Goal: Task Accomplishment & Management: Manage account settings

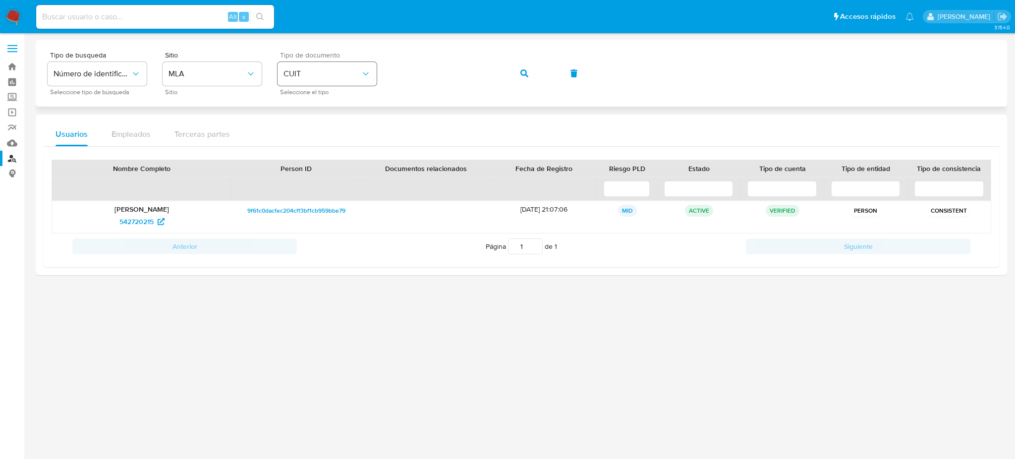
click at [348, 64] on div "Tipo de busqueda Número de identificación Seleccione tipo de búsqueda Sitio MLA…" at bounding box center [522, 73] width 948 height 43
click at [517, 69] on button "button" at bounding box center [525, 73] width 34 height 24
click at [130, 223] on span "1287810757" at bounding box center [136, 222] width 36 height 16
click at [321, 78] on div "Tipo de busqueda Número de identificación Seleccione tipo de búsqueda Sitio MLA…" at bounding box center [522, 73] width 948 height 43
click at [512, 73] on button "button" at bounding box center [525, 73] width 34 height 24
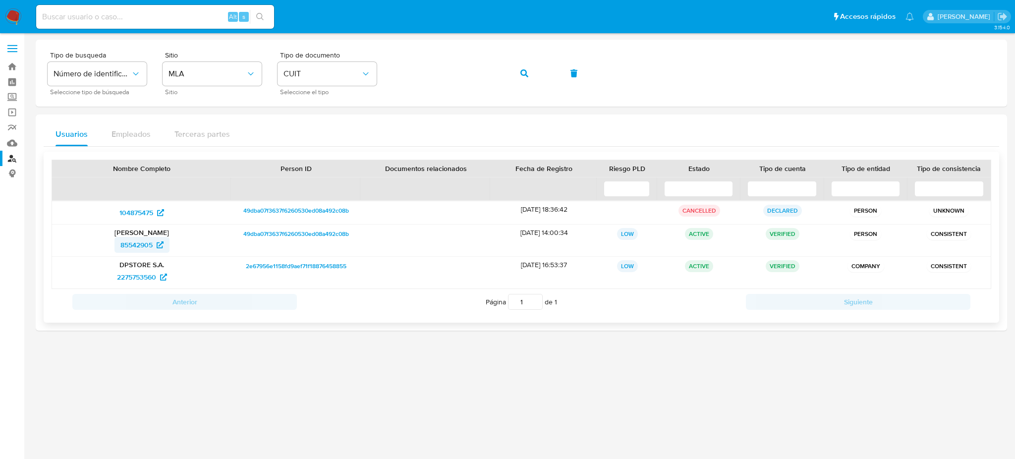
click at [125, 245] on span "85542905" at bounding box center [136, 245] width 32 height 16
click at [296, 91] on div "Tipo de busqueda Número de identificación Seleccione tipo de búsqueda Sitio MLA…" at bounding box center [522, 73] width 948 height 43
click at [520, 78] on span "button" at bounding box center [524, 73] width 8 height 22
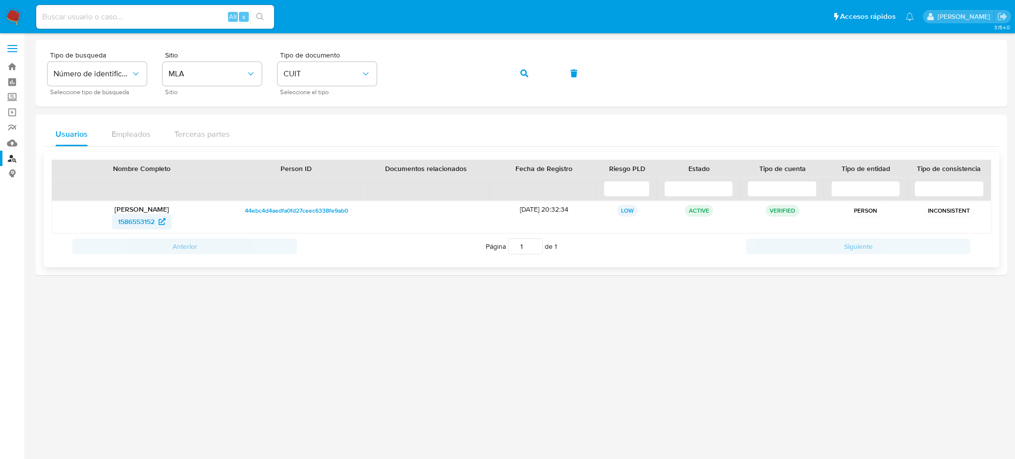
click at [126, 222] on span "1586553152" at bounding box center [136, 222] width 37 height 16
click at [312, 78] on div "Tipo de busqueda Número de identificación Seleccione tipo de búsqueda Sitio MLA…" at bounding box center [522, 73] width 948 height 43
click at [516, 70] on button "button" at bounding box center [525, 73] width 34 height 24
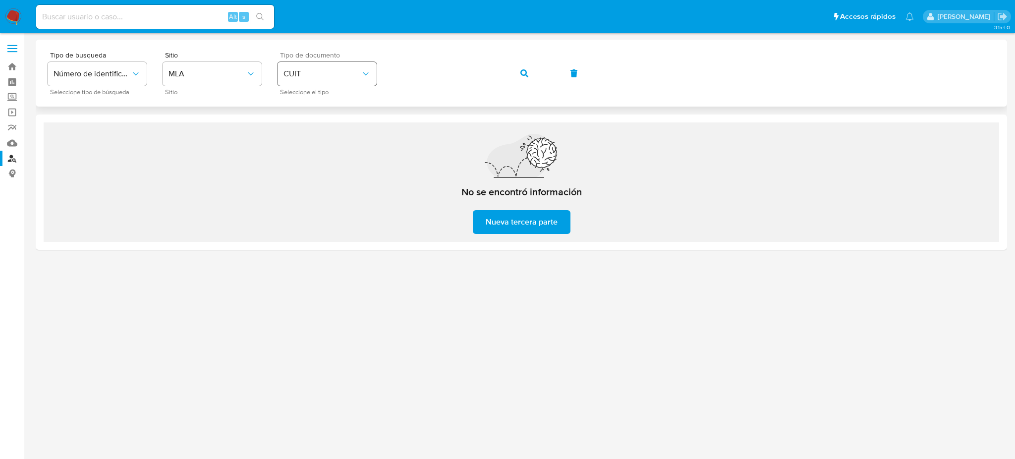
click at [346, 77] on div "Tipo de busqueda Número de identificación Seleccione tipo de búsqueda Sitio MLA…" at bounding box center [522, 73] width 948 height 43
click at [523, 68] on span "button" at bounding box center [524, 73] width 8 height 22
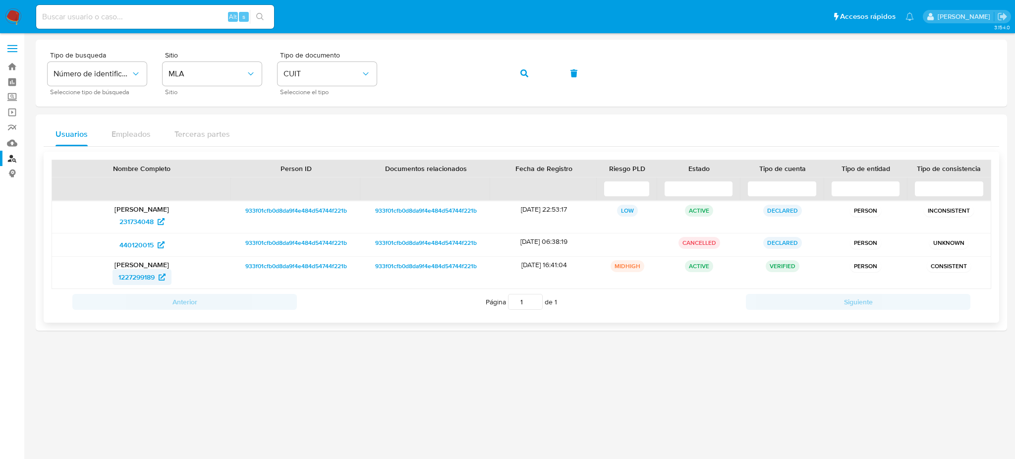
click at [131, 275] on span "1227299189" at bounding box center [136, 277] width 36 height 16
click at [330, 67] on div "Tipo de busqueda Número de identificación Seleccione tipo de búsqueda Sitio MLA…" at bounding box center [522, 73] width 948 height 43
click at [526, 80] on span "button" at bounding box center [524, 73] width 8 height 22
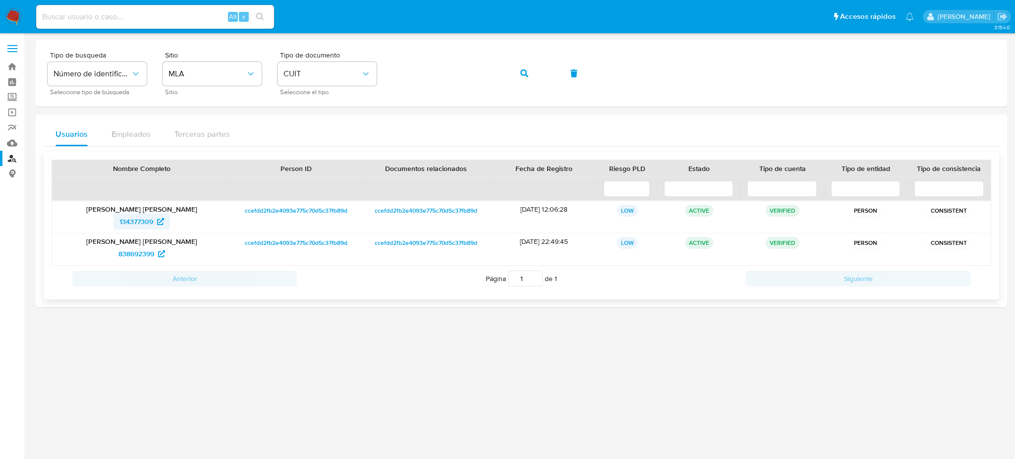
click at [114, 220] on link "134377309" at bounding box center [141, 222] width 57 height 16
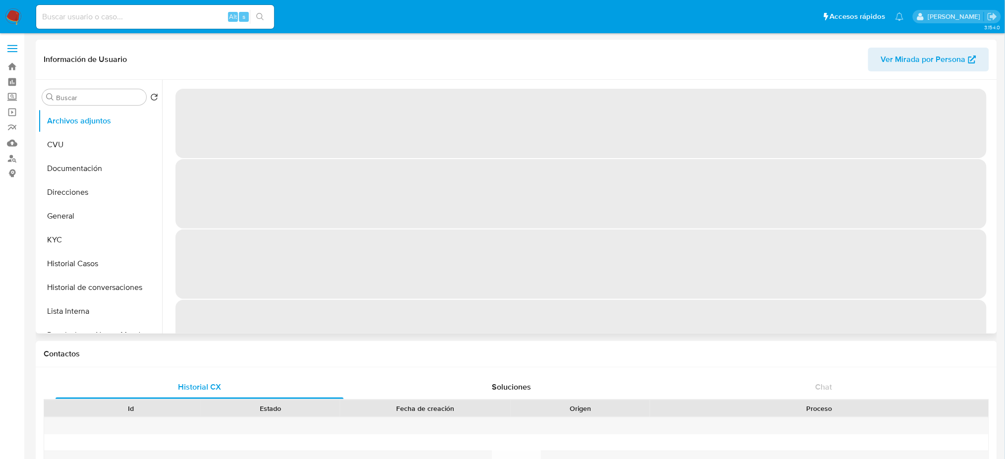
select select "10"
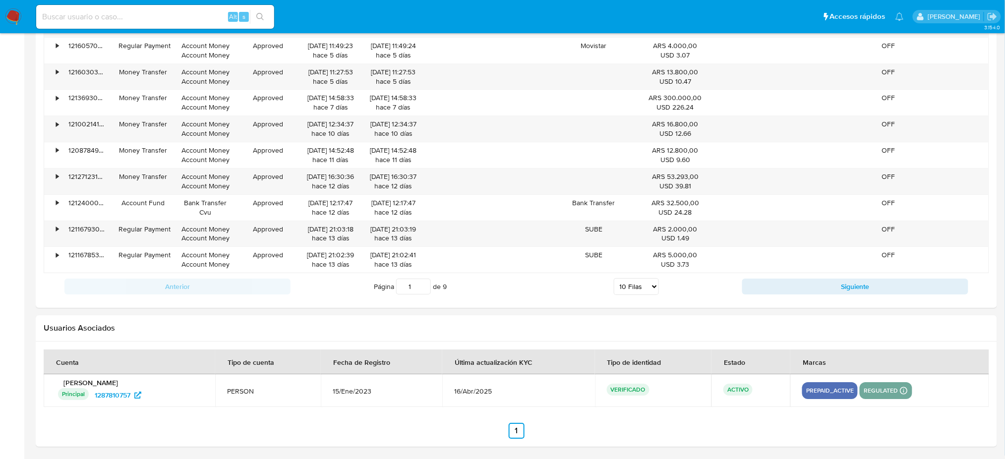
scroll to position [1058, 0]
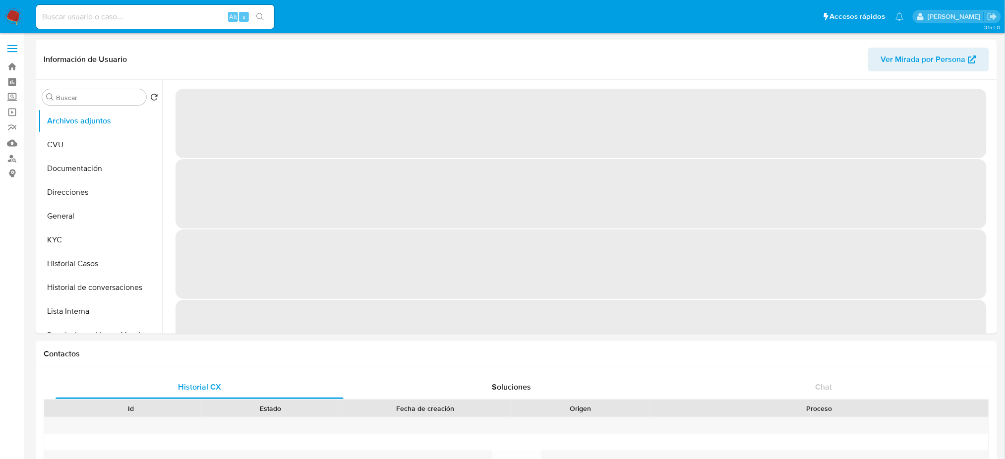
select select "10"
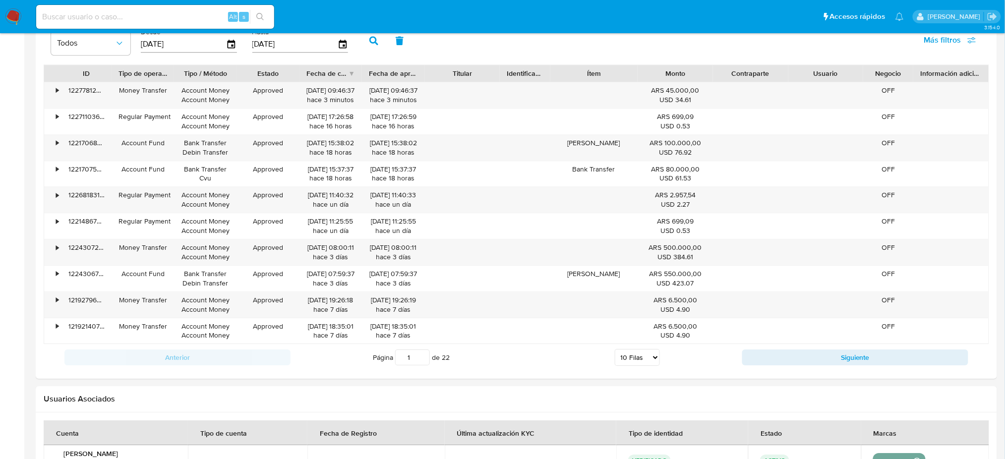
scroll to position [1089, 0]
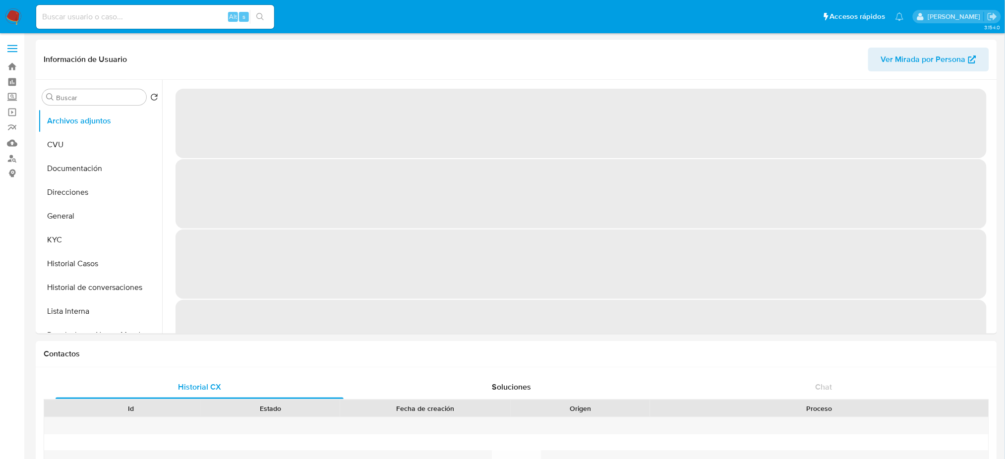
select select "10"
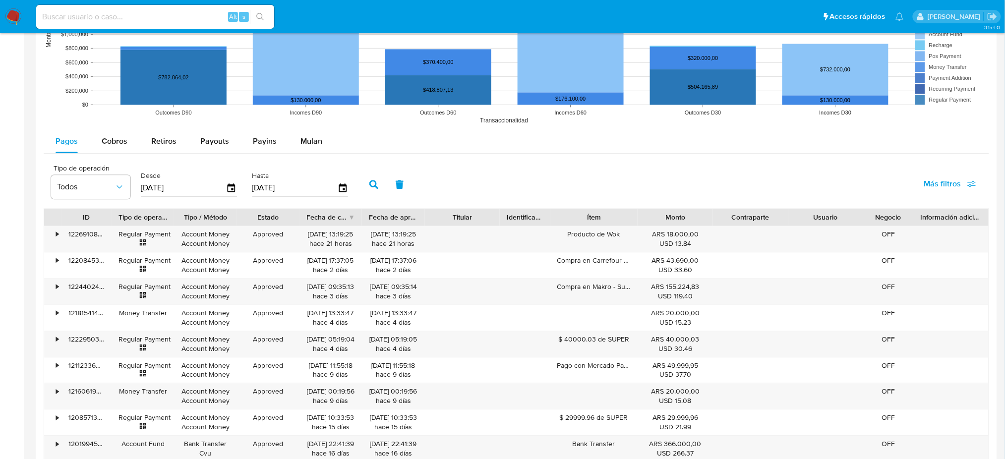
scroll to position [1058, 0]
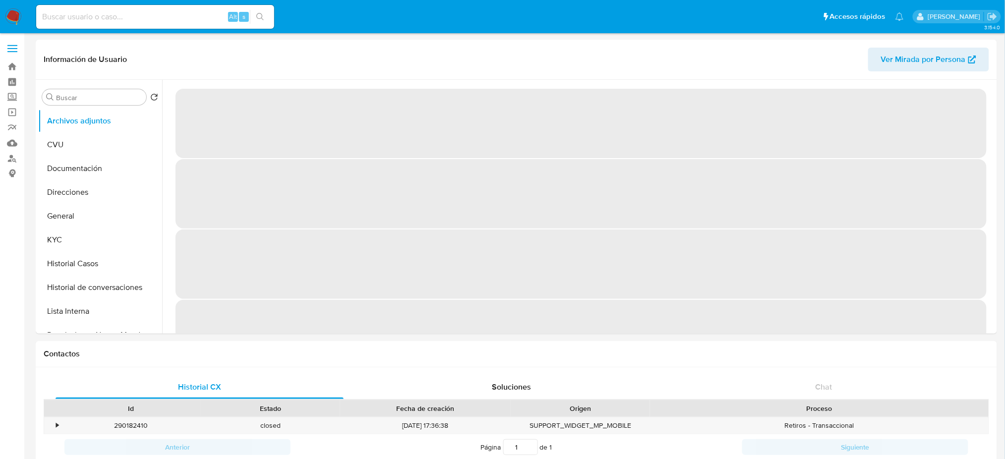
select select "10"
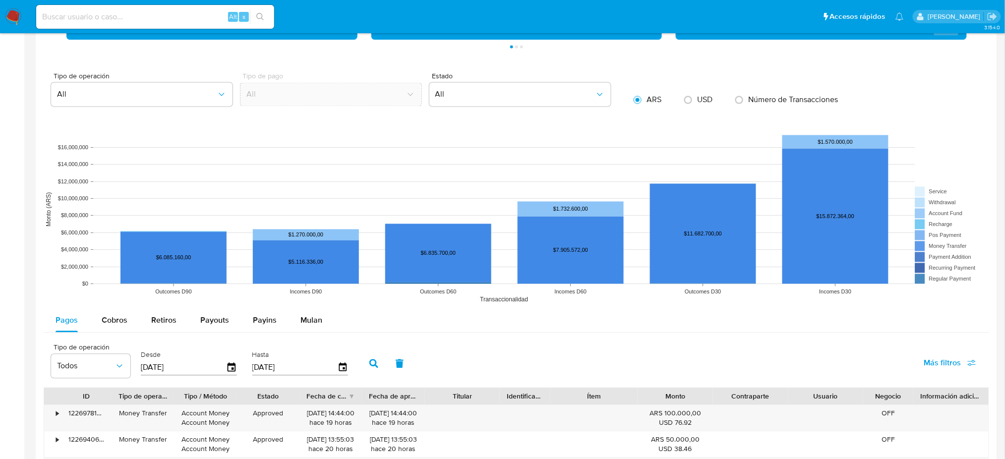
scroll to position [1055, 0]
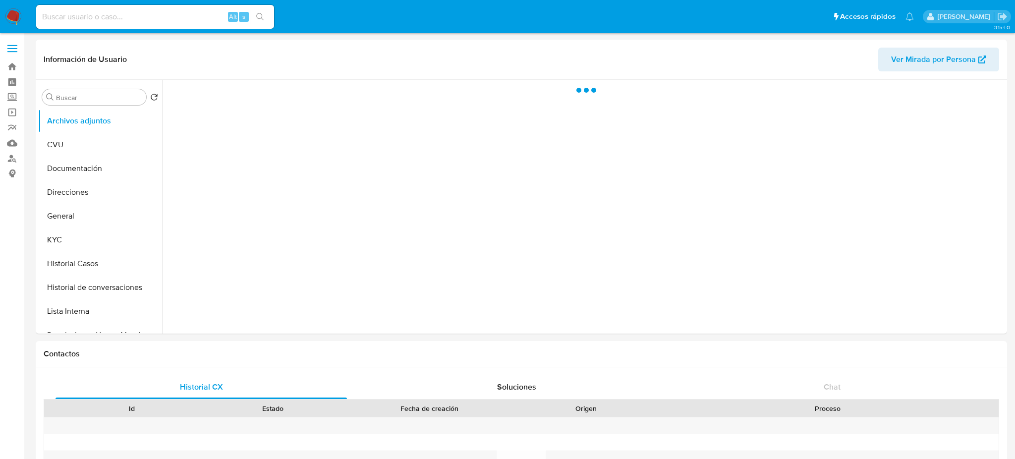
select select "10"
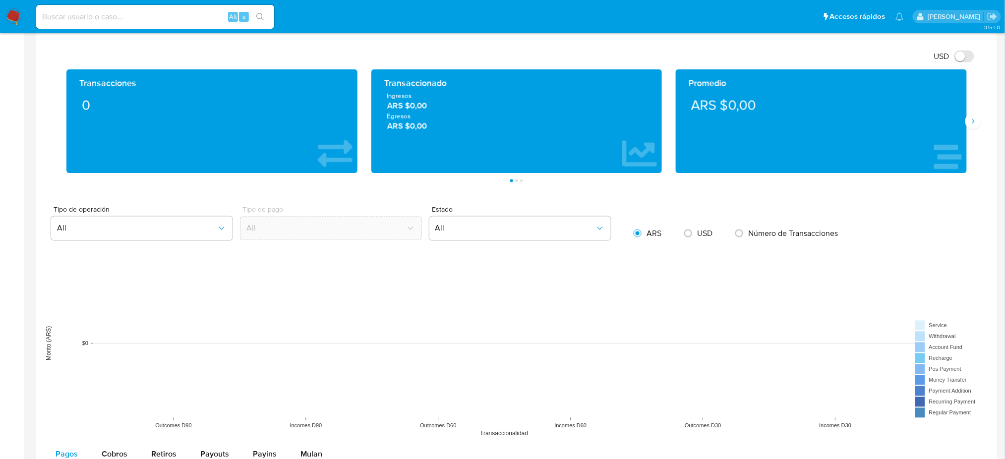
scroll to position [997, 0]
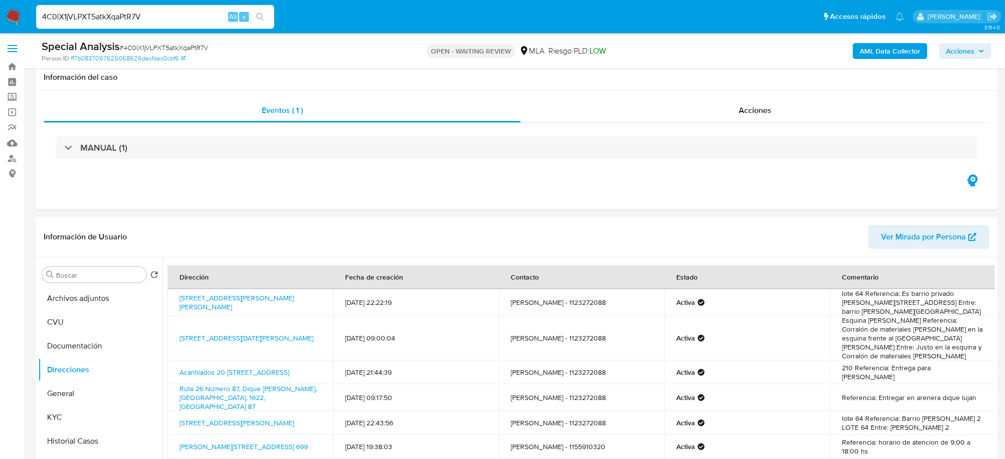
select select "10"
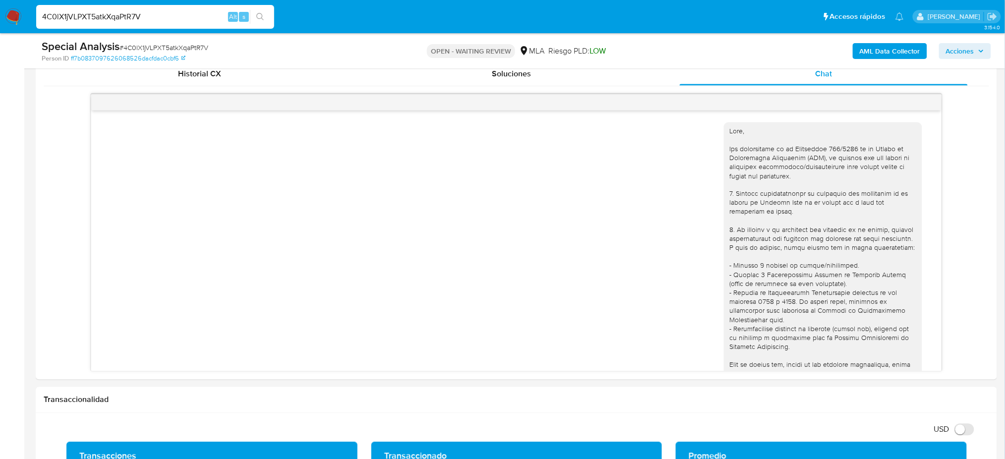
scroll to position [920, 0]
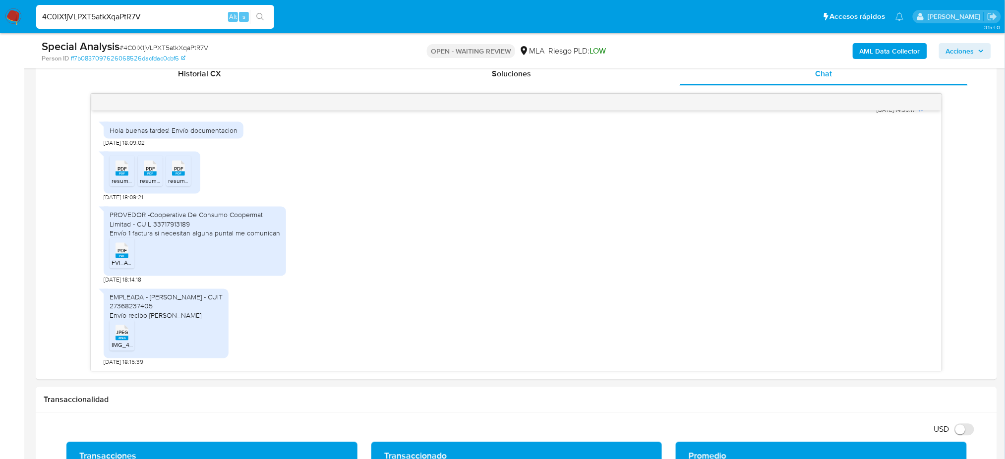
click at [138, 46] on span "# 4C0lX1jVLPXT5atkXqaPtR7V" at bounding box center [163, 48] width 89 height 10
copy span "4C0lX1jVLPXT5atkXqaPtR7V"
click at [11, 15] on img at bounding box center [13, 16] width 17 height 17
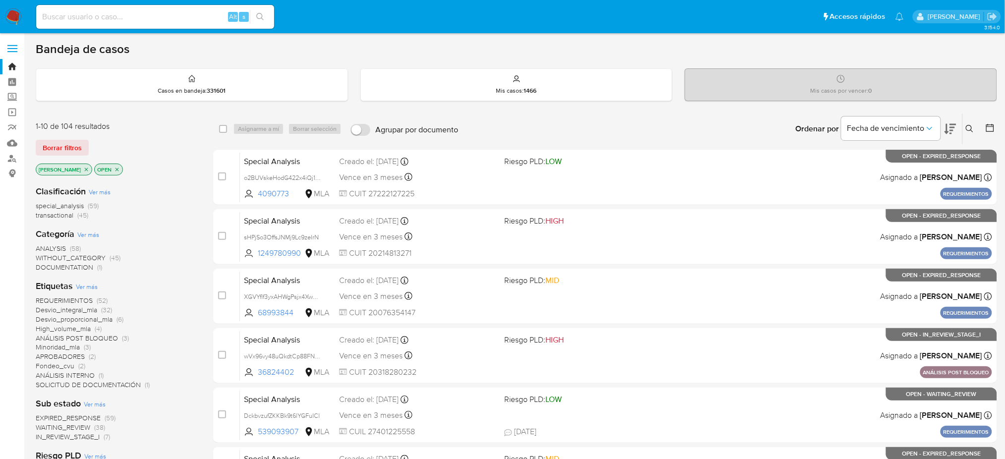
click at [967, 129] on icon at bounding box center [969, 129] width 8 height 8
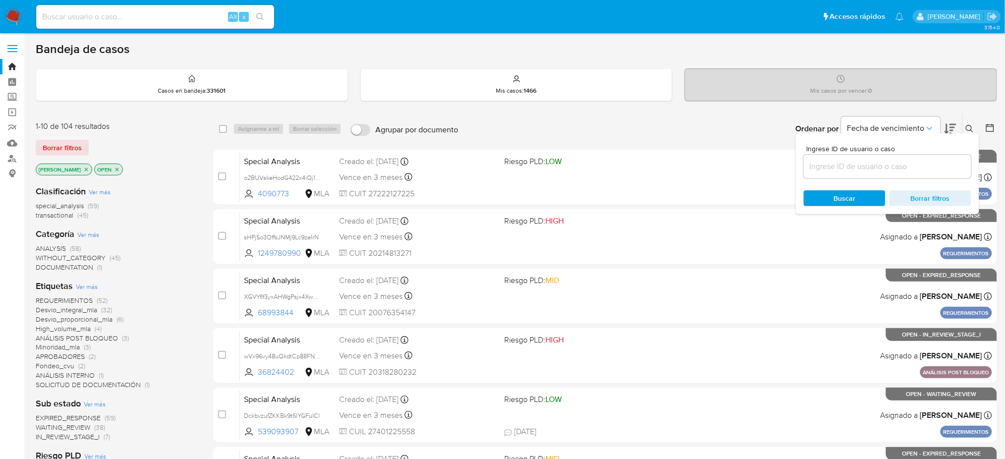
drag, startPoint x: 796, startPoint y: 162, endPoint x: 810, endPoint y: 165, distance: 13.6
click at [796, 163] on div "Ingrese ID de usuario o caso Buscar Borrar filtros" at bounding box center [886, 173] width 183 height 81
click at [835, 173] on div at bounding box center [887, 167] width 168 height 24
click at [829, 167] on input at bounding box center [887, 166] width 168 height 13
paste input "4C0lX1jVLPXT5atkXqaPtR7V"
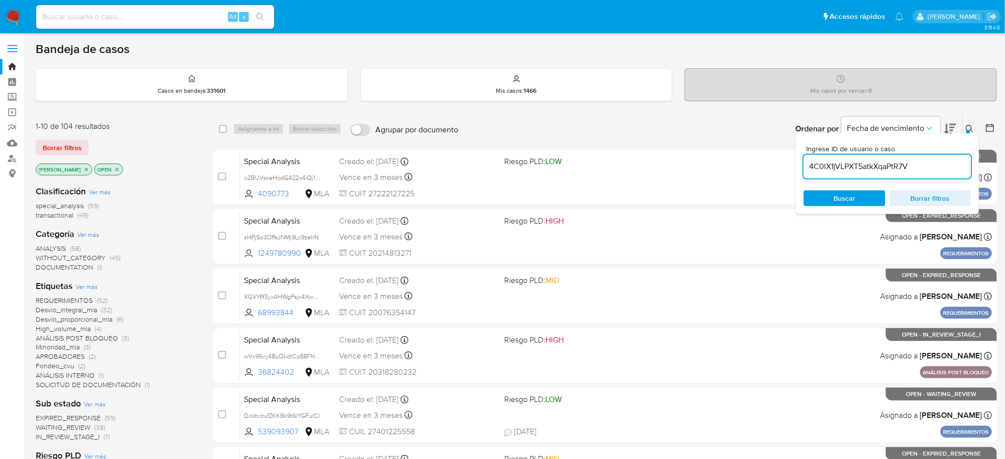
type input "4C0lX1jVLPXT5atkXqaPtR7V"
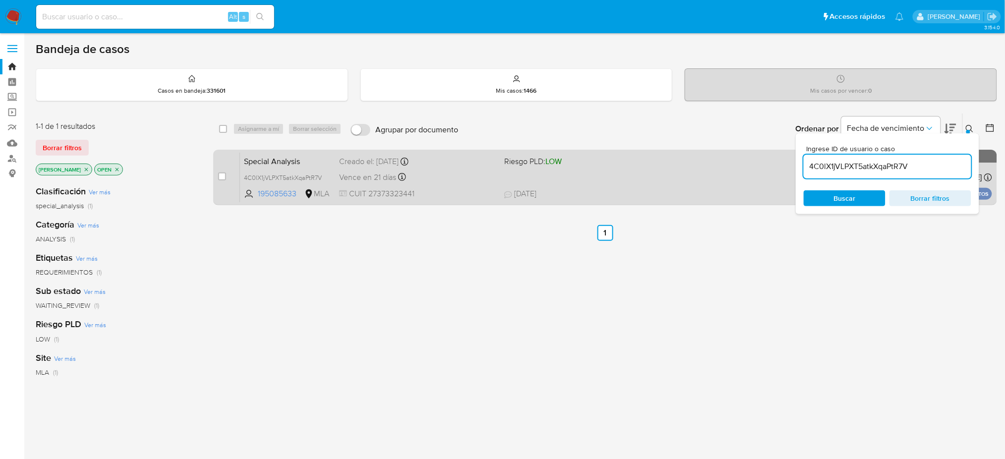
click at [217, 174] on div "case-item-checkbox No es posible asignar el caso Special Analysis 4C0lX1jVLPXT5…" at bounding box center [605, 178] width 784 height 56
click at [224, 173] on input "checkbox" at bounding box center [222, 176] width 8 height 8
checkbox input "true"
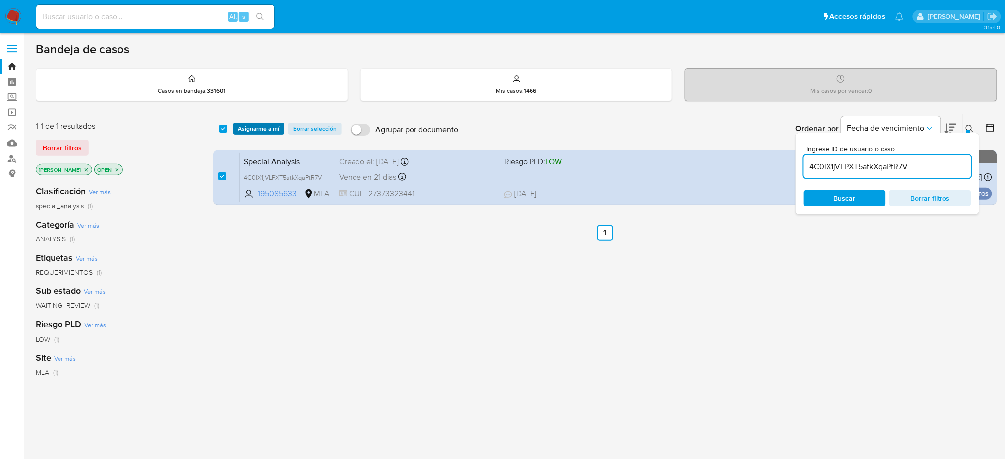
click at [243, 133] on span "Asignarme a mí" at bounding box center [258, 129] width 41 height 10
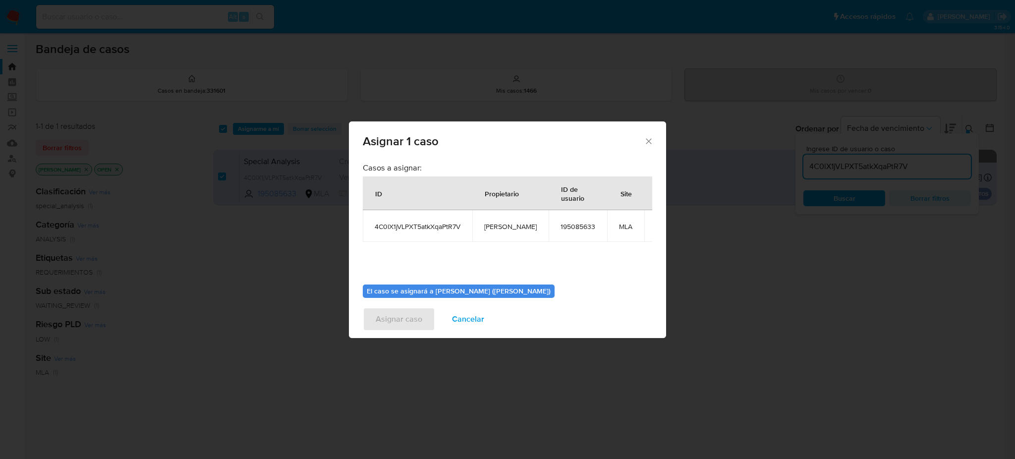
click at [489, 232] on td "[PERSON_NAME]" at bounding box center [510, 226] width 76 height 32
copy span "[PERSON_NAME]"
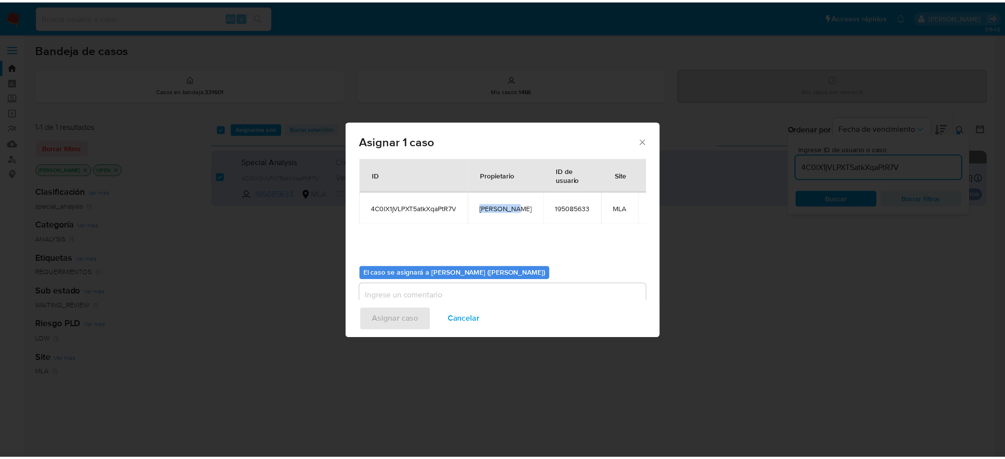
scroll to position [51, 0]
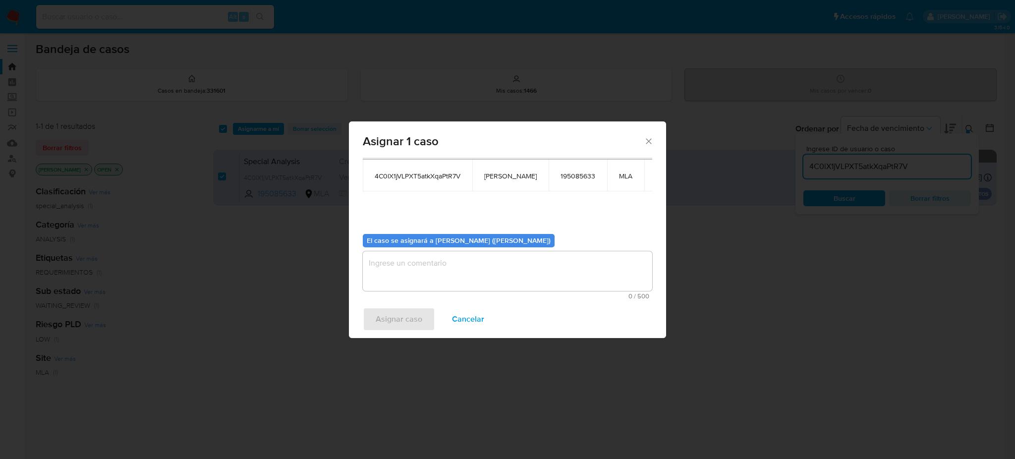
click at [417, 284] on textarea "assign-modal" at bounding box center [507, 271] width 289 height 40
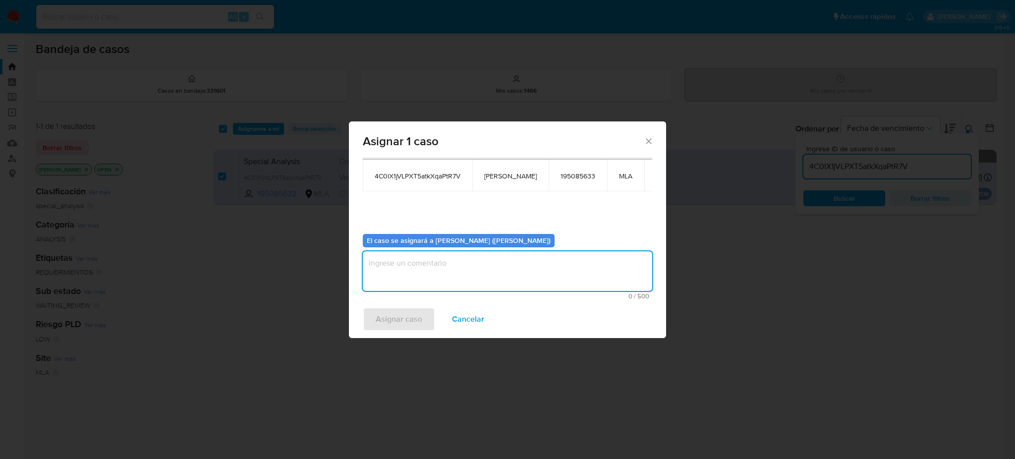
paste textarea "[PERSON_NAME]"
type textarea "[PERSON_NAME]"
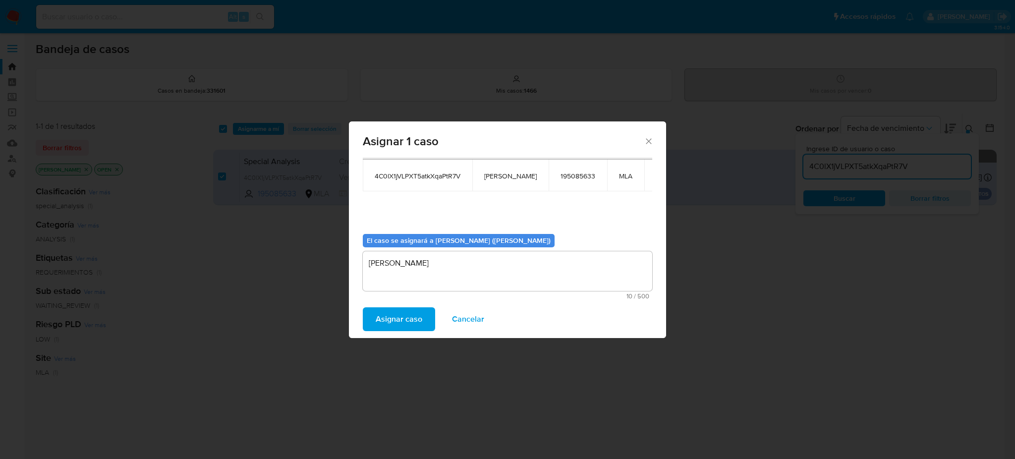
click at [390, 318] on span "Asignar caso" at bounding box center [399, 319] width 47 height 22
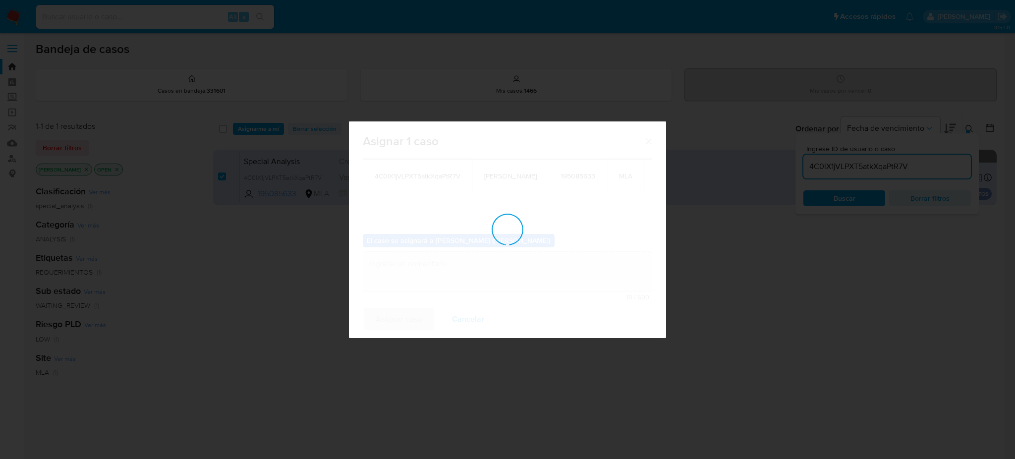
checkbox input "false"
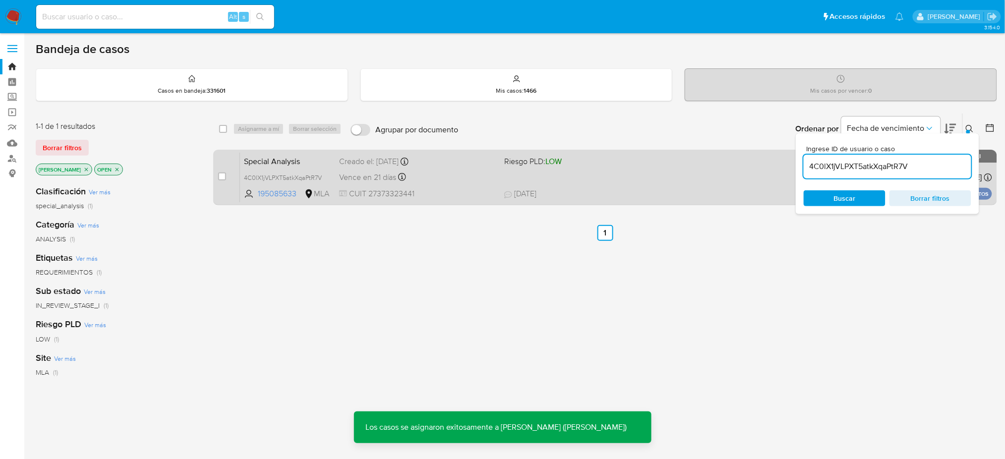
click at [456, 176] on div "Vence en 21 días Vence el 07/09/2025 23:00:21" at bounding box center [417, 176] width 157 height 13
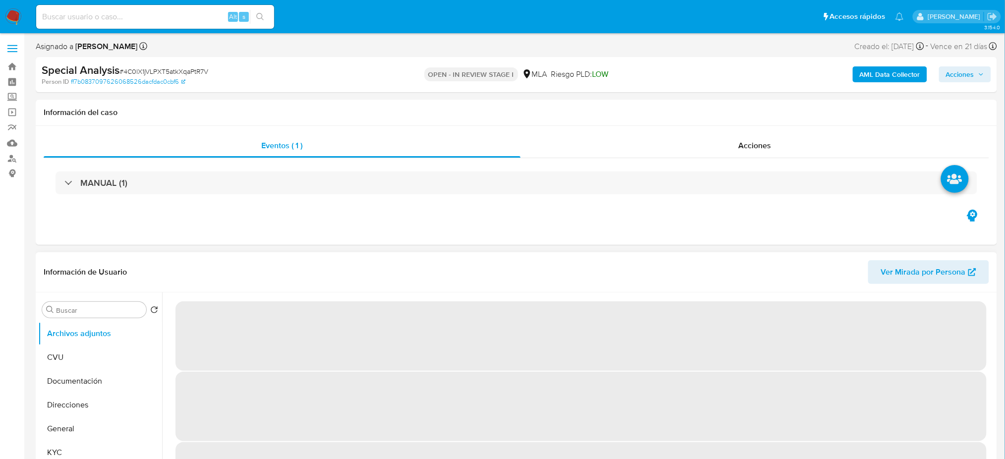
select select "10"
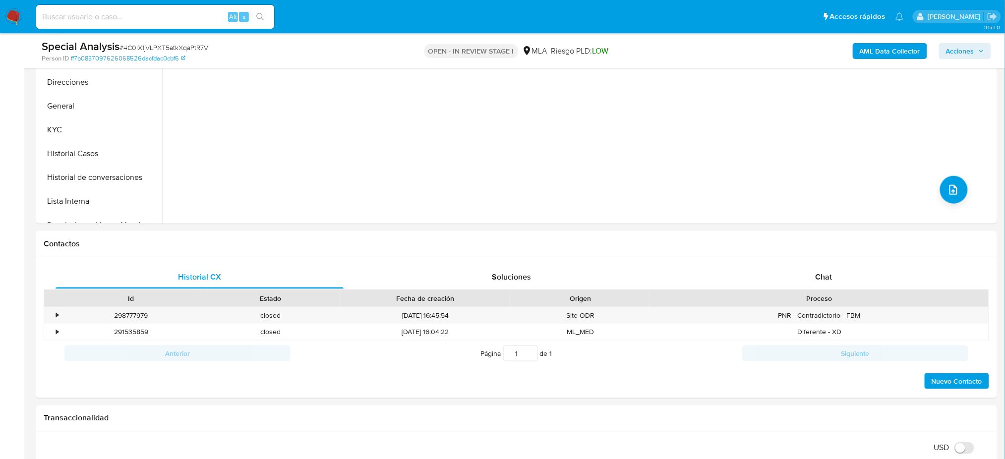
scroll to position [264, 0]
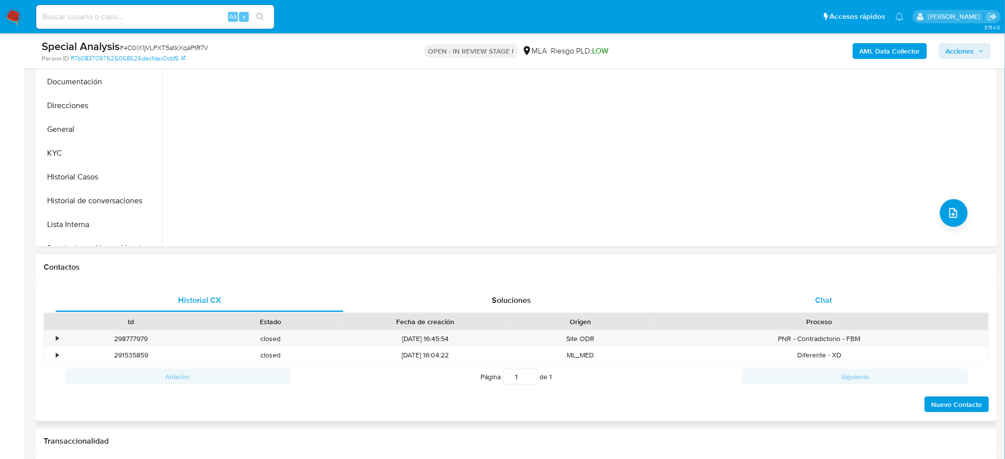
click at [855, 301] on div "Chat" at bounding box center [823, 300] width 288 height 24
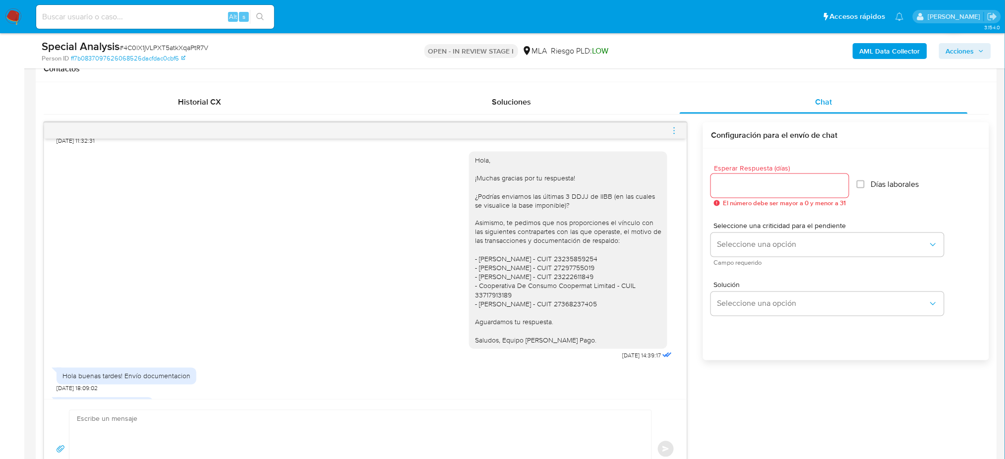
scroll to position [655, 0]
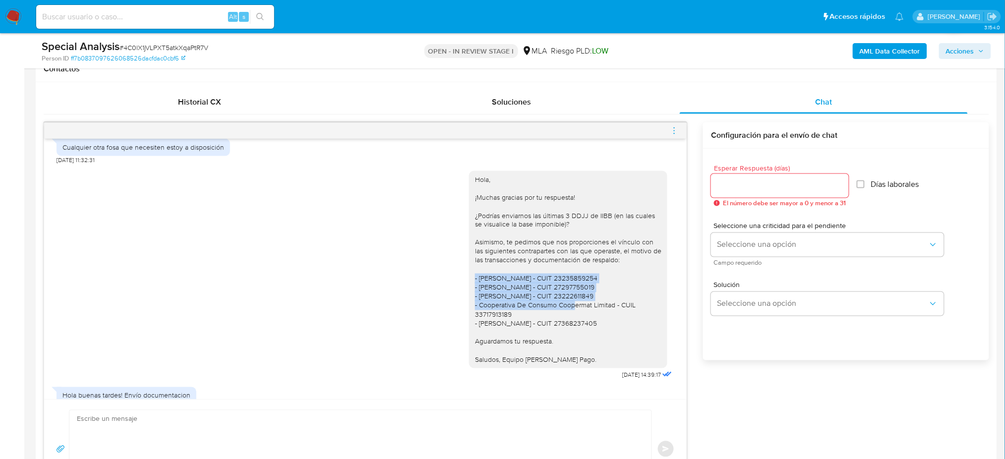
drag, startPoint x: 464, startPoint y: 297, endPoint x: 627, endPoint y: 316, distance: 163.7
click at [627, 316] on div "Hola, ¡Muchas gracias por tu respuesta! ¿Podrías enviarnos las últimas 3 DDJJ d…" at bounding box center [568, 269] width 186 height 189
copy div "- Silvina Alejandra Montalvan - CUIT 23235859254 - Laura Carolina Bignasco - CU…"
click at [627, 316] on div "Hola, ¡Muchas gracias por tu respuesta! ¿Podrías enviarnos las últimas 3 DDJJ d…" at bounding box center [568, 269] width 186 height 189
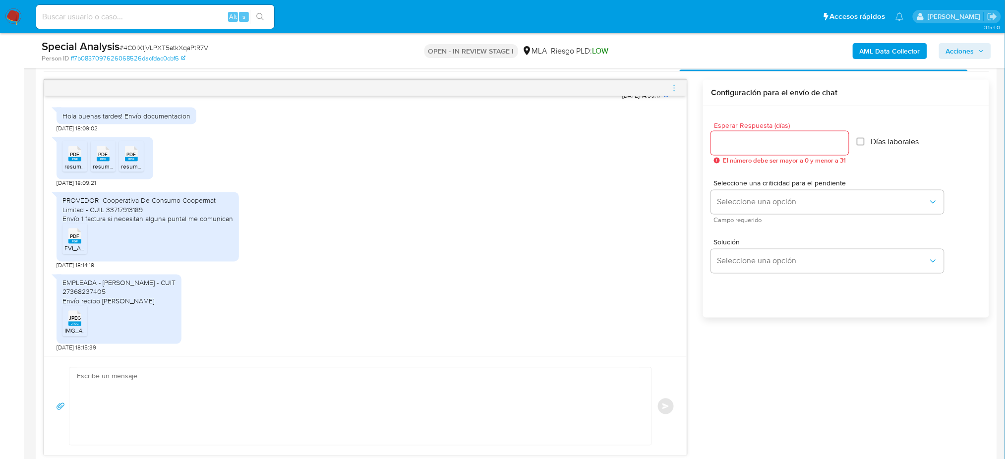
scroll to position [595, 0]
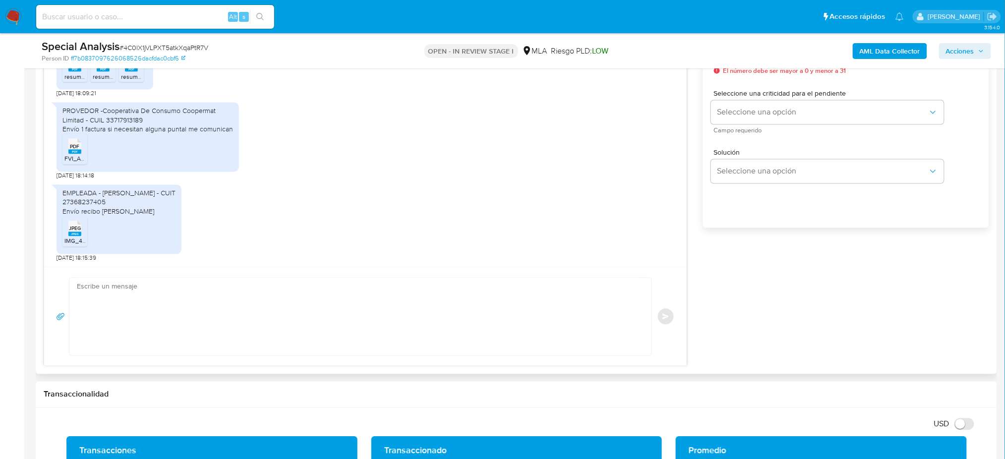
click at [101, 318] on textarea at bounding box center [358, 316] width 562 height 77
paste textarea "Hola, ¡Muchas gracias por tu respuesta! Confirmamos la recepción de la document…"
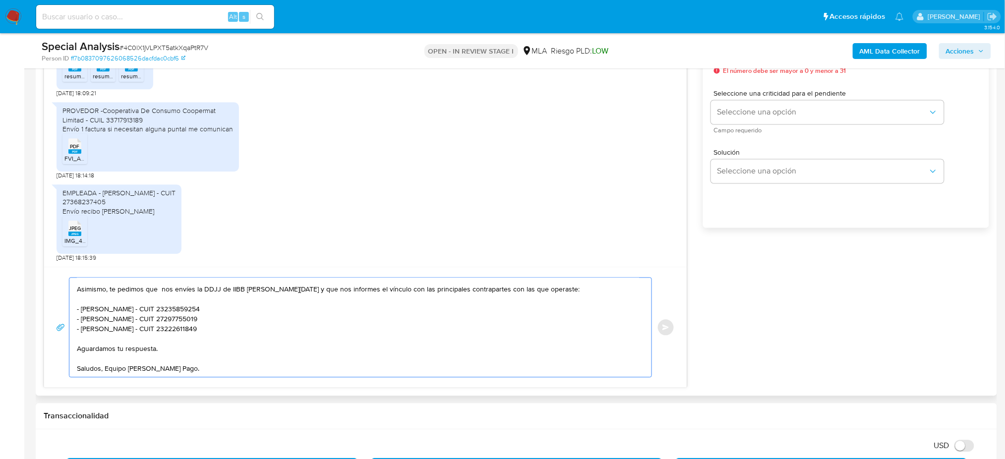
scroll to position [462, 0]
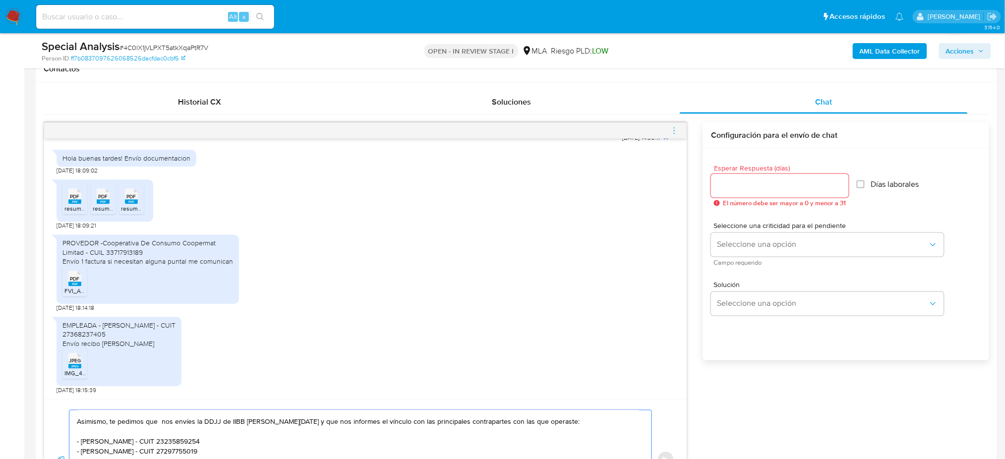
type textarea "Hola, ¡Muchas gracias por tu respuesta! Confirmamos la recepción de la document…"
click at [745, 178] on div at bounding box center [780, 186] width 138 height 24
click at [736, 182] on input "Esperar Respuesta (días)" at bounding box center [780, 185] width 138 height 13
type input "2"
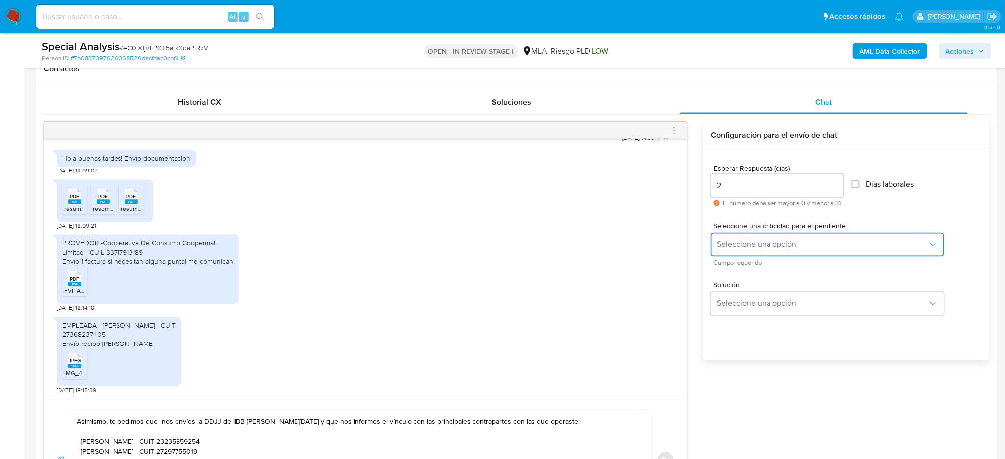
click at [745, 245] on span "Seleccione una opción" at bounding box center [822, 245] width 211 height 10
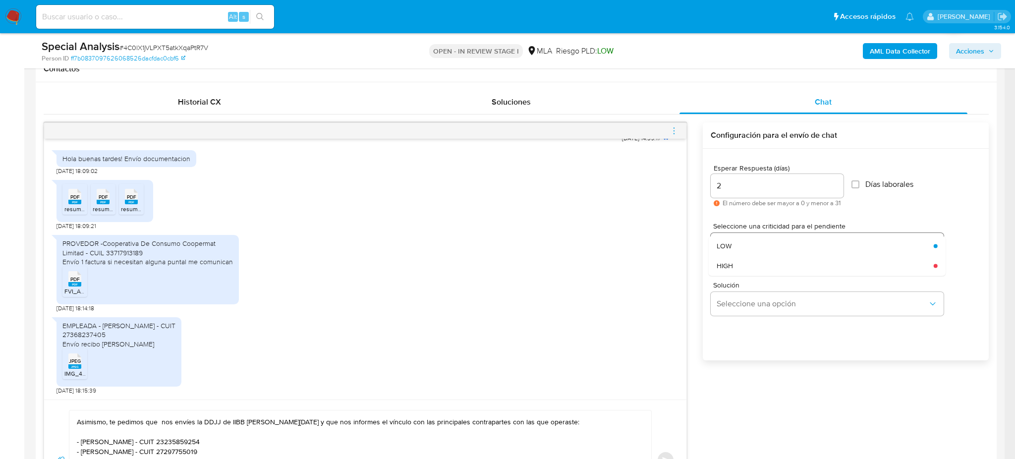
click at [740, 264] on div "HIGH" at bounding box center [822, 266] width 211 height 20
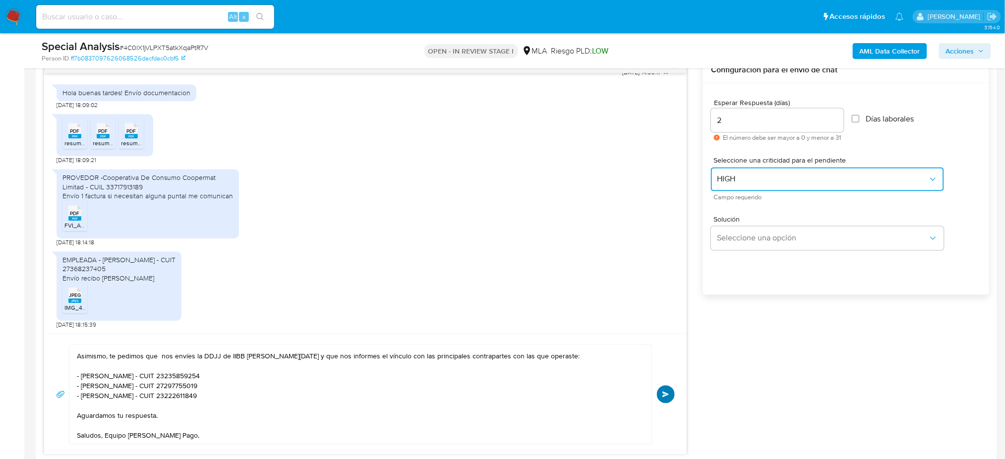
scroll to position [528, 0]
click at [667, 396] on span "Enviar" at bounding box center [665, 394] width 7 height 6
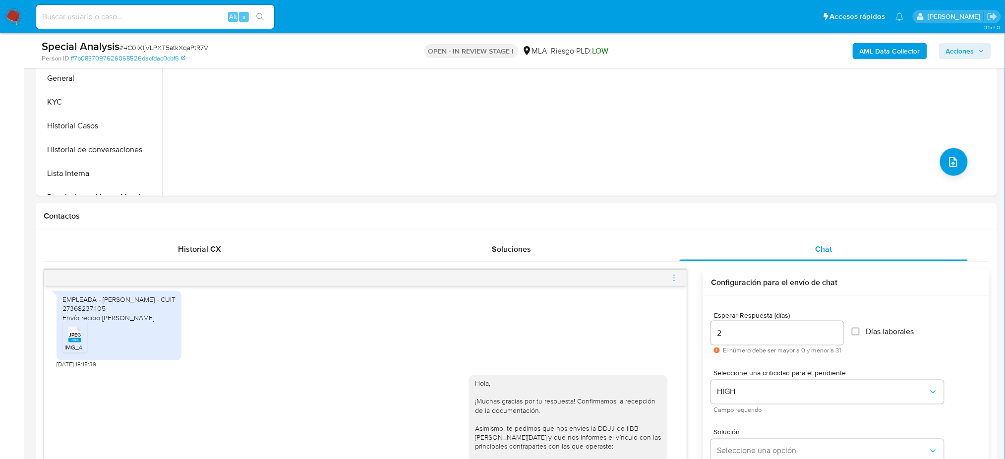
scroll to position [198, 0]
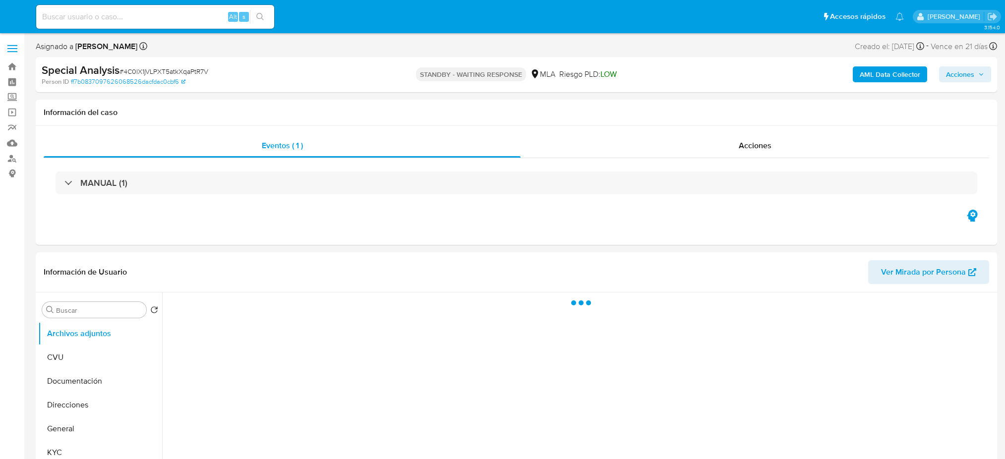
select select "10"
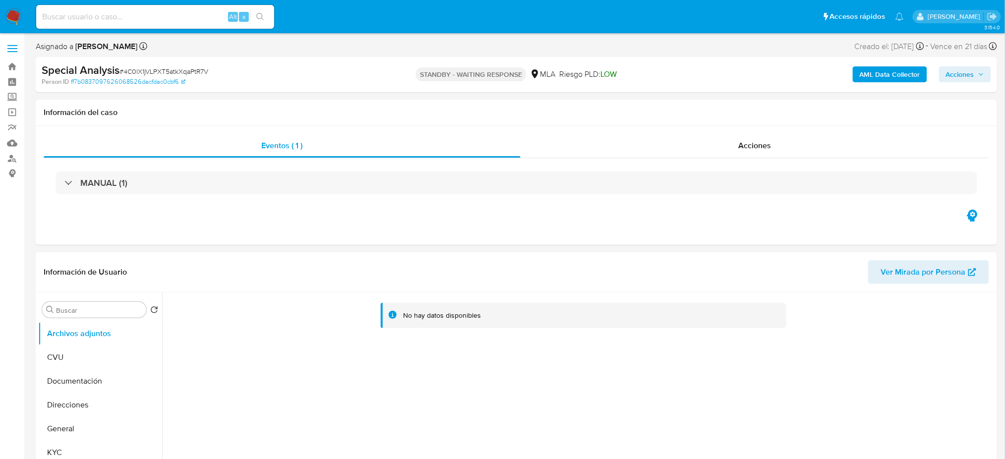
click at [165, 23] on div "Alt s" at bounding box center [155, 17] width 238 height 24
click at [154, 13] on input at bounding box center [155, 16] width 238 height 13
paste input "FlDc2IRDtIydBRbhVsMTtzyo"
type input "FlDc2IRDtIydBRbhVsMTtzyo"
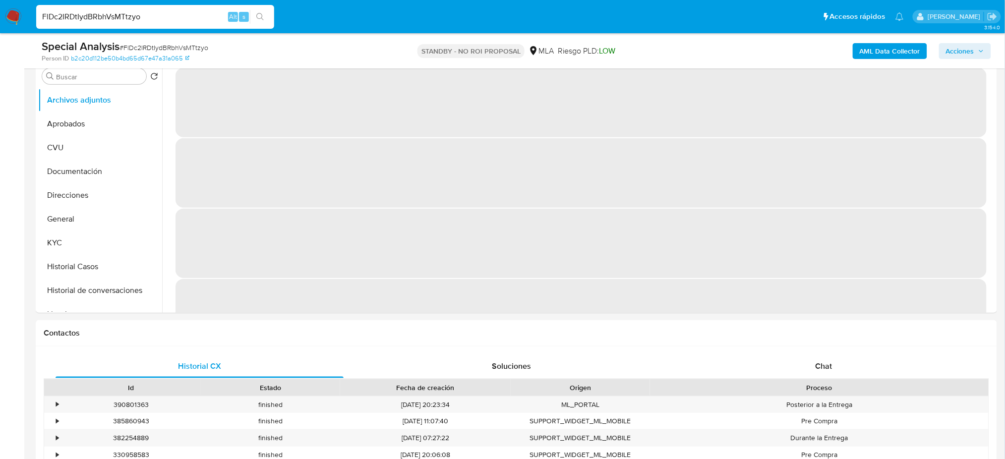
scroll to position [132, 0]
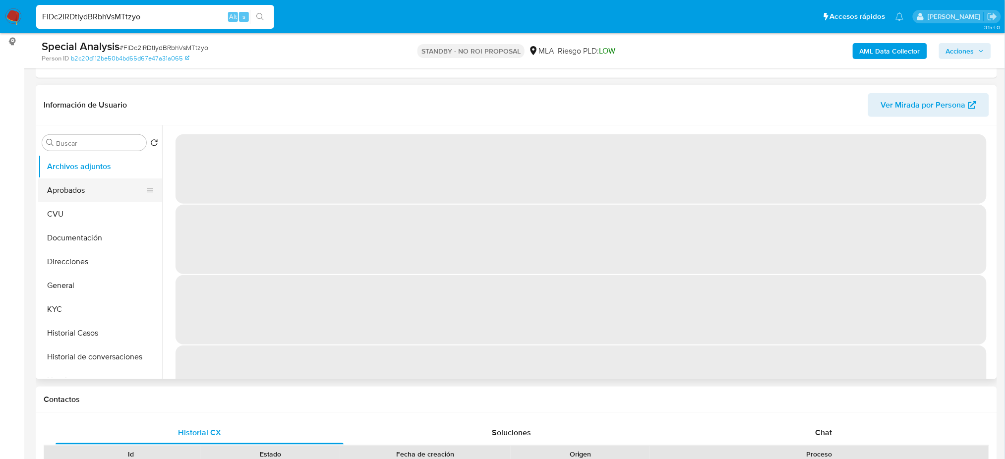
select select "10"
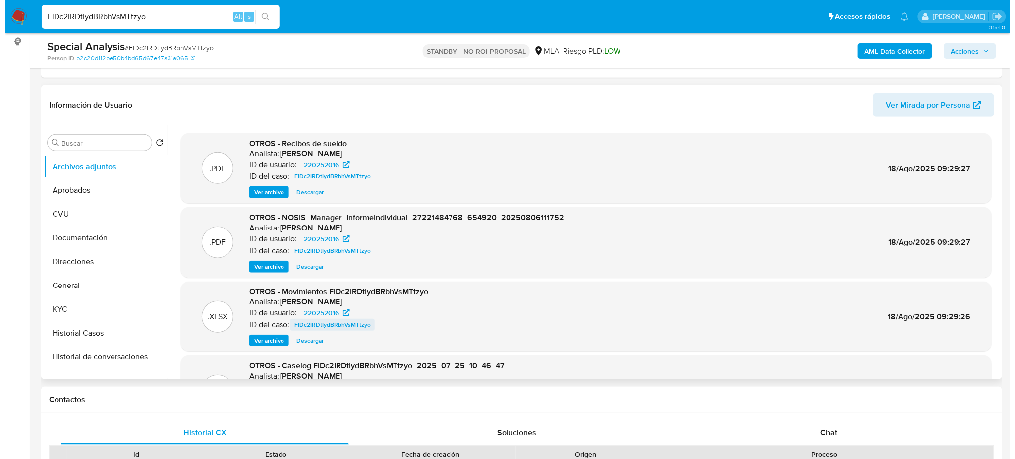
scroll to position [66, 0]
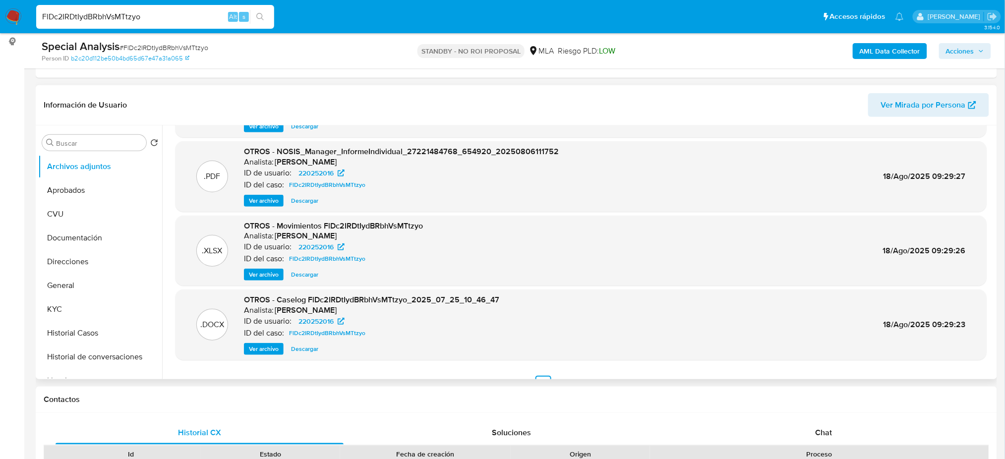
click at [260, 350] on span "Ver archivo" at bounding box center [264, 349] width 30 height 10
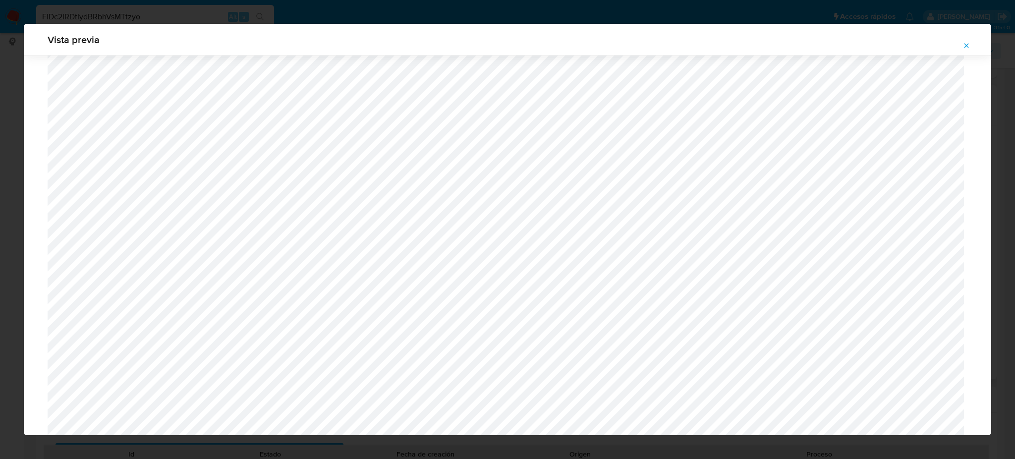
scroll to position [509, 0]
click at [966, 45] on icon "Attachment preview" at bounding box center [966, 45] width 4 height 4
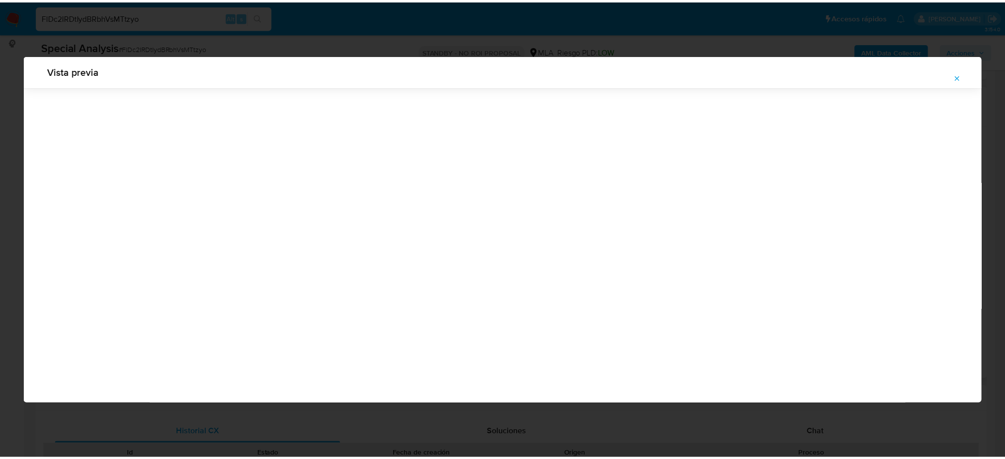
scroll to position [0, 0]
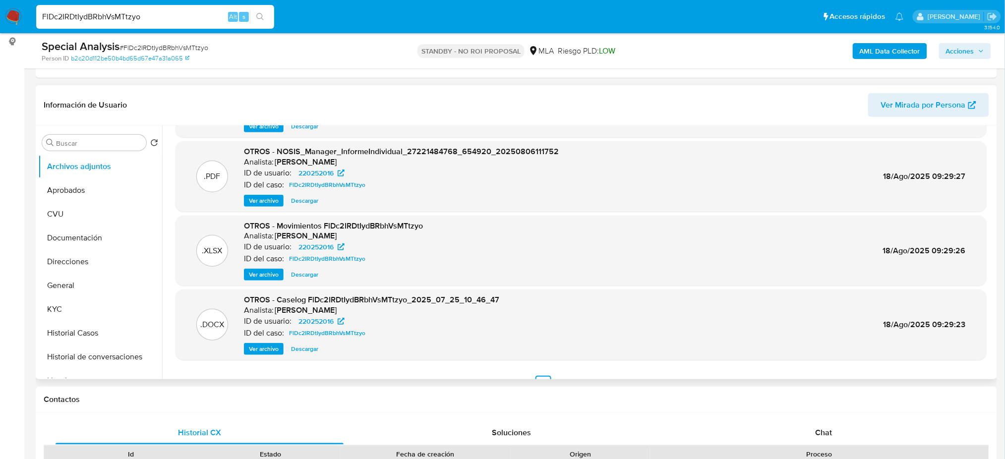
click at [147, 21] on div "FlDc2IRDtIydBRbhVsMTtzyo Alt s" at bounding box center [155, 17] width 238 height 24
drag, startPoint x: 146, startPoint y: 16, endPoint x: 0, endPoint y: 48, distance: 149.7
paste input "juPjLipzUirfNqA3SUQZS3BQ"
type input "juPjLipzUirfNqA3SUQZS3BQ"
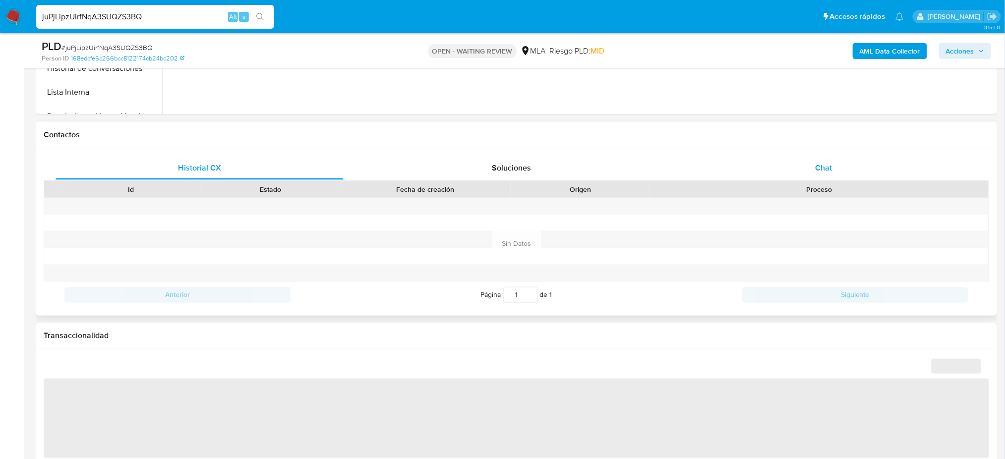
click at [837, 172] on div "Chat" at bounding box center [823, 168] width 288 height 24
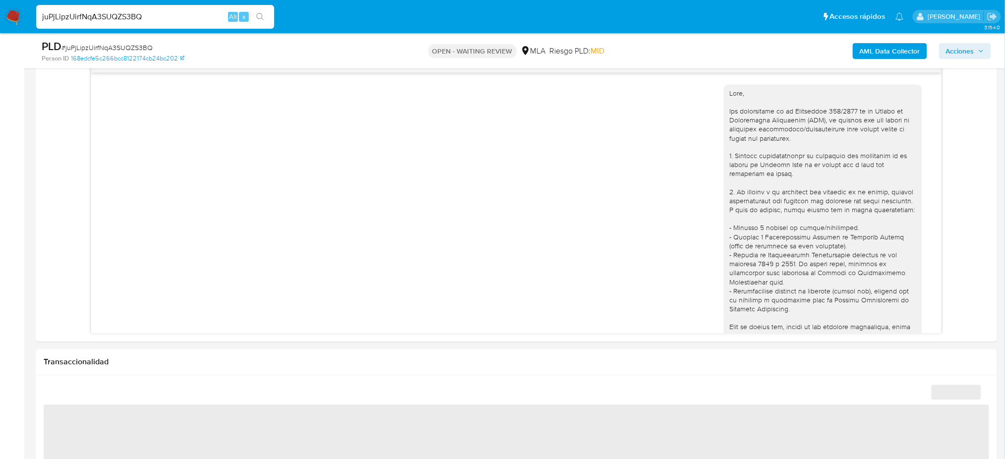
scroll to position [1589, 0]
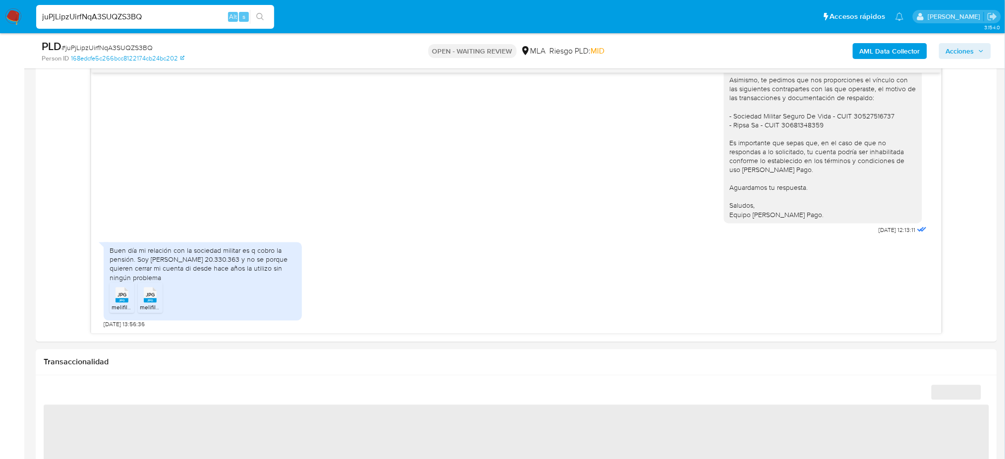
select select "10"
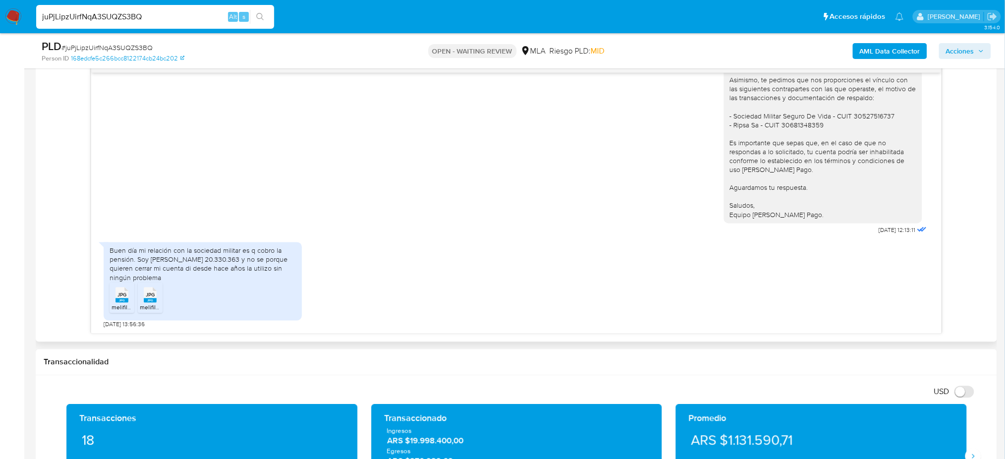
click at [125, 306] on span "melifile6512319871936690079.jpg" at bounding box center [157, 307] width 90 height 8
click at [151, 299] on rect at bounding box center [150, 300] width 13 height 4
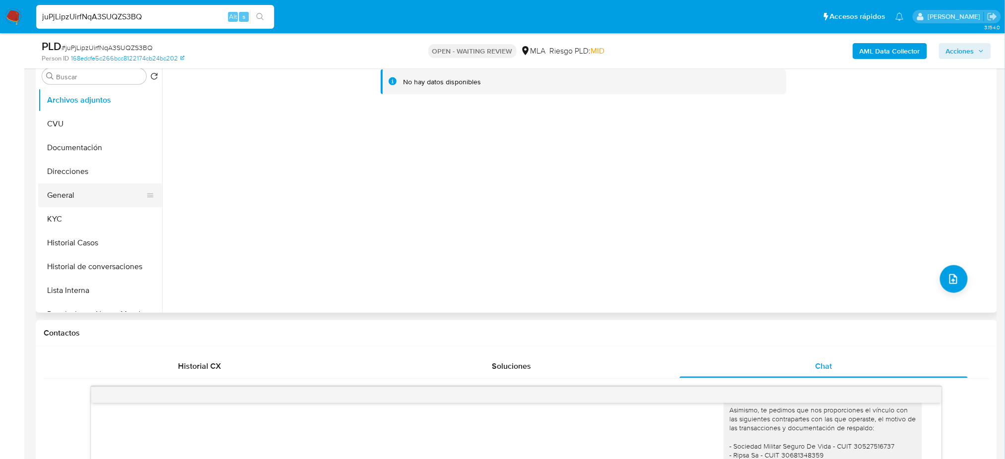
click at [106, 190] on button "General" at bounding box center [96, 195] width 116 height 24
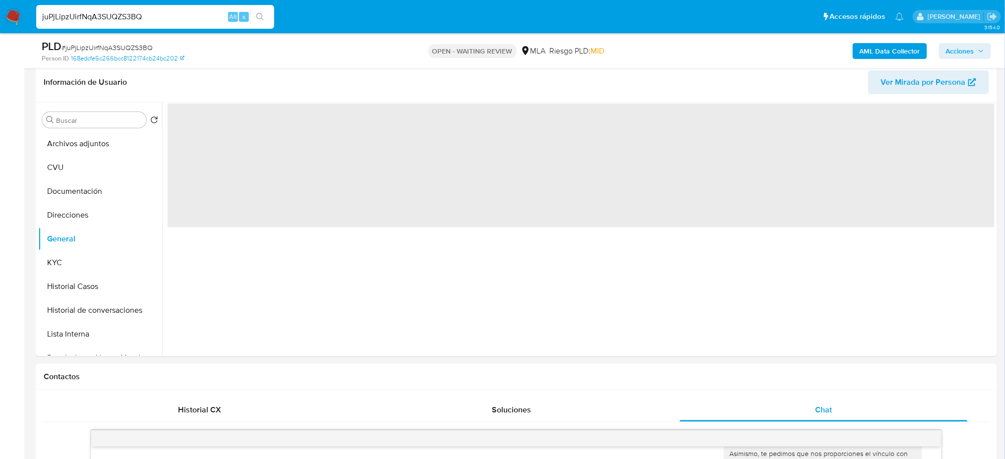
scroll to position [132, 0]
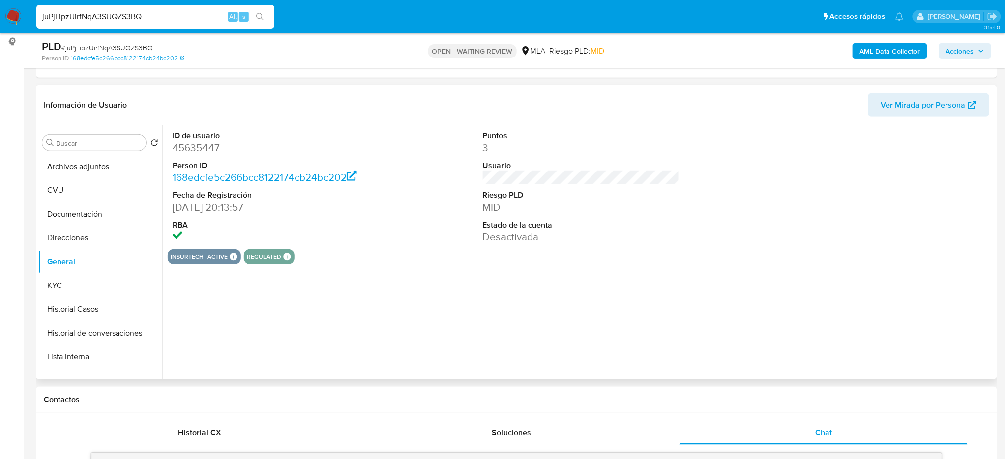
click at [193, 145] on dd "45635447" at bounding box center [270, 148] width 197 height 14
copy dd "3"
click at [229, 167] on dt "Person ID" at bounding box center [270, 165] width 197 height 11
click at [201, 150] on dd "45635447" at bounding box center [270, 148] width 197 height 14
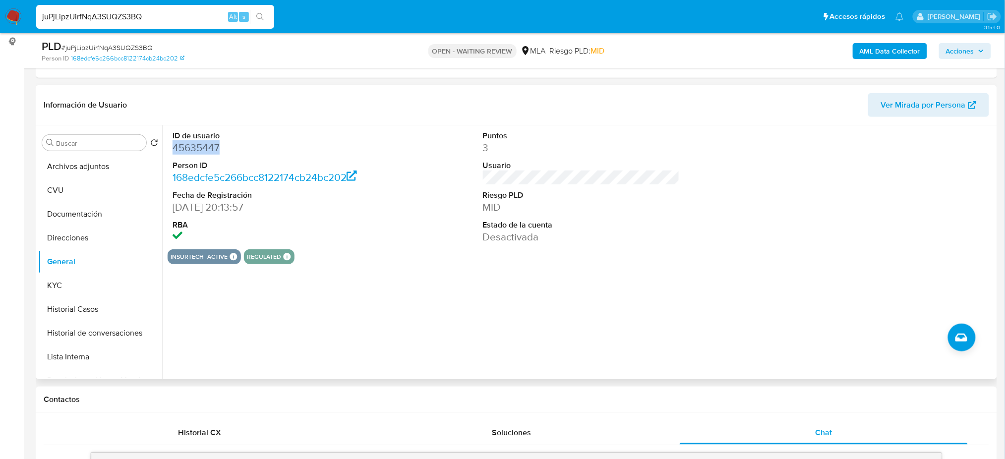
click at [201, 150] on dd "45635447" at bounding box center [270, 148] width 197 height 14
copy dd "45635447"
click at [114, 54] on link "168edcfe5c266bcc8122174cb24bc202" at bounding box center [127, 58] width 113 height 9
click at [134, 42] on div "PLD # juPjLipzUirfNqA3SUQZS3BQ" at bounding box center [198, 46] width 313 height 15
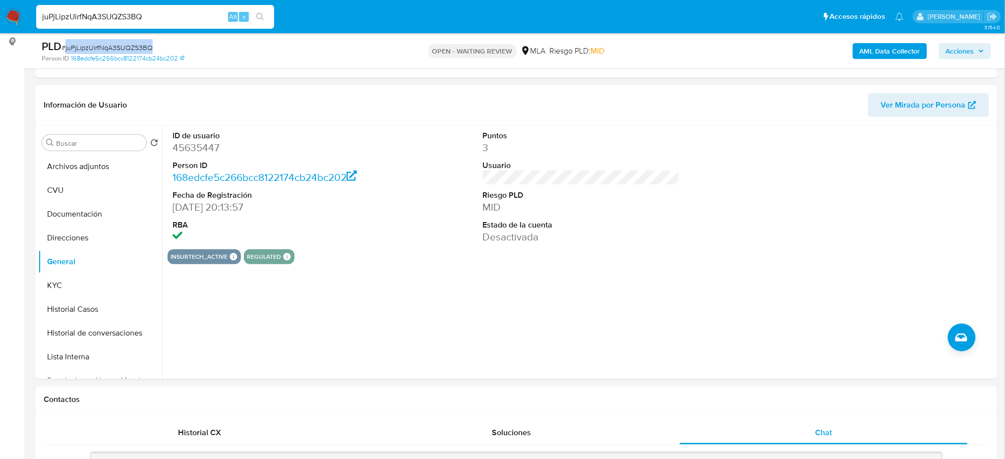
copy span "juPjLipzUirfNqA3SUQZS3BQ"
click at [10, 15] on img at bounding box center [13, 16] width 17 height 17
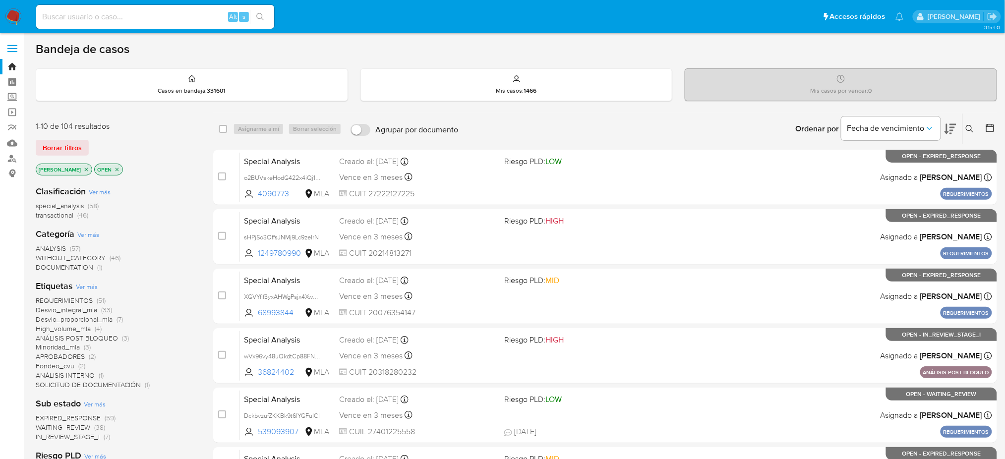
click at [971, 128] on icon at bounding box center [968, 128] width 7 height 7
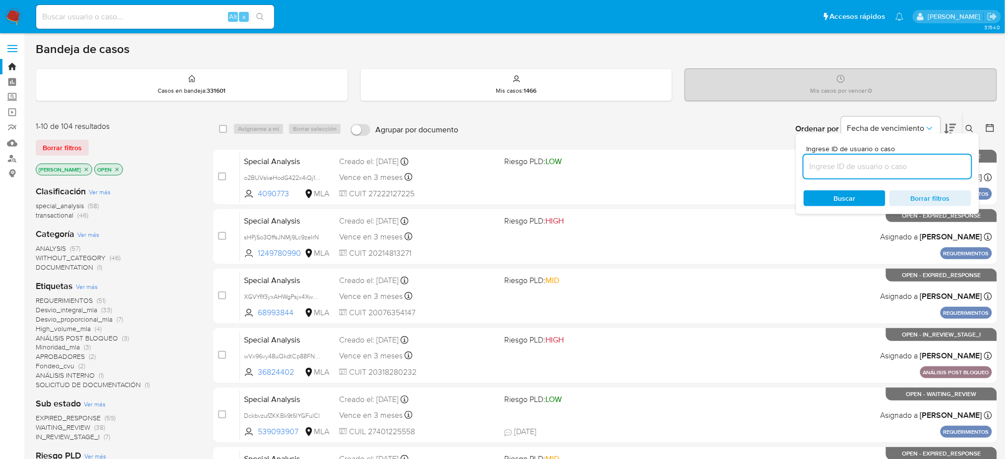
click at [890, 171] on input at bounding box center [887, 166] width 168 height 13
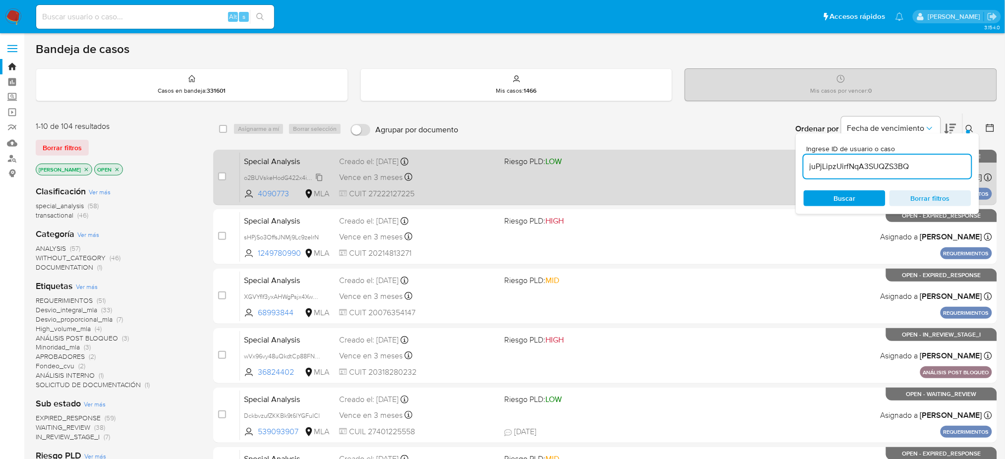
type input "juPjLipzUirfNqA3SUQZS3BQ"
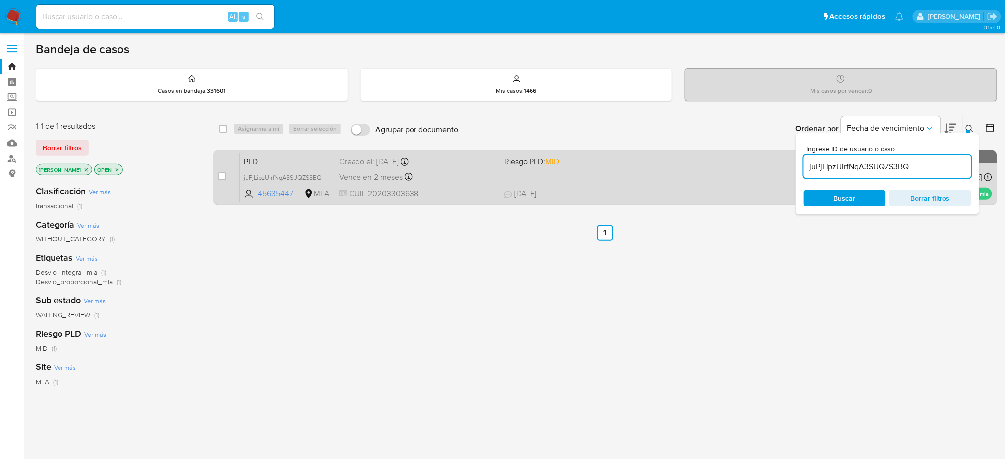
click at [223, 175] on input "checkbox" at bounding box center [222, 176] width 8 height 8
checkbox input "true"
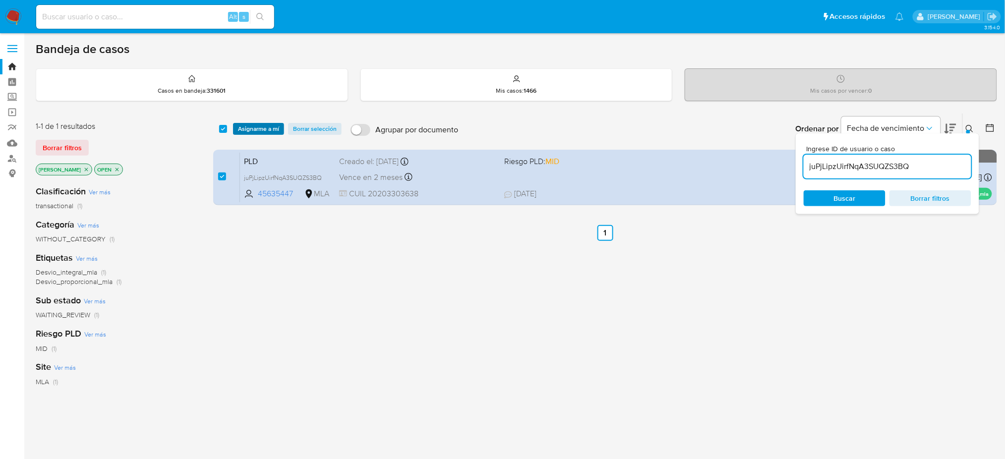
click at [240, 129] on span "Asignarme a mí" at bounding box center [258, 129] width 41 height 10
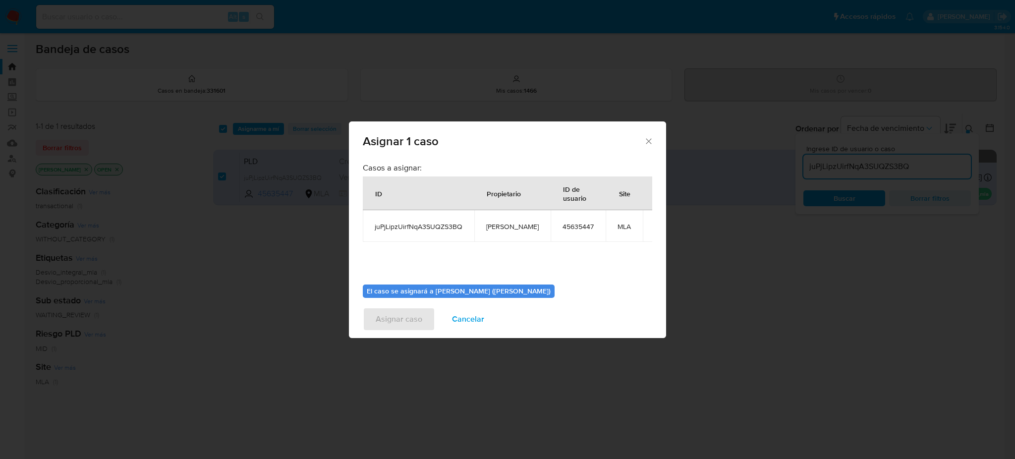
click at [498, 223] on span "[PERSON_NAME]" at bounding box center [512, 226] width 53 height 9
copy span "[PERSON_NAME]"
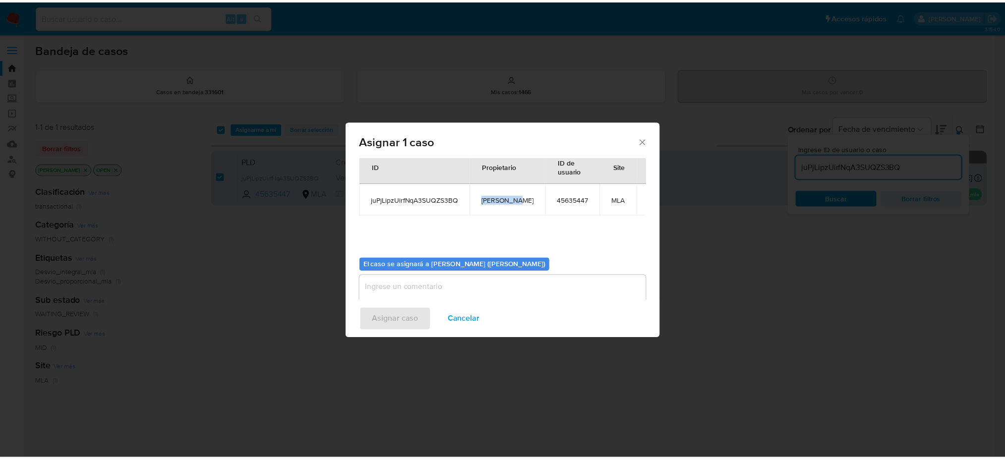
scroll to position [51, 0]
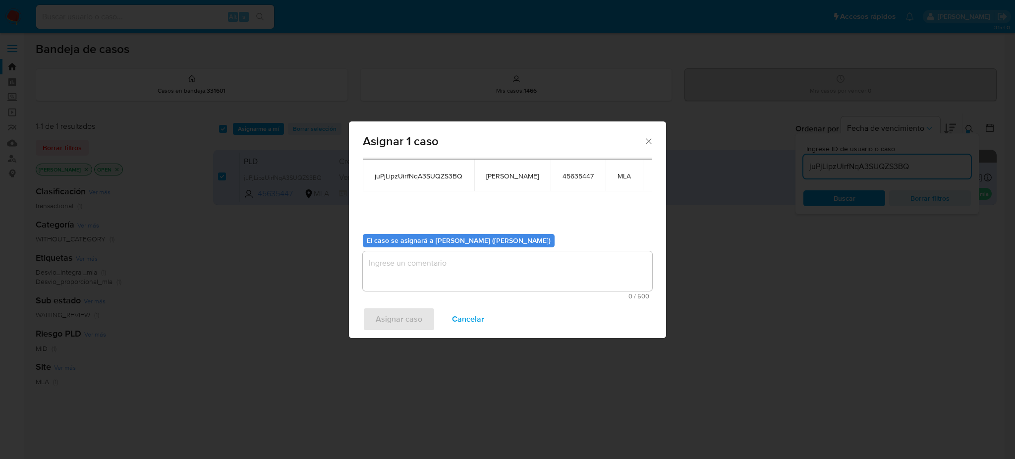
click at [413, 280] on textarea "assign-modal" at bounding box center [507, 271] width 289 height 40
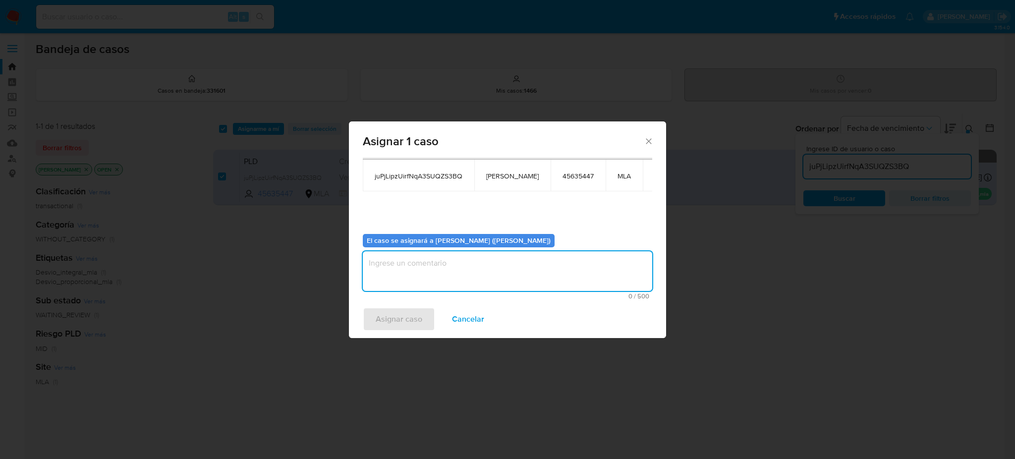
paste textarea "[PERSON_NAME]"
type textarea "[PERSON_NAME]"
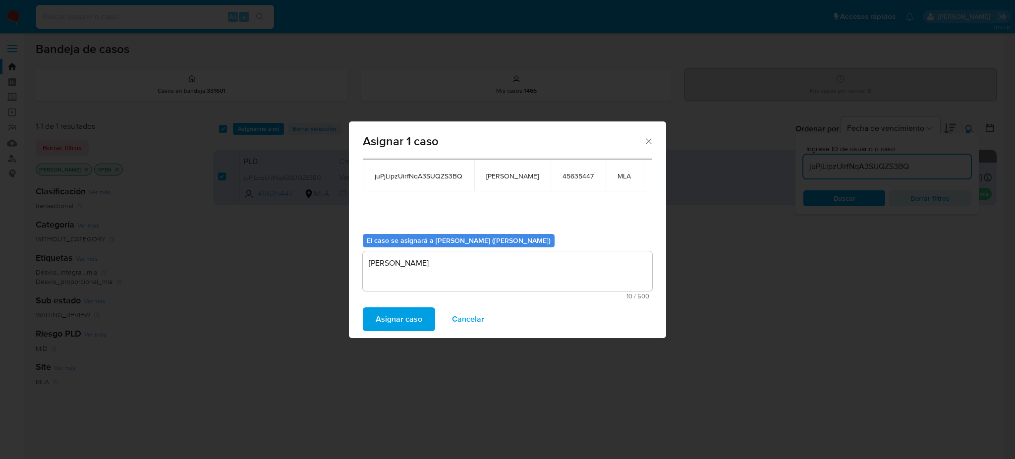
click at [411, 320] on span "Asignar caso" at bounding box center [399, 319] width 47 height 22
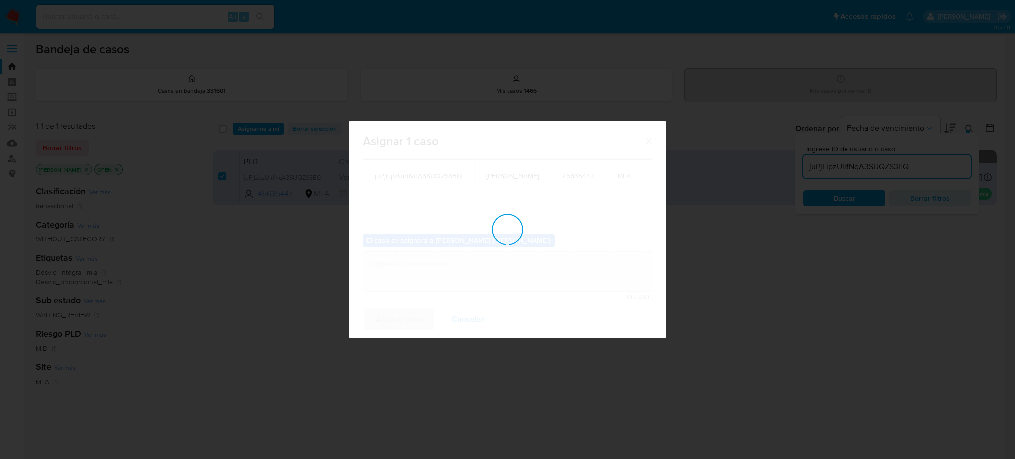
checkbox input "false"
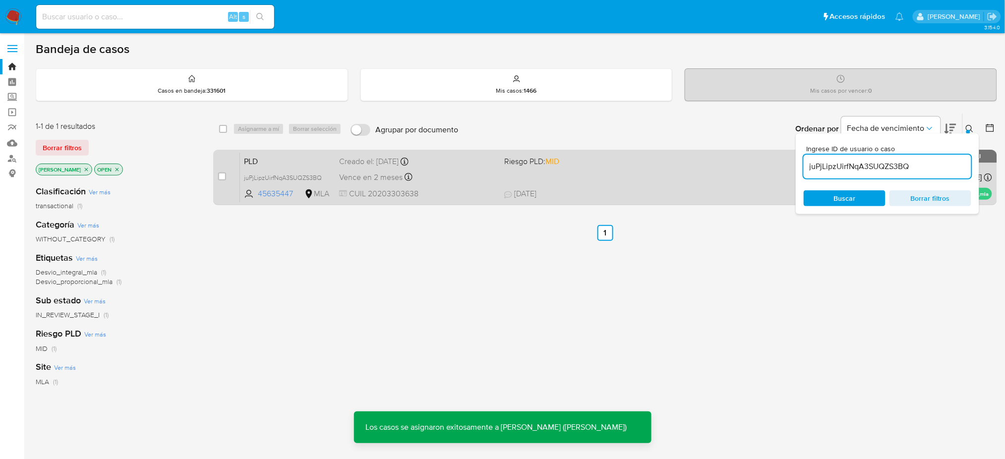
click at [294, 150] on div "case-item-checkbox No es posible asignar el caso PLD juPjLipzUirfNqA3SUQZS3BQ 4…" at bounding box center [605, 178] width 784 height 56
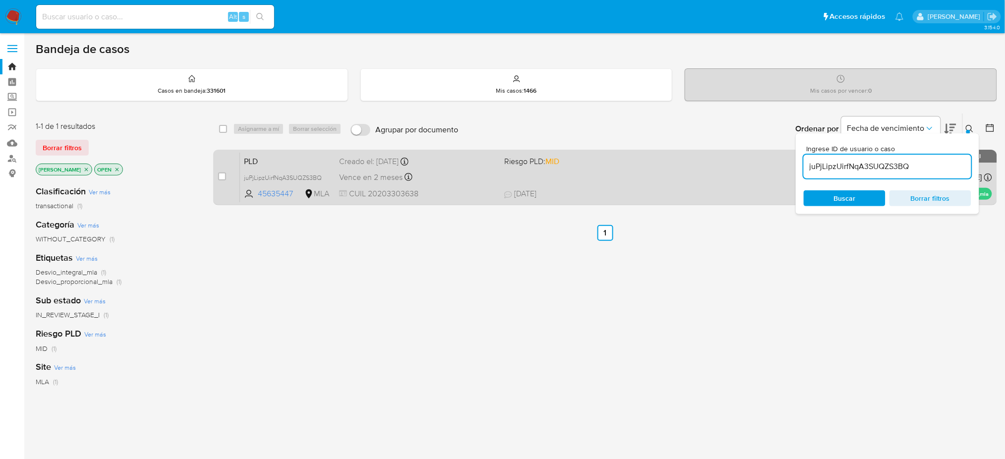
click at [292, 163] on span "PLD" at bounding box center [287, 160] width 87 height 13
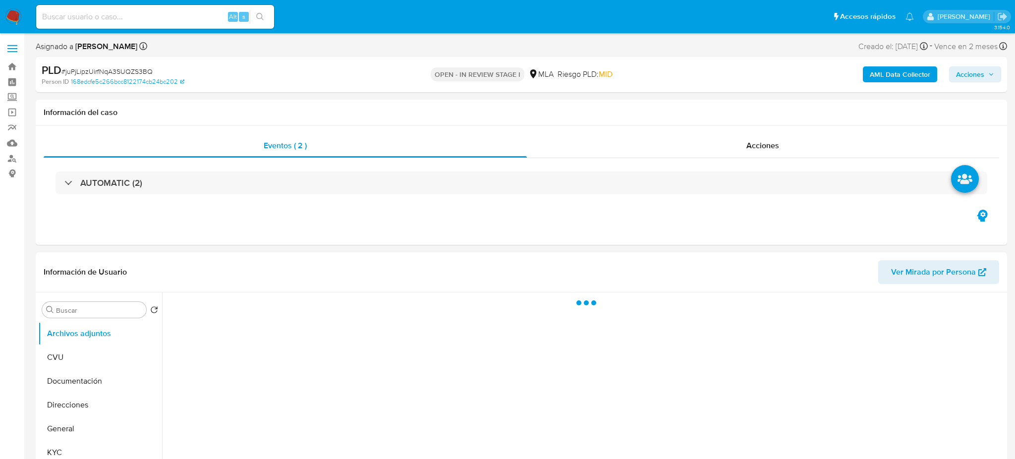
select select "10"
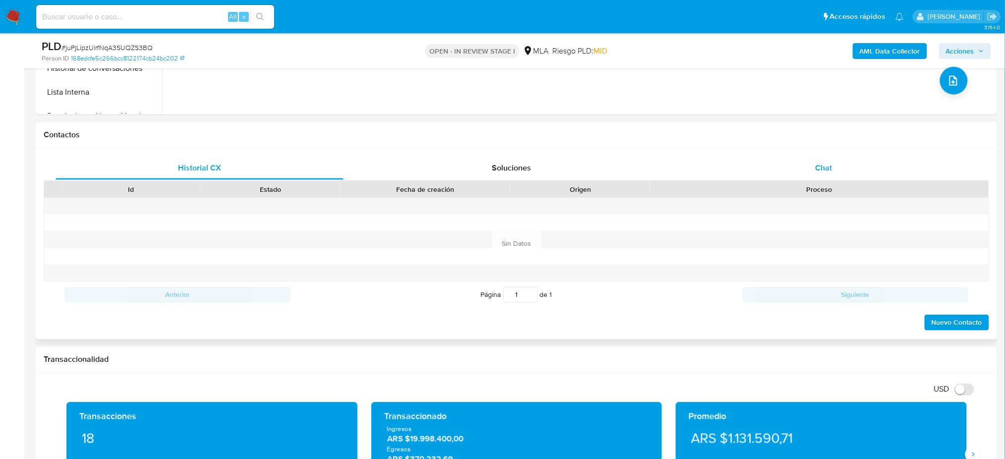
click at [866, 162] on div "Chat" at bounding box center [823, 168] width 288 height 24
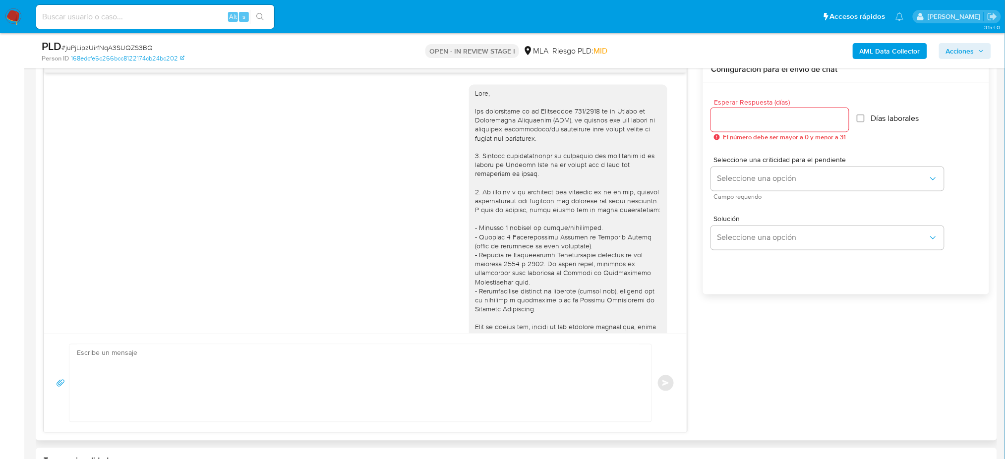
scroll to position [1589, 0]
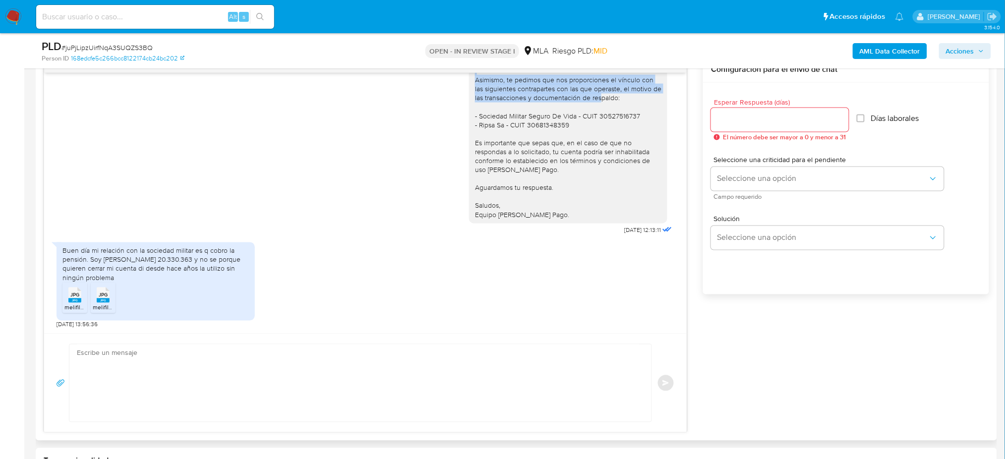
drag, startPoint x: 464, startPoint y: 78, endPoint x: 616, endPoint y: 98, distance: 153.0
click at [616, 98] on div "Hola, Esperamos que te encuentres muy bien. Te consultamos si tuviste oportunid…" at bounding box center [568, 115] width 186 height 207
copy div "Asimismo, te pedimos que nos proporciones el vínculo con las siguientes contrap…"
click at [616, 98] on div "Hola, Esperamos que te encuentres muy bien. Te consultamos si tuviste oportunid…" at bounding box center [568, 115] width 186 height 207
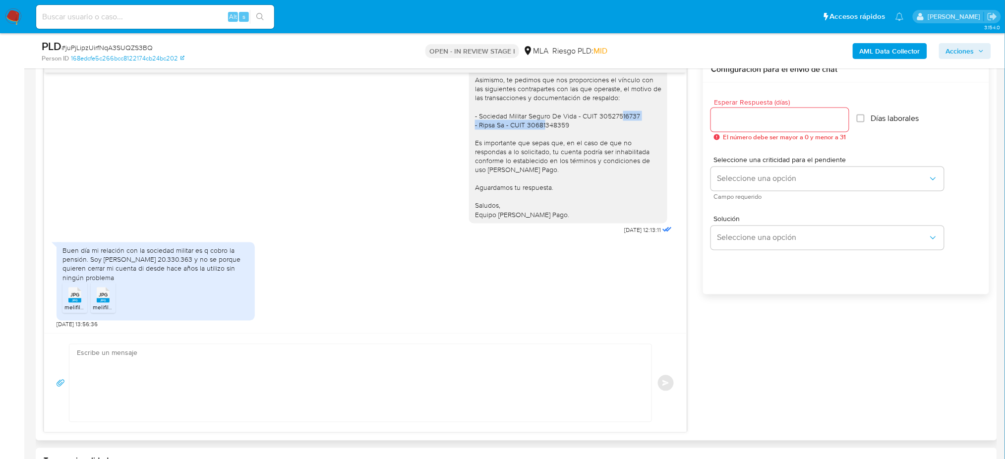
drag, startPoint x: 465, startPoint y: 124, endPoint x: 577, endPoint y: 126, distance: 111.5
click at [577, 126] on div "Hola, Esperamos que te encuentres muy bien. Te consultamos si tuviste oportunid…" at bounding box center [568, 115] width 186 height 207
copy div "- Ripsa Sa - CUIT 30681348359"
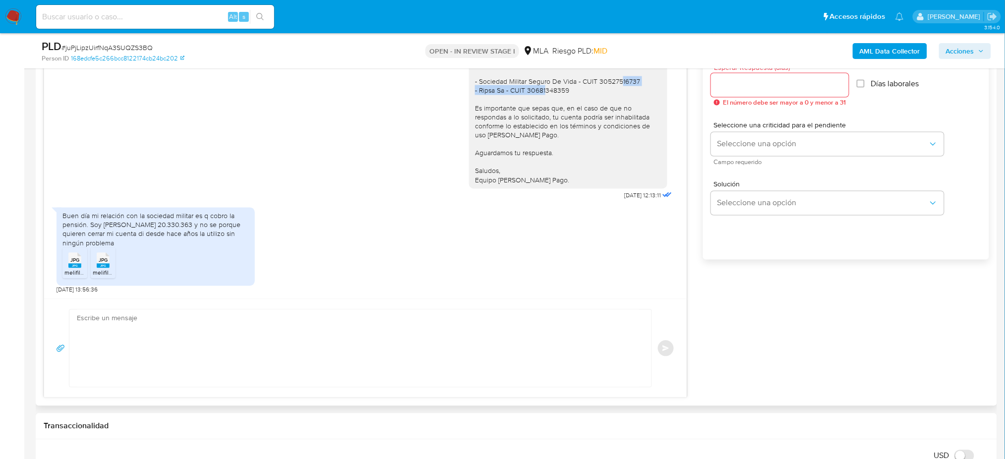
scroll to position [595, 0]
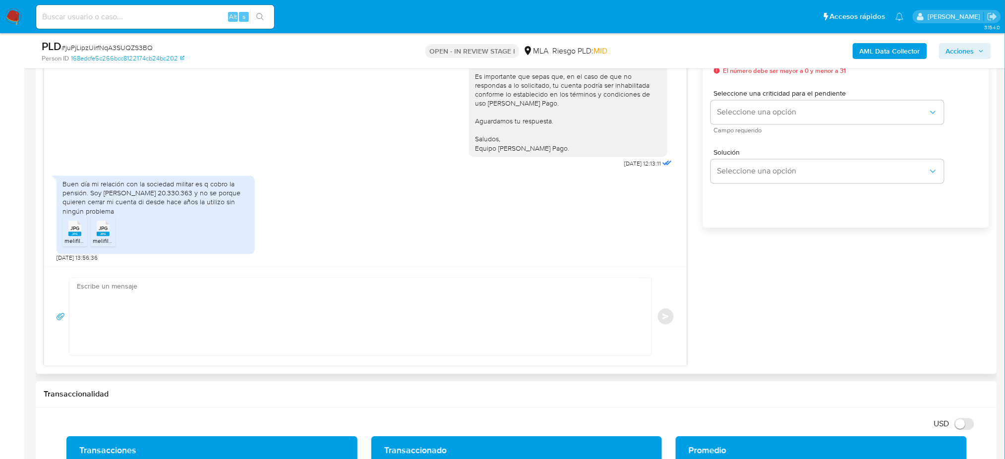
click at [124, 302] on textarea at bounding box center [358, 316] width 562 height 77
paste textarea "Hola, ¡Muchas gracias por tu respuesta! Visualizamos que recibiste el [DATE] un…"
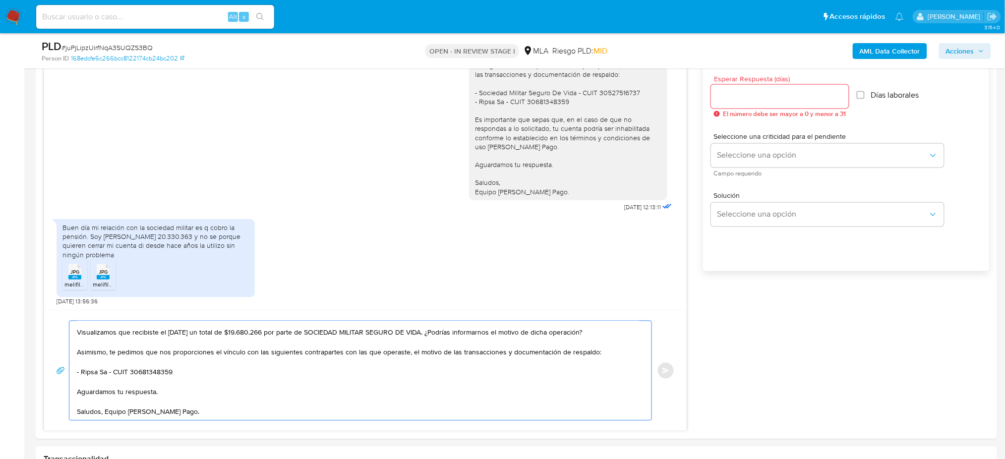
scroll to position [528, 0]
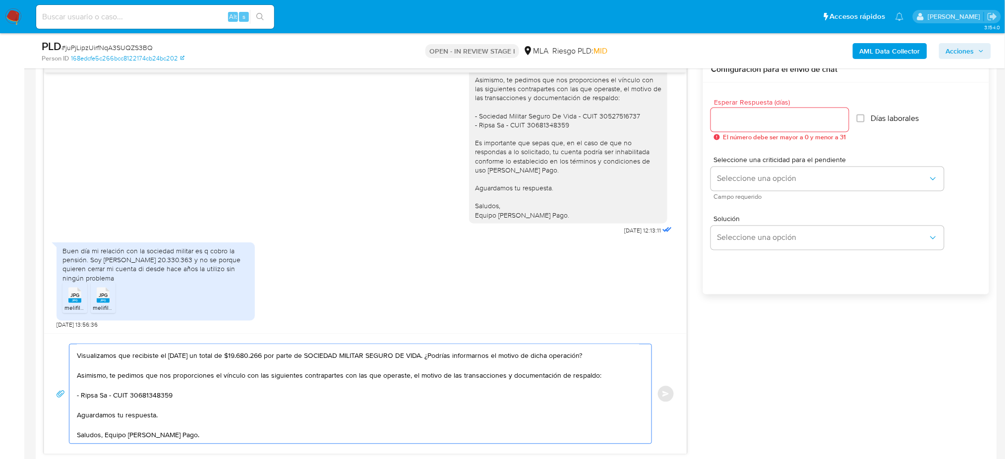
type textarea "Hola, ¡Muchas gracias por tu respuesta! Visualizamos que recibiste el 18/6/2025…"
click at [728, 122] on input "Esperar Respuesta (días)" at bounding box center [780, 119] width 138 height 13
drag, startPoint x: 686, startPoint y: 123, endPoint x: 678, endPoint y: 125, distance: 9.1
click at [678, 125] on div "17/07/2025 20:09:23 Hola, Esperamos que te encuentres muy bien. Te consultamos …" at bounding box center [516, 256] width 945 height 398
type input "1"
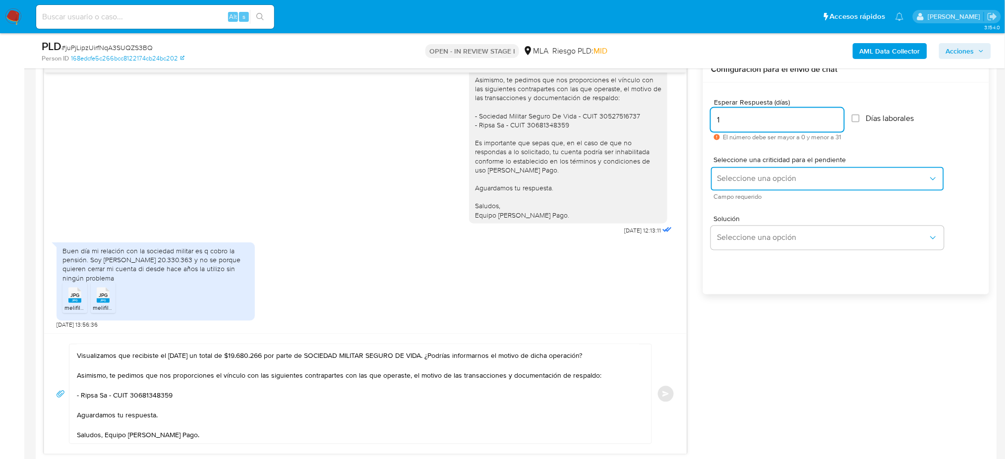
click at [731, 178] on span "Seleccione una opción" at bounding box center [822, 179] width 211 height 10
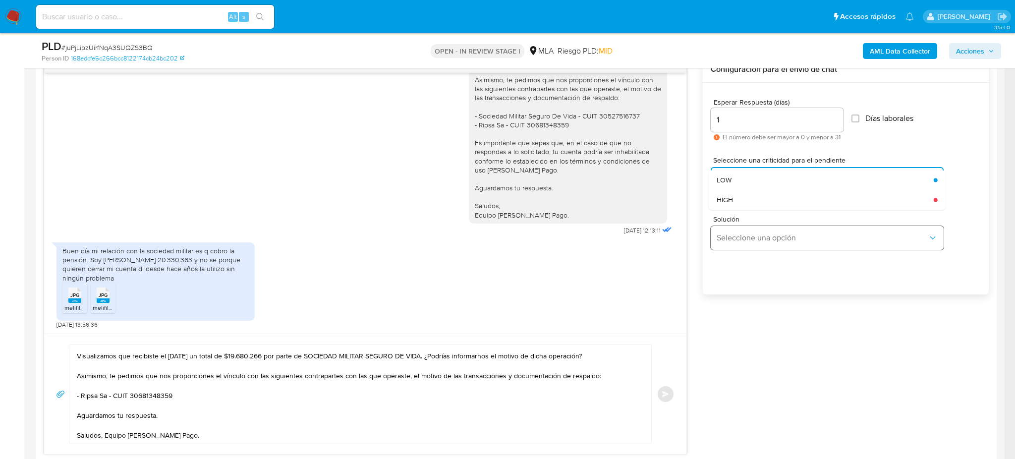
drag, startPoint x: 731, startPoint y: 192, endPoint x: 712, endPoint y: 244, distance: 54.9
click at [731, 193] on div "HIGH" at bounding box center [822, 200] width 211 height 20
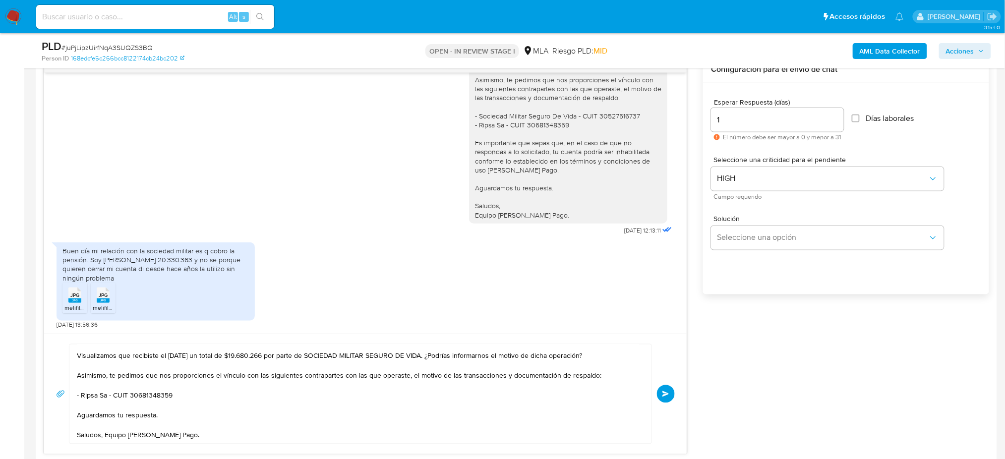
click at [665, 401] on button "Enviar" at bounding box center [666, 394] width 18 height 18
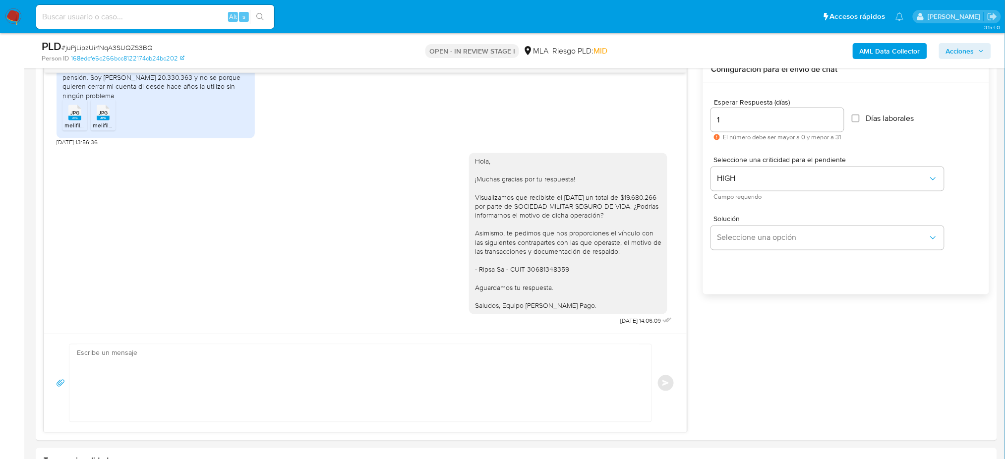
scroll to position [330, 0]
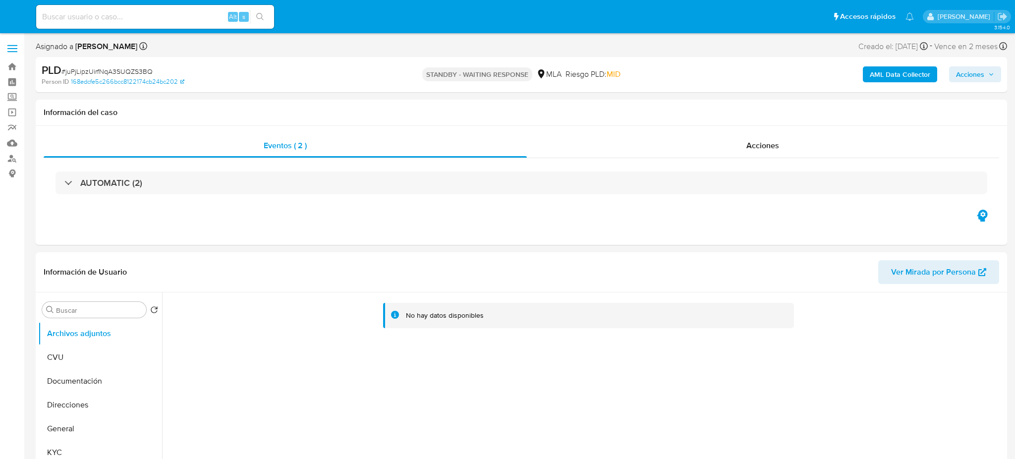
select select "10"
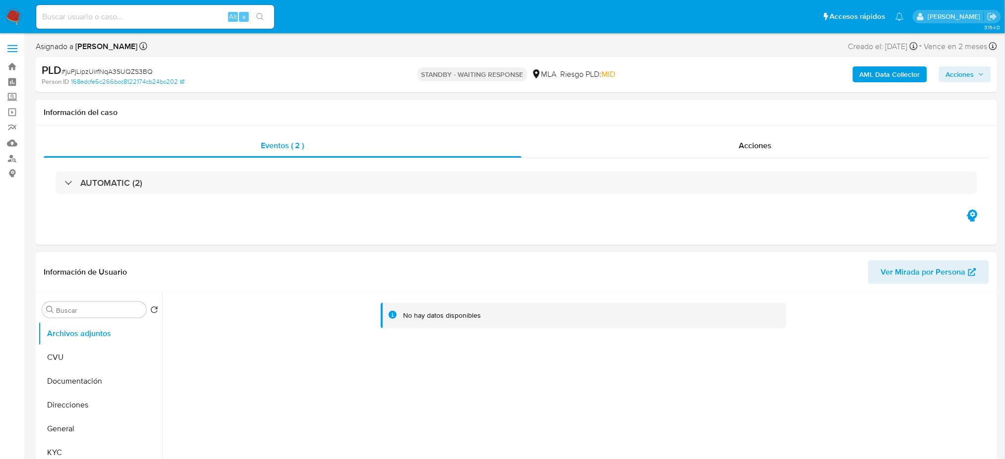
drag, startPoint x: 8, startPoint y: 14, endPoint x: 16, endPoint y: 4, distance: 12.3
click at [8, 14] on img at bounding box center [13, 16] width 17 height 17
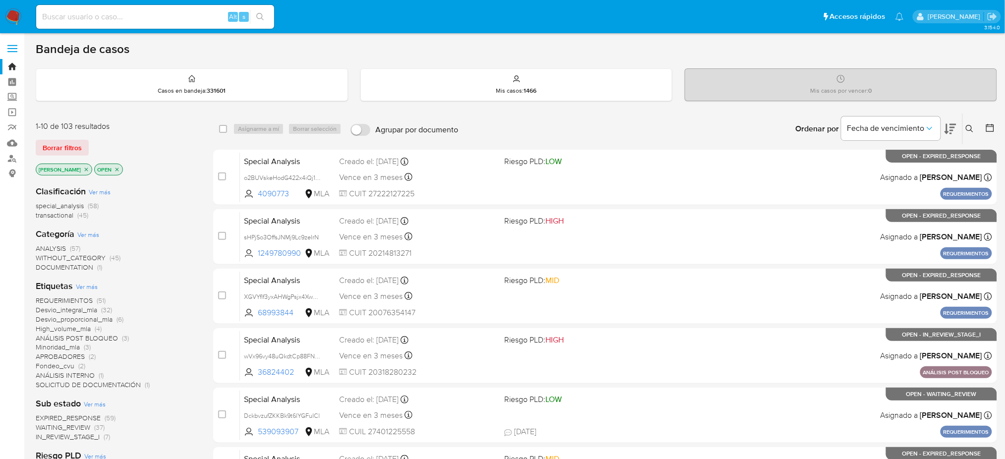
click at [199, 20] on input at bounding box center [155, 16] width 238 height 13
paste input "76079587"
type input "76079587"
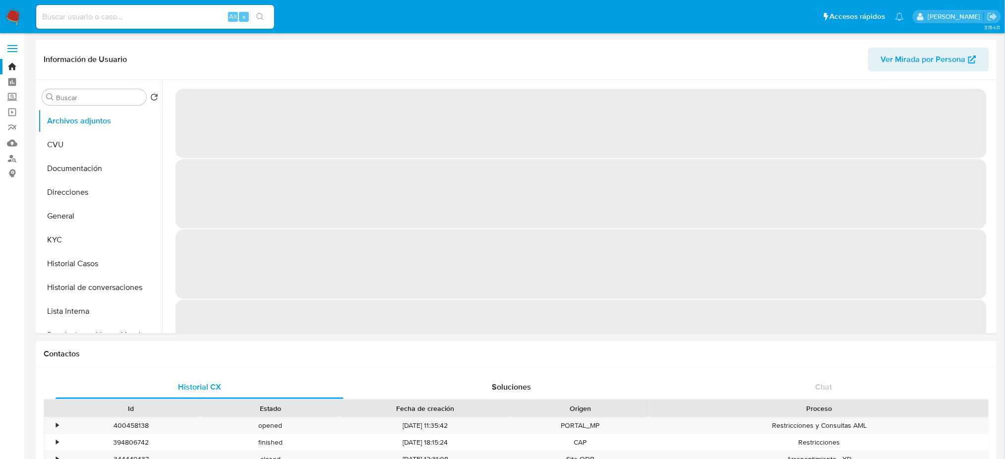
select select "10"
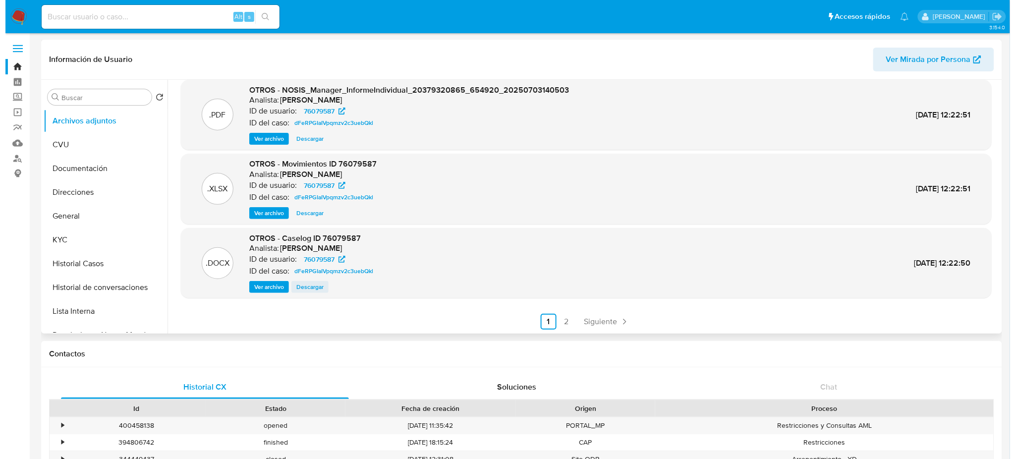
scroll to position [83, 0]
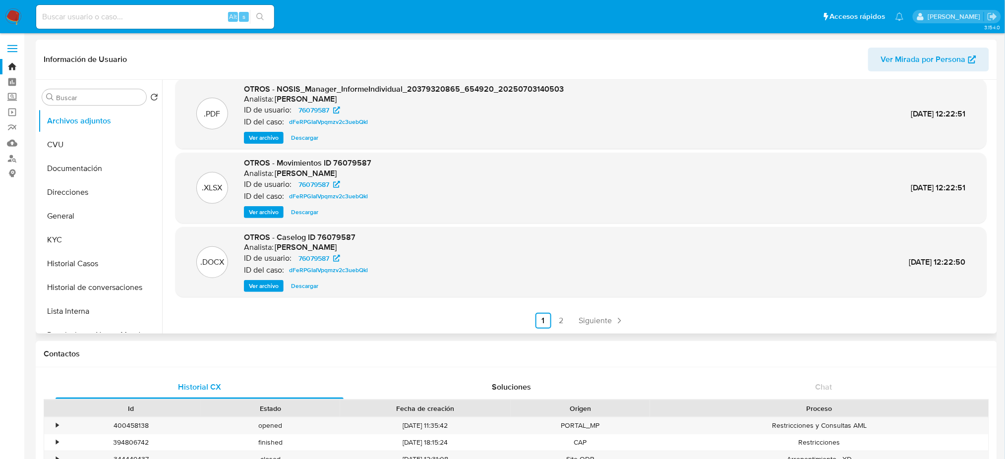
drag, startPoint x: 265, startPoint y: 286, endPoint x: 340, endPoint y: 209, distance: 108.0
click at [264, 286] on span "Ver archivo" at bounding box center [264, 286] width 30 height 10
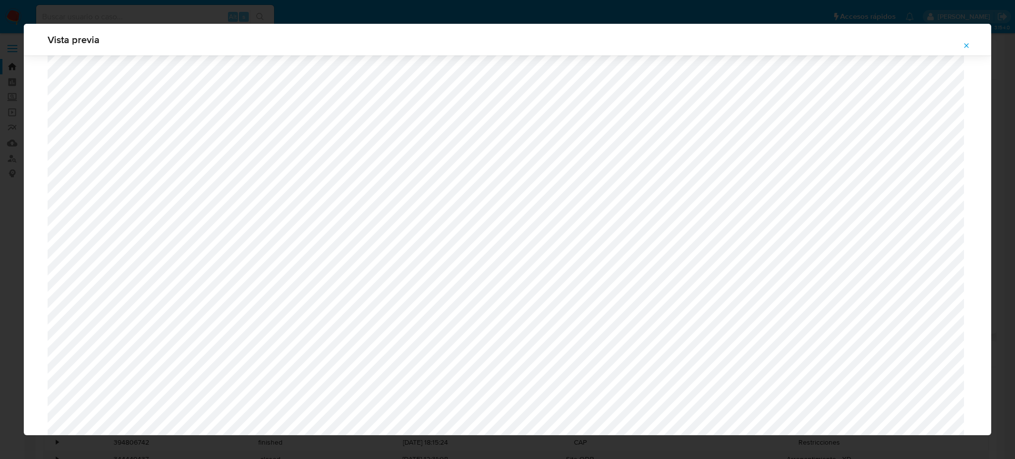
scroll to position [244, 0]
click at [963, 45] on icon "Attachment preview" at bounding box center [966, 46] width 8 height 8
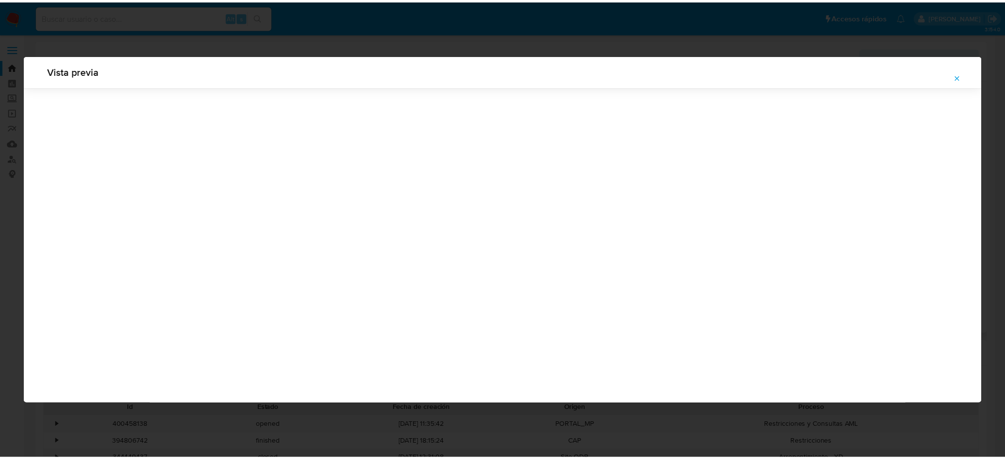
scroll to position [0, 0]
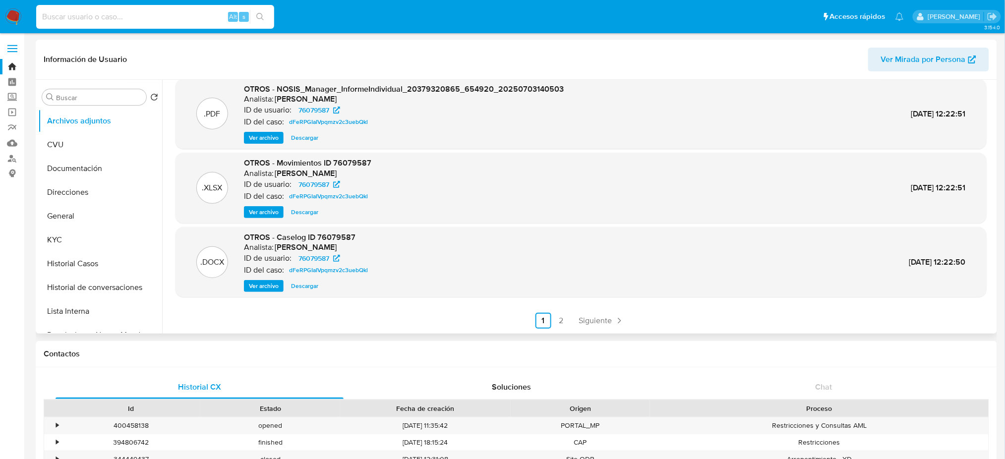
click at [144, 18] on input at bounding box center [155, 16] width 238 height 13
paste input "393996702"
type input "393996702"
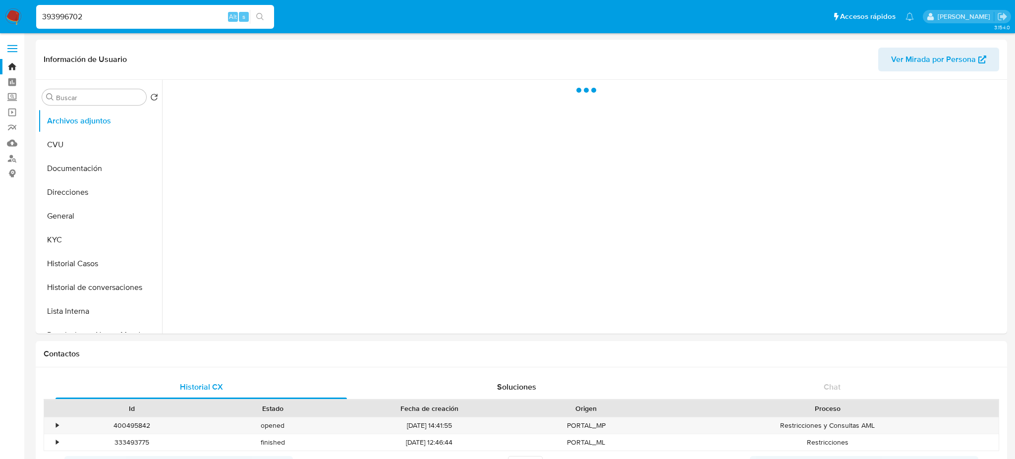
select select "10"
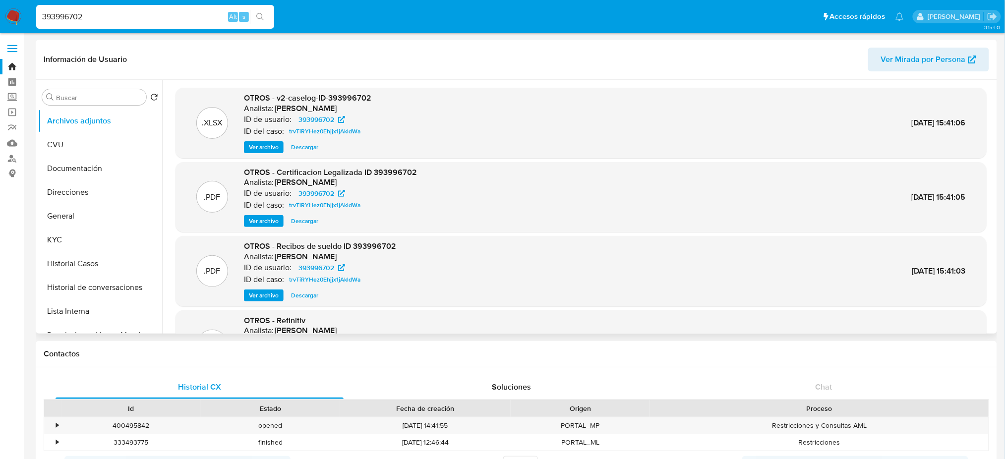
click at [264, 220] on span "Ver archivo" at bounding box center [264, 221] width 30 height 10
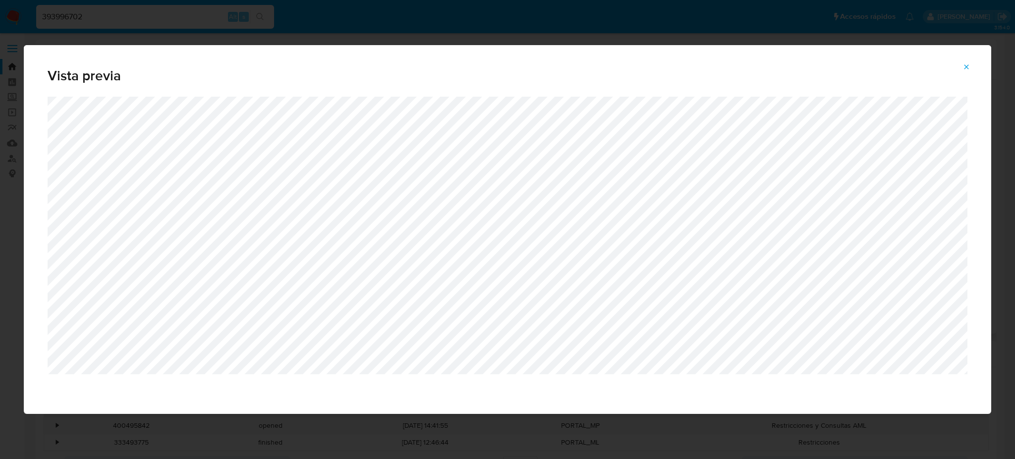
click at [962, 70] on button "Attachment preview" at bounding box center [967, 67] width 22 height 16
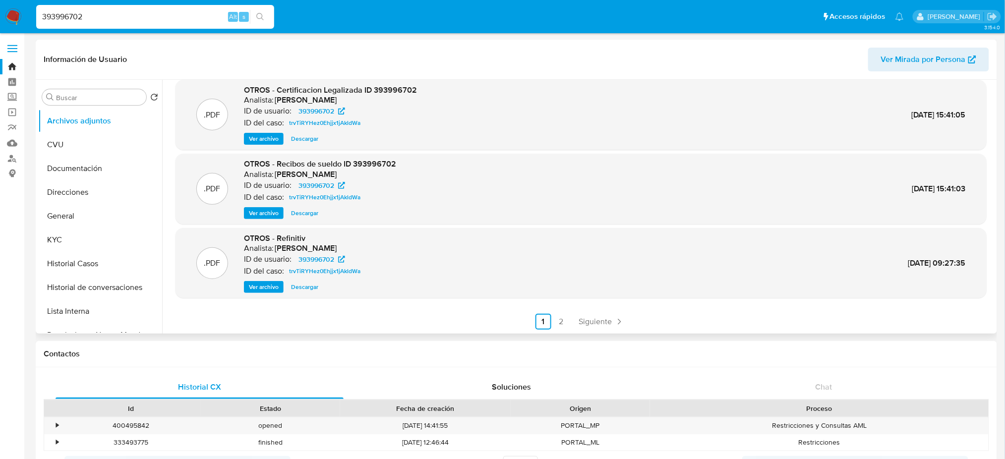
scroll to position [83, 0]
click at [559, 320] on link "2" at bounding box center [561, 321] width 16 height 16
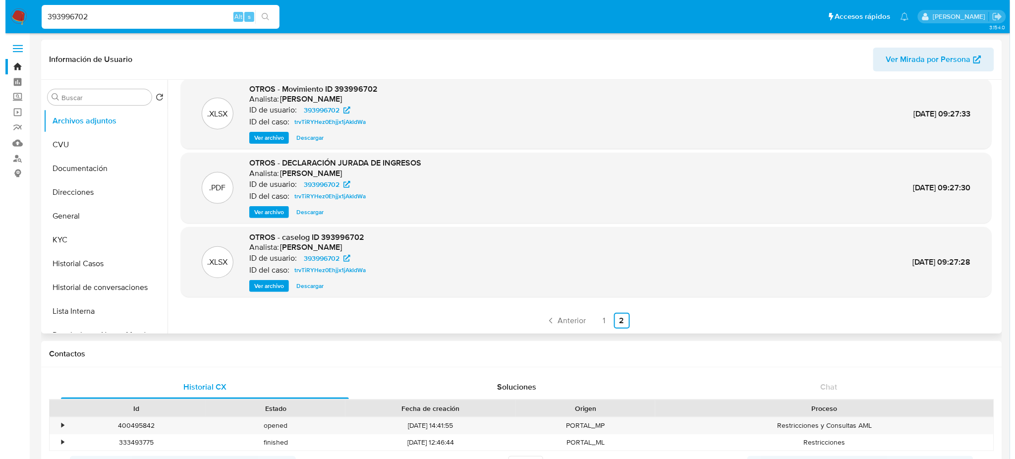
scroll to position [0, 0]
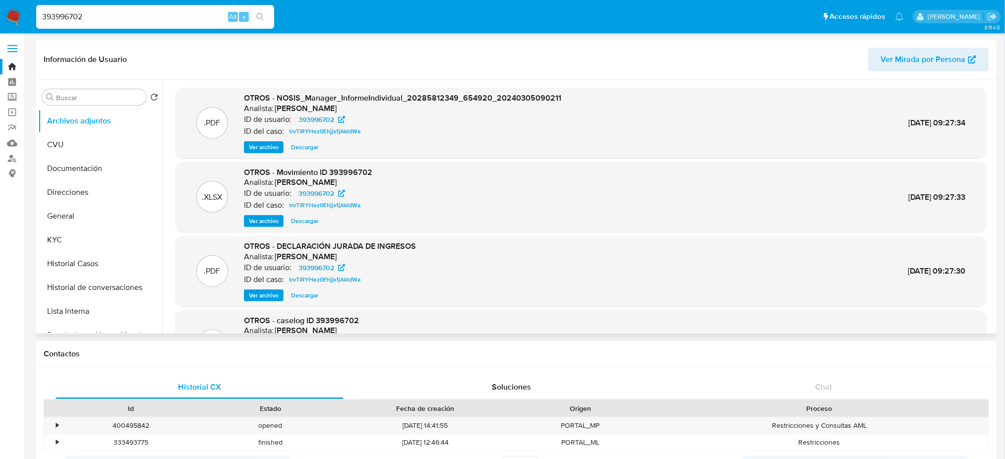
click at [314, 219] on span "Descargar" at bounding box center [304, 221] width 27 height 10
drag, startPoint x: 194, startPoint y: 18, endPoint x: 0, endPoint y: 54, distance: 197.6
paste input "665680770"
type input "665680770"
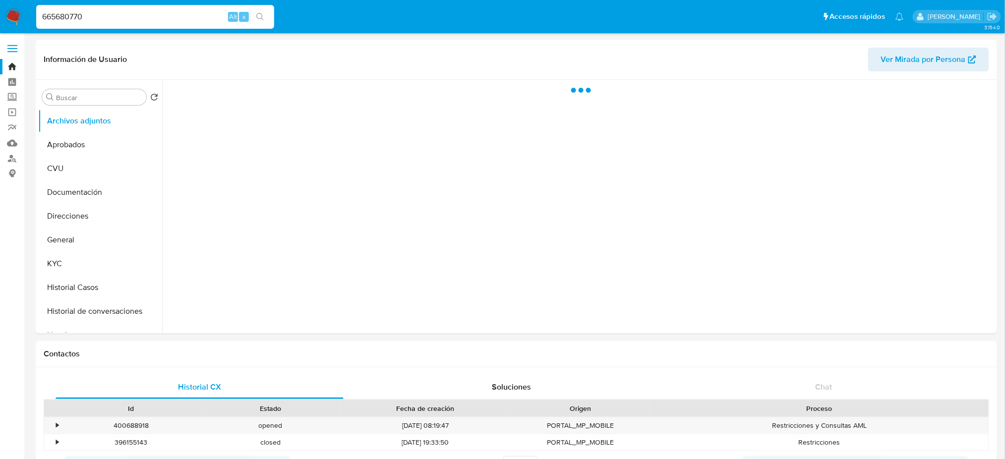
select select "10"
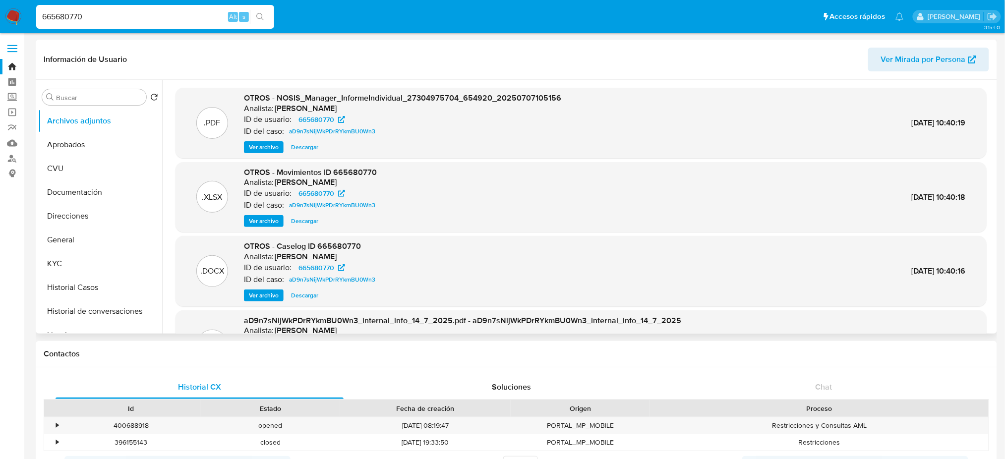
click at [256, 297] on span "Ver archivo" at bounding box center [264, 295] width 30 height 10
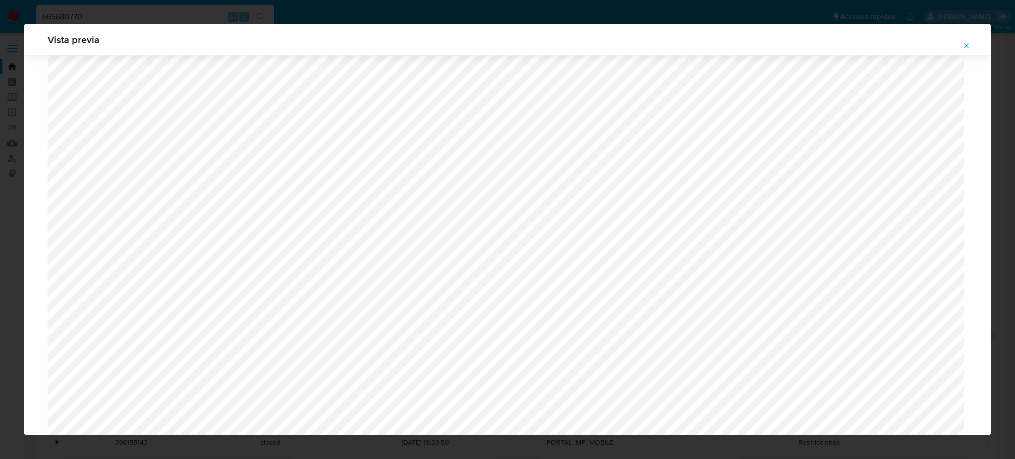
scroll to position [46, 0]
click at [966, 39] on span "Attachment preview" at bounding box center [966, 46] width 8 height 14
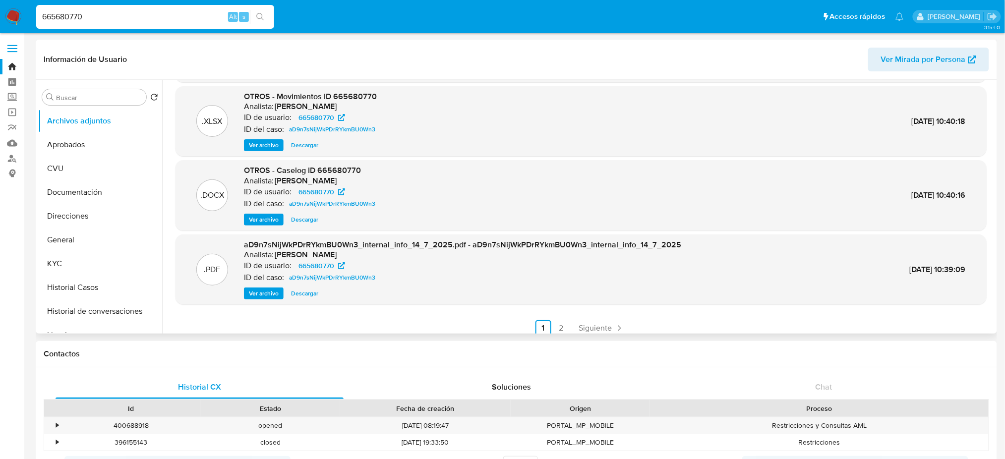
scroll to position [83, 0]
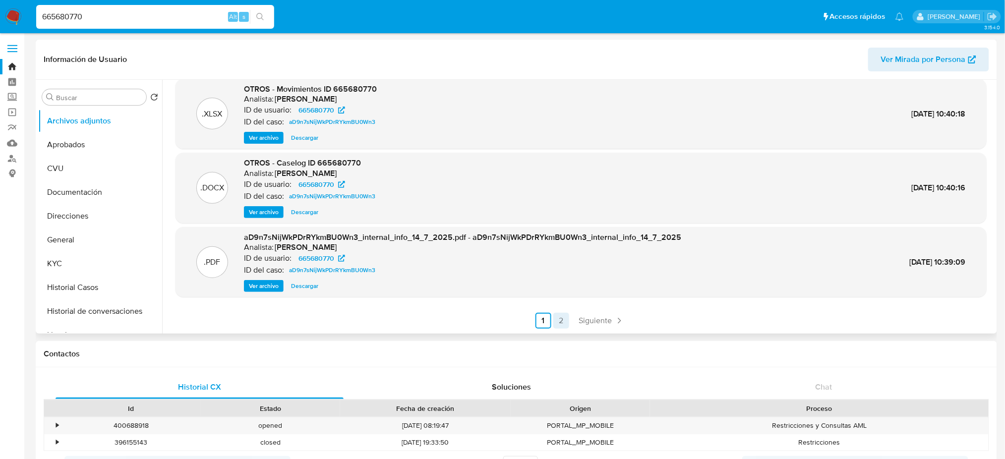
click at [562, 321] on link "2" at bounding box center [561, 321] width 16 height 16
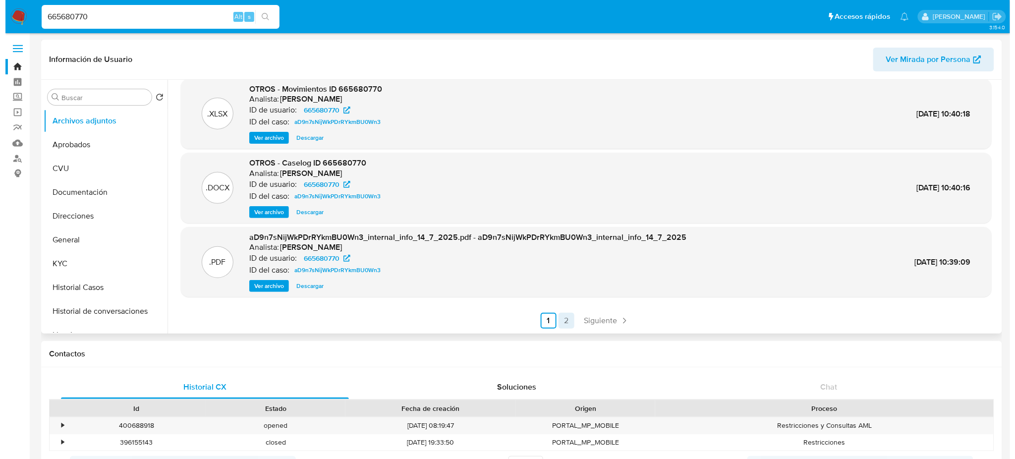
scroll to position [0, 0]
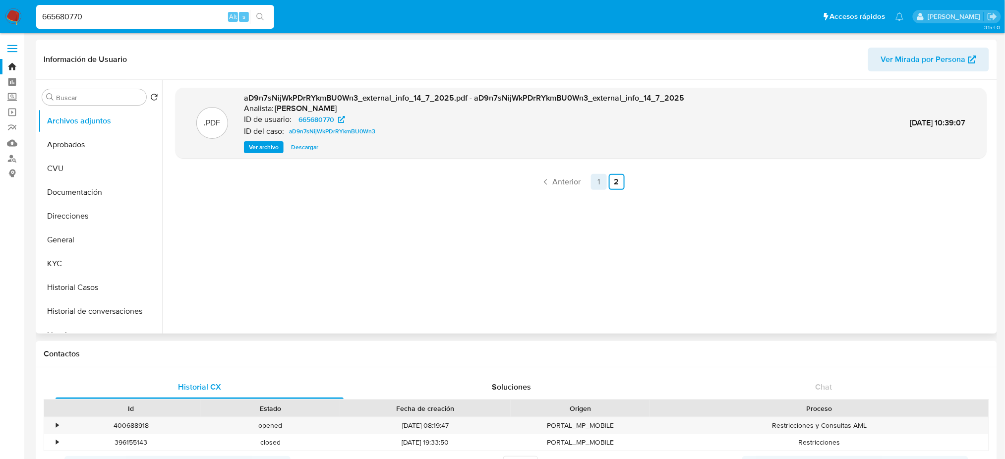
click at [597, 182] on link "1" at bounding box center [599, 182] width 16 height 16
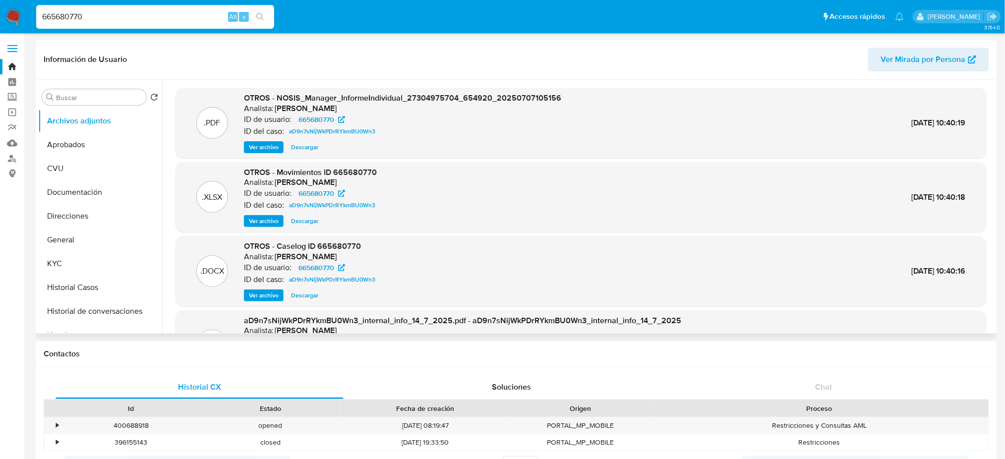
click at [273, 295] on span "Ver archivo" at bounding box center [264, 295] width 30 height 10
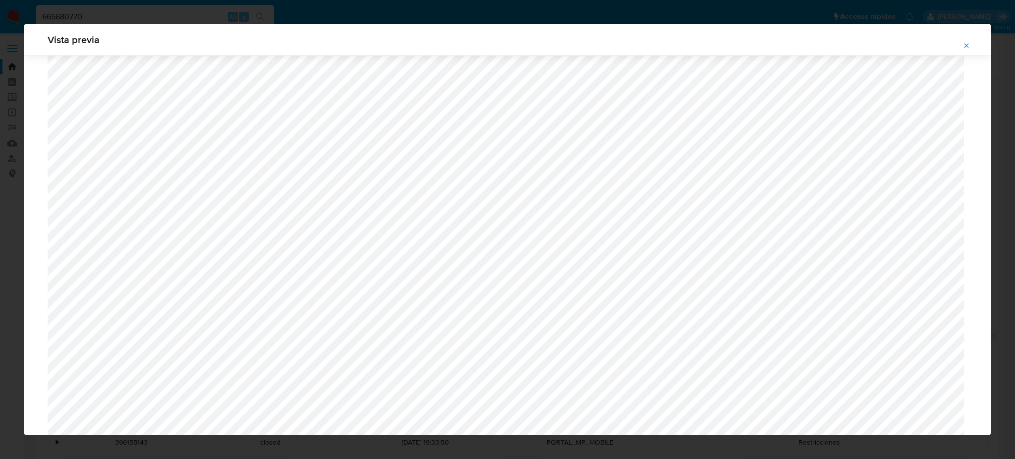
scroll to position [46, 0]
click at [965, 44] on icon "Attachment preview" at bounding box center [966, 46] width 8 height 8
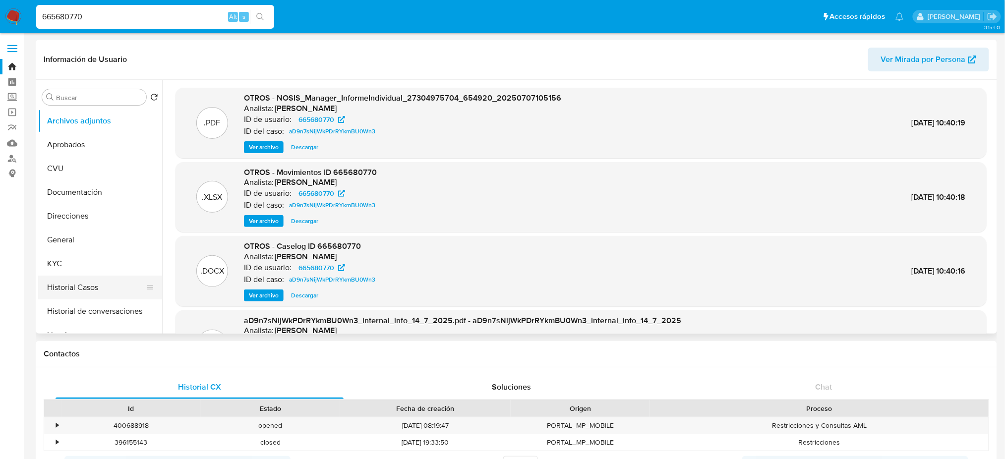
click at [93, 285] on button "Historial Casos" at bounding box center [96, 288] width 116 height 24
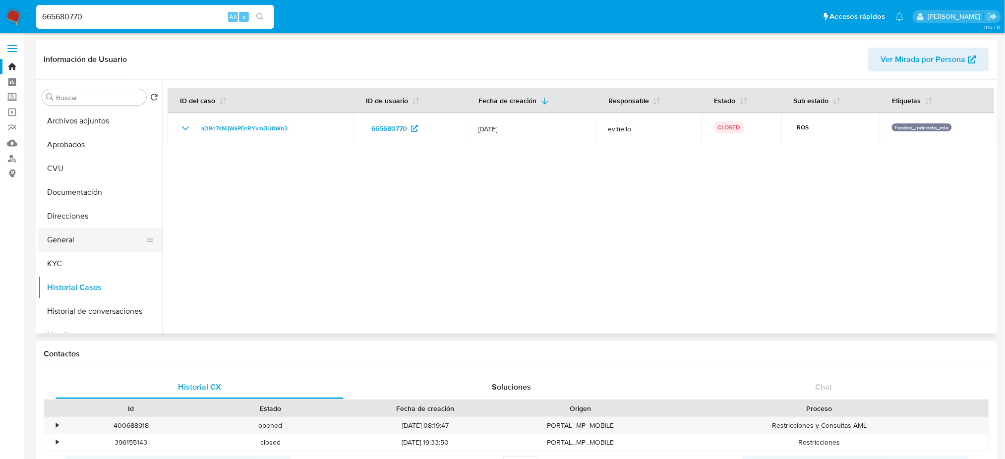
click at [74, 247] on button "General" at bounding box center [96, 240] width 116 height 24
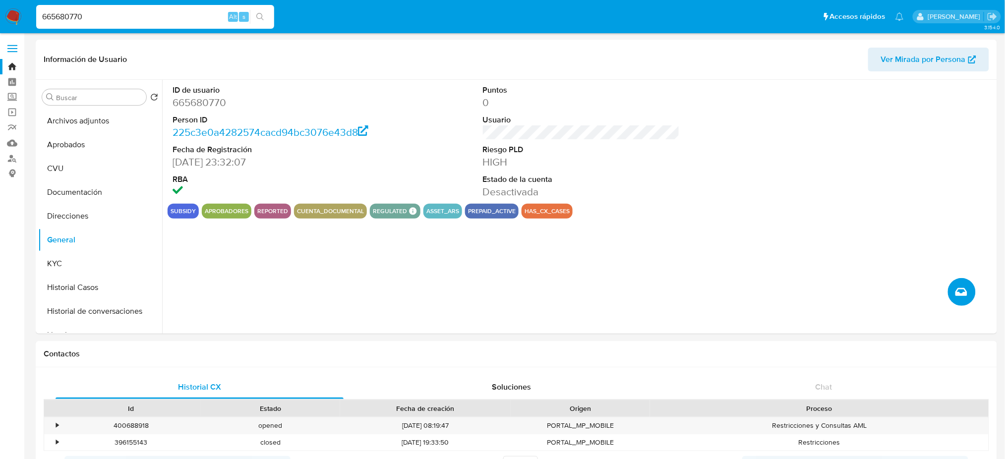
click at [965, 294] on icon "Crear caso manual" at bounding box center [961, 292] width 12 height 8
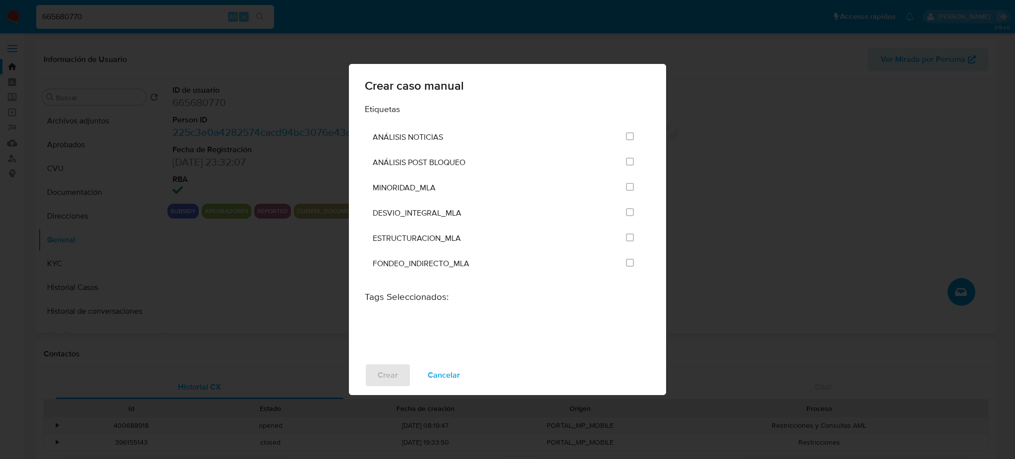
scroll to position [1950, 0]
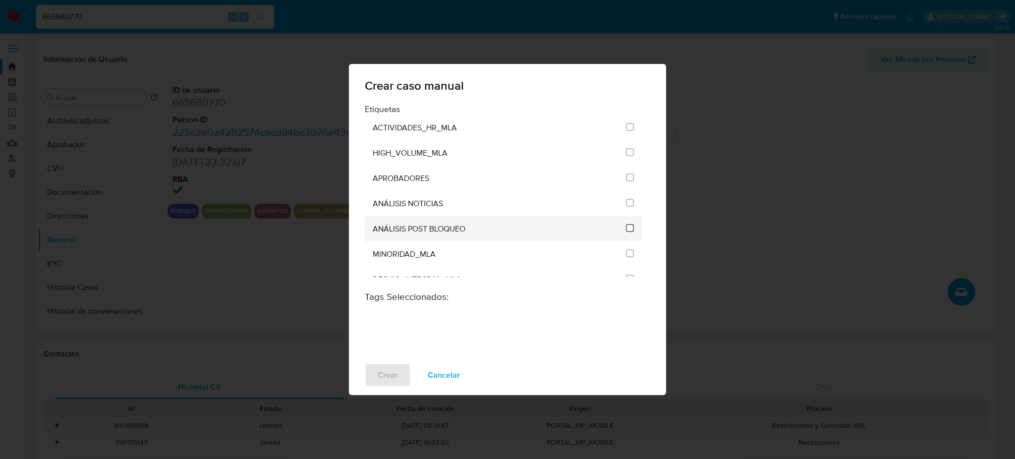
click at [626, 229] on input "3249" at bounding box center [630, 228] width 8 height 8
checkbox input "true"
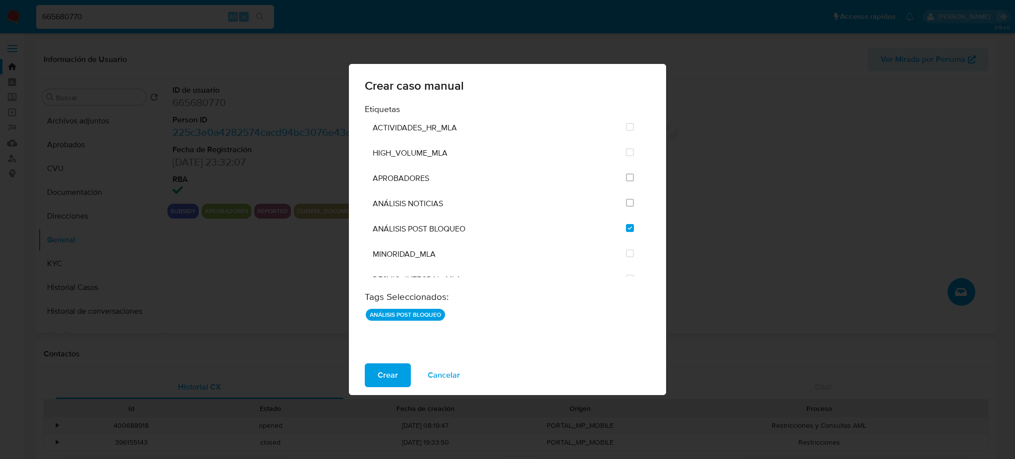
click at [378, 376] on span "Crear" at bounding box center [388, 375] width 20 height 22
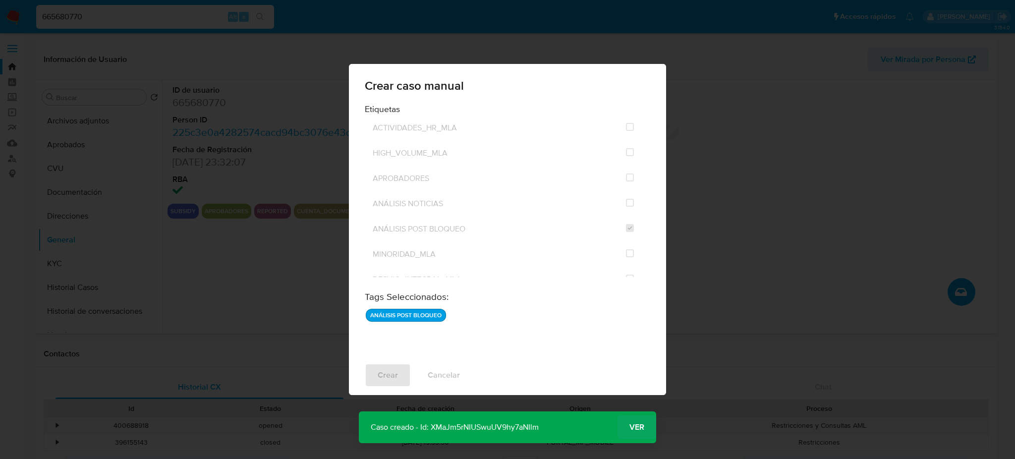
click at [640, 427] on span "Ver" at bounding box center [636, 427] width 15 height 0
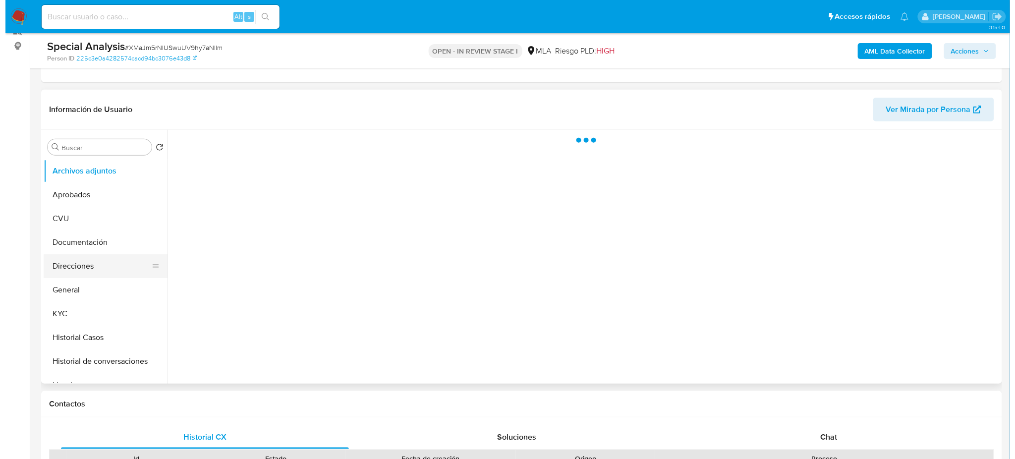
scroll to position [132, 0]
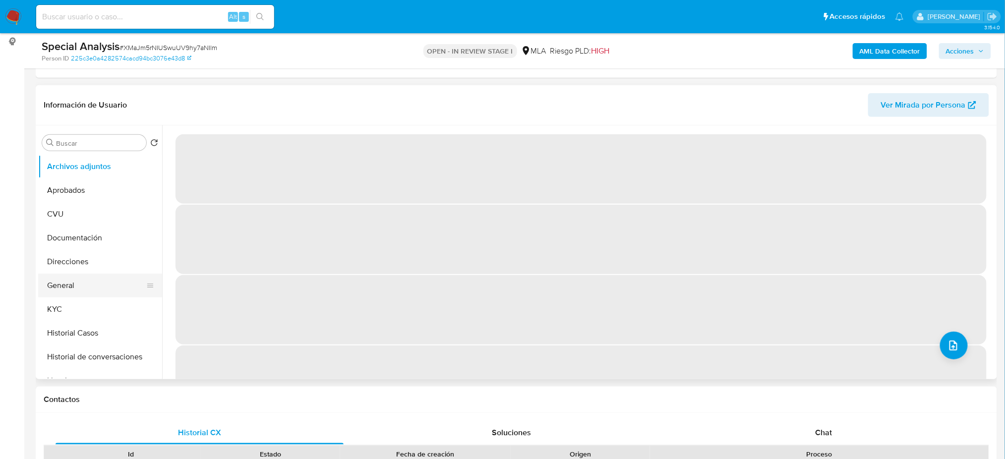
select select "10"
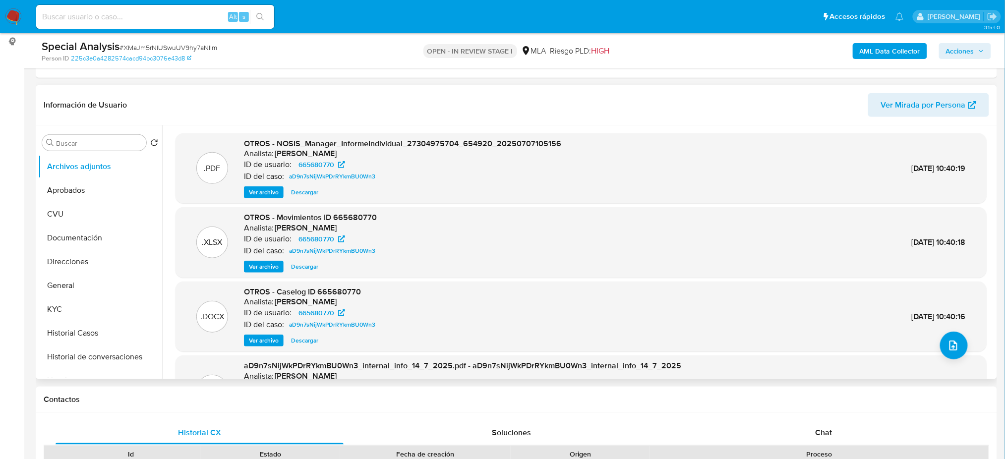
click at [959, 357] on div ".PDF aD9n7sNijWkPDrRYkmBU0Wn3_internal_info_14_7_2025.pdf - aD9n7sNijWkPDrRYkmB…" at bounding box center [580, 390] width 811 height 70
click at [954, 352] on button "upload-file" at bounding box center [954, 346] width 28 height 28
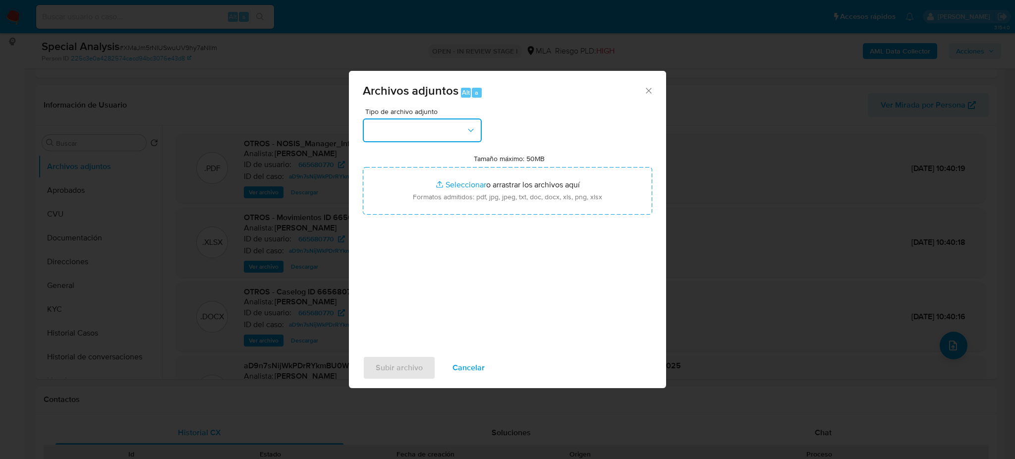
click at [419, 141] on button "button" at bounding box center [422, 130] width 119 height 24
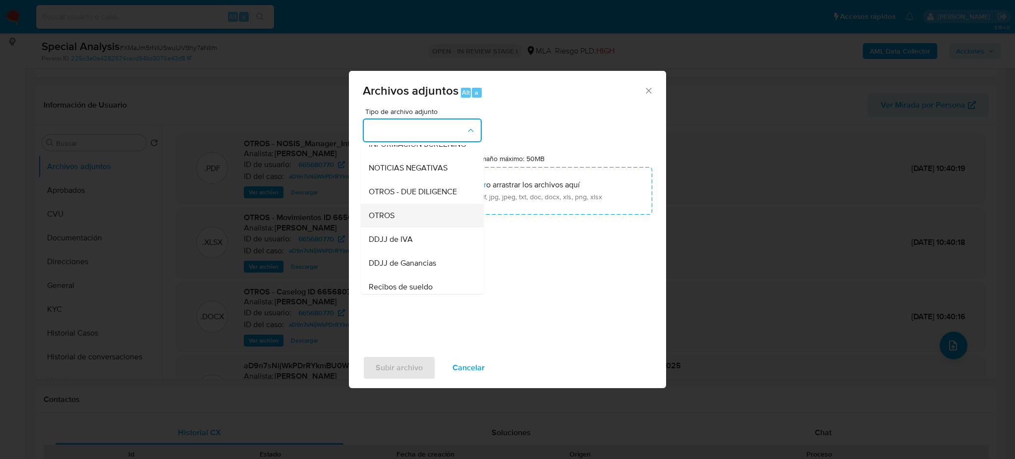
click at [396, 226] on div "OTROS" at bounding box center [419, 216] width 101 height 24
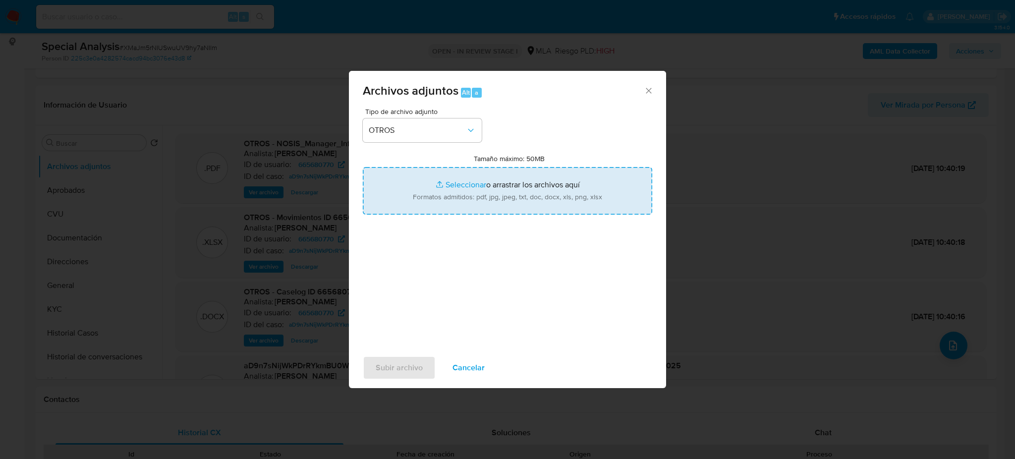
type input "C:\fakepath\Recibo de sueldo [PERSON_NAME].pdf"
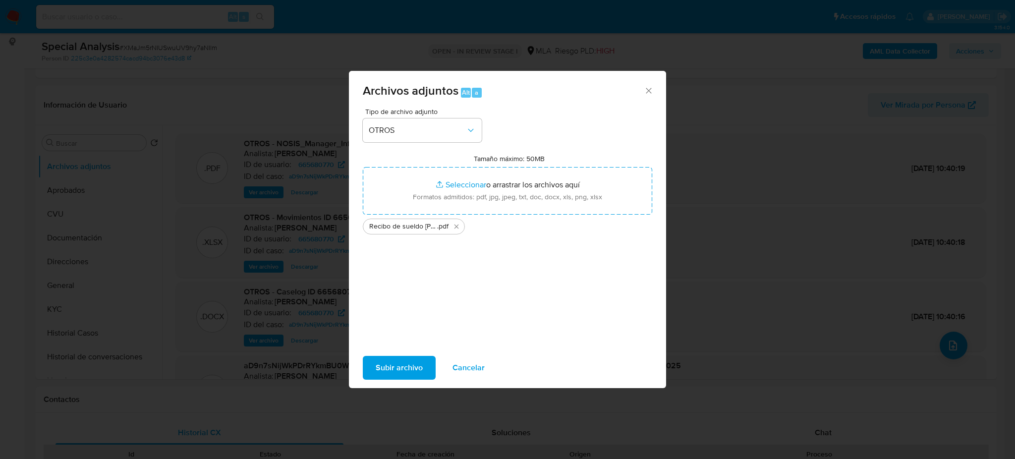
click at [403, 371] on span "Subir archivo" at bounding box center [399, 368] width 47 height 22
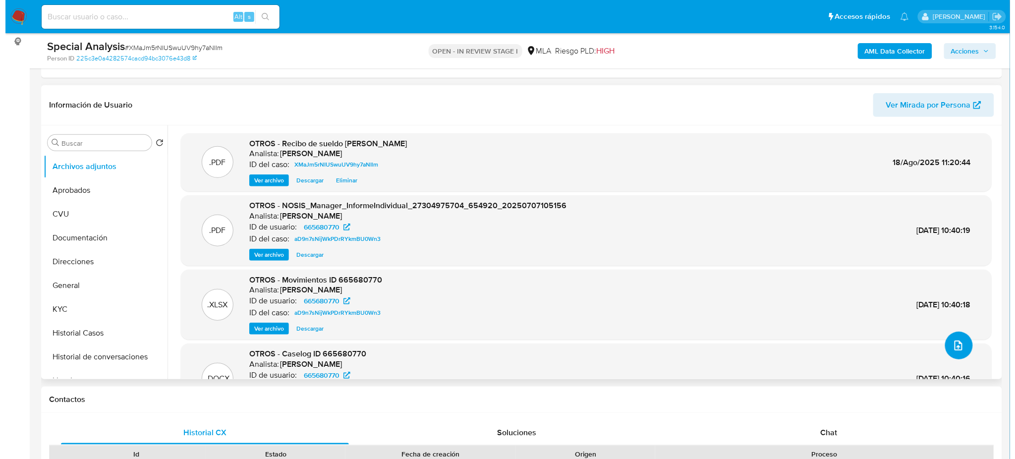
scroll to position [71, 0]
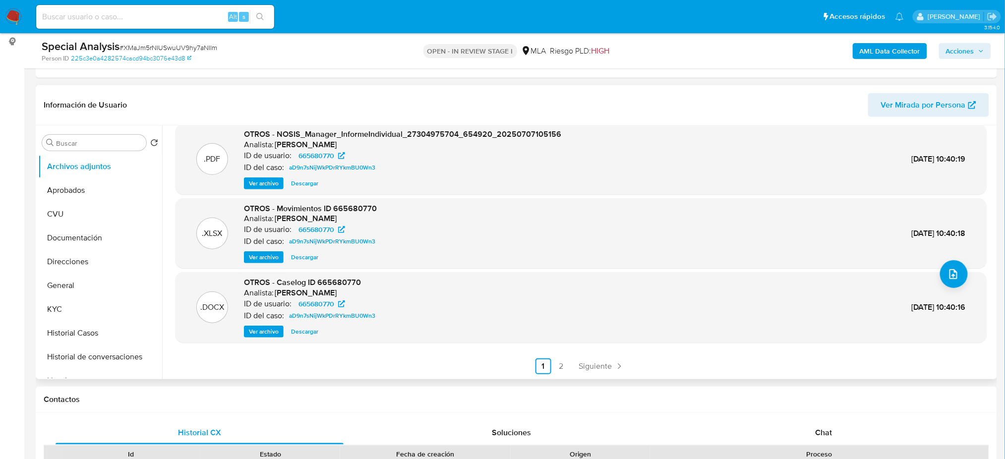
click at [265, 331] on span "Ver archivo" at bounding box center [264, 332] width 30 height 10
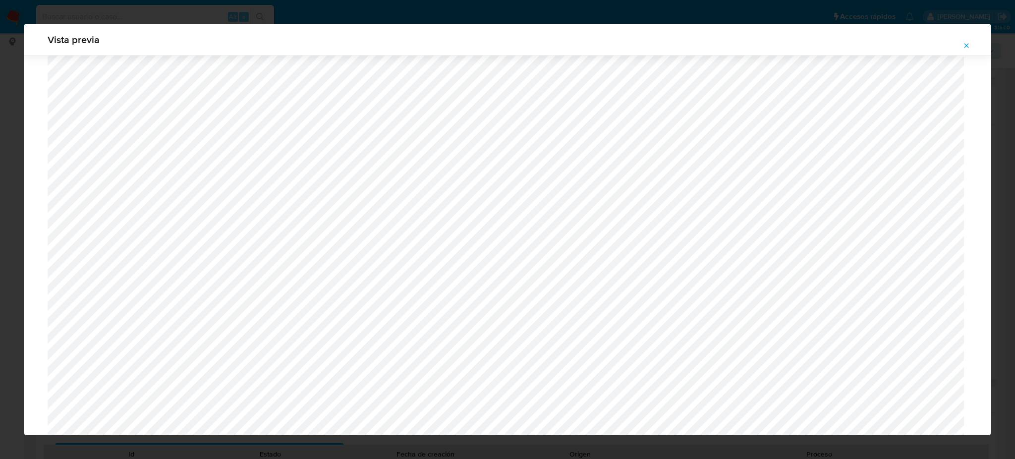
scroll to position [707, 0]
click at [964, 47] on icon "Attachment preview" at bounding box center [966, 45] width 4 height 4
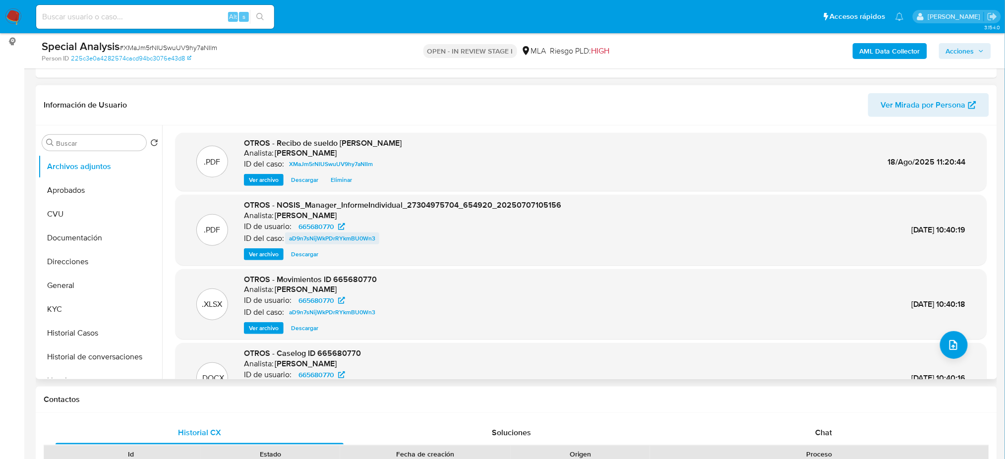
scroll to position [0, 0]
drag, startPoint x: 253, startPoint y: 181, endPoint x: 261, endPoint y: 207, distance: 27.4
click at [253, 181] on span "Ver archivo" at bounding box center [264, 180] width 30 height 10
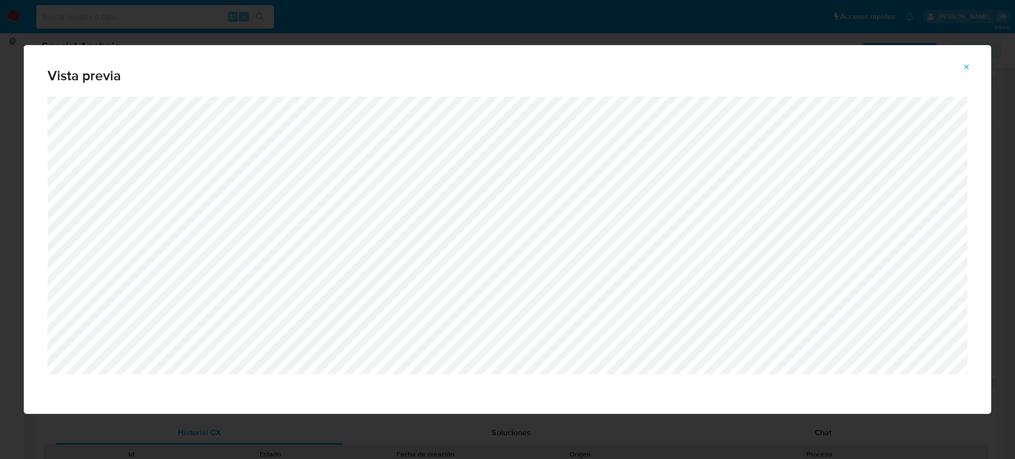
click at [966, 66] on icon "Attachment preview" at bounding box center [966, 67] width 8 height 8
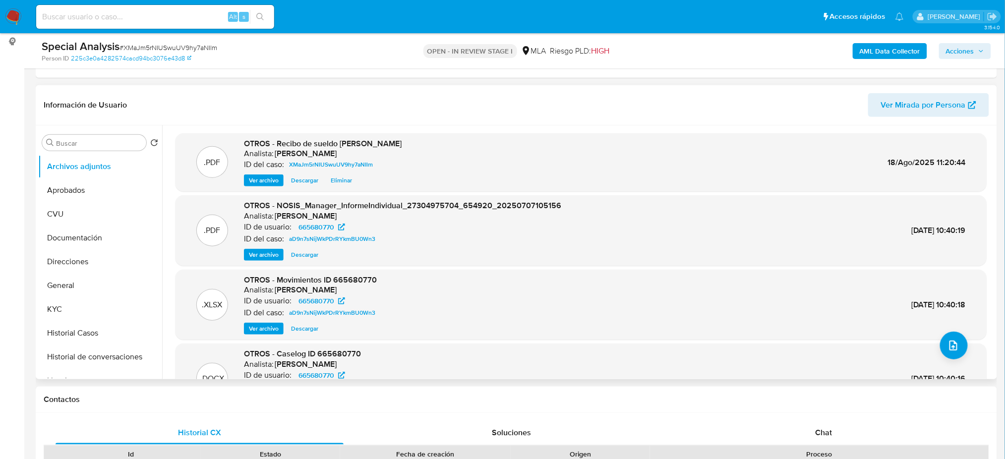
click at [962, 49] on span "Acciones" at bounding box center [960, 51] width 28 height 16
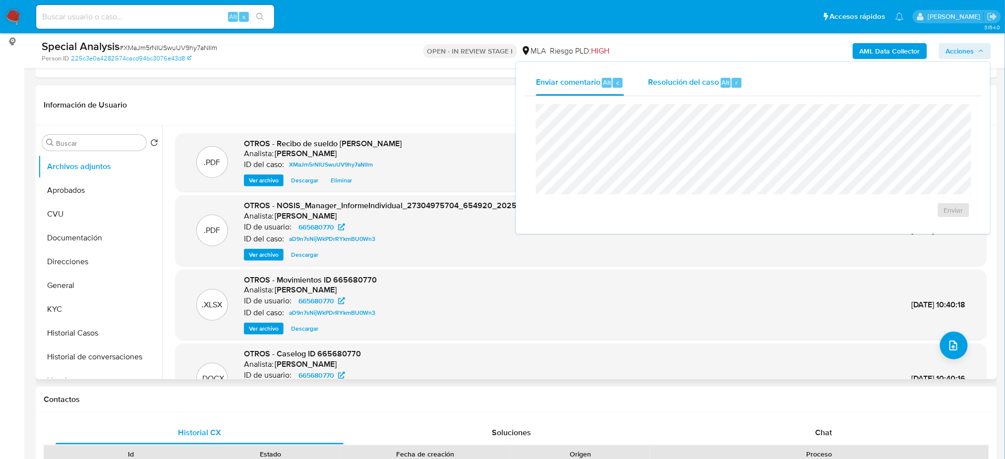
click at [695, 84] on span "Resolución del caso" at bounding box center [683, 81] width 71 height 11
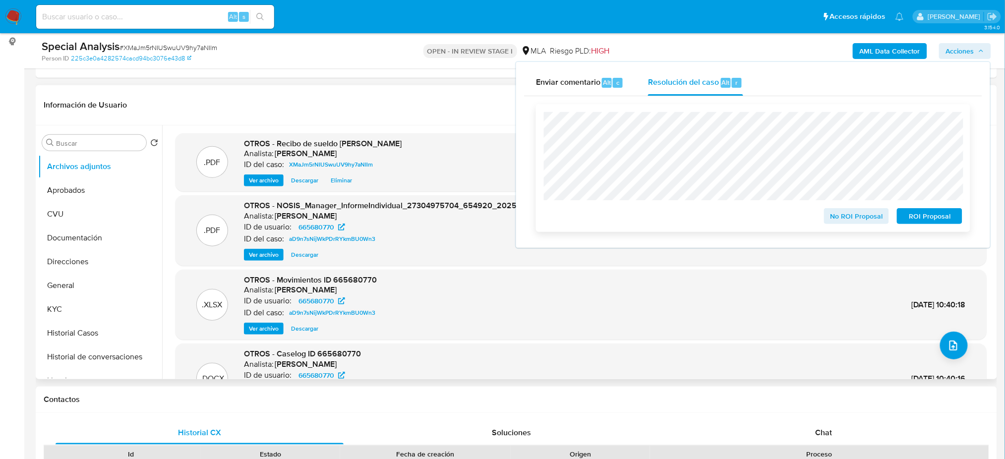
click at [833, 210] on span "No ROI Proposal" at bounding box center [857, 216] width 52 height 14
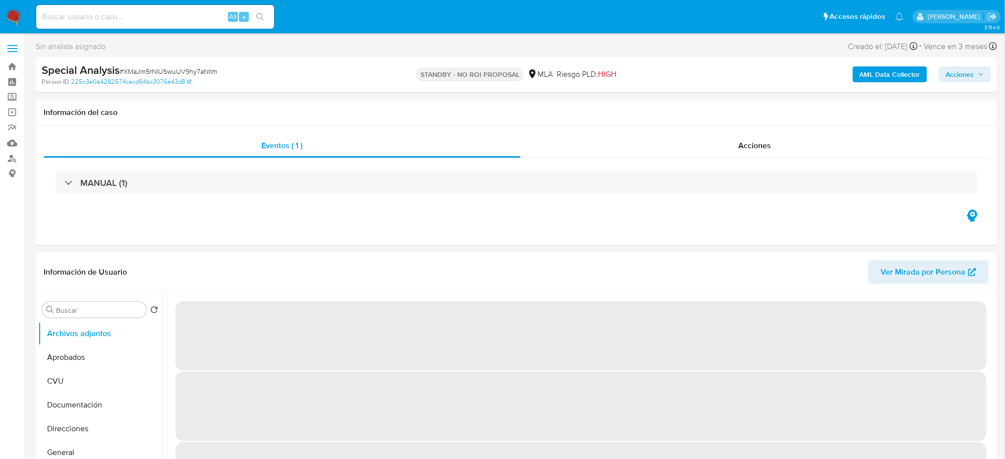
select select "10"
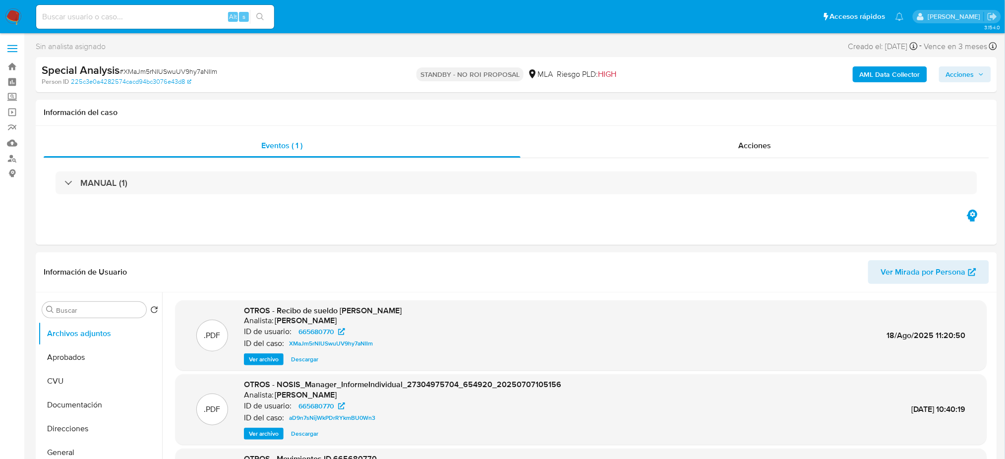
click at [12, 14] on img at bounding box center [13, 16] width 17 height 17
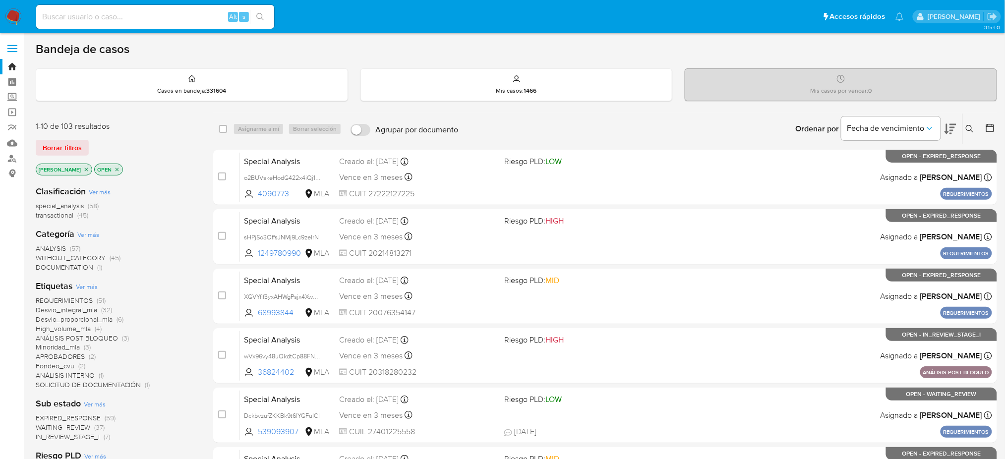
click at [186, 18] on input at bounding box center [155, 16] width 238 height 13
paste input "572834536"
type input "572834536"
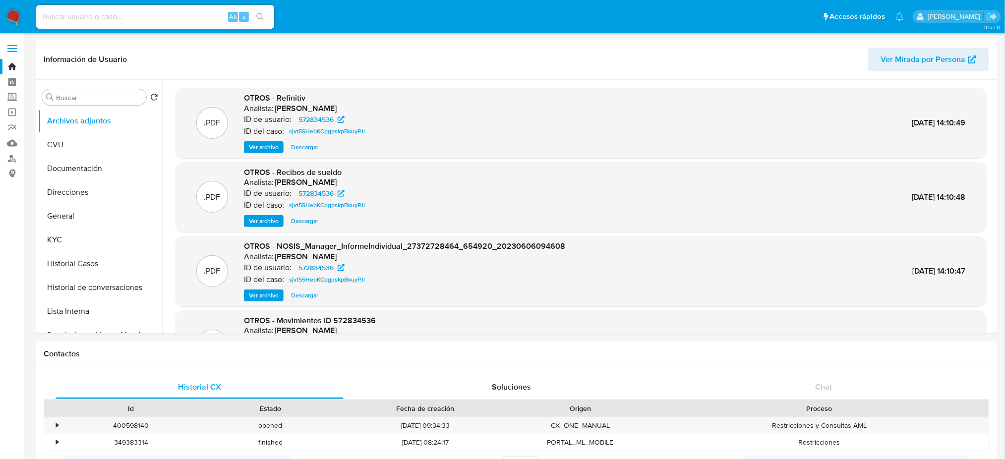
select select "10"
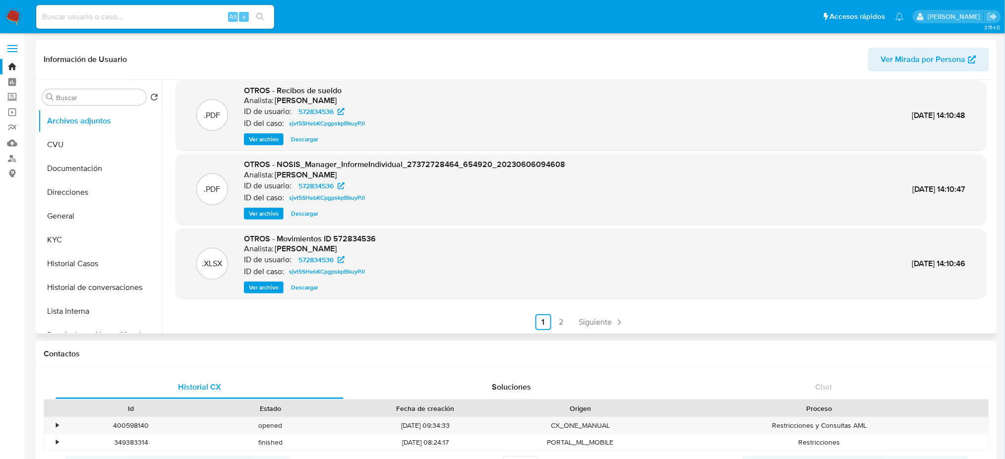
scroll to position [83, 0]
click at [566, 323] on link "2" at bounding box center [561, 321] width 16 height 16
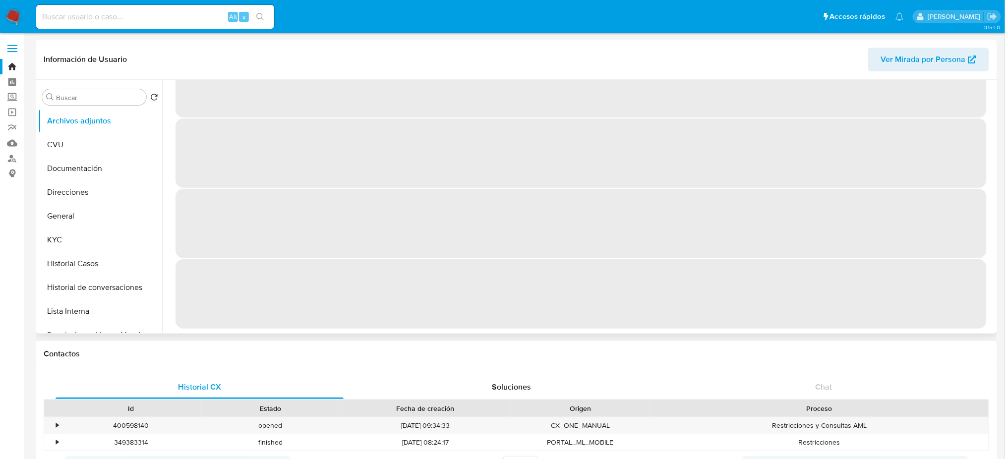
scroll to position [0, 0]
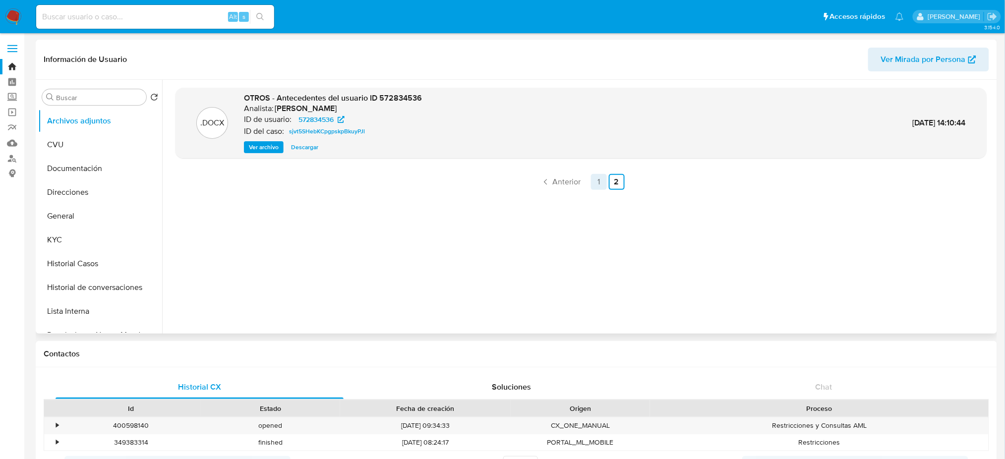
click at [591, 179] on link "1" at bounding box center [599, 182] width 16 height 16
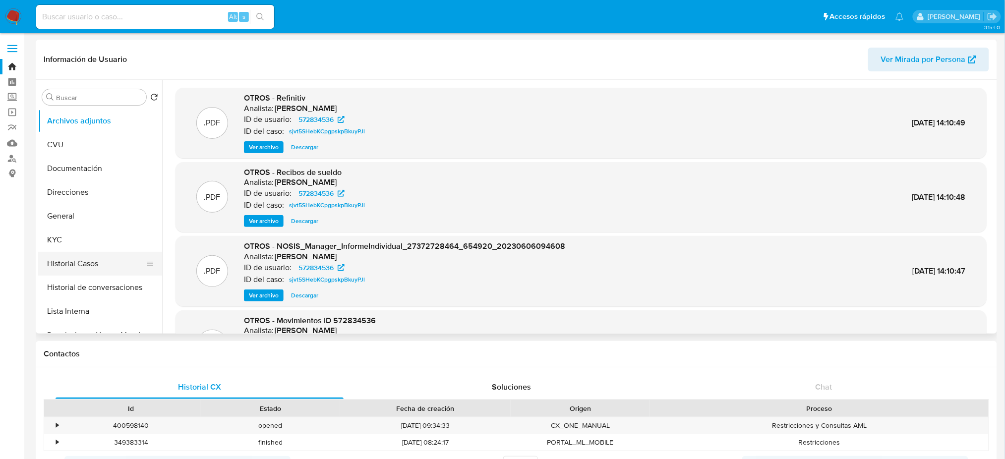
click at [94, 258] on button "Historial Casos" at bounding box center [96, 264] width 116 height 24
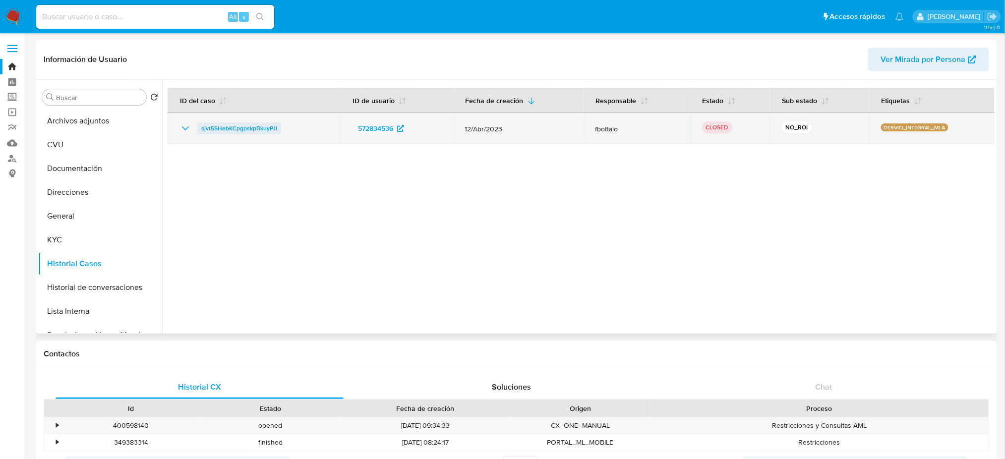
click at [249, 127] on span "sjvt5SHebKCpgpskpBkuyPJl" at bounding box center [239, 128] width 76 height 12
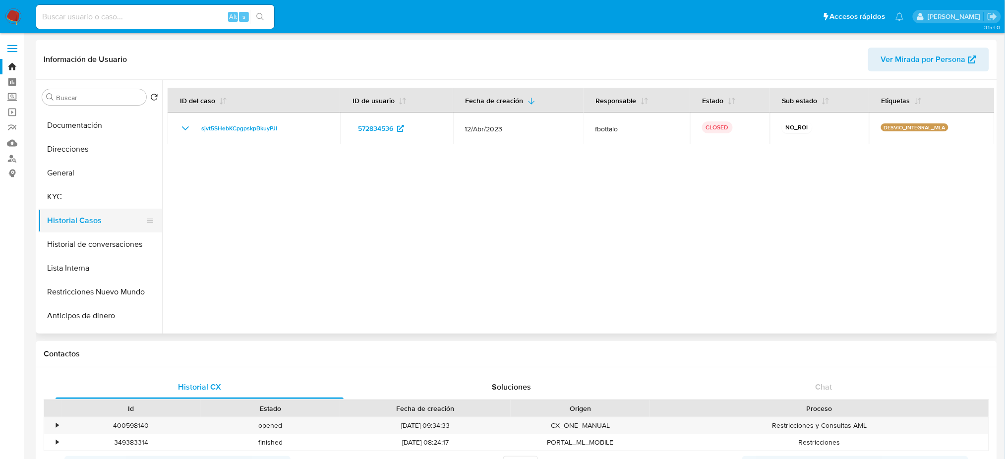
scroll to position [66, 0]
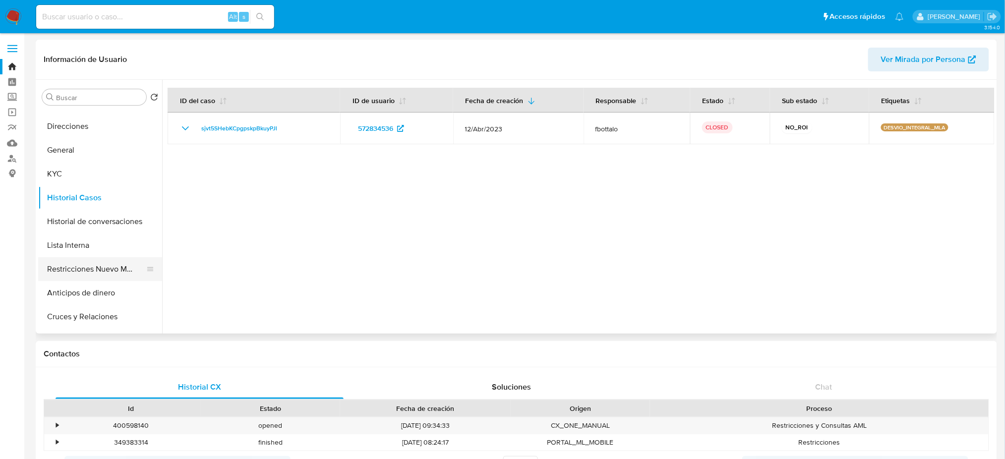
drag, startPoint x: 100, startPoint y: 266, endPoint x: 146, endPoint y: 268, distance: 46.2
click at [100, 266] on button "Restricciones Nuevo Mundo" at bounding box center [96, 269] width 116 height 24
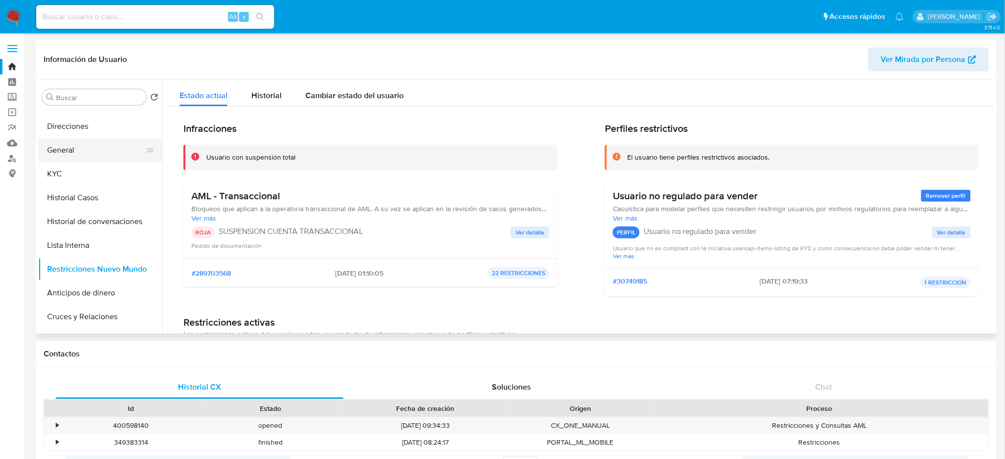
click at [63, 146] on button "General" at bounding box center [96, 150] width 116 height 24
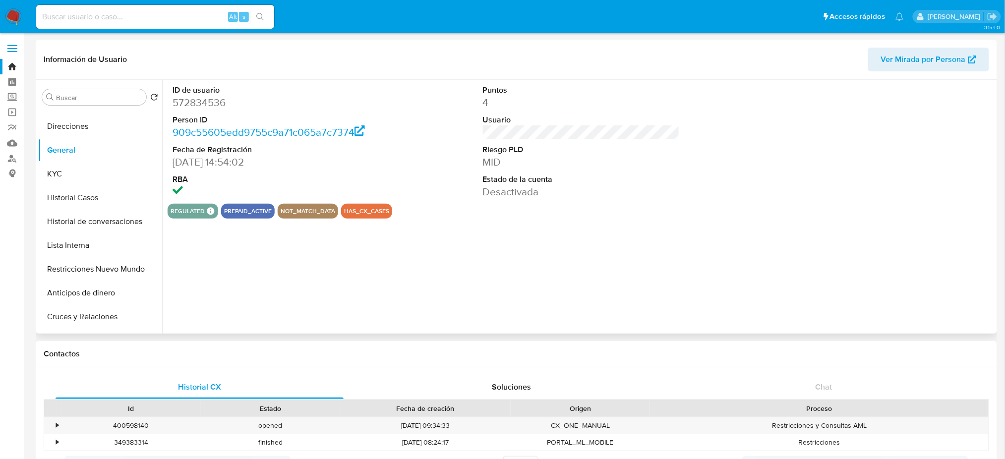
click at [193, 99] on dd "572834536" at bounding box center [270, 103] width 197 height 14
copy dd "572834536"
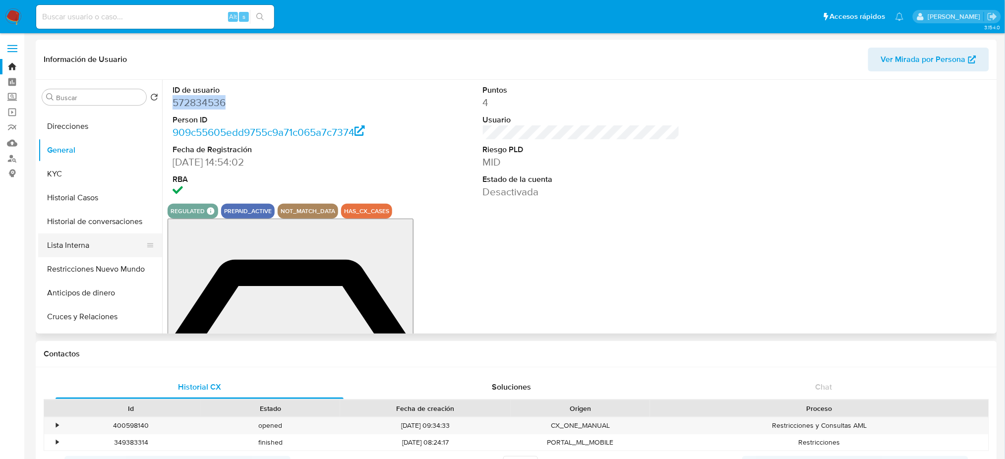
scroll to position [0, 0]
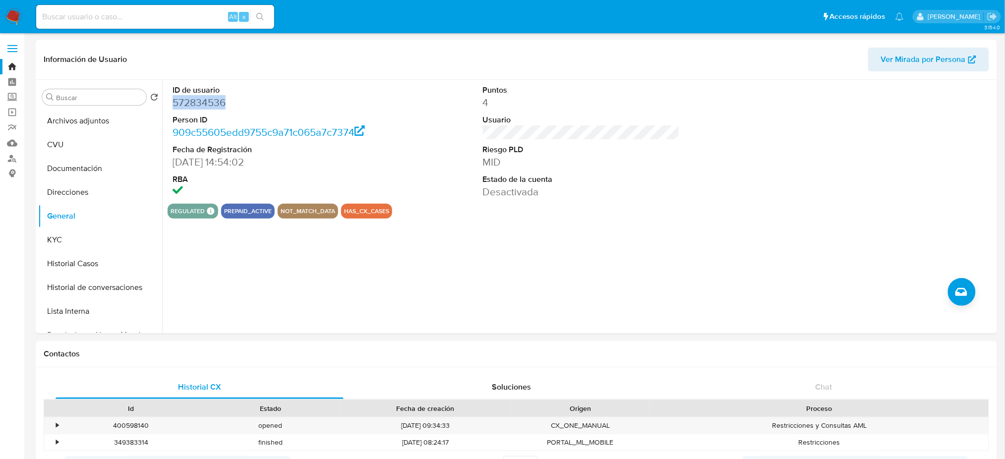
drag, startPoint x: 89, startPoint y: 242, endPoint x: 8, endPoint y: 256, distance: 81.4
click at [89, 243] on button "KYC" at bounding box center [100, 240] width 124 height 24
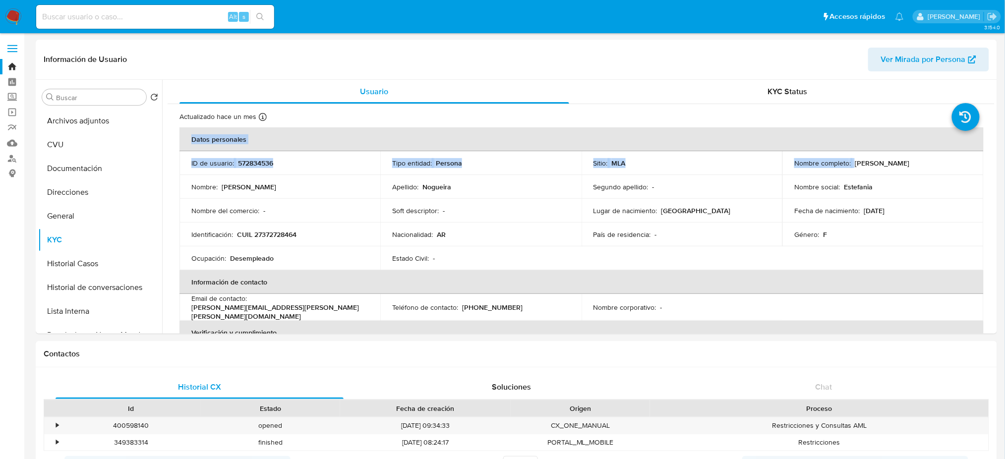
drag, startPoint x: 852, startPoint y: 164, endPoint x: 1014, endPoint y: 164, distance: 162.1
copy table "Datos personales ID de usuario : 572834536 Tipo entidad : Persona Sitio : MLA N…"
click at [898, 195] on td "Nombre social : Estefania" at bounding box center [882, 187] width 201 height 24
drag, startPoint x: 851, startPoint y: 164, endPoint x: 948, endPoint y: 159, distance: 96.3
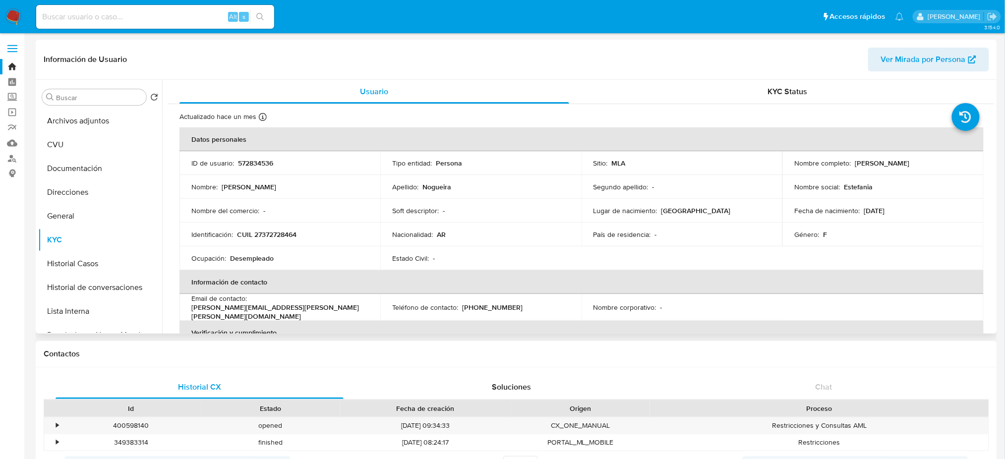
click at [948, 159] on div "Nombre completo : Estefania Soledad Nogueira" at bounding box center [882, 163] width 177 height 9
copy p "Estefania Soledad Nogueira"
click at [156, 10] on input at bounding box center [155, 16] width 238 height 13
paste input "juPjLipzUirfNqA3SUQZS3BQ"
type input "juPjLipzUirfNqA3SUQZS3BQ"
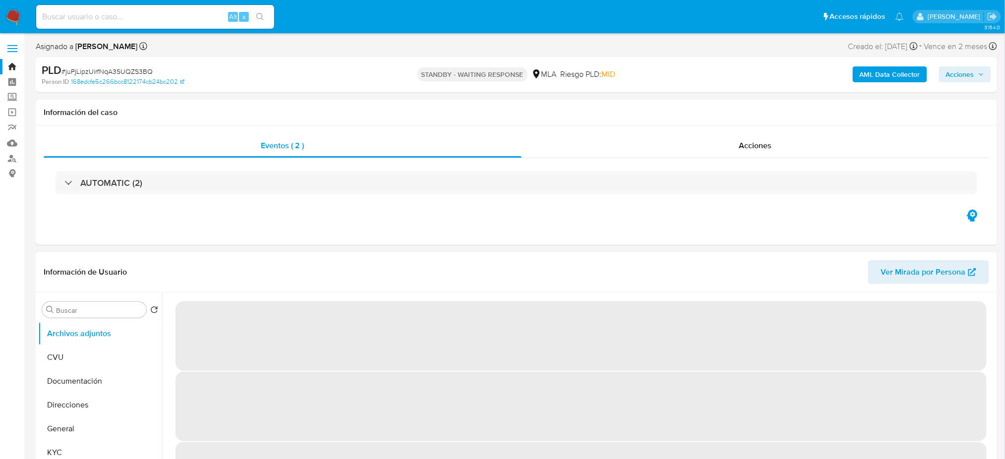
click at [12, 11] on img at bounding box center [13, 16] width 17 height 17
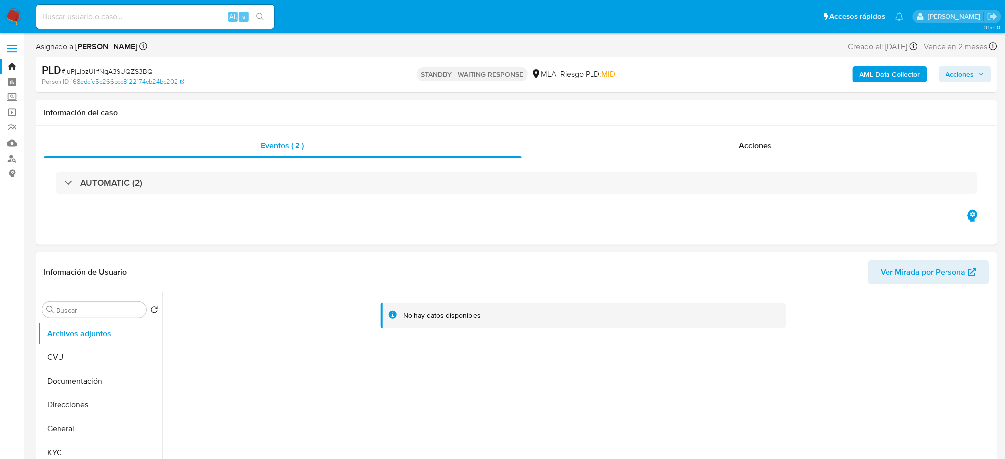
select select "10"
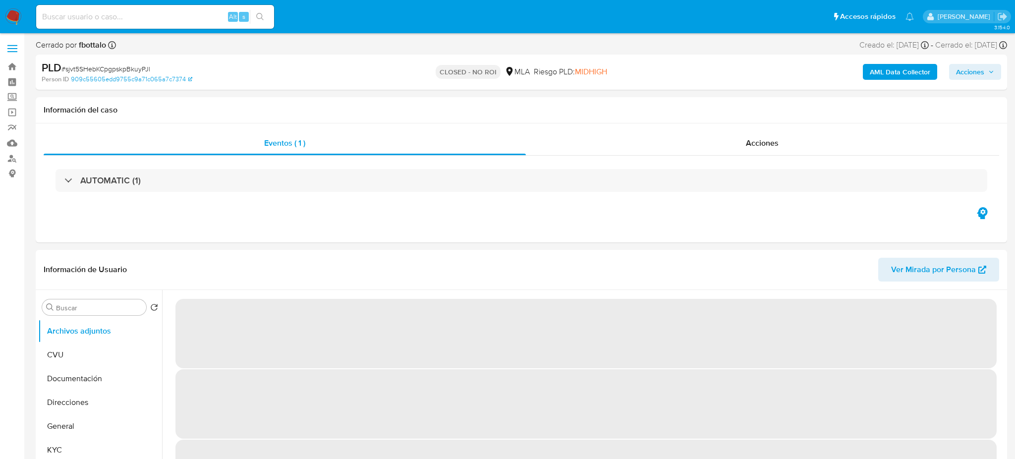
select select "10"
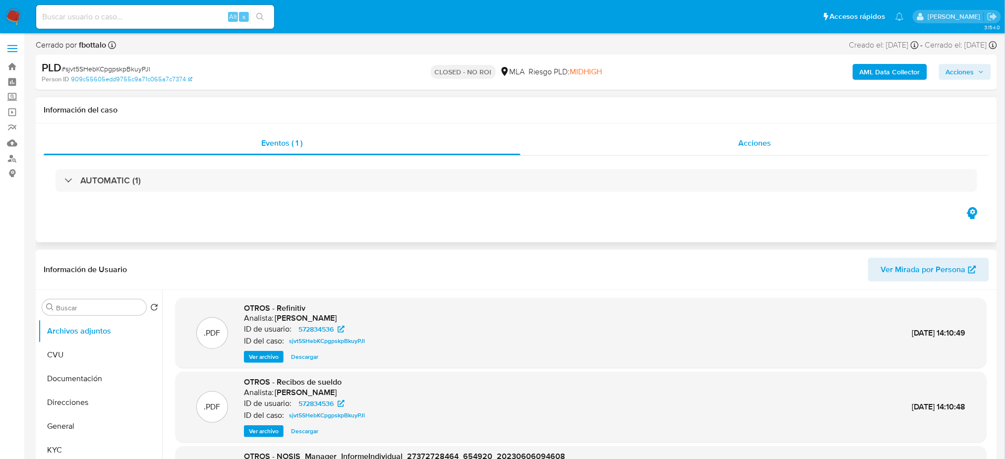
click at [736, 145] on div "Acciones" at bounding box center [754, 143] width 468 height 24
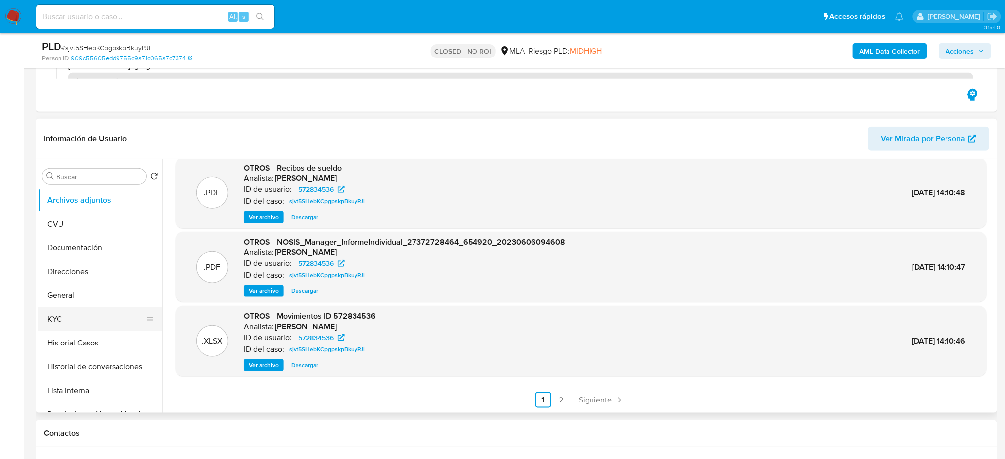
scroll to position [66, 0]
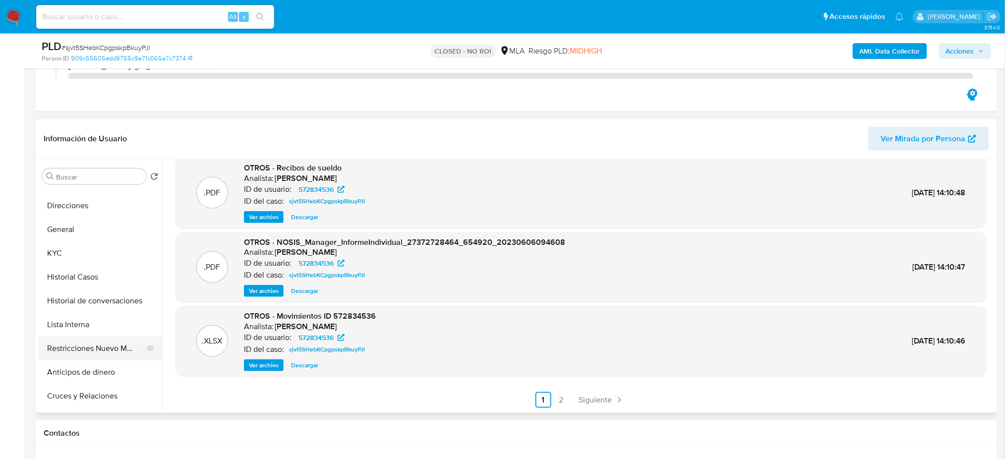
click at [112, 343] on button "Restricciones Nuevo Mundo" at bounding box center [96, 349] width 116 height 24
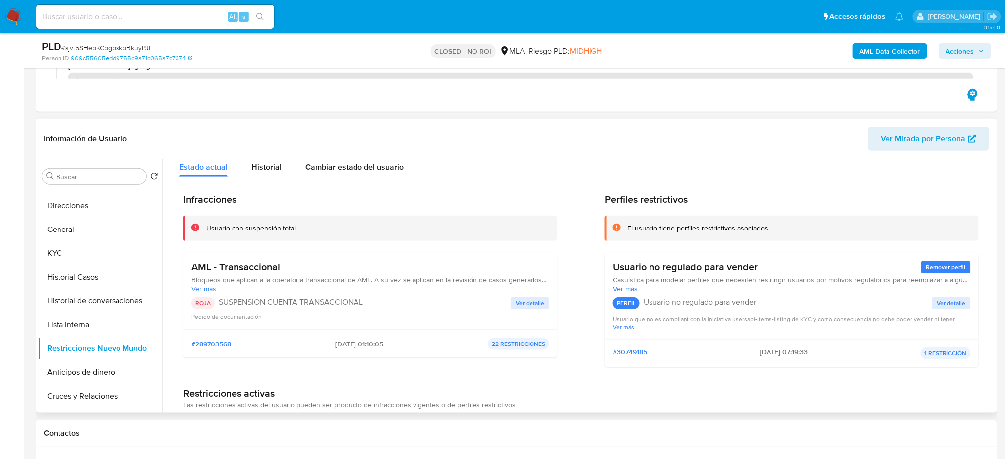
scroll to position [0, 0]
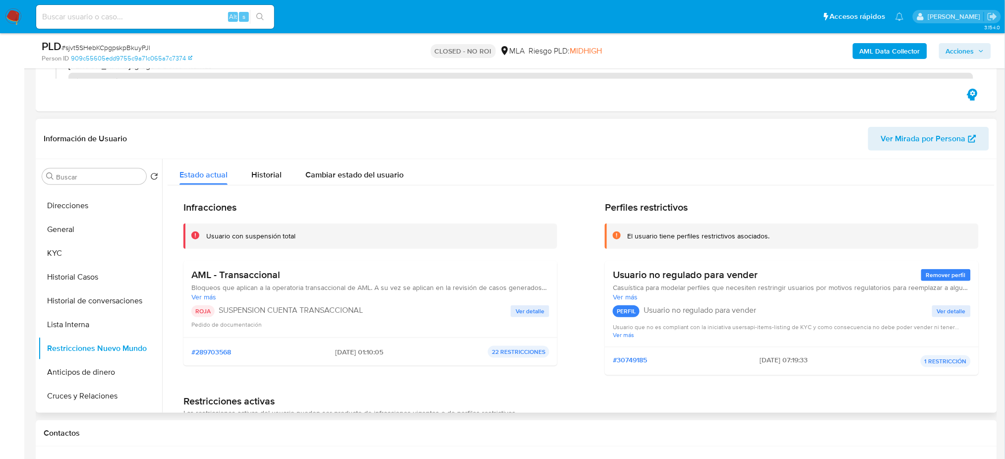
click at [522, 311] on span "Ver detalle" at bounding box center [529, 311] width 29 height 10
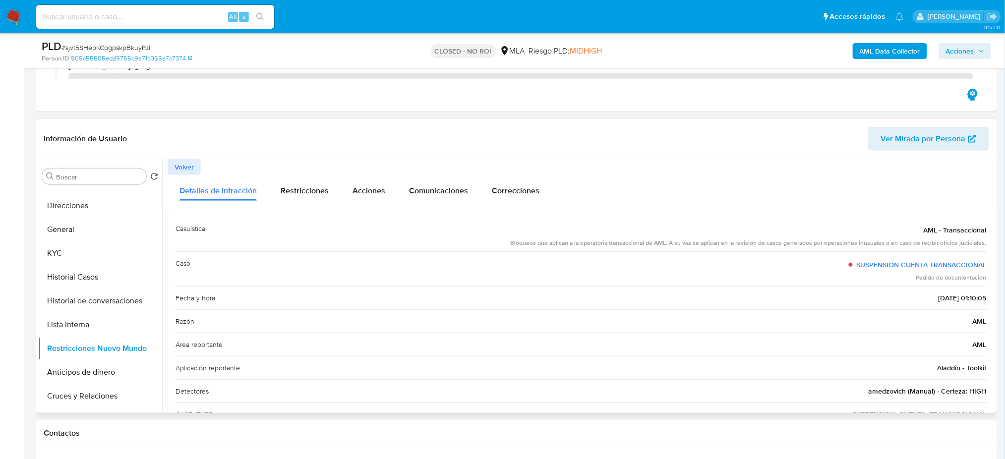
drag, startPoint x: 929, startPoint y: 367, endPoint x: 992, endPoint y: 369, distance: 63.0
click at [992, 369] on div at bounding box center [578, 286] width 832 height 254
click at [659, 348] on div "Área reportante AML" at bounding box center [580, 344] width 811 height 23
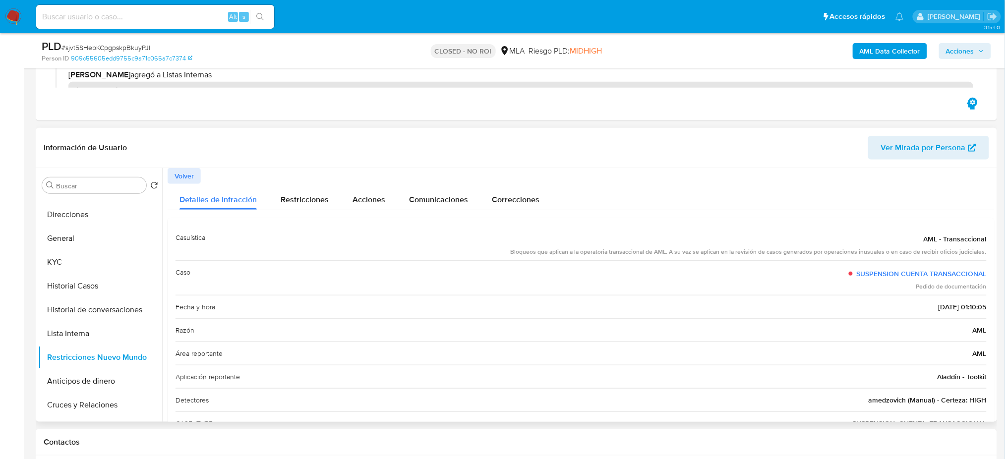
scroll to position [36, 0]
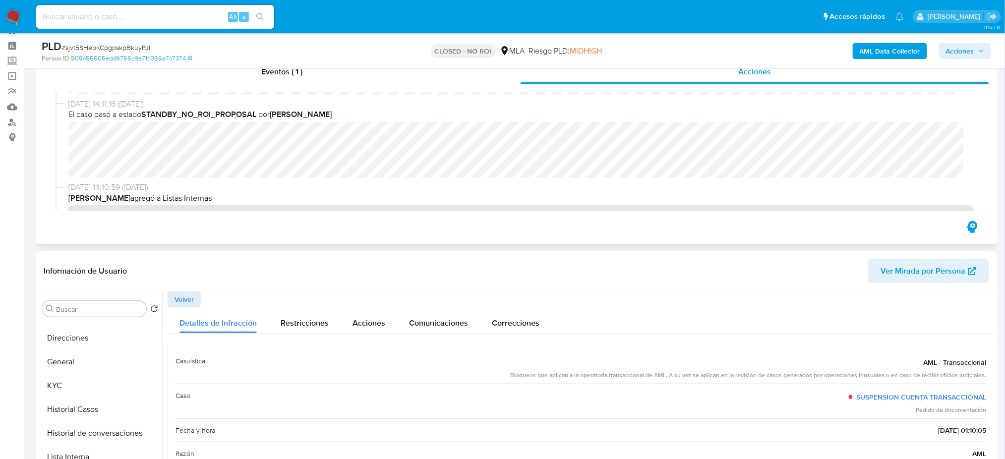
click at [468, 174] on div "16/06/2023 14:11:16 (hace 2 años) El caso pasó a estado STANDBY_NO_ROI_PROPOSAL…" at bounding box center [516, 140] width 921 height 83
drag, startPoint x: 432, startPoint y: 178, endPoint x: 676, endPoint y: 181, distance: 243.4
click at [675, 181] on div "26/06/2023 19:01:07 (hace 2 años) El caso pasó a estado CLOSED_NO_ROI por fbott…" at bounding box center [516, 151] width 921 height 119
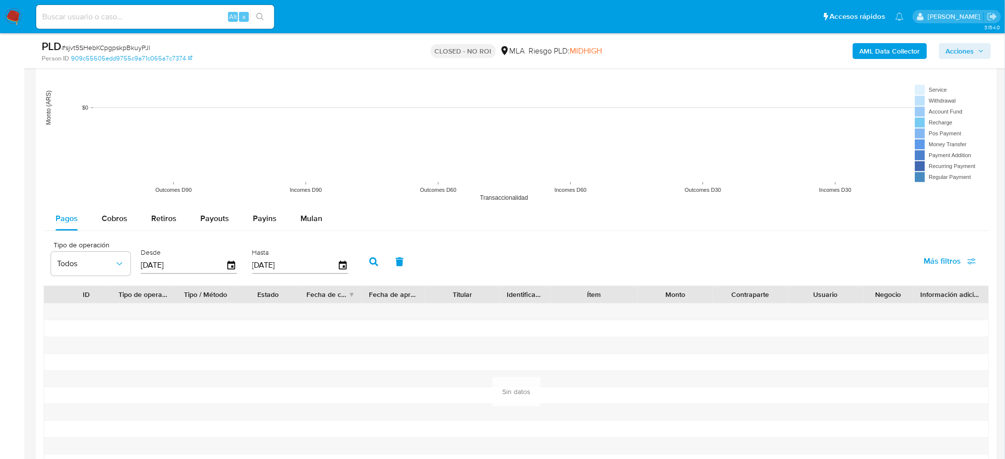
scroll to position [1226, 0]
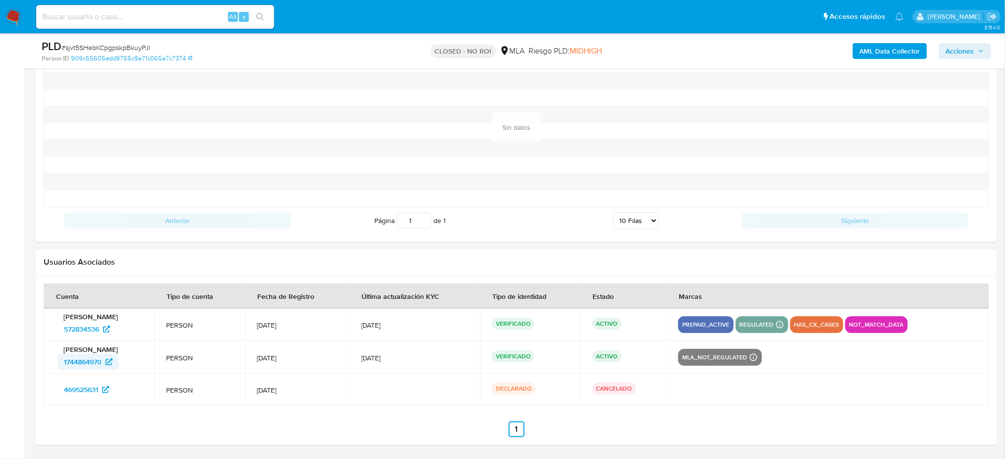
click at [74, 362] on span "1744864970" at bounding box center [83, 362] width 38 height 16
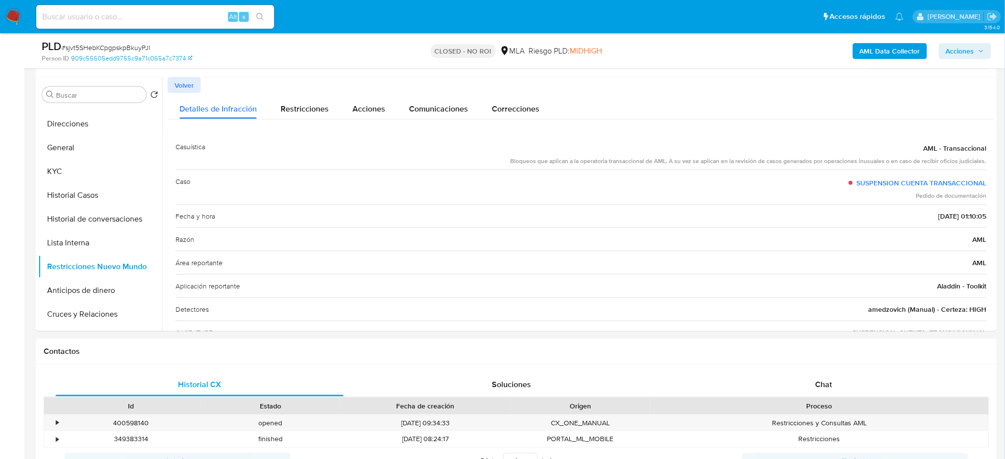
scroll to position [264, 0]
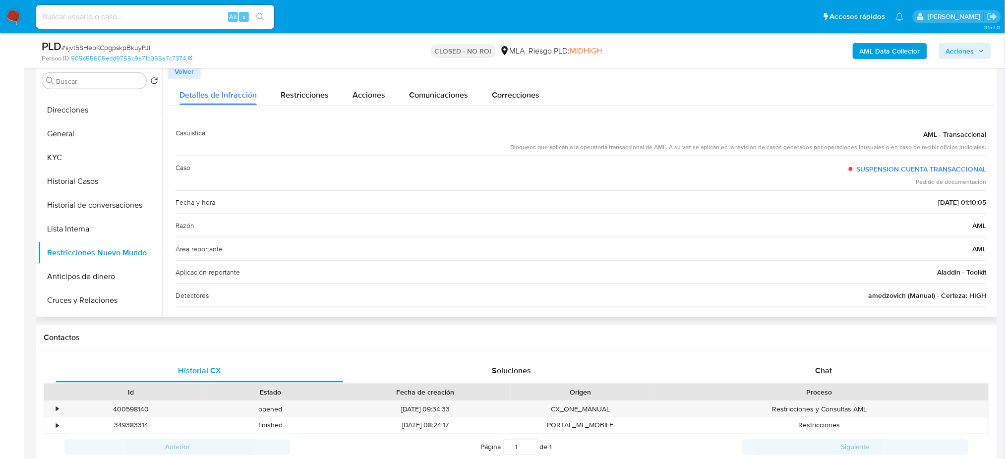
drag, startPoint x: 930, startPoint y: 272, endPoint x: 992, endPoint y: 265, distance: 62.8
click at [992, 265] on div at bounding box center [578, 190] width 832 height 254
click at [927, 289] on div "Detectores amedzovich (Manual) - Certeza: HIGH" at bounding box center [580, 294] width 811 height 23
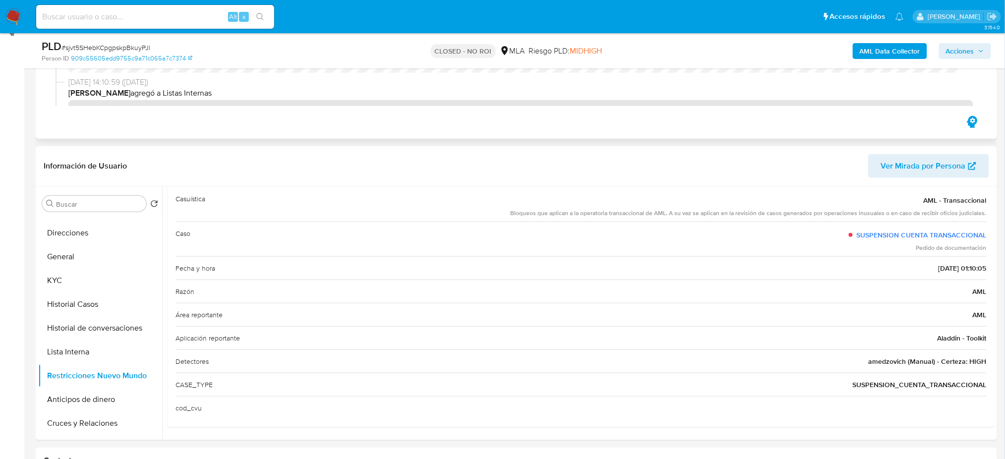
scroll to position [0, 0]
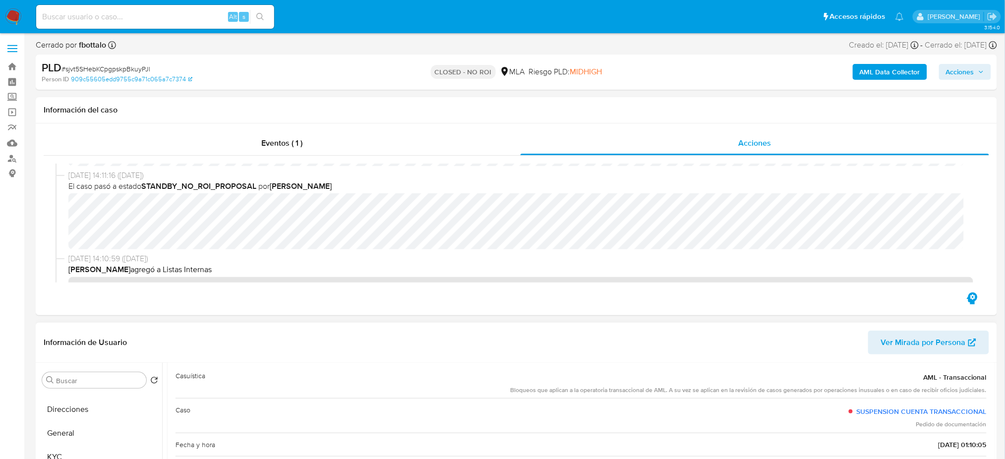
click at [917, 345] on span "Ver Mirada por Persona" at bounding box center [923, 343] width 85 height 24
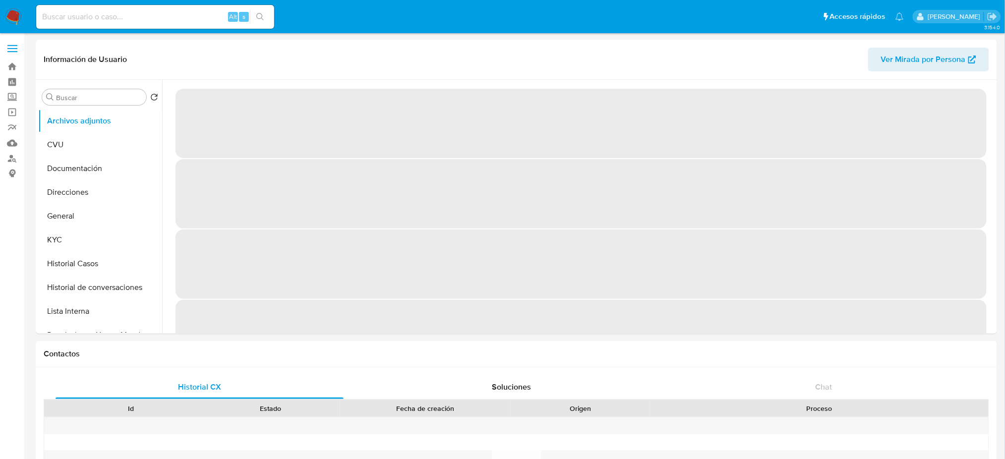
select select "10"
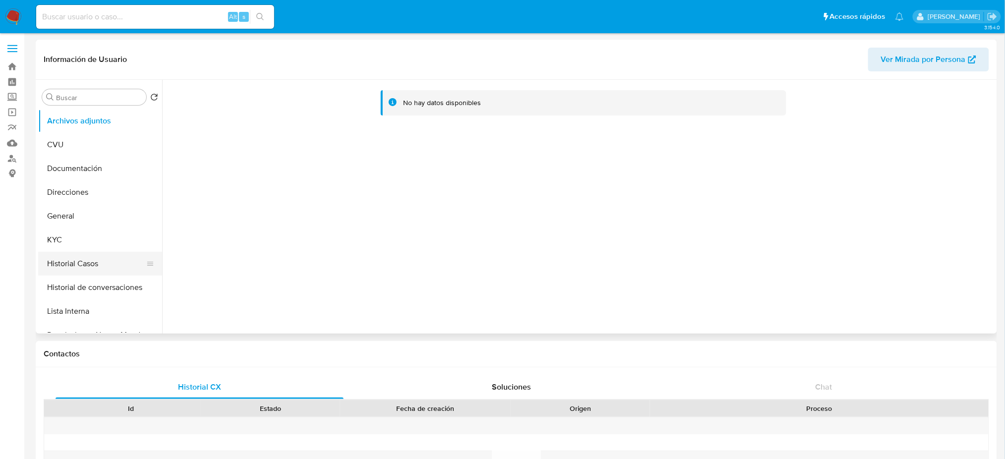
click at [81, 261] on button "Historial Casos" at bounding box center [96, 264] width 116 height 24
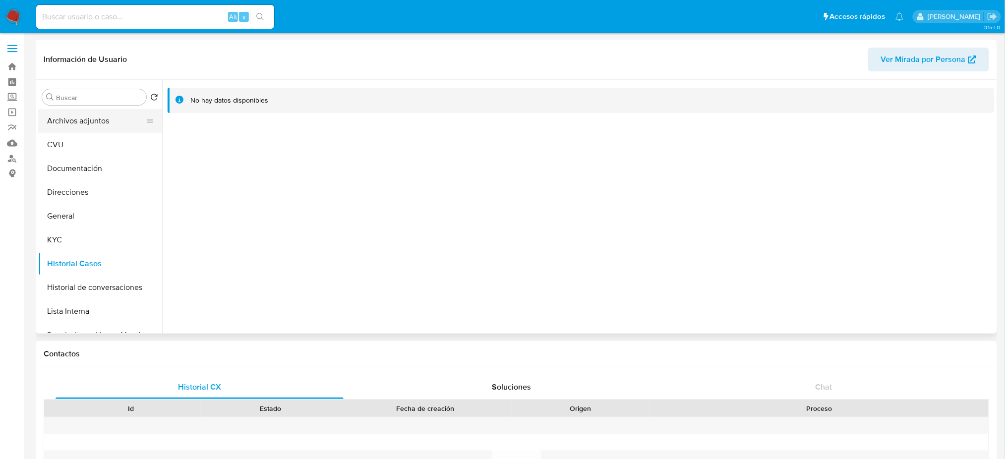
click at [72, 122] on button "Archivos adjuntos" at bounding box center [96, 121] width 116 height 24
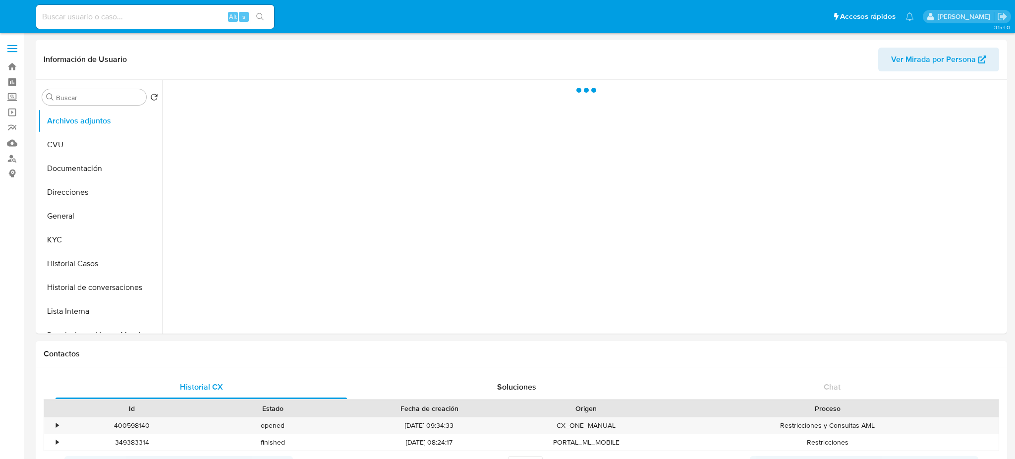
select select "10"
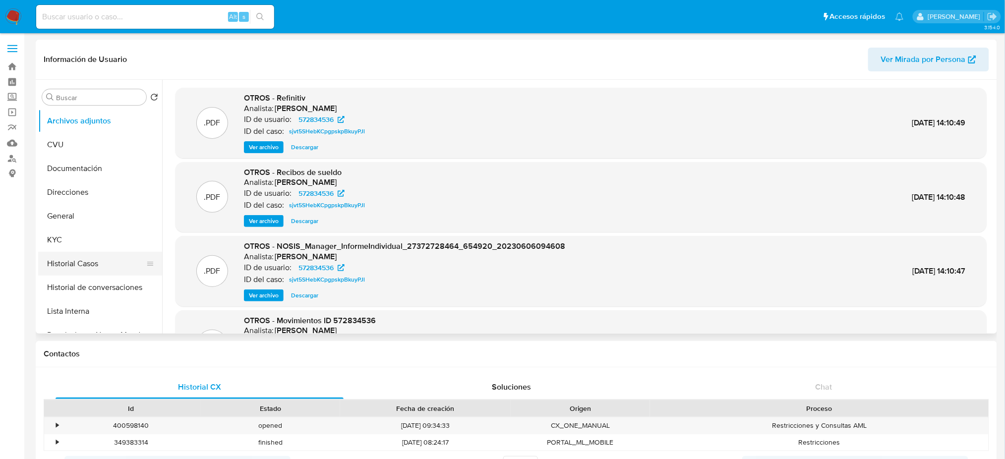
click at [79, 275] on button "Historial Casos" at bounding box center [96, 264] width 116 height 24
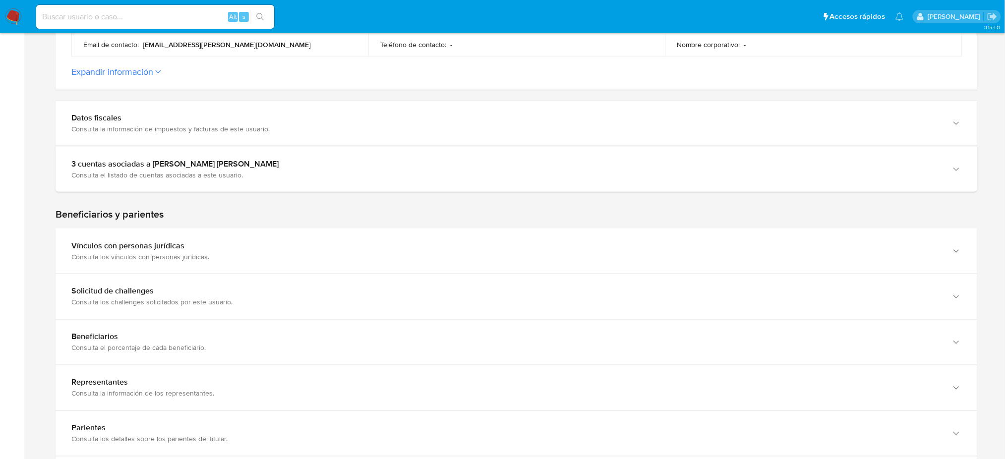
scroll to position [396, 0]
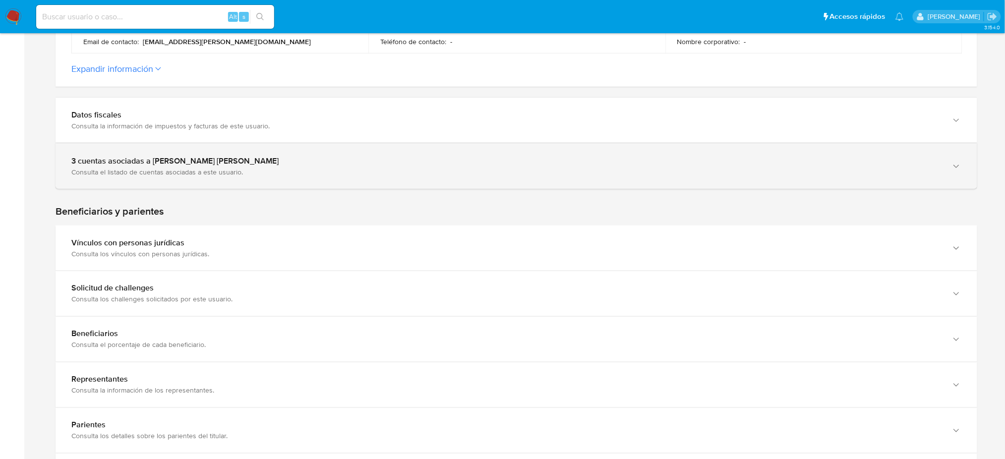
click at [251, 171] on div "Consulta el listado de cuentas asociadas a este usuario." at bounding box center [506, 172] width 870 height 9
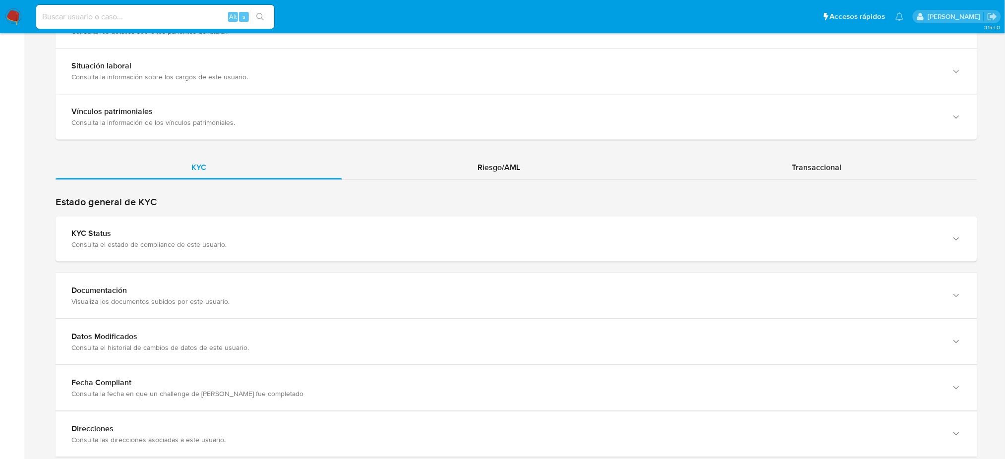
scroll to position [991, 0]
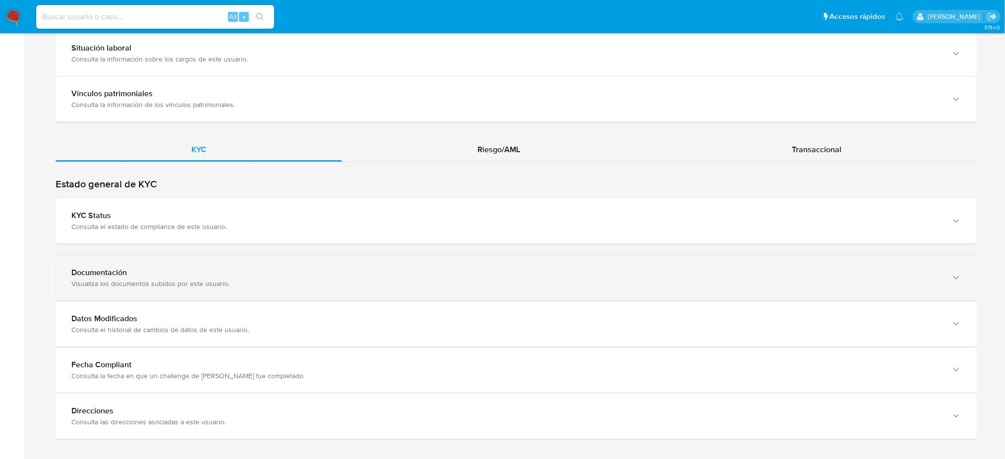
click at [135, 273] on div "Documentación" at bounding box center [506, 273] width 870 height 10
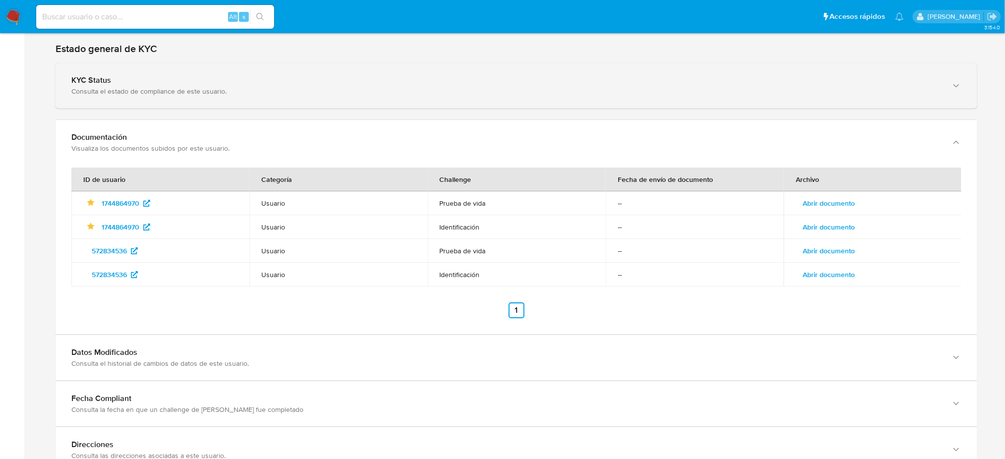
scroll to position [1039, 0]
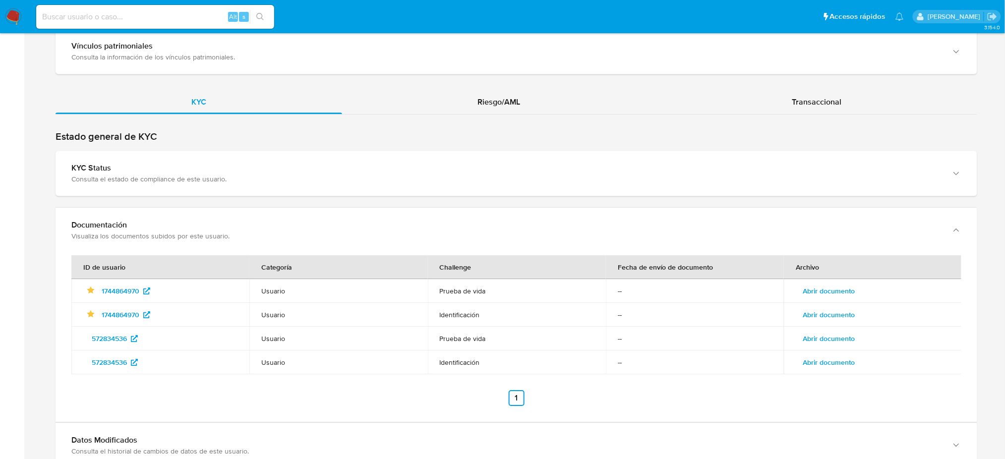
click at [502, 123] on div "KYC Riesgo/AML Transaccional" at bounding box center [516, 325] width 921 height 470
click at [501, 104] on span "Riesgo/AML" at bounding box center [499, 101] width 43 height 11
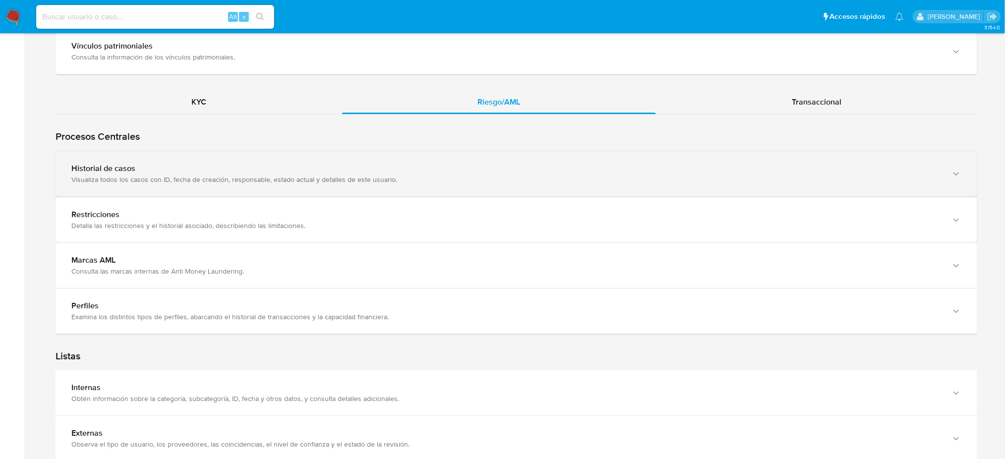
click at [236, 180] on div "Visualiza todos los casos con ID, fecha de creación, responsable, estado actual…" at bounding box center [506, 179] width 870 height 9
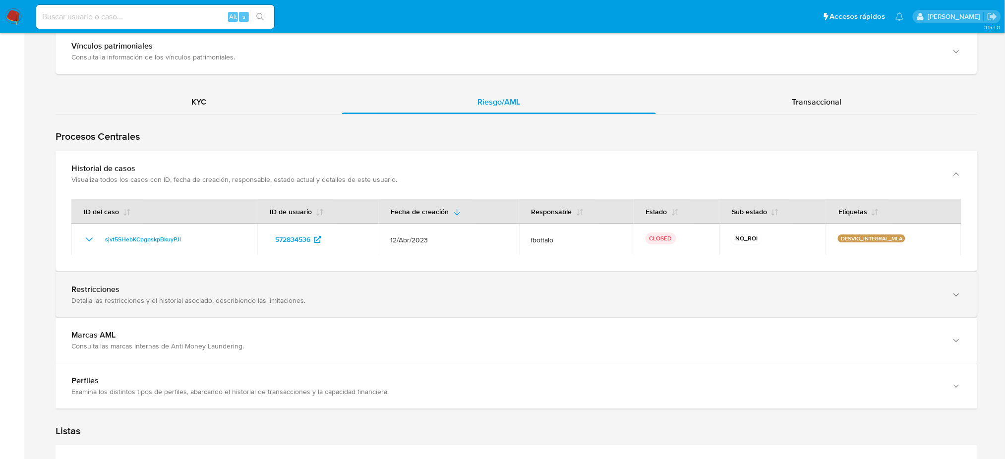
click at [66, 309] on div "Restricciones Detalla las restricciones y el historial asociado, describiendo l…" at bounding box center [516, 294] width 921 height 45
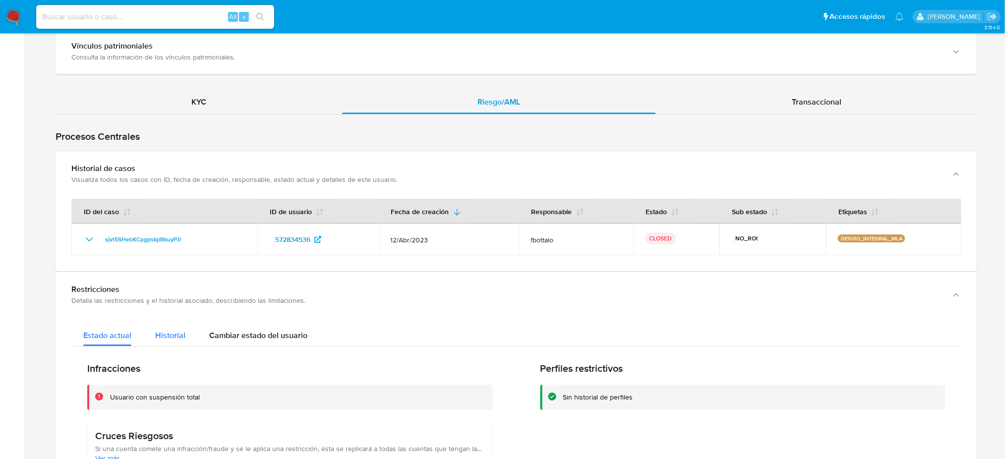
click at [189, 331] on button "Historial" at bounding box center [170, 333] width 54 height 26
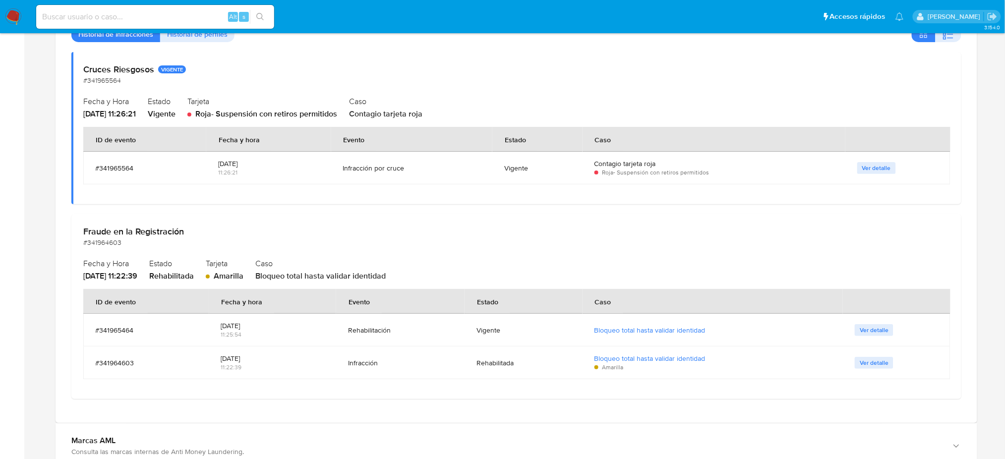
scroll to position [1303, 0]
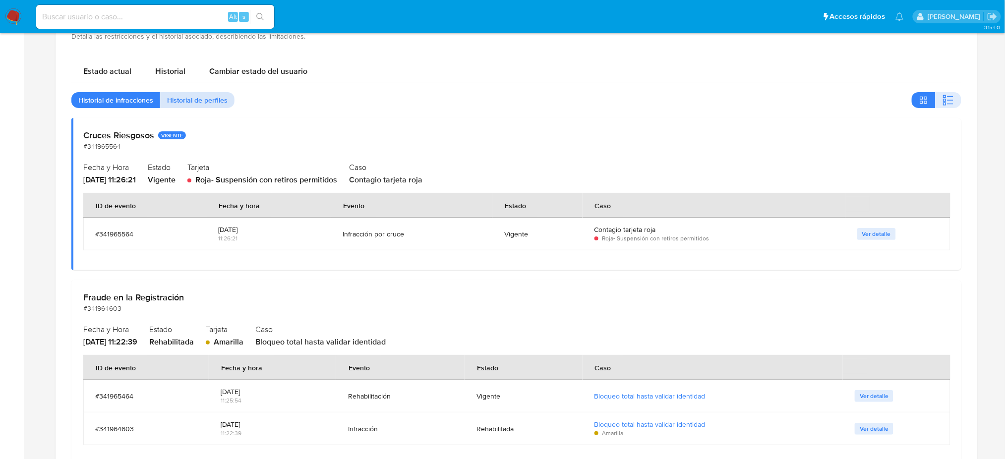
click at [180, 102] on span "Historial de perfiles" at bounding box center [197, 100] width 60 height 14
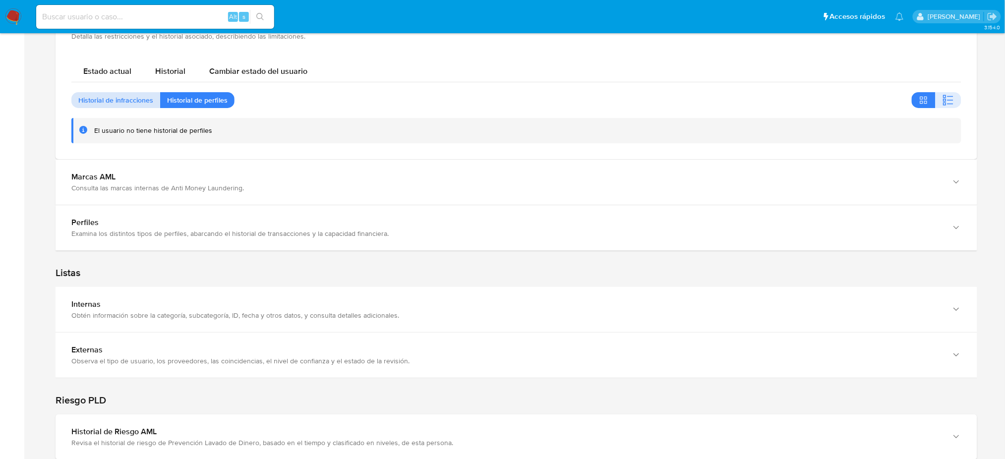
click at [128, 93] on span "Historial de infracciones" at bounding box center [115, 100] width 75 height 14
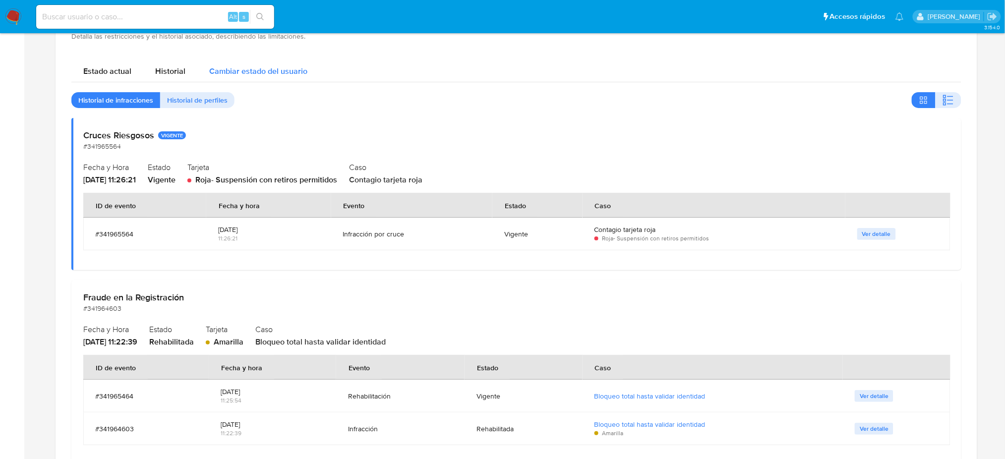
click at [265, 69] on span "Cambiar estado del usuario" at bounding box center [258, 70] width 98 height 11
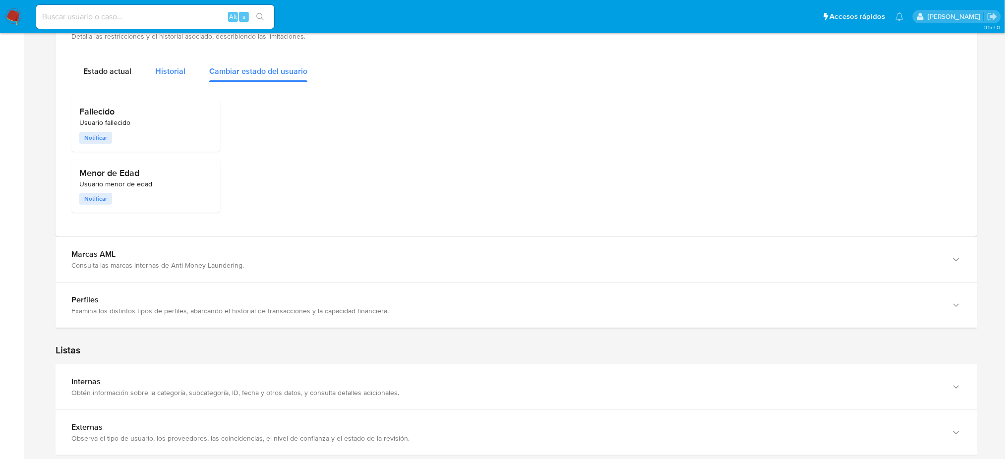
click at [181, 71] on span "Historial" at bounding box center [170, 70] width 30 height 11
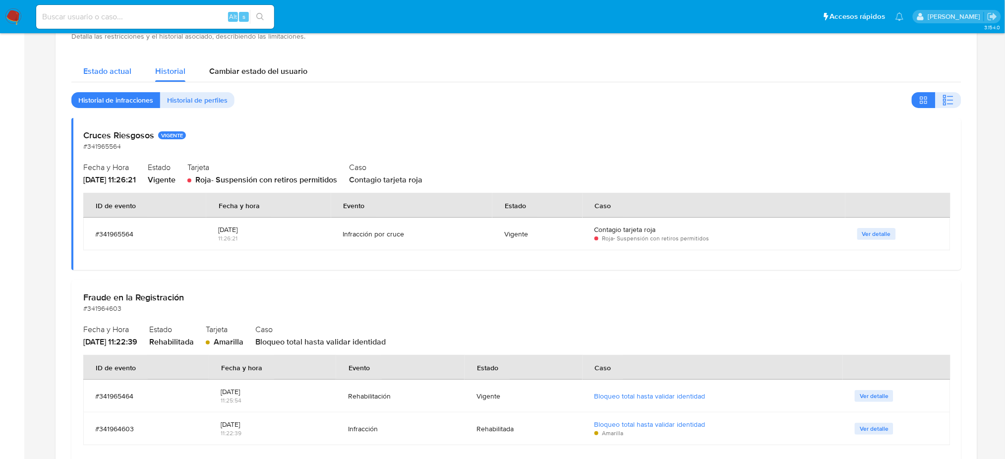
click at [117, 72] on span "Estado actual" at bounding box center [107, 70] width 48 height 11
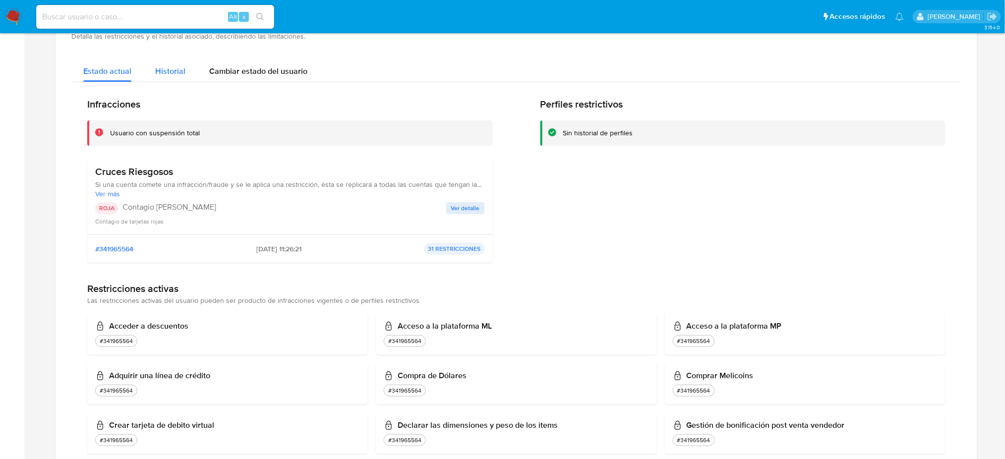
click at [155, 68] on span "Historial" at bounding box center [170, 70] width 30 height 11
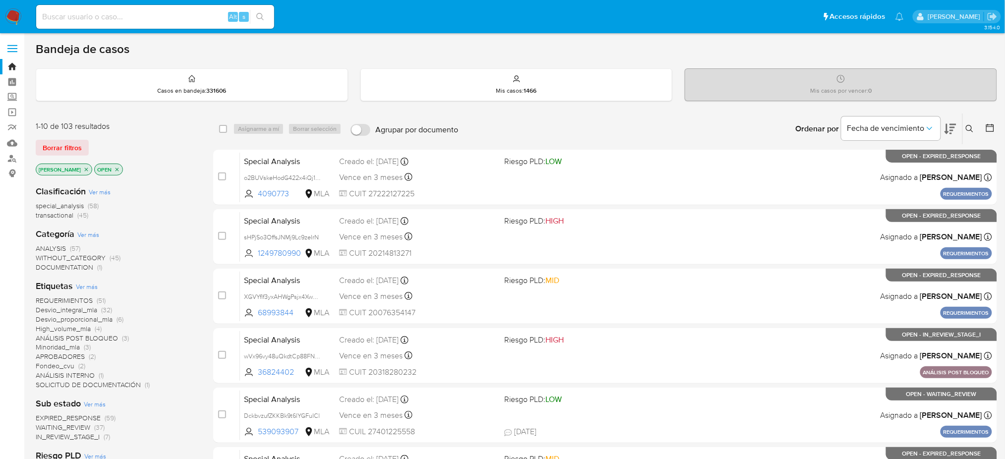
click at [110, 20] on input at bounding box center [155, 16] width 238 height 13
paste input "c8ee50cnwjUZI39DkDgVr60I"
type input "c8ee50cnwjUZI39DkDgVr60I"
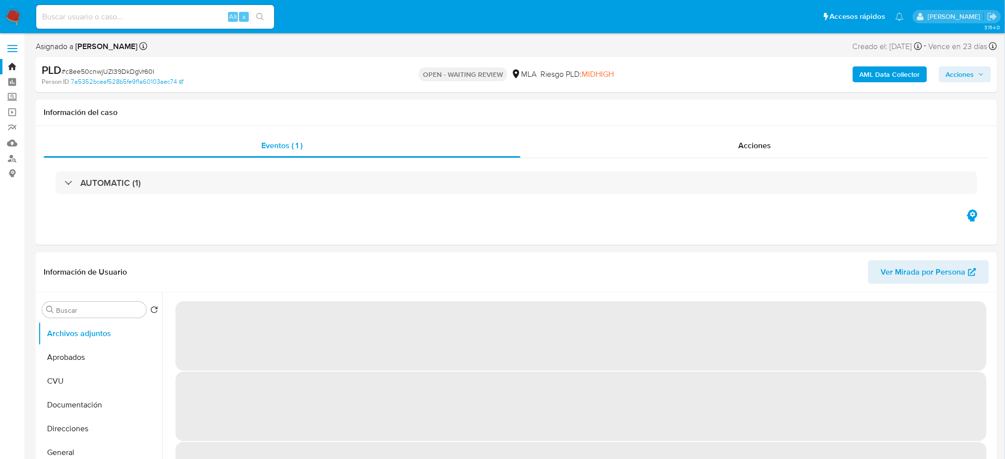
click at [131, 69] on span "# c8ee50cnwjUZI39DkDgVr60I" at bounding box center [107, 71] width 93 height 10
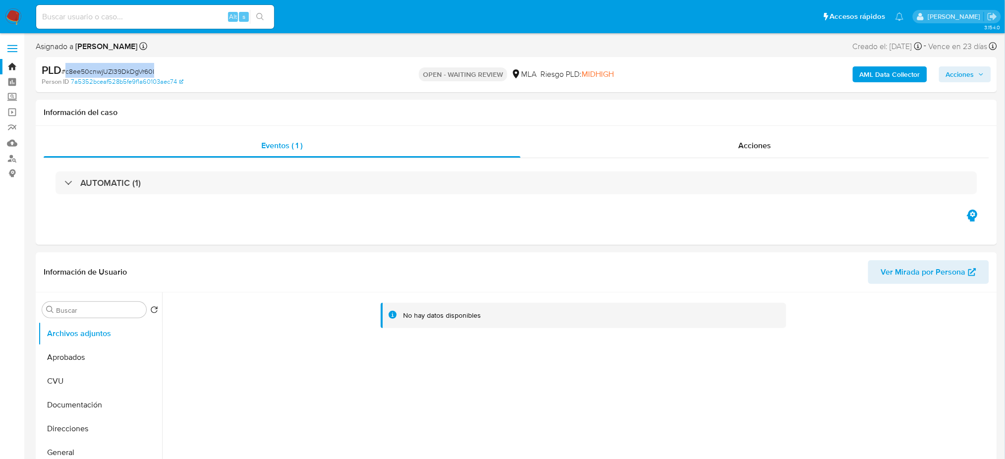
copy span "c8ee50cnwjUZI39DkDgVr60I"
select select "10"
click at [13, 15] on img at bounding box center [13, 16] width 17 height 17
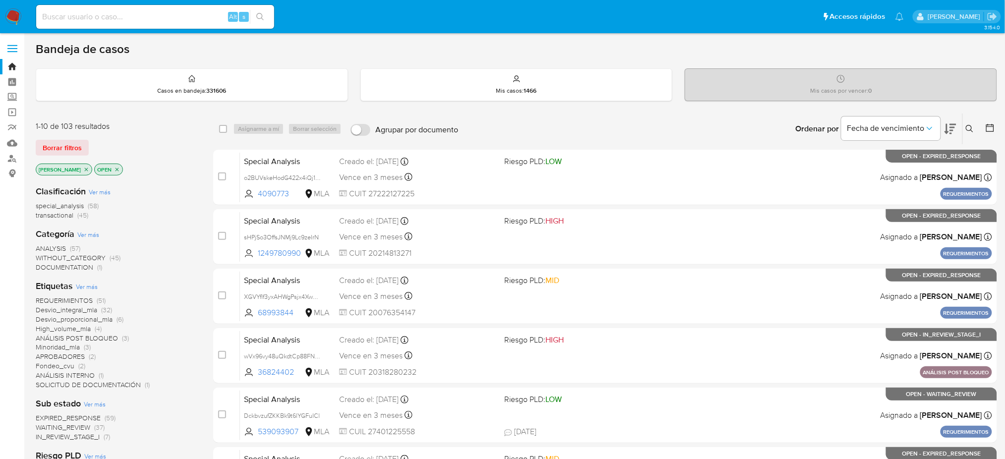
click at [972, 125] on icon at bounding box center [969, 129] width 8 height 8
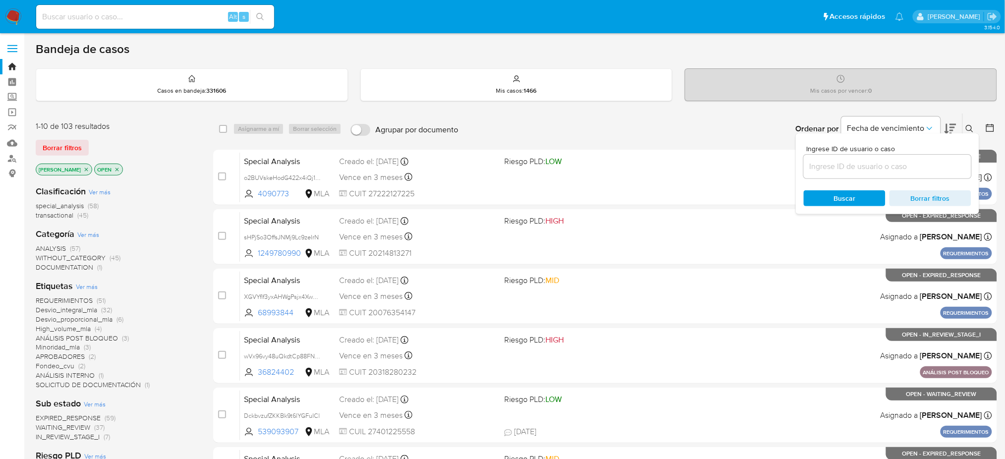
click at [886, 167] on input at bounding box center [887, 166] width 168 height 13
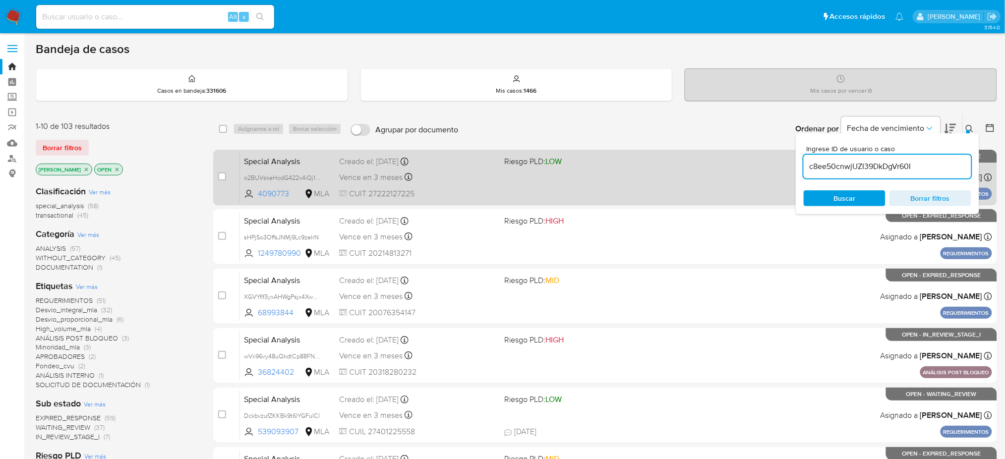
type input "c8ee50cnwjUZI39DkDgVr60I"
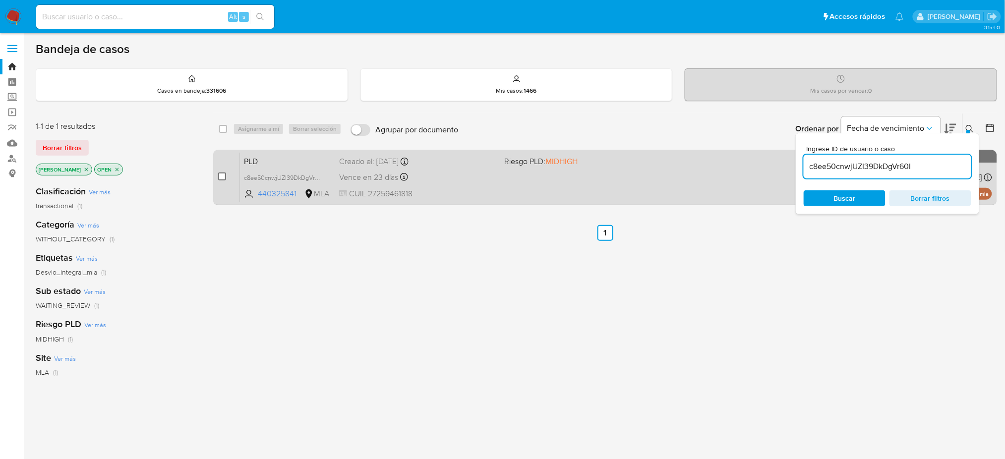
click at [221, 179] on input "checkbox" at bounding box center [222, 176] width 8 height 8
checkbox input "true"
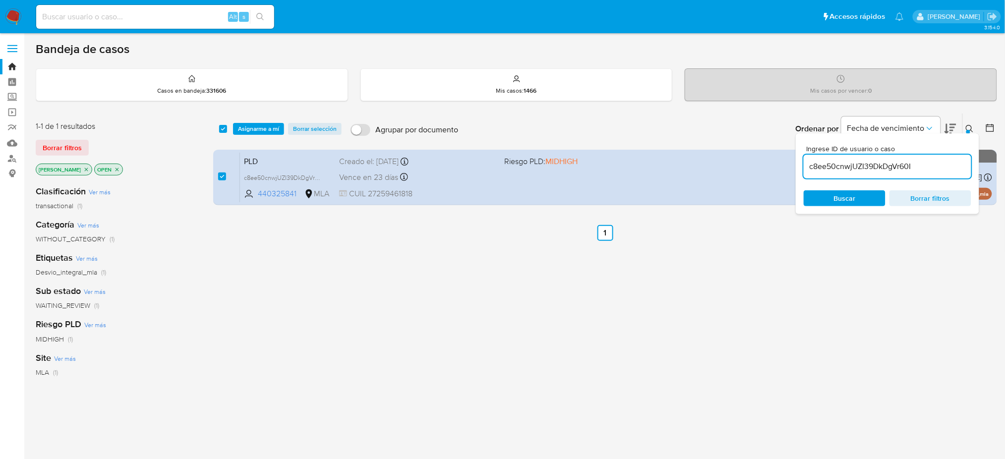
click at [253, 135] on div "select-all-cases-checkbox Asignarme a mí Borrar selección Agrupar por documento…" at bounding box center [605, 128] width 784 height 31
click at [248, 129] on span "Asignarme a mí" at bounding box center [258, 129] width 41 height 10
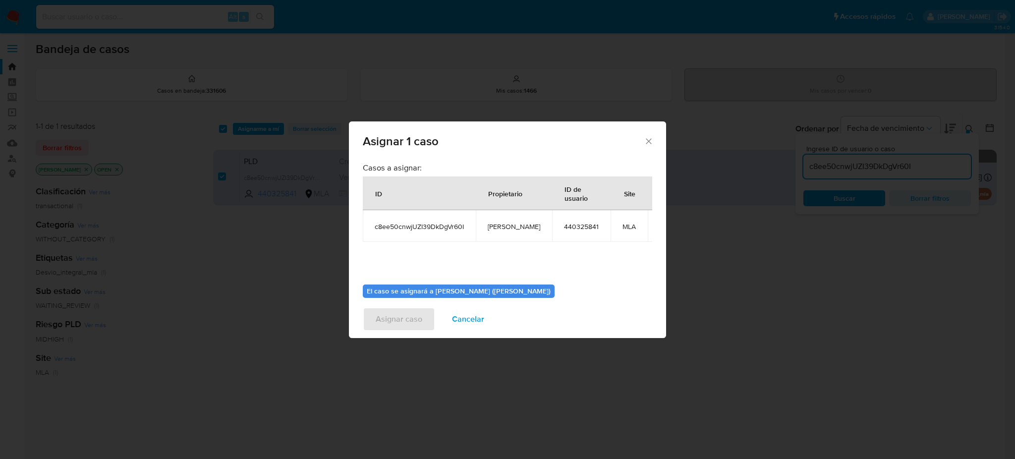
click at [496, 224] on span "[PERSON_NAME]" at bounding box center [514, 226] width 53 height 9
copy span "[PERSON_NAME]"
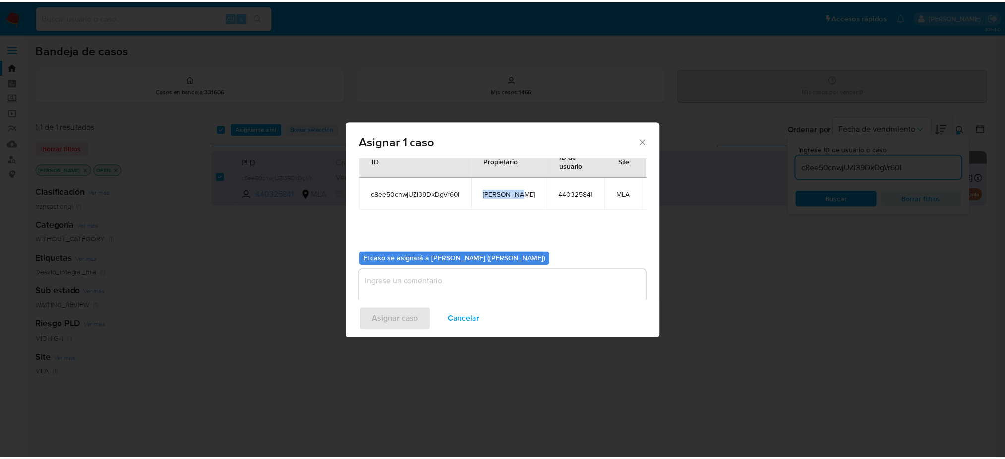
scroll to position [51, 0]
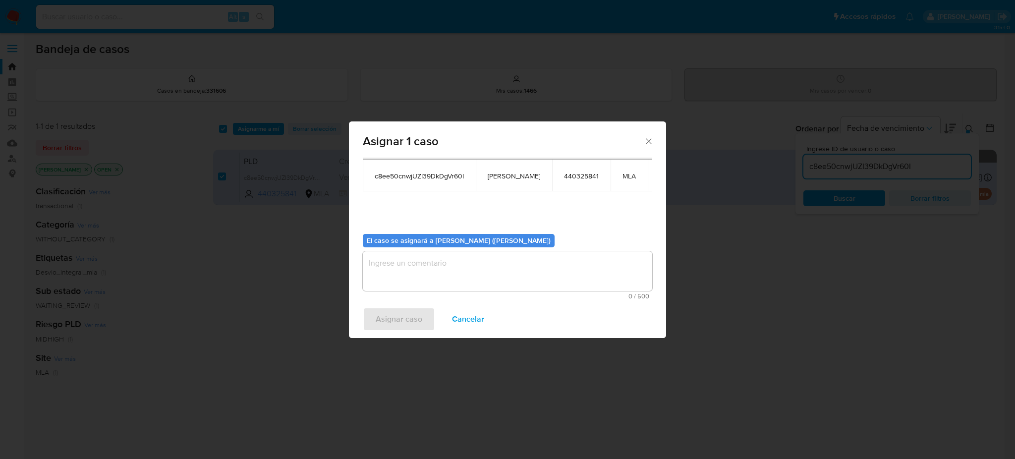
click at [434, 272] on textarea "assign-modal" at bounding box center [507, 271] width 289 height 40
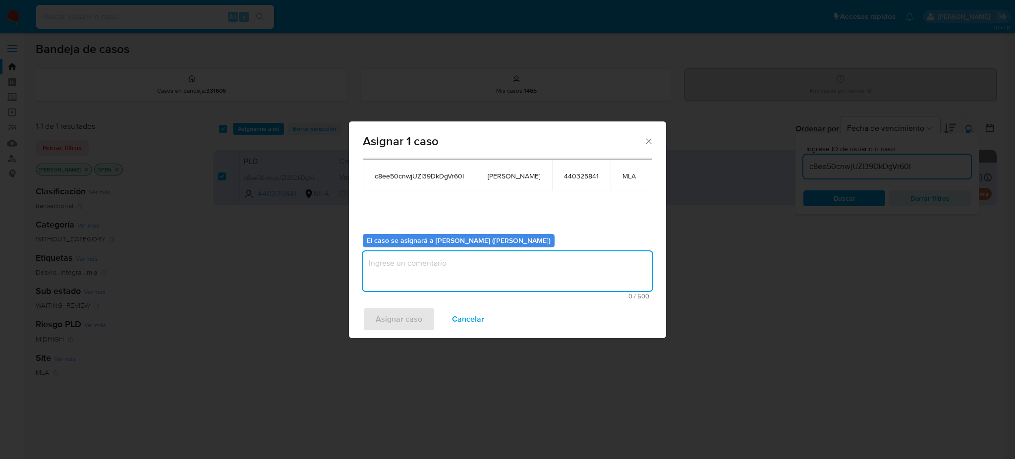
paste textarea "[PERSON_NAME]"
type textarea "[PERSON_NAME]"
click at [405, 323] on span "Asignar caso" at bounding box center [399, 319] width 47 height 22
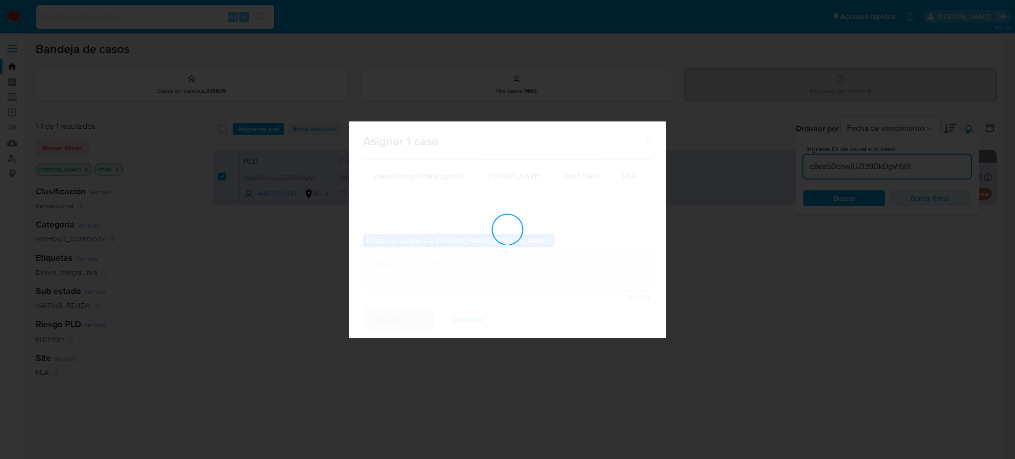
checkbox input "false"
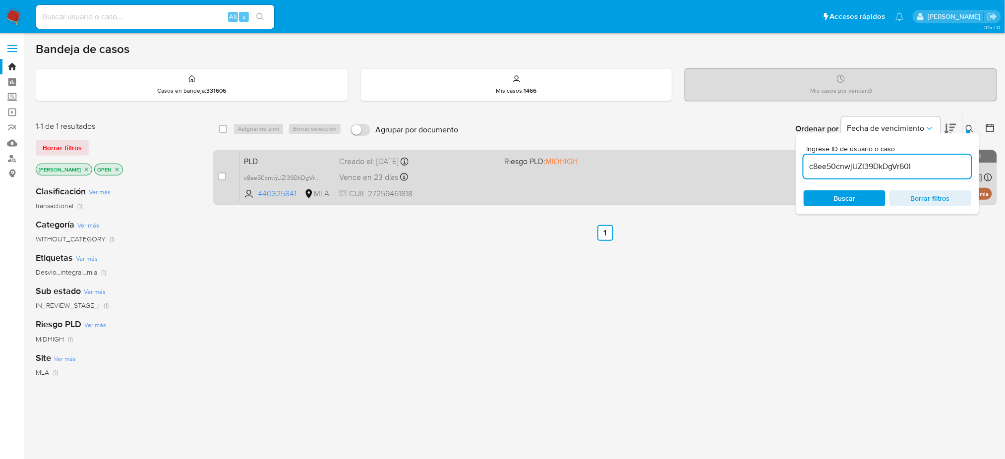
click at [491, 172] on div "Vence en 23 días Vence el 10/09/2025 03:05:10" at bounding box center [417, 176] width 157 height 13
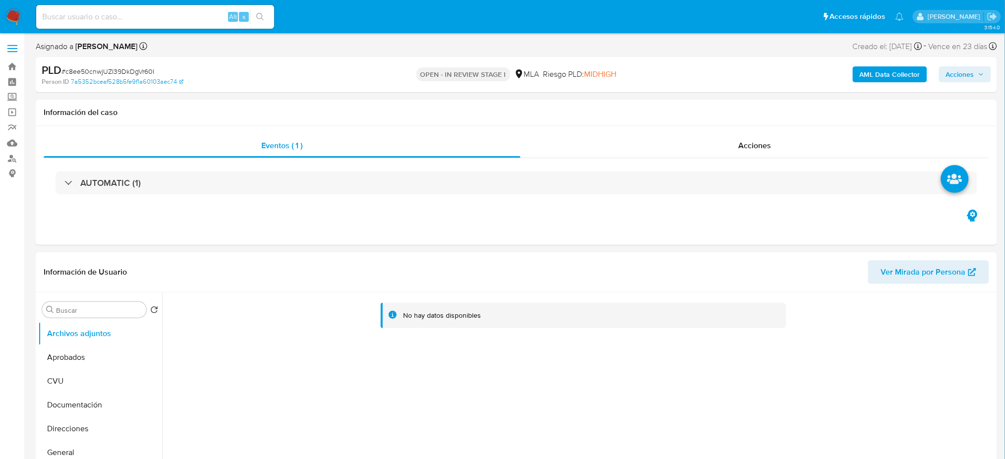
select select "10"
click at [112, 71] on span "# c8ee50cnwjUZI39DkDgVr60I" at bounding box center [107, 71] width 93 height 10
copy span "c8ee50cnwjUZI39DkDgVr60I"
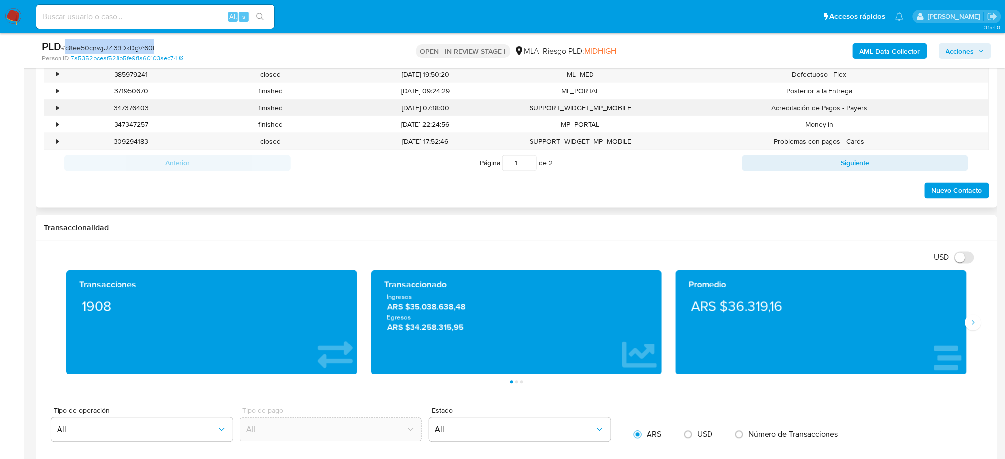
scroll to position [462, 0]
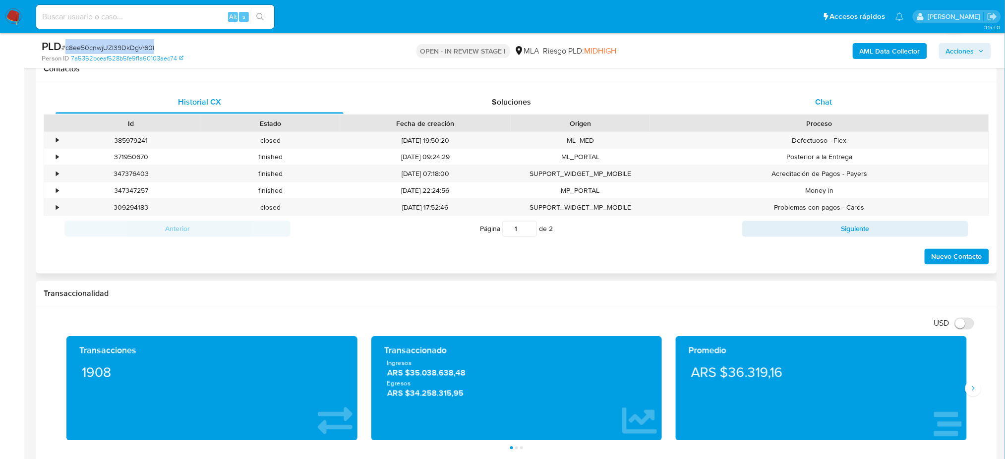
click at [837, 91] on div "Chat" at bounding box center [823, 102] width 288 height 24
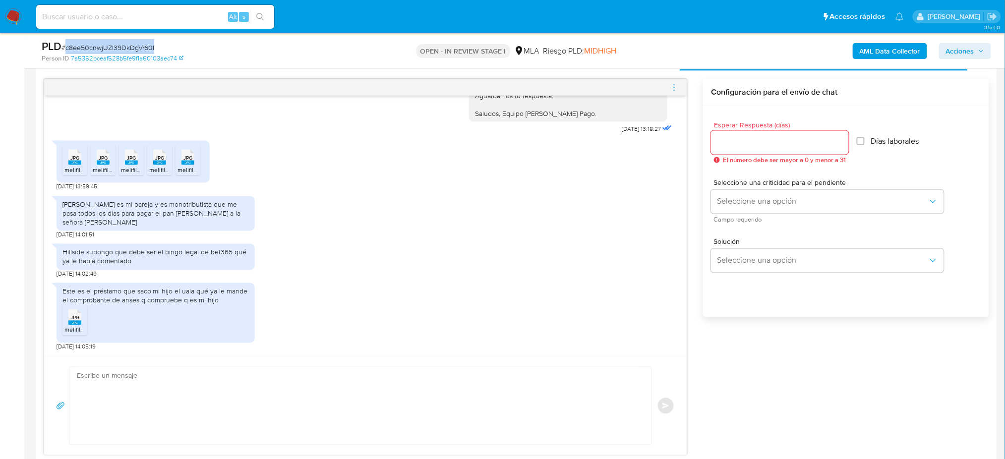
scroll to position [528, 0]
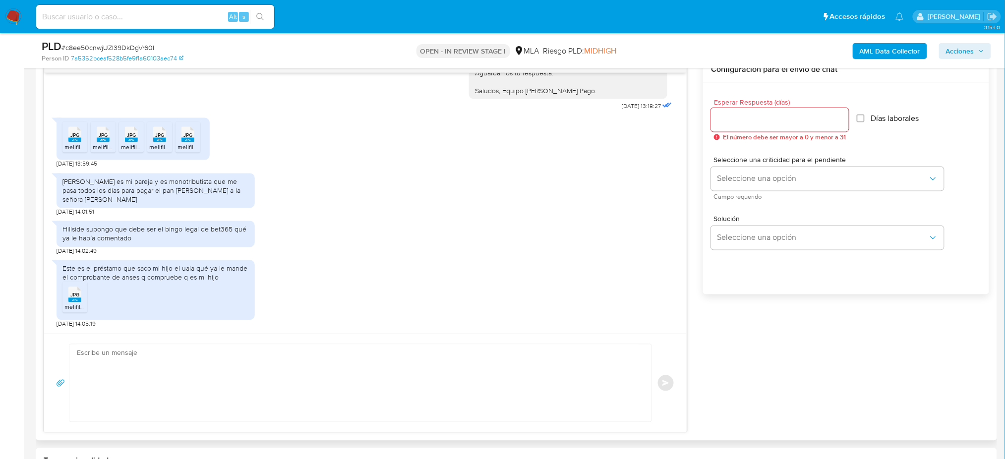
drag, startPoint x: 93, startPoint y: 360, endPoint x: 82, endPoint y: 363, distance: 11.3
click at [93, 360] on textarea at bounding box center [358, 382] width 562 height 77
paste textarea "Hola, Muchas gracias por la respuesta. Analizamos tu caso y notamos que la info…"
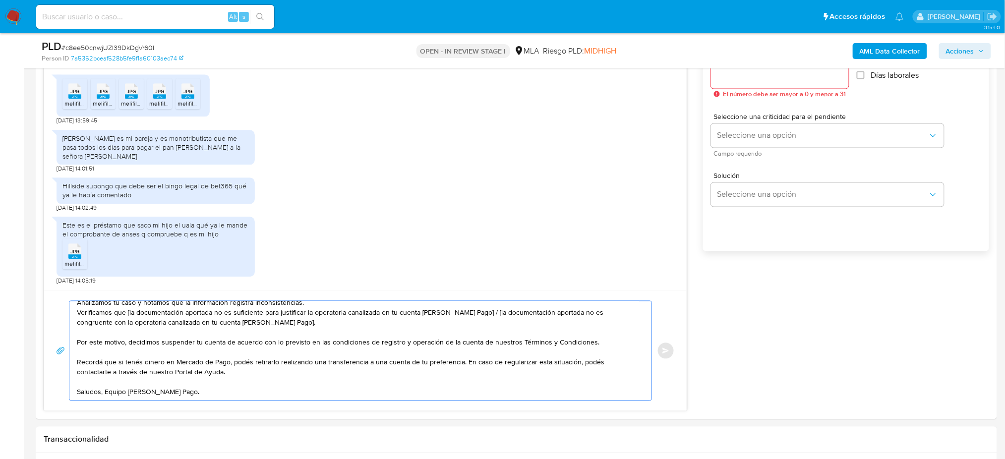
scroll to position [595, 0]
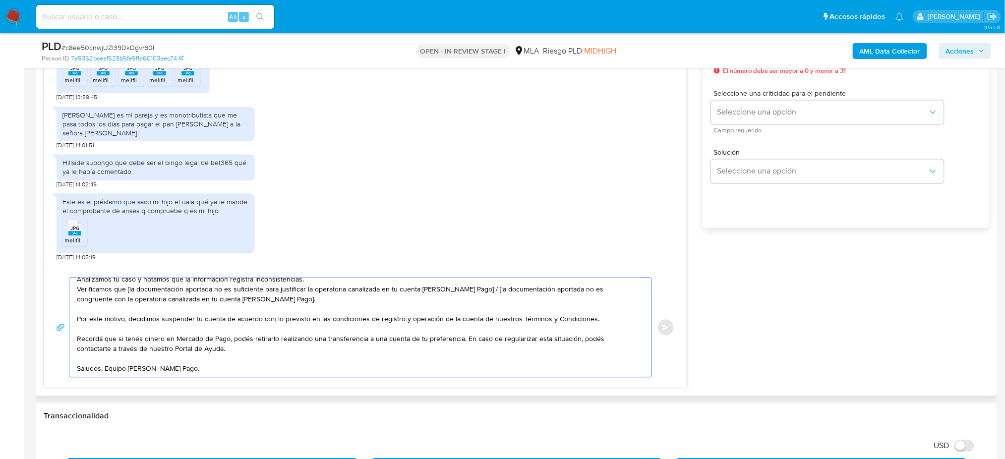
click at [258, 293] on textarea "Hola, Muchas gracias por la respuesta. Analizamos tu caso y notamos que la info…" at bounding box center [358, 327] width 562 height 99
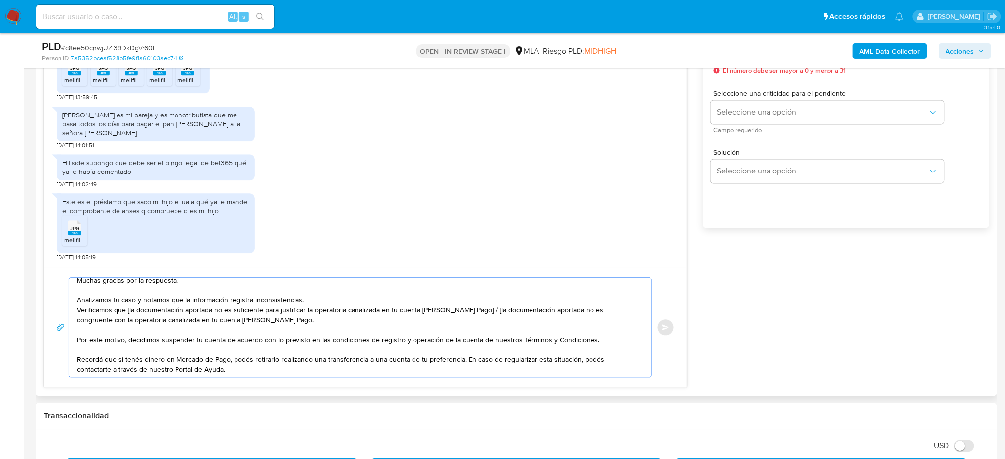
scroll to position [0, 0]
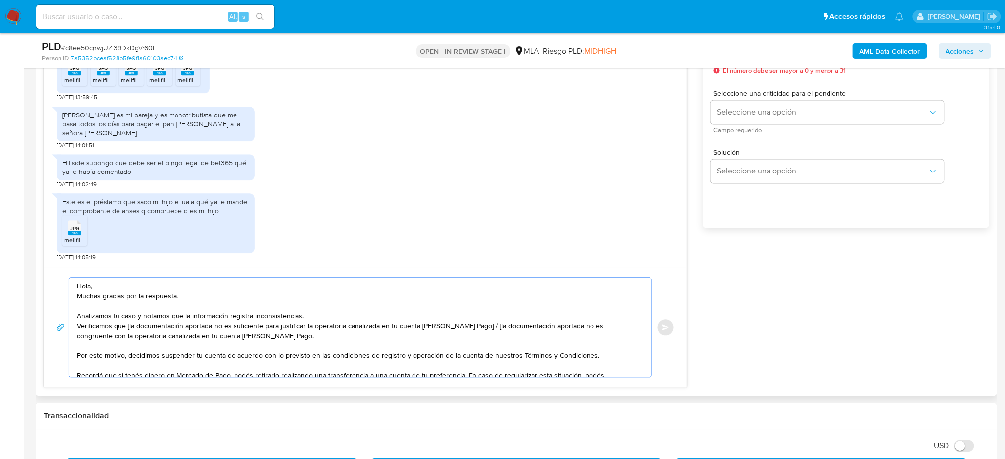
drag, startPoint x: 384, startPoint y: 337, endPoint x: 473, endPoint y: 331, distance: 89.9
click at [473, 331] on textarea "Hola, Muchas gracias por la respuesta. Analizamos tu caso y notamos que la info…" at bounding box center [358, 327] width 562 height 99
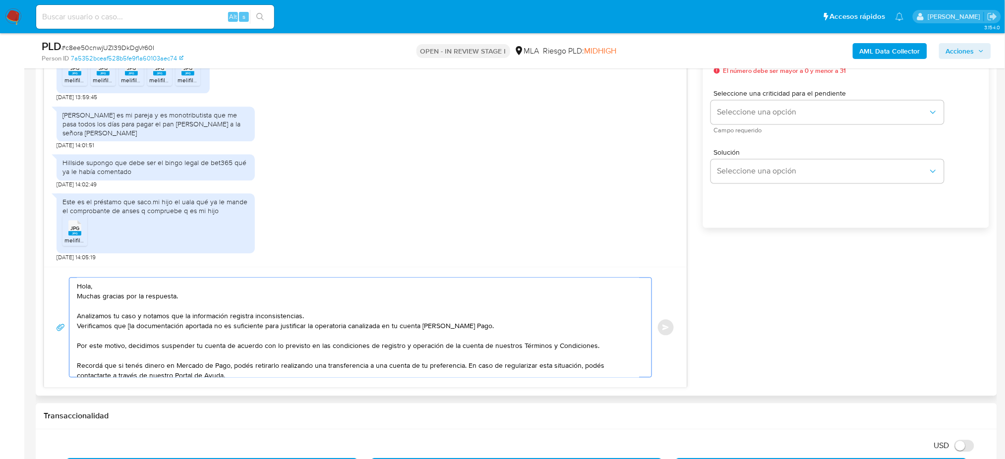
click at [129, 327] on textarea "Hola, Muchas gracias por la respuesta. Analizamos tu caso y notamos que la info…" at bounding box center [358, 327] width 562 height 99
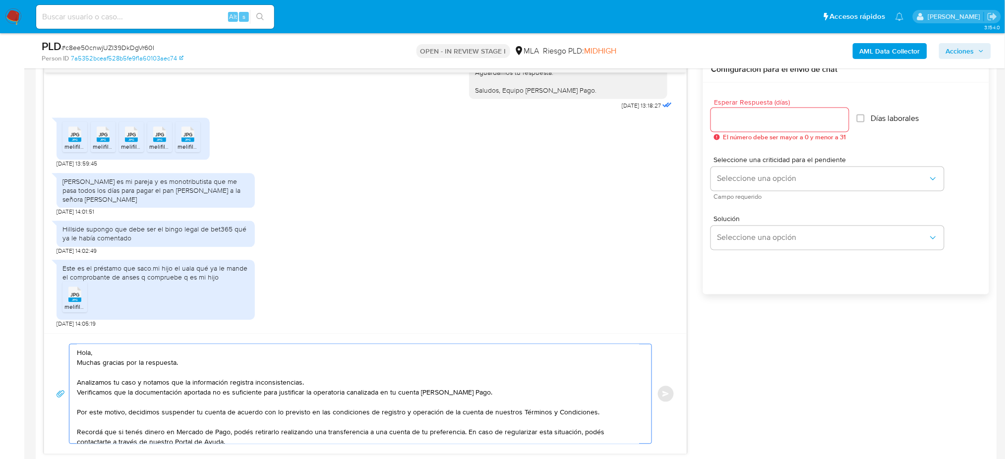
type textarea "Hola, Muchas gracias por la respuesta. Analizamos tu caso y notamos que la info…"
click at [733, 117] on input "Esperar Respuesta (días)" at bounding box center [780, 119] width 138 height 13
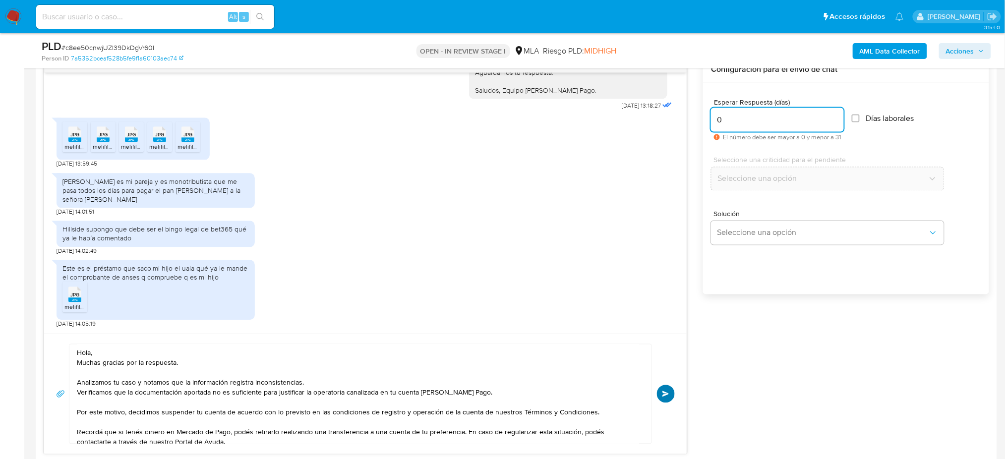
type input "0"
click at [668, 389] on button "Enviar" at bounding box center [666, 394] width 18 height 18
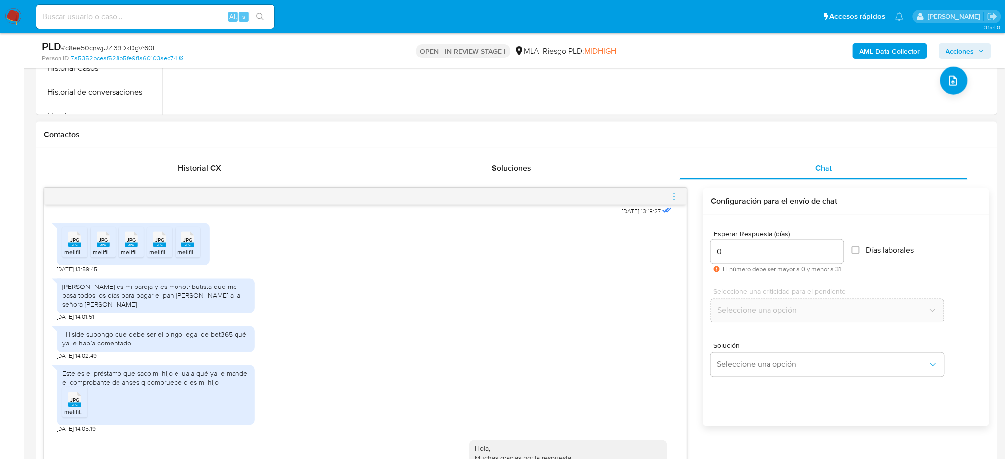
scroll to position [1047, 0]
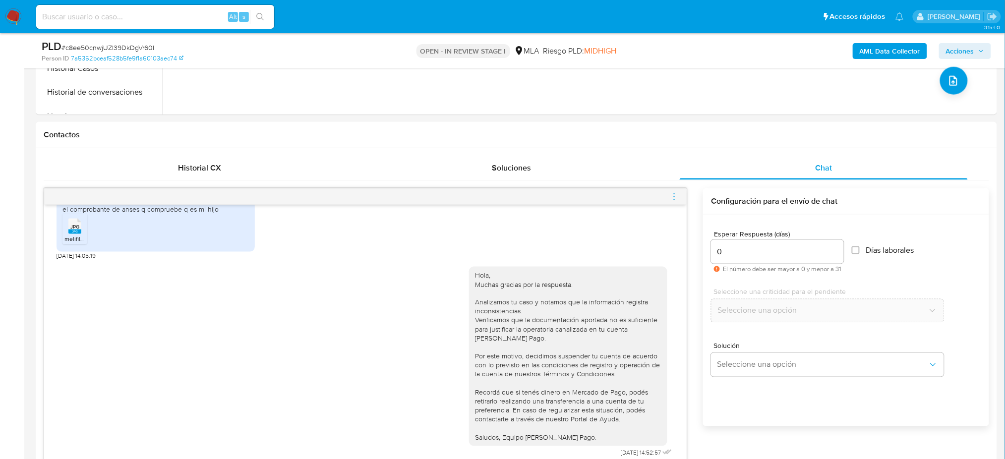
click at [673, 199] on icon "menu-action" at bounding box center [674, 196] width 9 height 9
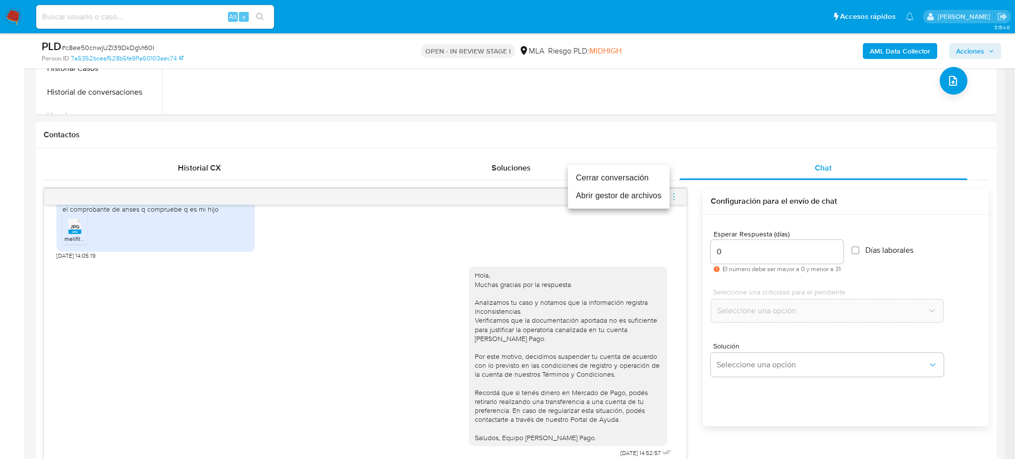
click at [621, 179] on li "Cerrar conversación" at bounding box center [619, 178] width 102 height 18
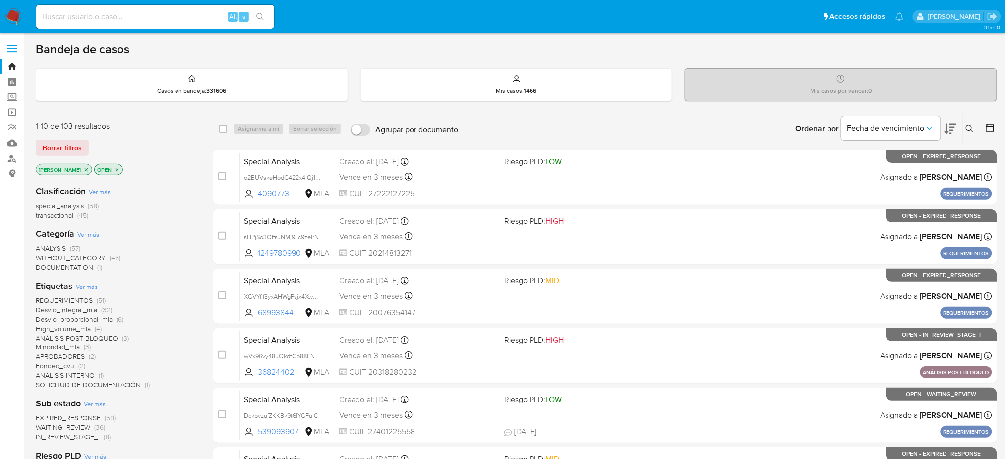
click at [761, 127] on icon at bounding box center [969, 129] width 8 height 8
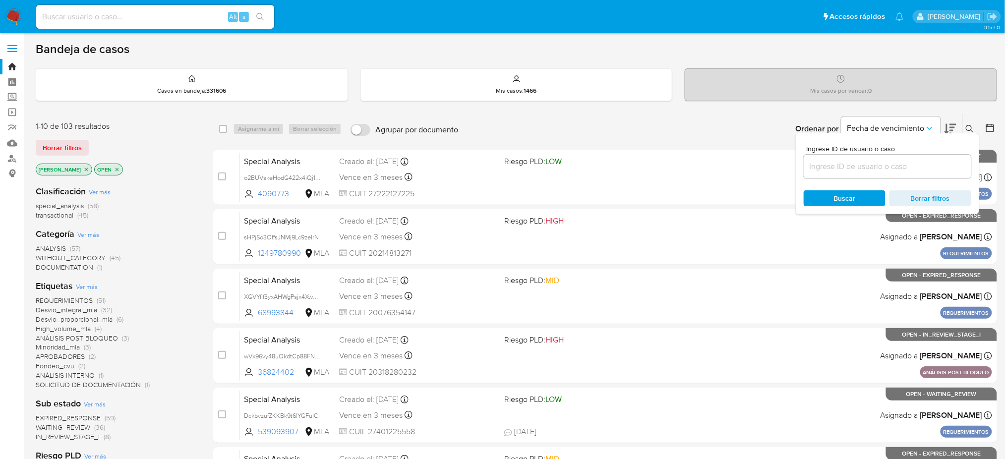
click at [761, 175] on div at bounding box center [887, 167] width 168 height 24
click at [761, 163] on input at bounding box center [887, 166] width 168 height 13
paste input "c8ee50cnwjUZI39DkDgVr60I"
type input "c8ee50cnwjUZI39DkDgVr60I"
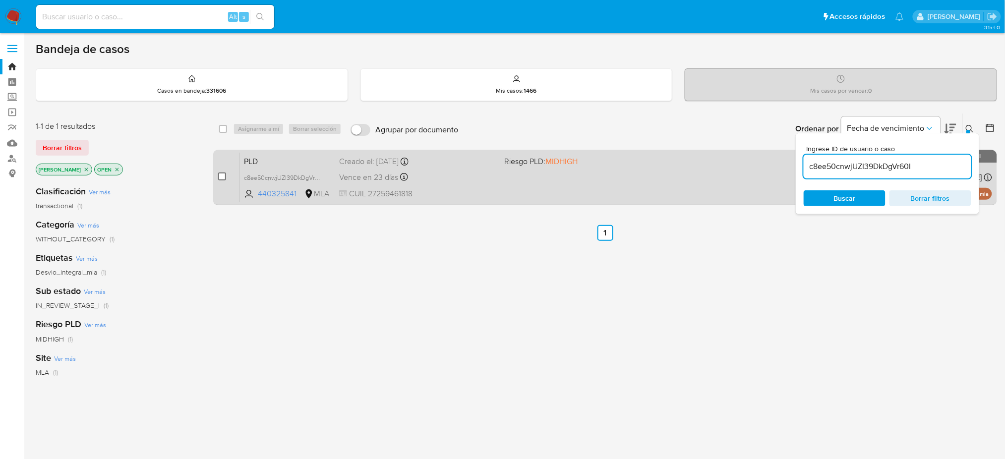
click at [226, 174] on input "checkbox" at bounding box center [222, 176] width 8 height 8
checkbox input "true"
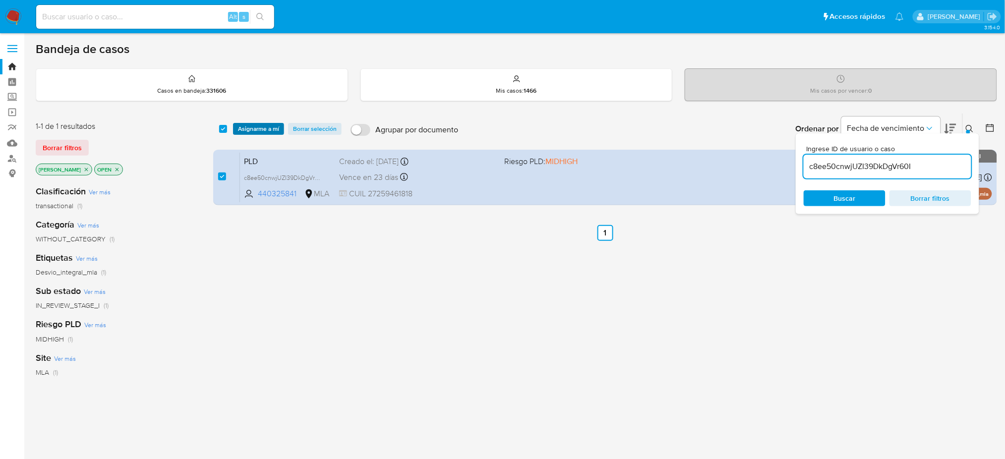
click at [262, 131] on span "Asignarme a mí" at bounding box center [258, 129] width 41 height 10
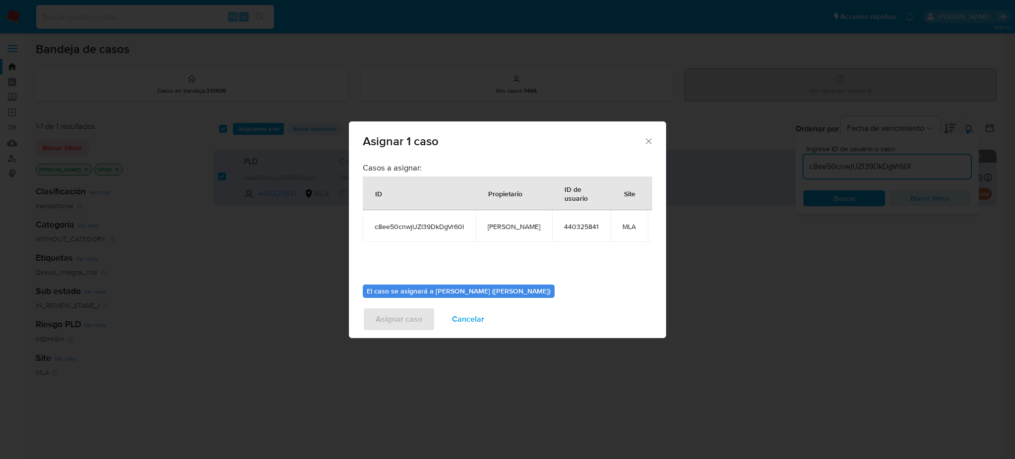
click at [494, 223] on span "[PERSON_NAME]" at bounding box center [514, 226] width 53 height 9
copy span "[PERSON_NAME]"
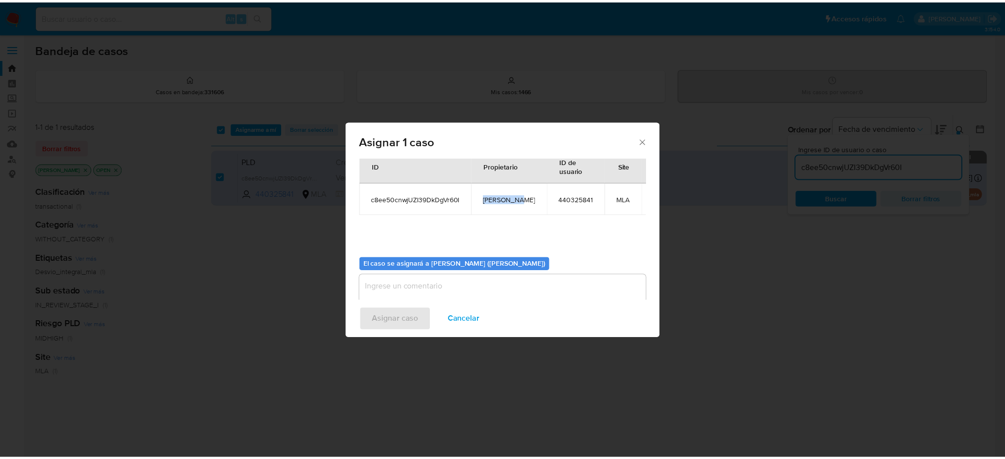
scroll to position [51, 0]
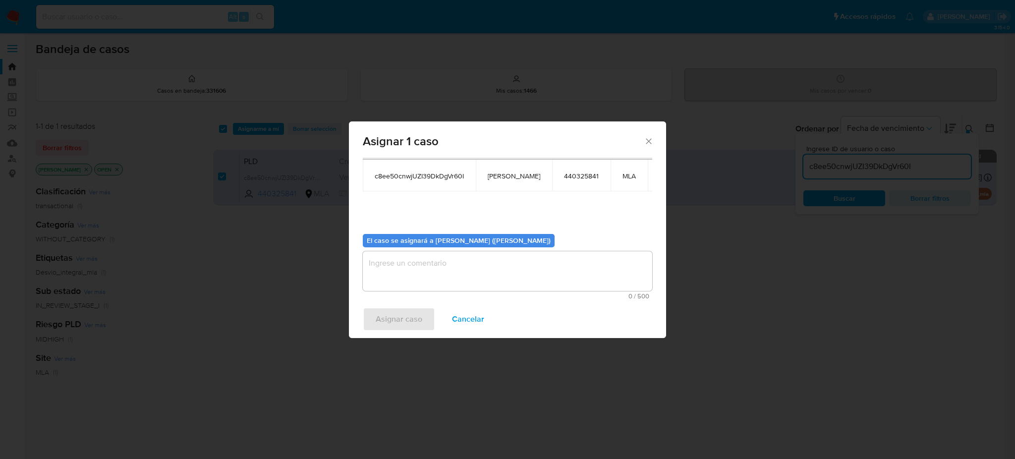
click at [436, 283] on textarea "assign-modal" at bounding box center [507, 271] width 289 height 40
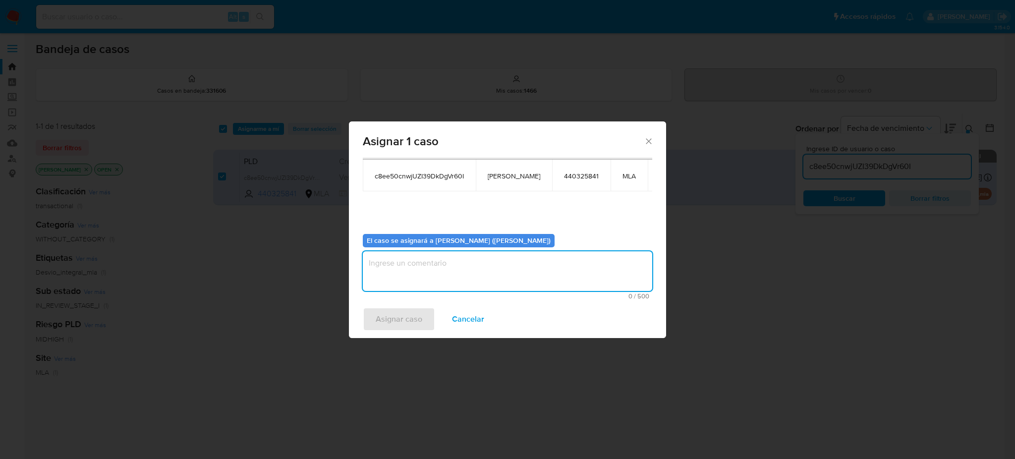
paste textarea "[PERSON_NAME]"
type textarea "[PERSON_NAME]"
click at [392, 318] on span "Asignar caso" at bounding box center [399, 319] width 47 height 22
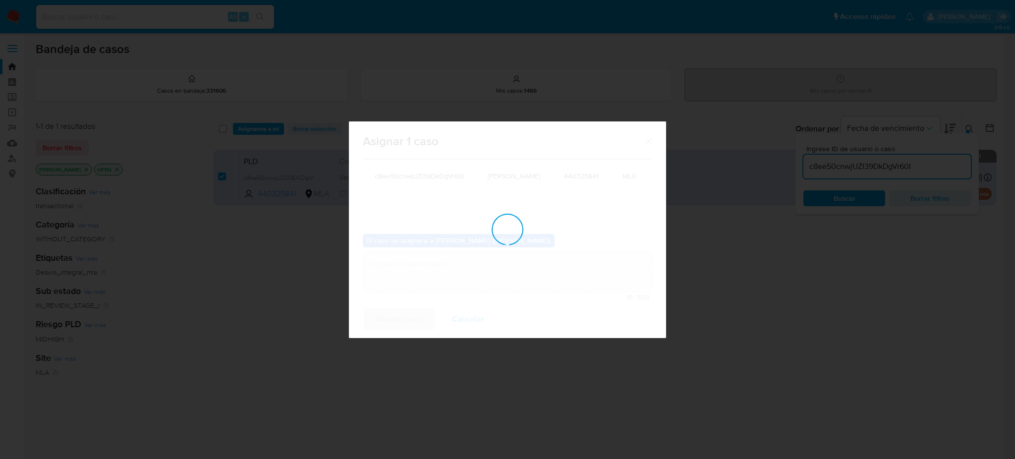
checkbox input "false"
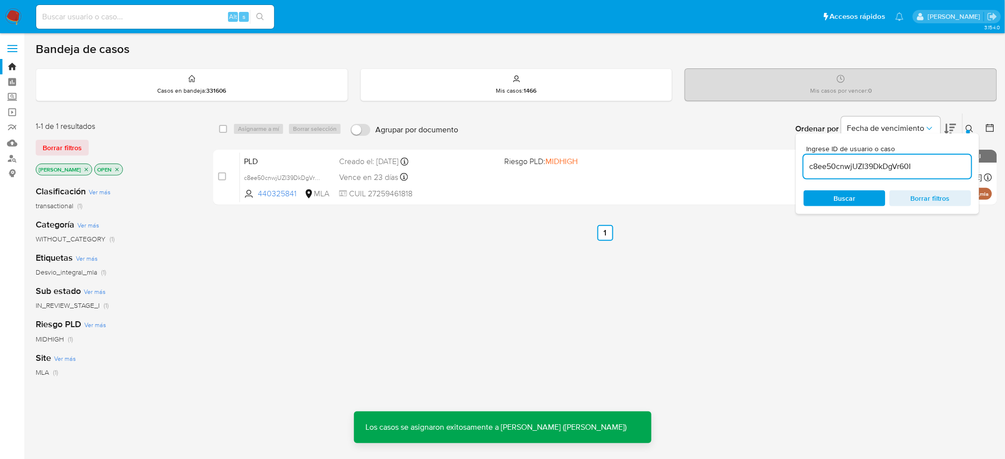
click at [316, 153] on div "PLD c8ee50cnwjUZI39DkDgVr60I 440325841 MLA Riesgo PLD: MIDHIGH Creado el: 12/06…" at bounding box center [616, 177] width 752 height 50
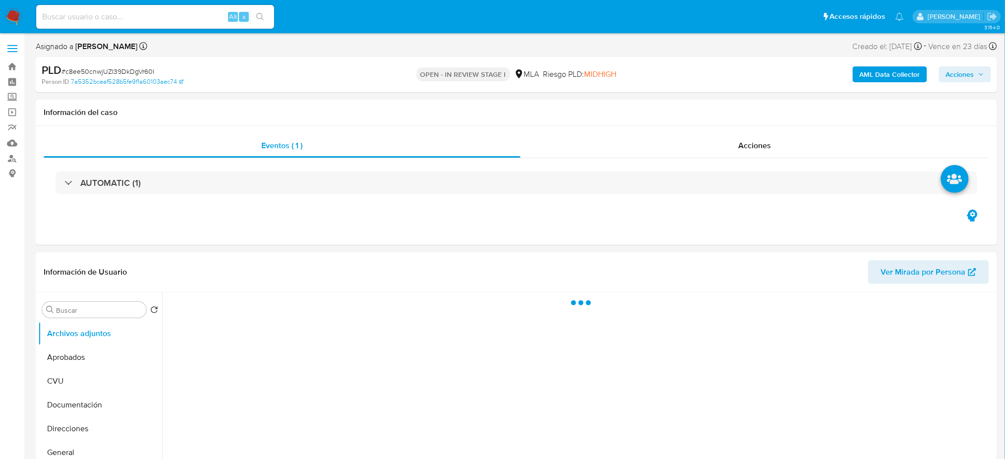
select select "10"
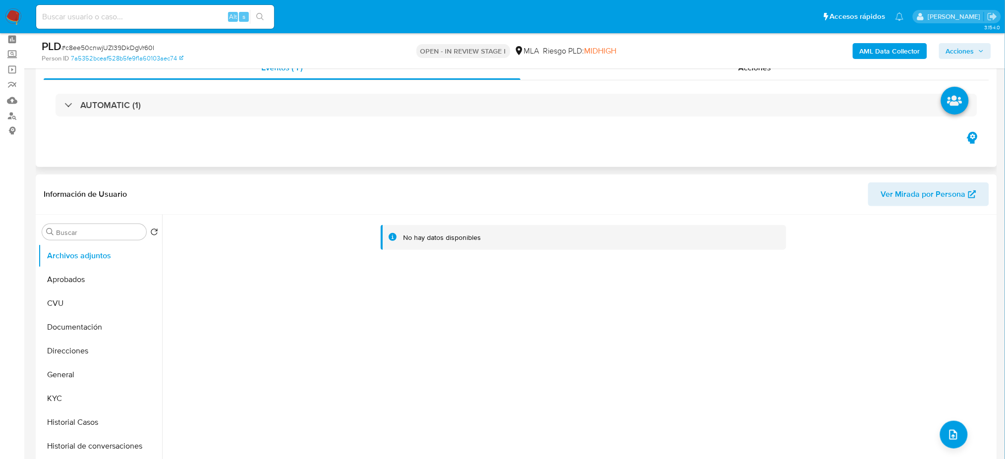
scroll to position [66, 0]
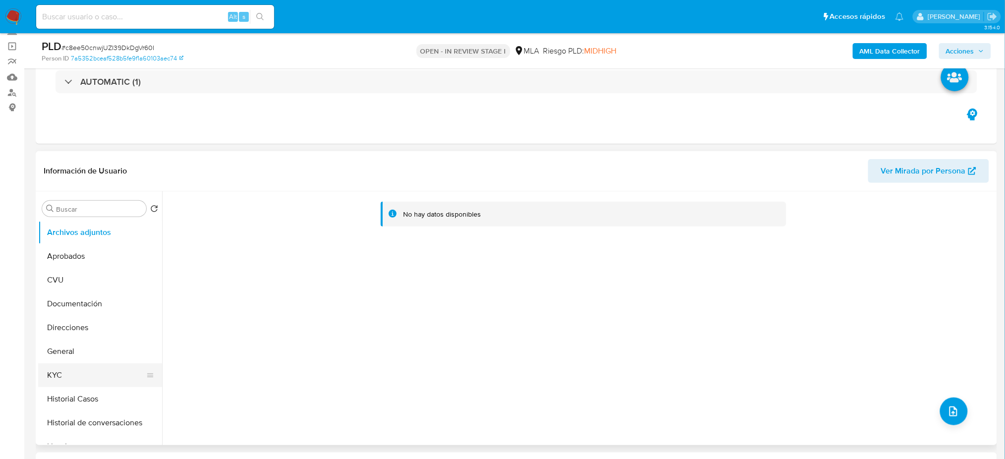
click at [105, 380] on button "KYC" at bounding box center [96, 375] width 116 height 24
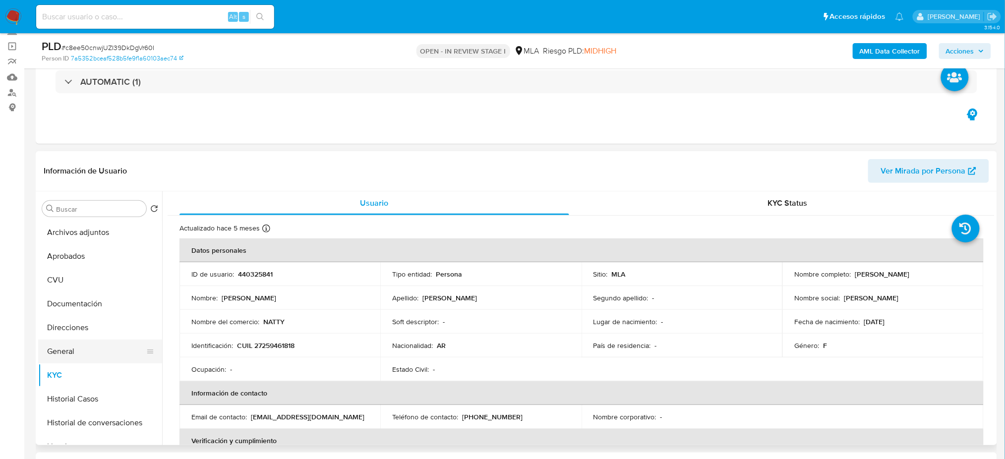
click at [77, 344] on button "General" at bounding box center [96, 352] width 116 height 24
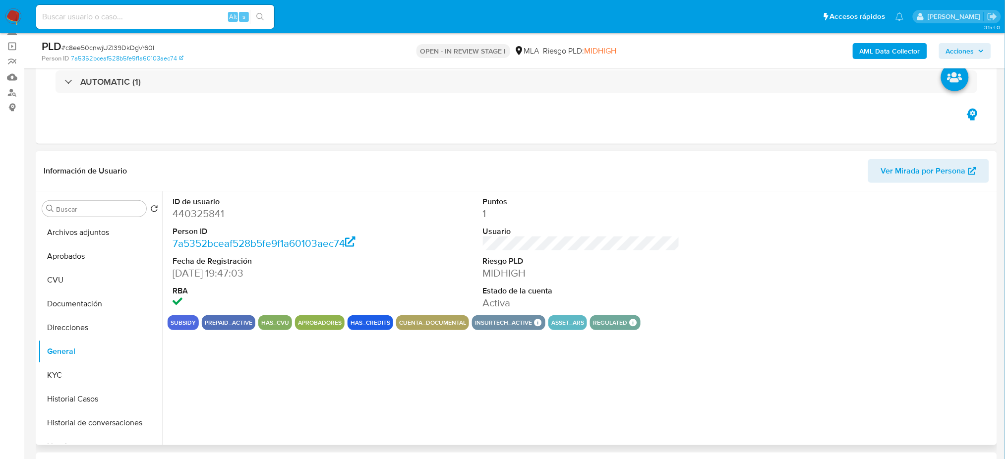
click at [183, 214] on dd "440325841" at bounding box center [270, 214] width 197 height 14
copy dd "440325841"
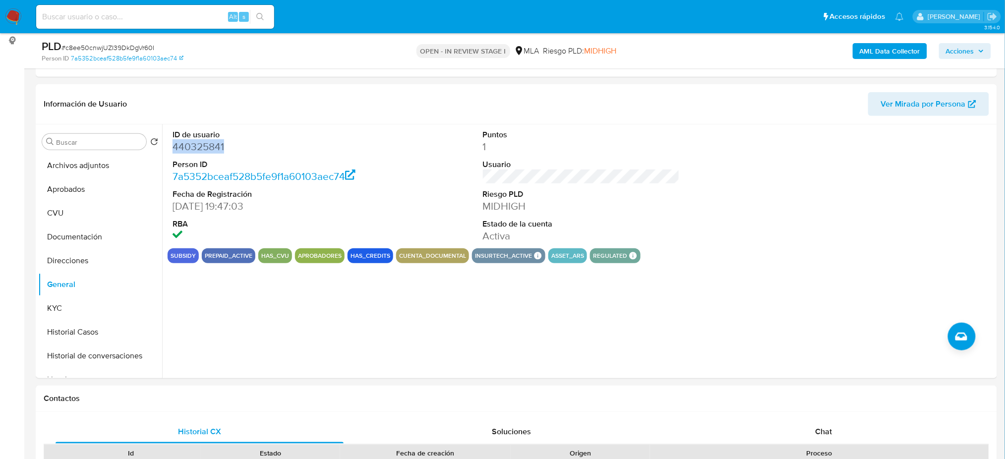
scroll to position [264, 0]
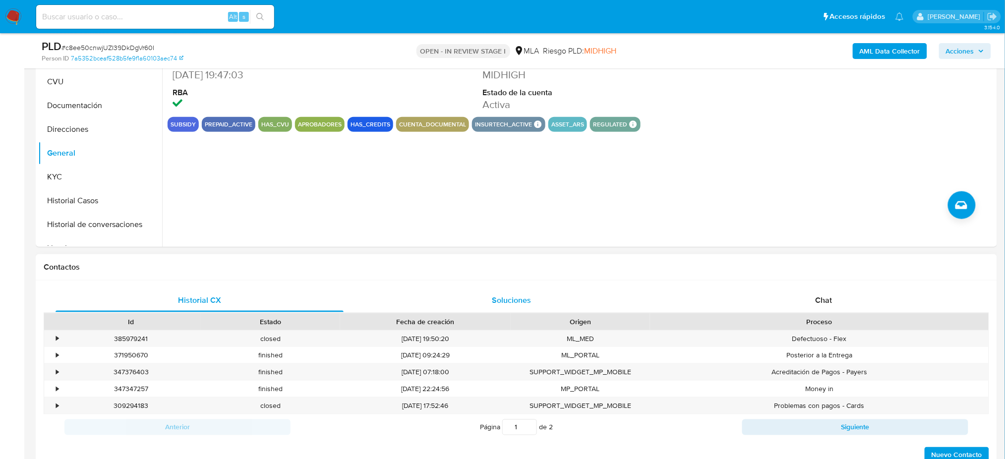
drag, startPoint x: 869, startPoint y: 303, endPoint x: 572, endPoint y: 293, distance: 296.5
click at [869, 304] on div "Chat" at bounding box center [823, 300] width 288 height 24
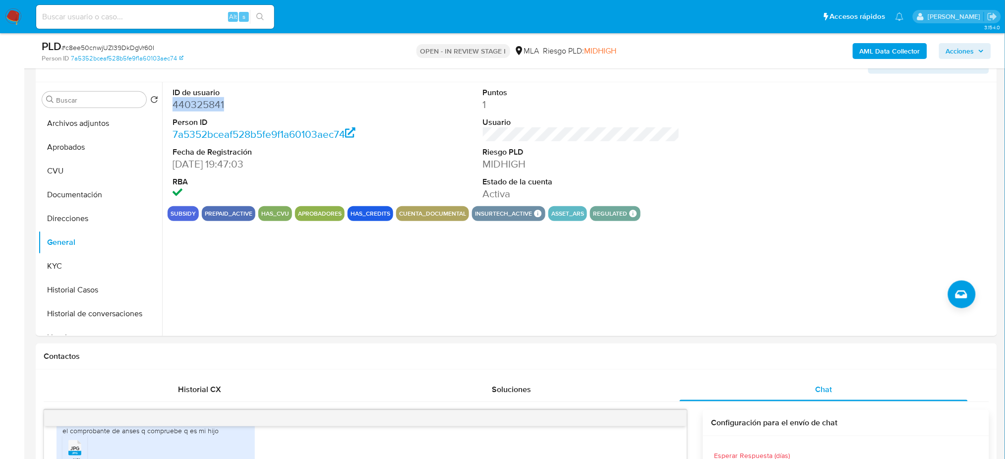
scroll to position [152, 0]
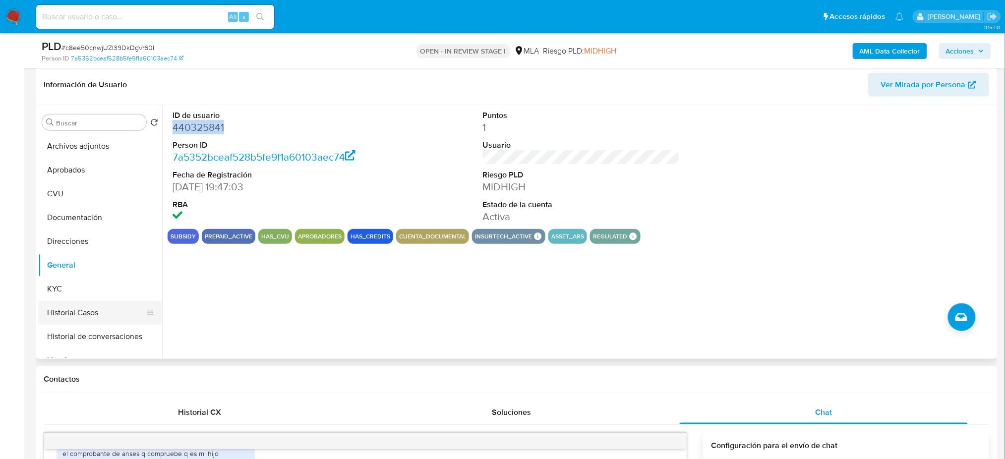
click at [81, 307] on button "Historial Casos" at bounding box center [96, 313] width 116 height 24
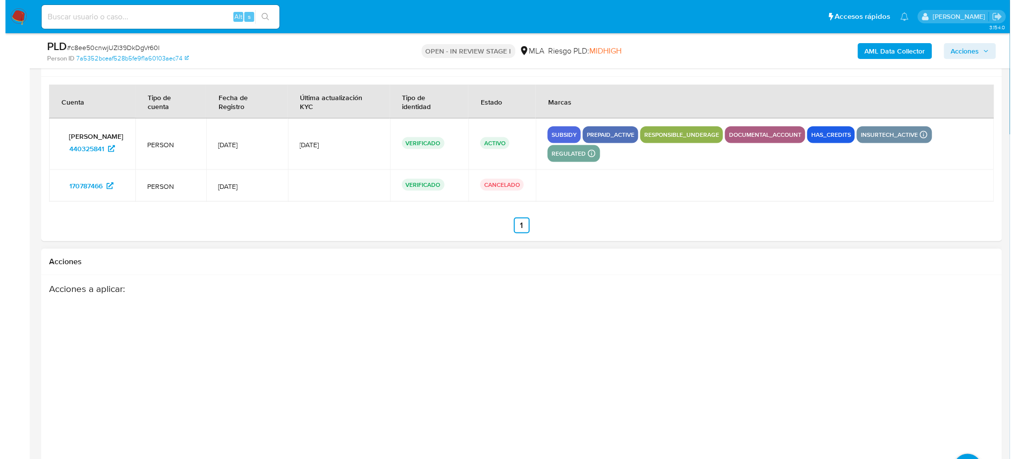
scroll to position [1804, 0]
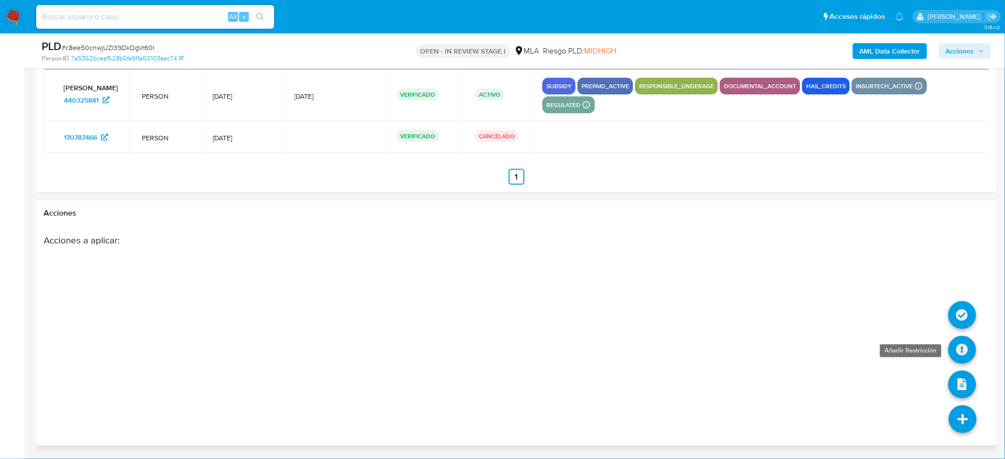
click at [961, 353] on icon at bounding box center [962, 350] width 28 height 28
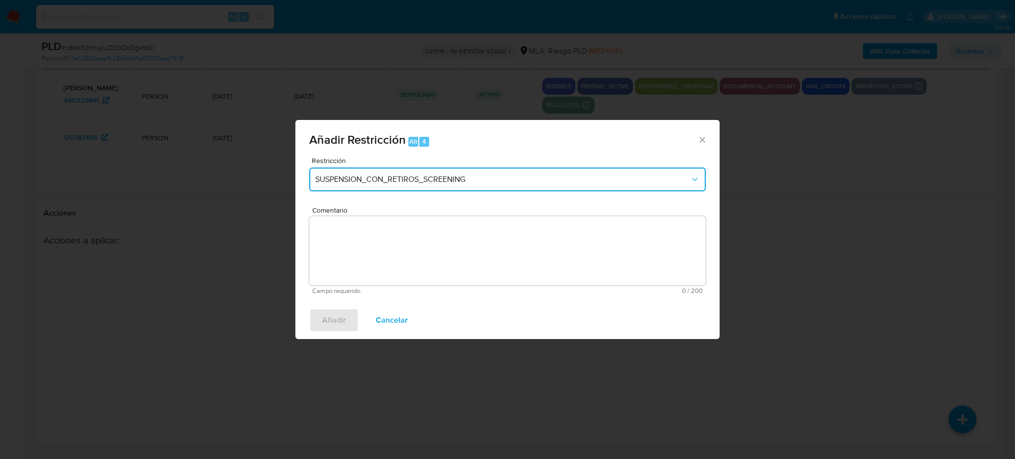
click at [400, 177] on span "SUSPENSION_CON_RETIROS_SCREENING" at bounding box center [502, 179] width 375 height 10
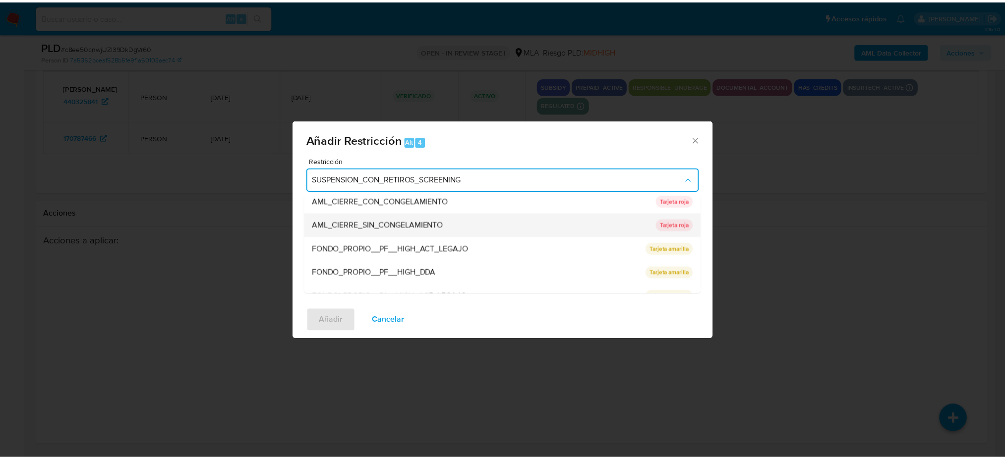
scroll to position [162, 0]
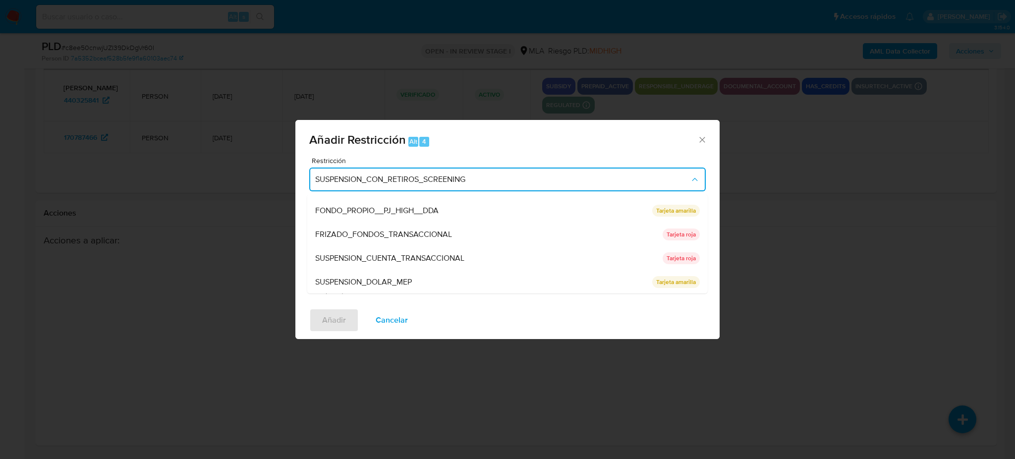
click at [394, 247] on div "SUSPENSION_CUENTA_TRANSACCIONAL" at bounding box center [485, 258] width 341 height 24
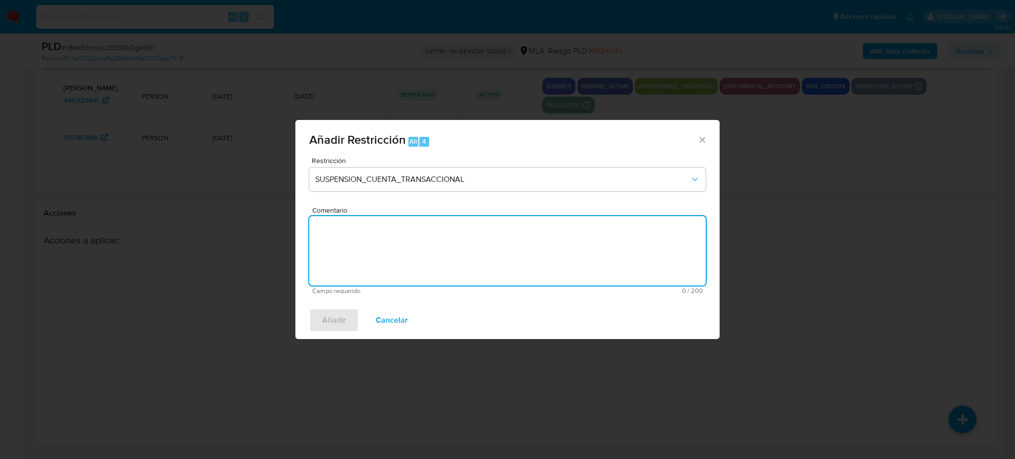
click at [394, 247] on textarea "Comentario" at bounding box center [507, 250] width 396 height 69
type textarea "AML"
click at [343, 315] on span "Añadir" at bounding box center [334, 320] width 24 height 22
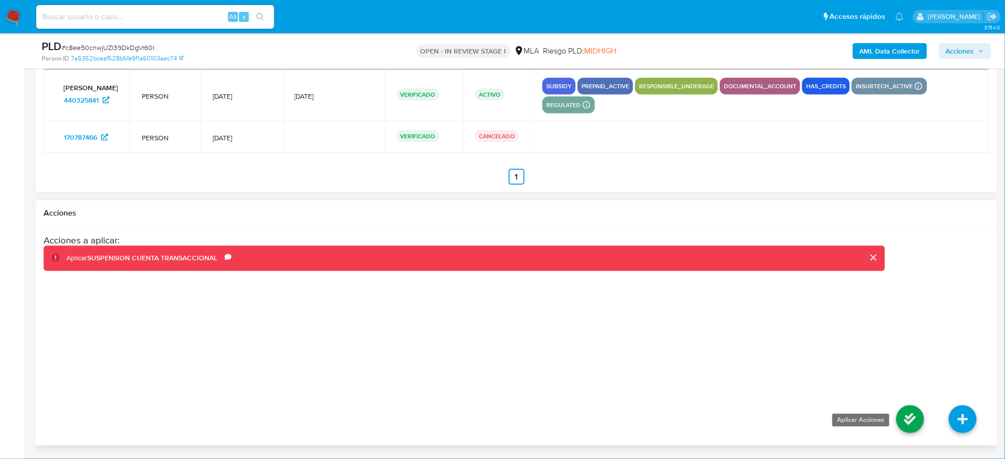
click at [908, 419] on icon at bounding box center [910, 419] width 28 height 28
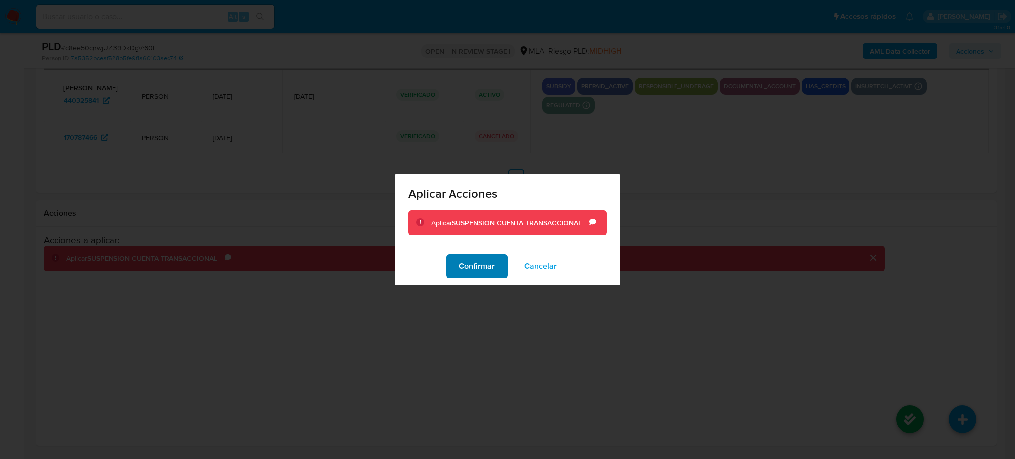
click at [489, 270] on span "Confirmar" at bounding box center [477, 266] width 36 height 22
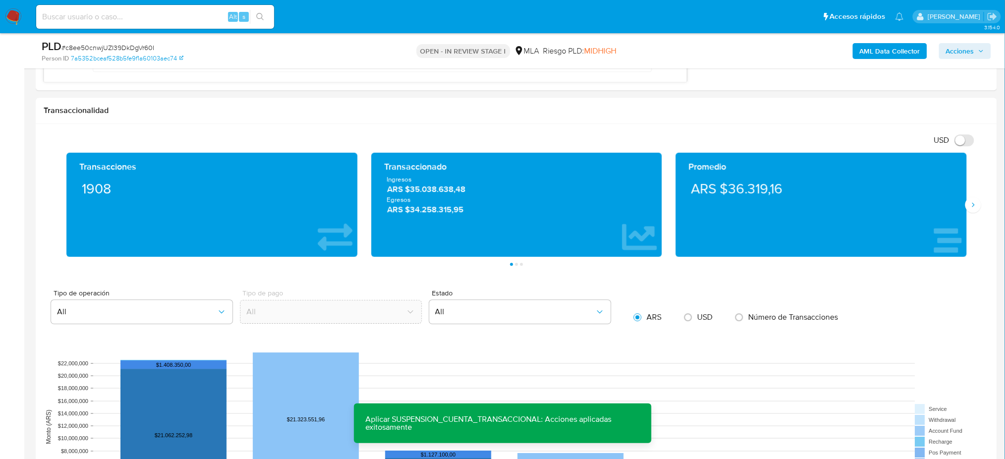
scroll to position [482, 0]
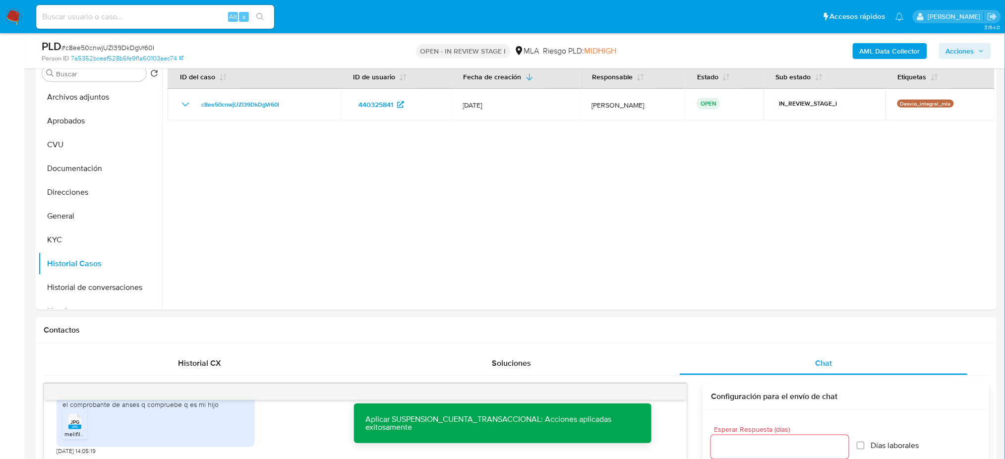
scroll to position [20, 0]
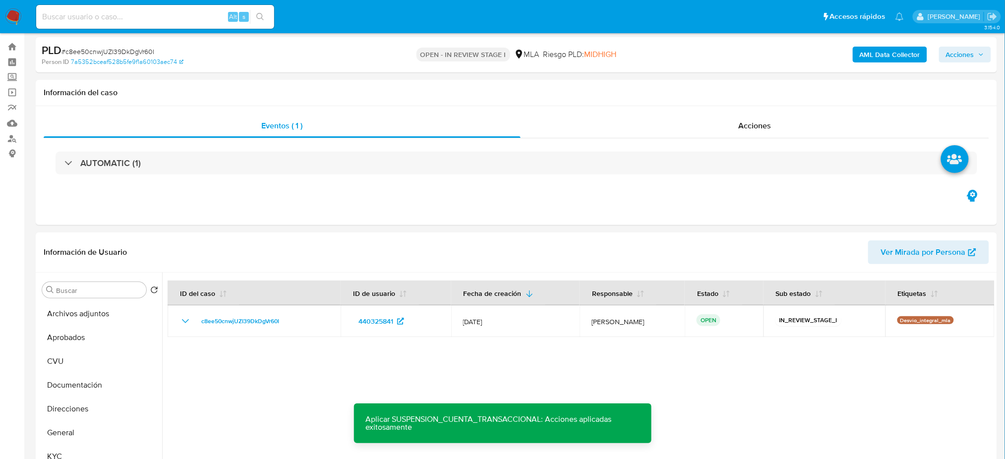
click at [871, 53] on b "AML Data Collector" at bounding box center [889, 55] width 60 height 16
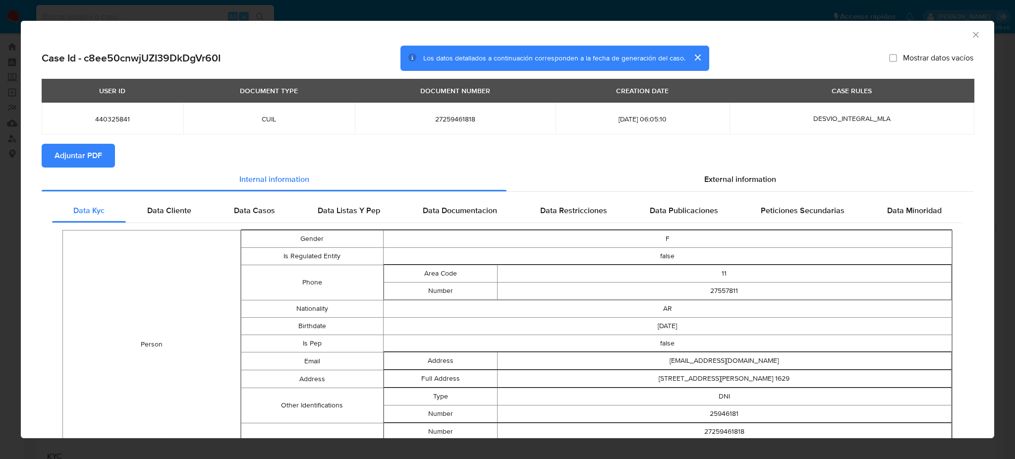
click at [97, 158] on span "Adjuntar PDF" at bounding box center [79, 156] width 48 height 22
click at [971, 32] on icon "Cerrar ventana" at bounding box center [976, 35] width 10 height 10
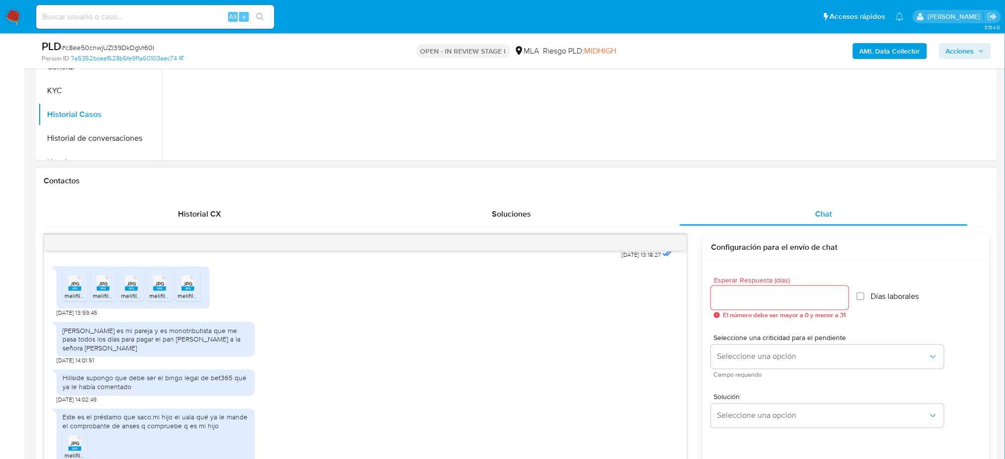
scroll to position [914, 0]
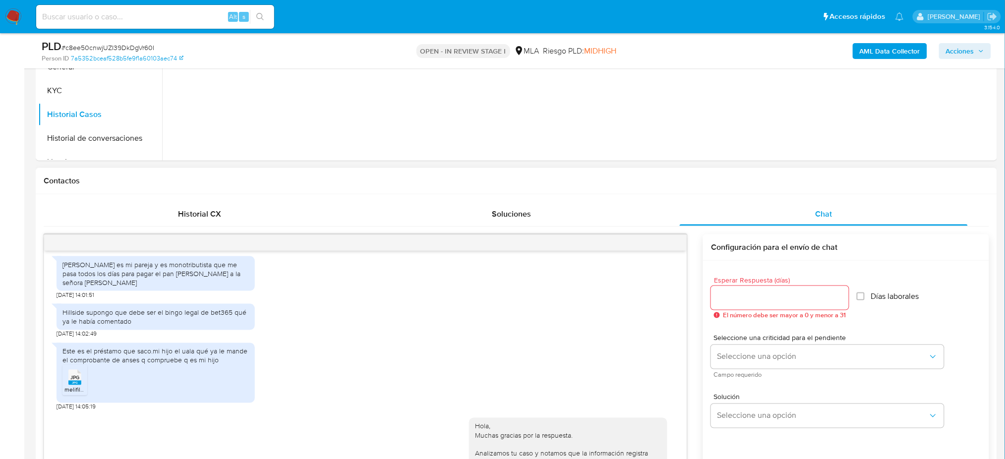
drag, startPoint x: 57, startPoint y: 293, endPoint x: 116, endPoint y: 310, distance: 61.5
click at [116, 291] on div "Exequiel QUINTEROS es mi pareja y es monotributista que me pasa todos los días …" at bounding box center [156, 273] width 198 height 35
copy div "Exequiel QUINTEROS es mi pareja y es monotributista que me pasa todos los días …"
click at [116, 287] on div "Exequiel QUINTEROS es mi pareja y es monotributista que me pasa todos los días …" at bounding box center [155, 273] width 186 height 27
click at [114, 326] on div "Hillside supongo que debe ser el bingo legal de bet365 qué ya le había comentado" at bounding box center [155, 317] width 186 height 18
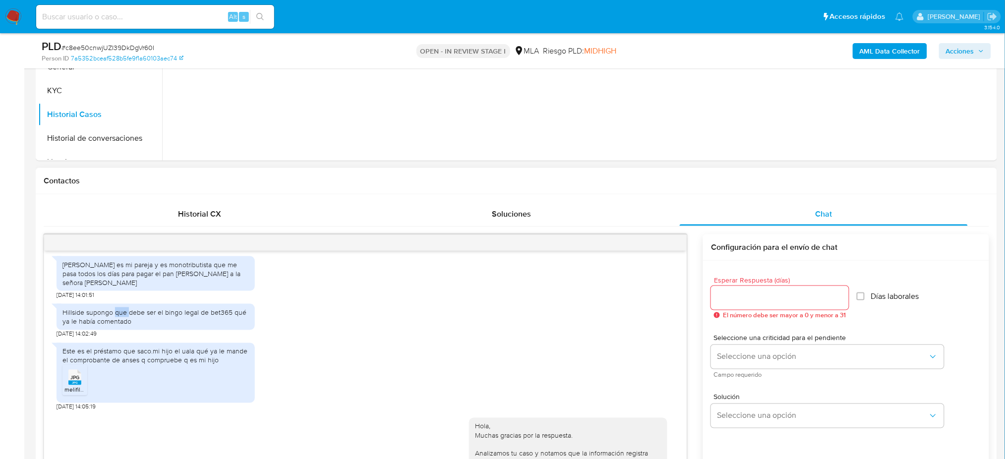
click at [114, 326] on div "Hillside supongo que debe ser el bingo legal de bet365 qué ya le había comentado" at bounding box center [155, 317] width 186 height 18
copy div "Hillside supongo que debe ser el bingo legal de bet365 qué ya le había comentado"
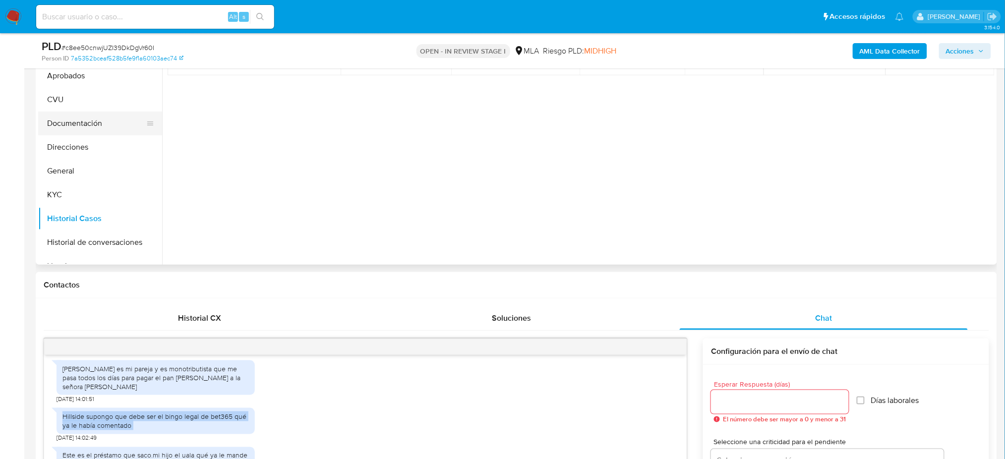
scroll to position [152, 0]
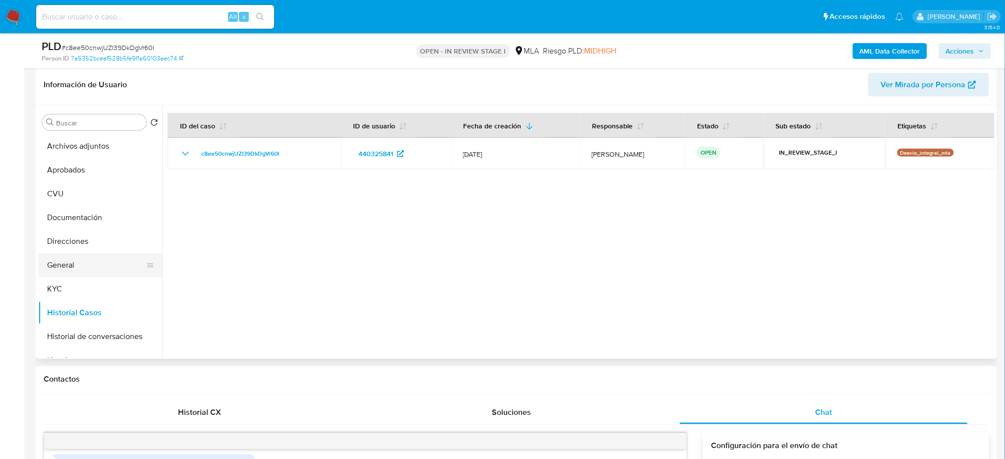
click at [119, 259] on button "General" at bounding box center [96, 265] width 116 height 24
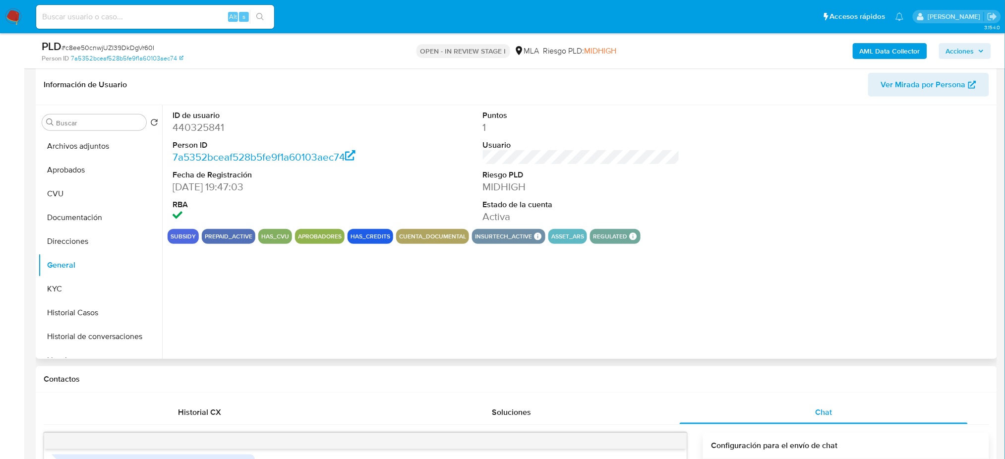
click at [191, 127] on dd "440325841" at bounding box center [270, 127] width 197 height 14
copy dd "440325841"
click at [59, 139] on button "Archivos adjuntos" at bounding box center [96, 146] width 116 height 24
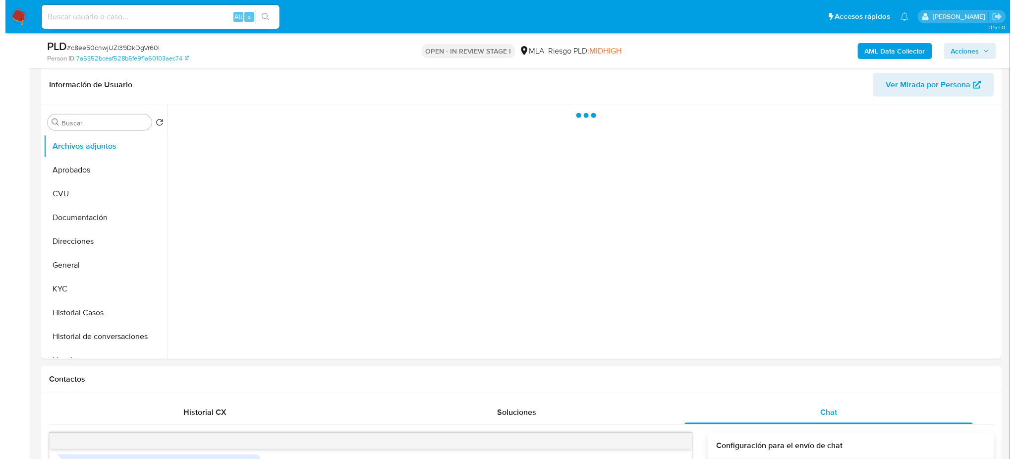
scroll to position [86, 0]
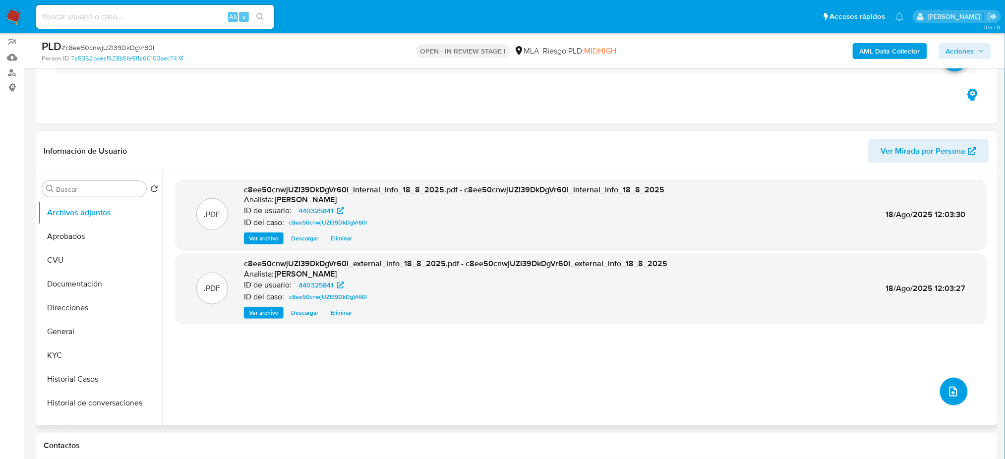
click at [949, 397] on button "upload-file" at bounding box center [954, 392] width 28 height 28
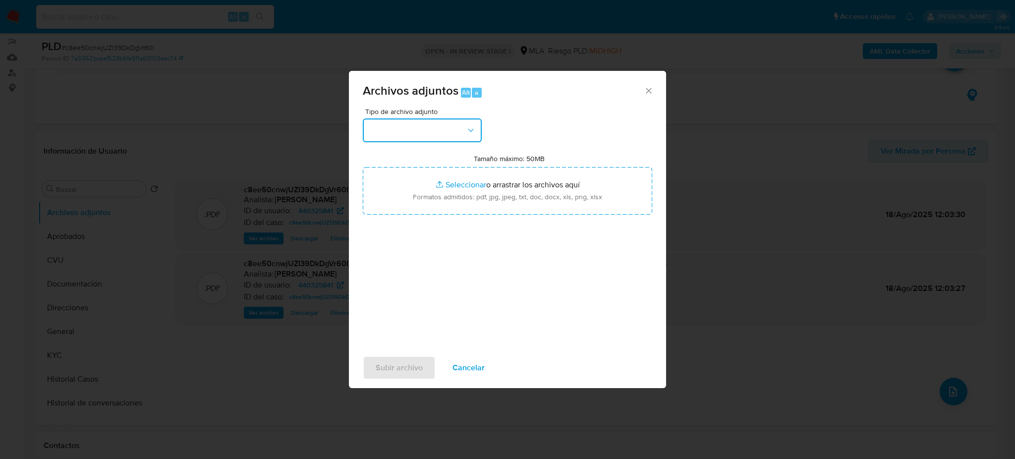
click at [430, 131] on button "button" at bounding box center [422, 130] width 119 height 24
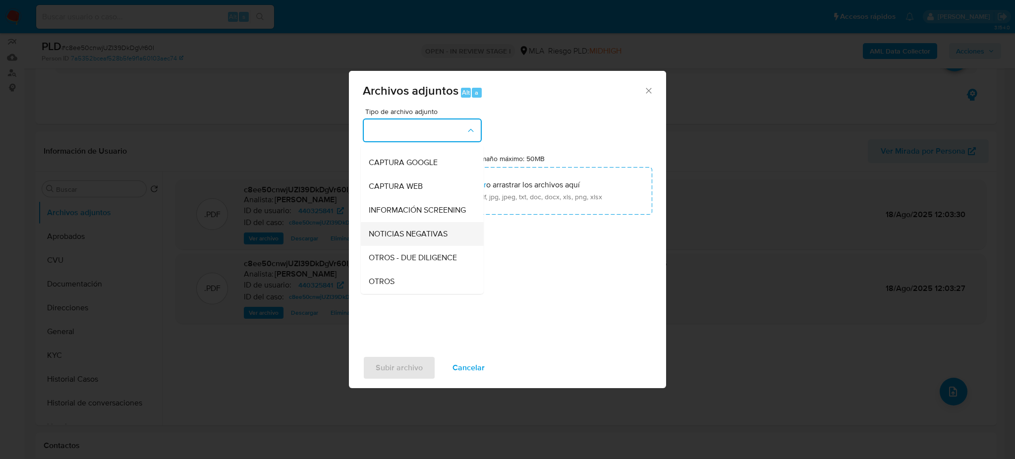
scroll to position [132, 0]
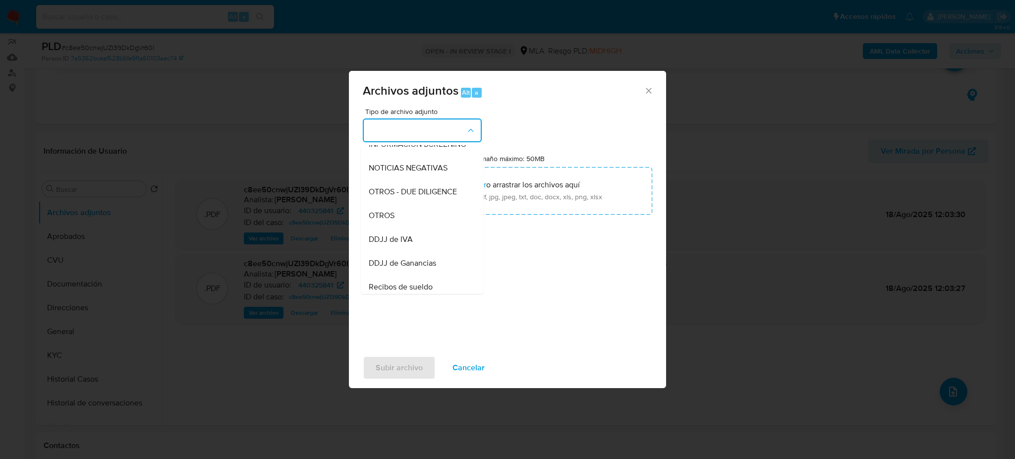
drag, startPoint x: 404, startPoint y: 238, endPoint x: 415, endPoint y: 226, distance: 16.2
click at [404, 238] on div "DDJJ de IVA" at bounding box center [419, 239] width 101 height 24
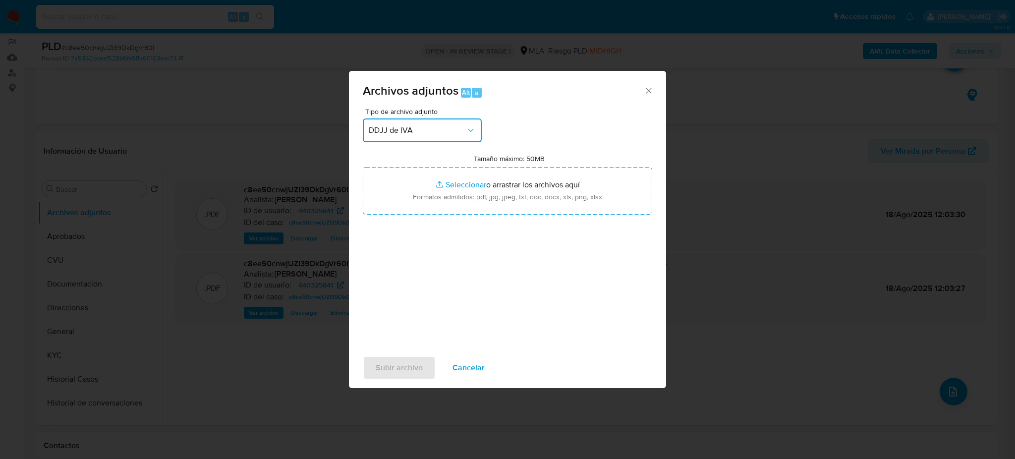
click at [439, 133] on span "DDJJ de IVA" at bounding box center [417, 130] width 97 height 10
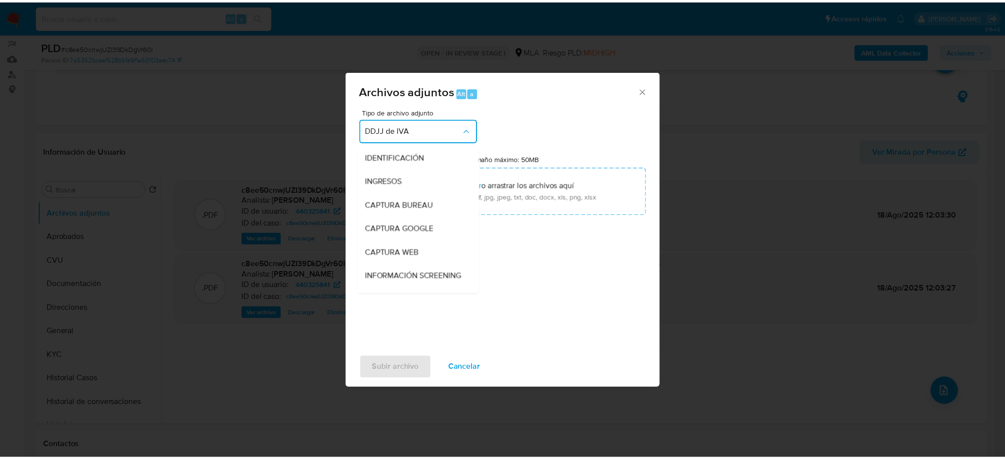
scroll to position [162, 0]
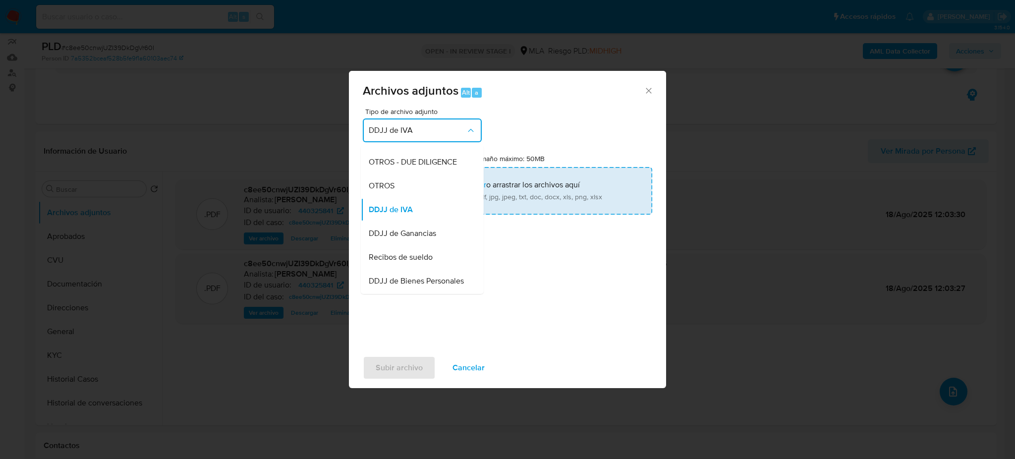
click at [402, 197] on div "OTROS" at bounding box center [419, 186] width 101 height 24
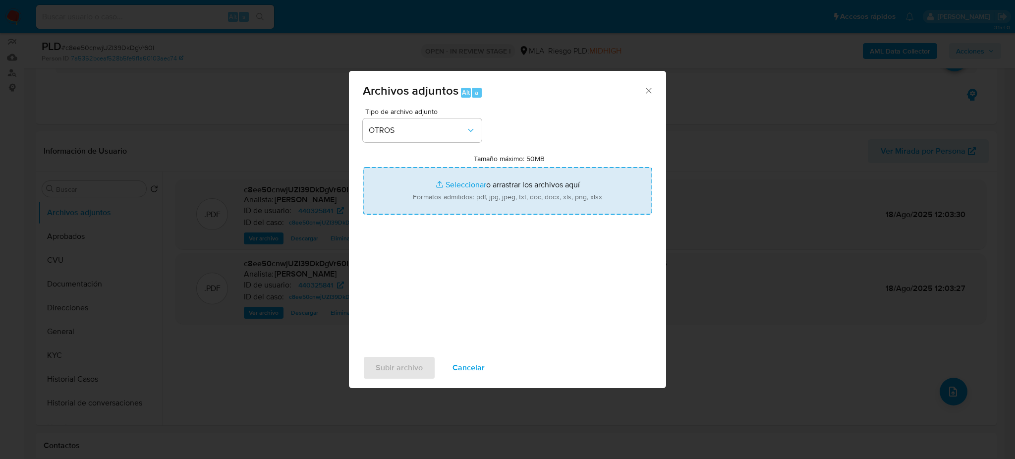
click at [441, 213] on input "Tamaño máximo: 50MB Seleccionar archivos" at bounding box center [507, 191] width 289 height 48
type input "C:\fakepath\Caselog c8ee50cnwjUZI39DkDgVr60I_2025_06_18_16_10_48.docx"
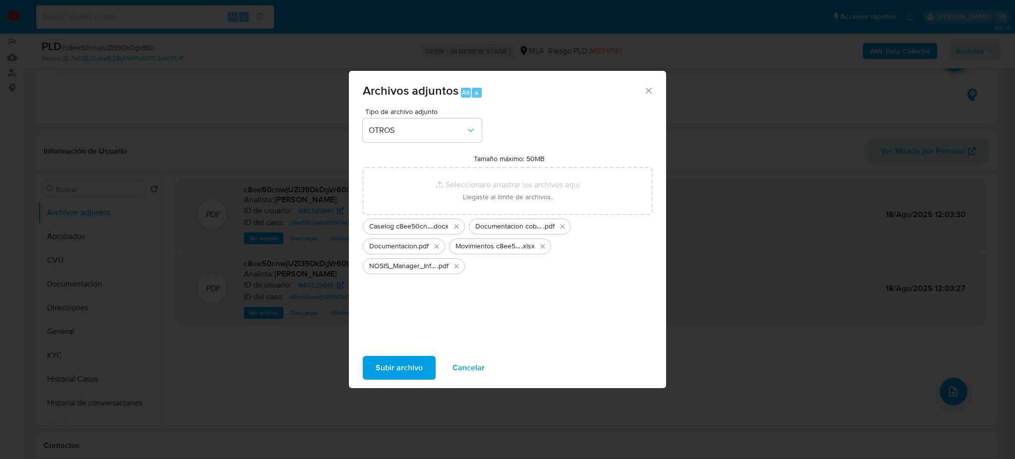
click at [387, 369] on span "Subir archivo" at bounding box center [399, 368] width 47 height 22
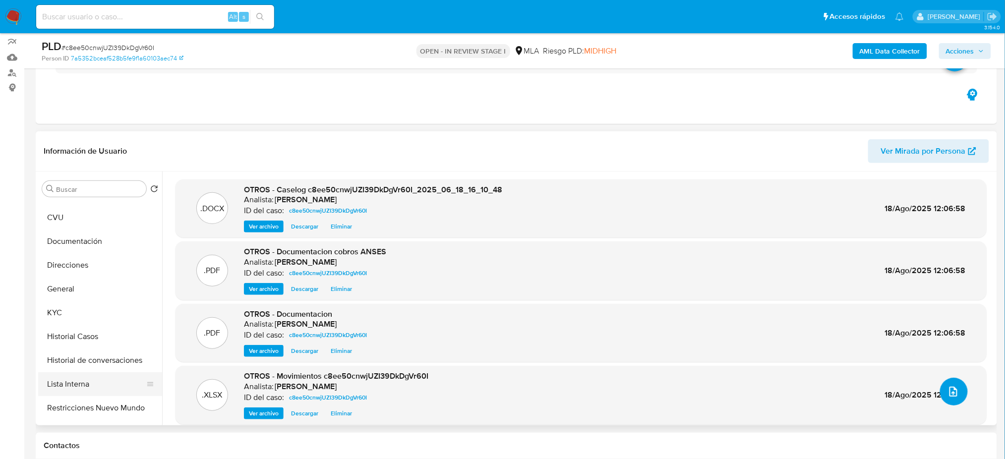
scroll to position [66, 0]
click at [94, 388] on button "Restricciones Nuevo Mundo" at bounding box center [96, 385] width 116 height 24
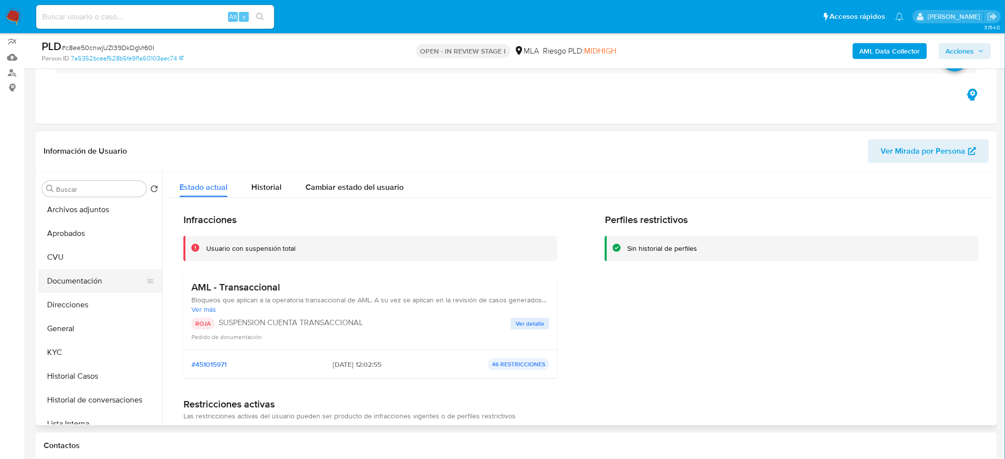
scroll to position [0, 0]
click at [74, 333] on button "General" at bounding box center [96, 332] width 116 height 24
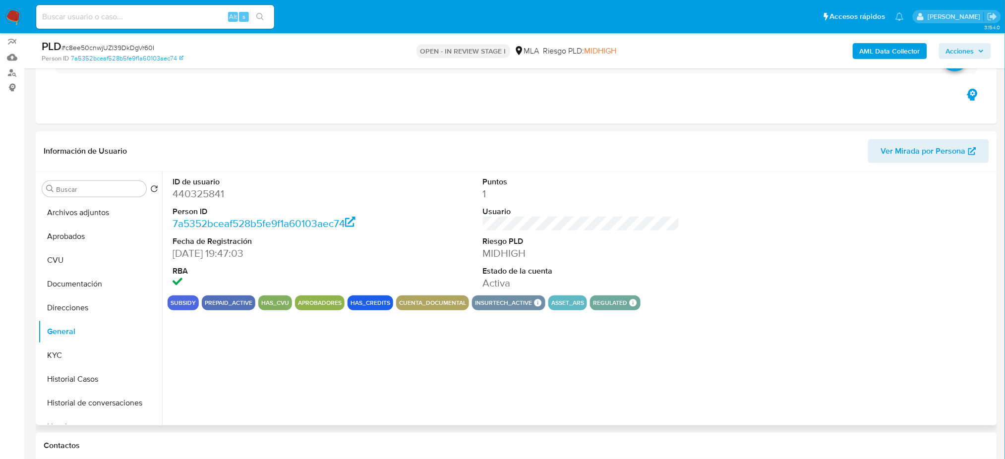
click at [190, 193] on dd "440325841" at bounding box center [270, 194] width 197 height 14
copy dd "440325841"
click at [975, 50] on span "Acciones" at bounding box center [965, 51] width 38 height 14
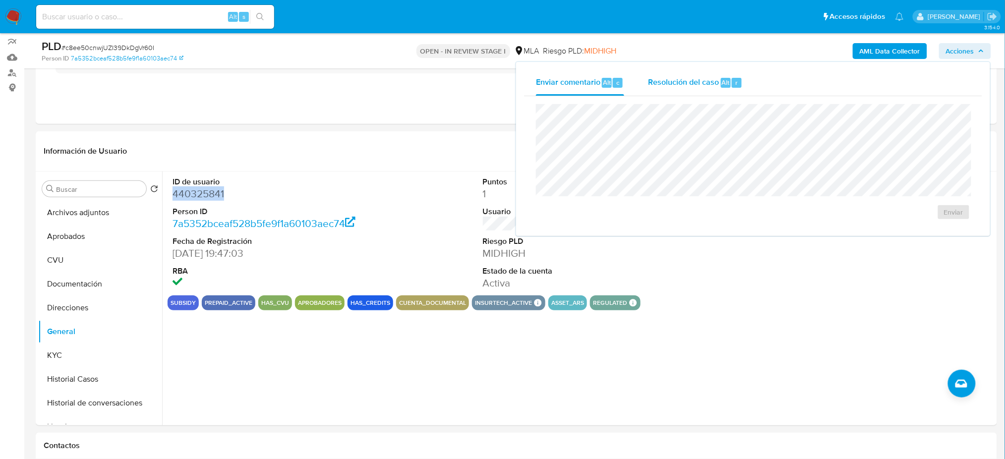
click at [648, 74] on div "Resolución del caso Alt r" at bounding box center [695, 83] width 95 height 26
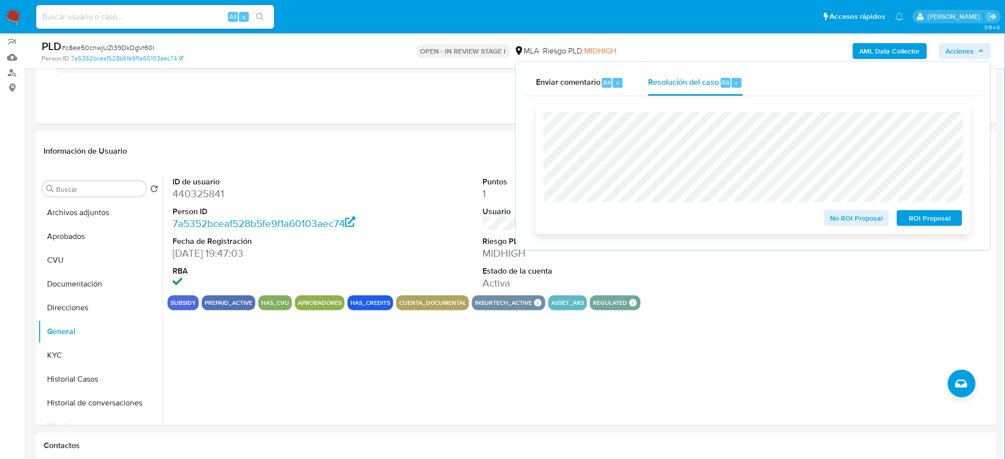
click at [949, 220] on span "ROI Proposal" at bounding box center [930, 218] width 52 height 14
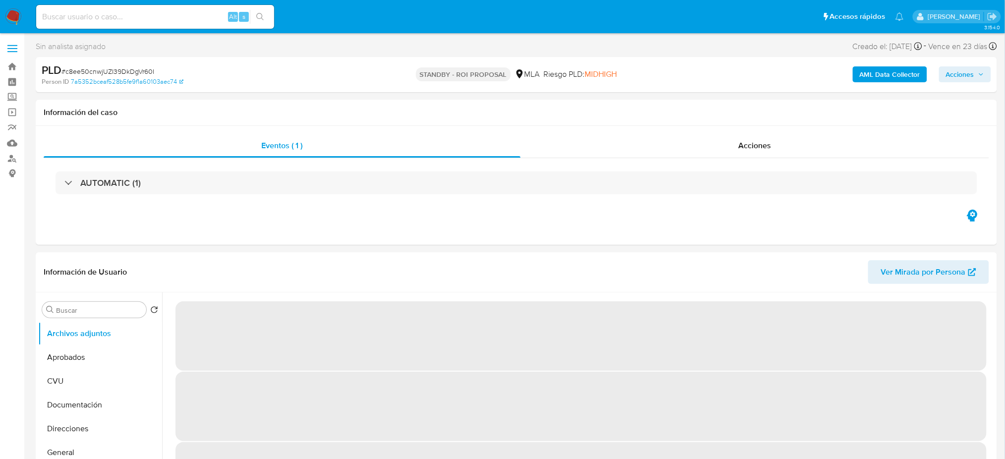
select select "10"
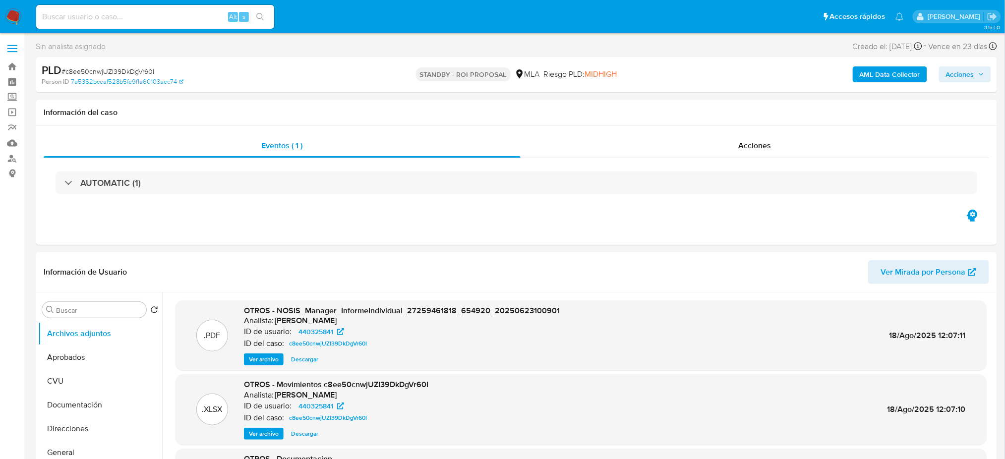
click at [12, 18] on img at bounding box center [13, 16] width 17 height 17
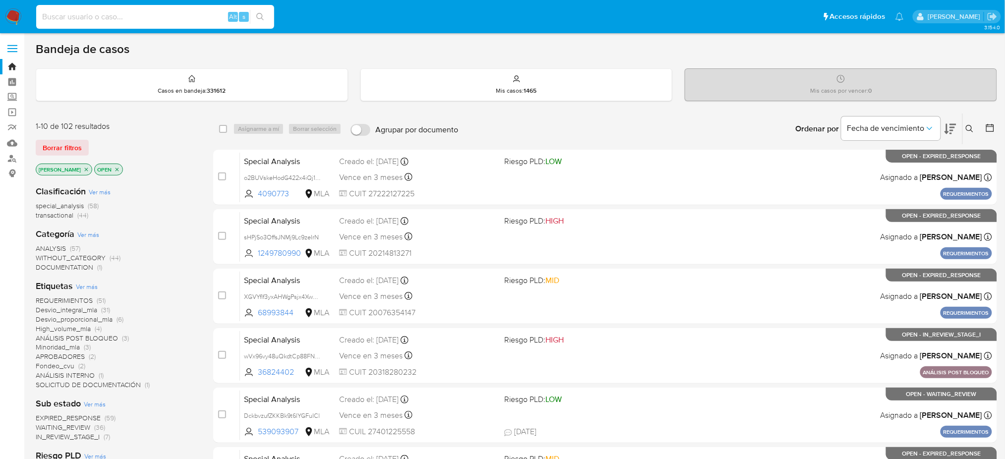
click at [216, 14] on input at bounding box center [155, 16] width 238 height 13
paste input "juPjLipzUirfNqA3SUQZS3BQ"
type input "juPjLipzUirfNqA3SUQZS3BQ"
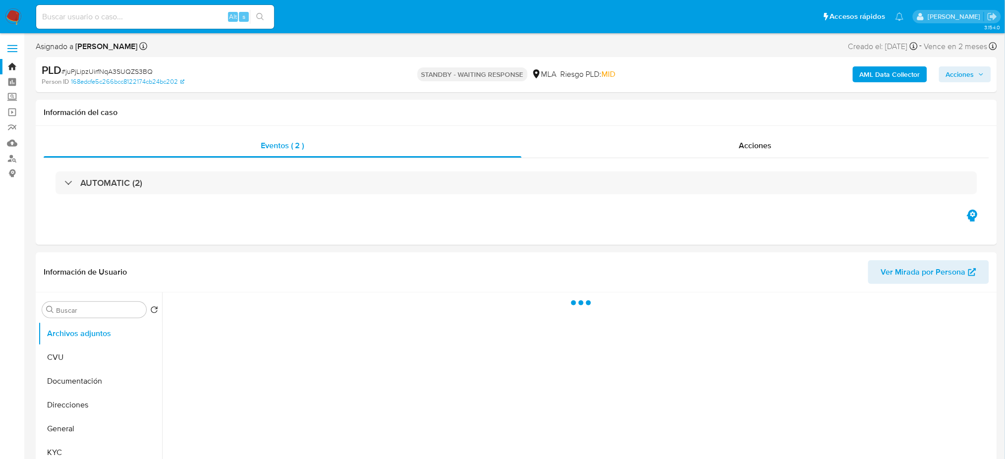
drag, startPoint x: 19, startPoint y: 16, endPoint x: 26, endPoint y: 4, distance: 13.8
click at [19, 15] on img at bounding box center [13, 16] width 17 height 17
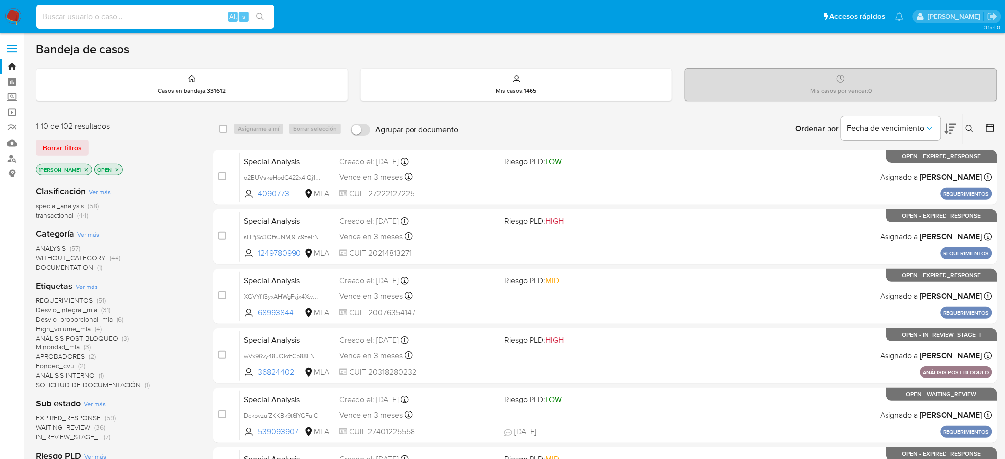
click at [170, 20] on input at bounding box center [155, 16] width 238 height 13
paste input "Wb5YnLQKzEPnDtQirnRicYSe"
type input "Wb5YnLQKzEPnDtQirnRicYSe"
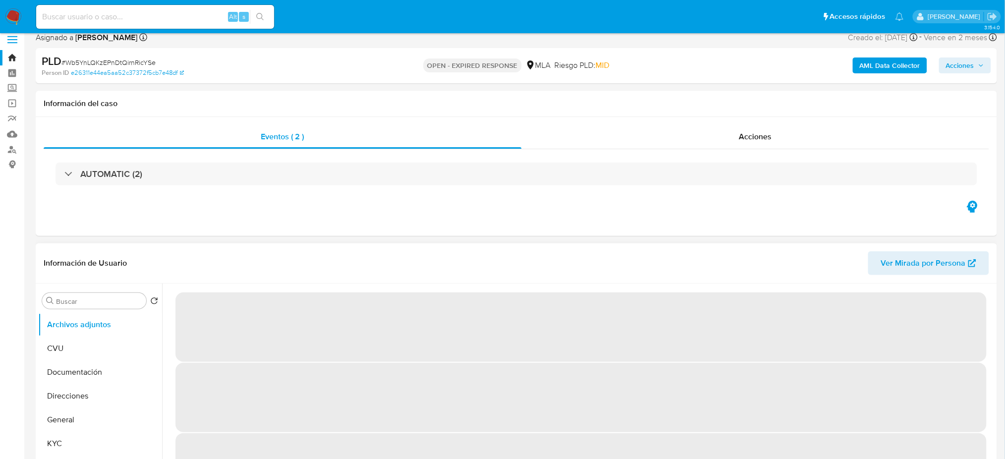
scroll to position [330, 0]
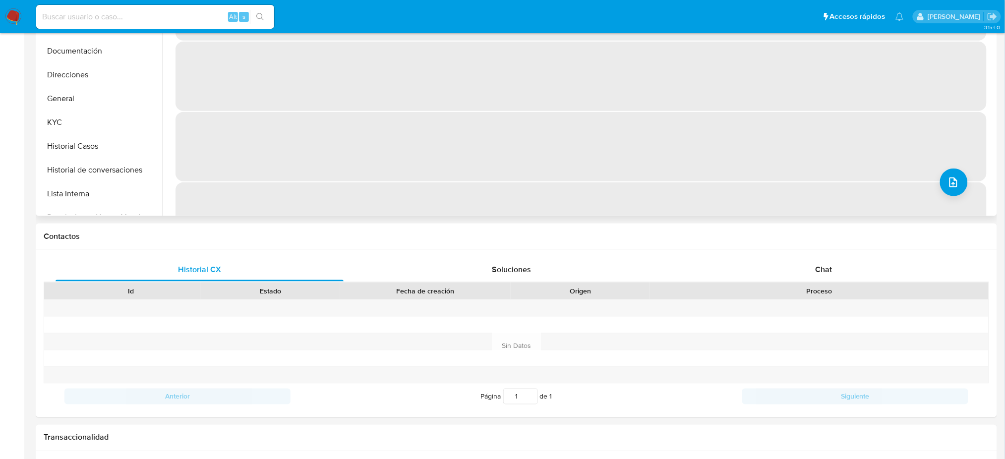
select select "10"
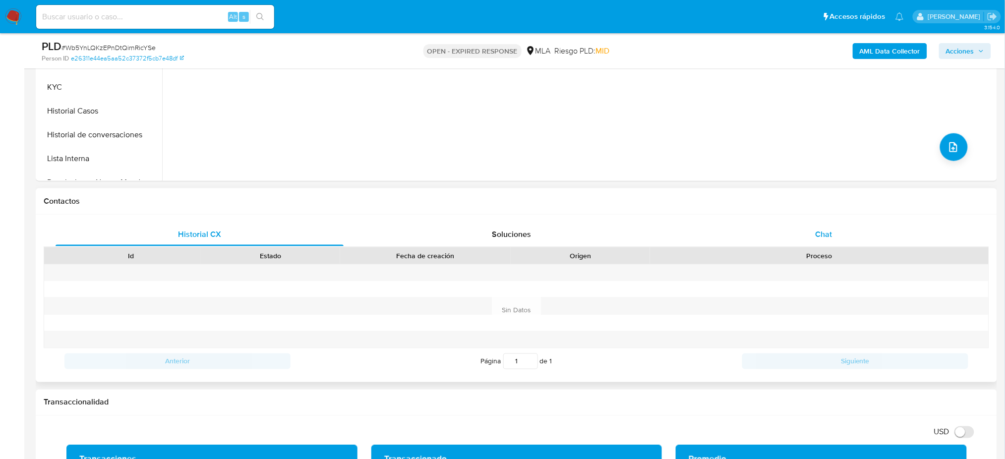
click at [830, 230] on span "Chat" at bounding box center [823, 233] width 17 height 11
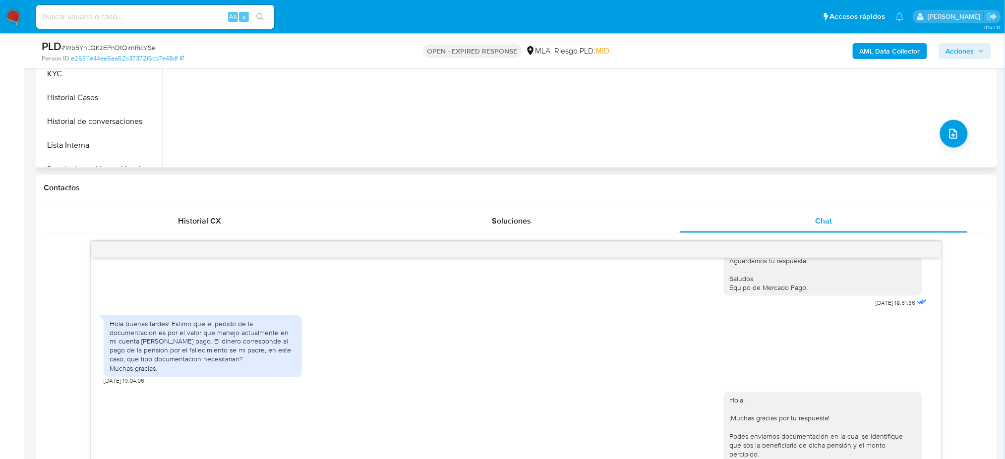
scroll to position [132, 0]
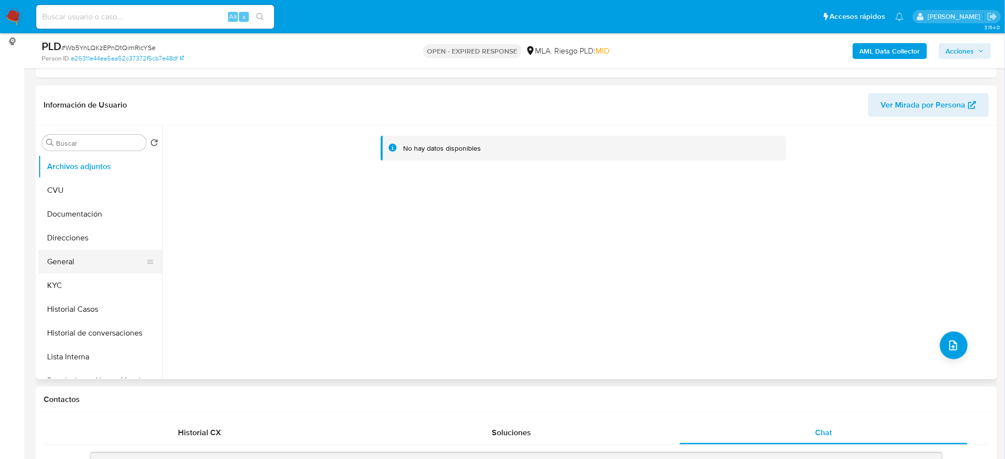
click at [102, 254] on button "General" at bounding box center [96, 262] width 116 height 24
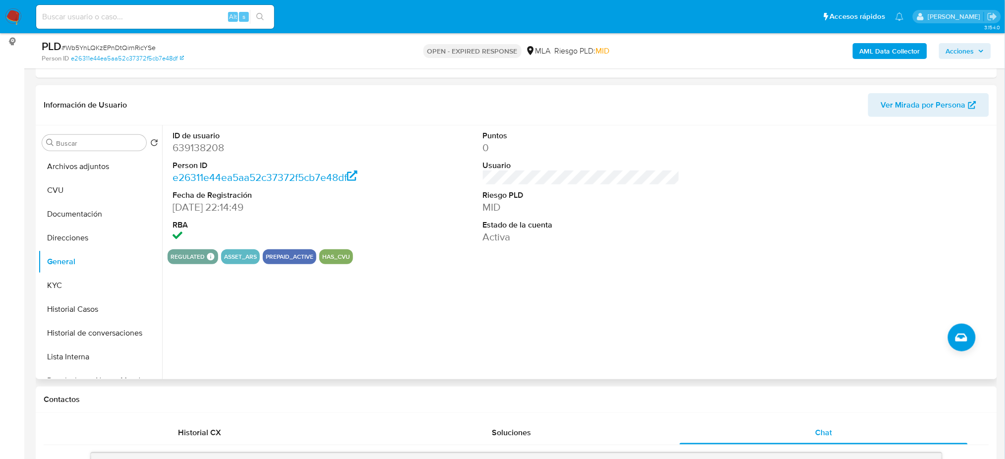
click at [185, 139] on dt "ID de usuario" at bounding box center [270, 135] width 197 height 11
click at [193, 151] on dd "639138208" at bounding box center [270, 148] width 197 height 14
copy dd "639138208"
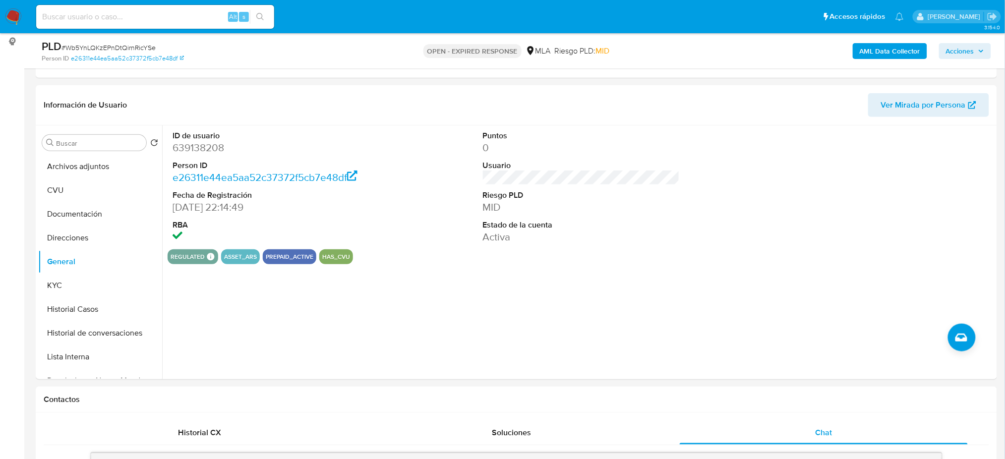
click at [130, 49] on span "# Wb5YnLQKzEPnDtQirnRicYSe" at bounding box center [108, 48] width 94 height 10
copy span "Wb5YnLQKzEPnDtQirnRicYSe"
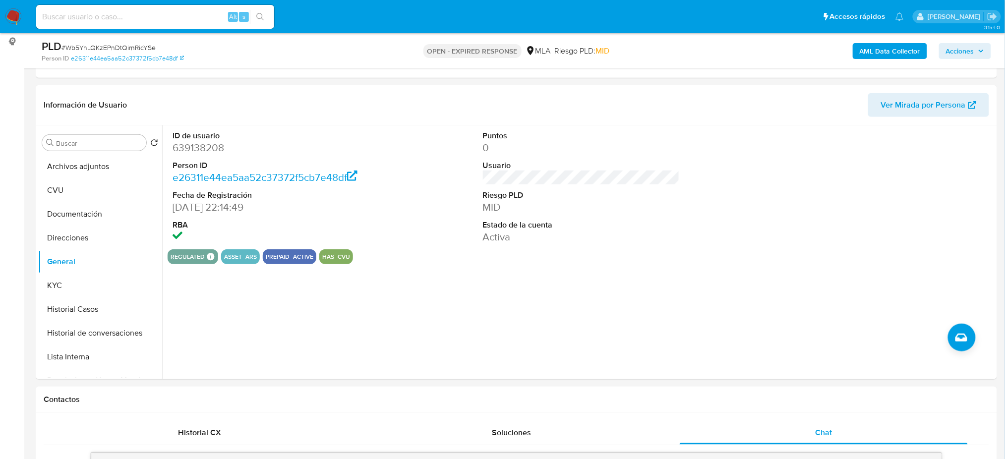
click at [149, 19] on input at bounding box center [155, 16] width 238 height 13
paste input "A4RdYvyOSgOAGDvBFDoY6Vb1"
type input "A4RdYvyOSgOAGDvBFDoY6Vb1"
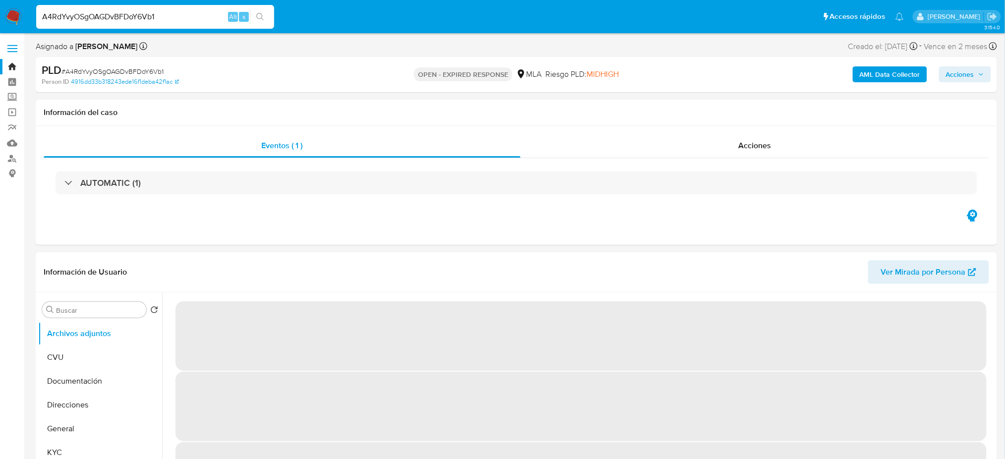
select select "10"
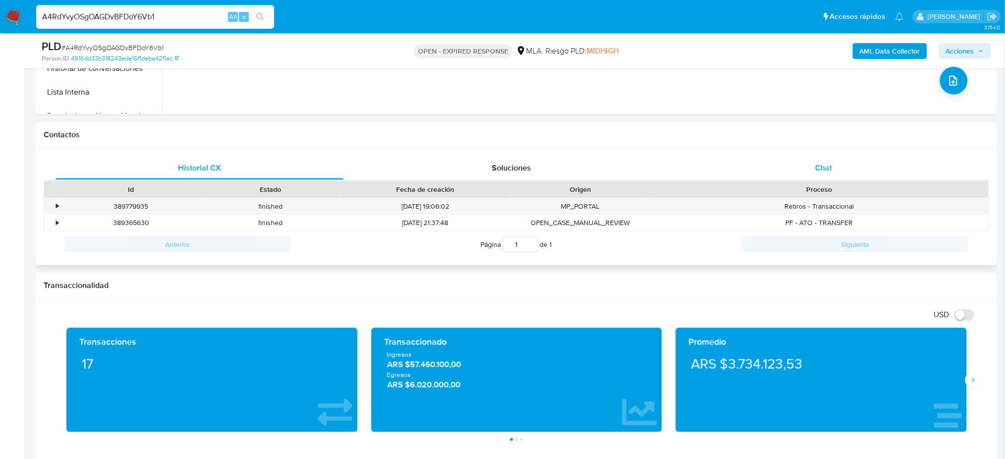
click at [808, 175] on div "Chat" at bounding box center [823, 168] width 288 height 24
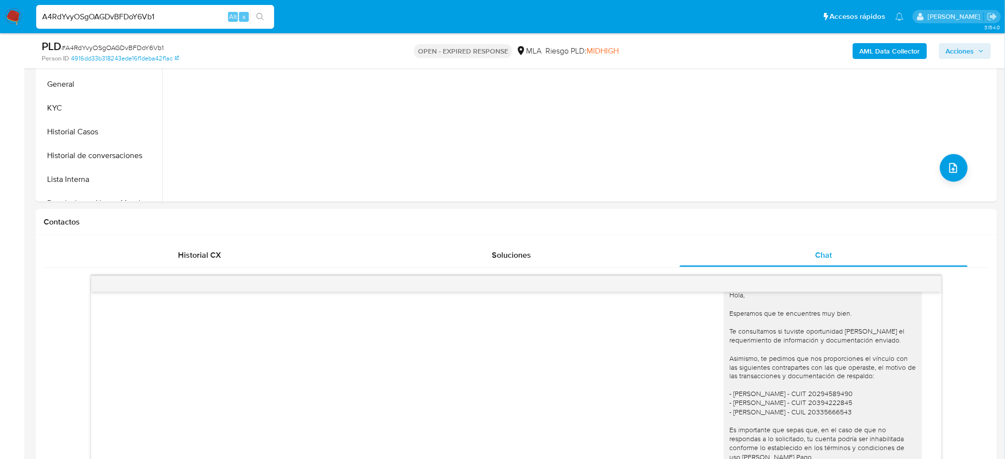
scroll to position [132, 0]
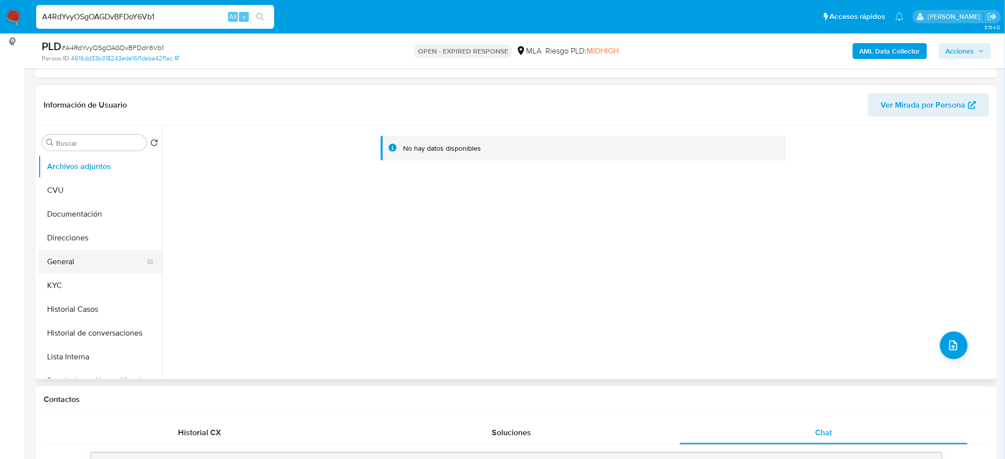
click at [74, 253] on button "General" at bounding box center [96, 262] width 116 height 24
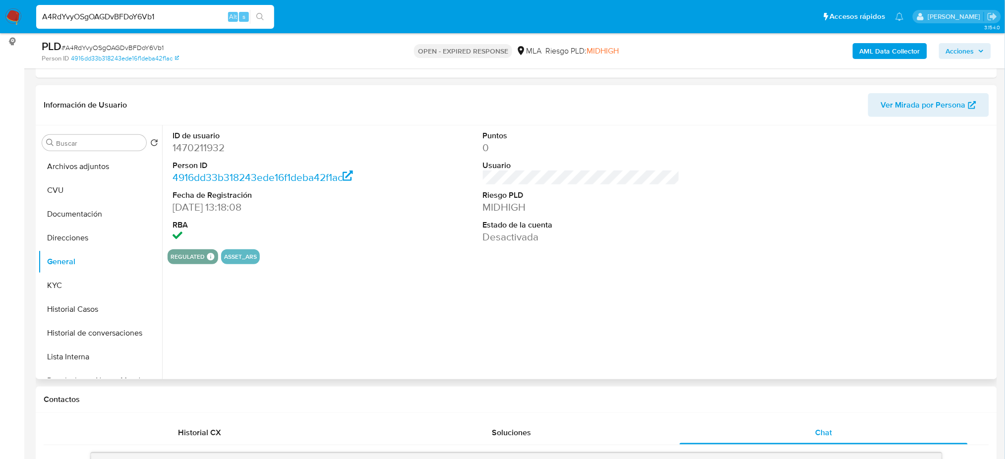
click at [210, 153] on dd "1470211932" at bounding box center [270, 148] width 197 height 14
copy dd "1470211932"
drag, startPoint x: 162, startPoint y: 15, endPoint x: 0, endPoint y: 40, distance: 163.5
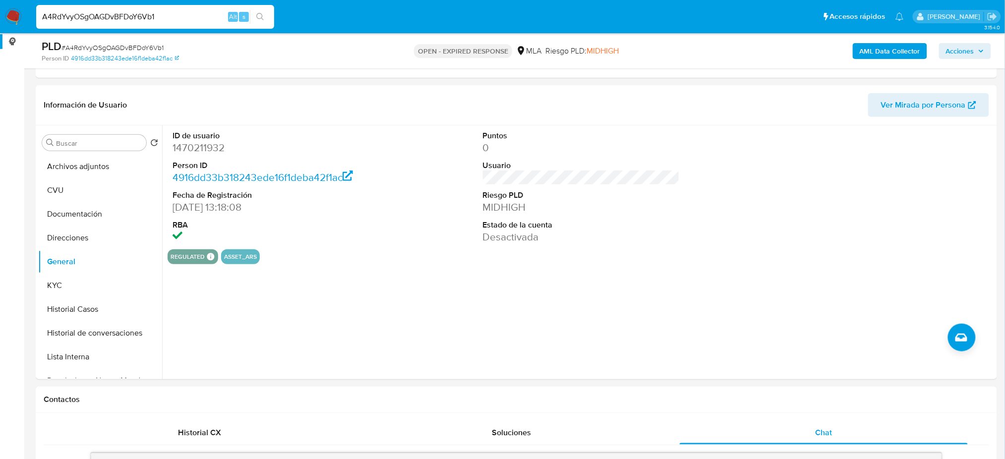
paste input "S9C0a02vScFPfMdzH5fu6ky6"
type input "S9C0a02vScFPfMdzH5fu6ky6"
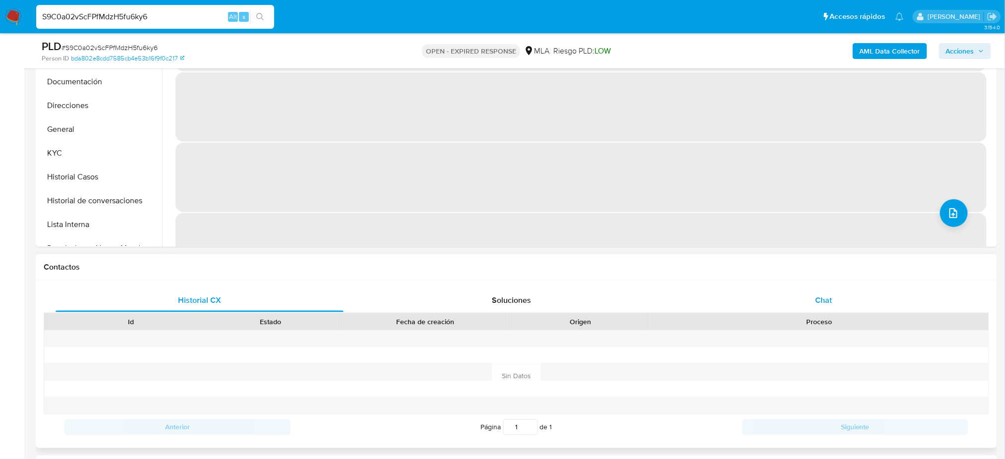
click at [797, 297] on div "Chat" at bounding box center [823, 300] width 288 height 24
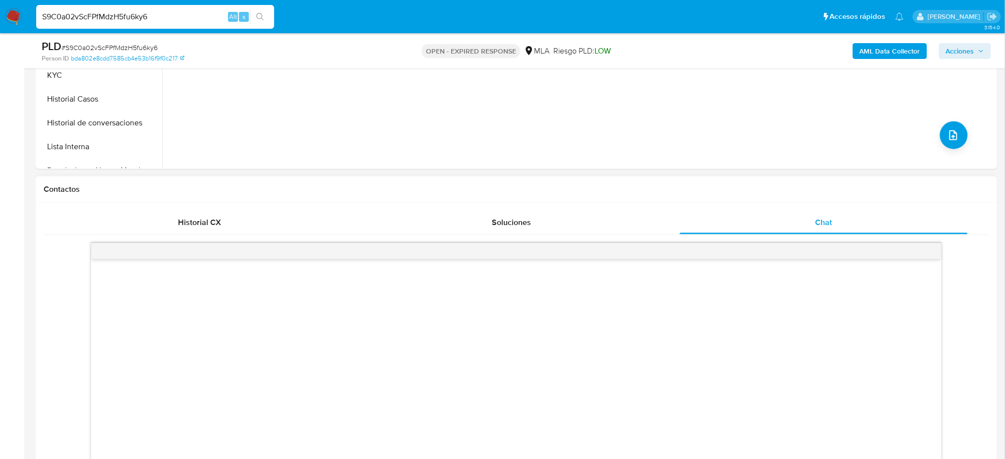
scroll to position [462, 0]
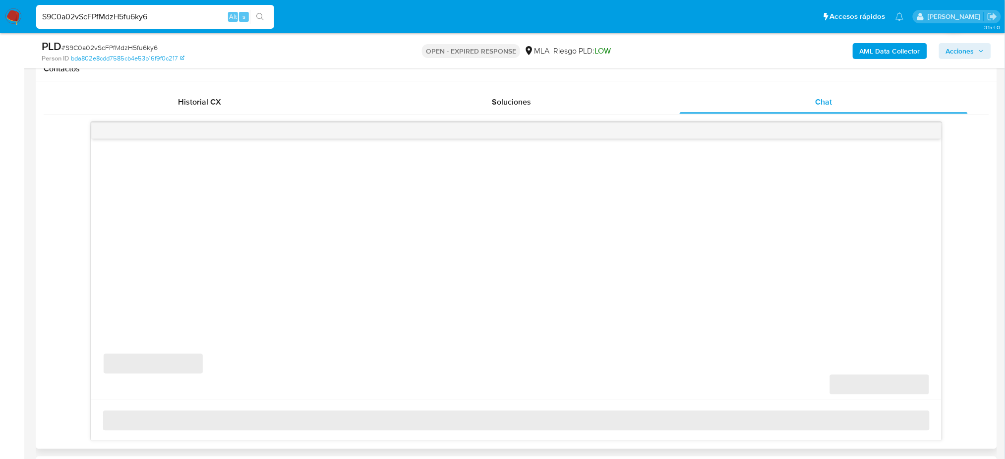
select select "10"
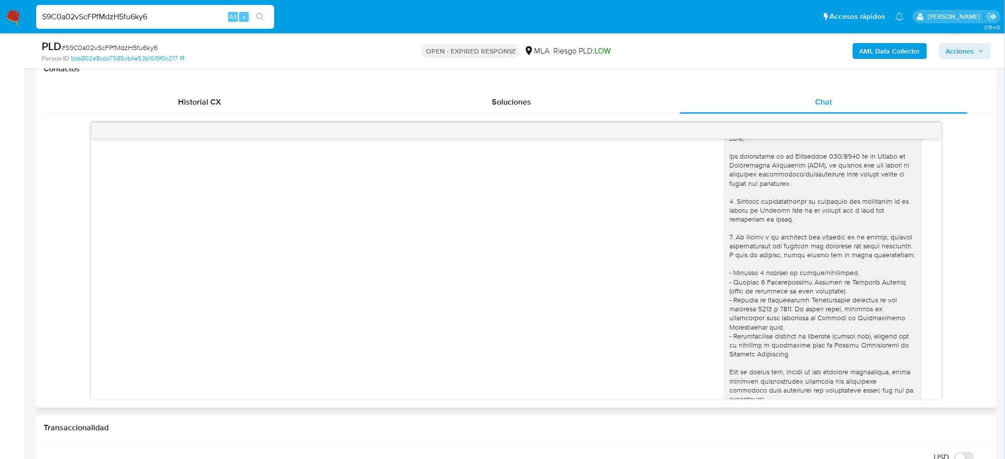
scroll to position [0, 0]
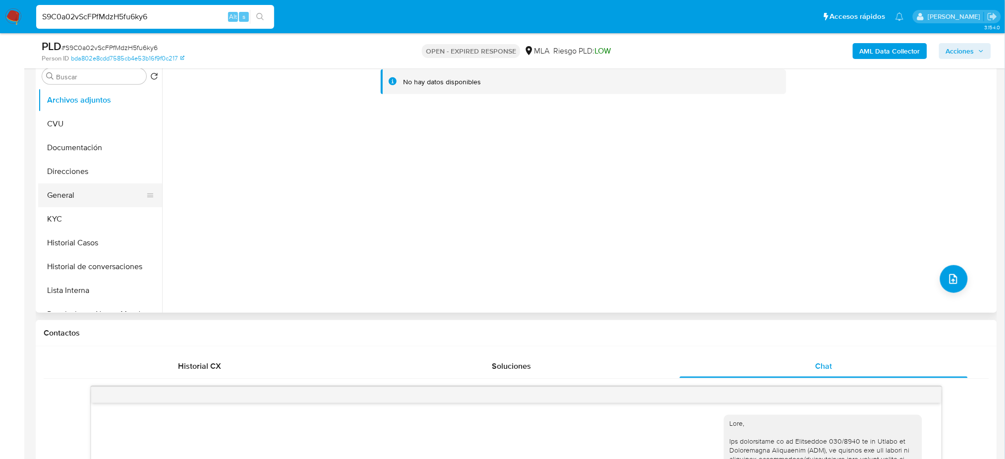
click at [102, 186] on button "General" at bounding box center [96, 195] width 116 height 24
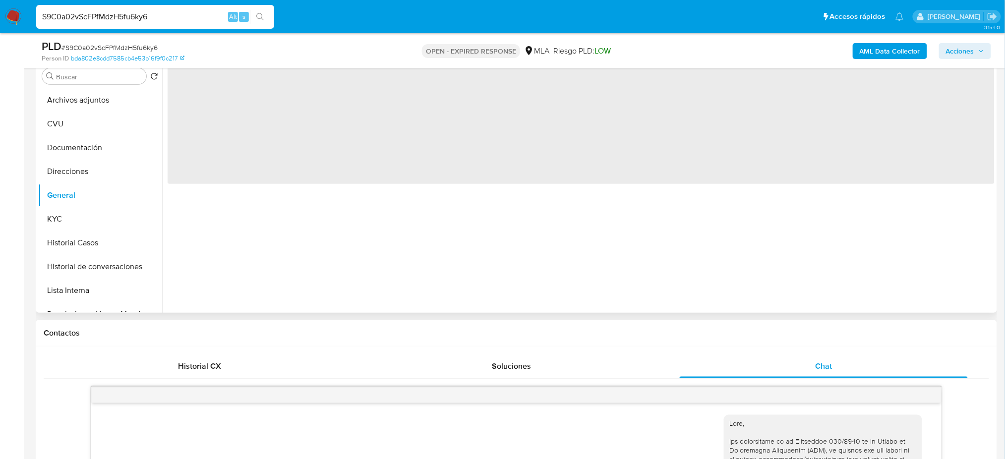
scroll to position [132, 0]
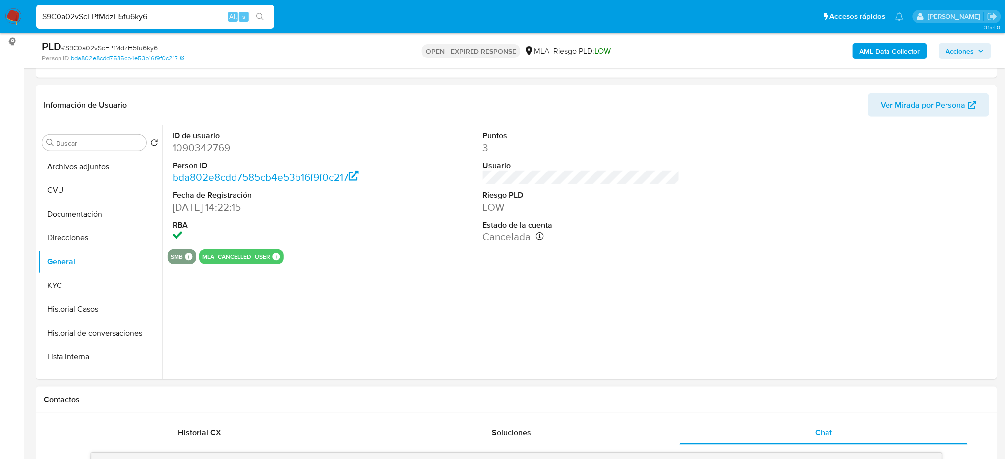
click at [186, 143] on dd "1090342769" at bounding box center [270, 148] width 197 height 14
copy dd "1090342769"
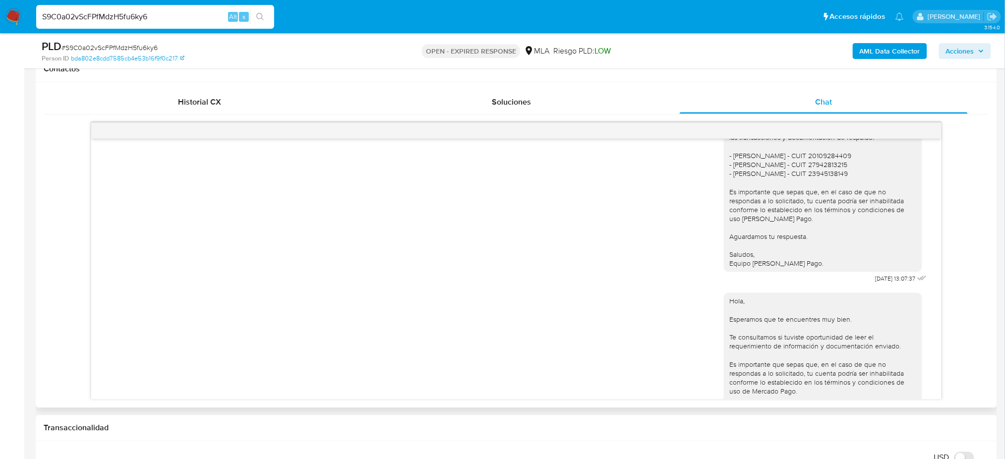
scroll to position [995, 0]
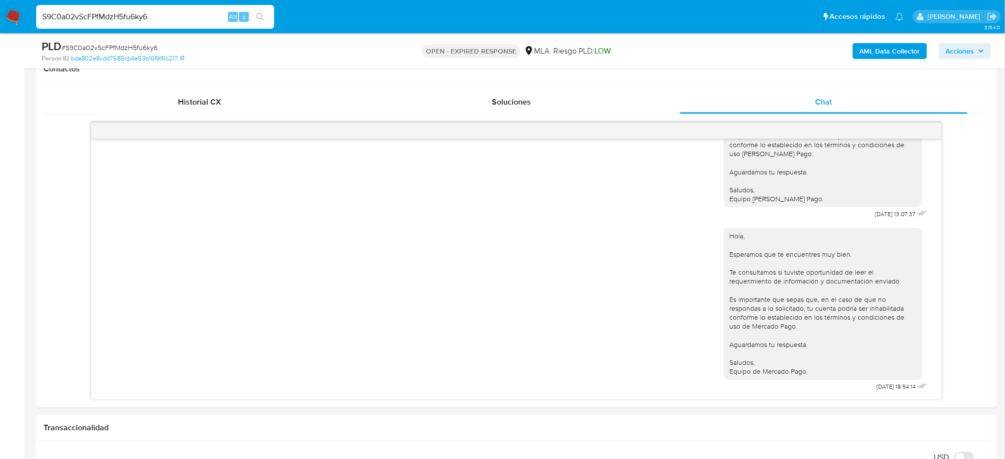
drag, startPoint x: 195, startPoint y: 15, endPoint x: 0, endPoint y: 30, distance: 195.3
click at [0, 29] on nav "Pausado Ver notificaciones S9C0a02vScFPfMdzH5fu6ky6 Alt s Accesos rápidos Presi…" at bounding box center [502, 16] width 1005 height 33
paste input "juPjLipzUirfNqA3SUQZS3BQ"
type input "juPjLipzUirfNqA3SUQZS3BQ"
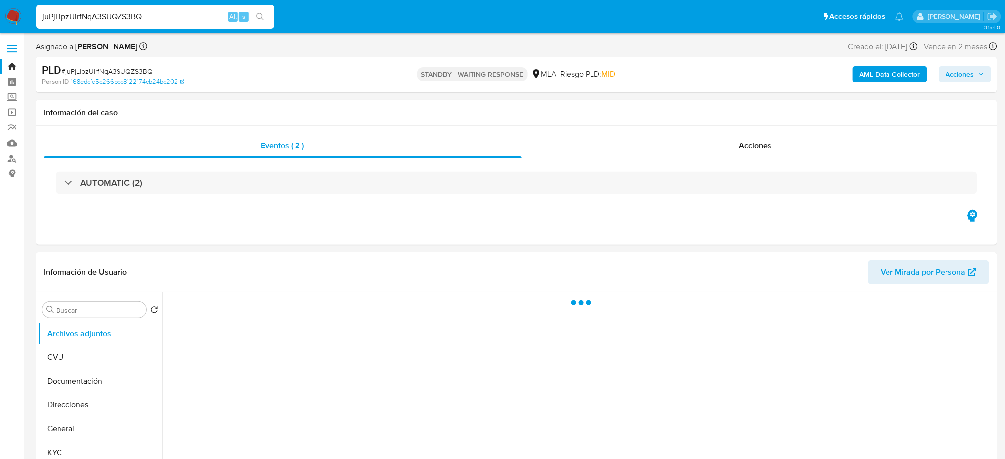
select select "10"
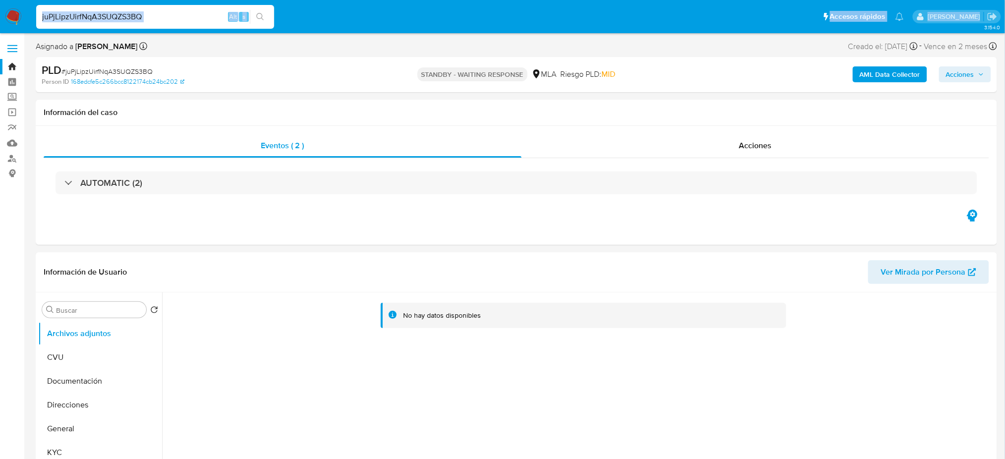
drag, startPoint x: 177, startPoint y: 7, endPoint x: 0, endPoint y: 39, distance: 180.3
drag, startPoint x: 152, startPoint y: 13, endPoint x: 0, endPoint y: 46, distance: 155.3
paste input "eE6mAWb8lwyUdafQg34YygtT"
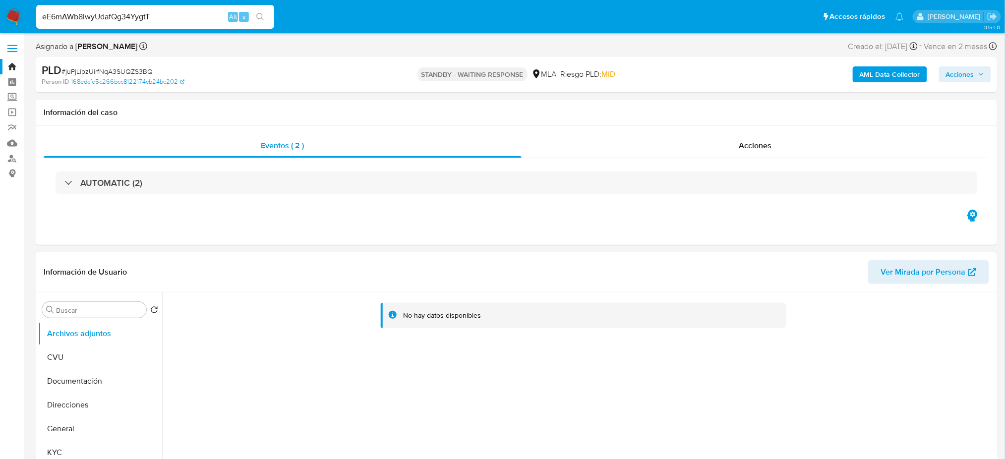
type input "eE6mAWb8lwyUdafQg34YygtT"
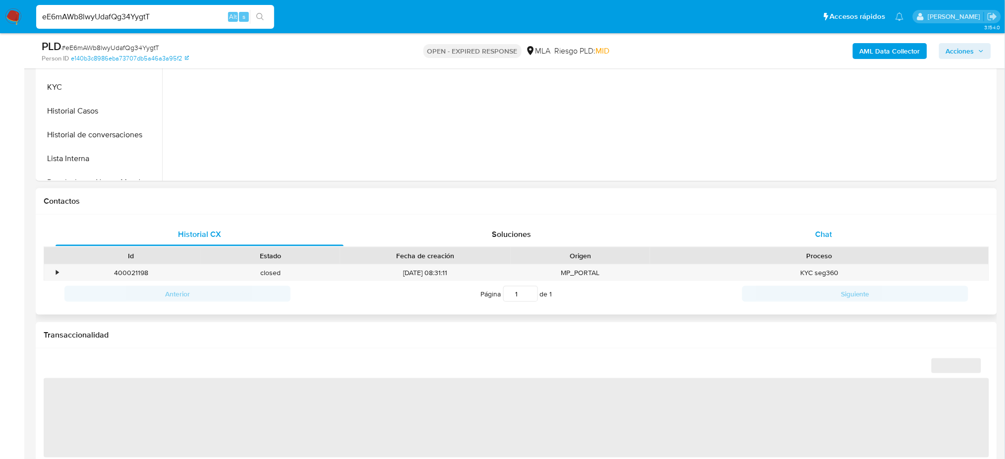
click at [839, 237] on div "Chat" at bounding box center [823, 235] width 288 height 24
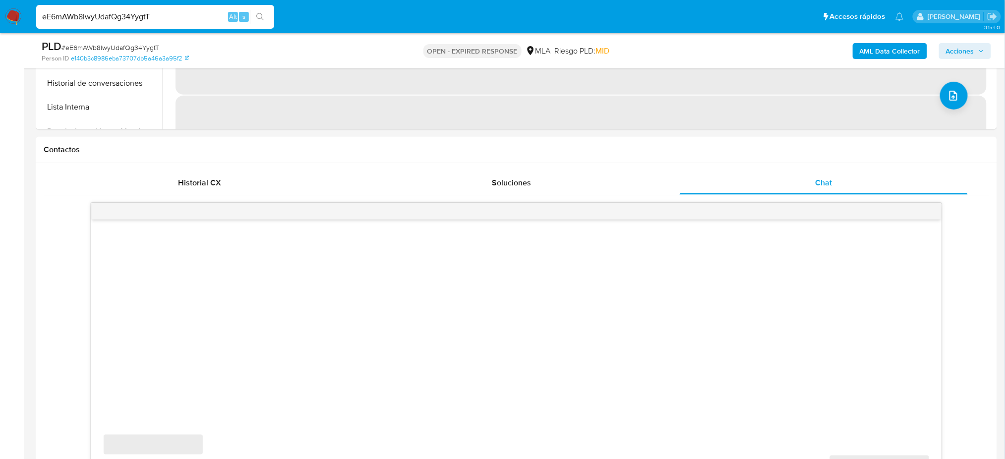
select select "10"
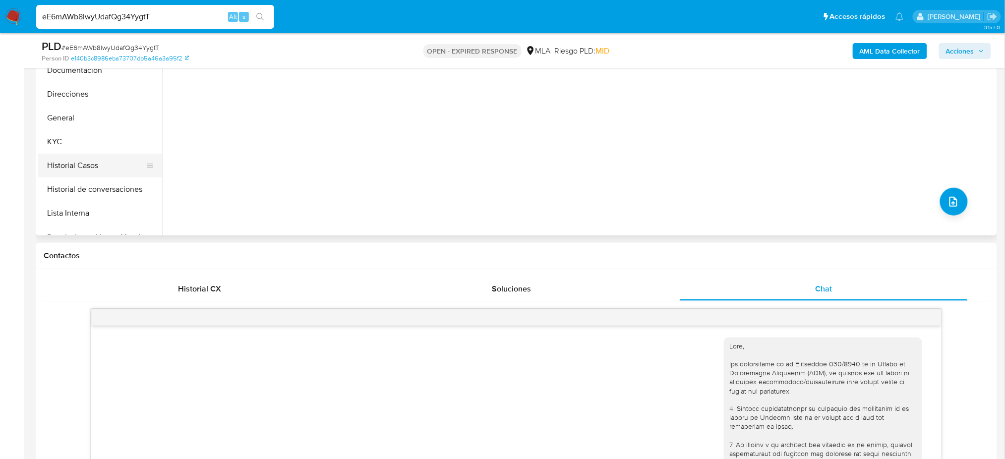
scroll to position [132, 0]
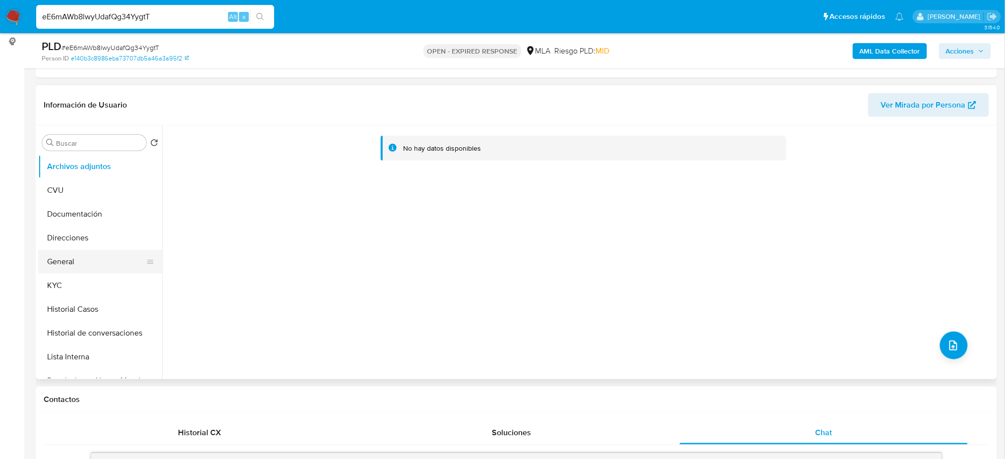
click at [110, 262] on button "General" at bounding box center [96, 262] width 116 height 24
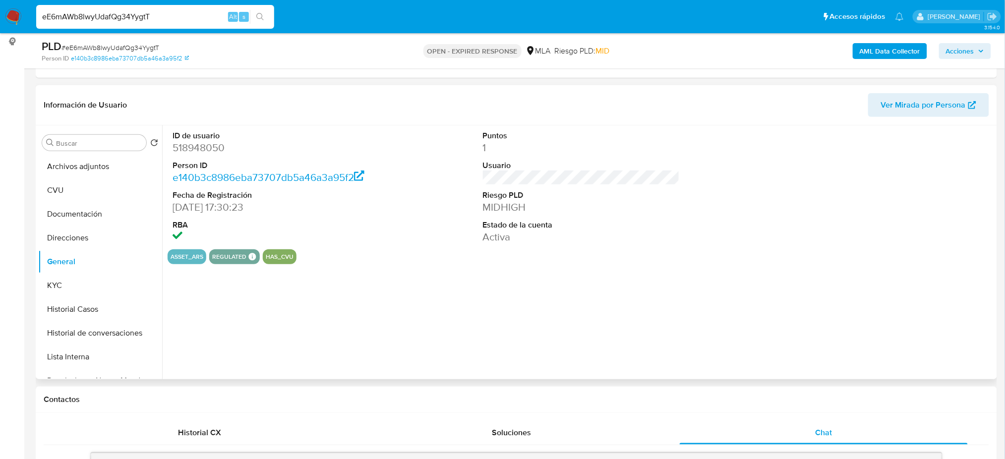
click at [183, 147] on dd "518948050" at bounding box center [270, 148] width 197 height 14
copy dd "518948050"
click at [115, 47] on span "# eE6mAWb8lwyUdafQg34YygtT" at bounding box center [110, 48] width 98 height 10
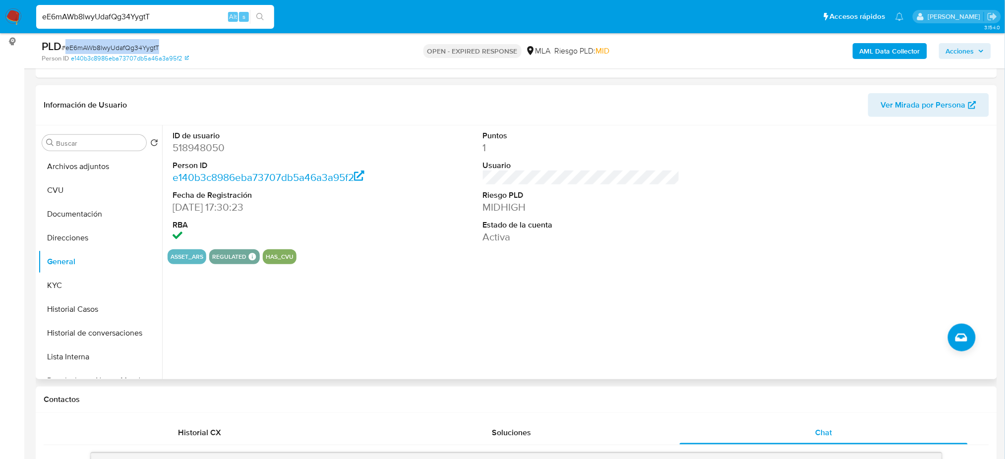
copy span "eE6mAWb8lwyUdafQg34YygtT"
drag, startPoint x: 173, startPoint y: 14, endPoint x: 0, endPoint y: 21, distance: 173.1
click at [0, 21] on nav "Pausado Ver notificaciones eE6mAWb8lwyUdafQg34YygtT Alt s Accesos rápidos Presi…" at bounding box center [502, 16] width 1005 height 33
paste input "jOsMP7ESkk4lM1SCYeJKVZAo"
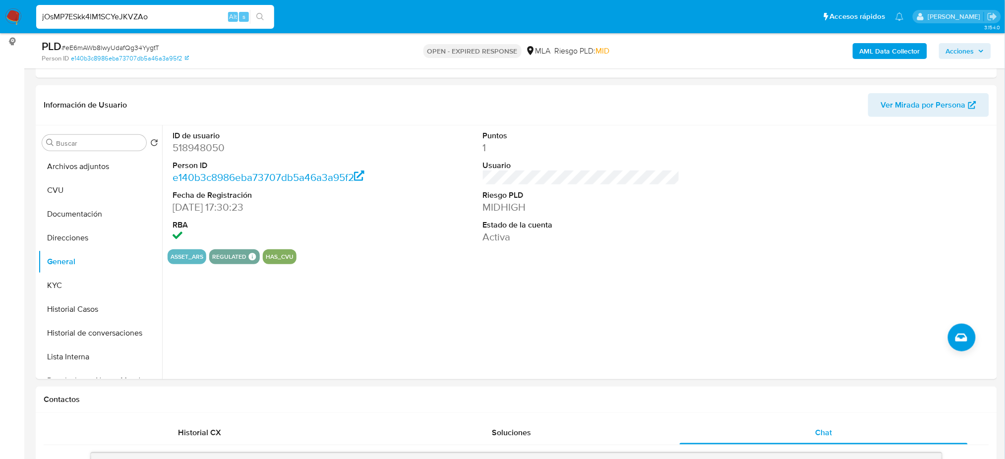
type input "jOsMP7ESkk4lM1SCYeJKVZAo"
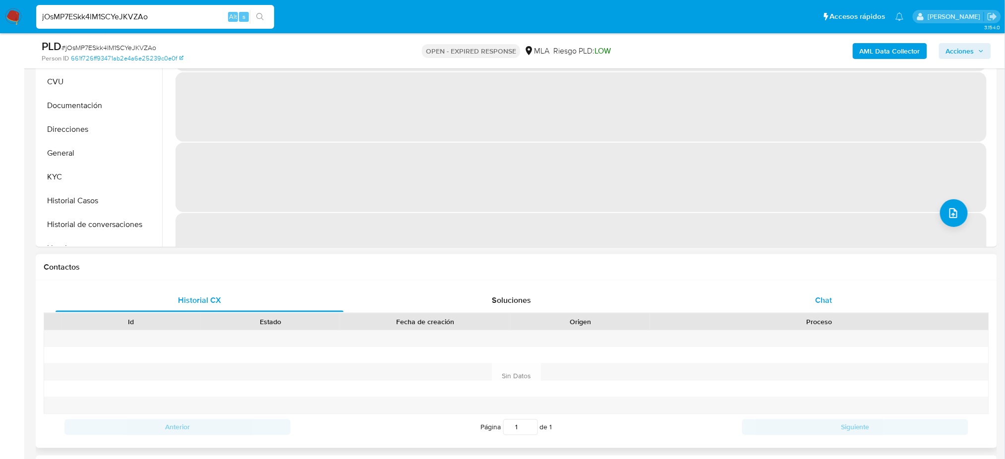
click at [816, 295] on span "Chat" at bounding box center [823, 299] width 17 height 11
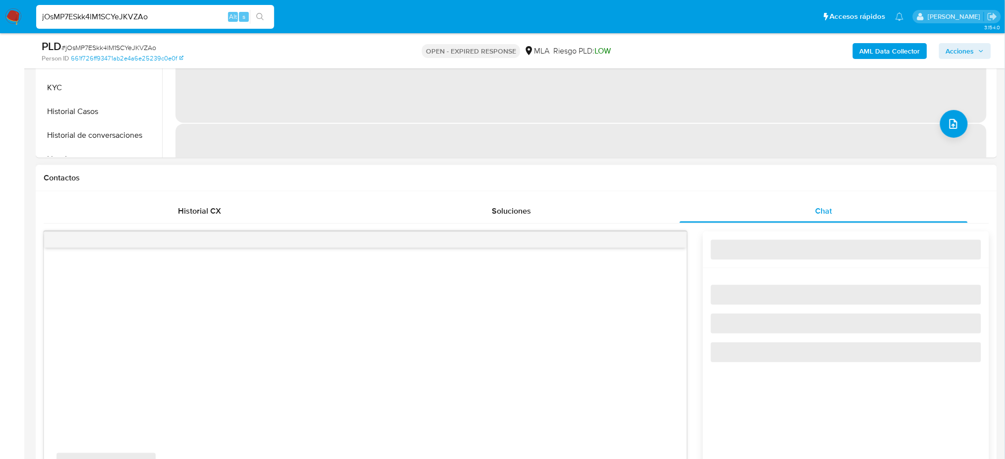
scroll to position [462, 0]
select select "10"
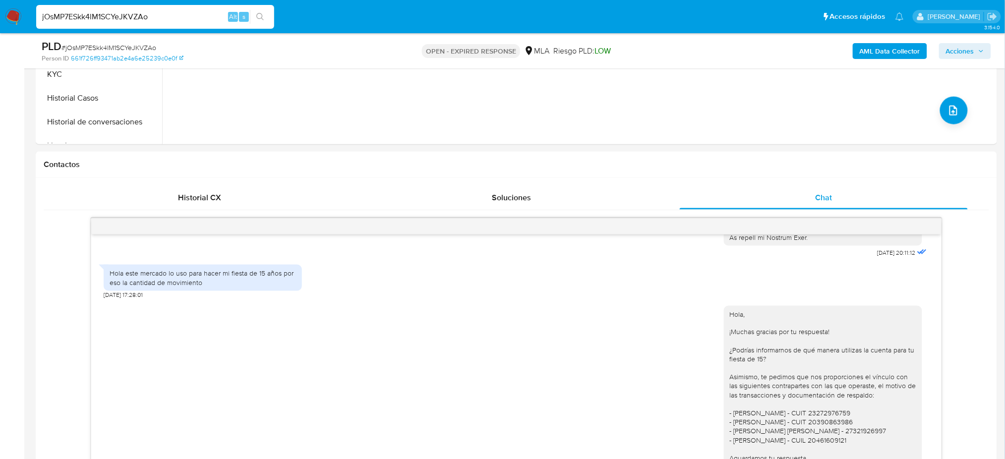
scroll to position [66, 0]
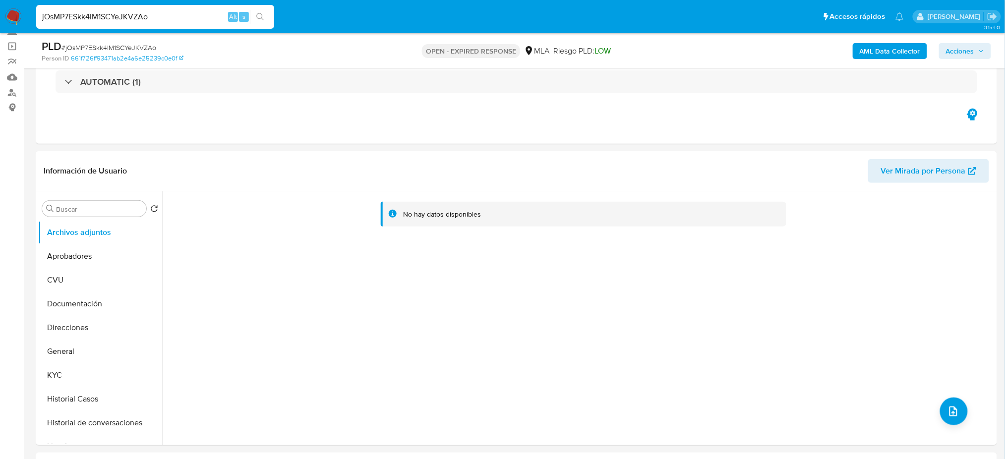
click at [138, 43] on span "# jOsMP7ESkk4lM1SCYeJKVZAo" at bounding box center [108, 48] width 95 height 10
copy span "jOsMP7ESkk4lM1SCYeJKVZAo"
click at [12, 11] on img at bounding box center [13, 16] width 17 height 17
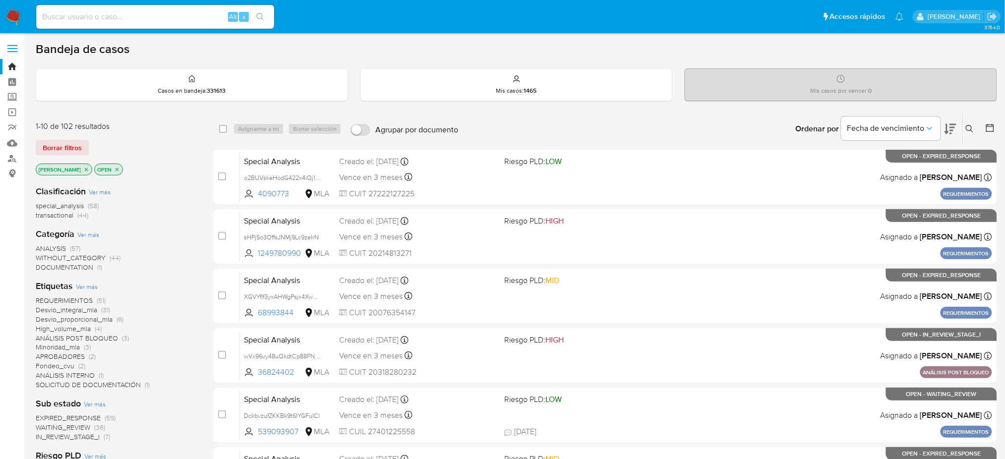
click at [970, 131] on icon at bounding box center [969, 129] width 8 height 8
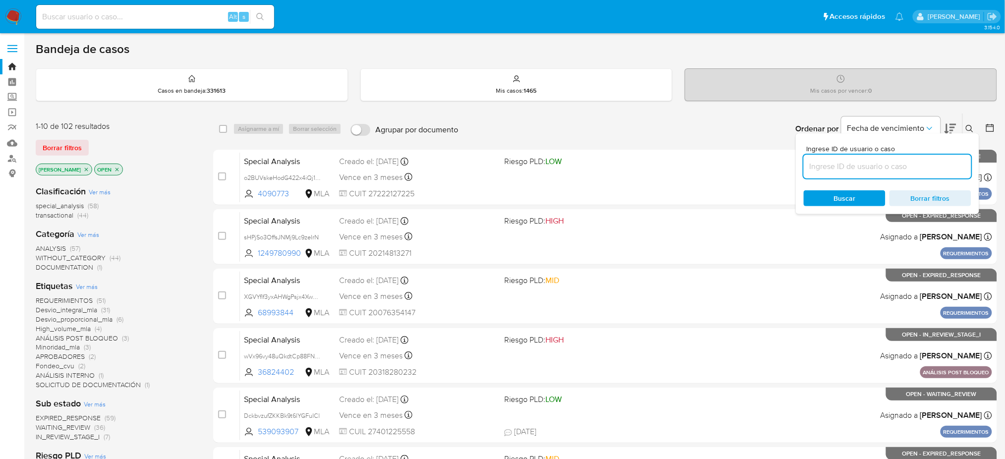
click at [909, 162] on input at bounding box center [887, 166] width 168 height 13
type input "jOsMP7ESkk4lM1SCYeJKVZAo"
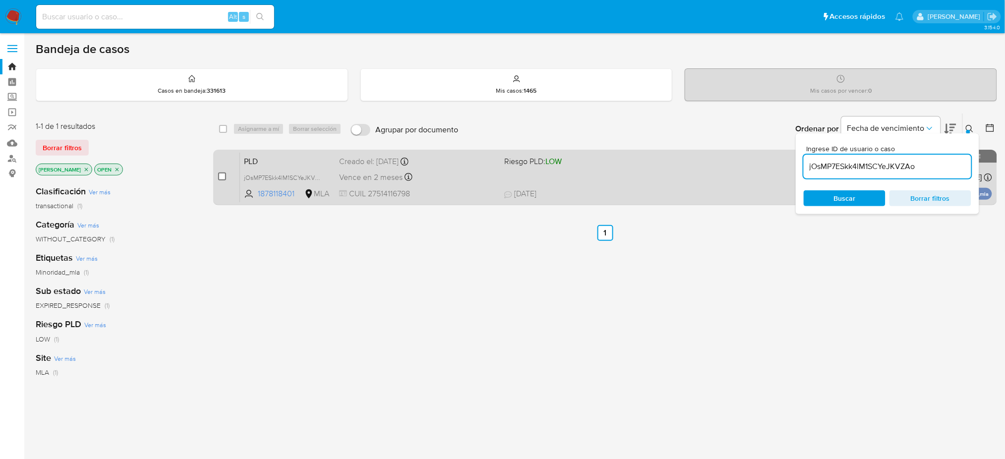
click at [225, 175] on input "checkbox" at bounding box center [222, 176] width 8 height 8
checkbox input "true"
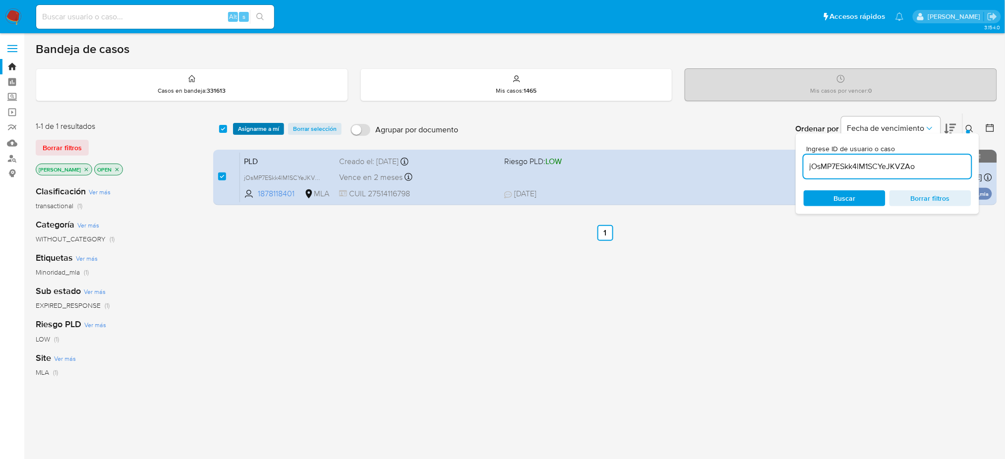
click at [248, 128] on span "Asignarme a mí" at bounding box center [258, 129] width 41 height 10
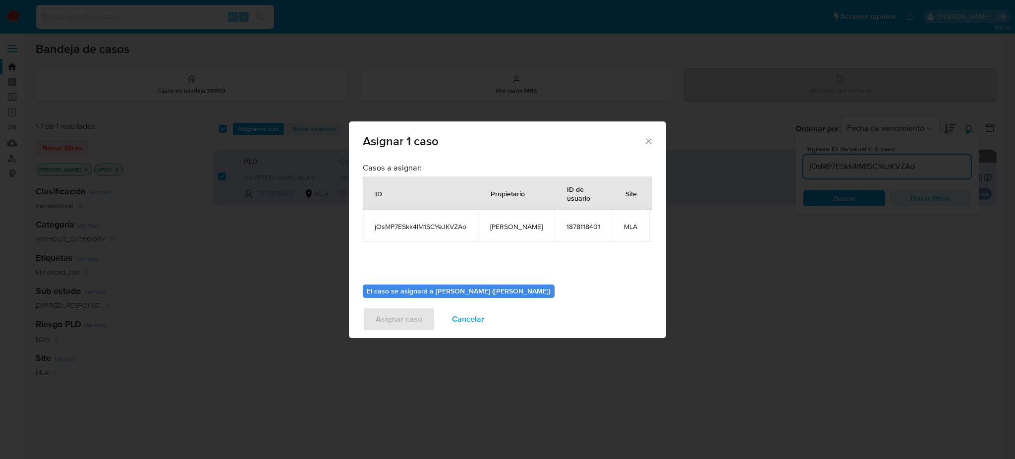
click at [503, 236] on td "[PERSON_NAME]" at bounding box center [516, 226] width 76 height 32
click at [502, 225] on span "[PERSON_NAME]" at bounding box center [516, 226] width 53 height 9
copy span "[PERSON_NAME]"
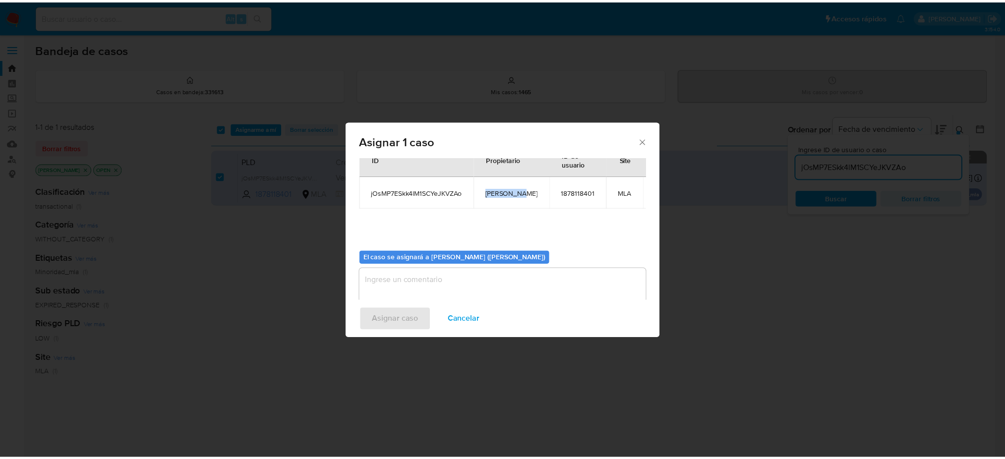
scroll to position [51, 0]
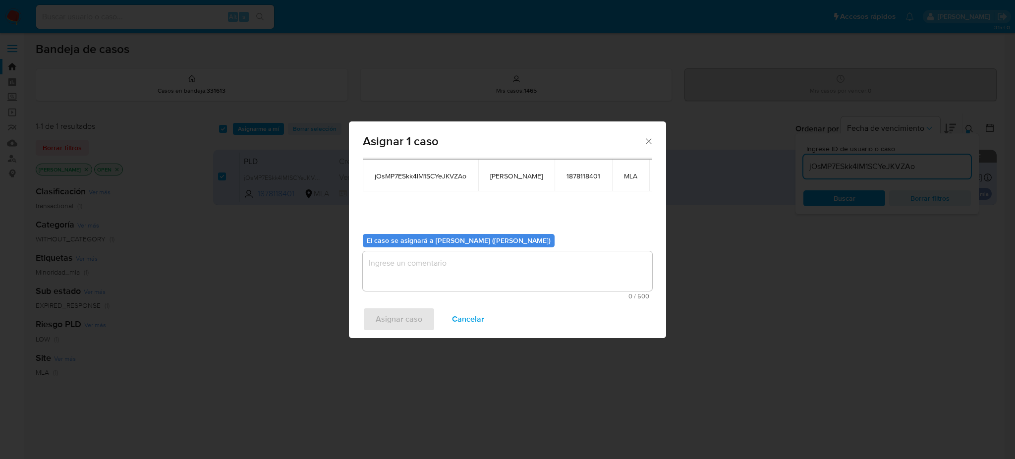
click at [417, 275] on textarea "assign-modal" at bounding box center [507, 271] width 289 height 40
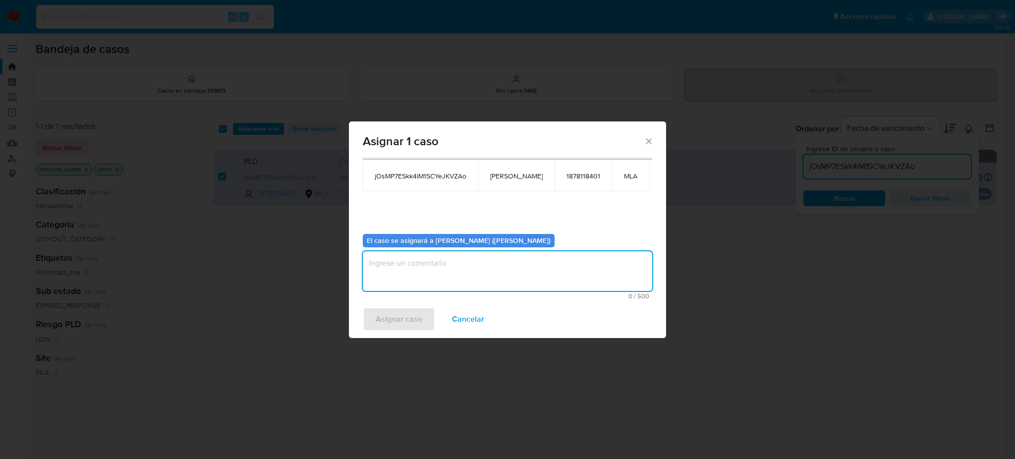
paste textarea "[PERSON_NAME]"
type textarea "[PERSON_NAME]"
click at [405, 320] on span "Asignar caso" at bounding box center [399, 319] width 47 height 22
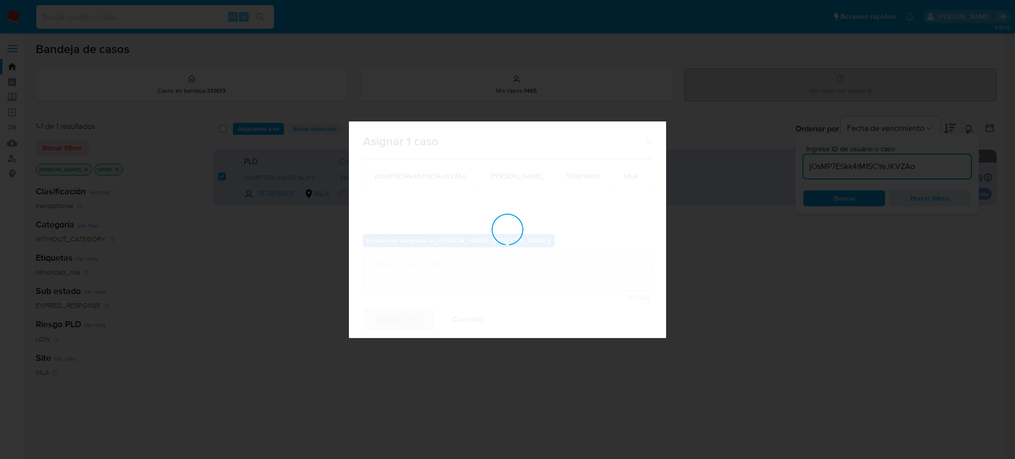
checkbox input "false"
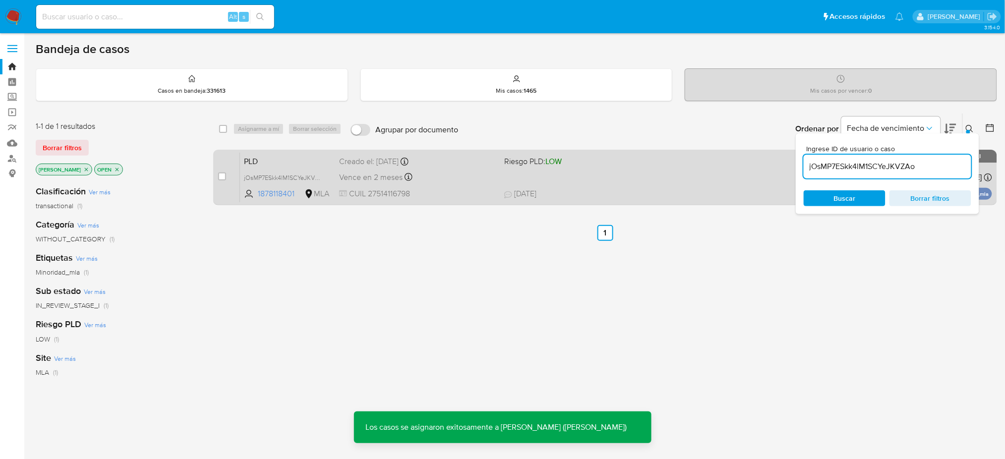
click at [307, 158] on span "PLD" at bounding box center [287, 160] width 87 height 13
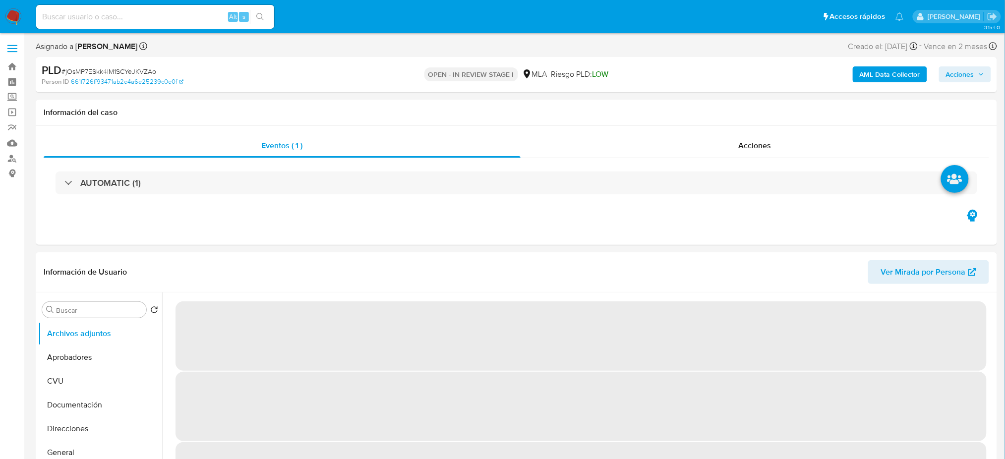
select select "10"
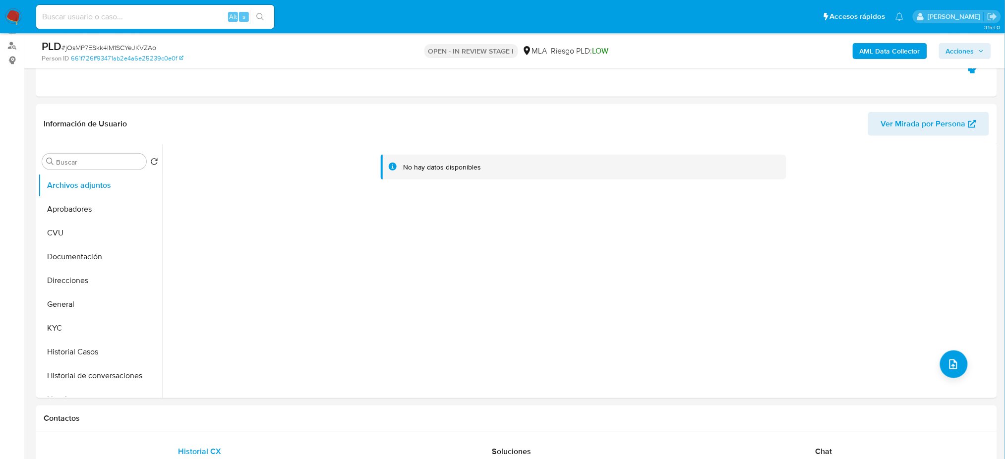
scroll to position [132, 0]
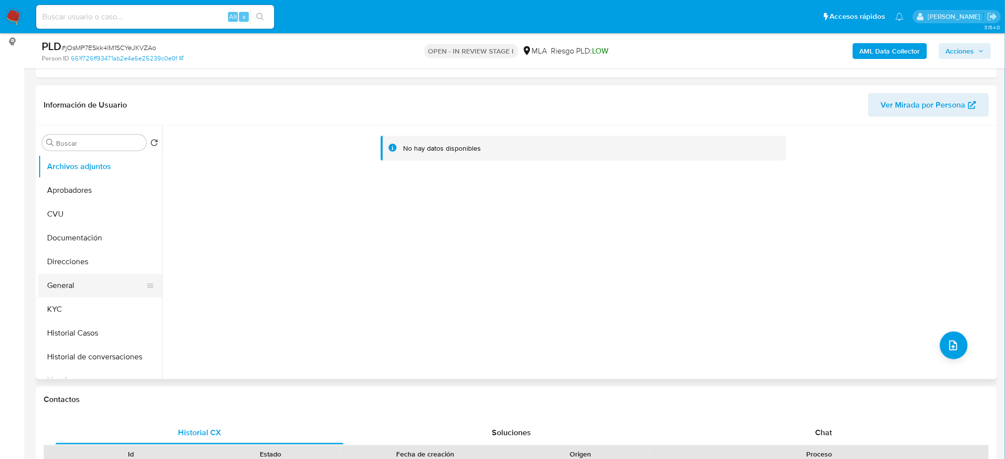
click at [61, 280] on button "General" at bounding box center [96, 286] width 116 height 24
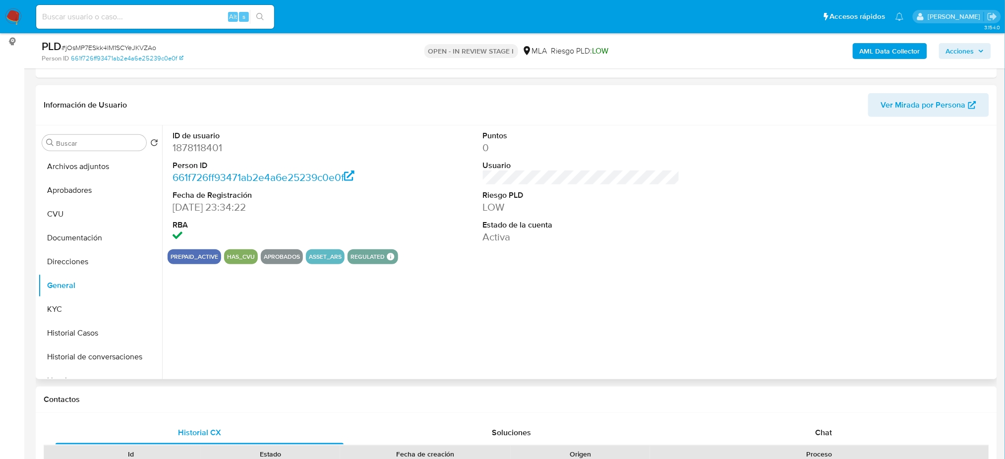
click at [187, 145] on dd "1878118401" at bounding box center [270, 148] width 197 height 14
copy dd "1878118401"
click at [127, 44] on span "# jOsMP7ESkk4lM1SCYeJKVZAo" at bounding box center [108, 48] width 95 height 10
click at [127, 45] on span "# jOsMP7ESkk4lM1SCYeJKVZAo" at bounding box center [108, 48] width 95 height 10
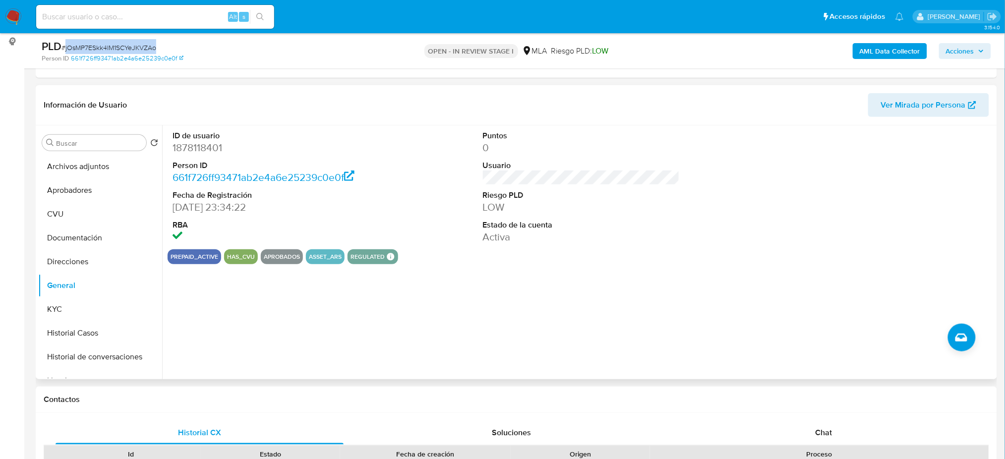
copy span "jOsMP7ESkk4lM1SCYeJKVZAo"
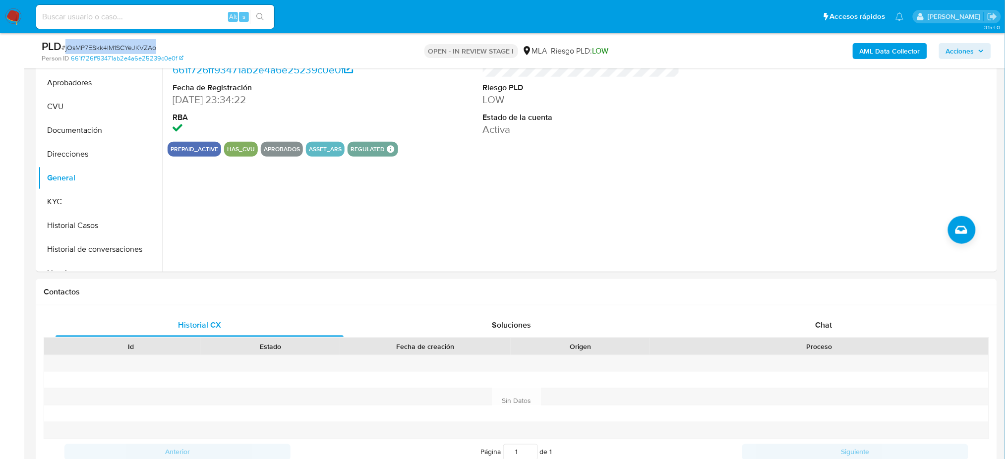
scroll to position [396, 0]
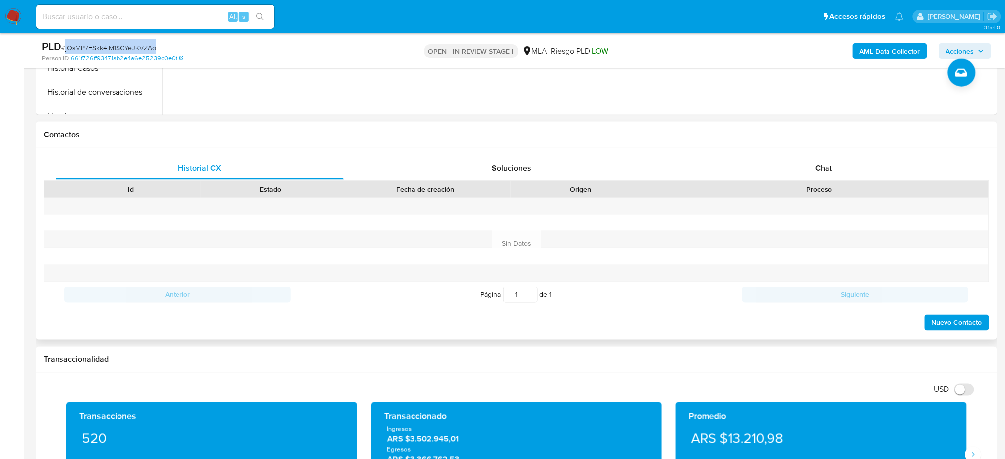
click at [874, 164] on div "Chat" at bounding box center [823, 168] width 288 height 24
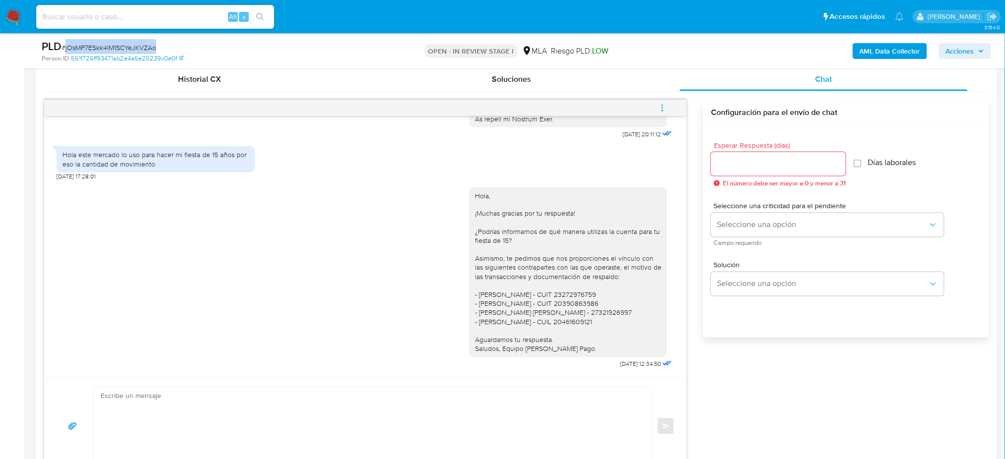
scroll to position [462, 0]
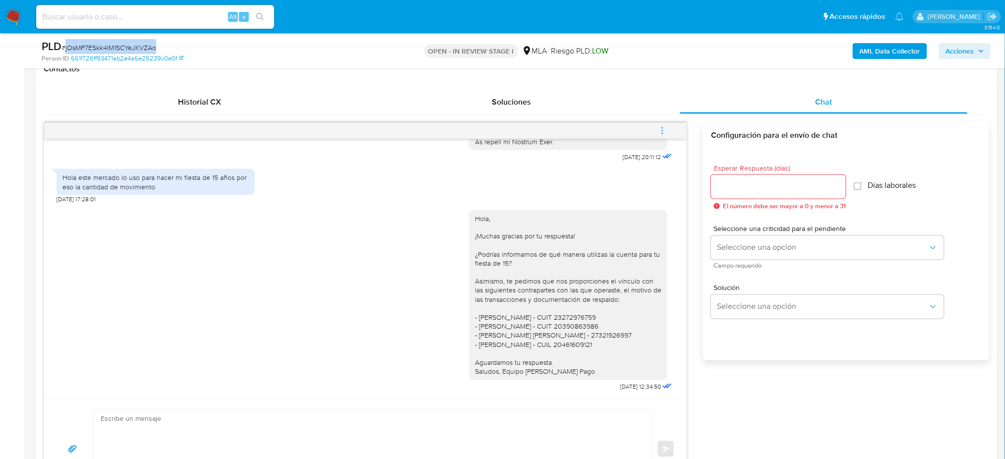
click at [665, 127] on icon "menu-action" at bounding box center [662, 130] width 9 height 9
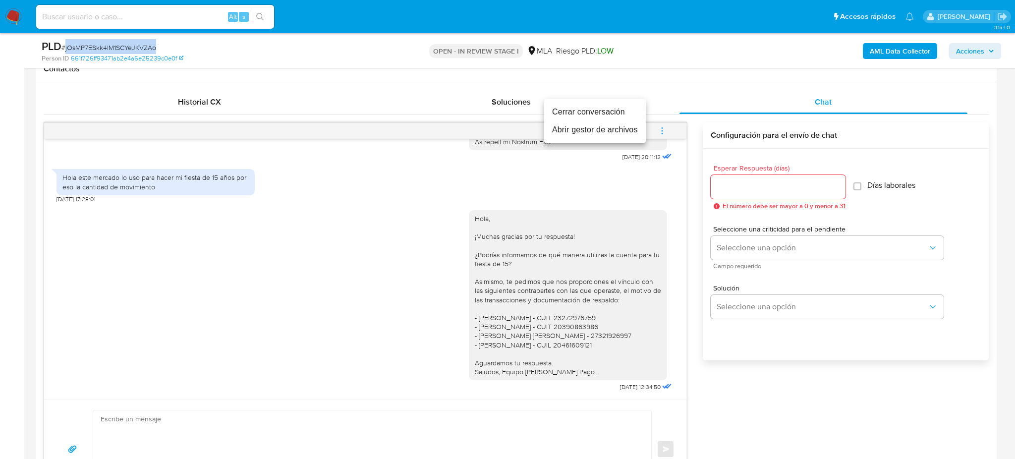
click at [625, 112] on li "Cerrar conversación" at bounding box center [595, 112] width 102 height 18
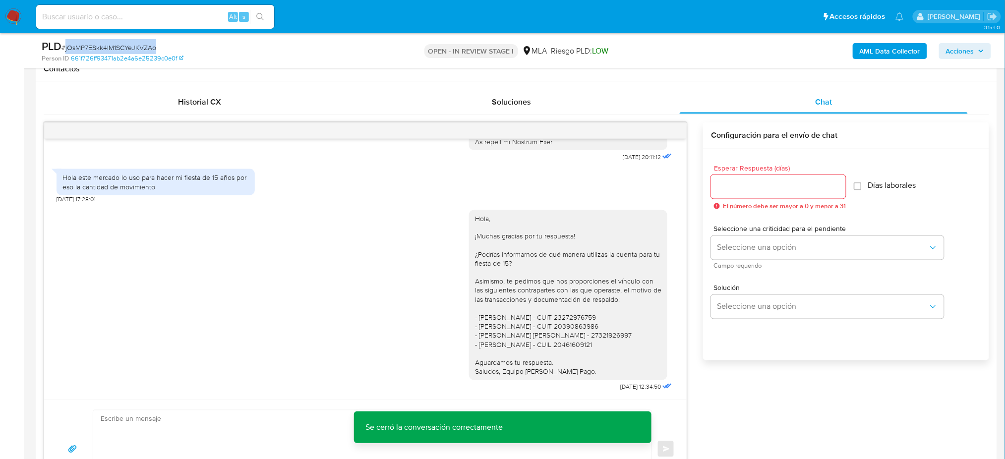
click at [887, 50] on b "AML Data Collector" at bounding box center [889, 51] width 60 height 16
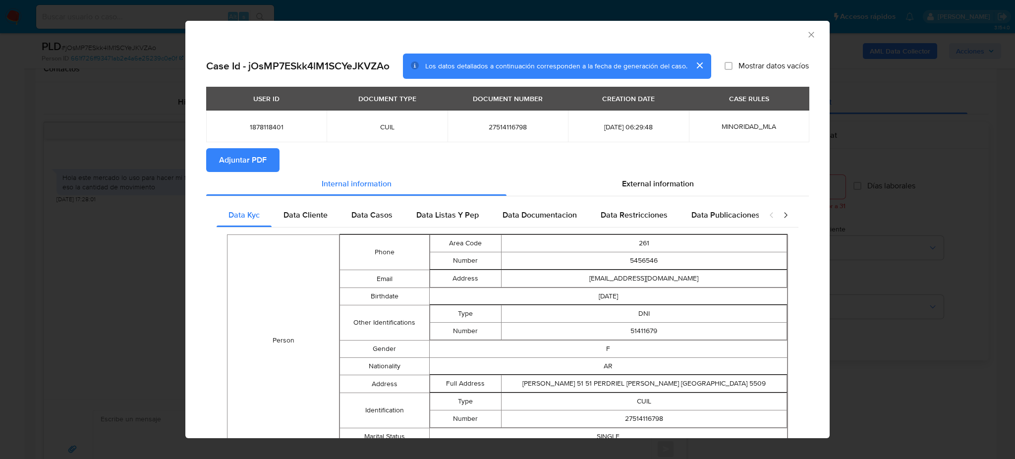
click at [244, 161] on span "Adjuntar PDF" at bounding box center [243, 160] width 48 height 22
click at [806, 35] on icon "Cerrar ventana" at bounding box center [811, 35] width 10 height 10
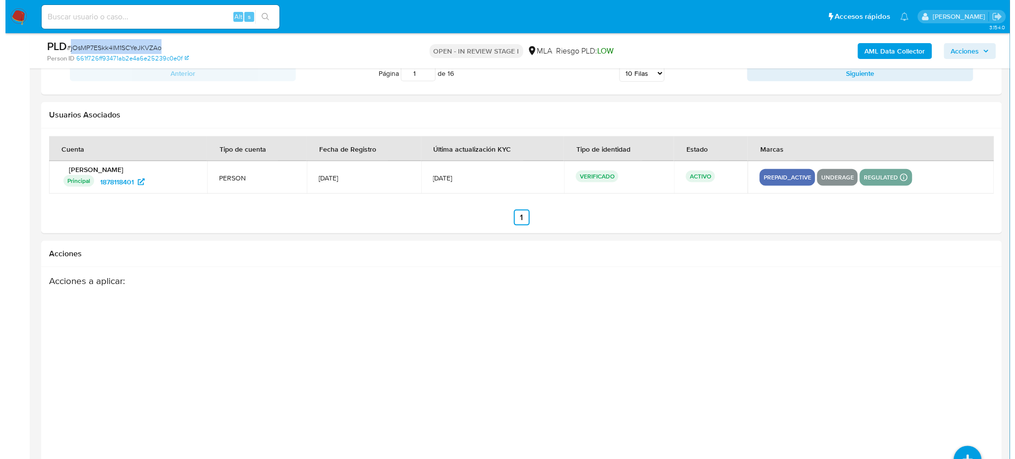
scroll to position [1745, 0]
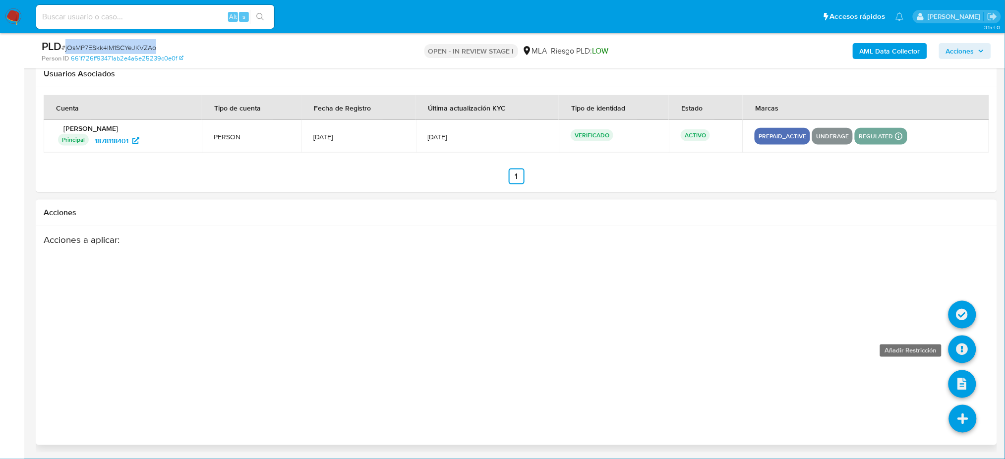
click at [958, 345] on icon at bounding box center [962, 350] width 28 height 28
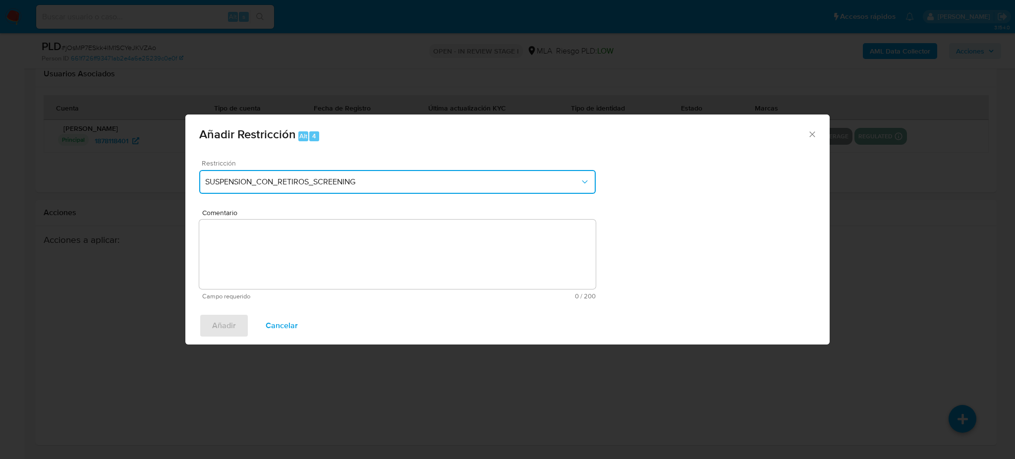
click at [364, 180] on span "SUSPENSION_CON_RETIROS_SCREENING" at bounding box center [392, 182] width 375 height 10
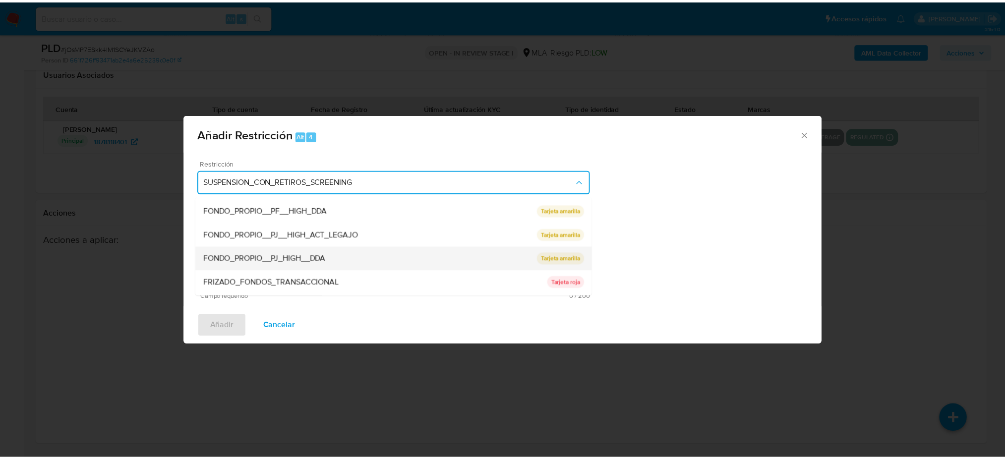
scroll to position [162, 0]
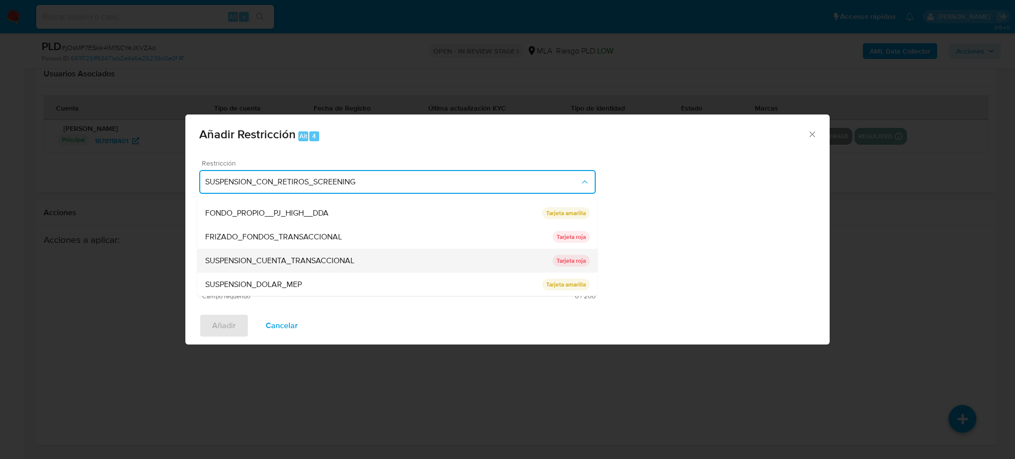
click at [334, 258] on span "SUSPENSION_CUENTA_TRANSACCIONAL" at bounding box center [279, 261] width 149 height 10
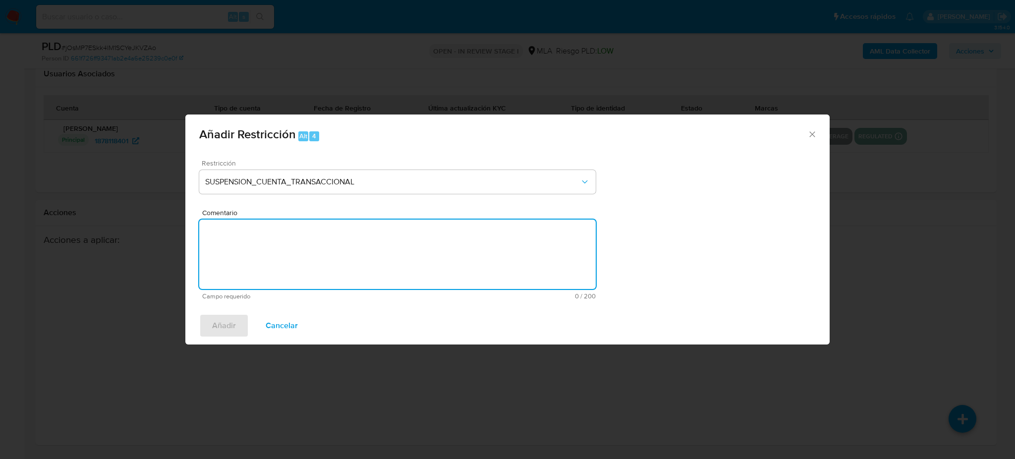
click at [334, 258] on textarea "Comentario" at bounding box center [397, 254] width 396 height 69
type textarea "AML"
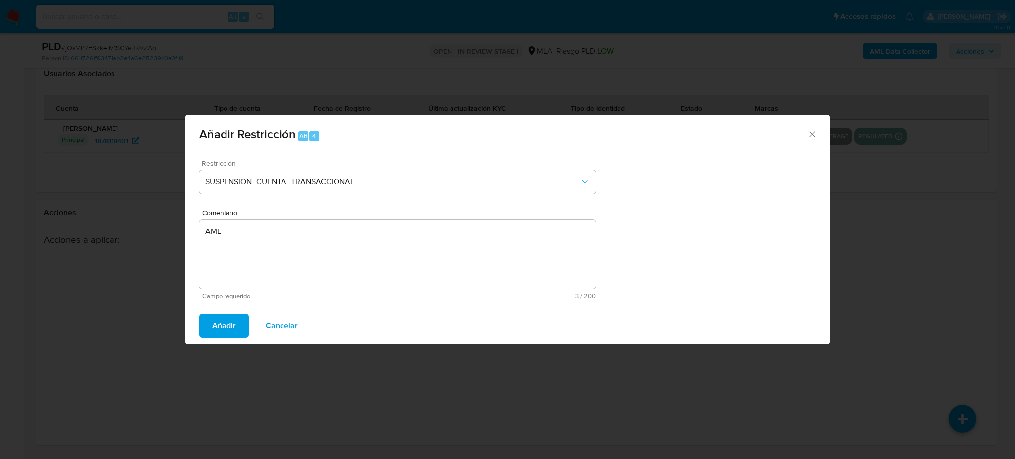
click at [215, 323] on span "Añadir" at bounding box center [224, 326] width 24 height 22
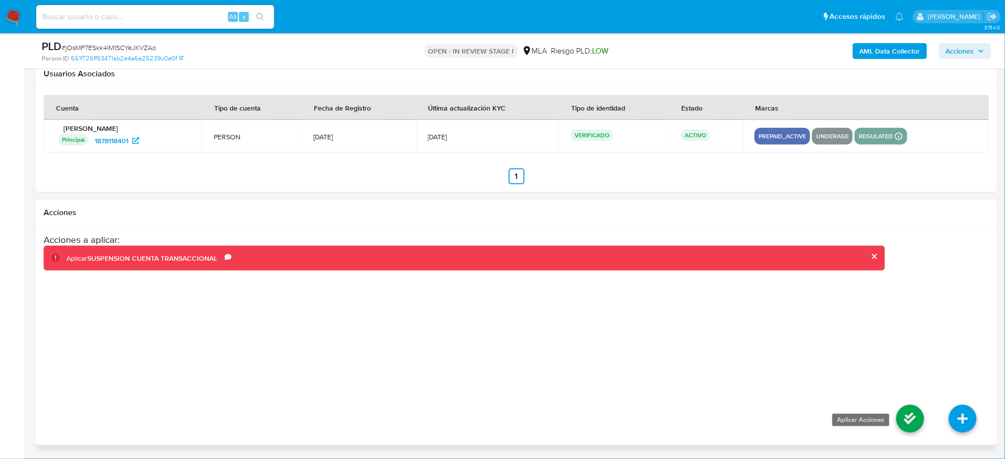
click at [906, 422] on icon at bounding box center [910, 419] width 28 height 28
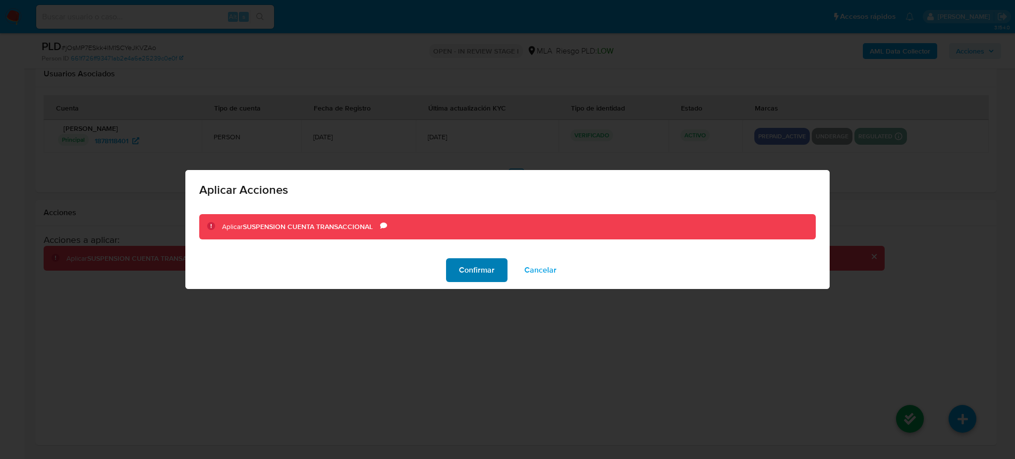
click at [474, 277] on span "Confirmar" at bounding box center [477, 270] width 36 height 22
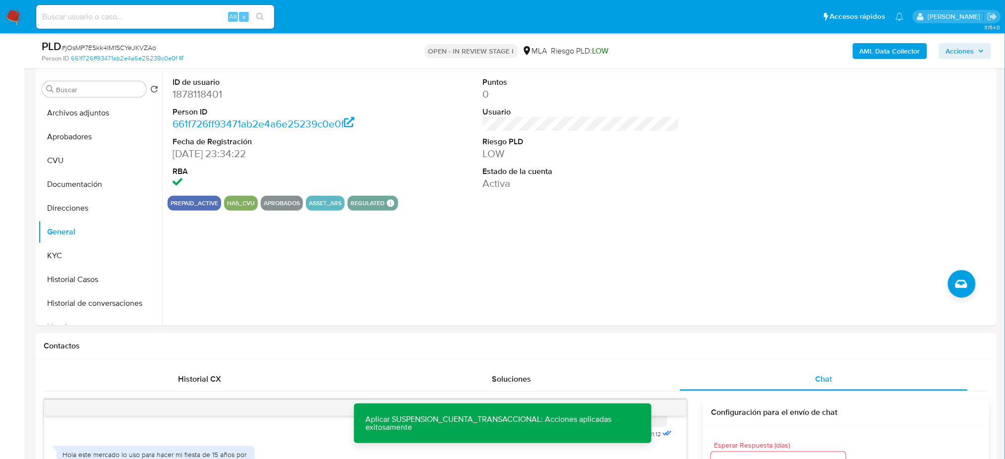
scroll to position [26, 0]
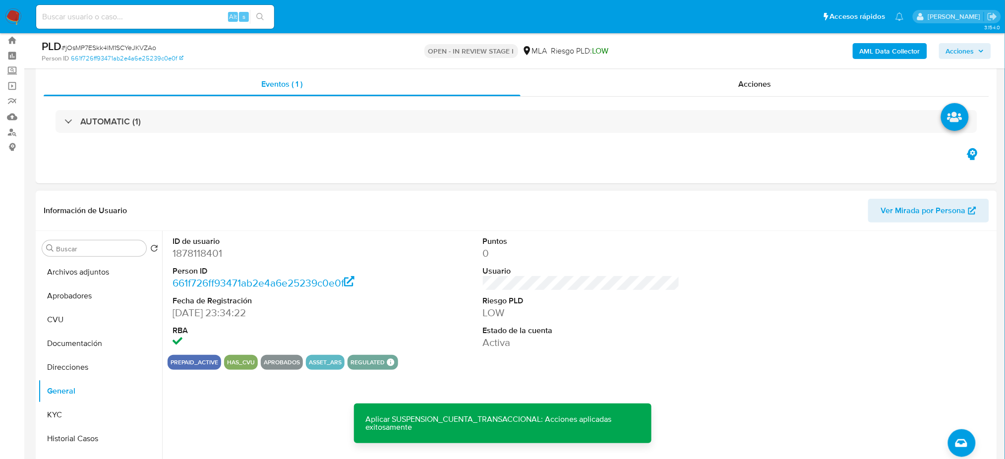
click at [188, 254] on dd "1878118401" at bounding box center [270, 253] width 197 height 14
copy dd "1878118401"
click at [74, 265] on button "Archivos adjuntos" at bounding box center [96, 272] width 116 height 24
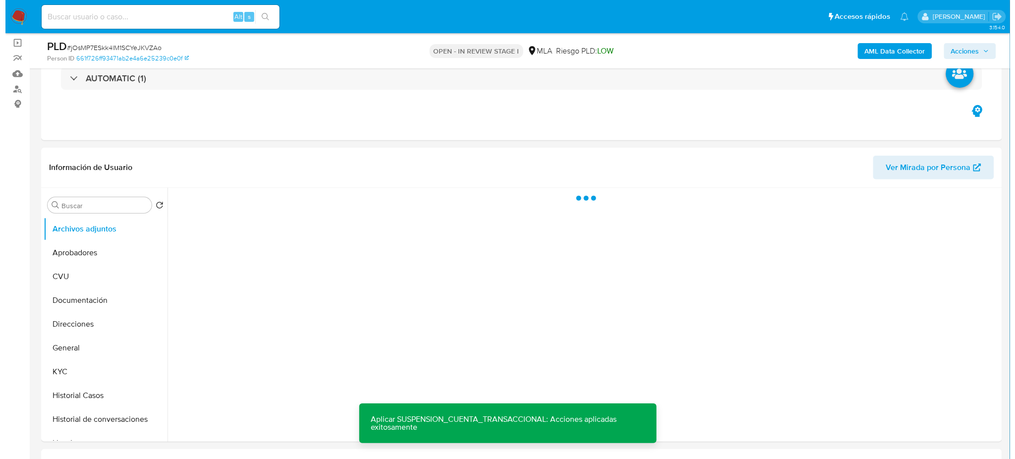
scroll to position [92, 0]
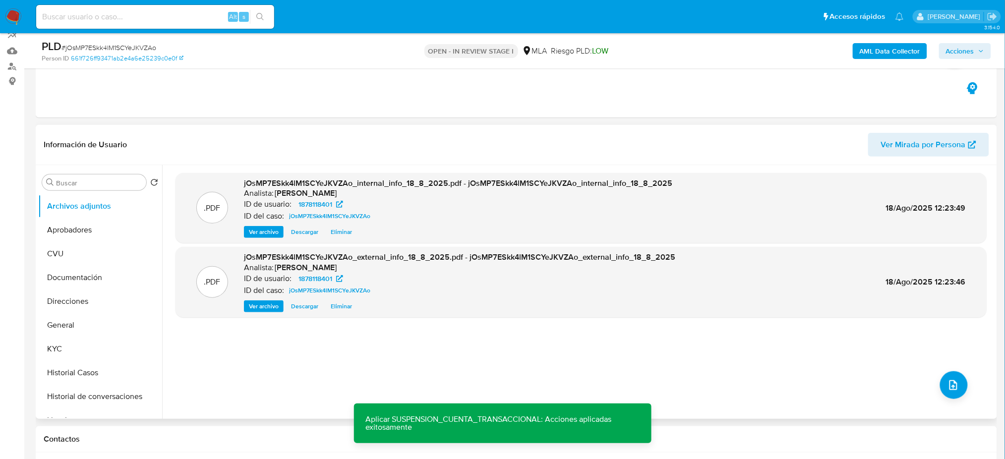
click at [964, 385] on div ".PDF jOsMP7ESkk4lM1SCYeJKVZAo_internal_info_18_8_2025.pdf - jOsMP7ESkk4lM1SCYeJ…" at bounding box center [580, 292] width 811 height 238
click at [956, 379] on button "upload-file" at bounding box center [954, 385] width 28 height 28
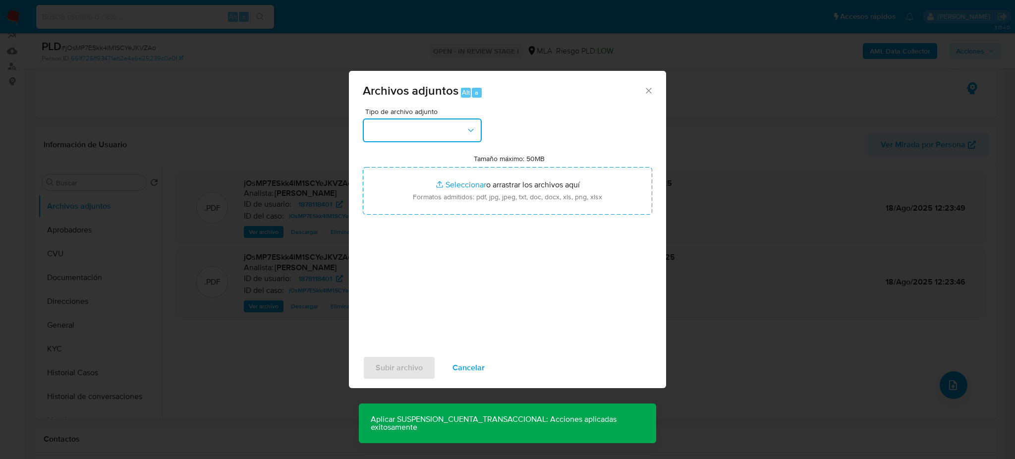
click at [408, 121] on button "button" at bounding box center [422, 130] width 119 height 24
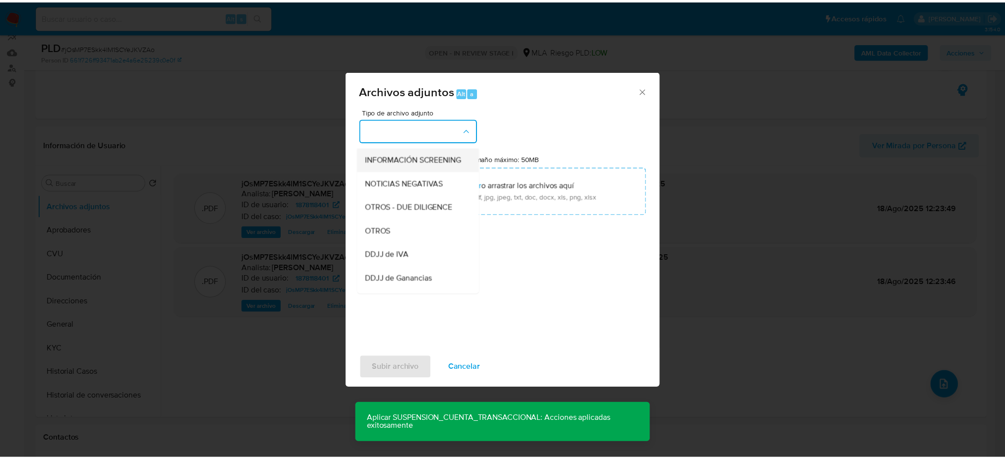
scroll to position [132, 0]
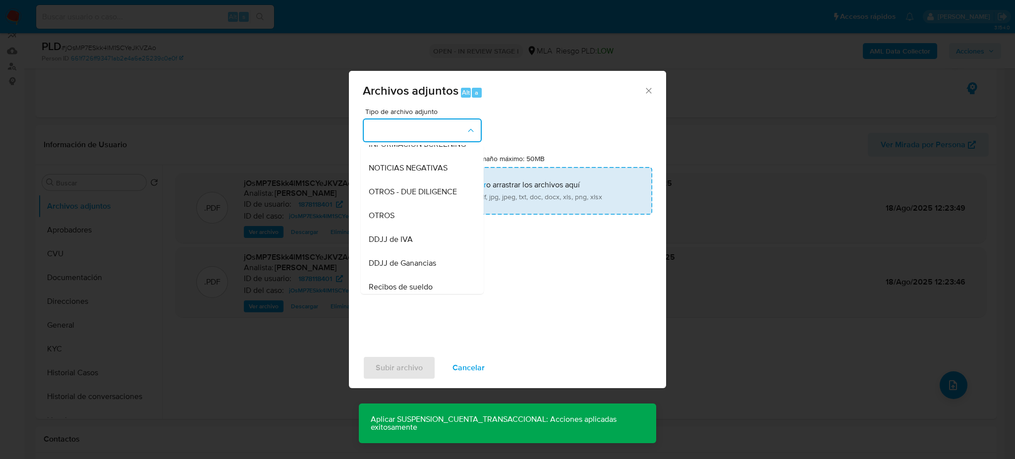
drag, startPoint x: 409, startPoint y: 229, endPoint x: 427, endPoint y: 209, distance: 26.7
click at [409, 227] on div "OTROS" at bounding box center [419, 216] width 101 height 24
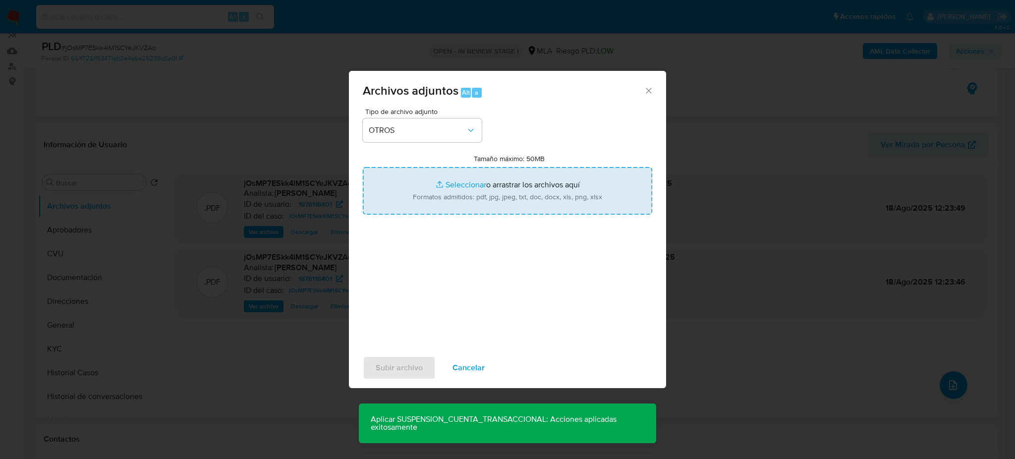
click at [433, 201] on input "Tamaño máximo: 50MB Seleccionar archivos" at bounding box center [507, 191] width 289 height 48
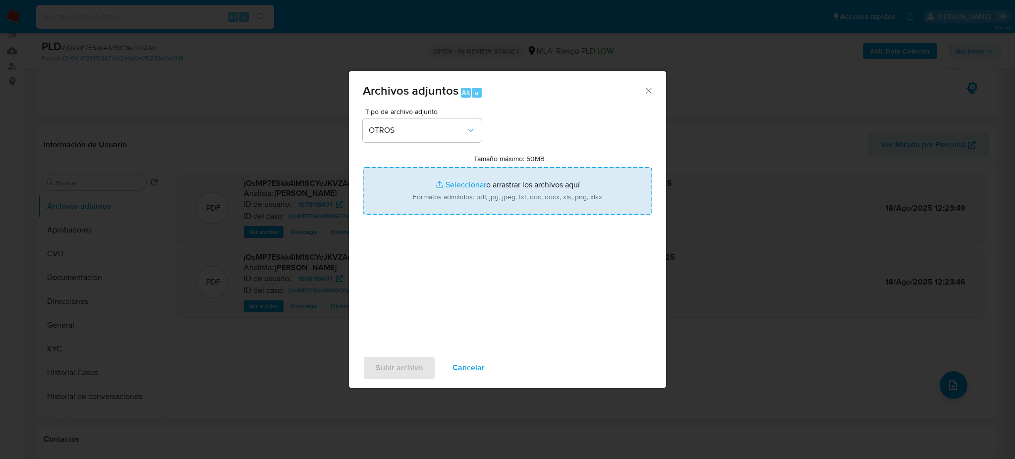
type input "C:\fakepath\Caselog jOsMP7ESkk4lM1SCYeJKVZAo_2025_07_17_18_22_13.docx"
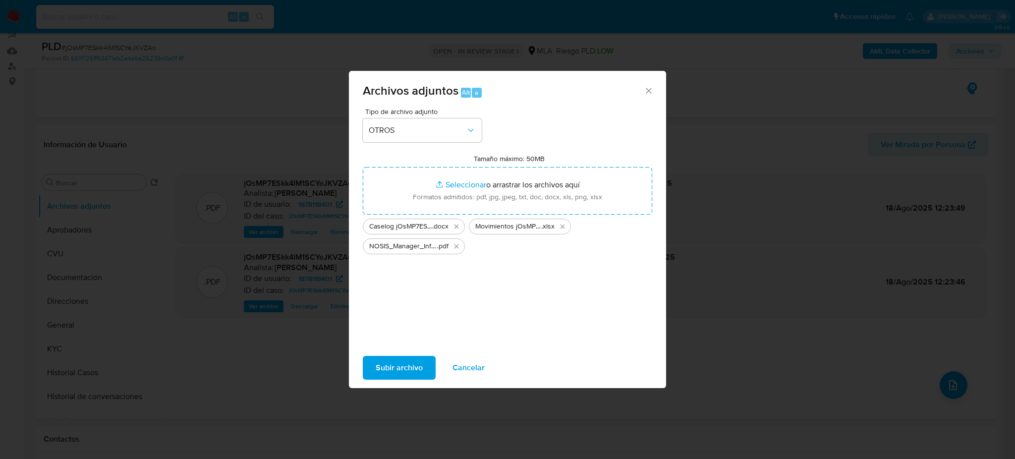
click at [406, 361] on span "Subir archivo" at bounding box center [399, 368] width 47 height 22
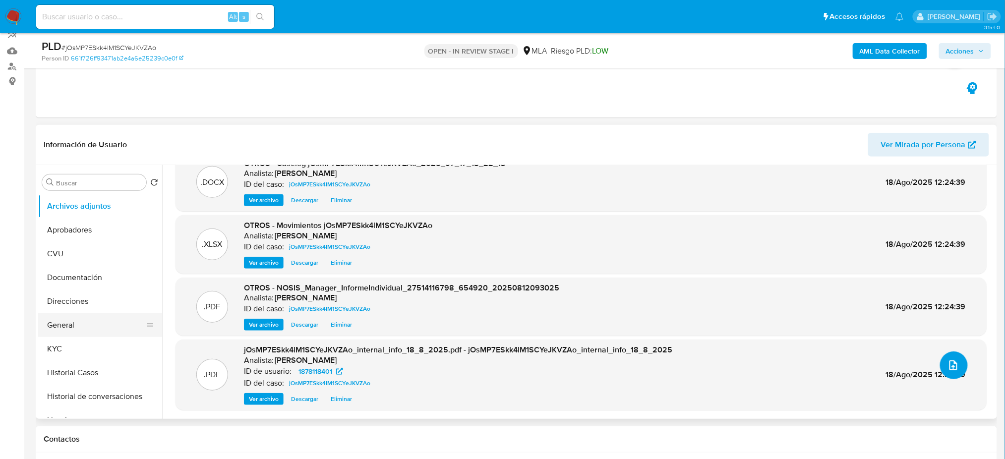
scroll to position [66, 0]
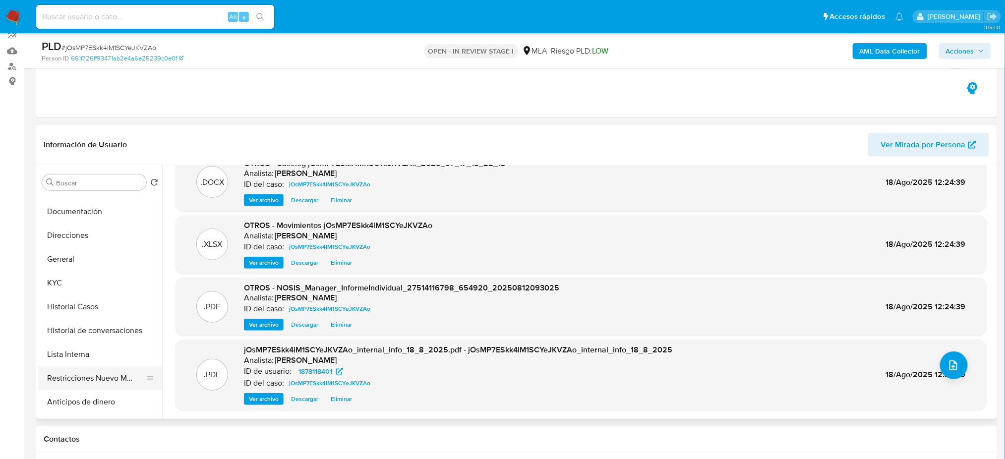
click at [106, 372] on button "Restricciones Nuevo Mundo" at bounding box center [96, 378] width 116 height 24
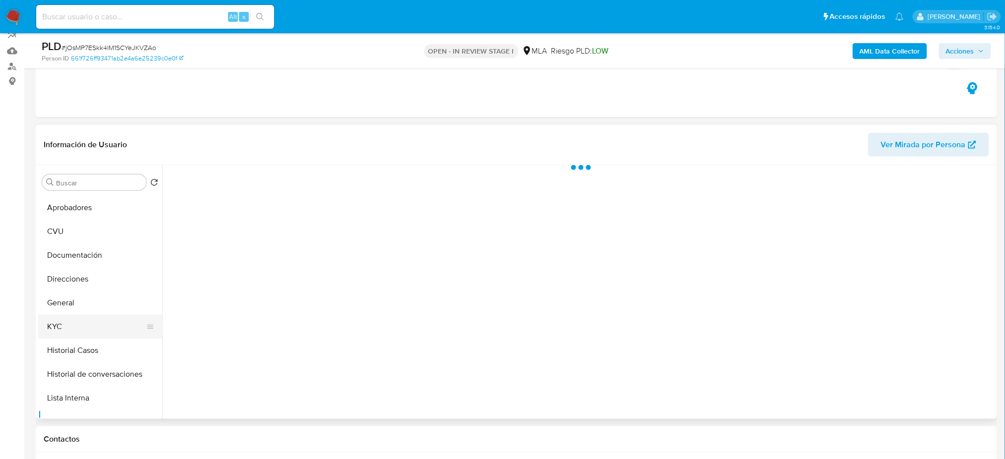
scroll to position [0, 0]
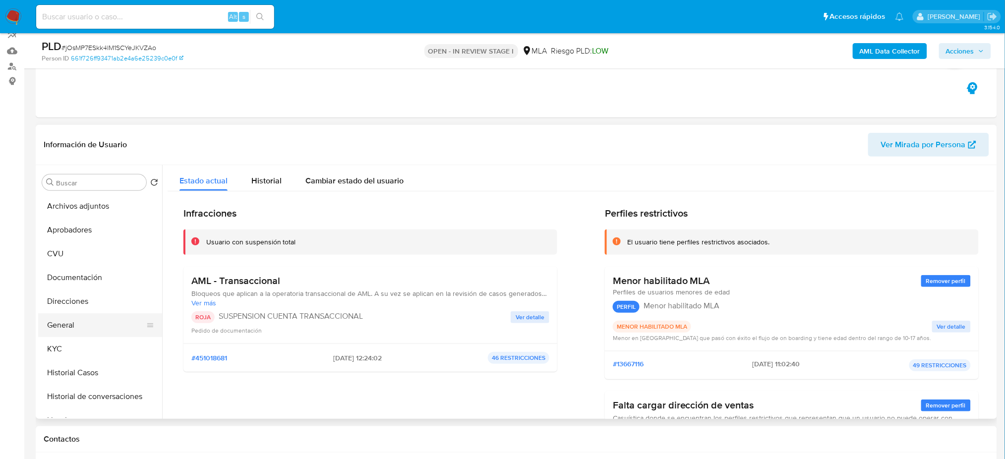
click at [78, 320] on button "General" at bounding box center [96, 325] width 116 height 24
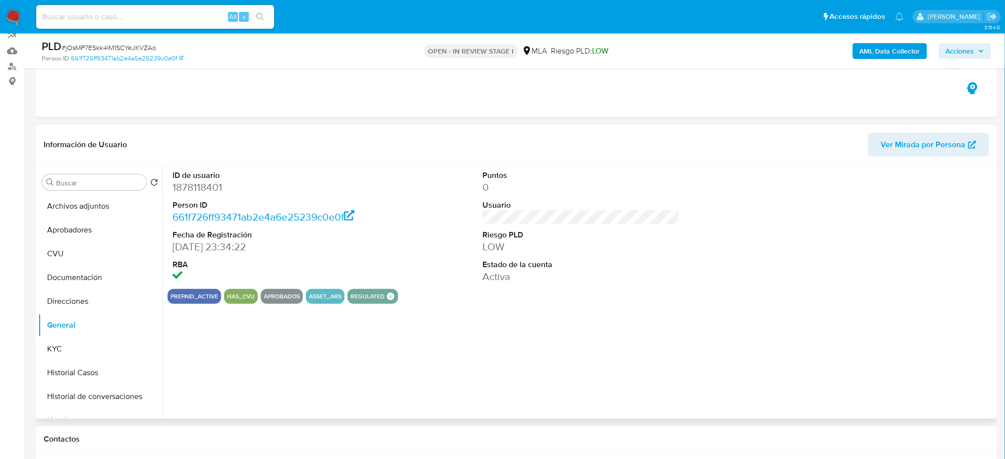
click at [191, 186] on dd "1878118401" at bounding box center [270, 187] width 197 height 14
copy dd "1878118401"
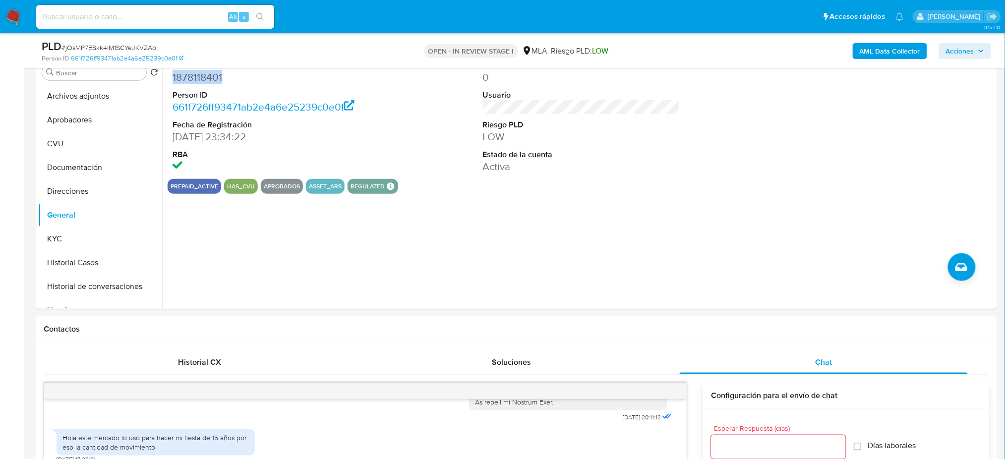
scroll to position [92, 0]
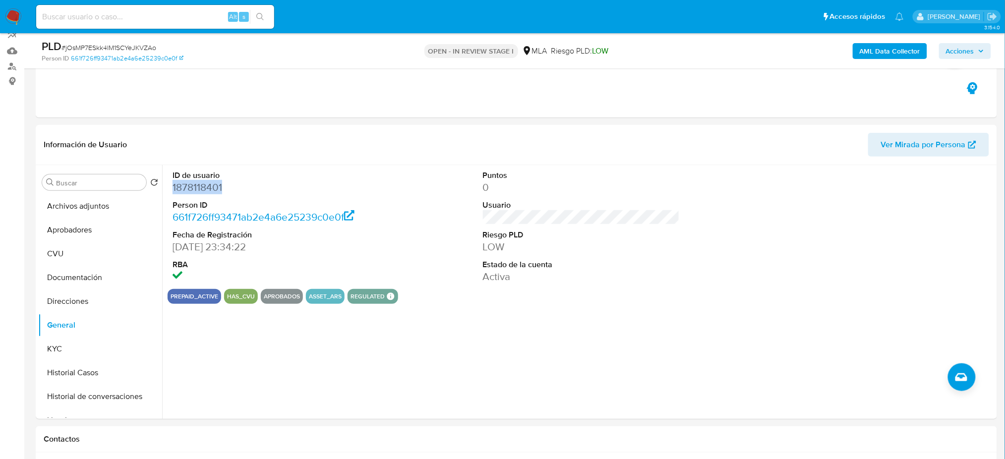
click at [952, 51] on span "Acciones" at bounding box center [960, 51] width 28 height 16
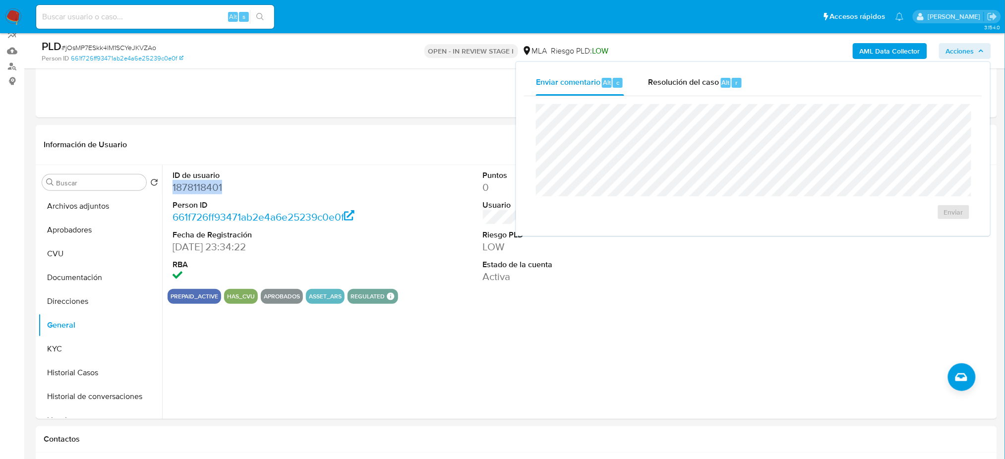
drag, startPoint x: 662, startPoint y: 84, endPoint x: 664, endPoint y: 99, distance: 14.9
click at [662, 84] on span "Resolución del caso" at bounding box center [683, 81] width 71 height 11
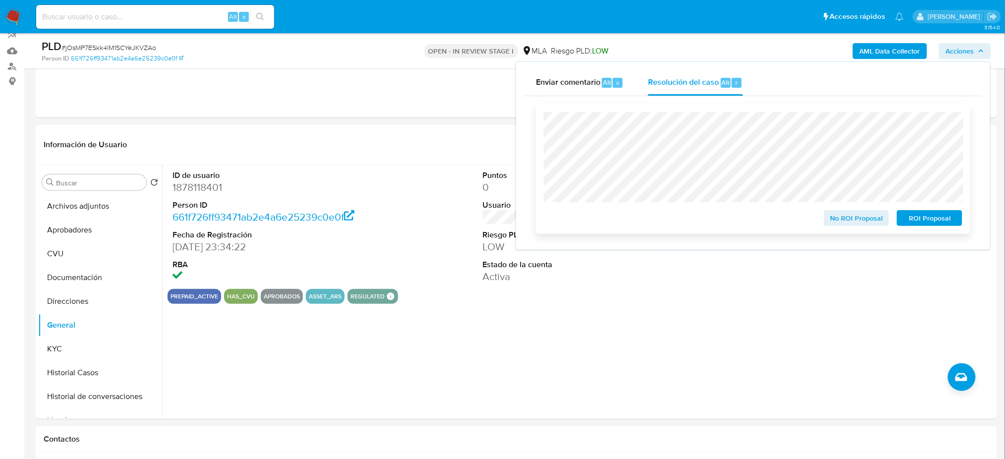
click at [937, 221] on span "ROI Proposal" at bounding box center [930, 218] width 52 height 14
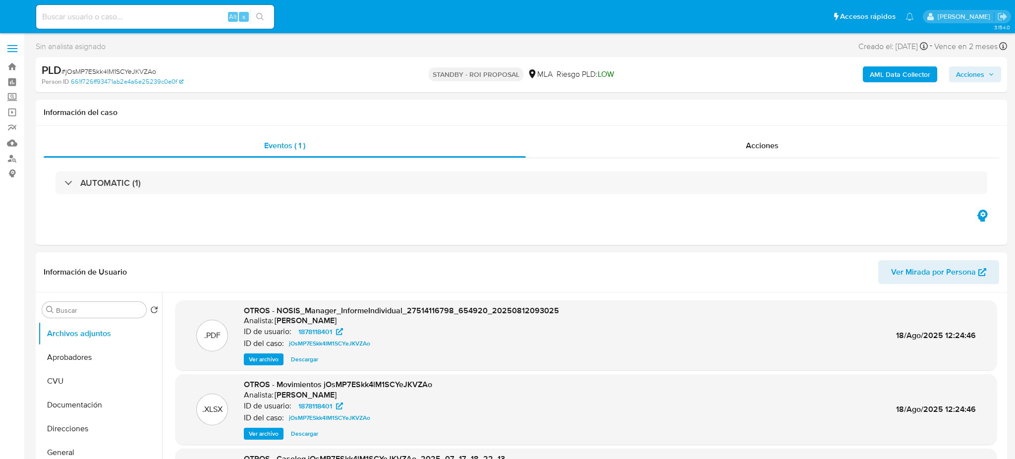
select select "10"
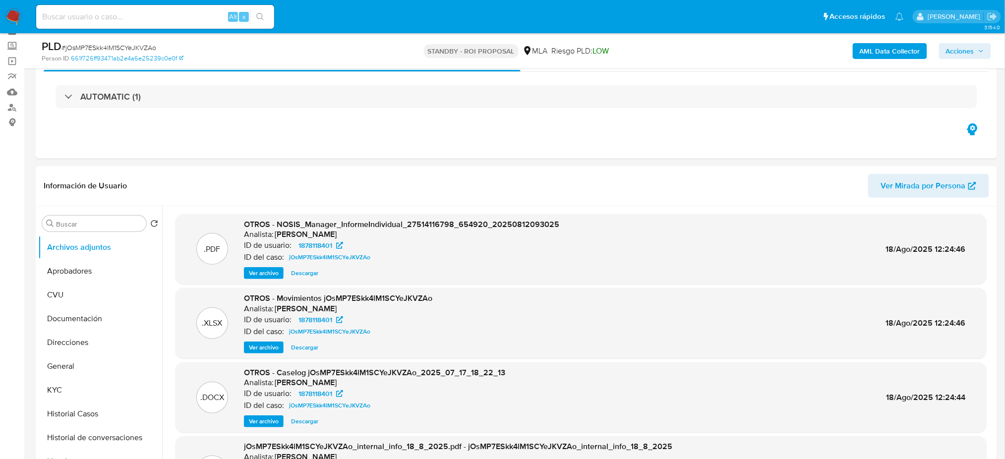
scroll to position [132, 0]
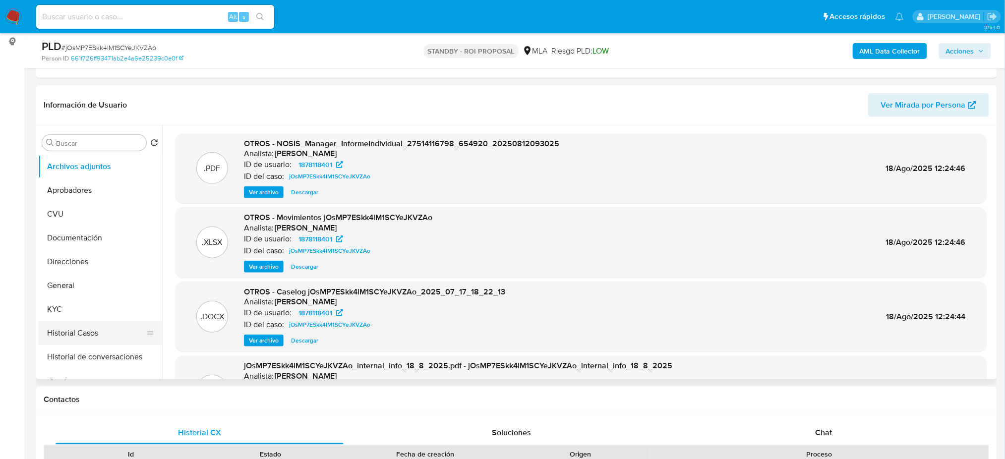
click at [71, 339] on button "Historial Casos" at bounding box center [96, 333] width 116 height 24
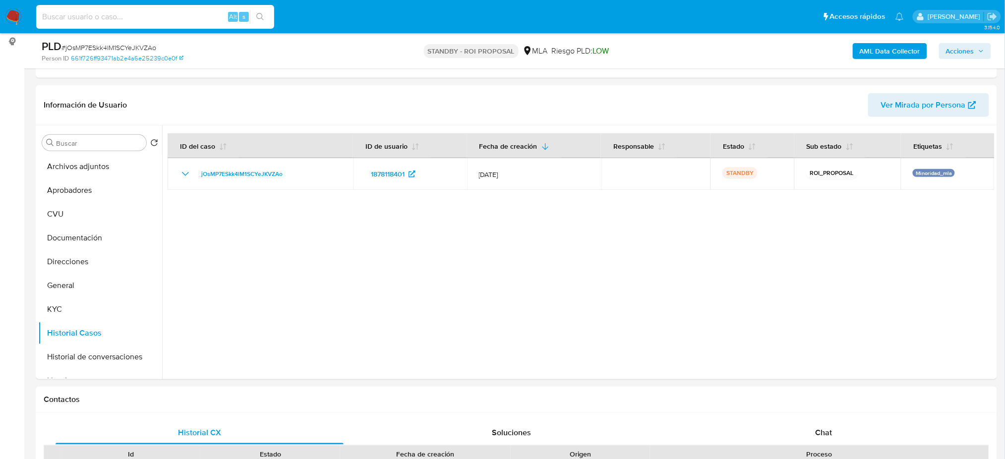
click at [170, 21] on input at bounding box center [155, 16] width 238 height 13
paste input "nUGhNJP4naSdEDwjSWBSGXdk"
type input "nUGhNJP4naSdEDwjSWBSGXdk"
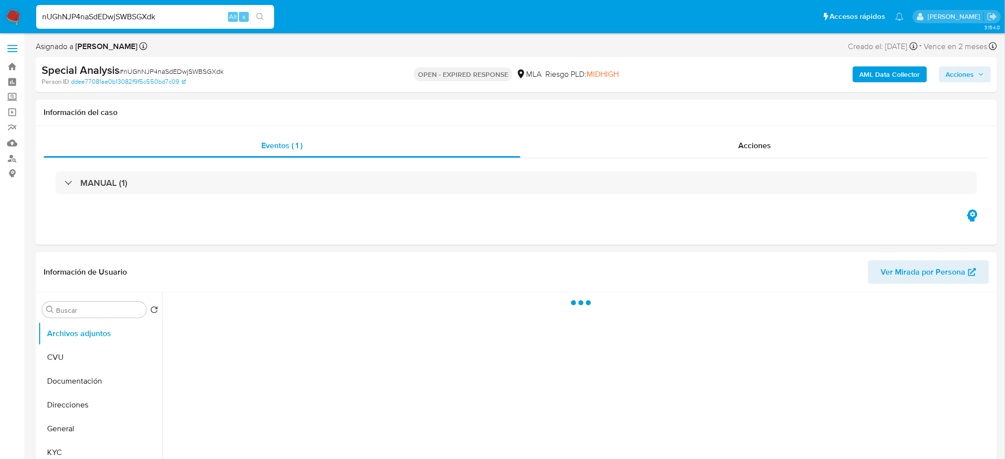
click at [146, 73] on span "# nUGhNJP4naSdEDwjSWBSGXdk" at bounding box center [171, 71] width 104 height 10
copy span "nUGhNJP4naSdEDwjSWBSGXdk"
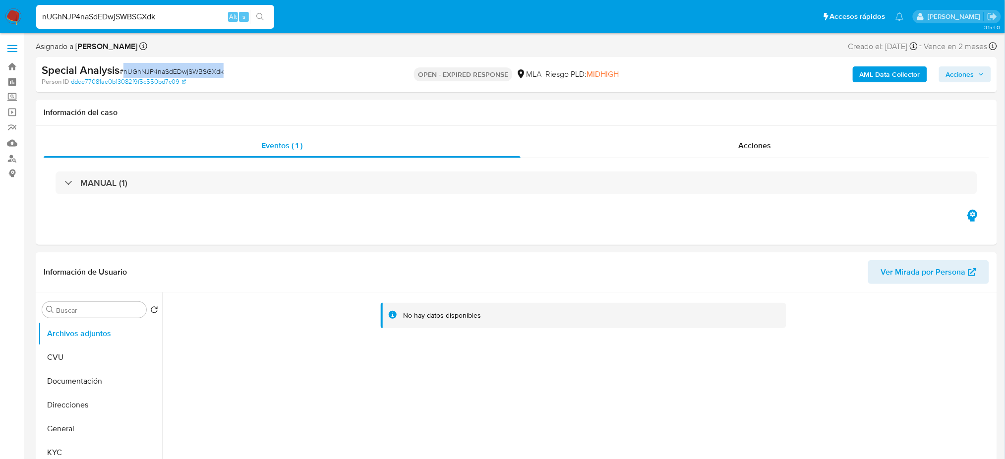
click at [18, 15] on img at bounding box center [13, 16] width 17 height 17
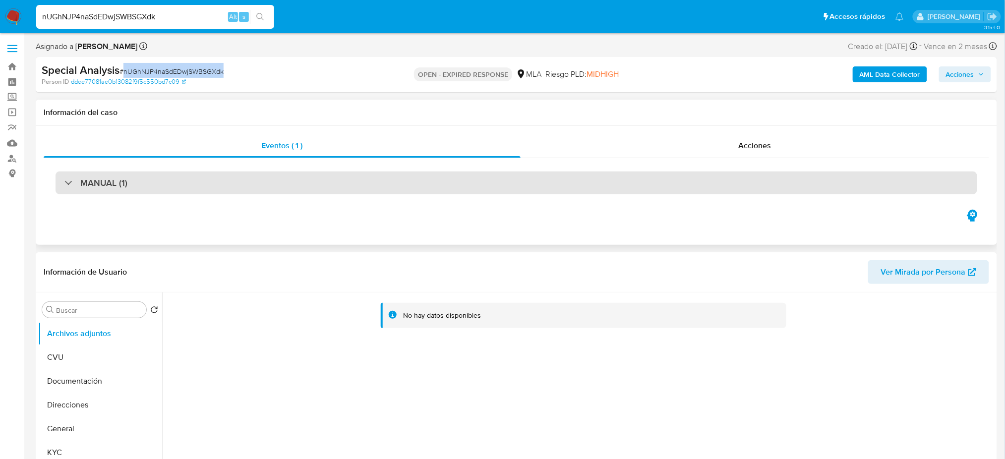
select select "10"
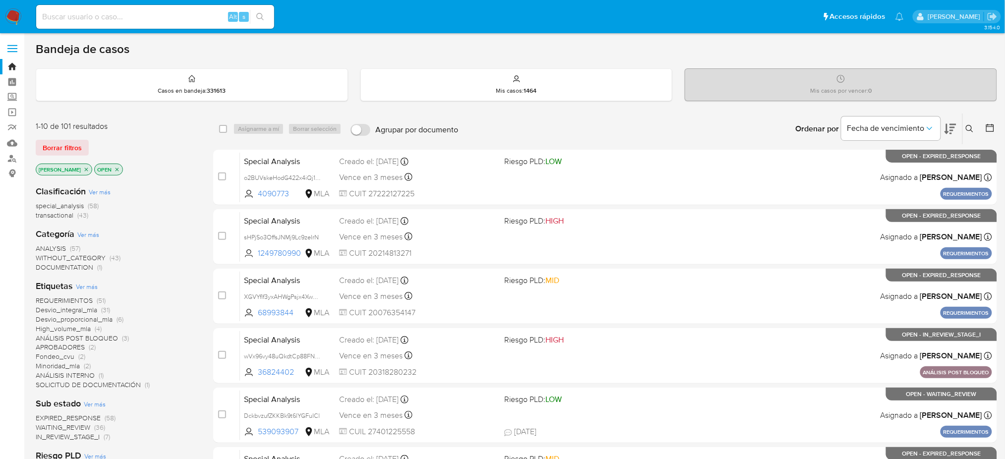
click at [973, 125] on icon at bounding box center [969, 129] width 8 height 8
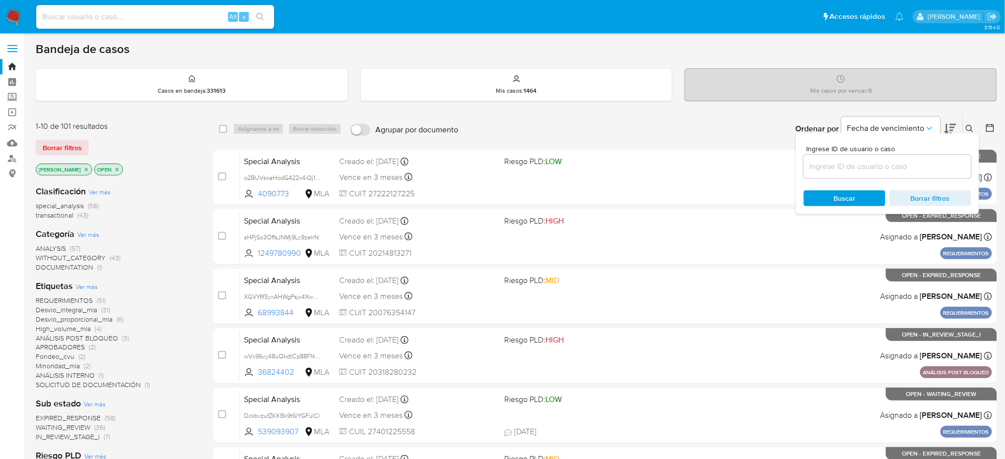
click at [872, 169] on input at bounding box center [887, 166] width 168 height 13
type input "nUGhNJP4naSdEDwjSWBSGXdk"
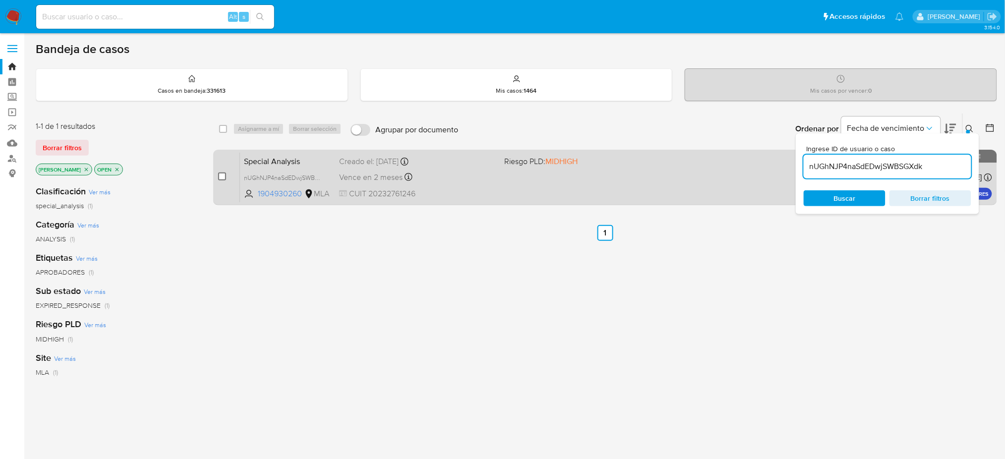
click at [224, 179] on div "case-item-checkbox" at bounding box center [222, 176] width 8 height 10
click at [221, 174] on input "checkbox" at bounding box center [222, 176] width 8 height 8
checkbox input "true"
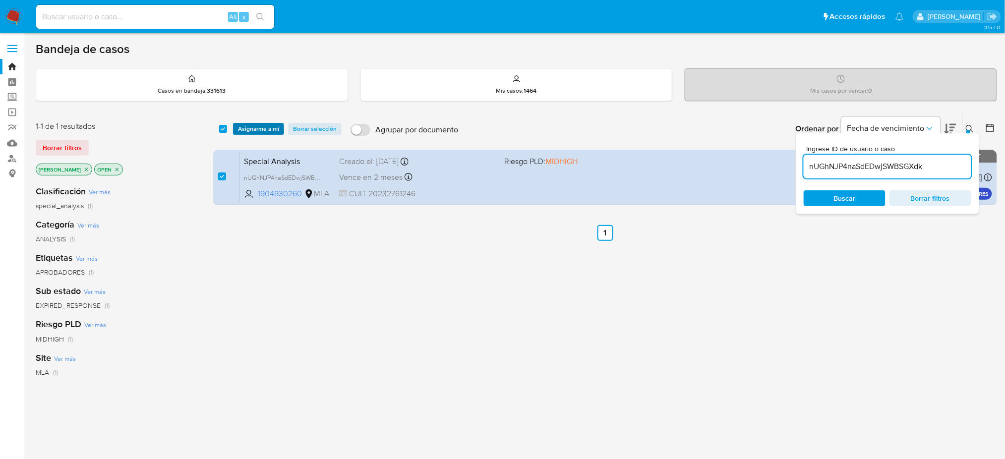
click at [243, 132] on span "Asignarme a mí" at bounding box center [258, 129] width 41 height 10
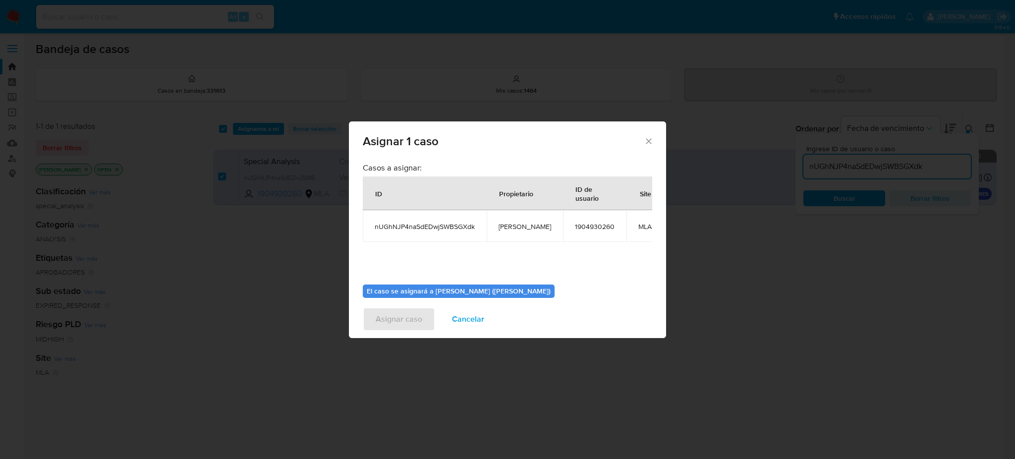
click at [510, 222] on span "[PERSON_NAME]" at bounding box center [525, 226] width 53 height 9
copy span "[PERSON_NAME]"
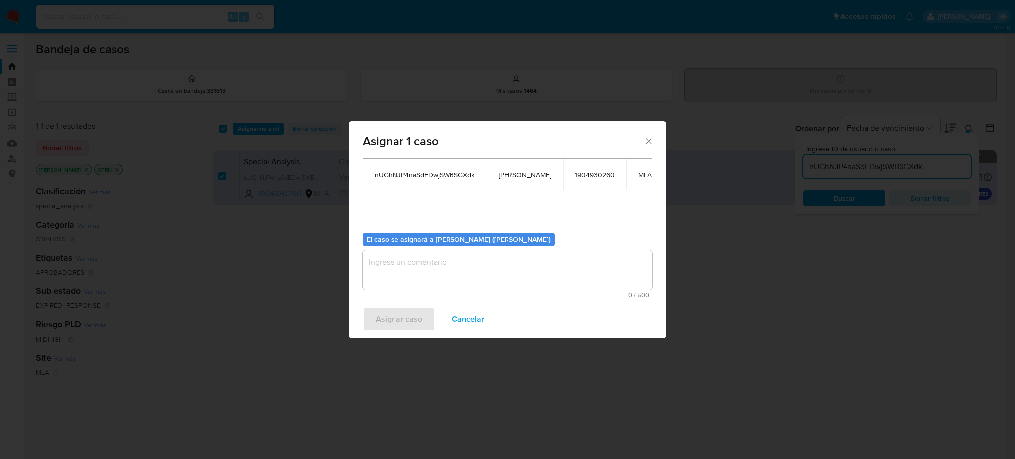
click at [447, 267] on textarea "assign-modal" at bounding box center [507, 270] width 289 height 40
paste textarea "[PERSON_NAME]"
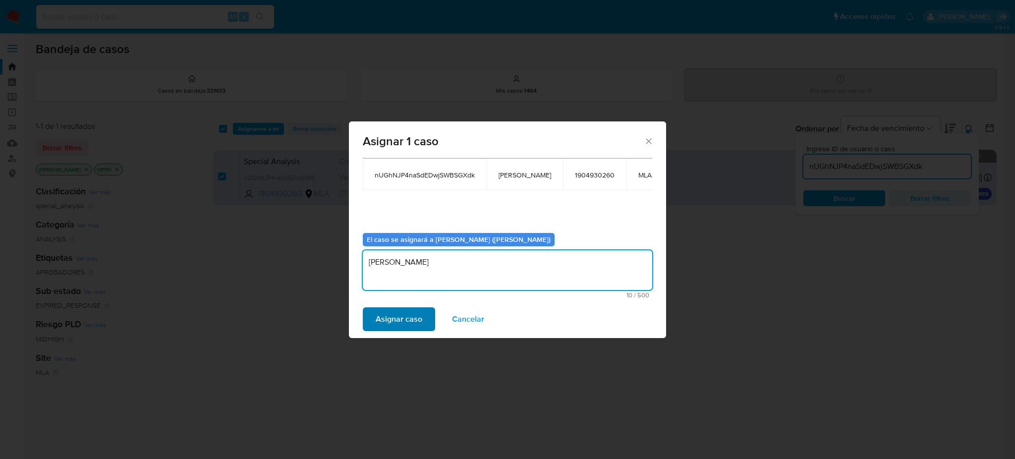
type textarea "[PERSON_NAME]"
click at [397, 314] on span "Asignar caso" at bounding box center [399, 319] width 47 height 22
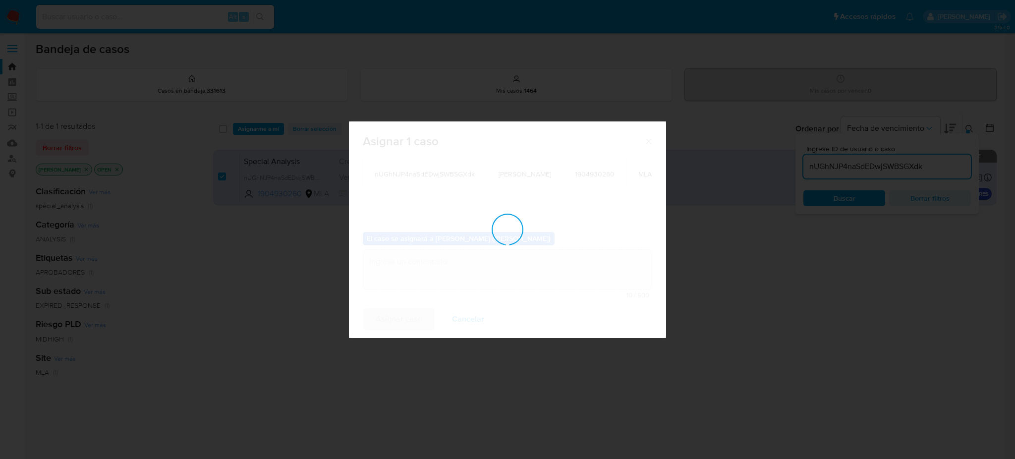
checkbox input "false"
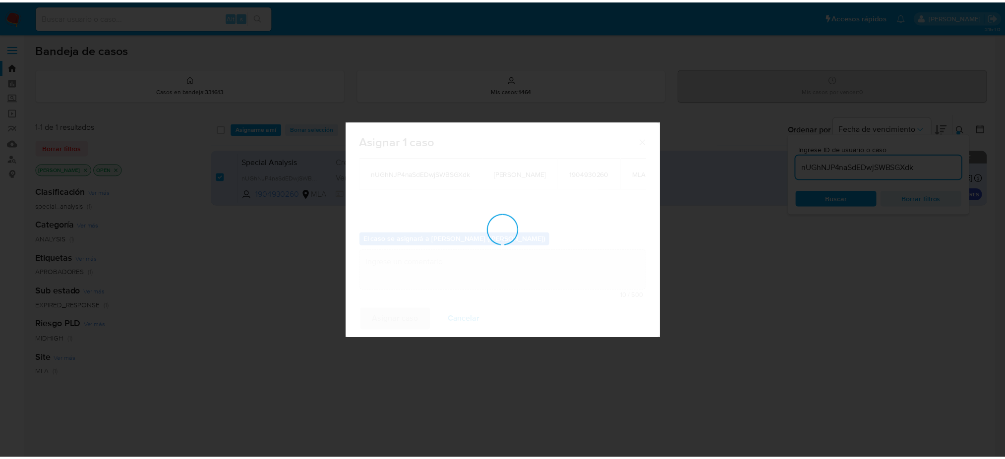
scroll to position [59, 0]
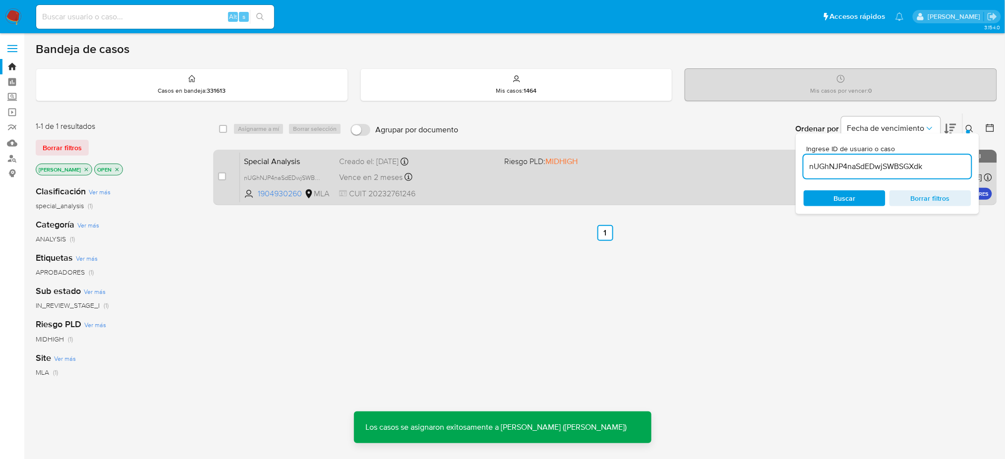
click at [479, 193] on span "CUIT 20232761246" at bounding box center [417, 193] width 157 height 11
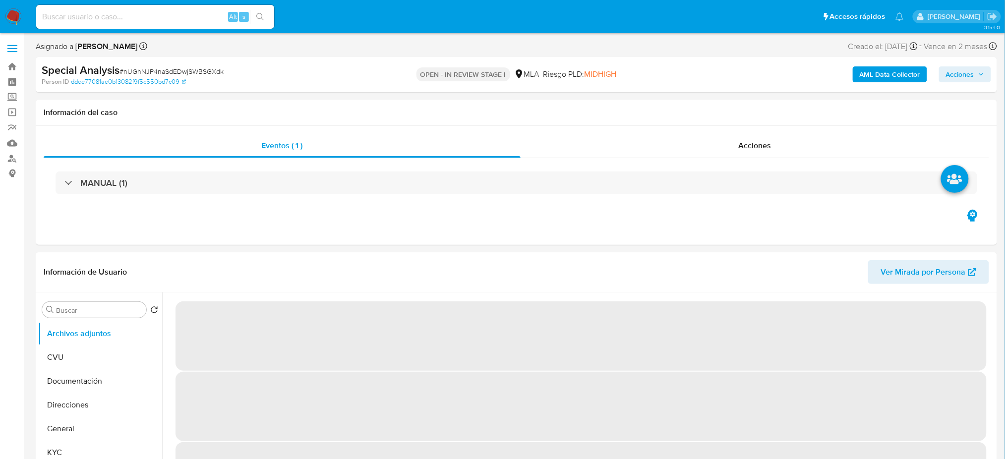
select select "10"
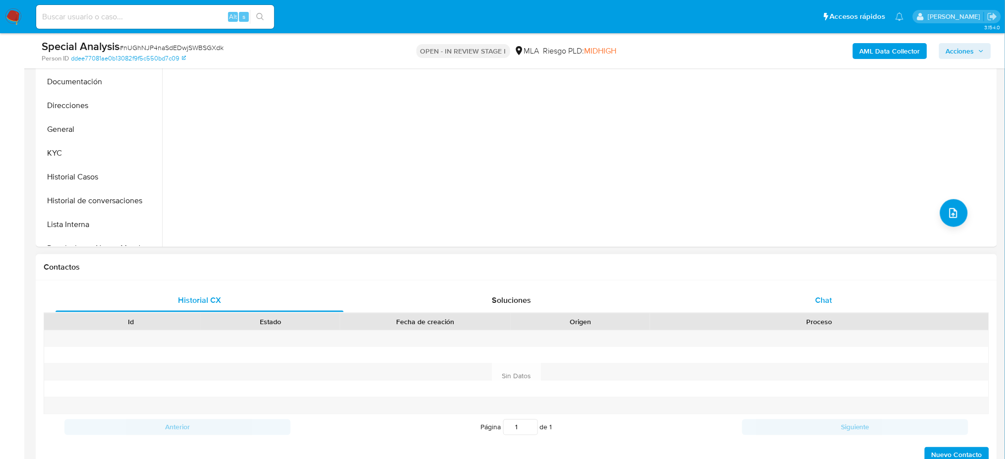
click at [819, 295] on span "Chat" at bounding box center [823, 299] width 17 height 11
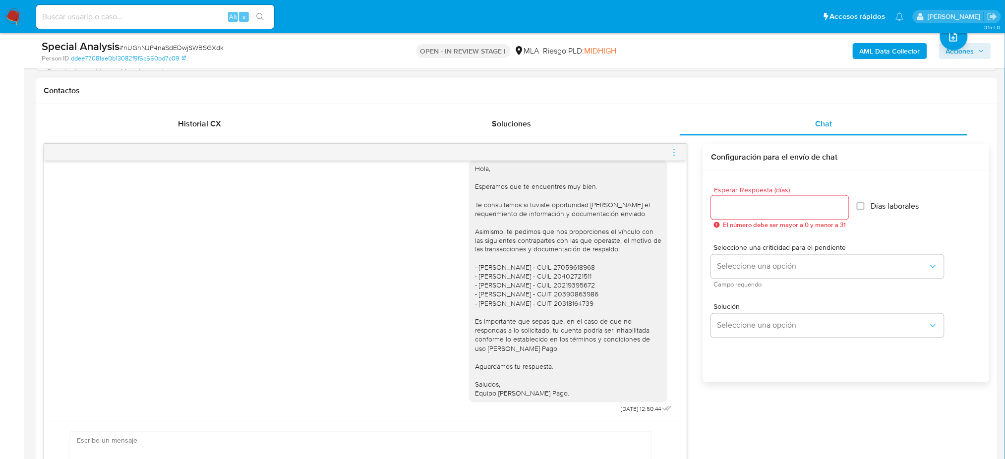
scroll to position [462, 0]
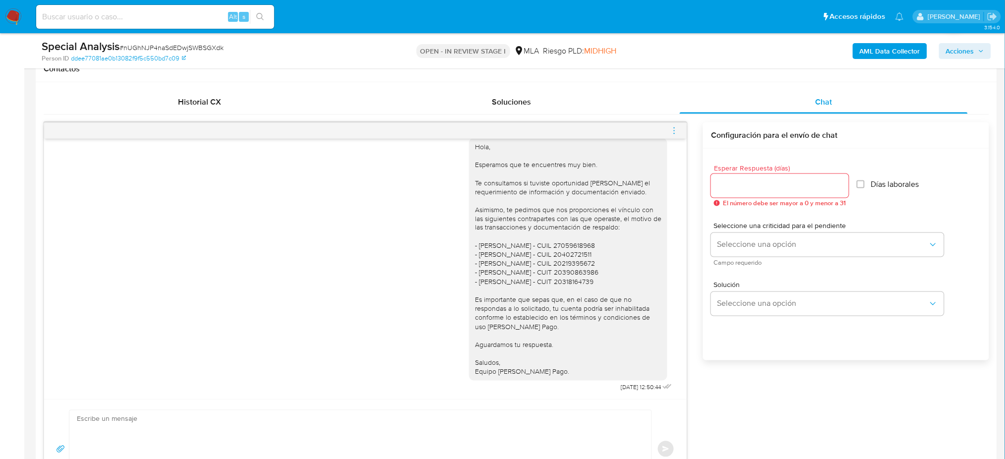
click at [673, 132] on icon "menu-action" at bounding box center [674, 130] width 9 height 9
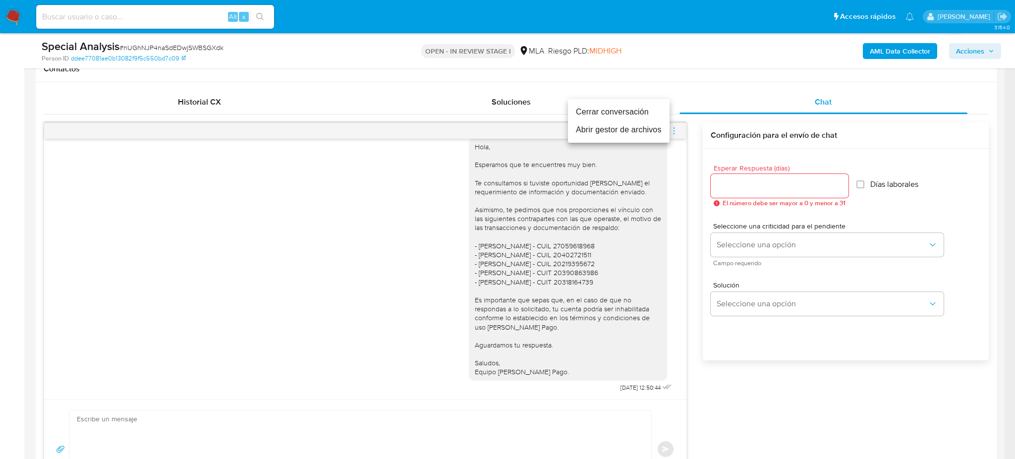
click at [628, 109] on li "Cerrar conversación" at bounding box center [619, 112] width 102 height 18
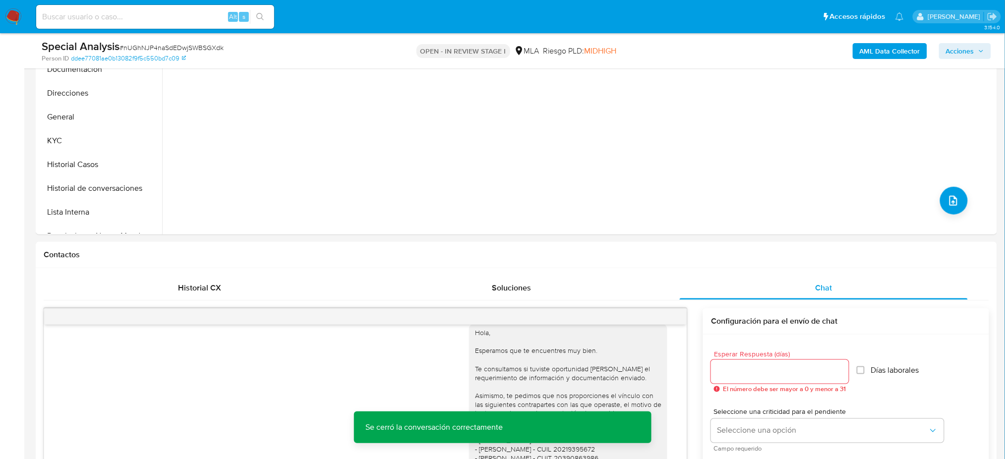
scroll to position [66, 0]
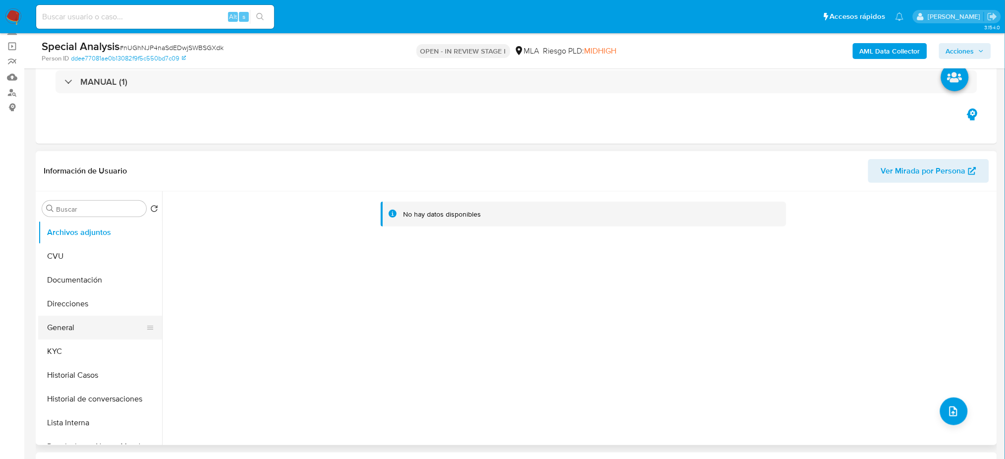
click at [79, 321] on button "General" at bounding box center [96, 328] width 116 height 24
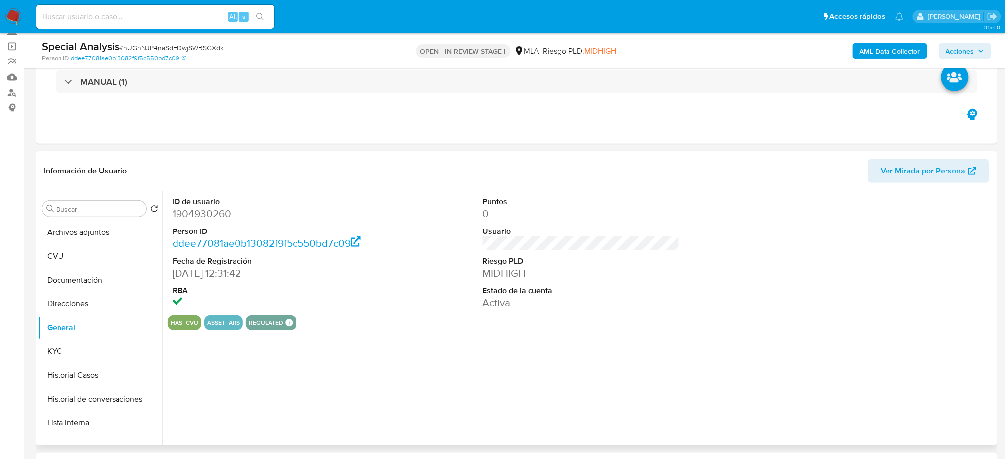
click at [189, 215] on dd "1904930260" at bounding box center [270, 214] width 197 height 14
copy dd "1904930260"
click at [160, 47] on span "# nUGhNJP4naSdEDwjSWBSGXdk" at bounding box center [171, 48] width 104 height 10
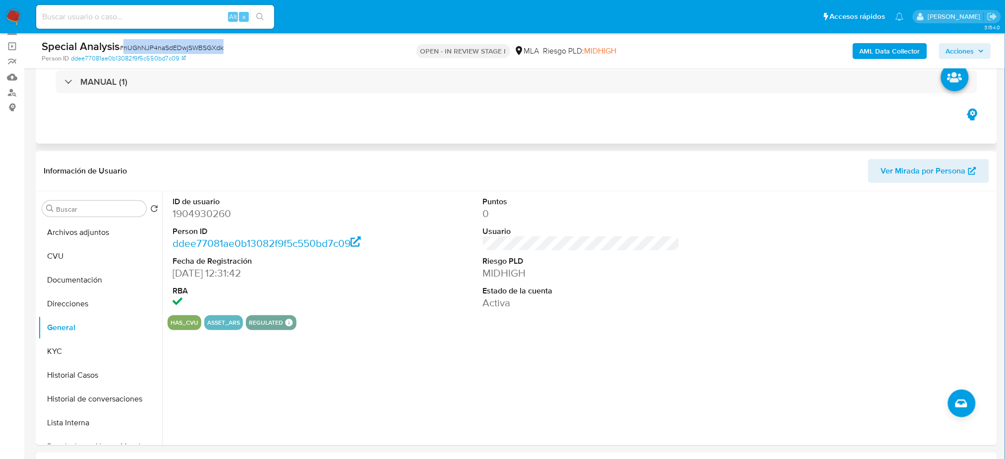
copy span "nUGhNJP4naSdEDwjSWBSGXdk"
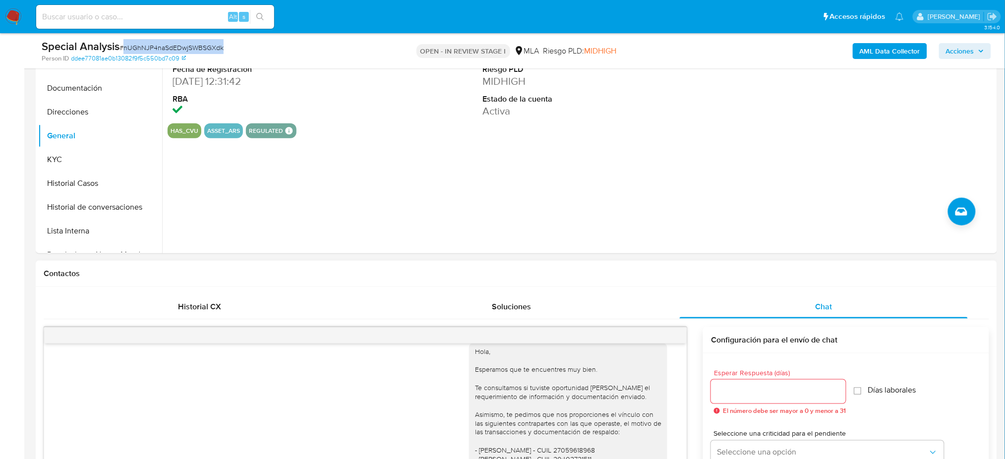
scroll to position [528, 0]
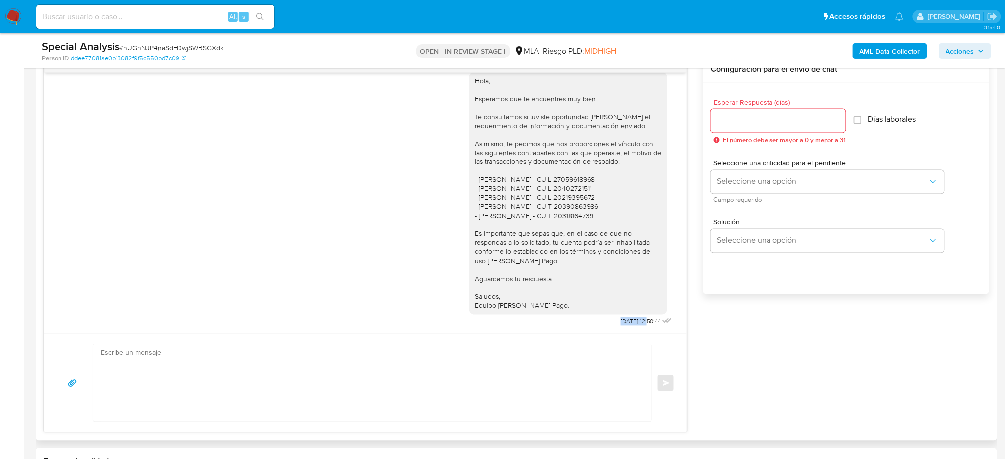
drag, startPoint x: 599, startPoint y: 323, endPoint x: 626, endPoint y: 321, distance: 27.8
click at [626, 321] on div "Hola, Esperamos que te encuentres muy bien. Te consultamos si tuviste oportunid…" at bounding box center [571, 196] width 205 height 263
copy span "12/08/2025"
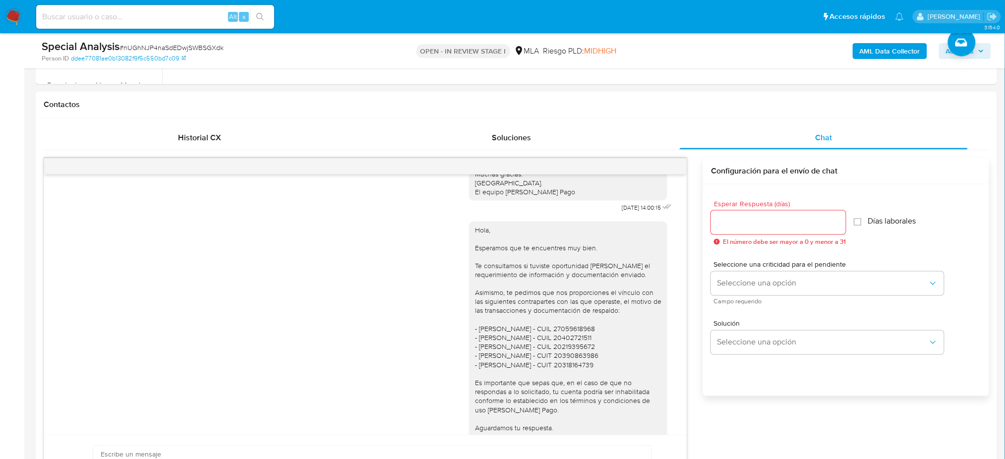
scroll to position [396, 0]
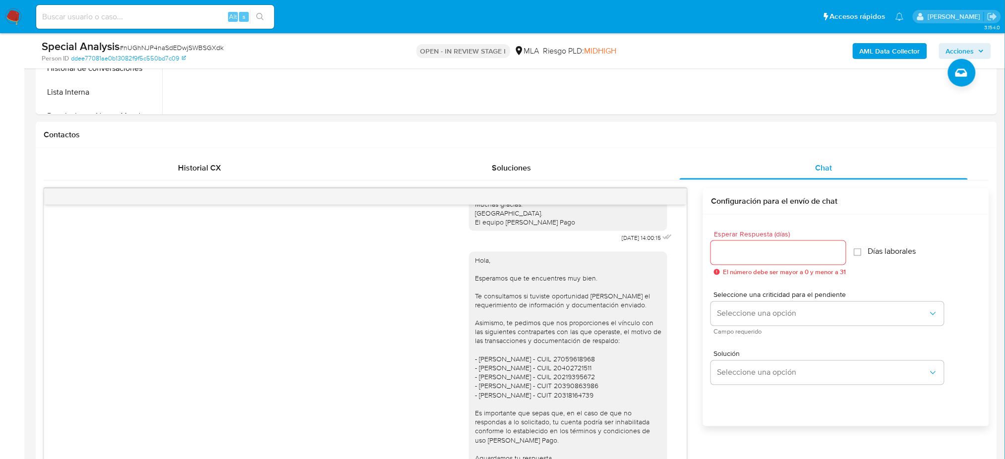
click at [863, 54] on b "AML Data Collector" at bounding box center [889, 51] width 60 height 16
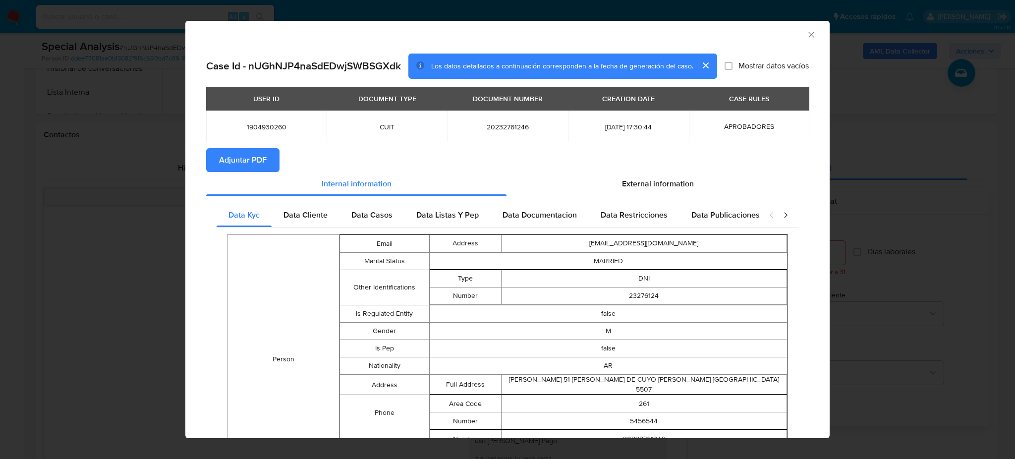
click at [253, 158] on span "Adjuntar PDF" at bounding box center [243, 160] width 48 height 22
click at [806, 31] on icon "Cerrar ventana" at bounding box center [811, 35] width 10 height 10
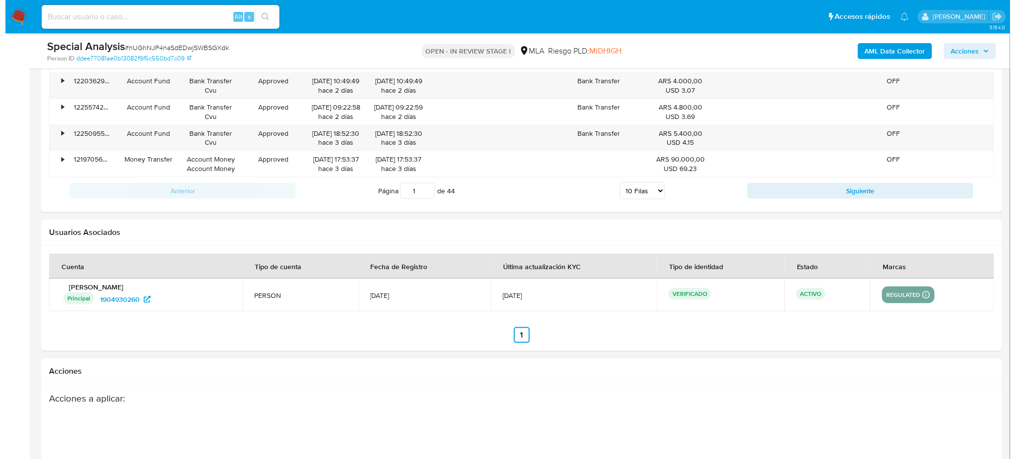
scroll to position [1745, 0]
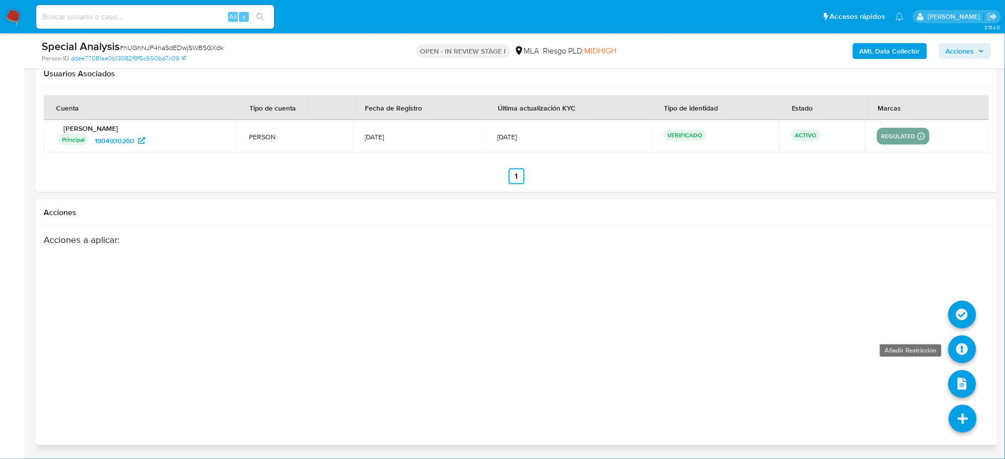
click at [961, 353] on icon at bounding box center [962, 350] width 28 height 28
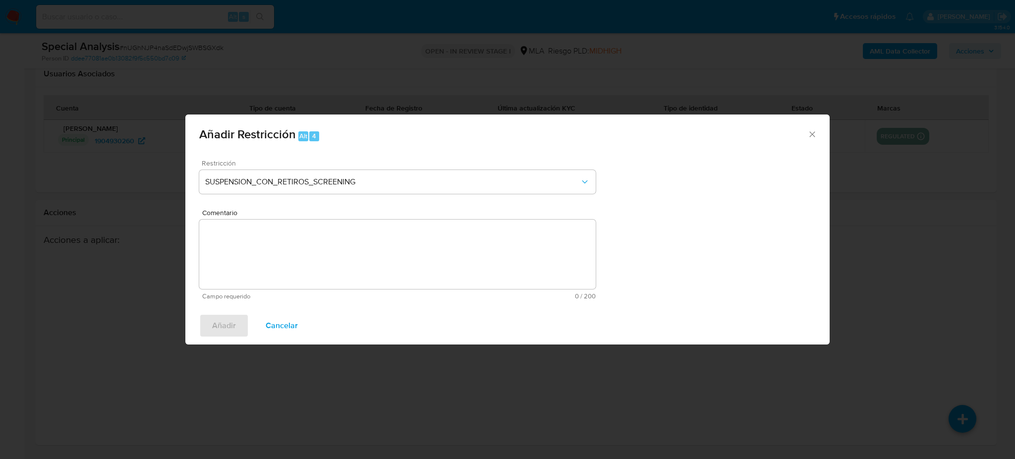
click at [387, 165] on span "Restricción" at bounding box center [400, 163] width 396 height 7
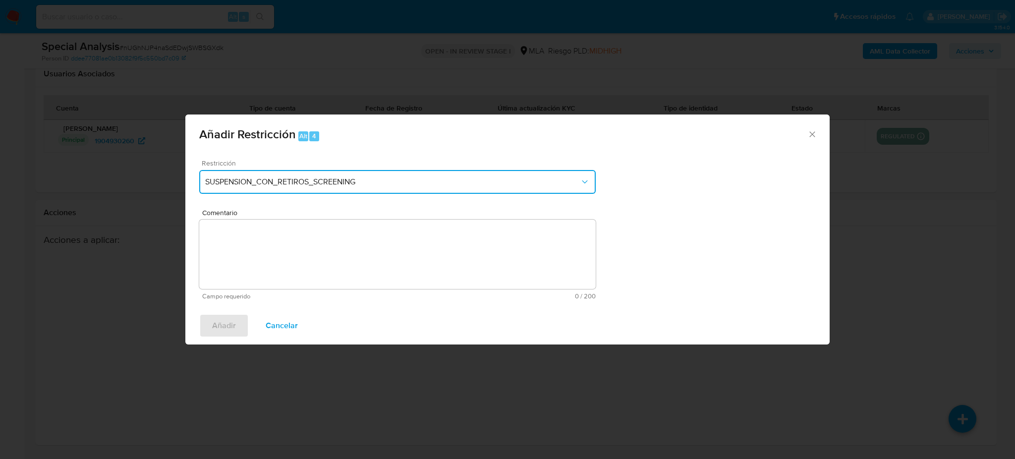
click at [389, 180] on span "SUSPENSION_CON_RETIROS_SCREENING" at bounding box center [392, 182] width 375 height 10
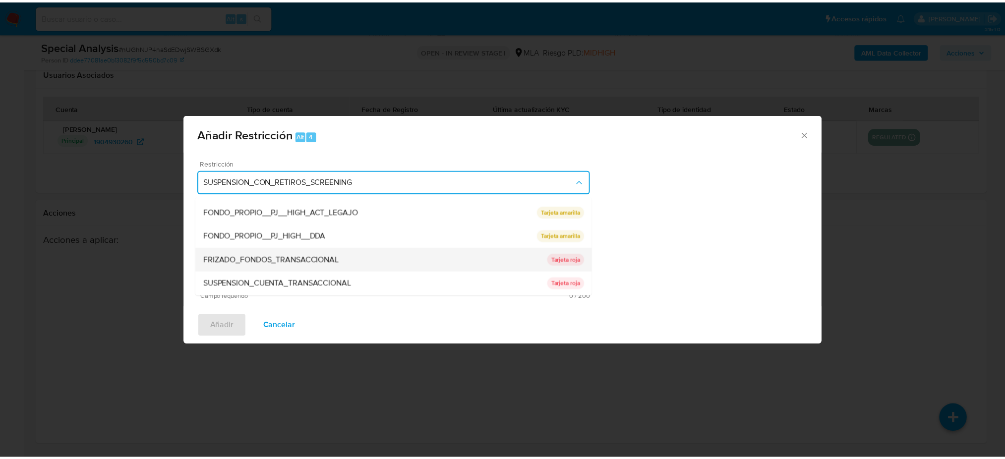
scroll to position [162, 0]
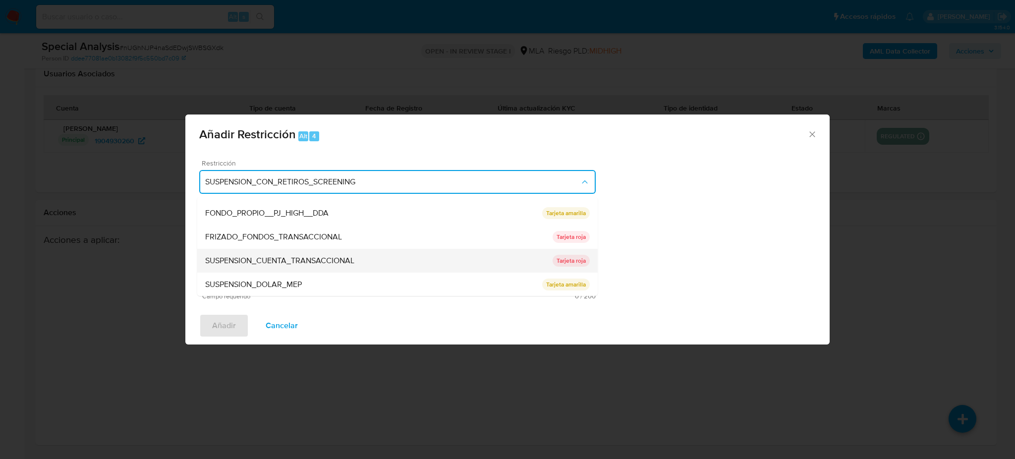
click at [297, 257] on span "SUSPENSION_CUENTA_TRANSACCIONAL" at bounding box center [279, 261] width 149 height 10
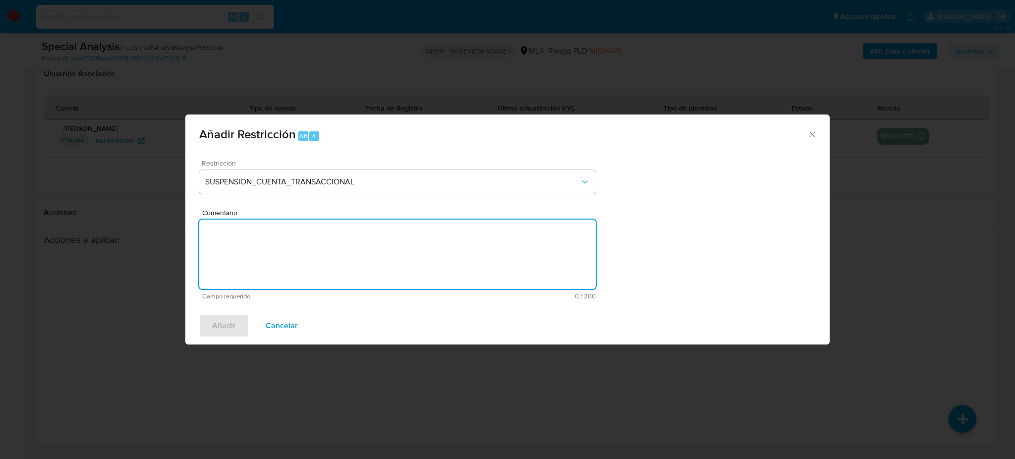
click at [297, 257] on textarea "Comentario" at bounding box center [397, 254] width 396 height 69
type textarea "AML"
click at [226, 315] on span "Añadir" at bounding box center [224, 326] width 24 height 22
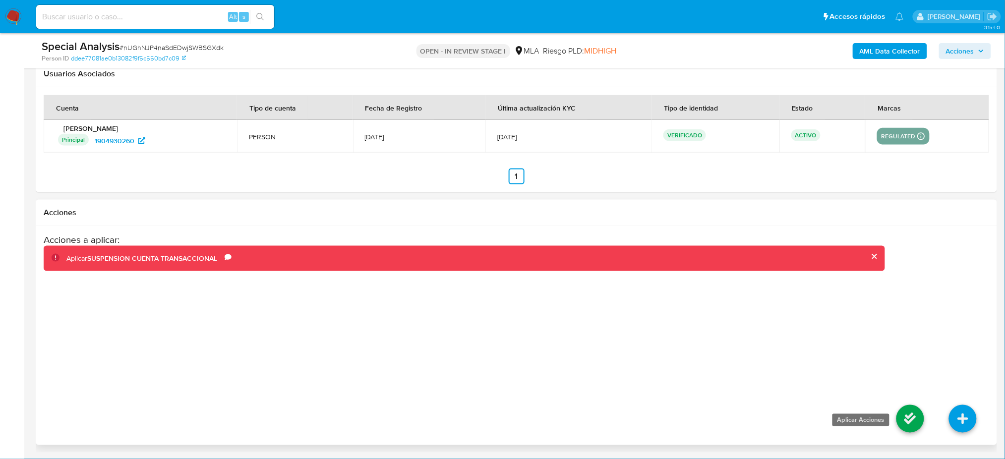
click at [900, 413] on icon at bounding box center [910, 419] width 28 height 28
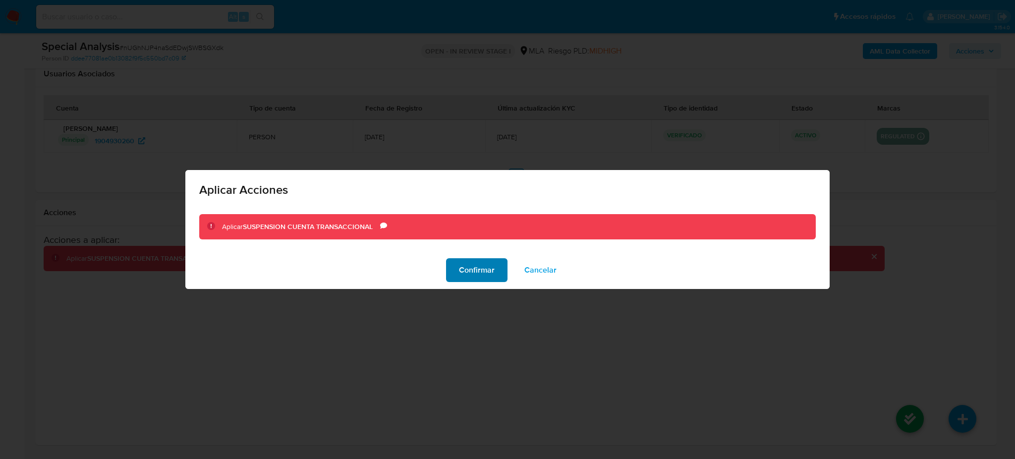
click at [467, 266] on span "Confirmar" at bounding box center [477, 270] width 36 height 22
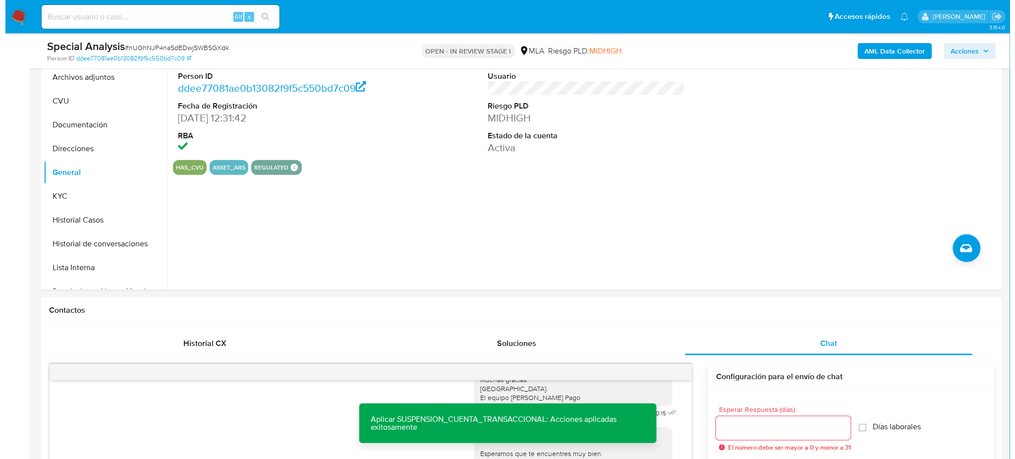
scroll to position [93, 0]
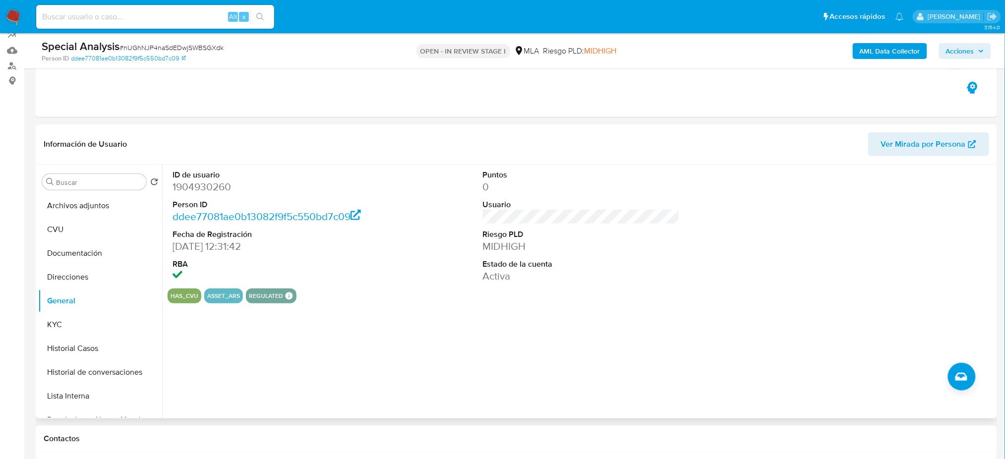
click at [191, 195] on dl "ID de usuario 1904930260 Person ID ddee77081ae0b13082f9f5c550bd7c09 Fecha de Re…" at bounding box center [270, 227] width 197 height 114
click at [187, 189] on dd "1904930260" at bounding box center [270, 187] width 197 height 14
copy dd "1904930260"
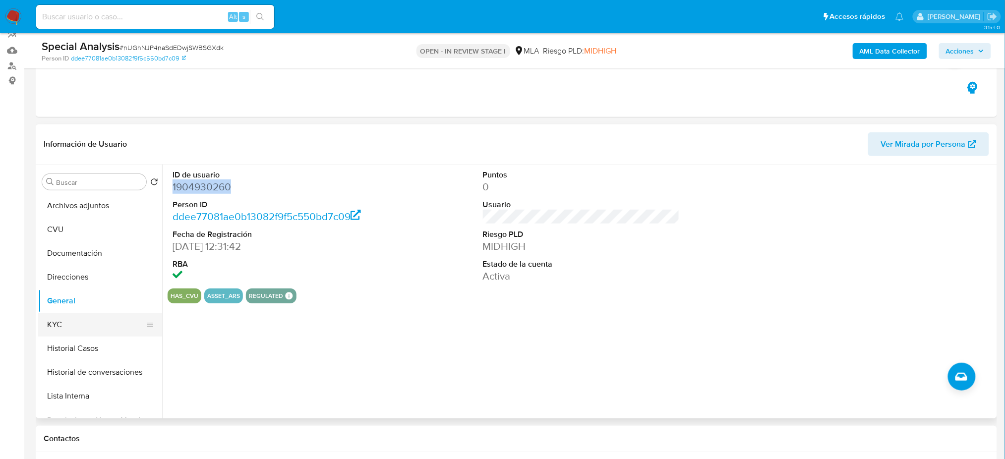
click at [75, 328] on button "KYC" at bounding box center [96, 325] width 116 height 24
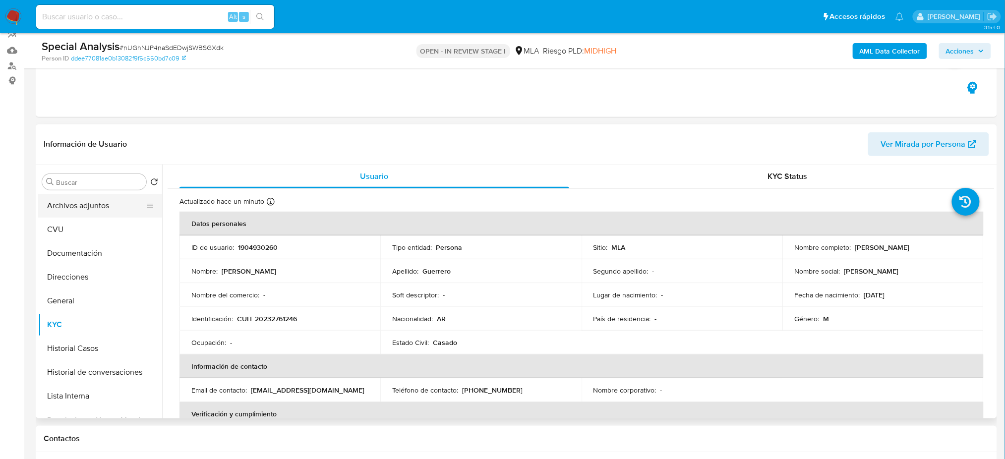
click at [94, 203] on button "Archivos adjuntos" at bounding box center [96, 206] width 116 height 24
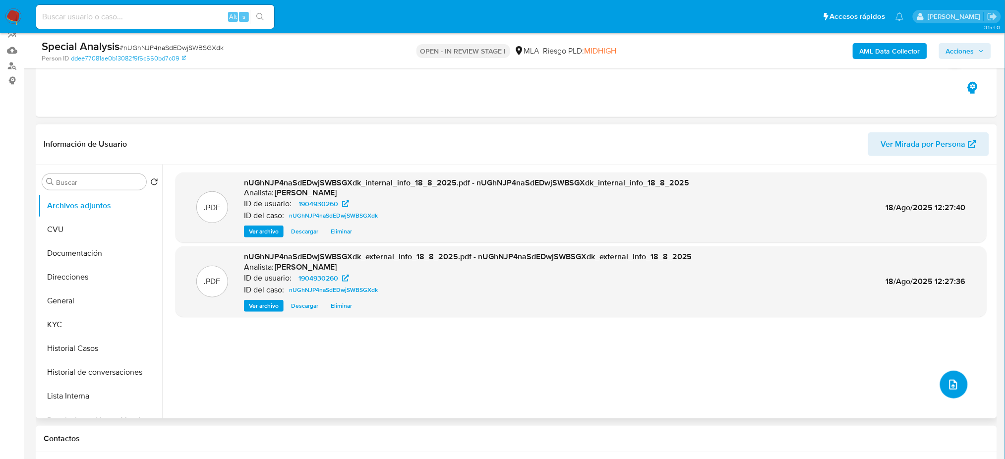
click at [950, 381] on icon "upload-file" at bounding box center [953, 385] width 12 height 12
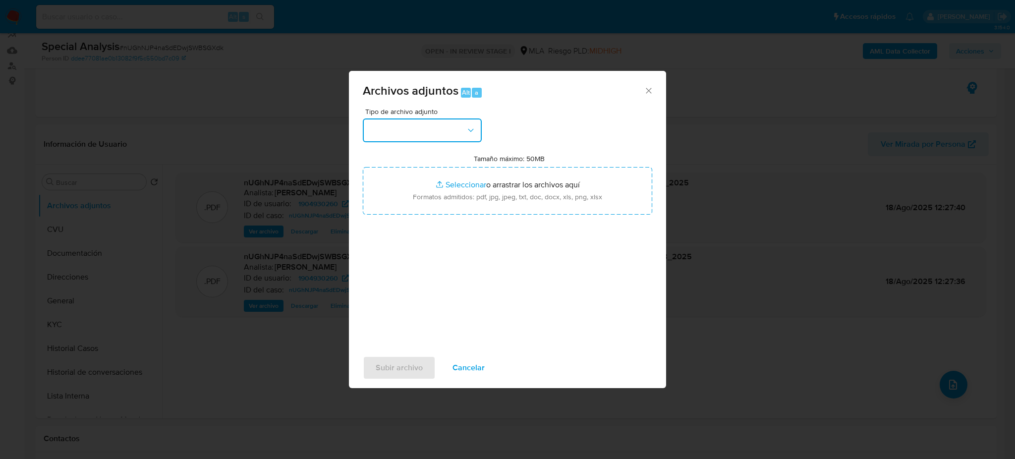
click at [413, 130] on button "button" at bounding box center [422, 130] width 119 height 24
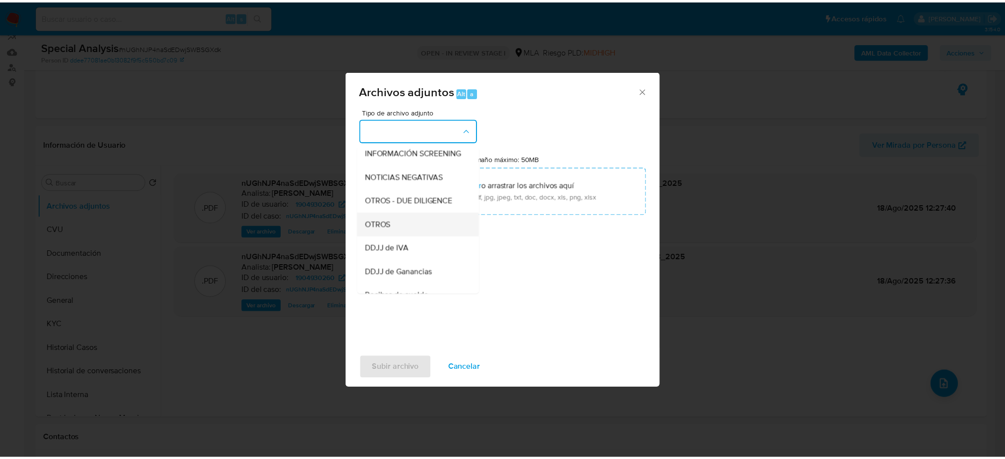
scroll to position [132, 0]
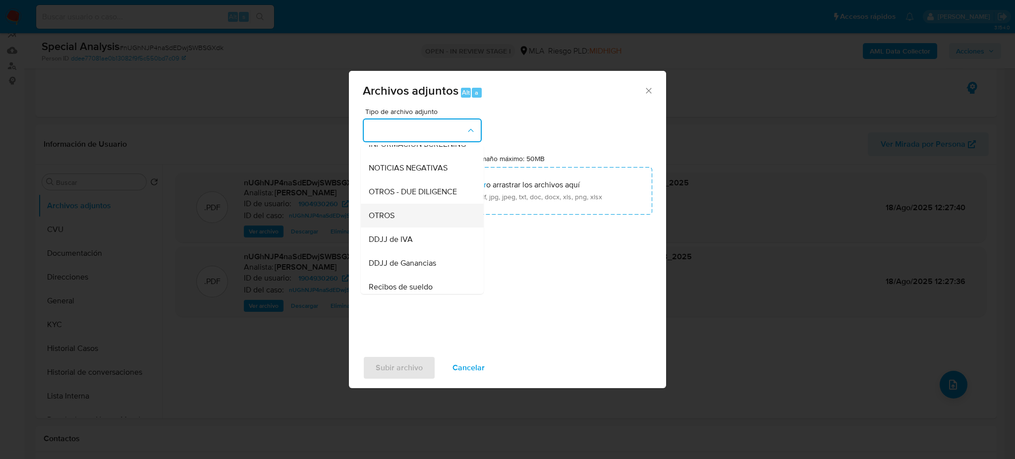
click at [419, 239] on div "DDJJ de IVA" at bounding box center [419, 239] width 101 height 24
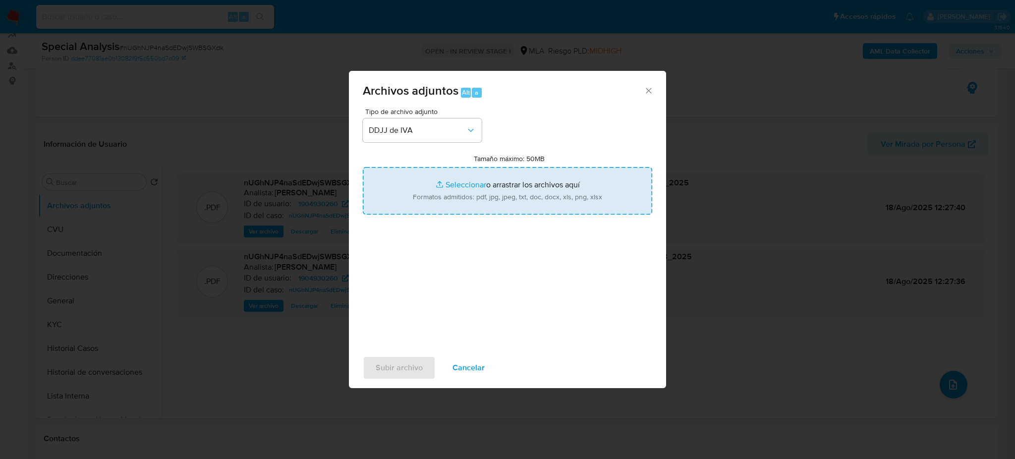
click at [465, 191] on input "Tamaño máximo: 50MB Seleccionar archivos" at bounding box center [507, 191] width 289 height 48
type input "C:\fakepath\Caselog nUGhNJP4naSdEDwjSWBSGXdk_2025_08_11_16_41_12.docx"
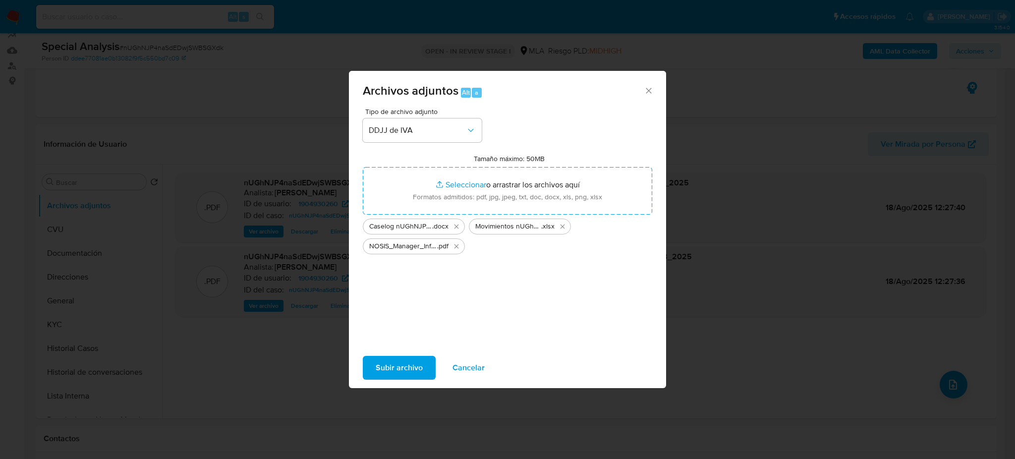
drag, startPoint x: 465, startPoint y: 191, endPoint x: 399, endPoint y: 364, distance: 185.1
click at [399, 364] on span "Subir archivo" at bounding box center [399, 368] width 47 height 22
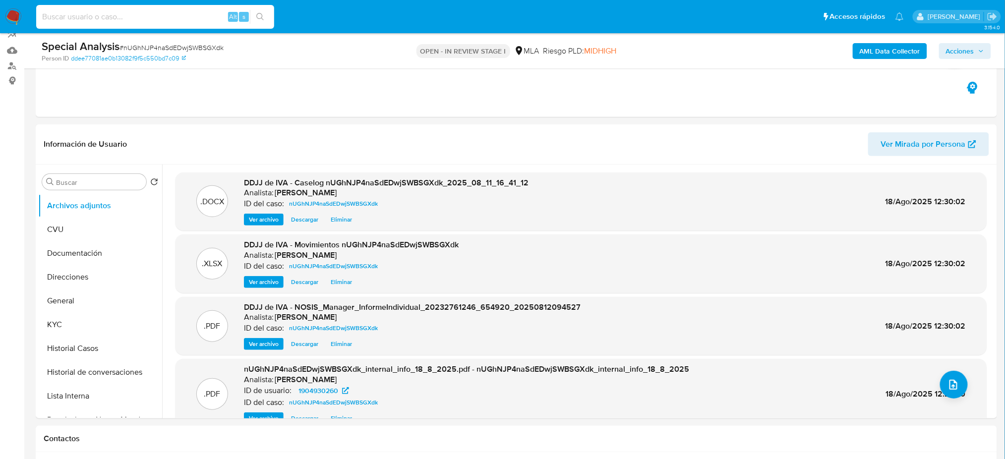
click at [157, 17] on input at bounding box center [155, 16] width 238 height 13
paste input "2dqZ9WY8KLO5aX5LlAtnhYRf"
type input "2dqZ9WY8KLO5aX5LlAtnhYRf"
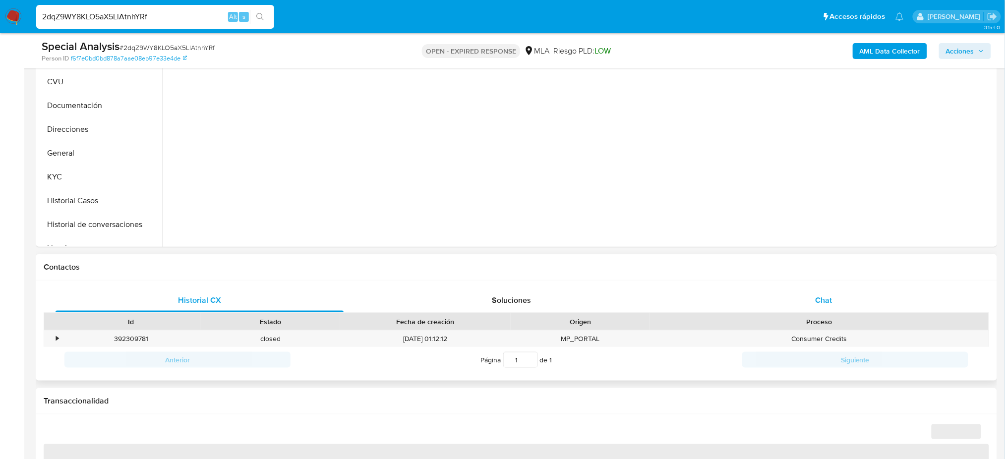
click at [840, 292] on div "Chat" at bounding box center [823, 300] width 288 height 24
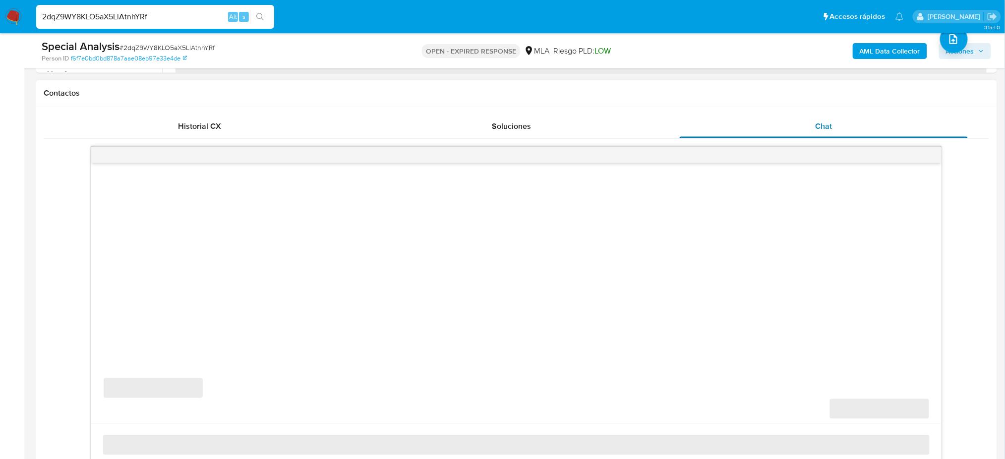
scroll to position [462, 0]
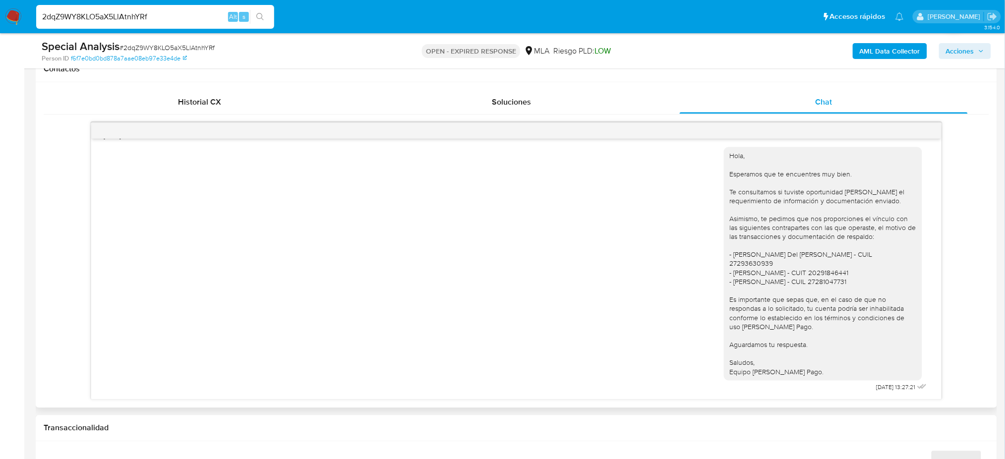
select select "10"
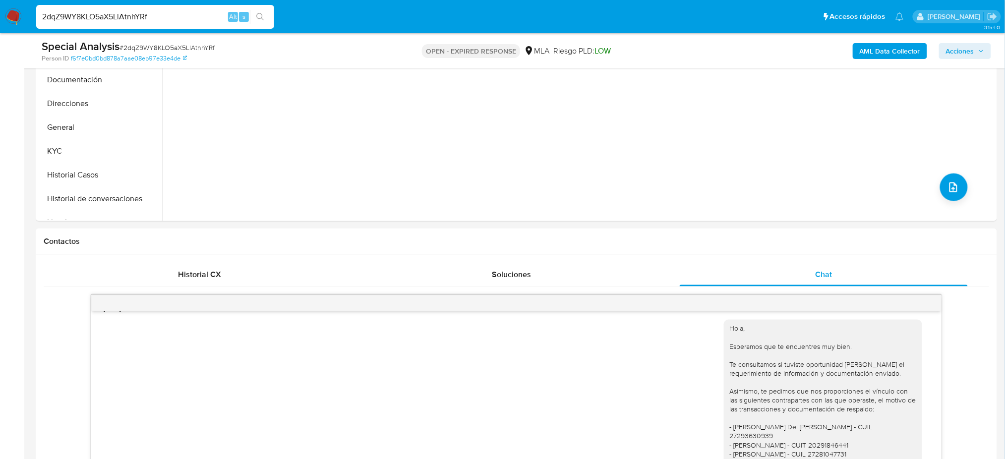
scroll to position [198, 0]
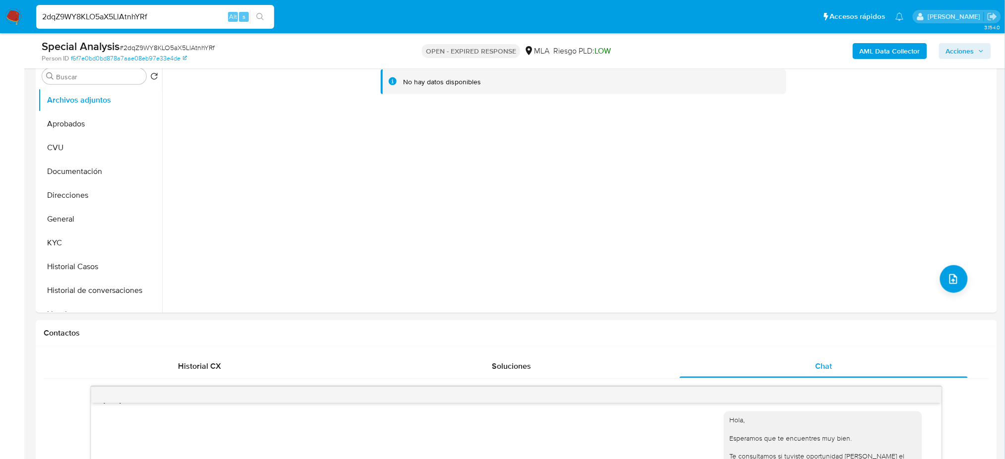
drag, startPoint x: 170, startPoint y: 16, endPoint x: 0, endPoint y: 30, distance: 170.6
click at [0, 30] on nav "Pausado Ver notificaciones 2dqZ9WY8KLO5aX5LlAtnhYRf Alt s Accesos rápidos Presi…" at bounding box center [502, 16] width 1005 height 33
paste input "365rBFg85DT3Oa5MQkNlKUOQ"
type input "365rBFg85DT3Oa5MQkNlKUOQ"
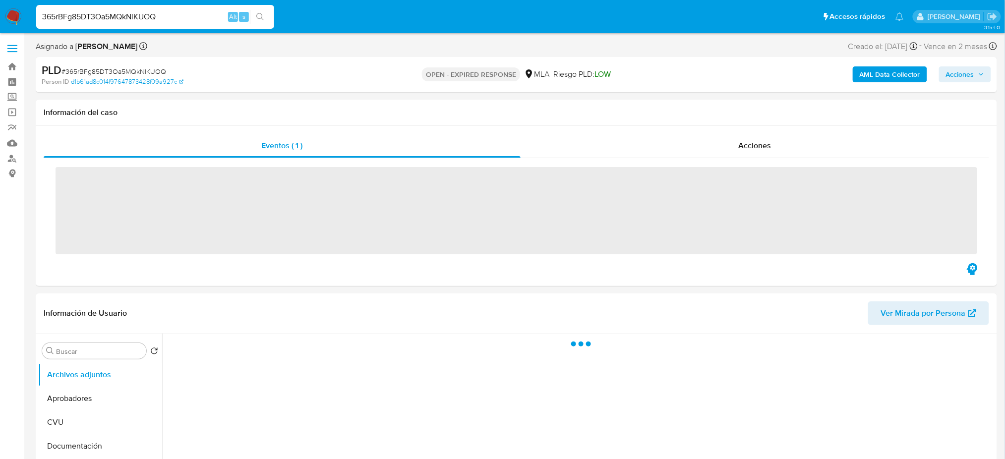
click at [10, 17] on img at bounding box center [13, 16] width 17 height 17
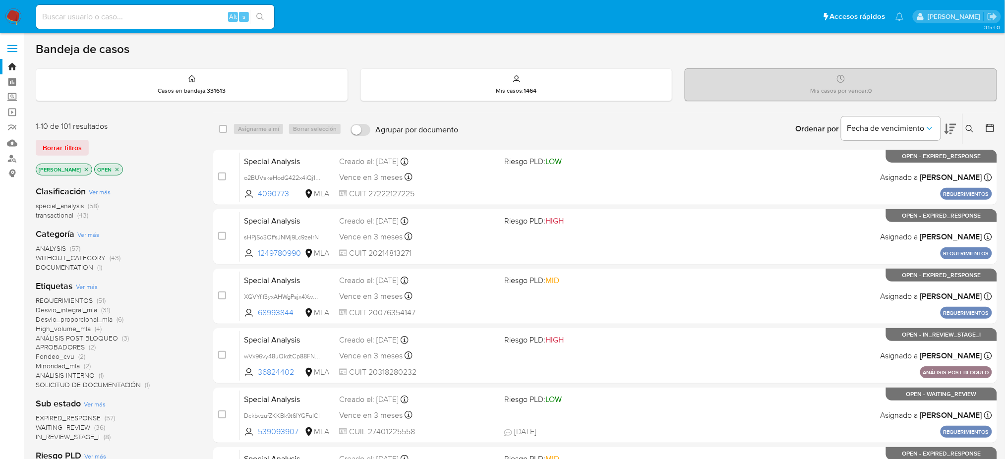
drag, startPoint x: 969, startPoint y: 129, endPoint x: 949, endPoint y: 145, distance: 26.2
click at [969, 129] on icon at bounding box center [969, 129] width 8 height 8
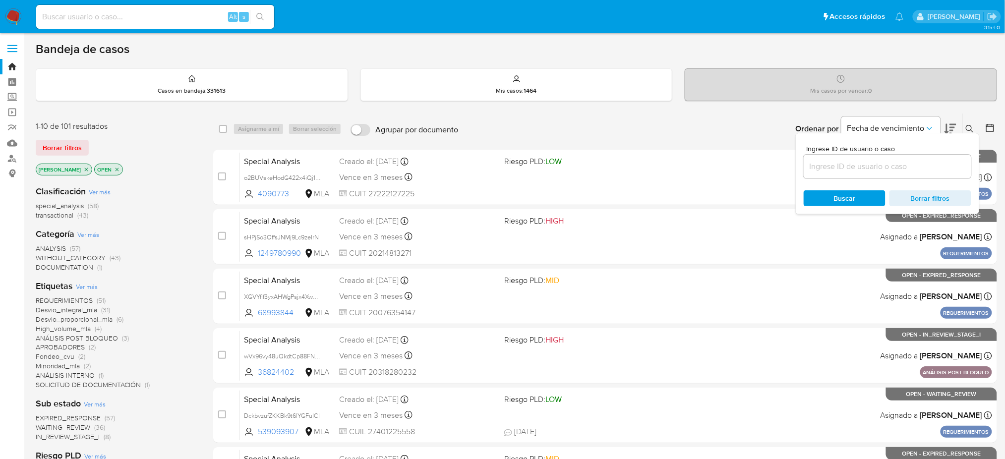
click at [882, 171] on input at bounding box center [887, 166] width 168 height 13
type input "365rBFg85DT3Oa5MQkNlKUOQ"
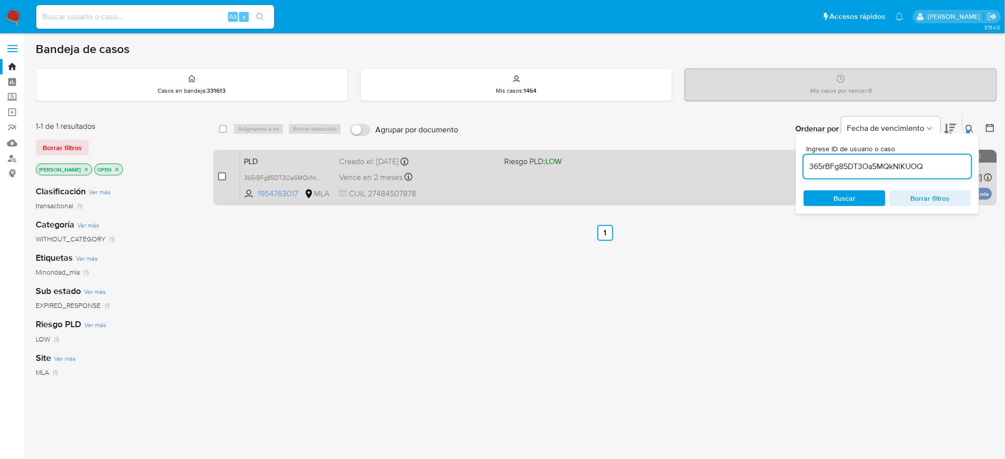
click at [225, 176] on input "checkbox" at bounding box center [222, 176] width 8 height 8
checkbox input "true"
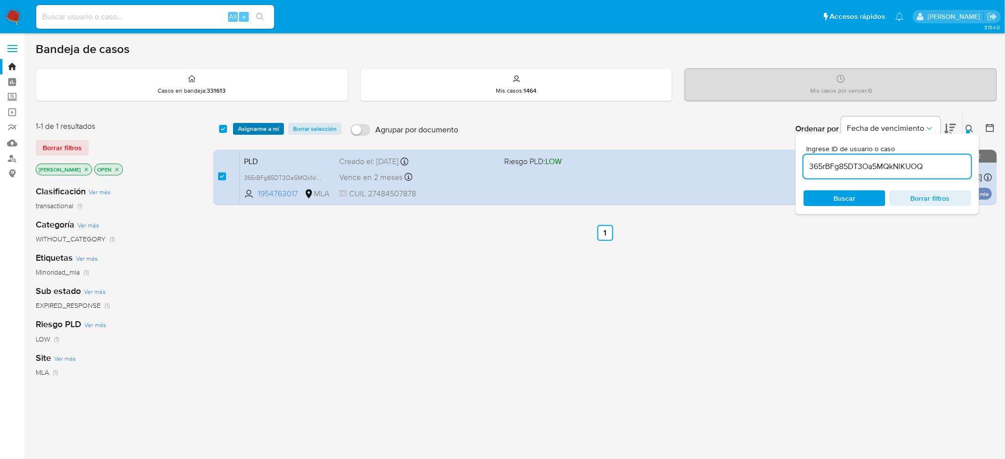
click at [251, 131] on span "Asignarme a mí" at bounding box center [258, 129] width 41 height 10
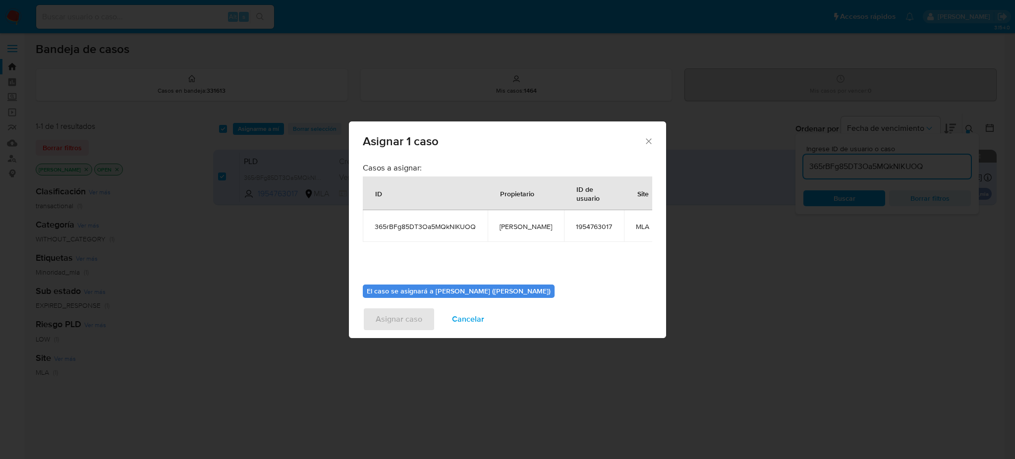
click at [509, 231] on td "[PERSON_NAME]" at bounding box center [526, 226] width 76 height 32
copy span "[PERSON_NAME]"
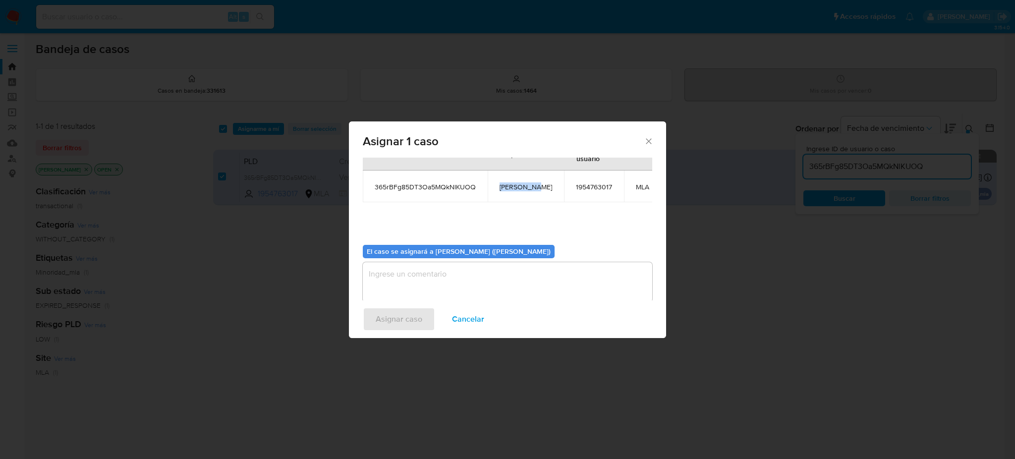
scroll to position [60, 0]
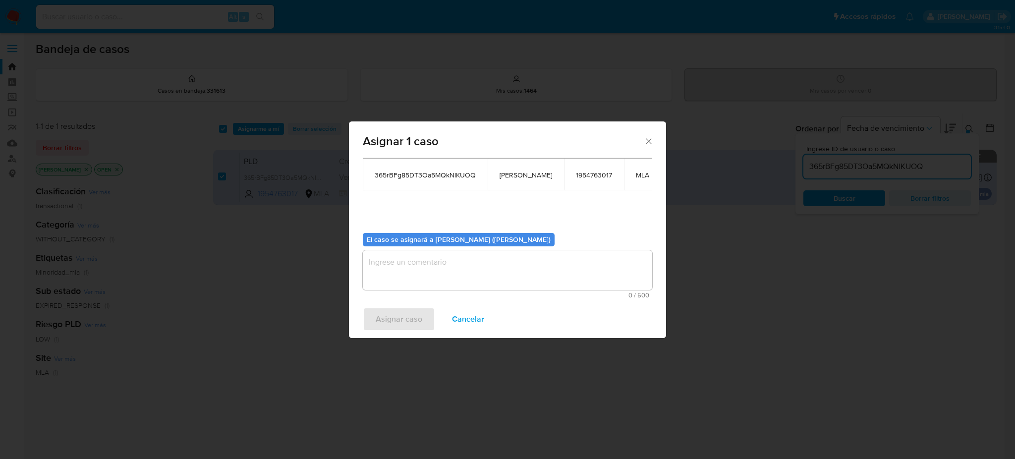
click at [396, 292] on span "0 / 500" at bounding box center [507, 295] width 283 height 6
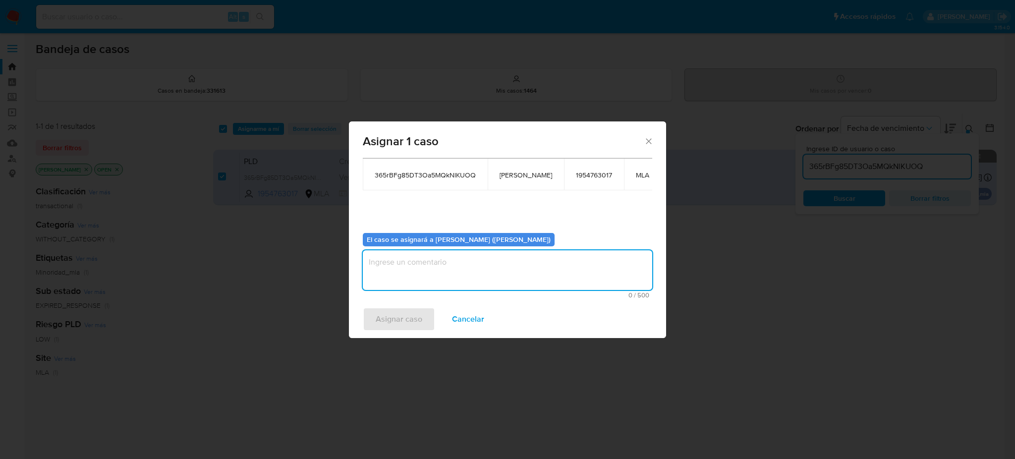
click at [398, 264] on textarea "assign-modal" at bounding box center [507, 270] width 289 height 40
paste textarea "[PERSON_NAME]"
type textarea "[PERSON_NAME]"
click at [397, 323] on span "Asignar caso" at bounding box center [399, 319] width 47 height 22
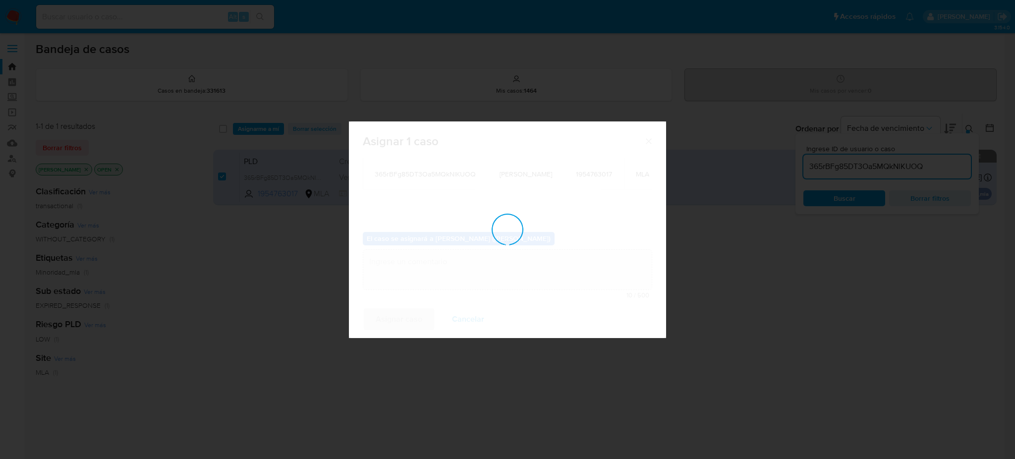
checkbox input "false"
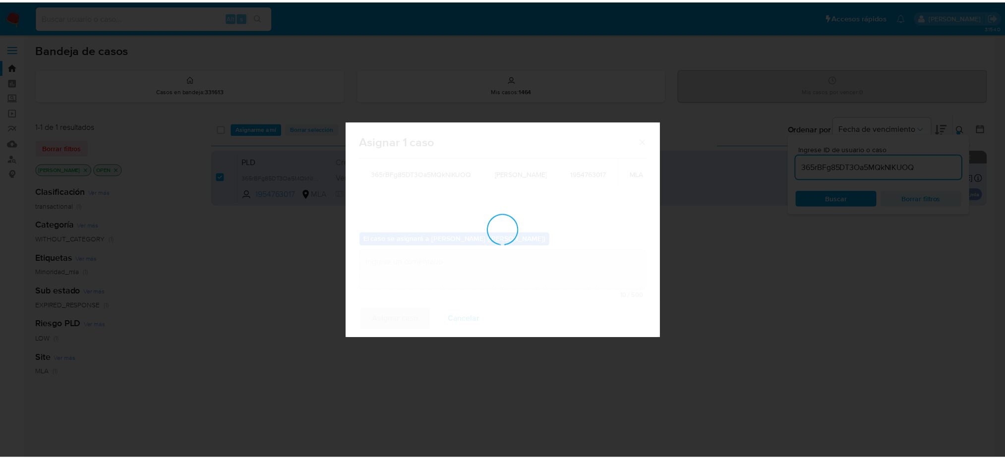
scroll to position [59, 0]
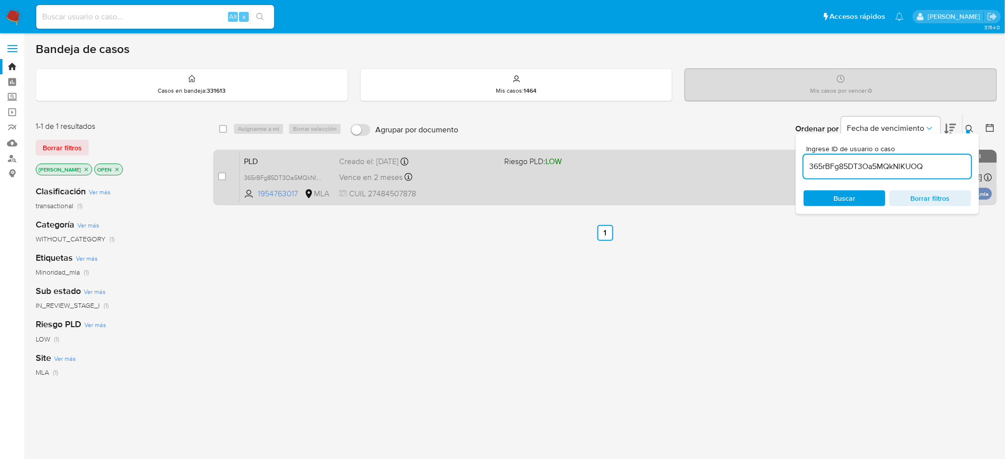
click at [458, 180] on div "Vence en 2 meses Vence el [DATE] 03:38:37" at bounding box center [417, 176] width 157 height 13
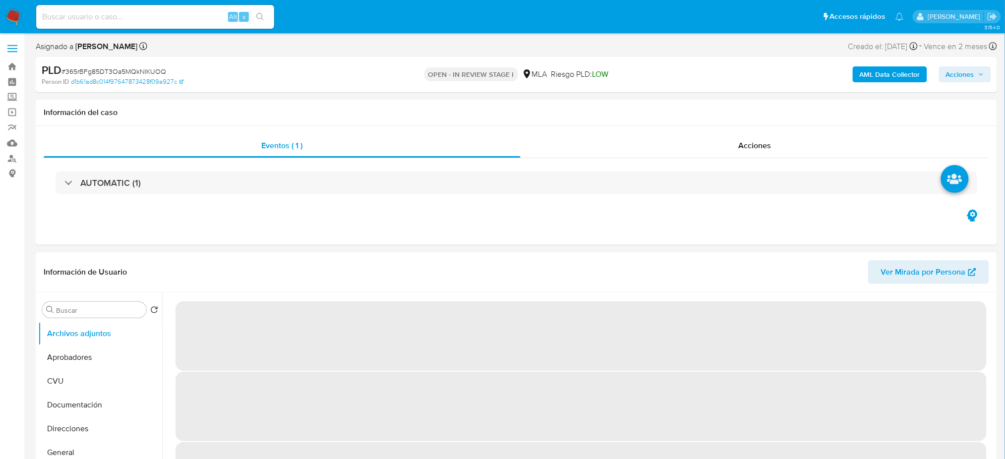
select select "10"
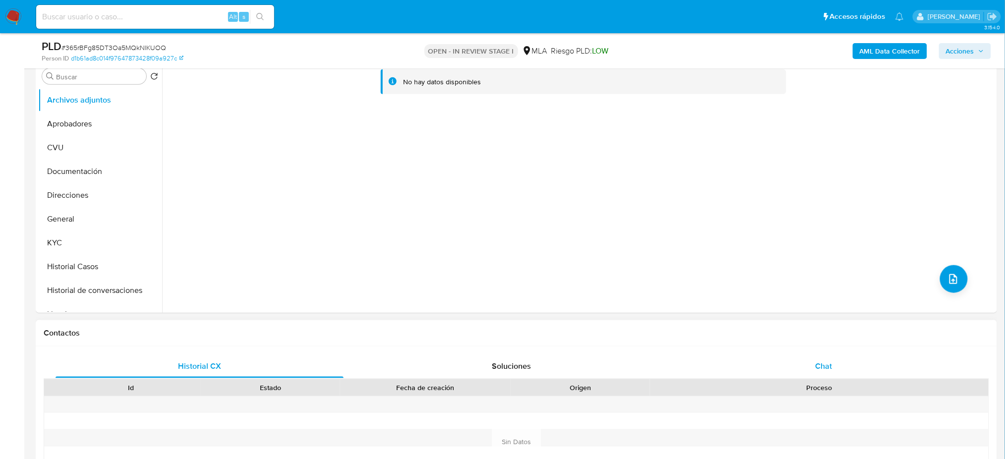
click at [823, 365] on span "Chat" at bounding box center [823, 365] width 17 height 11
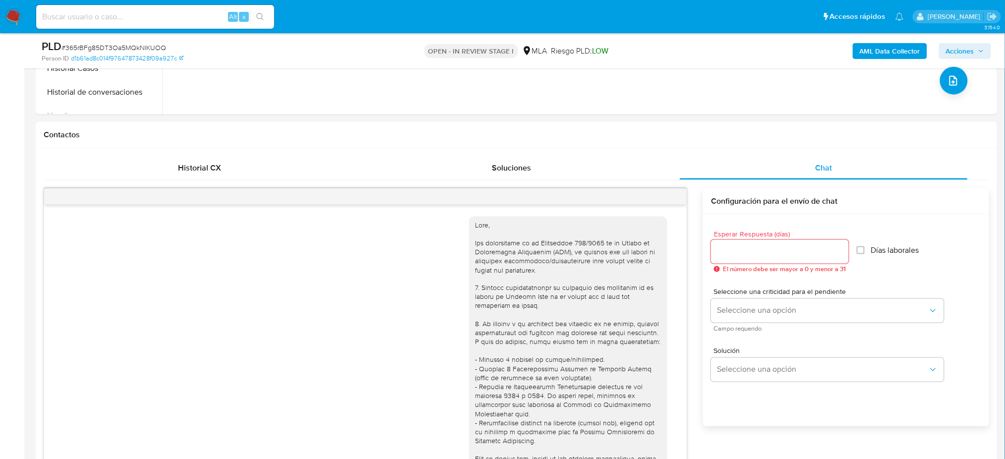
scroll to position [519, 0]
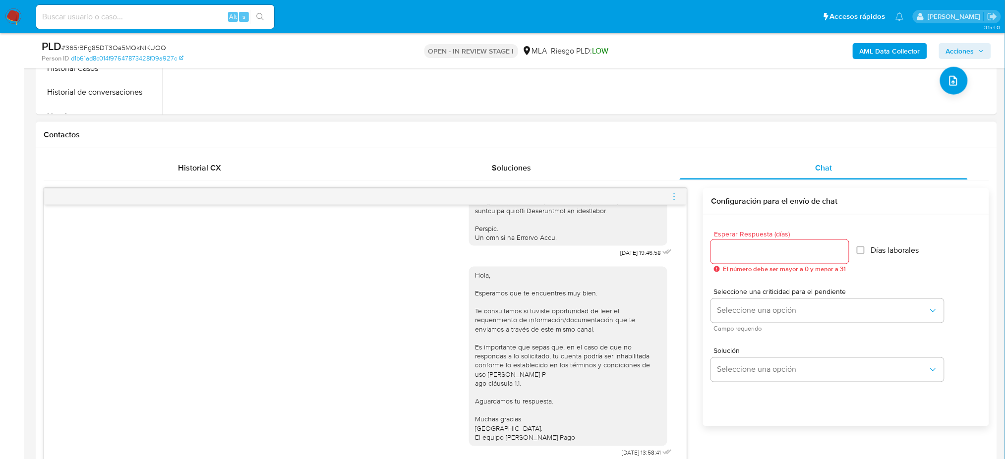
click at [670, 197] on icon "menu-action" at bounding box center [674, 196] width 9 height 9
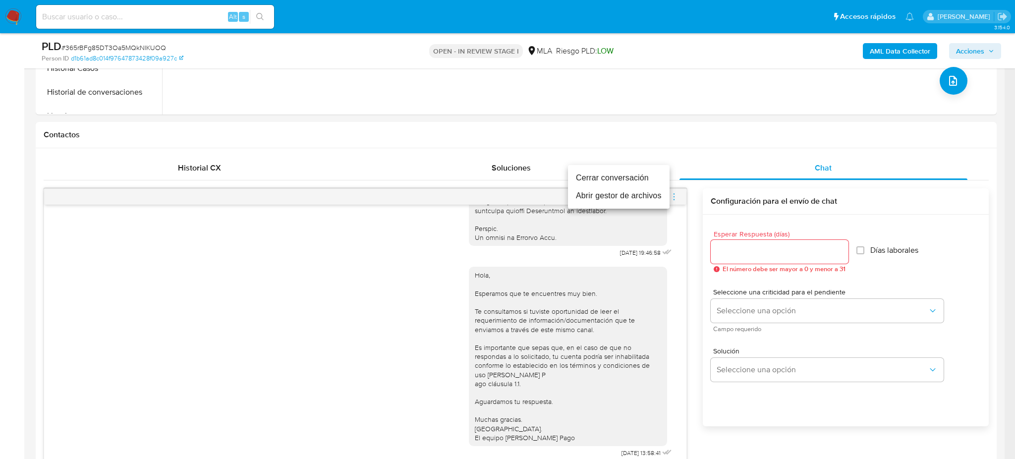
click at [639, 170] on li "Cerrar conversación" at bounding box center [619, 178] width 102 height 18
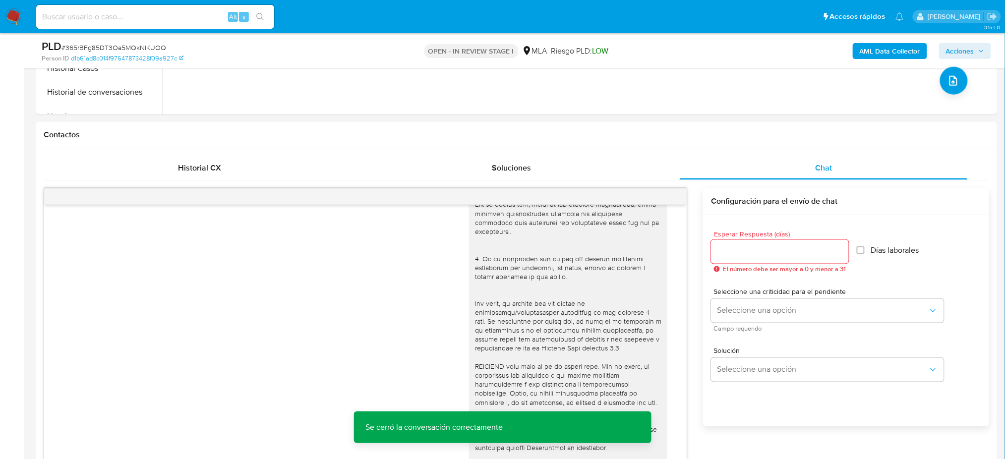
scroll to position [132, 0]
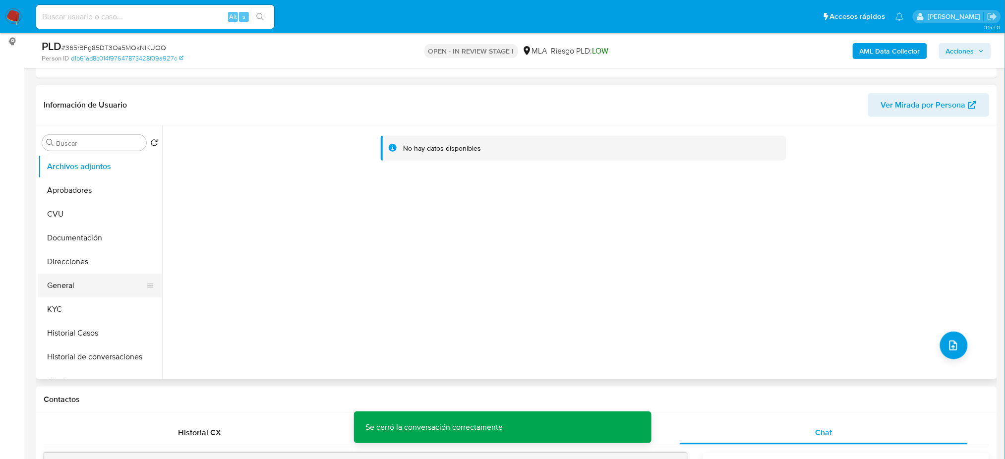
click at [93, 282] on button "General" at bounding box center [96, 286] width 116 height 24
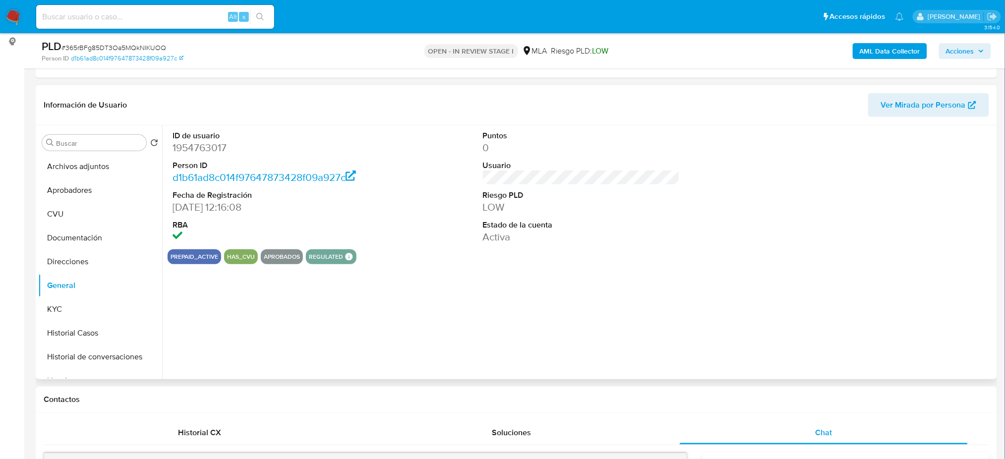
click at [211, 151] on dd "1954763017" at bounding box center [270, 148] width 197 height 14
copy dd "1954763017"
click at [885, 47] on b "AML Data Collector" at bounding box center [889, 51] width 60 height 16
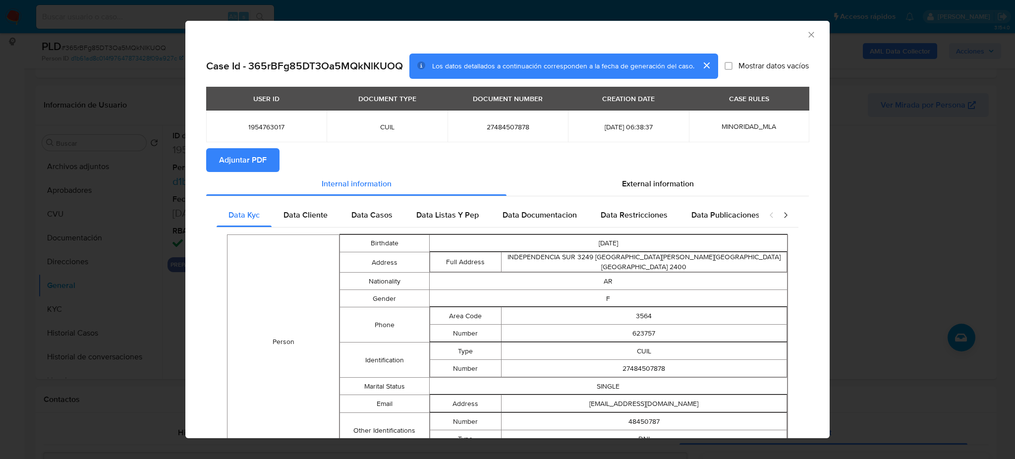
click at [273, 154] on button "Adjuntar PDF" at bounding box center [242, 160] width 73 height 24
click at [806, 35] on icon "Cerrar ventana" at bounding box center [811, 35] width 10 height 10
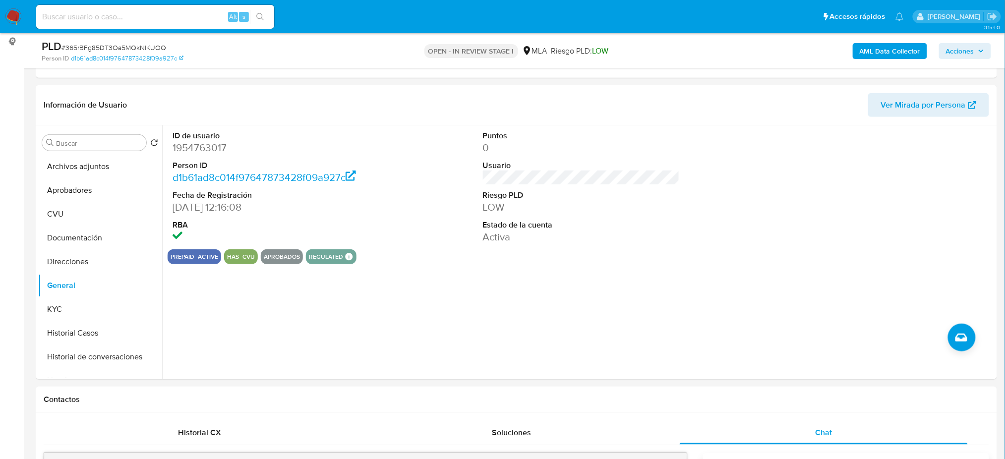
click at [119, 46] on span "# 365rBFg85DT3Oa5MQkNlKUOQ" at bounding box center [113, 48] width 105 height 10
copy span "365rBFg85DT3Oa5MQkNlKUOQ"
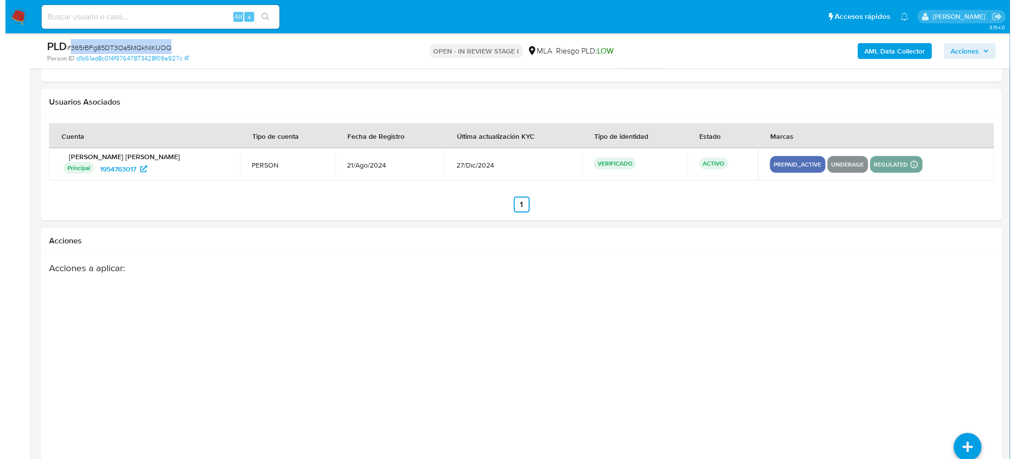
scroll to position [1745, 0]
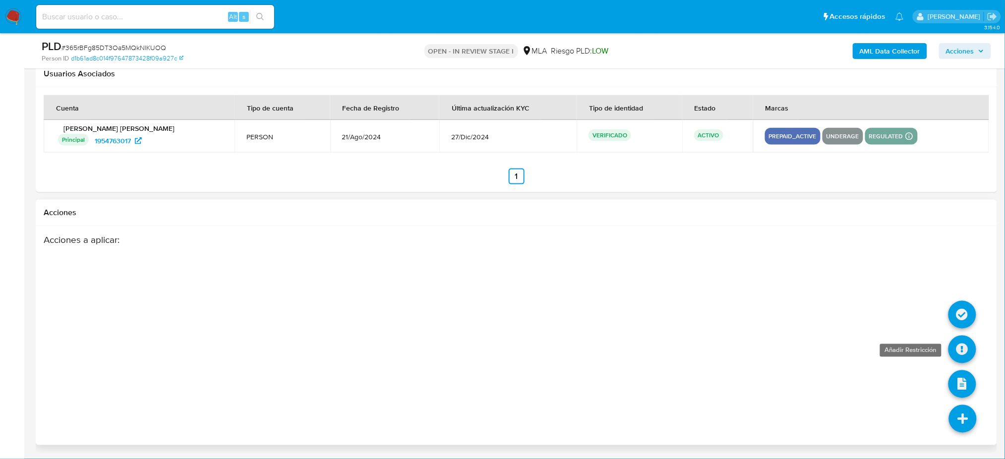
click at [954, 346] on icon at bounding box center [962, 350] width 28 height 28
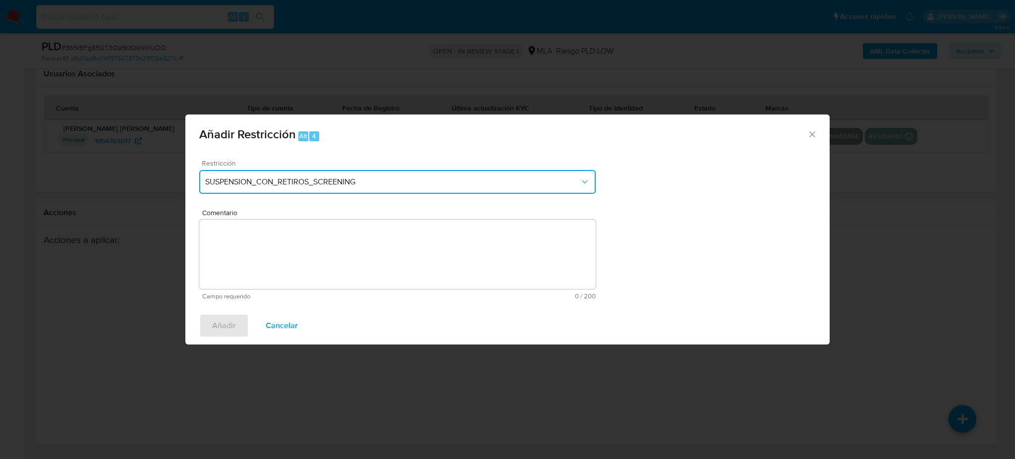
click at [386, 174] on button "SUSPENSION_CON_RETIROS_SCREENING" at bounding box center [397, 182] width 396 height 24
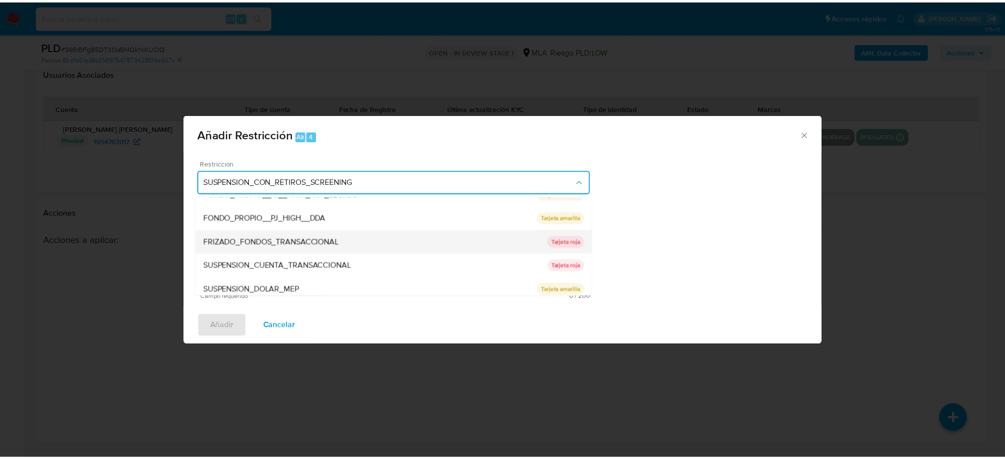
scroll to position [162, 0]
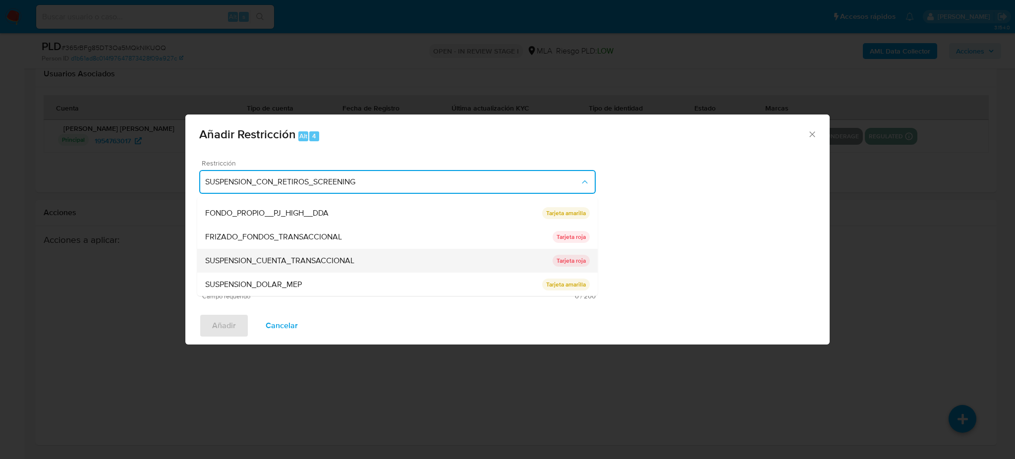
click at [313, 260] on span "SUSPENSION_CUENTA_TRANSACCIONAL" at bounding box center [279, 261] width 149 height 10
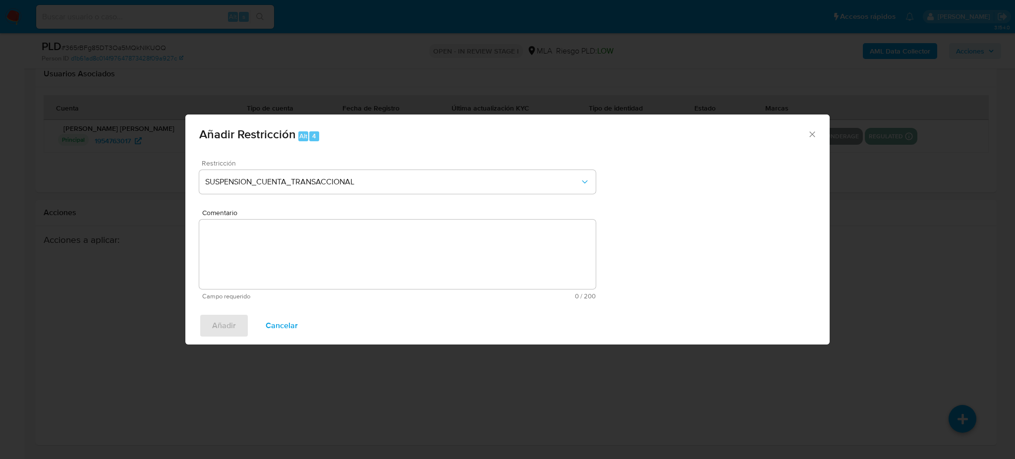
click at [313, 260] on textarea "Comentario" at bounding box center [397, 254] width 396 height 69
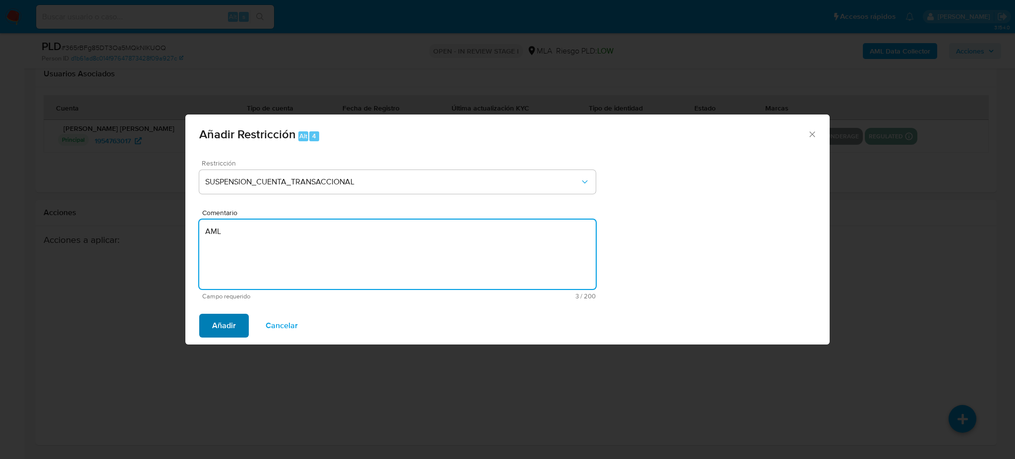
type textarea "AML"
click at [225, 321] on span "Añadir" at bounding box center [224, 326] width 24 height 22
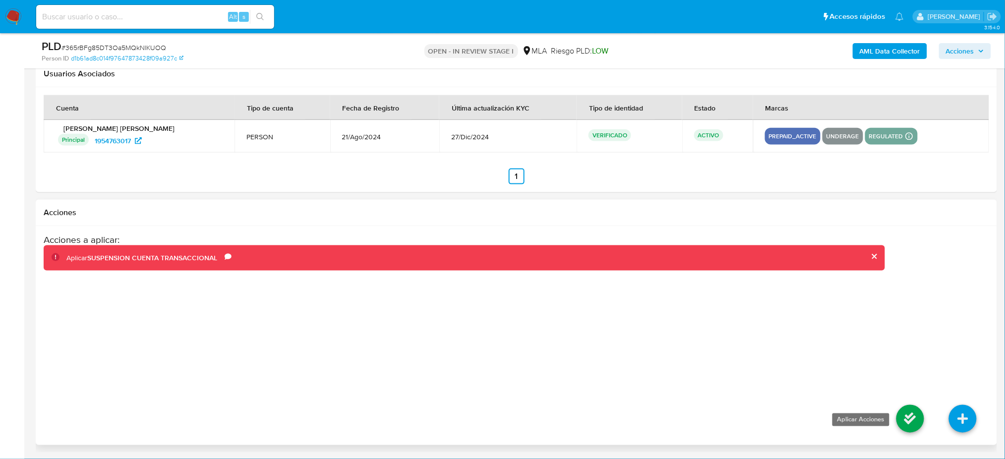
click at [912, 425] on icon at bounding box center [910, 419] width 28 height 28
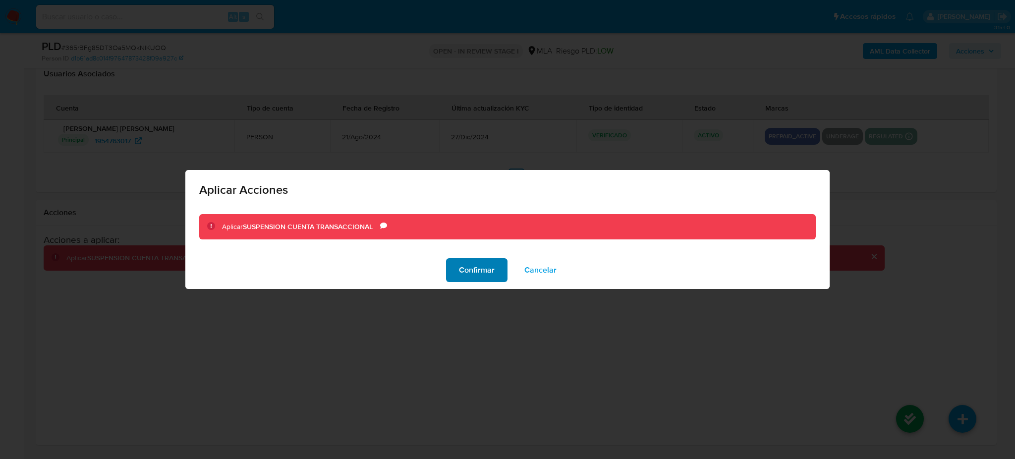
click at [478, 280] on span "Confirmar" at bounding box center [477, 270] width 36 height 22
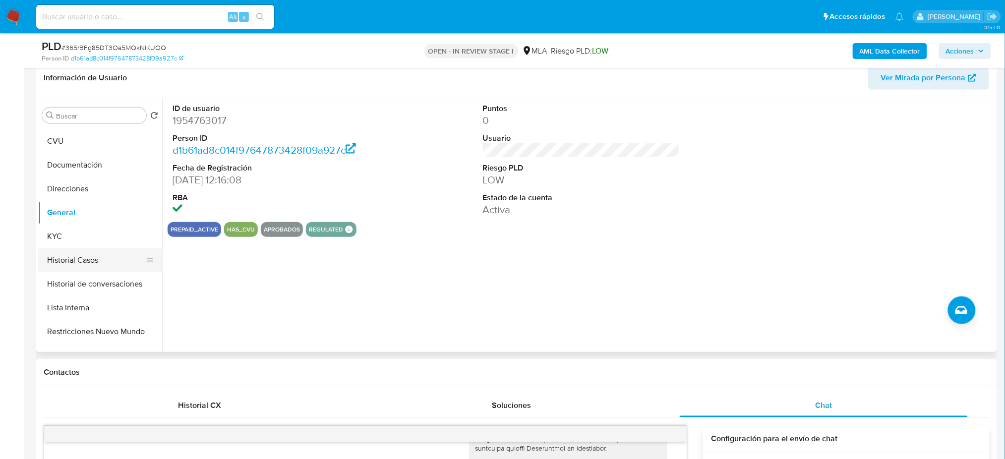
scroll to position [66, 0]
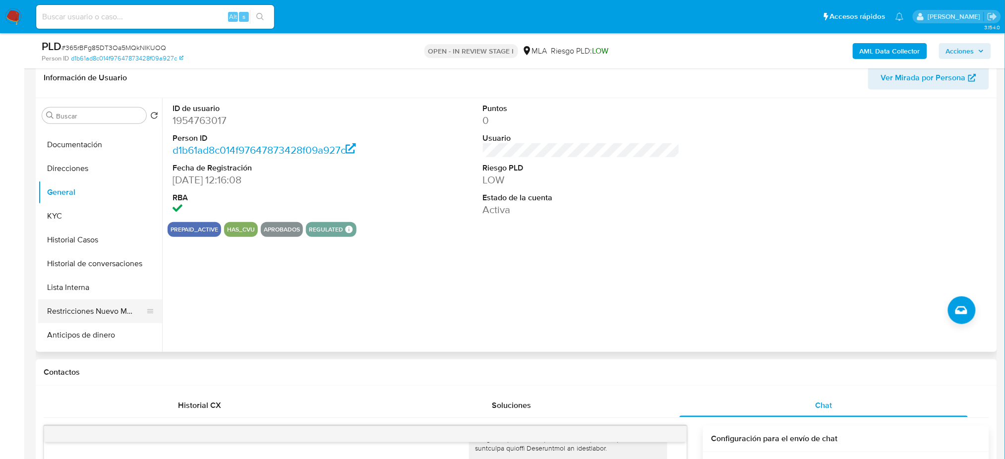
click at [91, 312] on button "Restricciones Nuevo Mundo" at bounding box center [96, 311] width 116 height 24
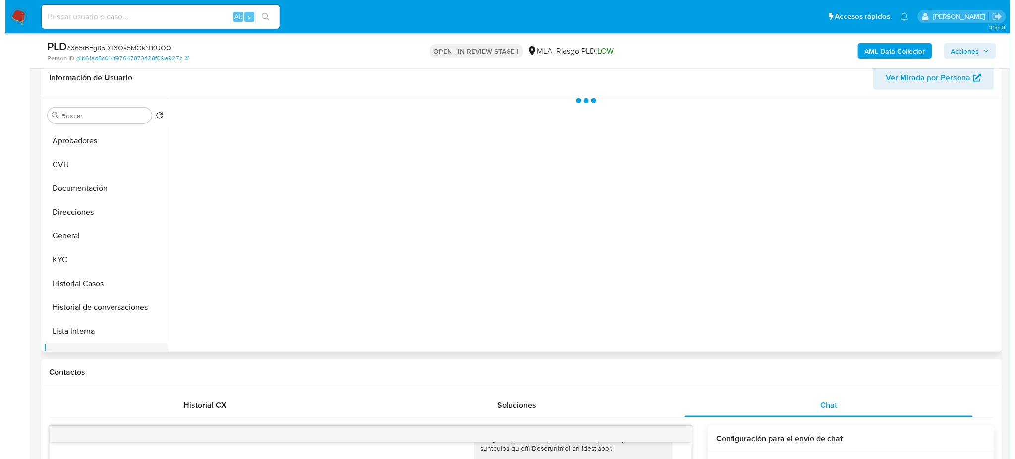
scroll to position [0, 0]
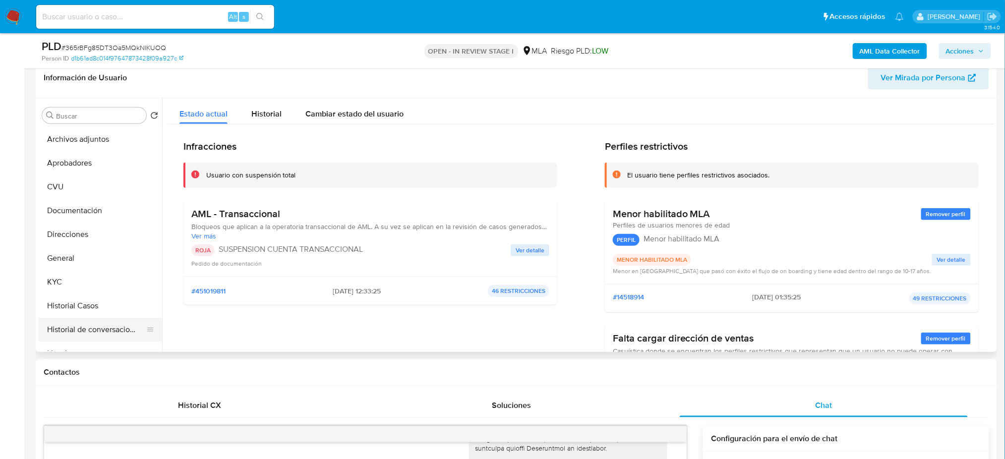
click at [92, 318] on button "Historial de conversaciones" at bounding box center [96, 330] width 116 height 24
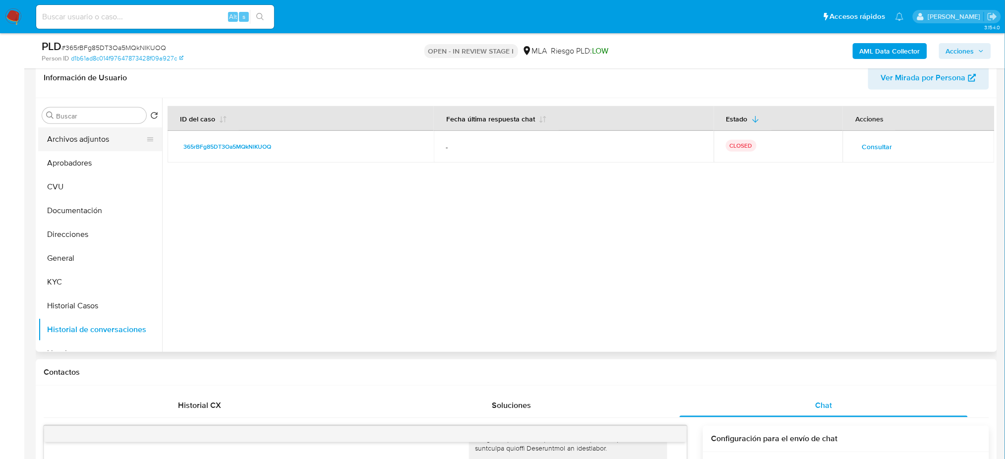
click at [85, 142] on button "Archivos adjuntos" at bounding box center [96, 139] width 116 height 24
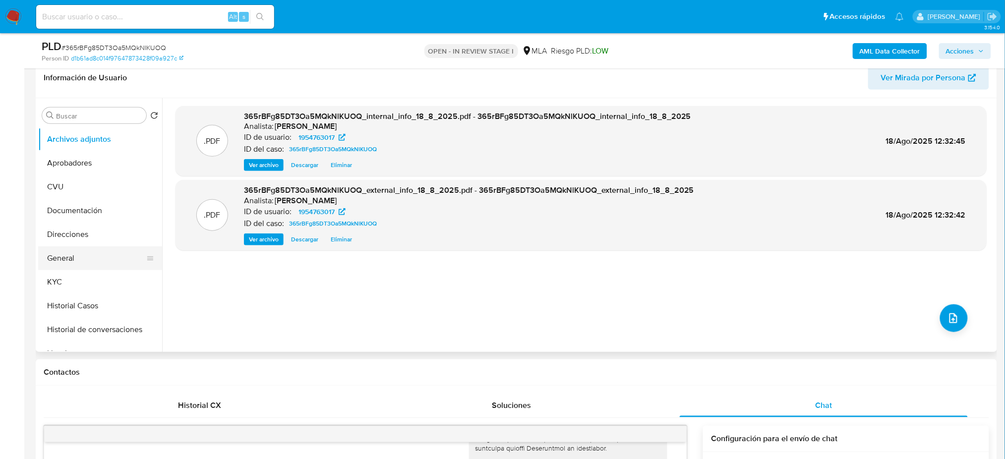
click at [94, 257] on button "General" at bounding box center [96, 258] width 116 height 24
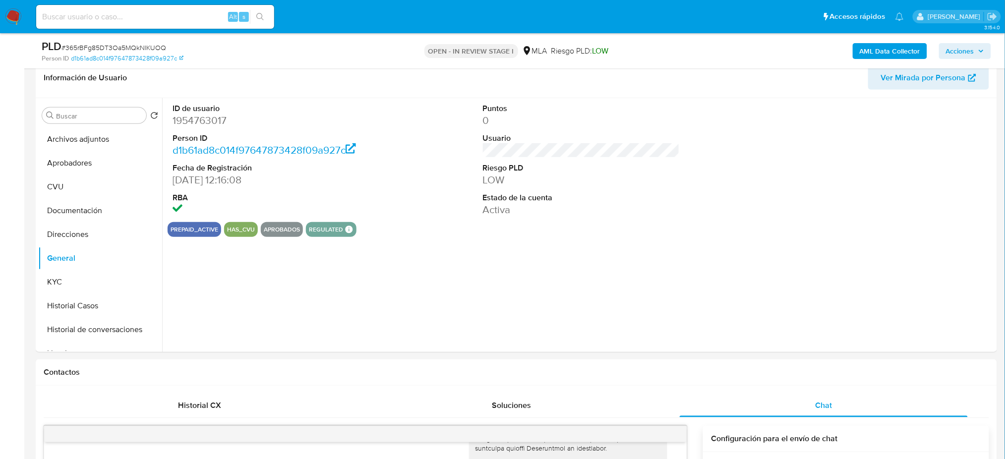
click at [190, 117] on dd "1954763017" at bounding box center [270, 120] width 197 height 14
copy dd "1954763017"
click at [69, 138] on button "Archivos adjuntos" at bounding box center [96, 139] width 116 height 24
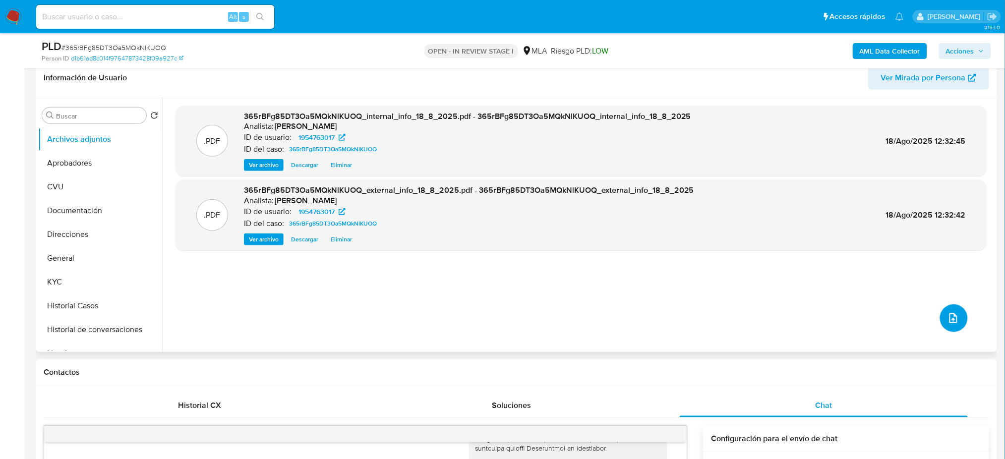
click at [942, 314] on button "upload-file" at bounding box center [954, 318] width 28 height 28
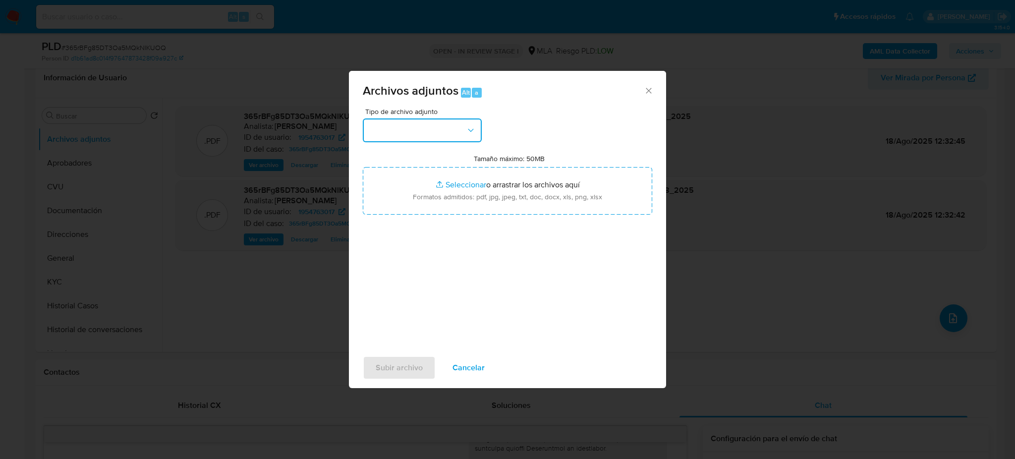
click at [458, 126] on button "button" at bounding box center [422, 130] width 119 height 24
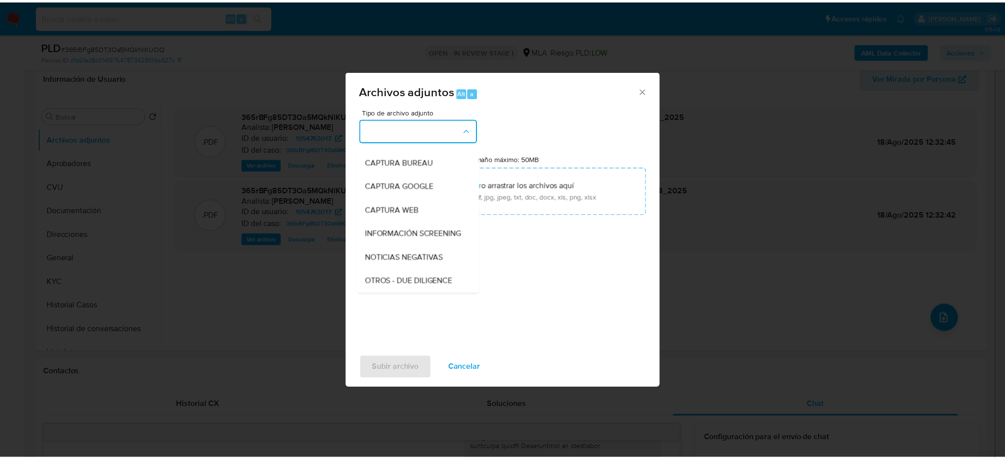
scroll to position [132, 0]
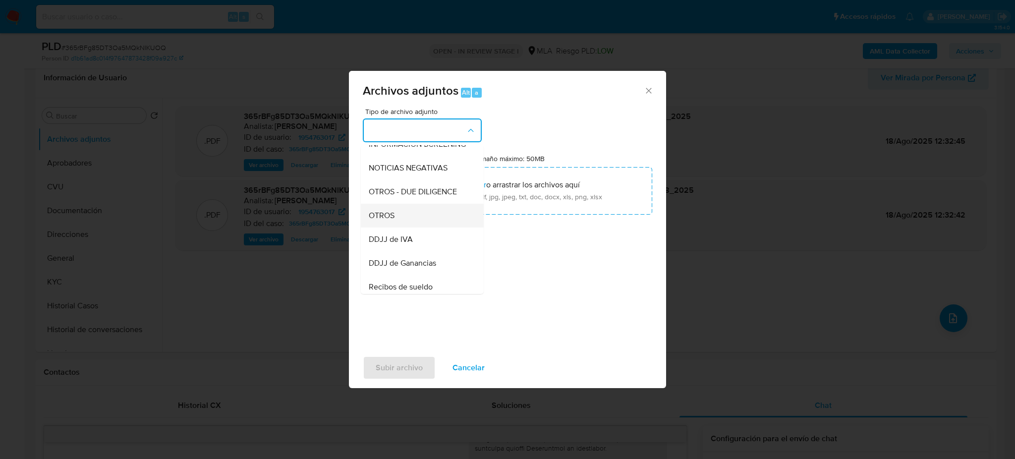
click at [395, 225] on div "OTROS" at bounding box center [419, 216] width 101 height 24
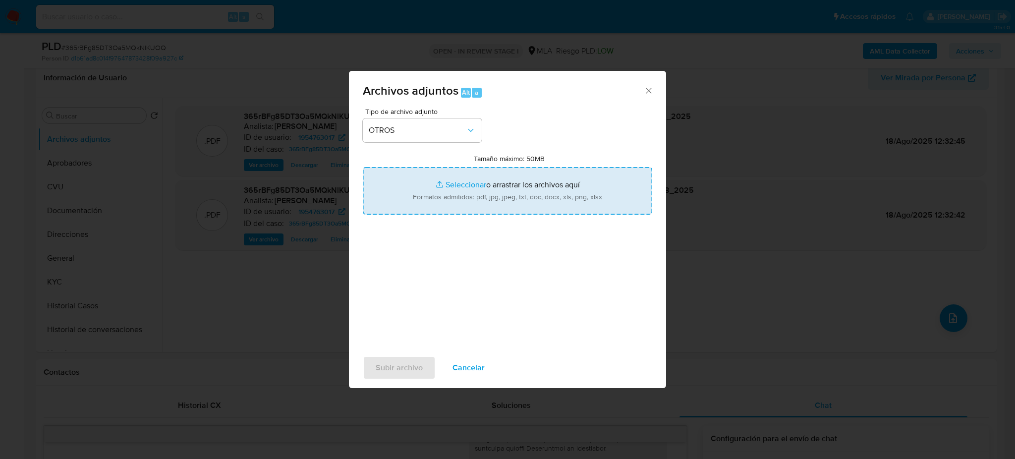
click at [454, 183] on input "Tamaño máximo: 50MB Seleccionar archivos" at bounding box center [507, 191] width 289 height 48
type input "C:\fakepath\Caselog 365rBFg85DT3Oa5MQkNlKUOQ_2025_07_17_18_34_20.docx"
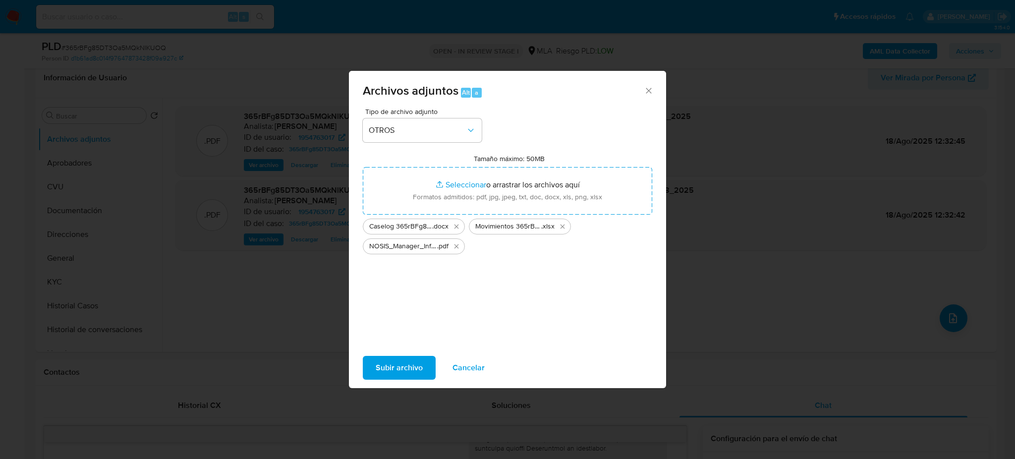
drag, startPoint x: 454, startPoint y: 183, endPoint x: 406, endPoint y: 367, distance: 190.1
click at [406, 367] on span "Subir archivo" at bounding box center [399, 368] width 47 height 22
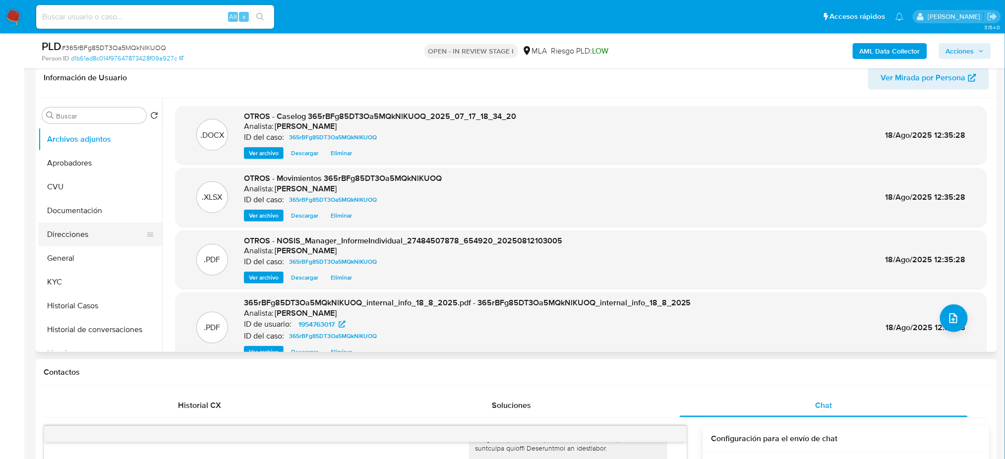
drag, startPoint x: 88, startPoint y: 258, endPoint x: 115, endPoint y: 225, distance: 43.3
click at [88, 258] on button "General" at bounding box center [100, 258] width 124 height 24
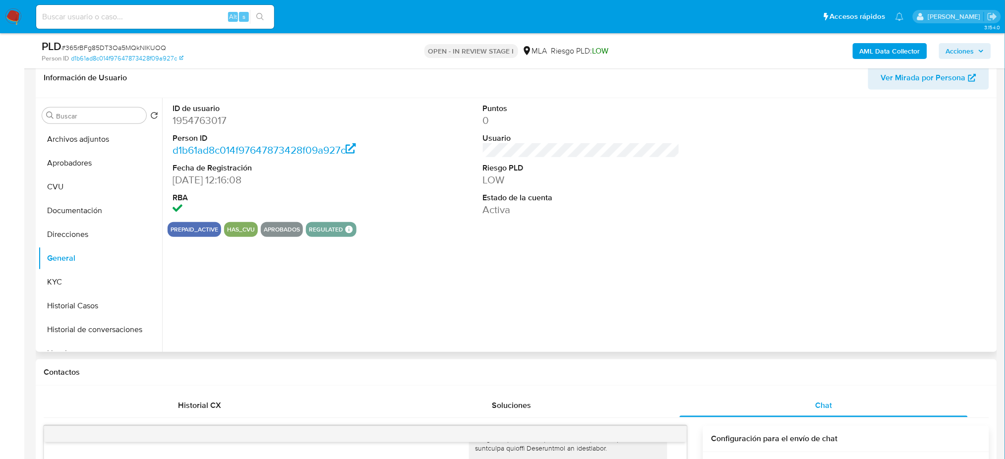
click at [187, 117] on dd "1954763017" at bounding box center [270, 120] width 197 height 14
click at [187, 118] on dd "1954763017" at bounding box center [270, 120] width 197 height 14
copy dd "1954763017"
click at [972, 57] on span "Acciones" at bounding box center [960, 51] width 28 height 16
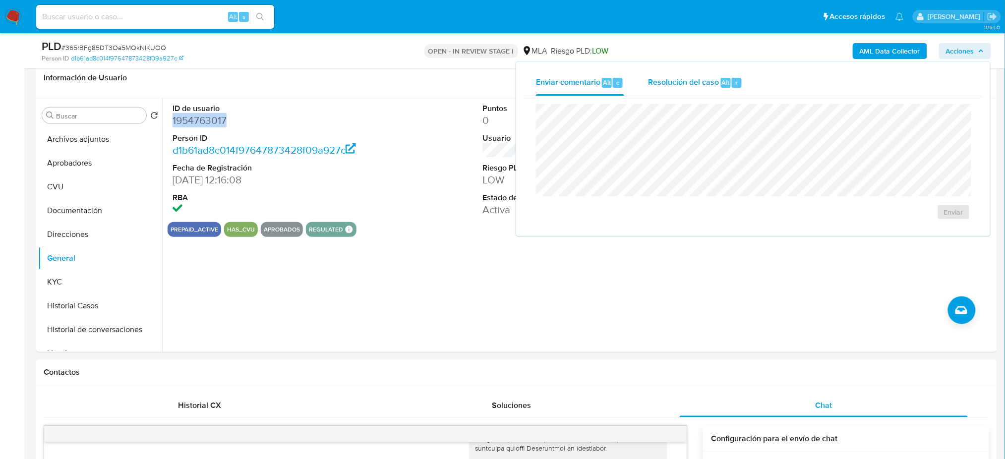
click at [700, 76] on span "Resolución del caso" at bounding box center [683, 81] width 71 height 11
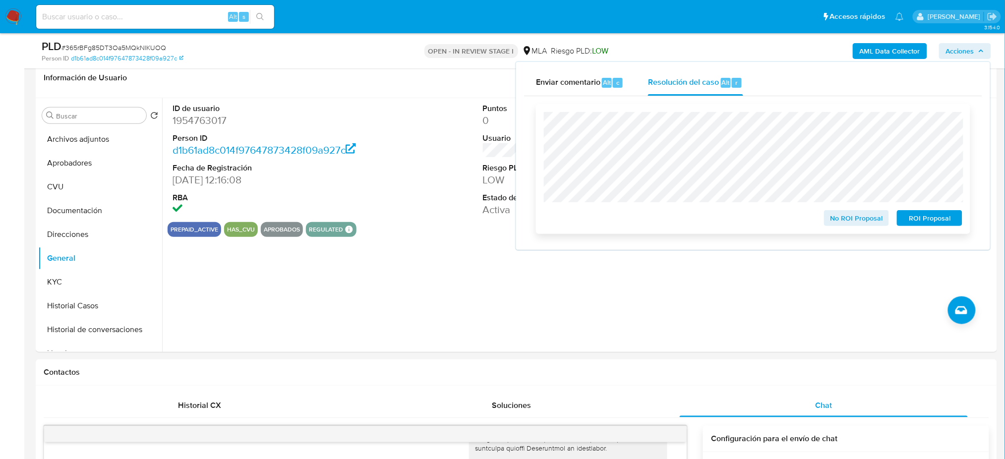
click at [955, 223] on span "ROI Proposal" at bounding box center [930, 218] width 52 height 14
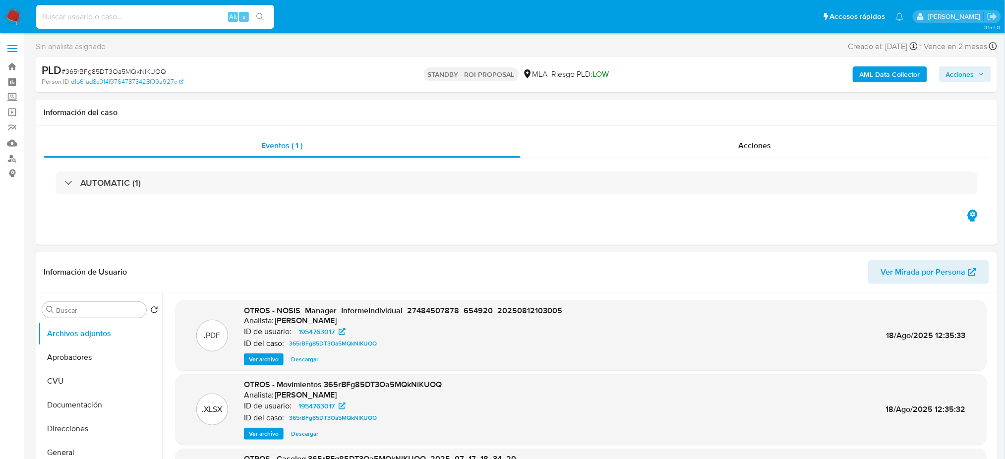
click at [169, 19] on input at bounding box center [155, 16] width 238 height 13
paste input "jOsMP7ESkk4lM1SCYeJKVZAo"
type input "jOsMP7ESkk4lM1SCYeJKVZAo"
select select "10"
type input "jOsMP7ESkk4lM1SCYeJKVZAo"
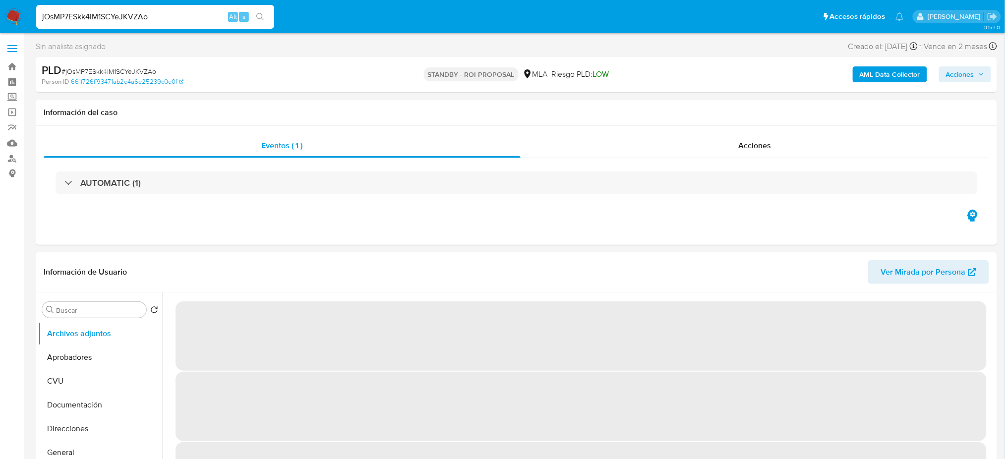
select select "10"
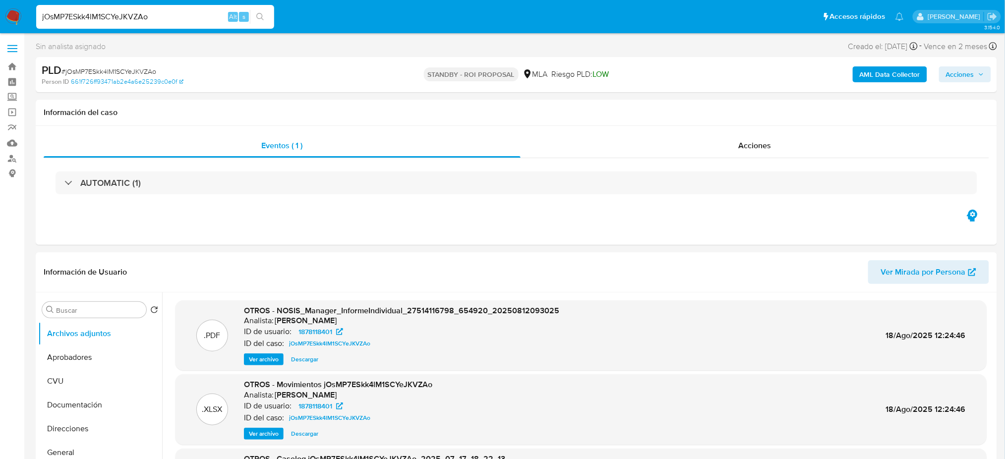
drag, startPoint x: 187, startPoint y: 21, endPoint x: 0, endPoint y: 30, distance: 187.1
click at [0, 31] on nav "Pausado Ver notificaciones jOsMP7ESkk4lM1SCYeJKVZAo Alt s Accesos rápidos Presi…" at bounding box center [502, 16] width 1005 height 33
paste input "nUGhNJP4naSdEDwjSWBSGXdk"
type input "nUGhNJP4naSdEDwjSWBSGXdk"
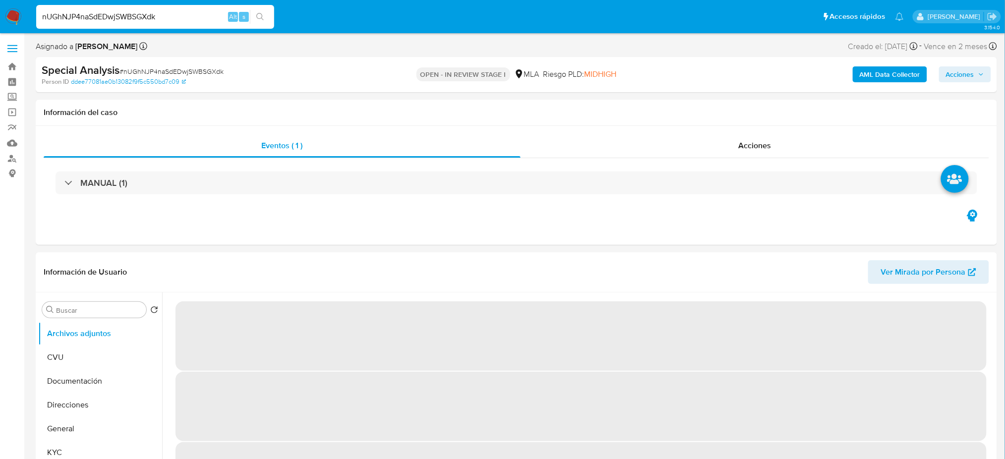
select select "10"
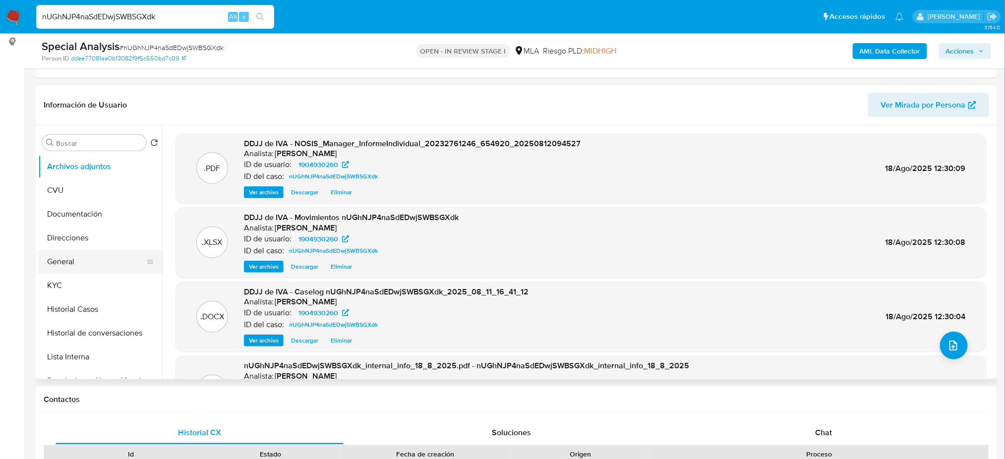
click at [75, 256] on button "General" at bounding box center [96, 262] width 116 height 24
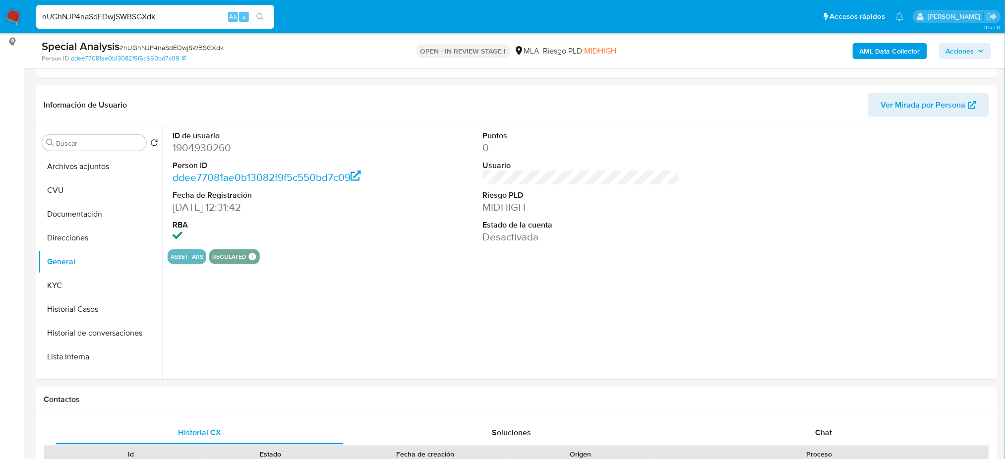
click at [183, 146] on dd "1904930260" at bounding box center [270, 148] width 197 height 14
copy dd "1904930260"
click at [974, 46] on span "Acciones" at bounding box center [960, 51] width 28 height 16
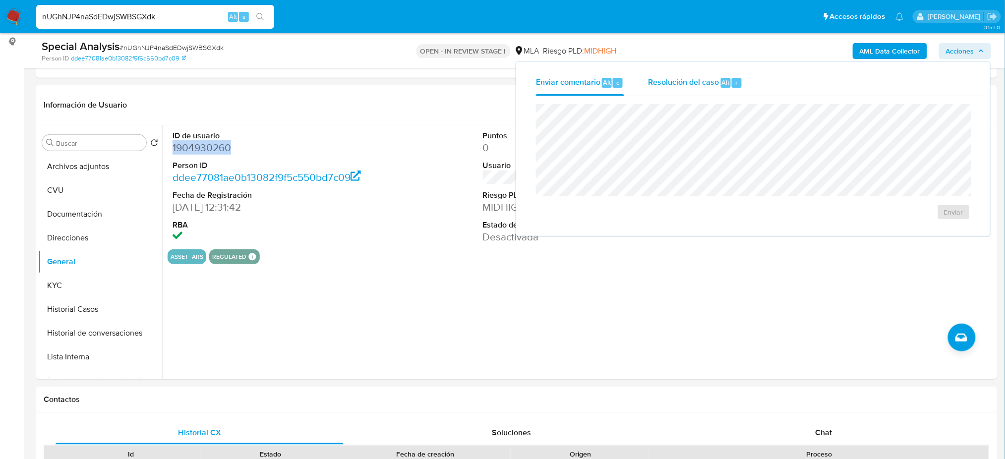
click at [672, 91] on div "Resolución del caso Alt r" at bounding box center [695, 83] width 95 height 26
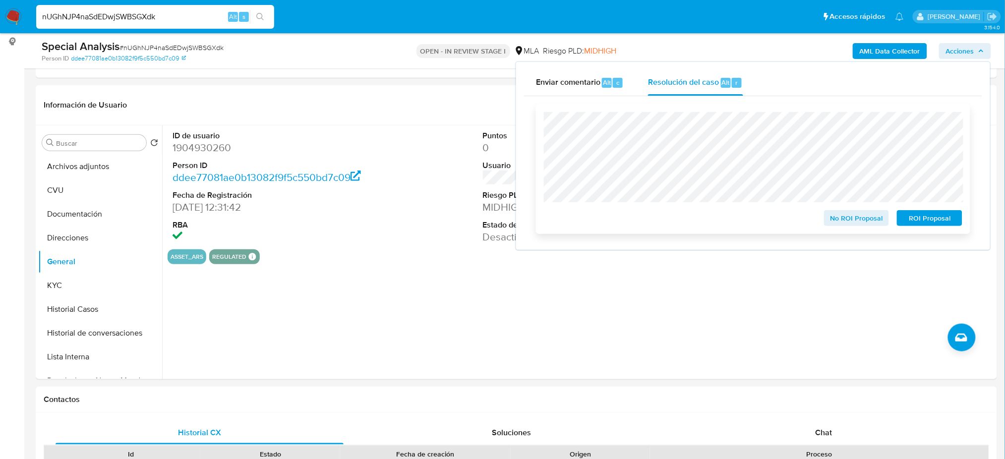
click at [958, 216] on button "ROI Proposal" at bounding box center [929, 218] width 65 height 16
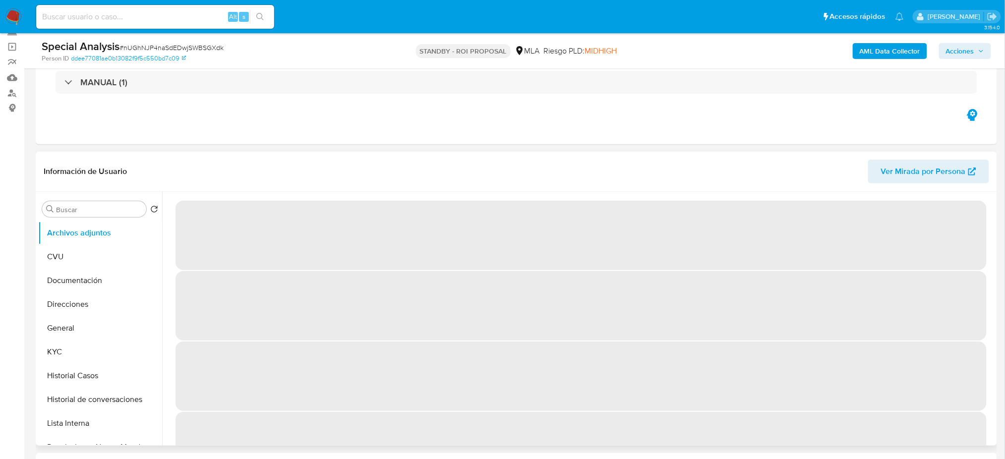
scroll to position [66, 0]
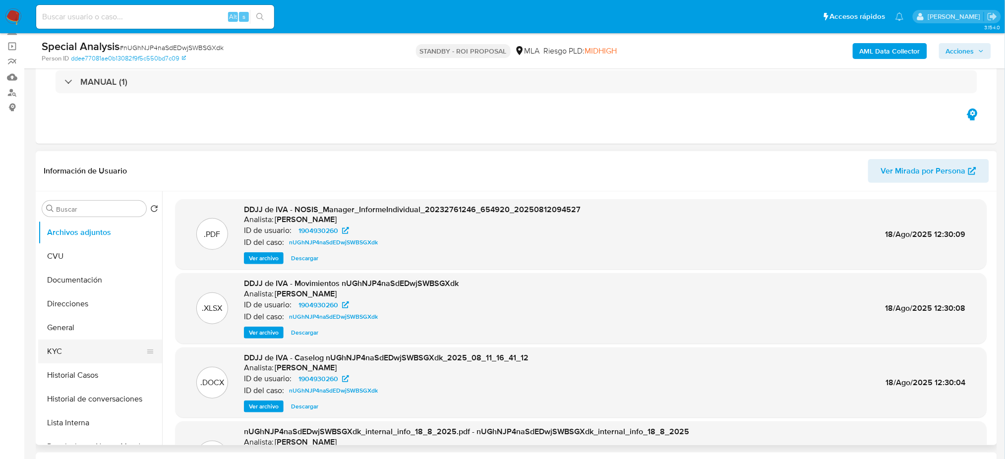
click at [100, 359] on button "KYC" at bounding box center [96, 352] width 116 height 24
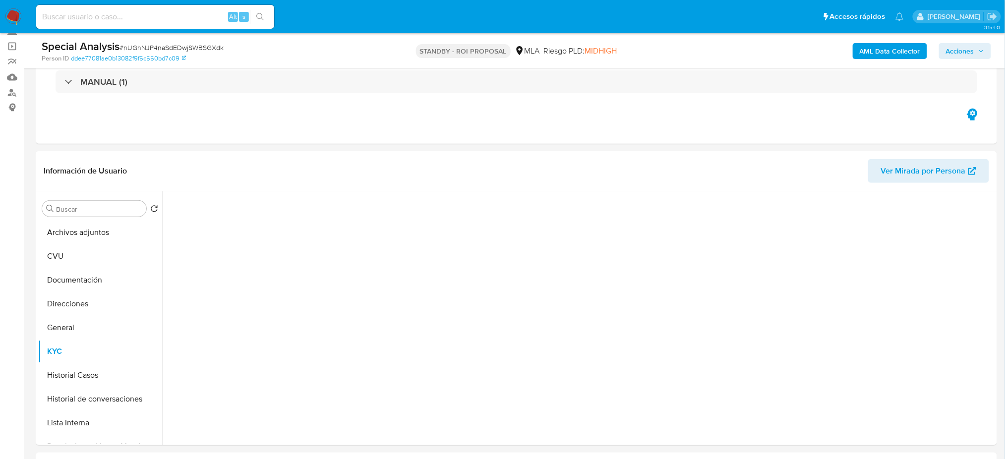
select select "10"
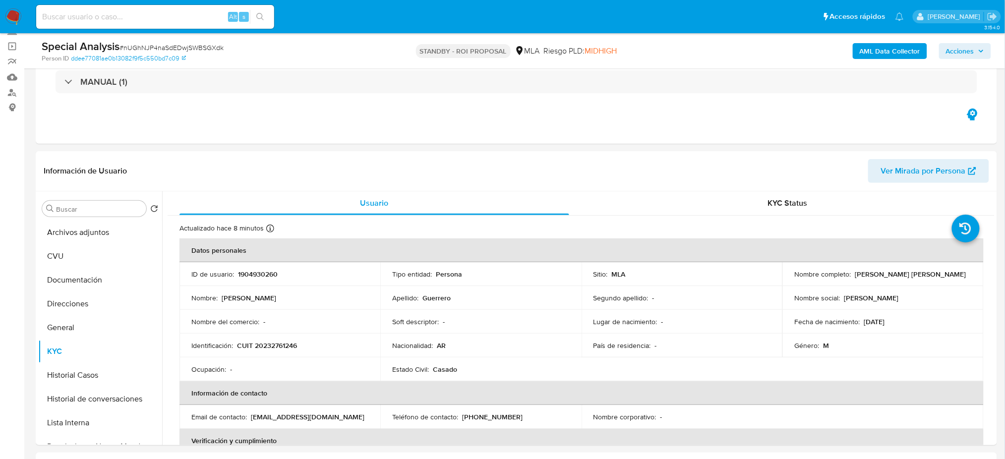
click at [149, 16] on input at bounding box center [155, 16] width 238 height 13
paste input "2dqZ9WY8KLO5aX5LlAtnhYRf"
type input "2dqZ9WY8KLO5aX5LlAtnhYRf"
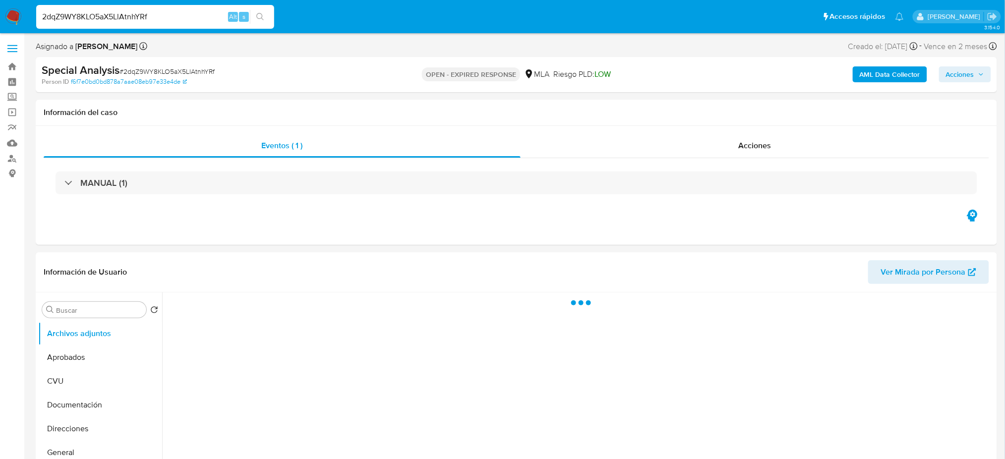
drag, startPoint x: 10, startPoint y: 12, endPoint x: 65, endPoint y: 39, distance: 61.2
click at [10, 12] on img at bounding box center [13, 16] width 17 height 17
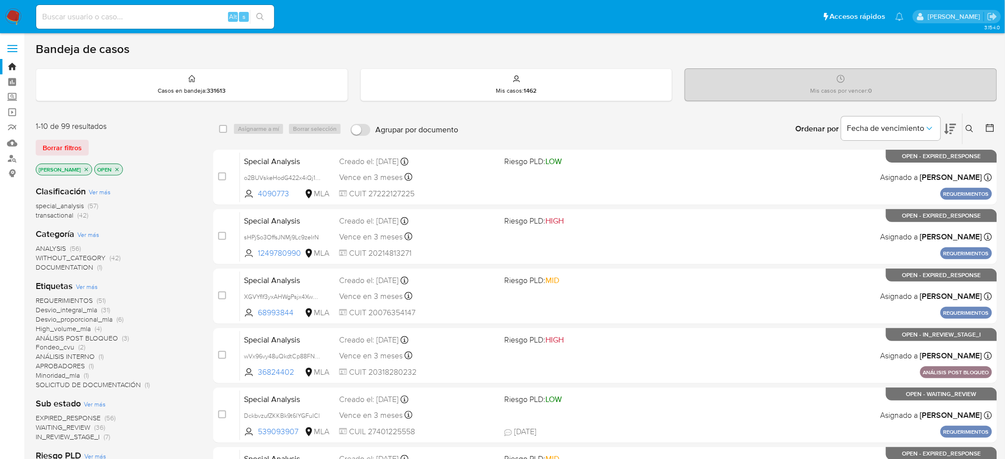
click at [972, 131] on icon at bounding box center [968, 128] width 7 height 7
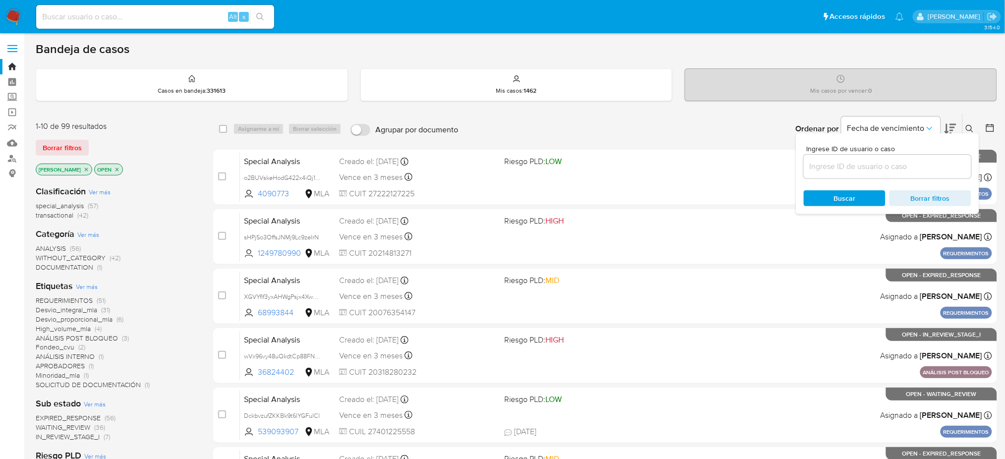
click at [869, 166] on input at bounding box center [887, 166] width 168 height 13
type input "2dqZ9WY8KLO5aX5LlAtnhYRf"
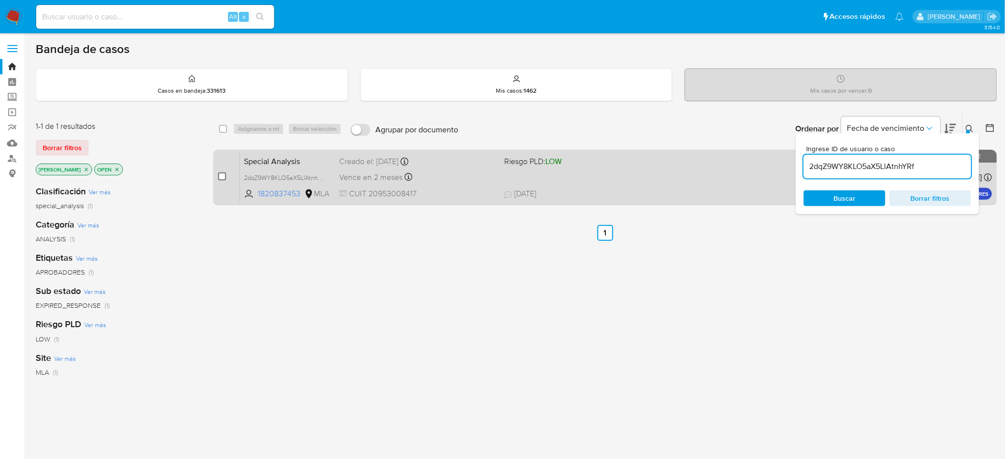
click at [221, 172] on input "checkbox" at bounding box center [222, 176] width 8 height 8
checkbox input "true"
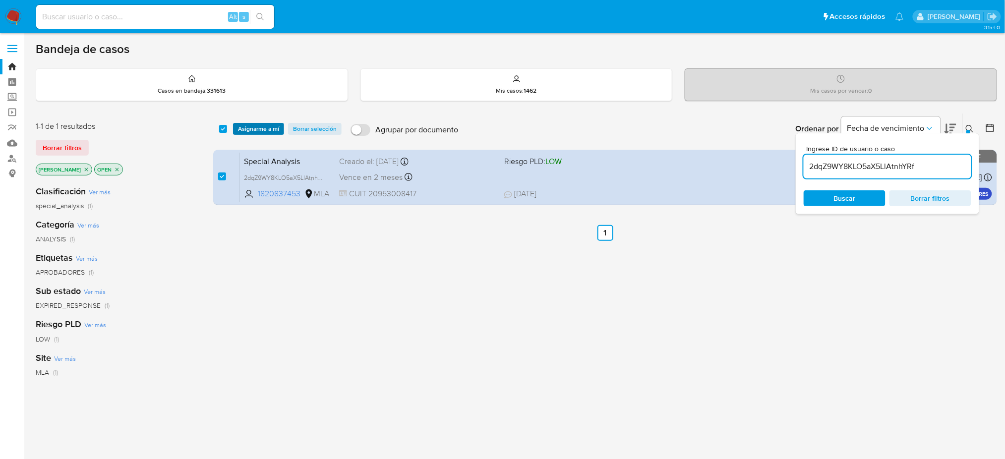
click at [251, 130] on span "Asignarme a mí" at bounding box center [258, 129] width 41 height 10
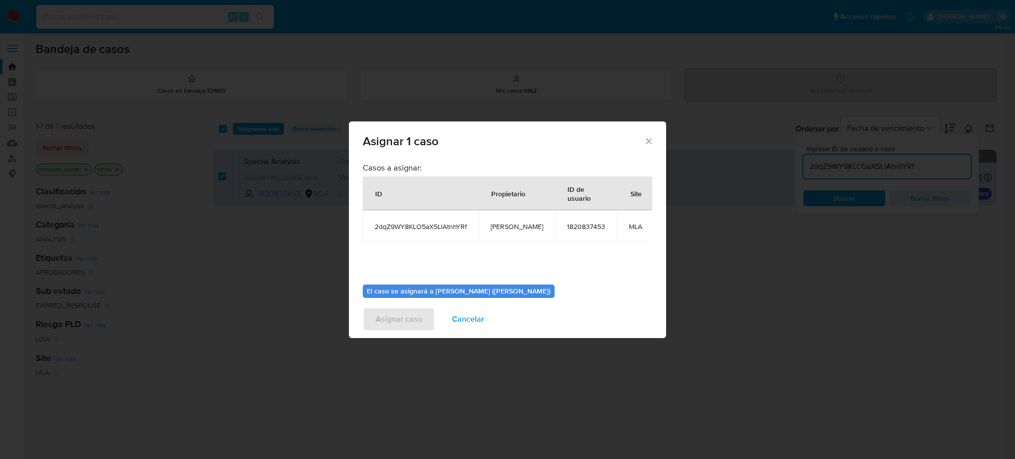
click at [513, 227] on span "[PERSON_NAME]" at bounding box center [517, 226] width 53 height 9
copy span "[PERSON_NAME]"
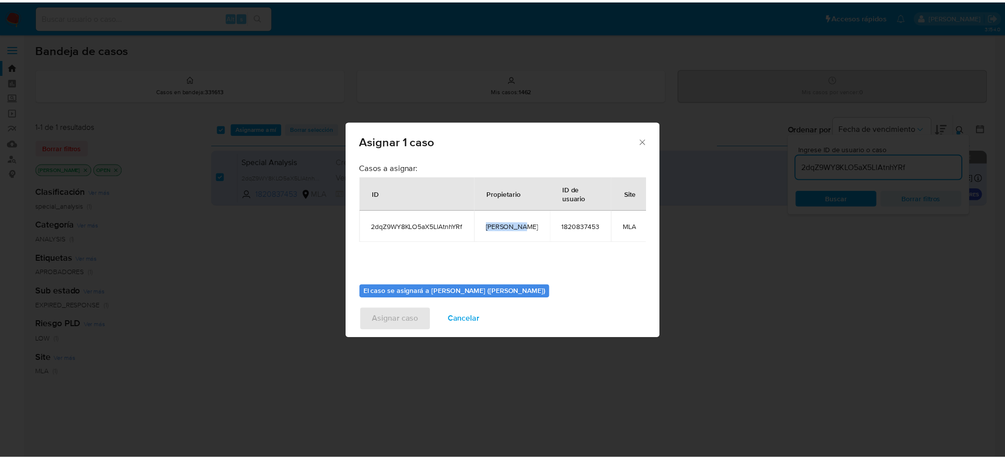
scroll to position [51, 0]
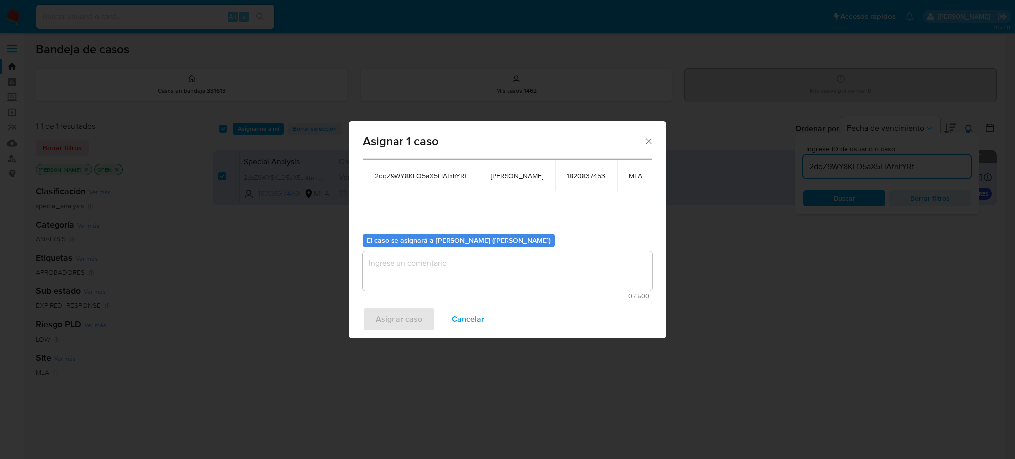
click at [440, 272] on textarea "assign-modal" at bounding box center [507, 271] width 289 height 40
paste textarea "[PERSON_NAME]"
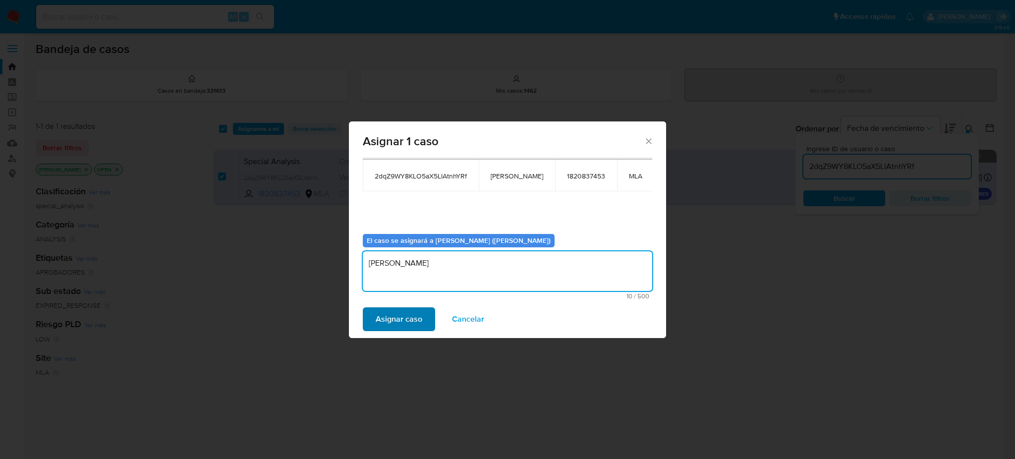
type textarea "[PERSON_NAME]"
click at [401, 316] on span "Asignar caso" at bounding box center [399, 319] width 47 height 22
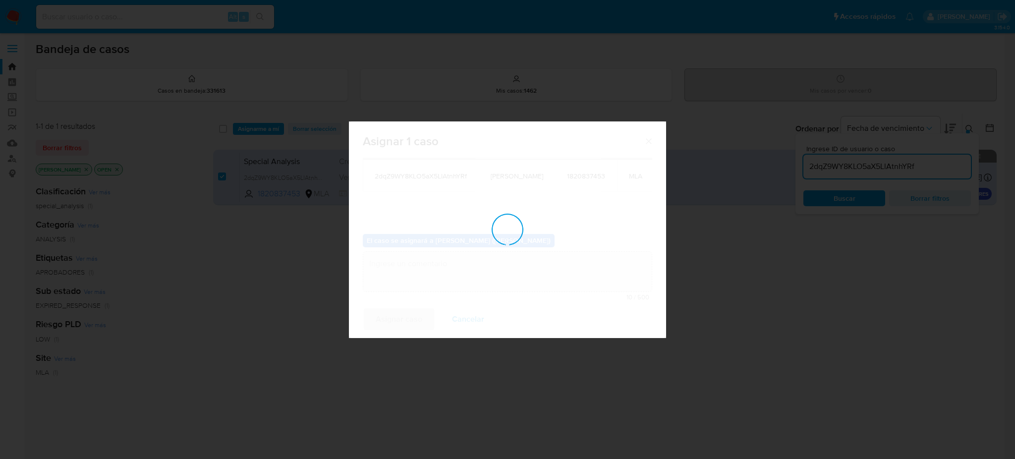
checkbox input "false"
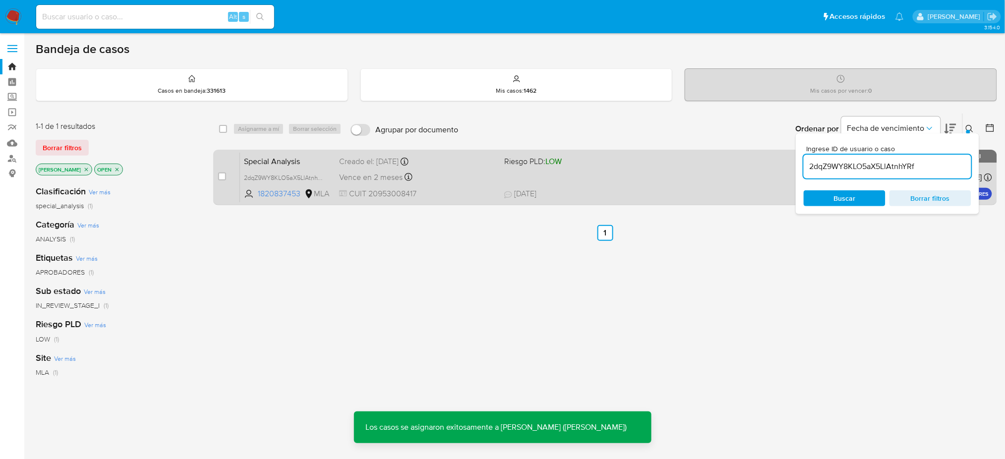
click at [322, 159] on span "Special Analysis" at bounding box center [287, 160] width 87 height 13
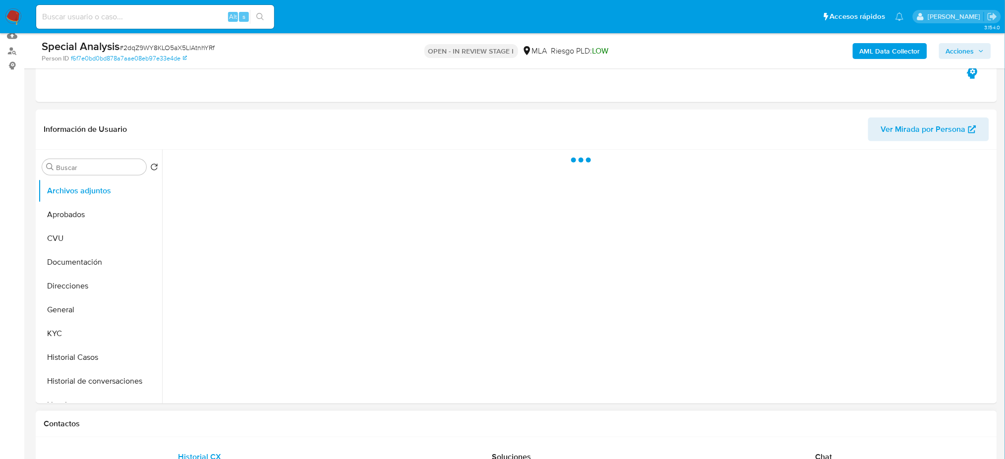
scroll to position [396, 0]
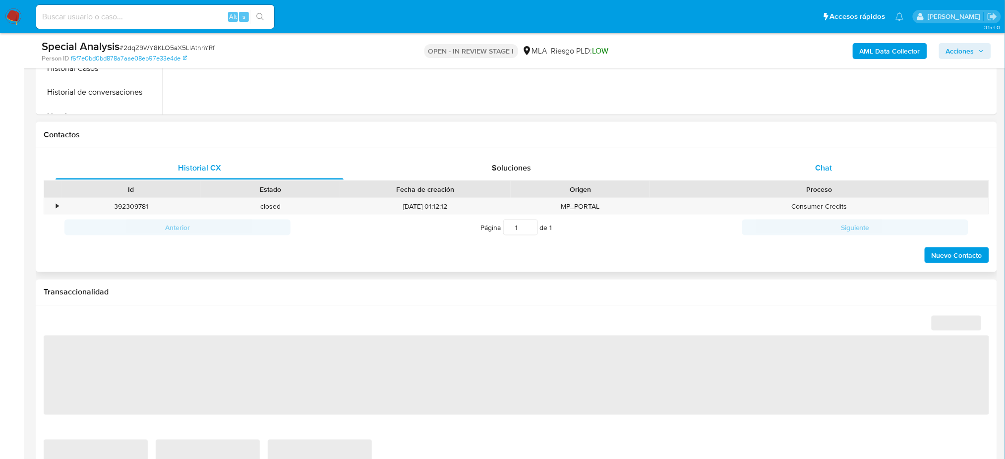
click at [817, 166] on span "Chat" at bounding box center [823, 167] width 17 height 11
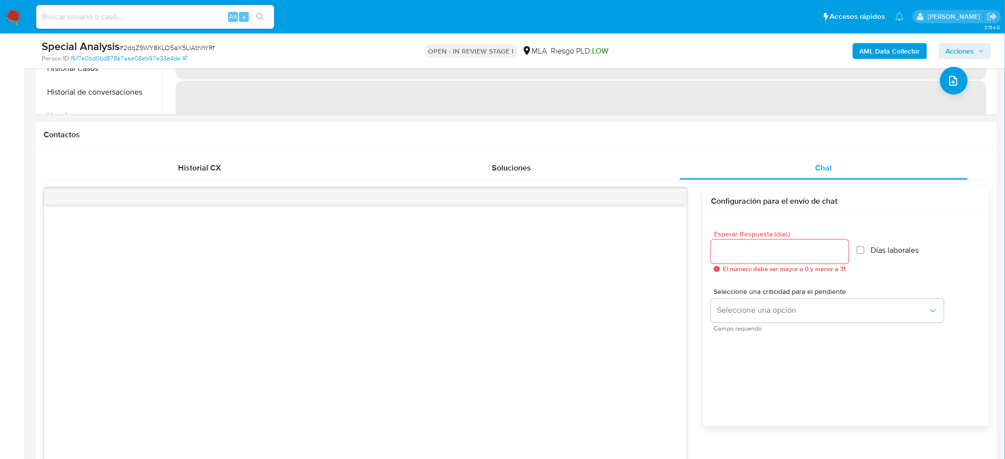
select select "10"
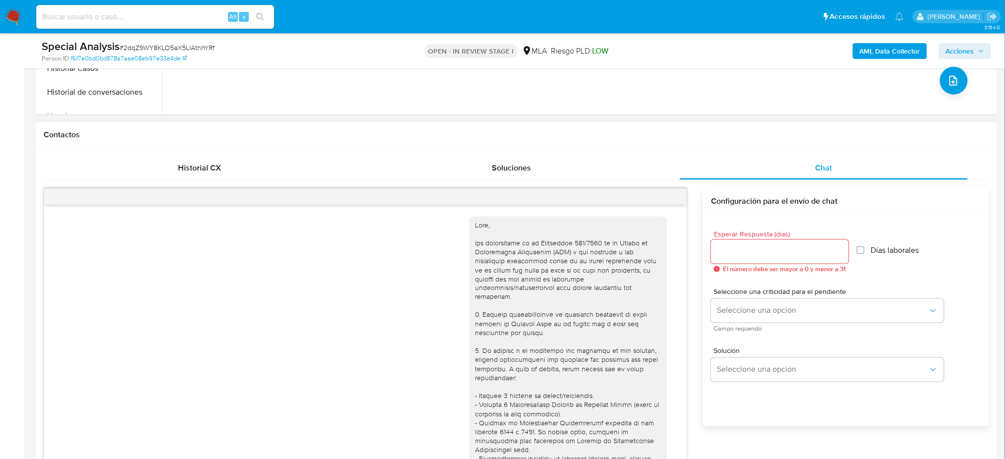
scroll to position [803, 0]
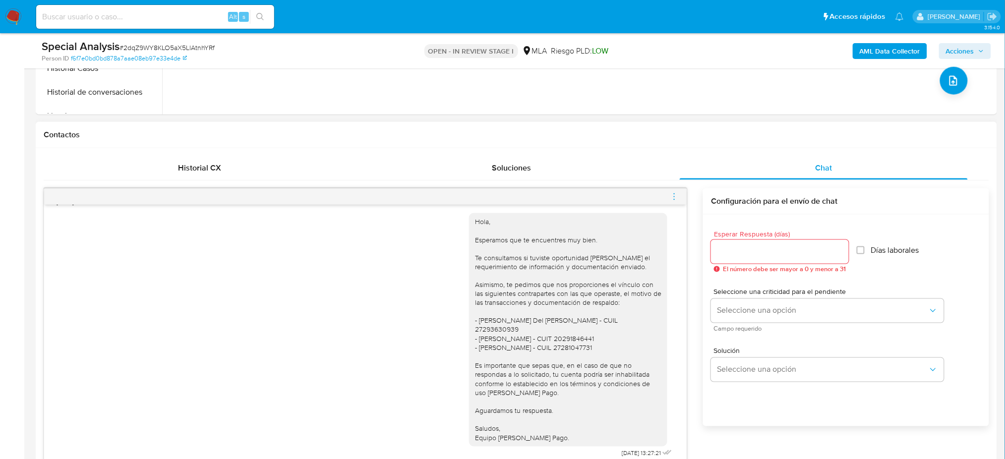
click at [672, 197] on icon "menu-action" at bounding box center [674, 196] width 9 height 9
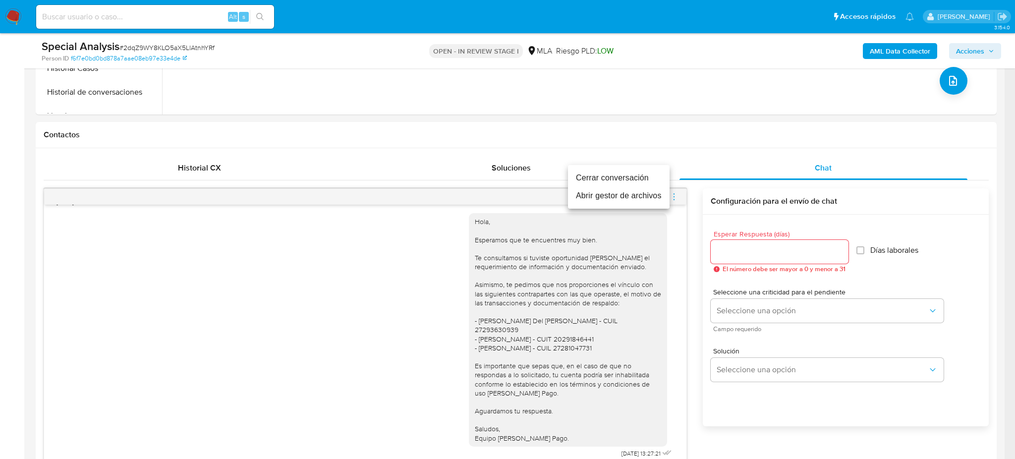
click at [642, 177] on li "Cerrar conversación" at bounding box center [619, 178] width 102 height 18
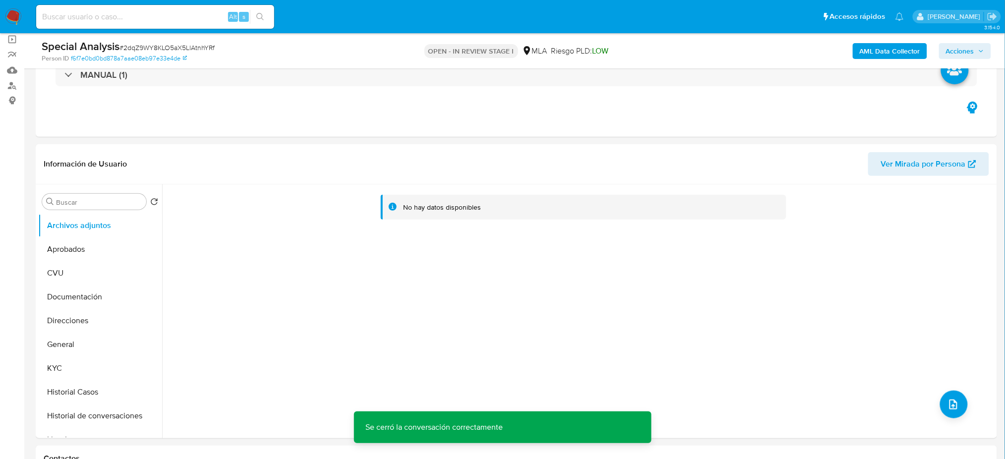
scroll to position [66, 0]
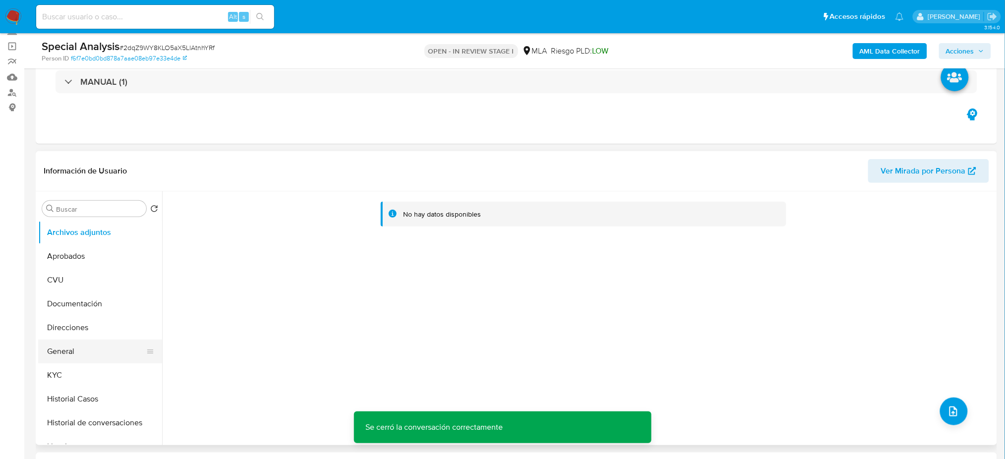
click at [90, 348] on button "General" at bounding box center [96, 352] width 116 height 24
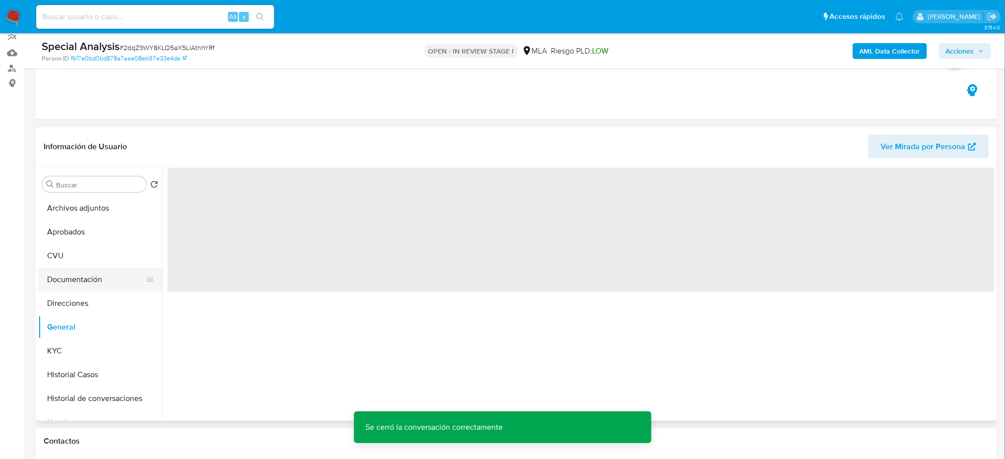
scroll to position [132, 0]
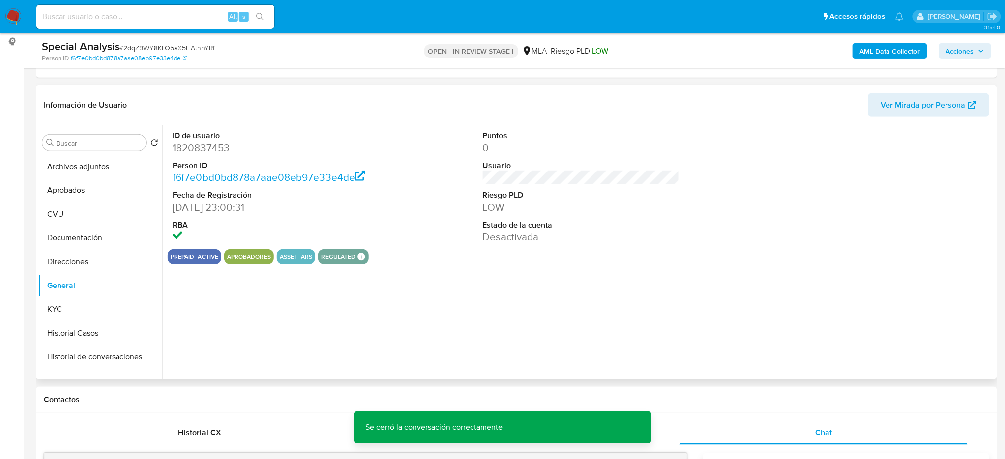
click at [185, 142] on dd "1820837453" at bounding box center [270, 148] width 197 height 14
copy dd "1820837453"
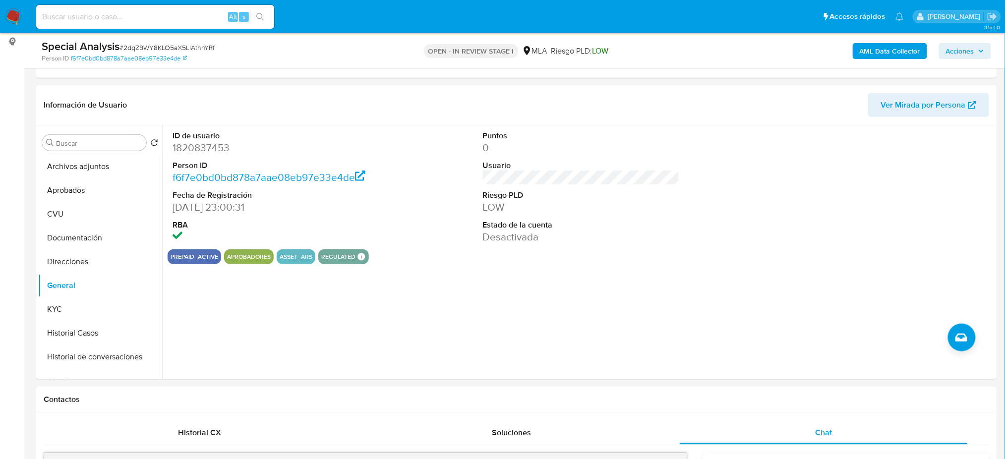
click at [178, 43] on span "# 2dqZ9WY8KLO5aX5LlAtnhYRf" at bounding box center [166, 48] width 95 height 10
copy span "2dqZ9WY8KLO5aX5LlAtnhYRf"
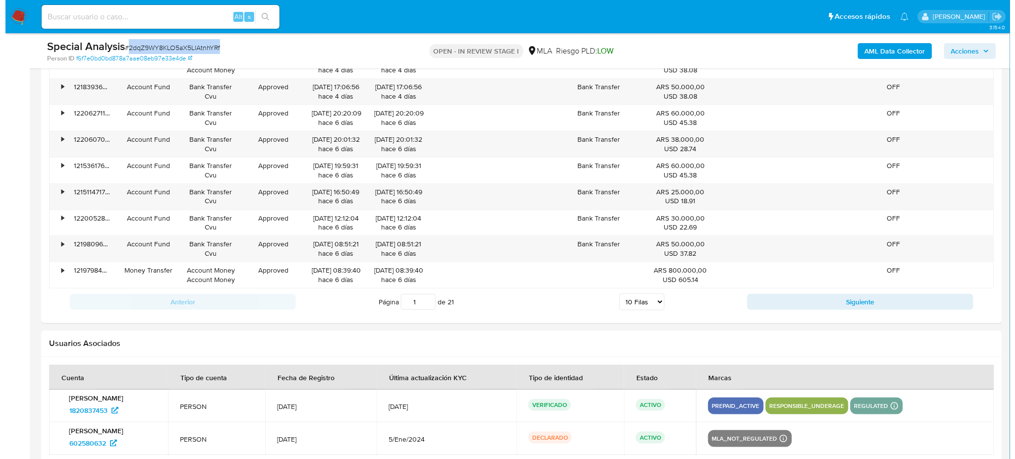
scroll to position [1778, 0]
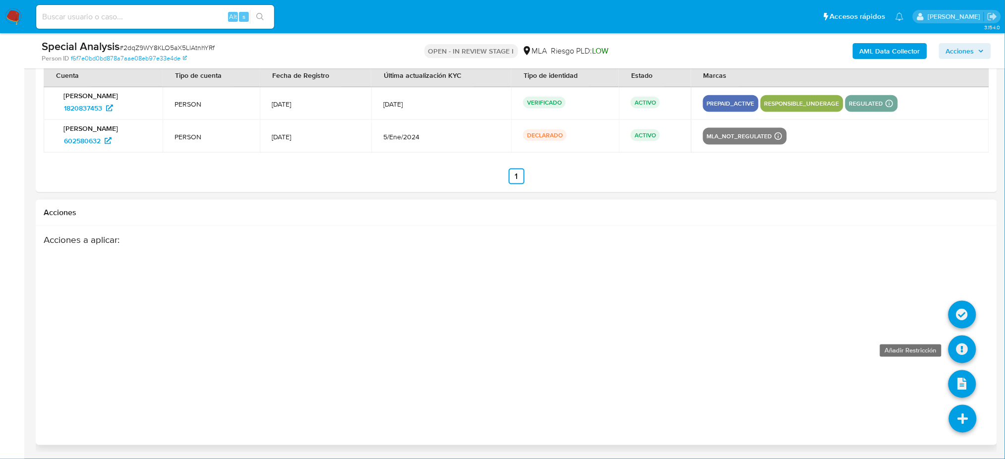
click at [961, 353] on icon at bounding box center [962, 350] width 28 height 28
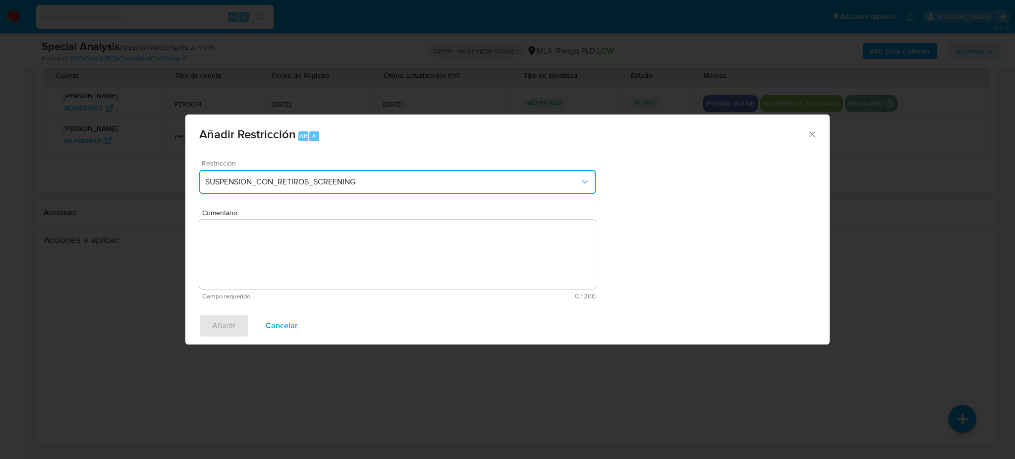
click at [331, 191] on button "SUSPENSION_CON_RETIROS_SCREENING" at bounding box center [397, 182] width 396 height 24
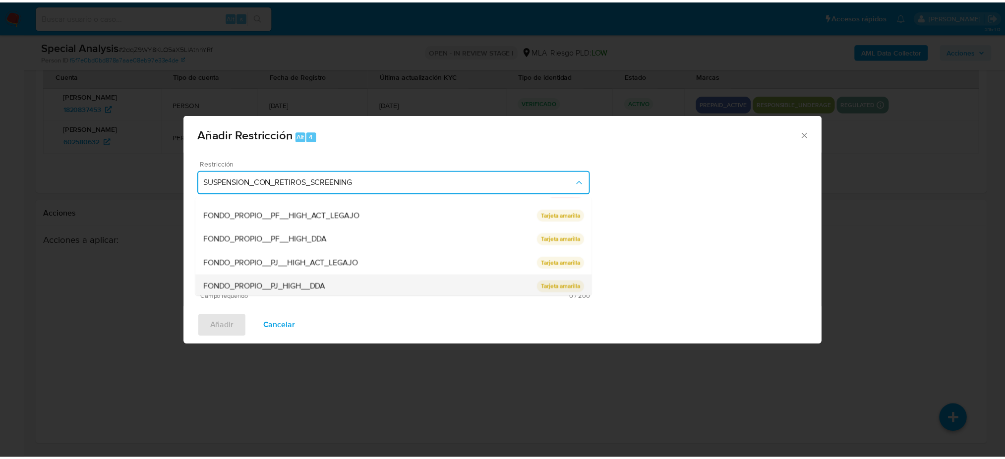
scroll to position [162, 0]
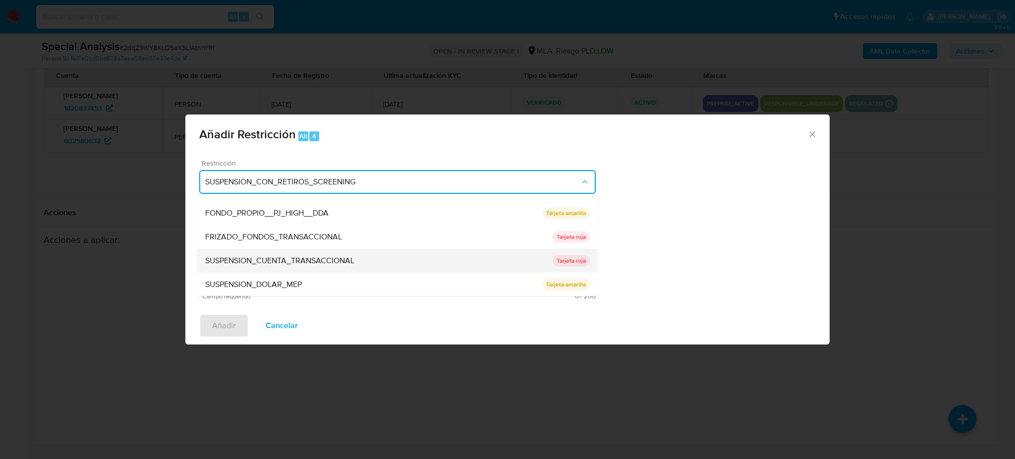
click at [312, 260] on span "SUSPENSION_CUENTA_TRANSACCIONAL" at bounding box center [279, 261] width 149 height 10
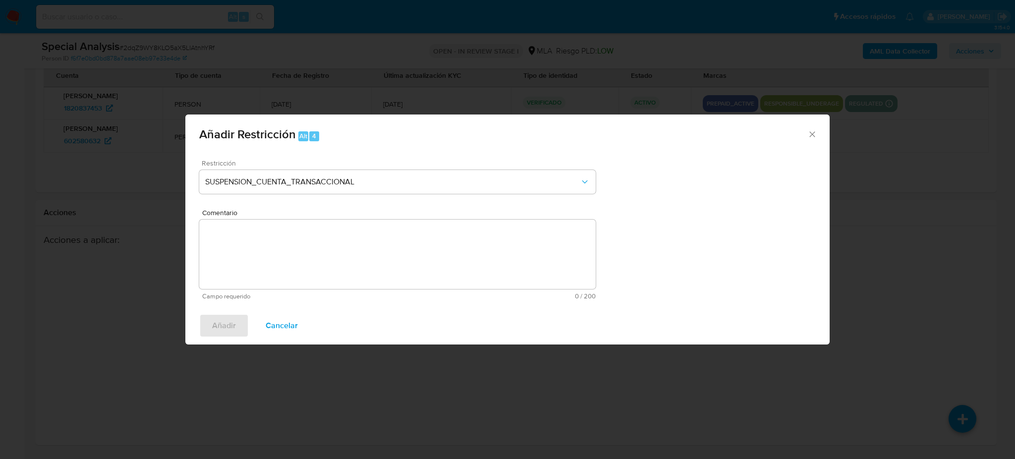
click at [312, 260] on textarea "Comentario" at bounding box center [397, 254] width 396 height 69
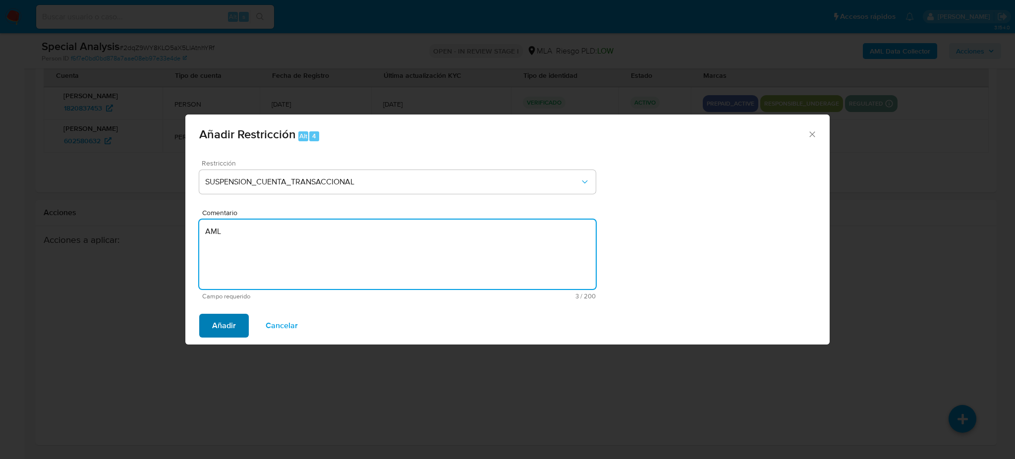
type textarea "AML"
click at [227, 321] on span "Añadir" at bounding box center [224, 326] width 24 height 22
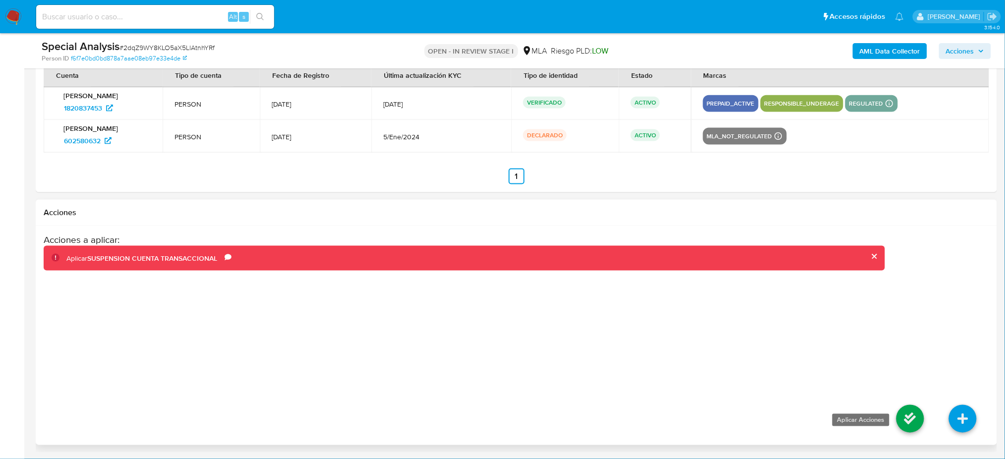
click at [908, 417] on icon at bounding box center [910, 419] width 28 height 28
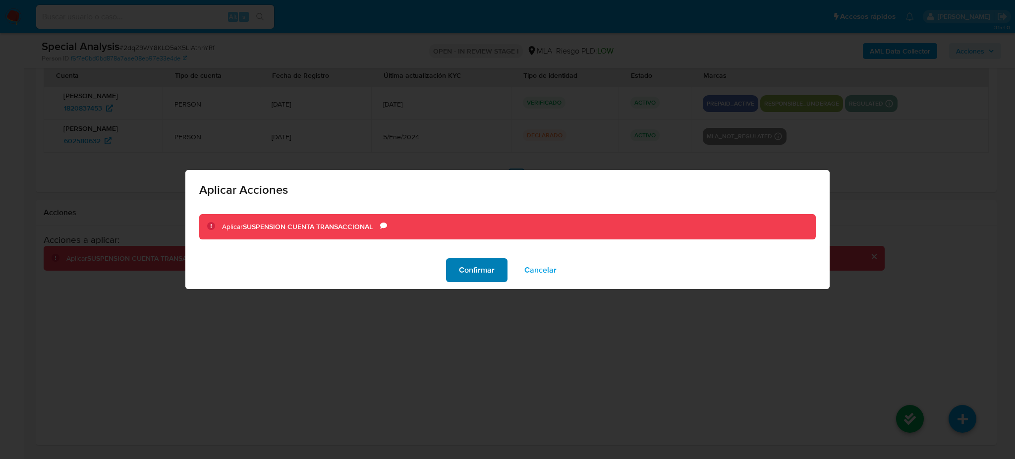
click at [465, 273] on span "Confirmar" at bounding box center [477, 270] width 36 height 22
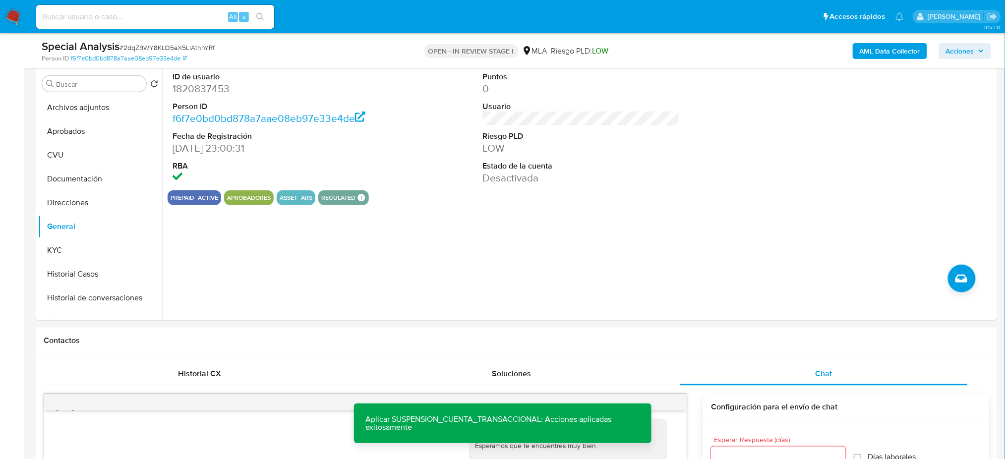
scroll to position [0, 0]
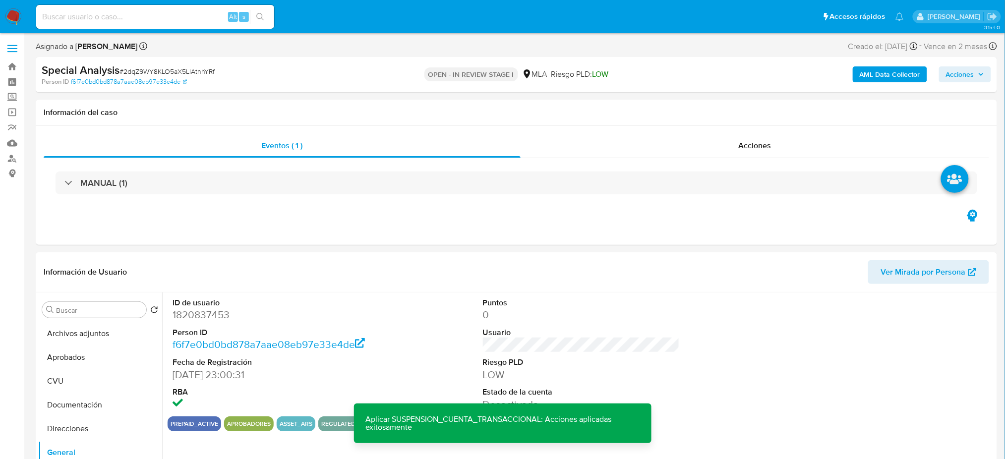
click at [881, 73] on b "AML Data Collector" at bounding box center [889, 74] width 60 height 16
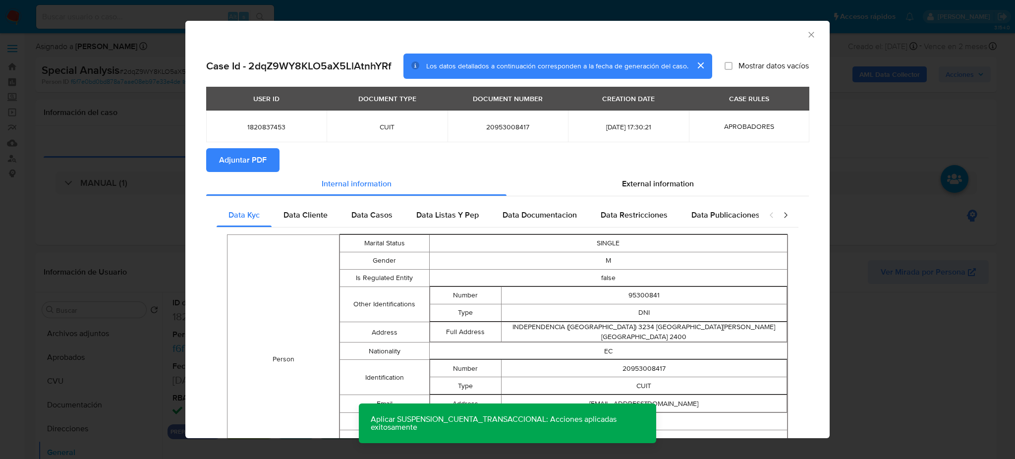
click at [248, 164] on span "Adjuntar PDF" at bounding box center [243, 160] width 48 height 22
click at [806, 35] on icon "Cerrar ventana" at bounding box center [811, 35] width 10 height 10
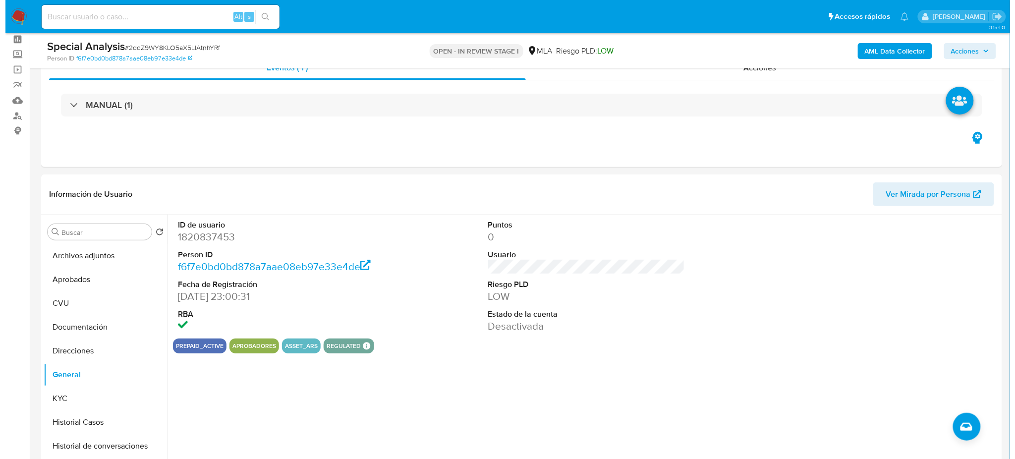
scroll to position [66, 0]
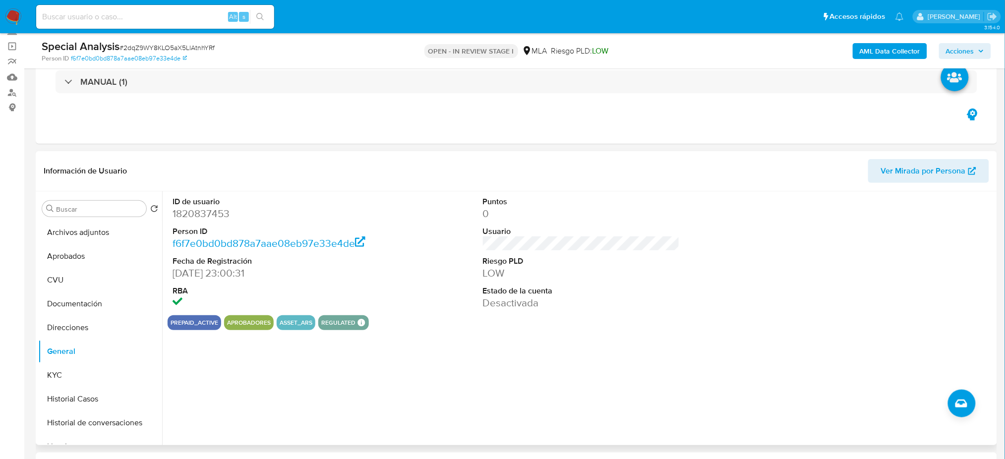
click at [178, 209] on dd "1820837453" at bounding box center [270, 214] width 197 height 14
copy dd "1820837453"
click at [107, 222] on button "Archivos adjuntos" at bounding box center [96, 233] width 116 height 24
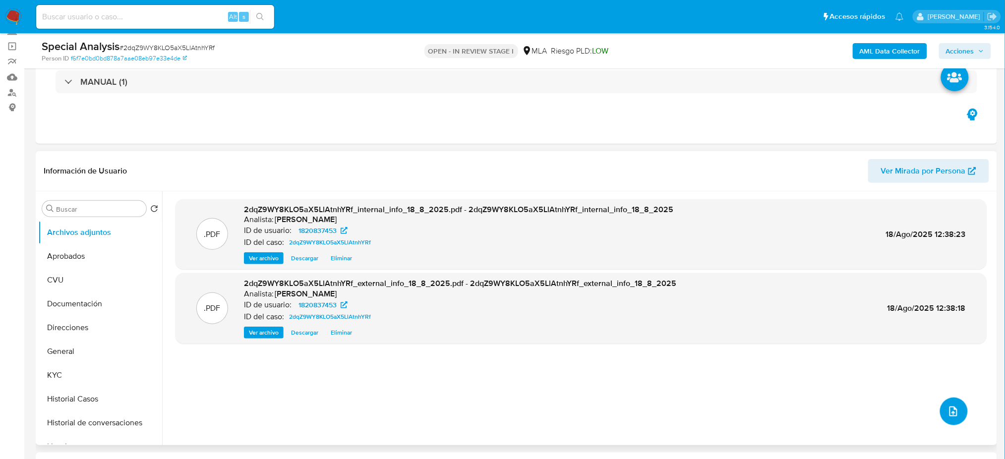
click at [950, 412] on icon "upload-file" at bounding box center [953, 411] width 8 height 10
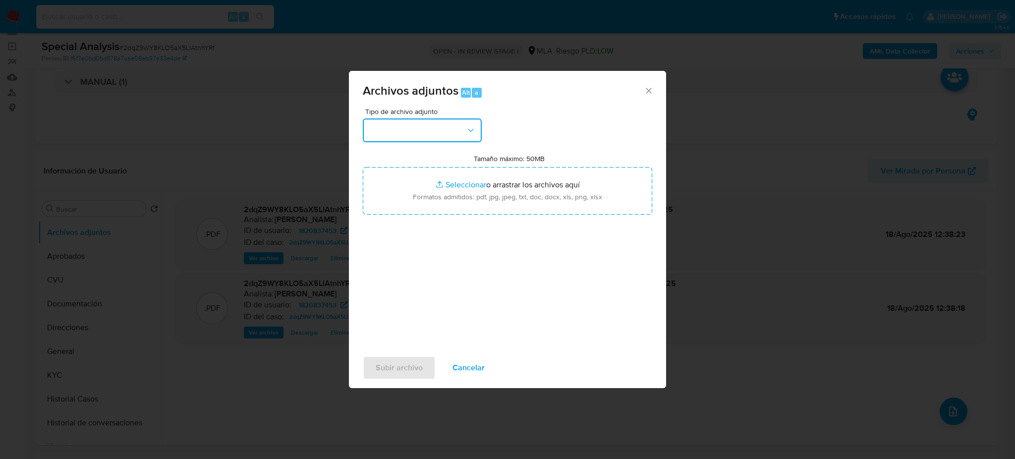
click at [412, 129] on button "button" at bounding box center [422, 130] width 119 height 24
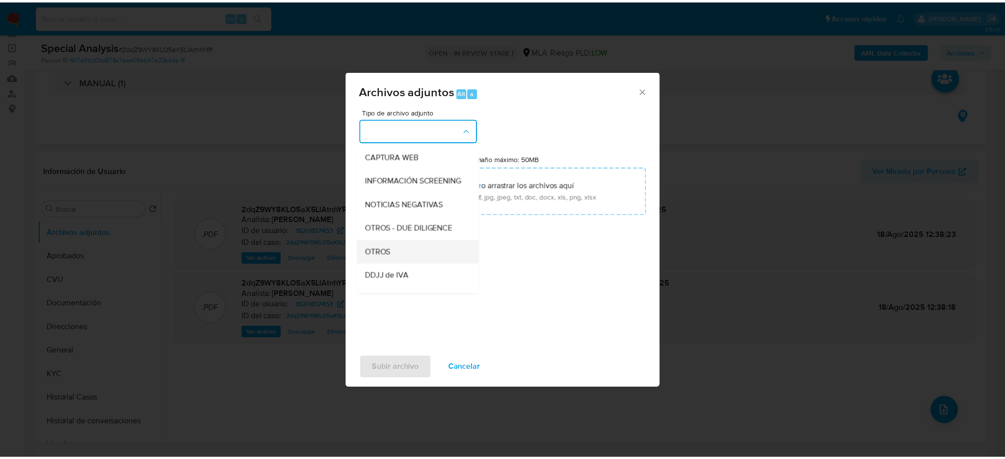
scroll to position [132, 0]
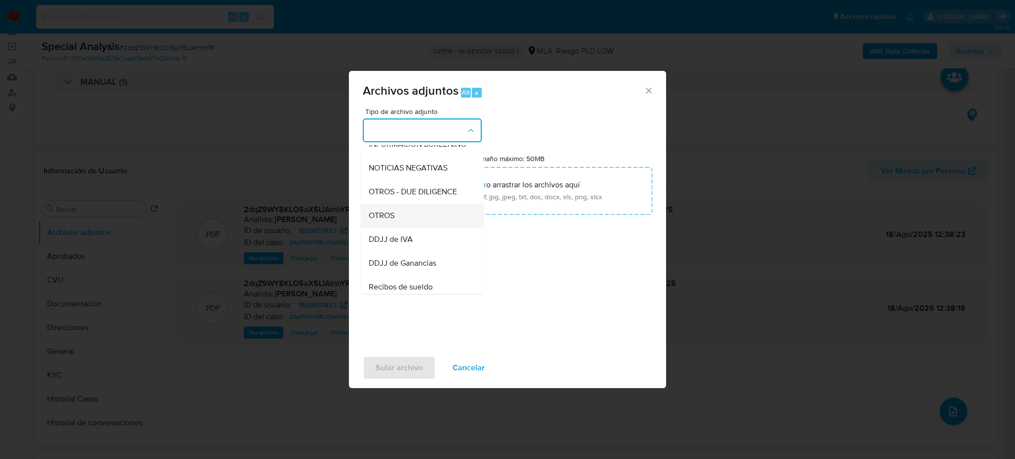
click at [408, 227] on div "OTROS" at bounding box center [419, 216] width 101 height 24
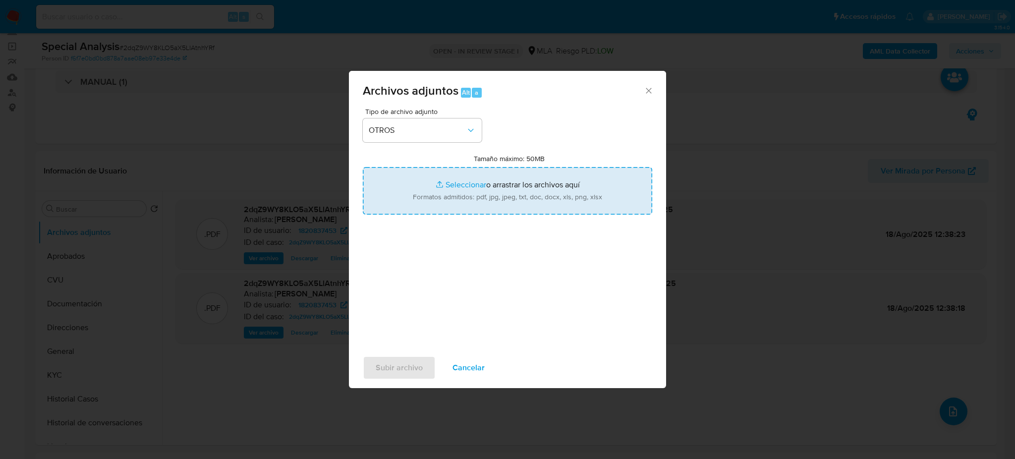
click at [418, 194] on input "Tamaño máximo: 50MB Seleccionar archivos" at bounding box center [507, 191] width 289 height 48
type input "C:\fakepath\Caselog 2dqZ9WY8KLO5aX5LlAtnhYRf_2025_08_11_16_41_50.docx"
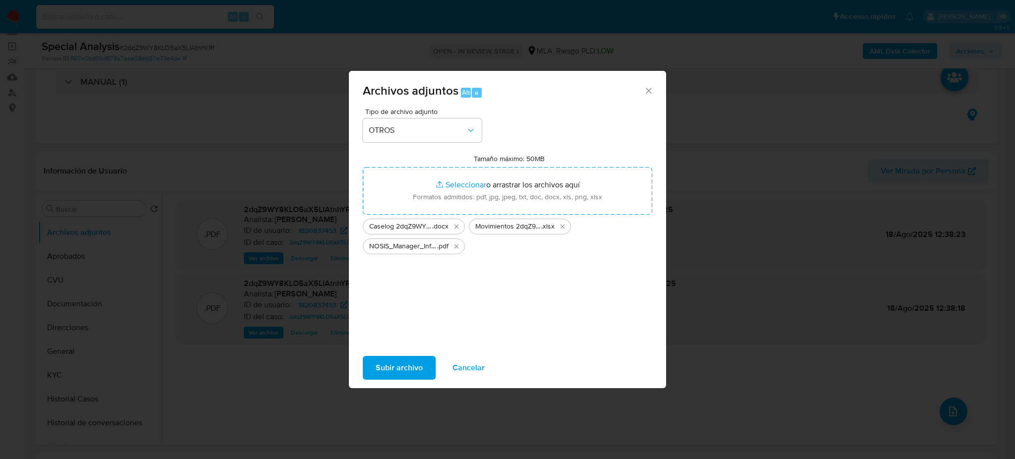
click at [377, 363] on span "Subir archivo" at bounding box center [399, 368] width 47 height 22
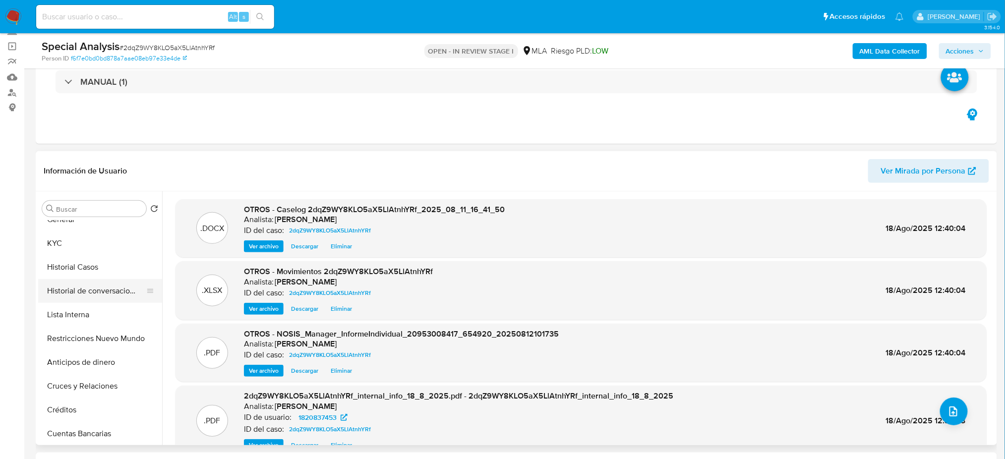
click at [91, 293] on button "Historial de conversaciones" at bounding box center [96, 291] width 116 height 24
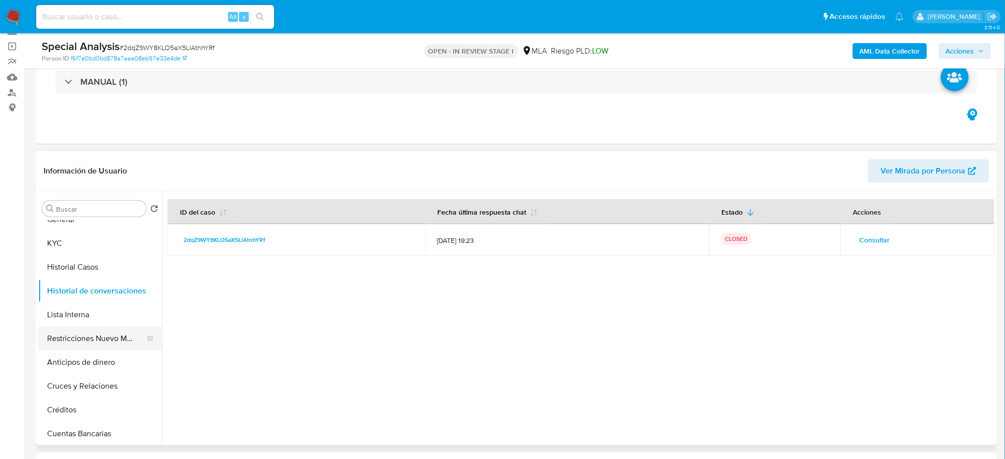
click at [100, 343] on button "Restricciones Nuevo Mundo" at bounding box center [96, 339] width 116 height 24
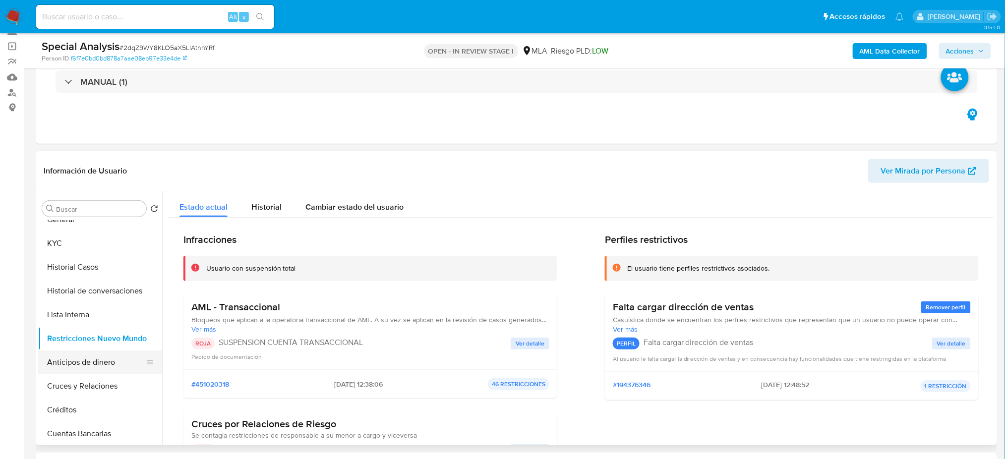
scroll to position [0, 0]
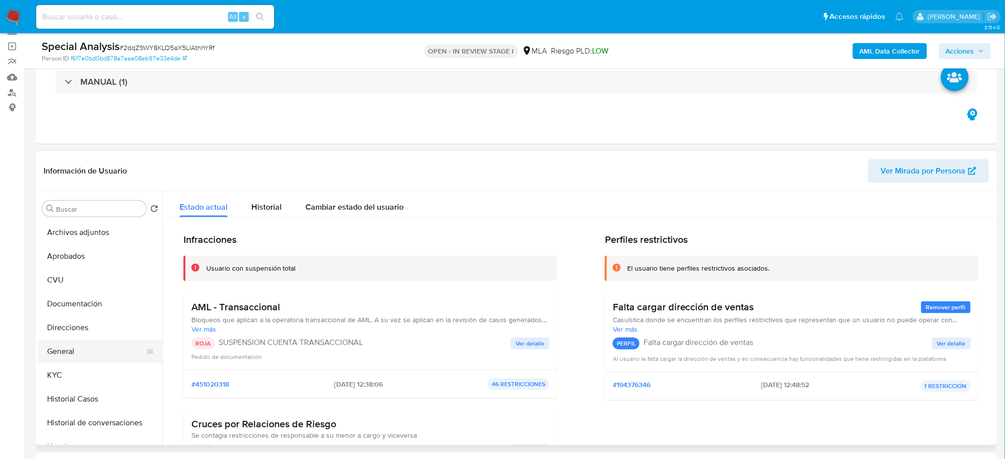
click at [95, 343] on button "General" at bounding box center [96, 352] width 116 height 24
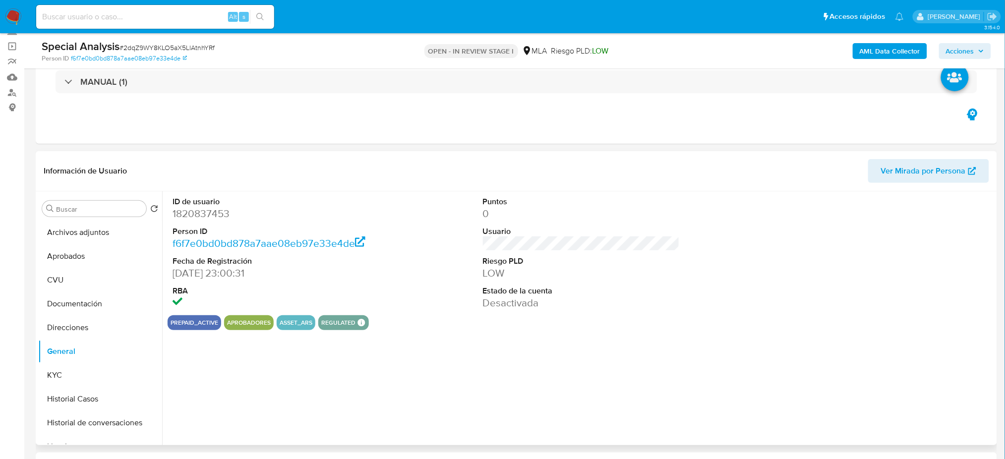
click at [183, 212] on dd "1820837453" at bounding box center [270, 214] width 197 height 14
copy dd "1820837453"
click at [89, 389] on button "Historial Casos" at bounding box center [100, 399] width 124 height 24
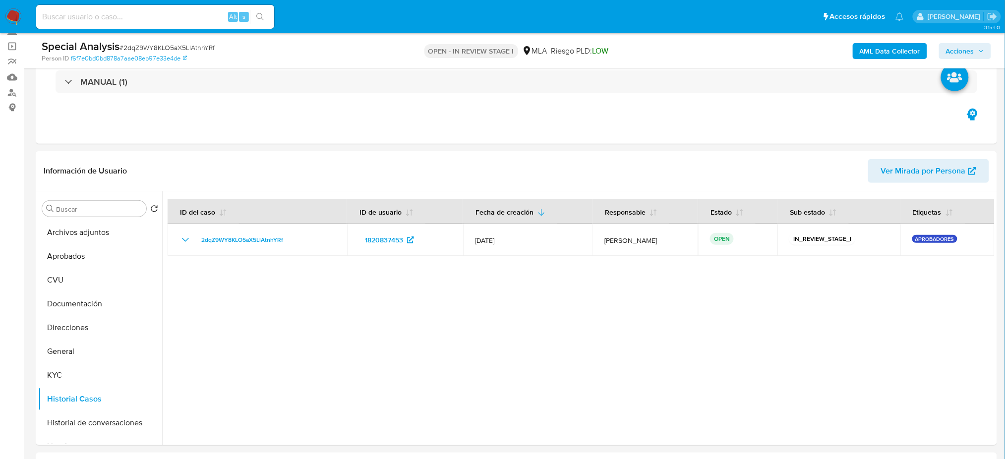
click at [965, 51] on span "Acciones" at bounding box center [960, 51] width 28 height 16
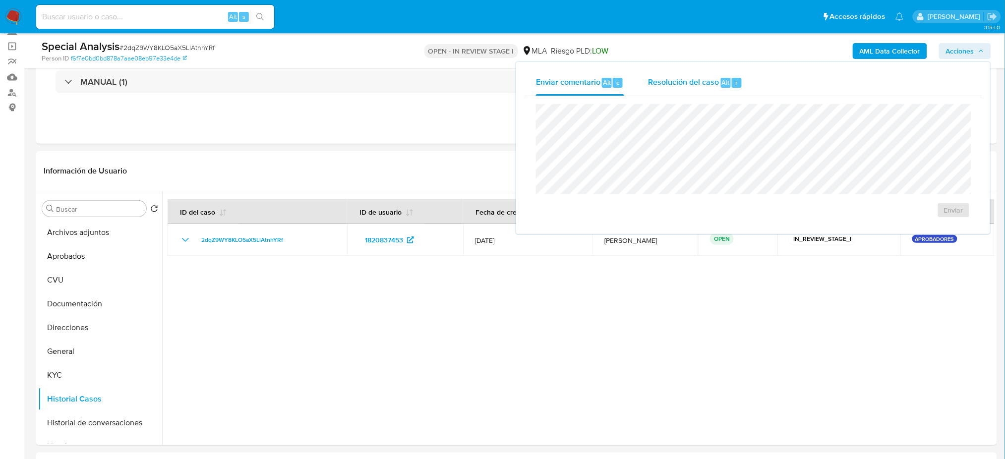
click at [707, 71] on div "Resolución del caso Alt r" at bounding box center [695, 83] width 95 height 26
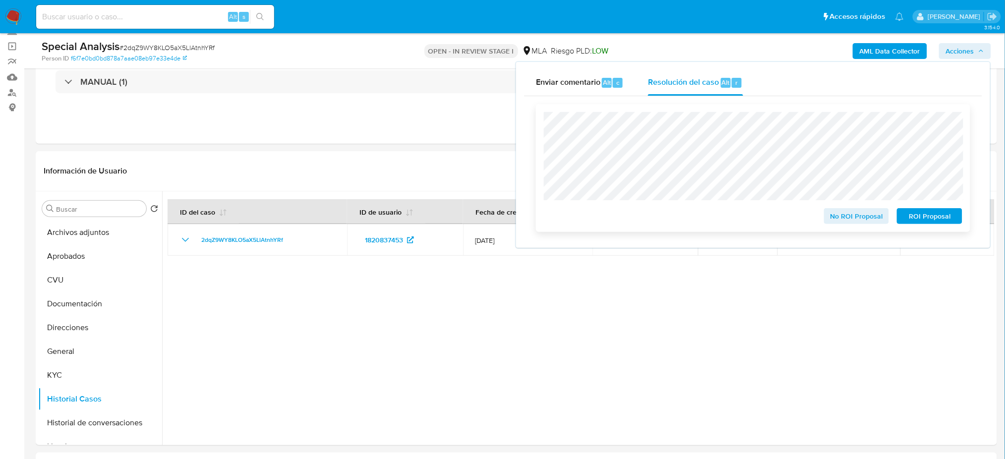
click at [961, 214] on button "ROI Proposal" at bounding box center [929, 216] width 65 height 16
click at [959, 217] on div "ROI Proposal" at bounding box center [927, 214] width 69 height 20
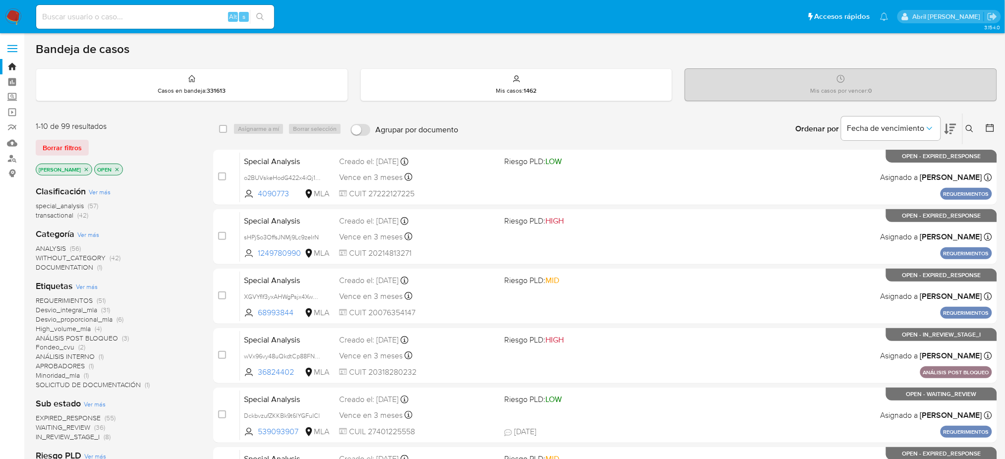
click at [183, 18] on input at bounding box center [155, 16] width 238 height 13
paste input "nUGhNJP4naSdEDwjSWBSGXdk"
type input "nUGhNJP4naSdEDwjSWBSGXdk"
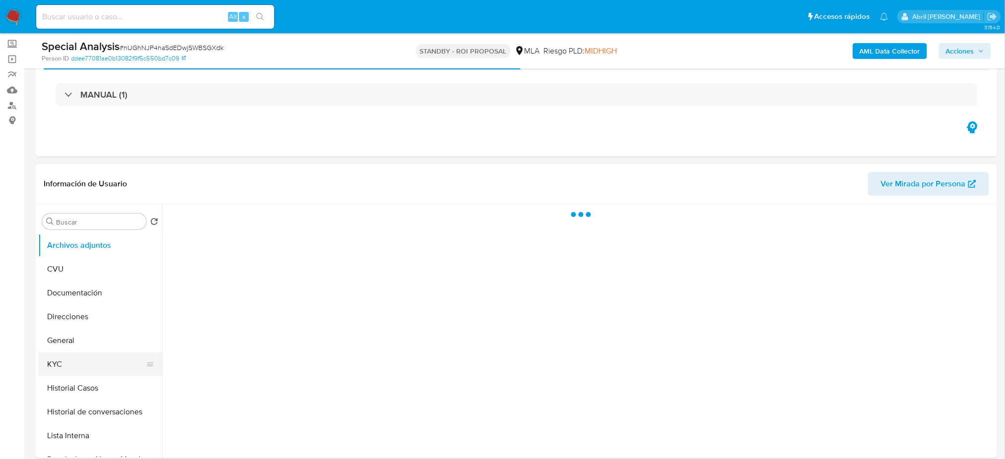
scroll to position [132, 0]
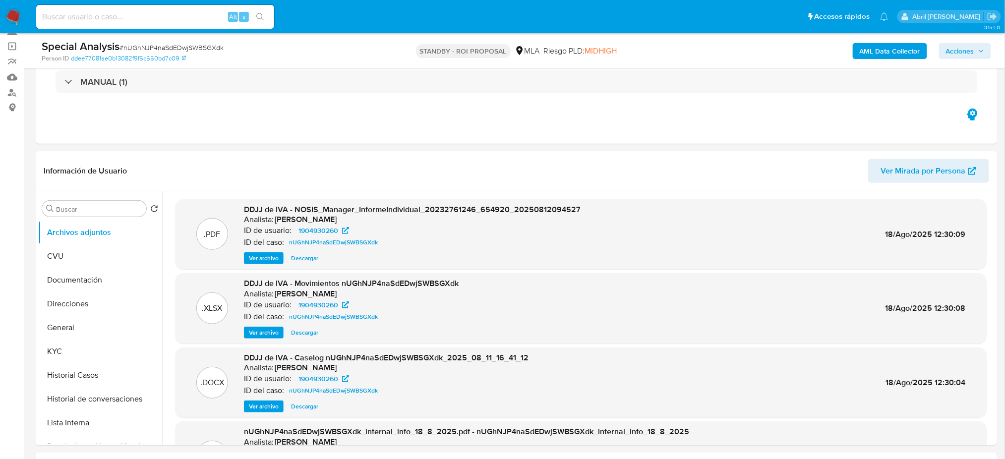
select select "10"
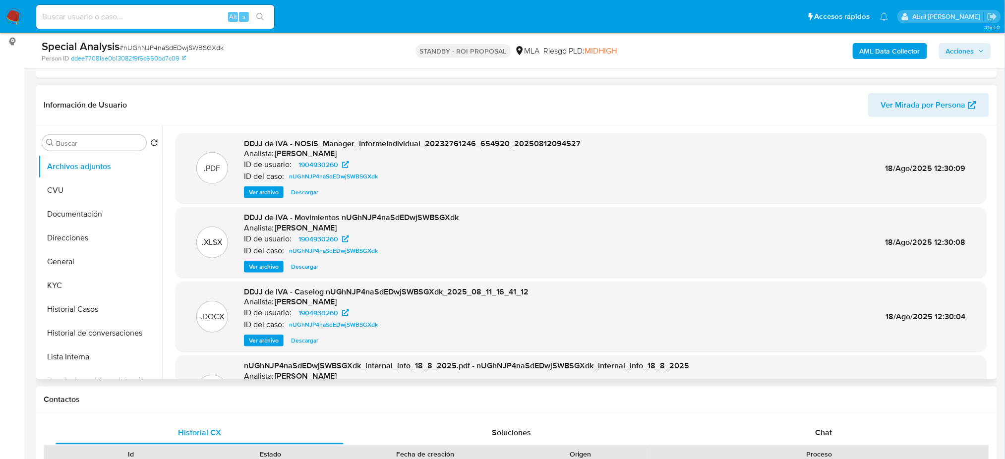
click at [267, 339] on span "Ver archivo" at bounding box center [264, 341] width 30 height 10
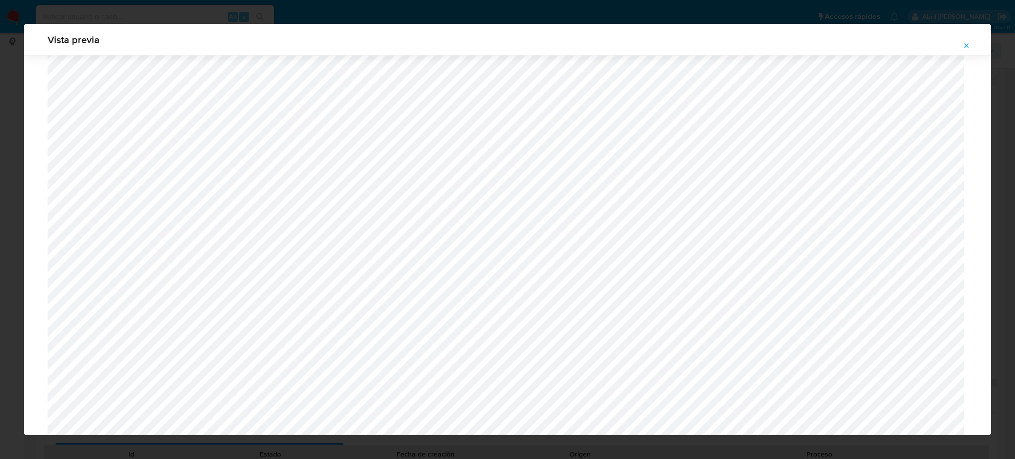
scroll to position [773, 0]
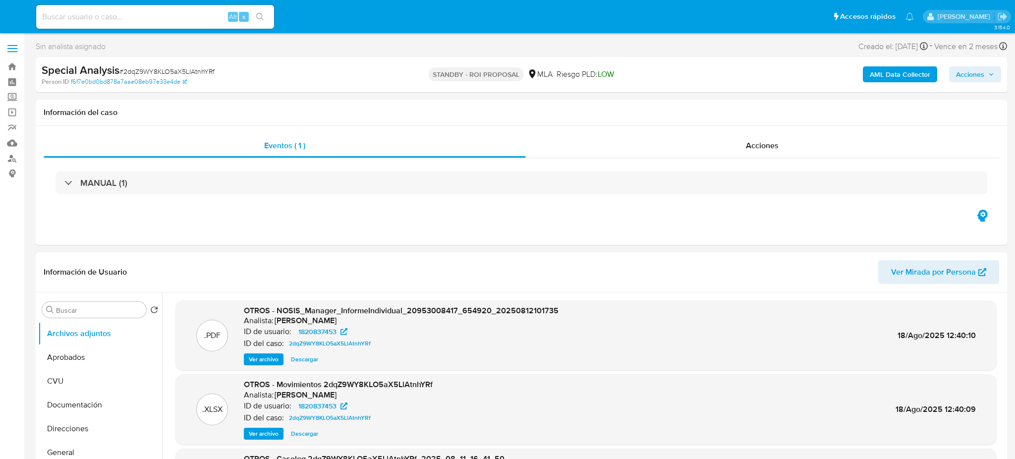
select select "10"
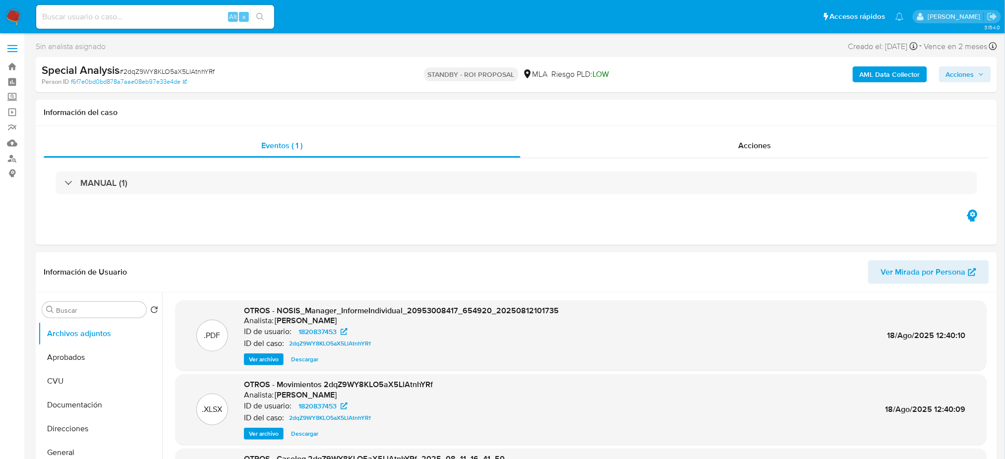
click at [176, 23] on div "Alt s" at bounding box center [155, 17] width 238 height 24
click at [172, 19] on input at bounding box center [155, 16] width 238 height 13
paste input "urXfR59xcwWKgIbuOvNHmAx9"
type input "urXfR59xcwWKgIbuOvNHmAx9"
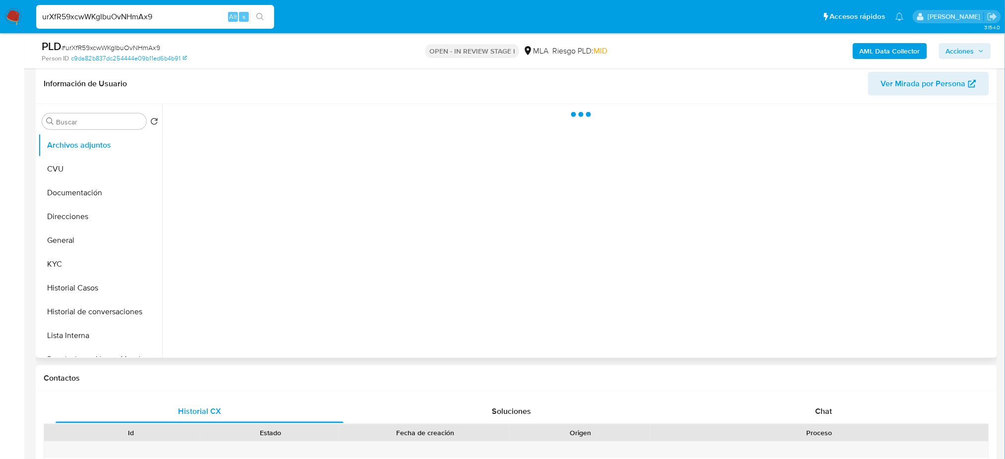
scroll to position [198, 0]
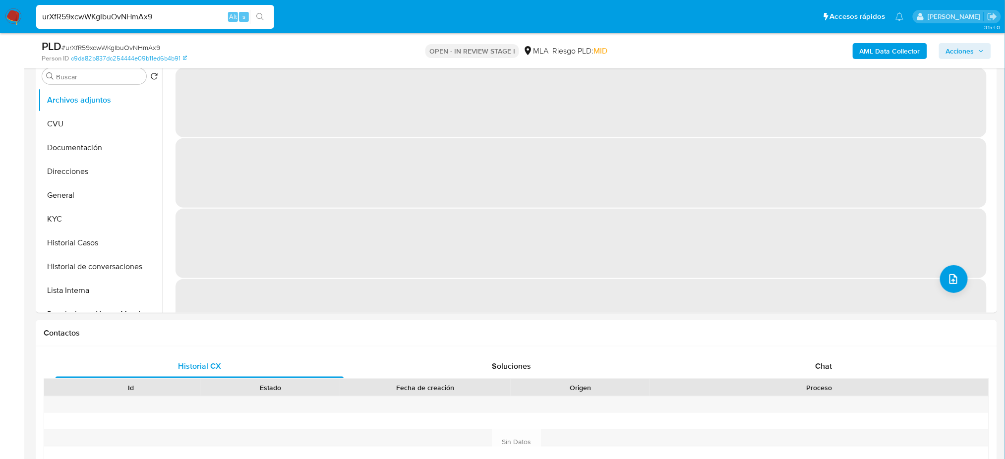
select select "10"
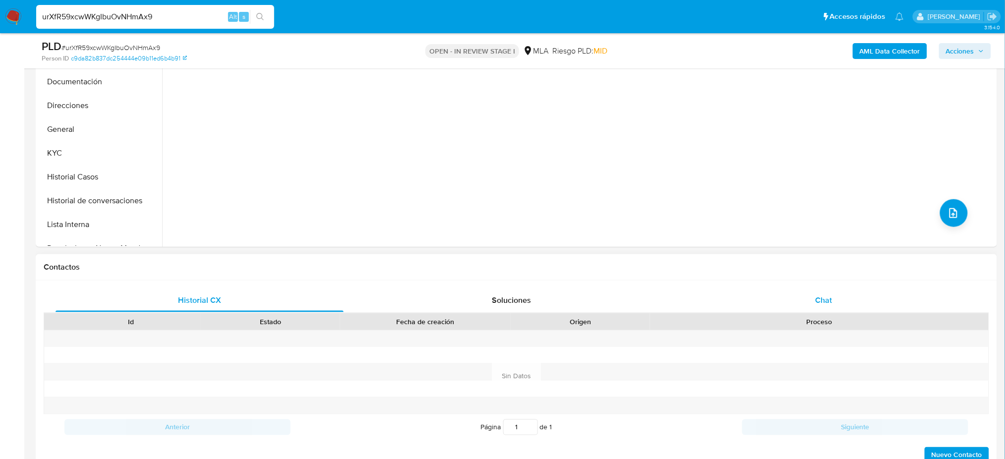
click at [804, 293] on div "Chat" at bounding box center [823, 300] width 288 height 24
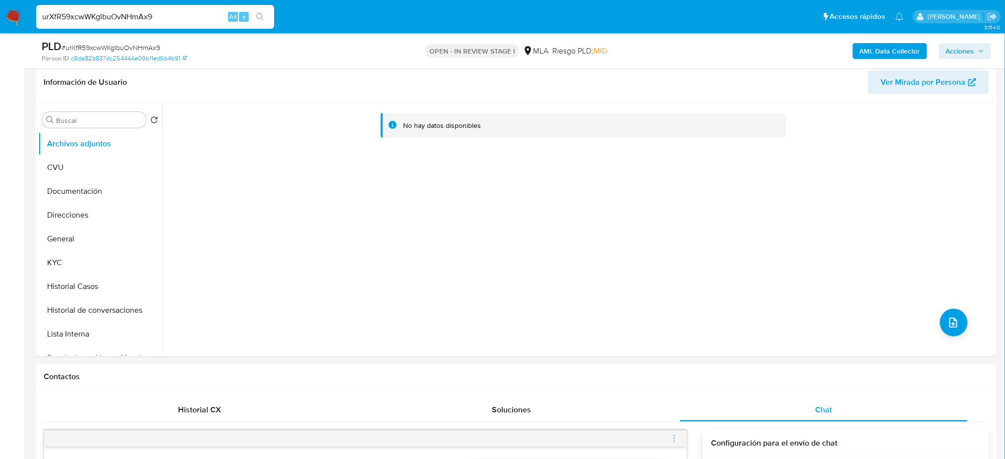
scroll to position [132, 0]
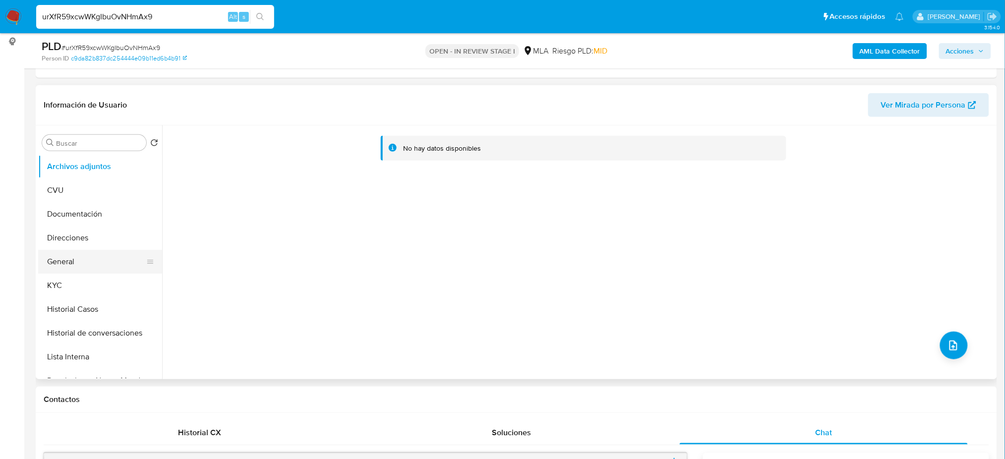
click at [96, 270] on button "General" at bounding box center [96, 262] width 116 height 24
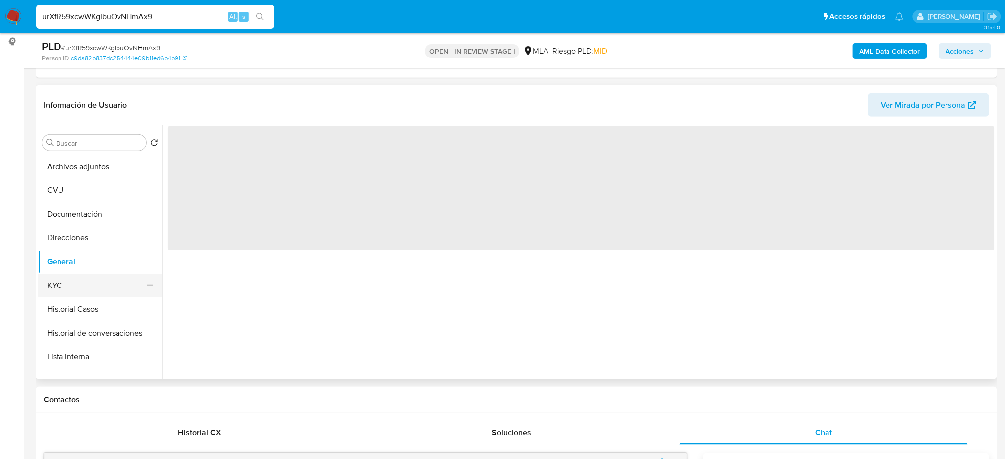
click at [86, 303] on button "Historial Casos" at bounding box center [100, 309] width 124 height 24
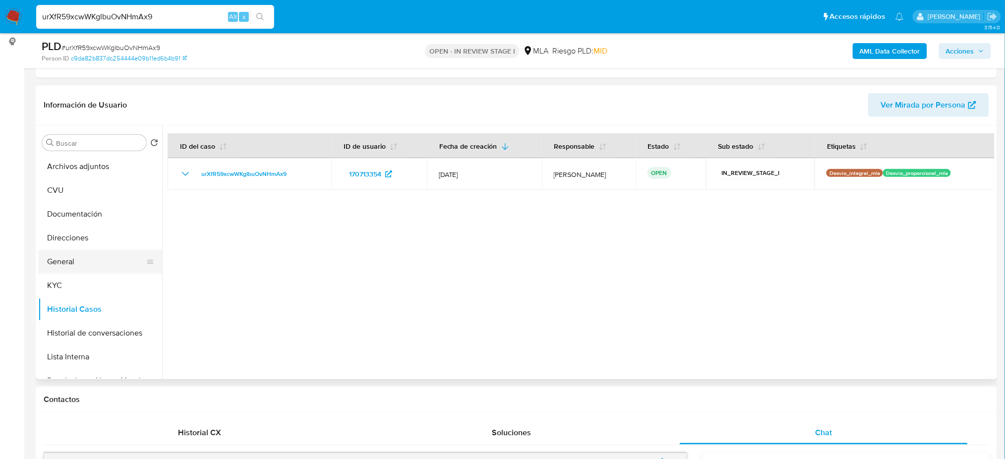
click at [77, 261] on button "General" at bounding box center [96, 262] width 116 height 24
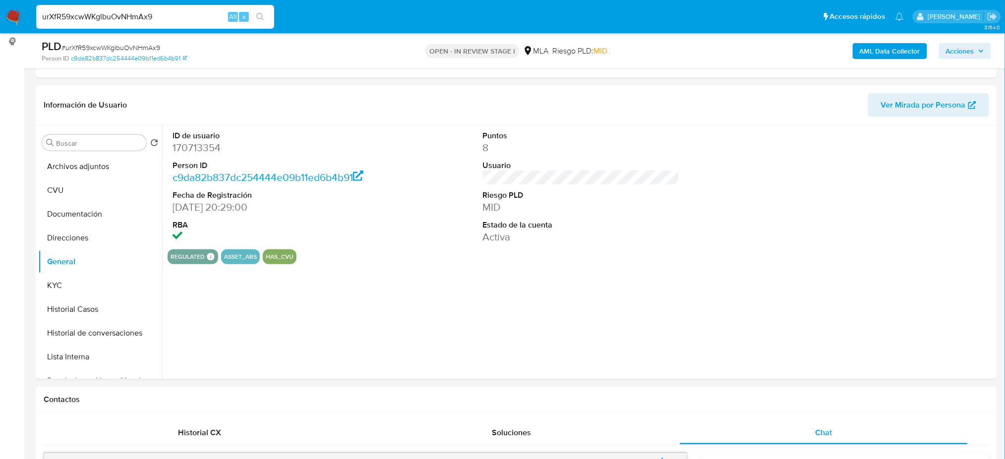
click at [184, 148] on dd "170713354" at bounding box center [270, 148] width 197 height 14
copy dd "170713354"
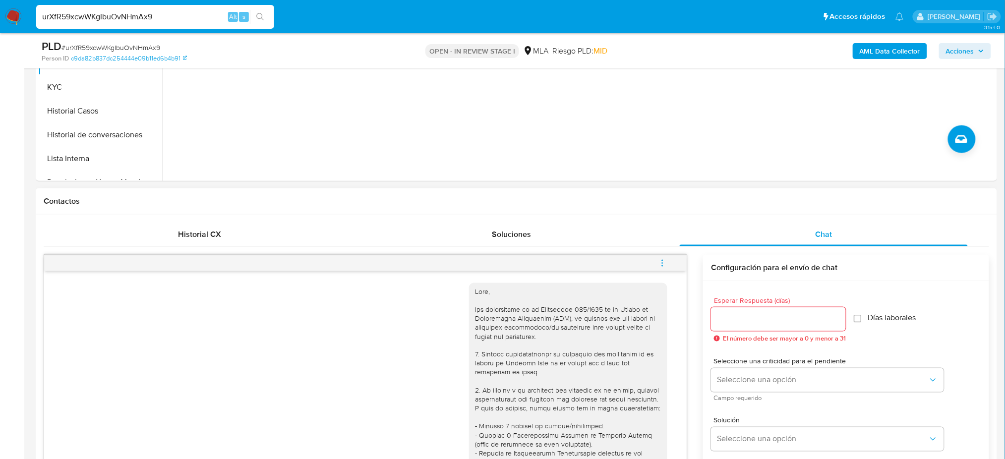
click at [656, 264] on button "menu-action" at bounding box center [662, 263] width 33 height 24
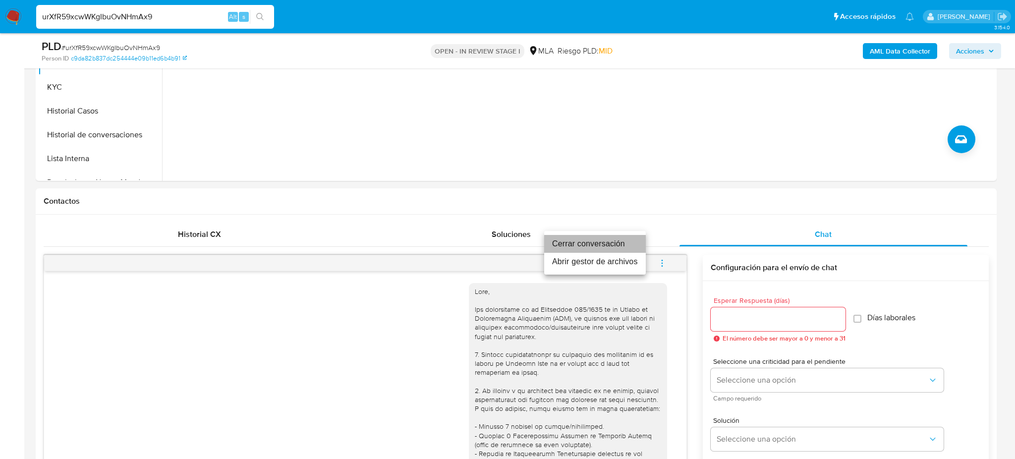
click at [605, 241] on li "Cerrar conversación" at bounding box center [595, 244] width 102 height 18
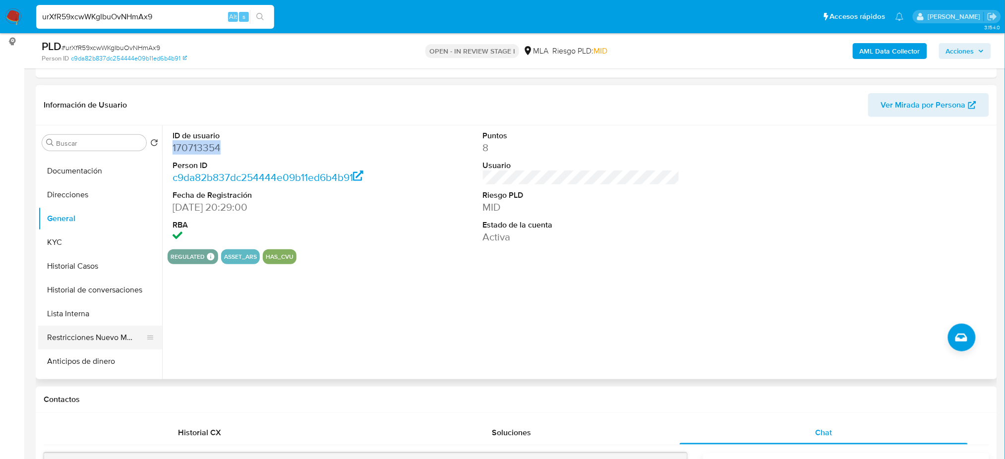
scroll to position [66, 0]
click at [69, 316] on button "Restricciones Nuevo Mundo" at bounding box center [96, 315] width 116 height 24
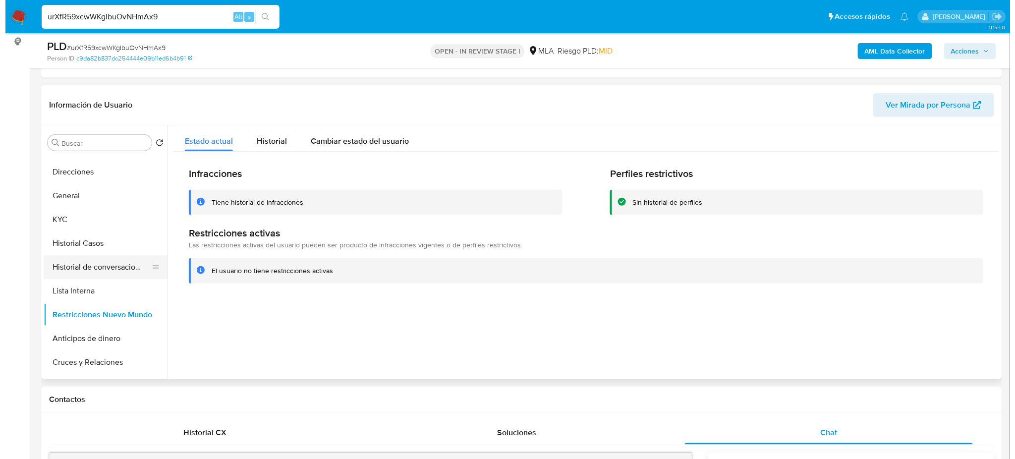
scroll to position [0, 0]
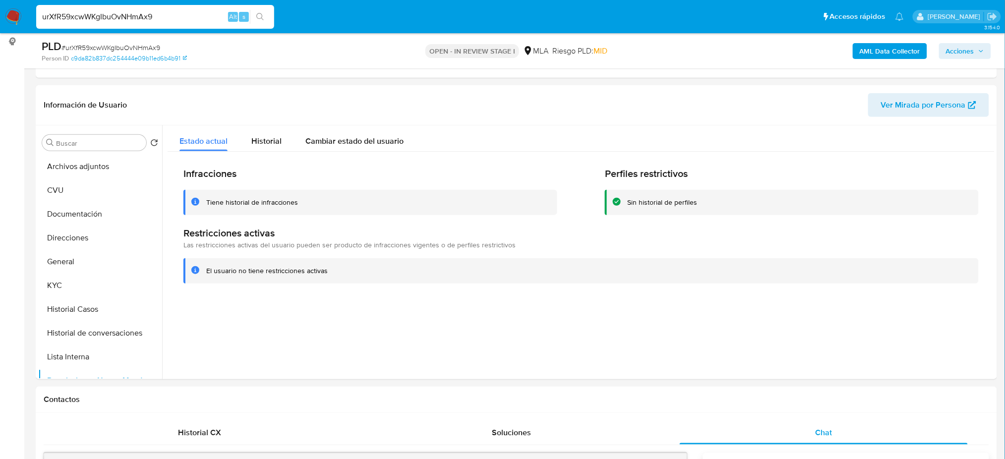
click at [874, 56] on b "AML Data Collector" at bounding box center [889, 51] width 60 height 16
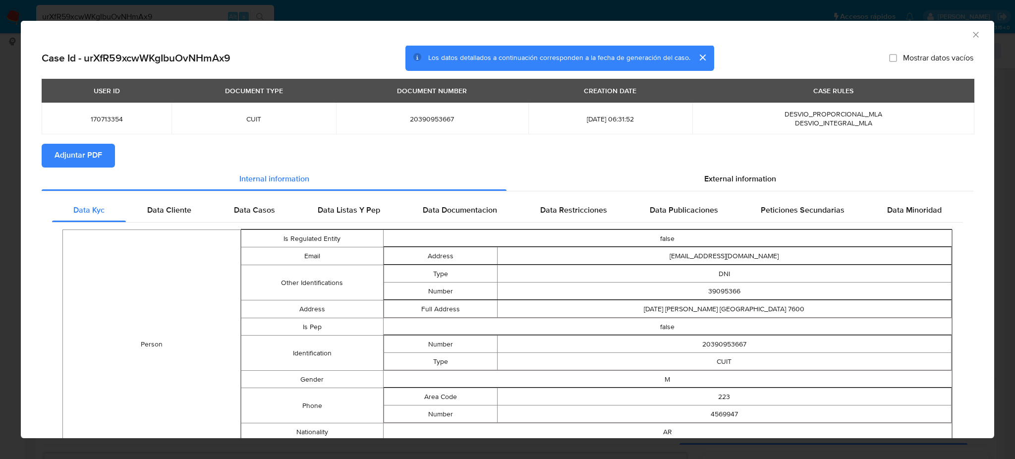
click at [82, 146] on span "Adjuntar PDF" at bounding box center [79, 156] width 48 height 22
click at [971, 32] on icon "Cerrar ventana" at bounding box center [976, 35] width 10 height 10
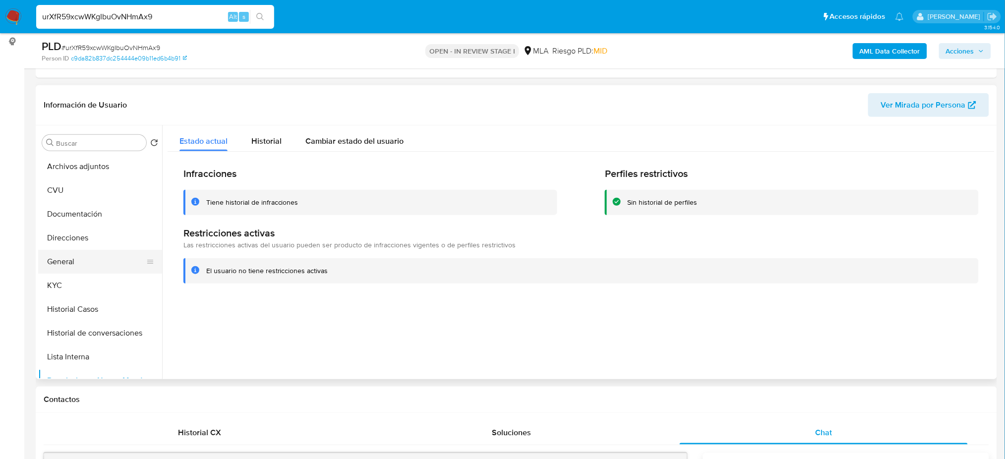
click at [73, 254] on button "General" at bounding box center [96, 262] width 116 height 24
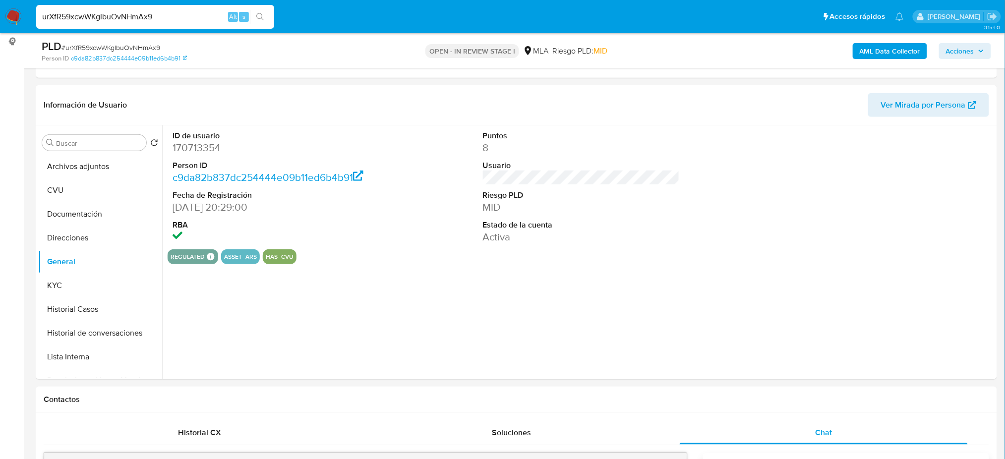
click at [190, 145] on dd "170713354" at bounding box center [270, 148] width 197 height 14
copy dd "170713354"
click at [60, 163] on button "Archivos adjuntos" at bounding box center [96, 167] width 116 height 24
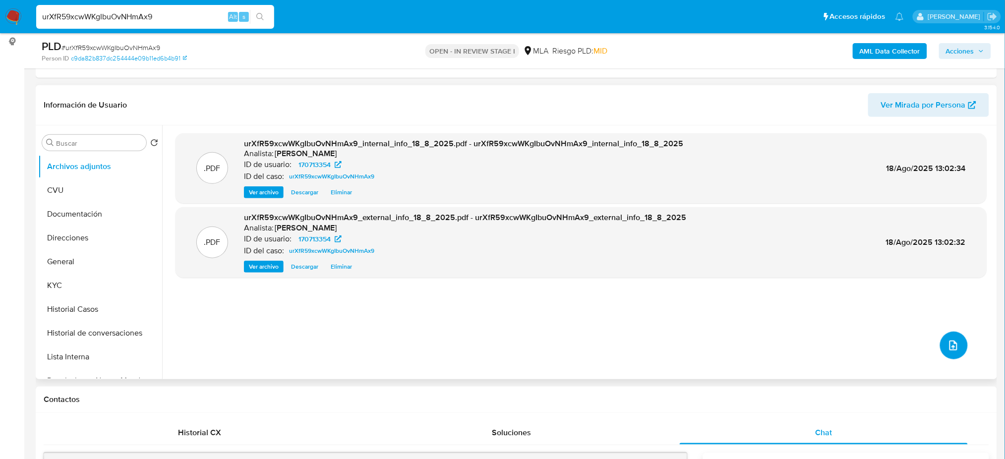
click at [953, 348] on icon "upload-file" at bounding box center [953, 346] width 12 height 12
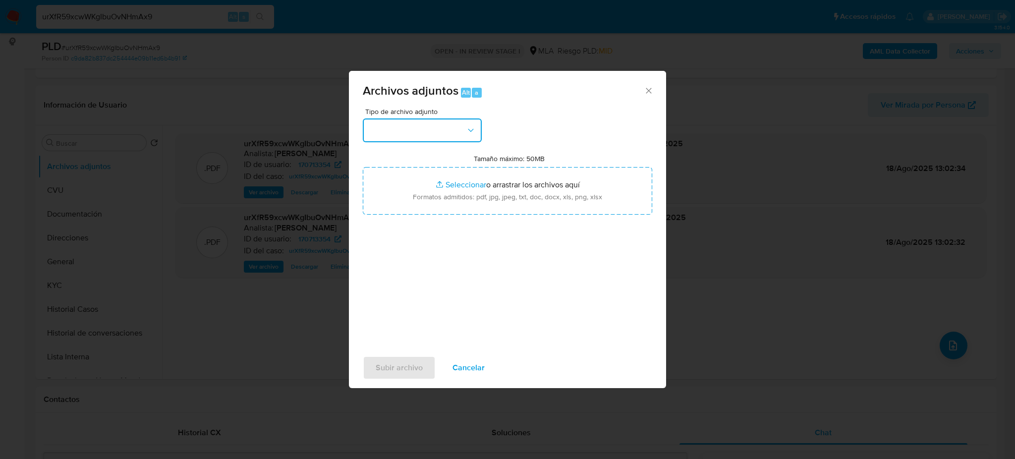
click at [404, 140] on button "button" at bounding box center [422, 130] width 119 height 24
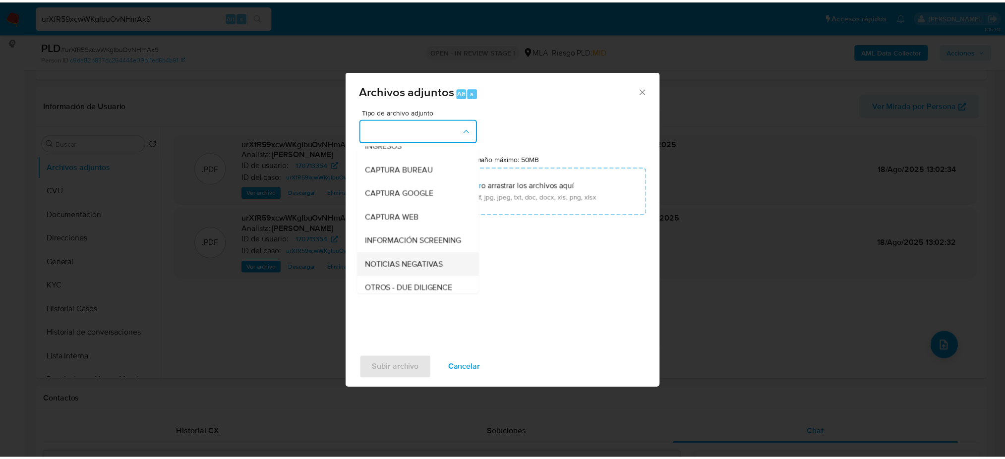
scroll to position [66, 0]
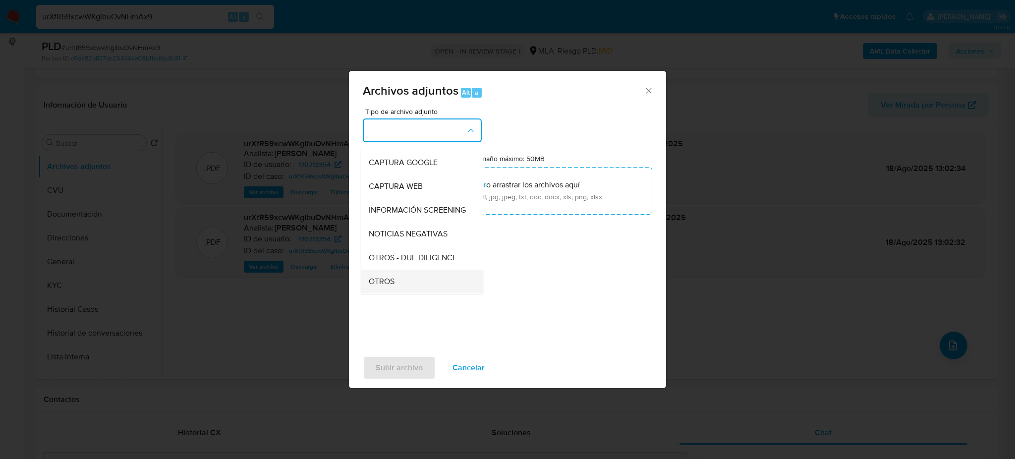
click at [422, 291] on div "OTROS" at bounding box center [419, 282] width 101 height 24
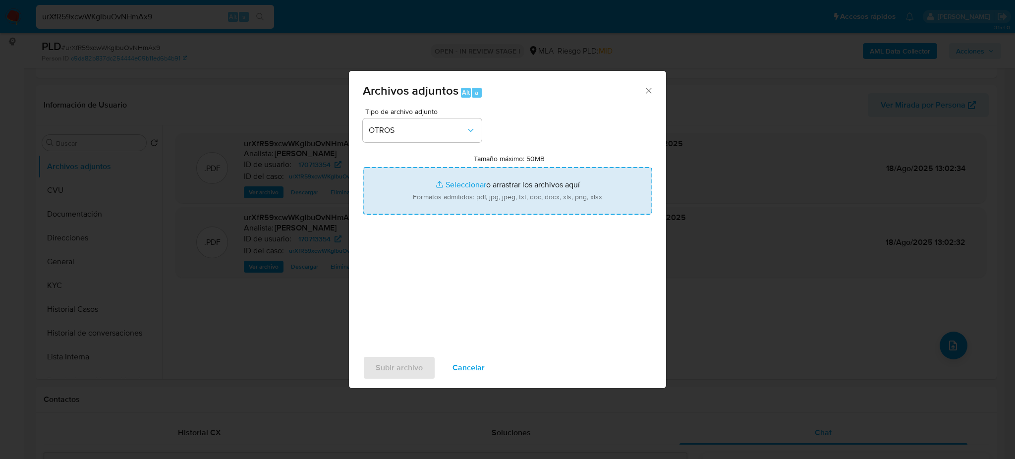
click at [457, 192] on input "Tamaño máximo: 50MB Seleccionar archivos" at bounding box center [507, 191] width 289 height 48
type input "C:\fakepath\Caselog urXfR59xcwWKgIbuOvNHmAx9_2025_07_18_00_20_44.docx"
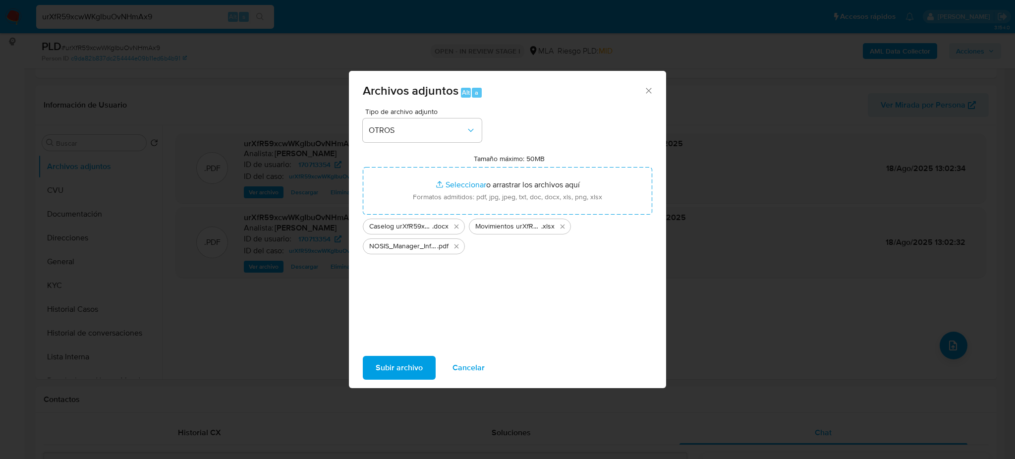
click at [405, 362] on span "Subir archivo" at bounding box center [399, 368] width 47 height 22
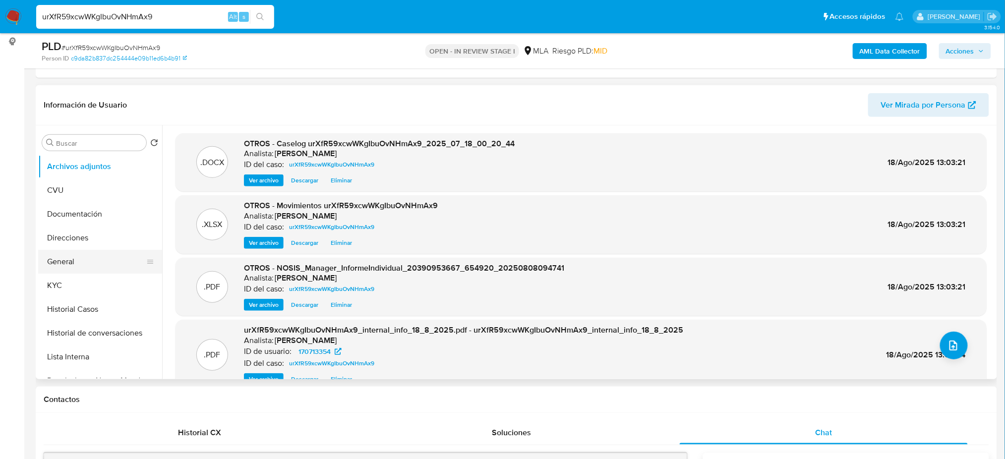
click at [83, 264] on button "General" at bounding box center [96, 262] width 116 height 24
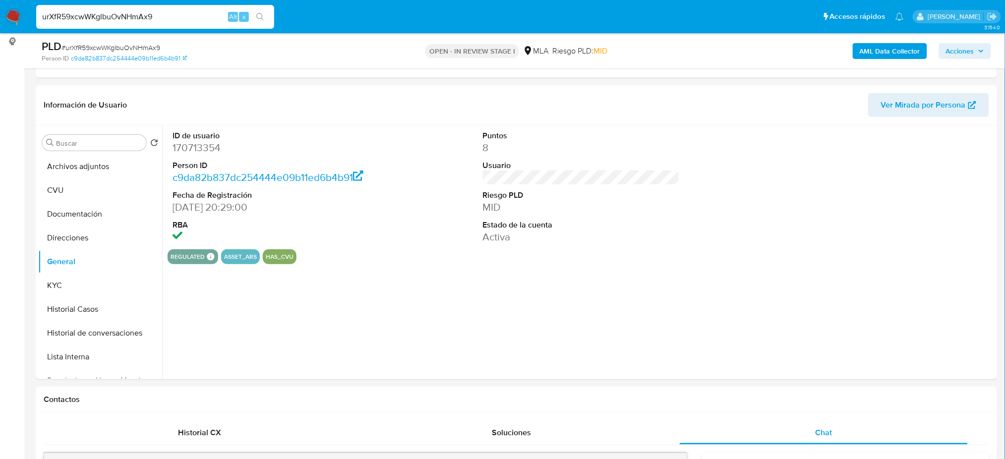
click at [193, 149] on dd "170713354" at bounding box center [270, 148] width 197 height 14
copy dd "170713354"
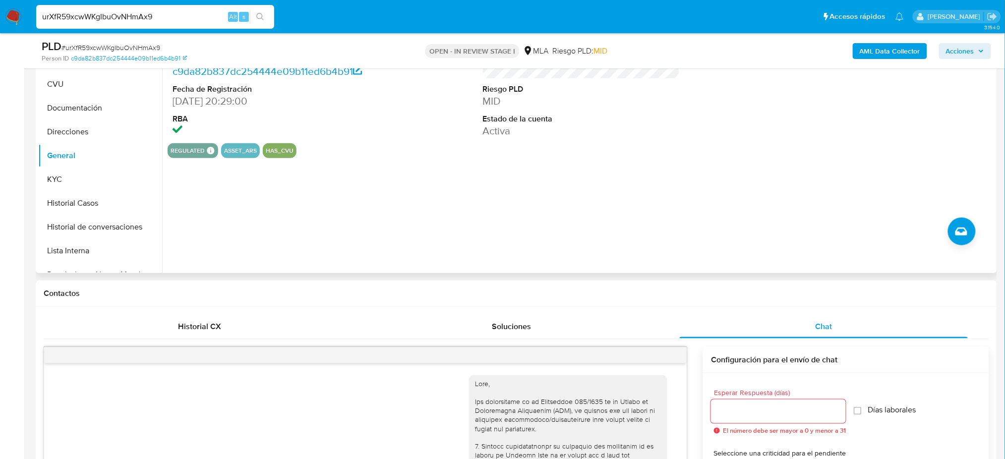
scroll to position [132, 0]
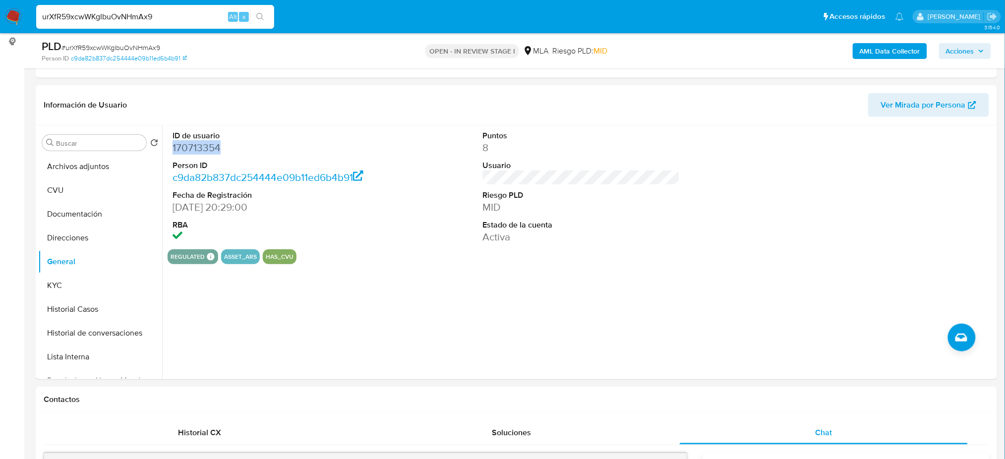
click at [964, 50] on span "Acciones" at bounding box center [960, 51] width 28 height 16
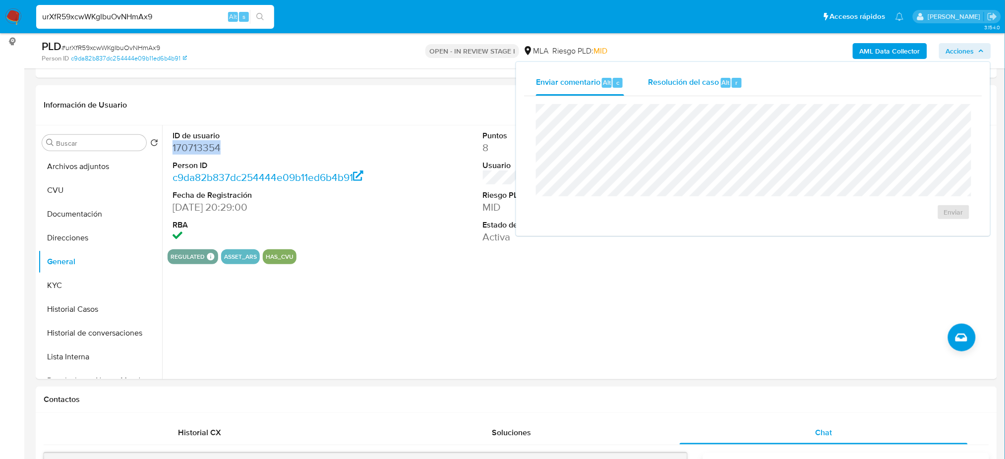
click at [666, 80] on span "Resolución del caso" at bounding box center [683, 81] width 71 height 11
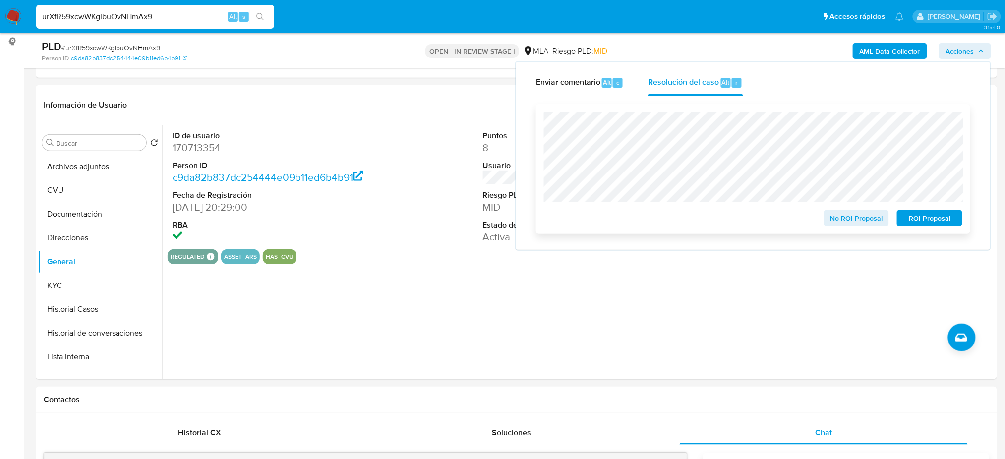
click at [854, 212] on span "No ROI Proposal" at bounding box center [857, 218] width 52 height 14
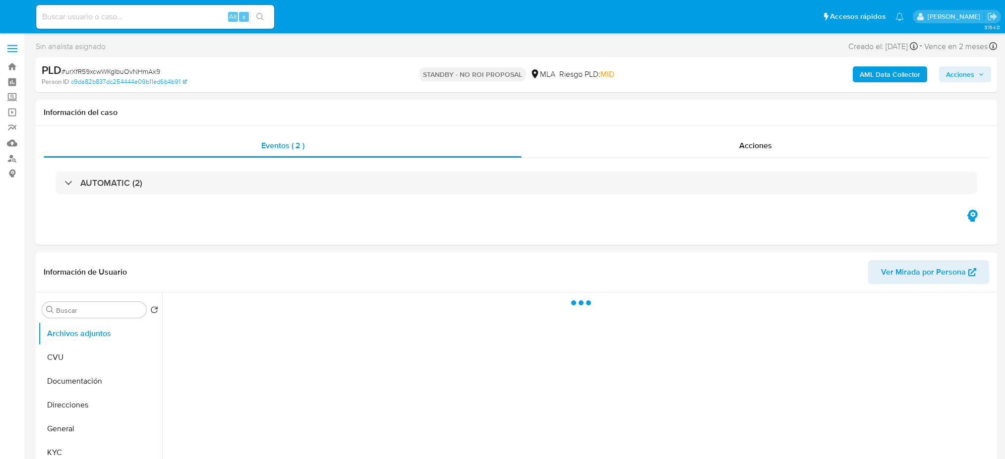
select select "10"
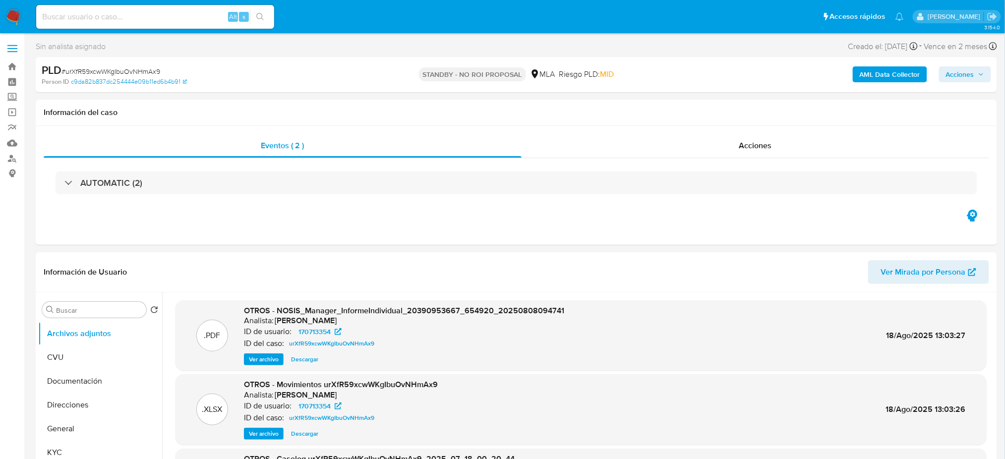
click at [170, 16] on input at bounding box center [155, 16] width 238 height 13
paste input "2xXuv8rT953ywIVwTo7nNIKQ"
type input "2xXuv8rT953ywIVwTo7nNIKQ"
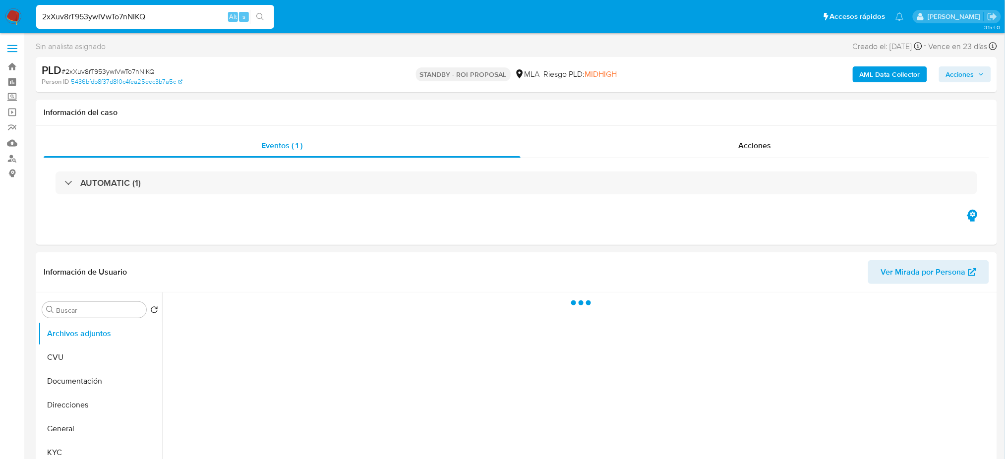
select select "10"
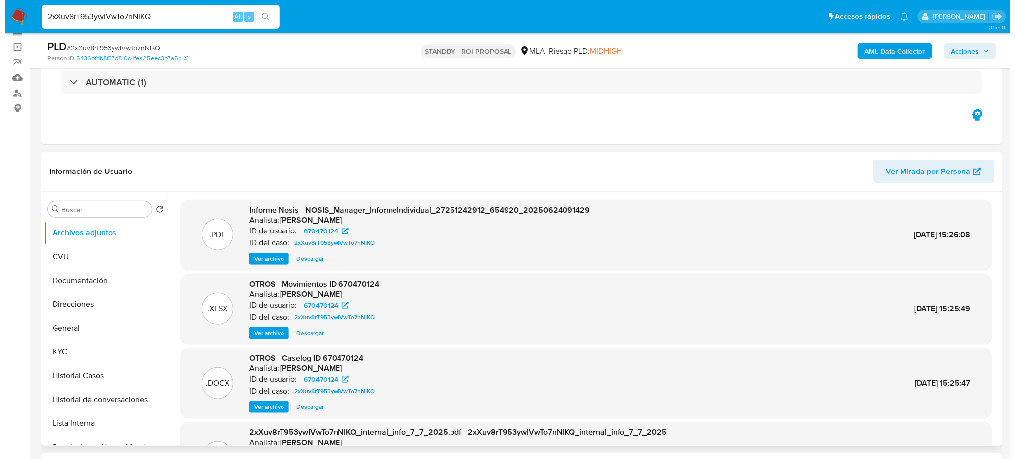
scroll to position [198, 0]
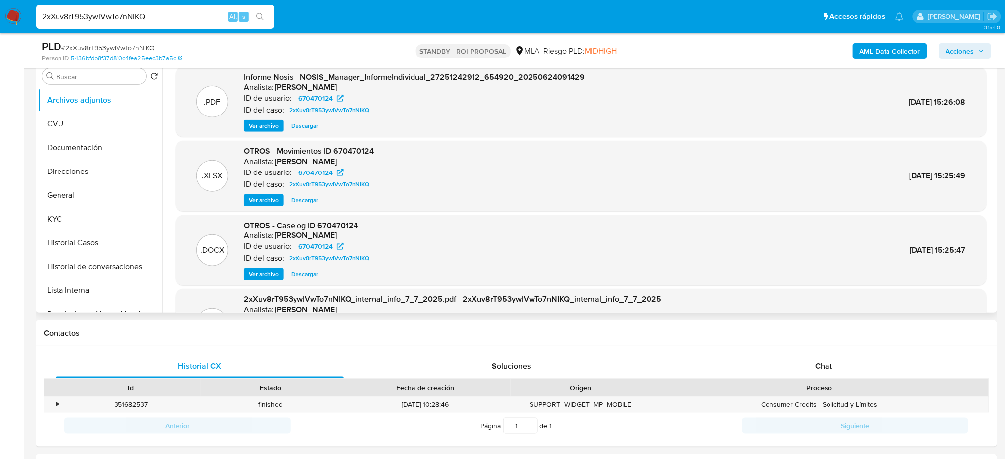
click at [252, 274] on span "Ver archivo" at bounding box center [264, 274] width 30 height 10
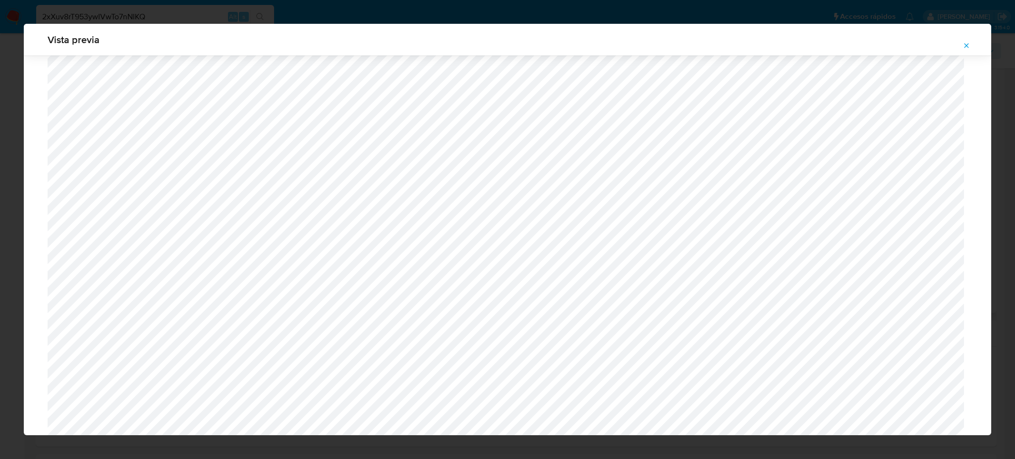
scroll to position [311, 0]
click at [962, 44] on button "Attachment preview" at bounding box center [967, 46] width 22 height 16
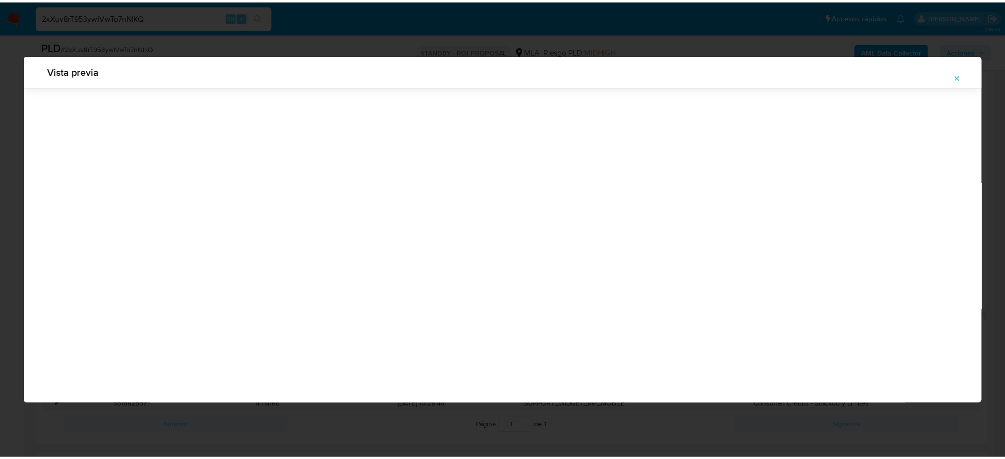
scroll to position [0, 0]
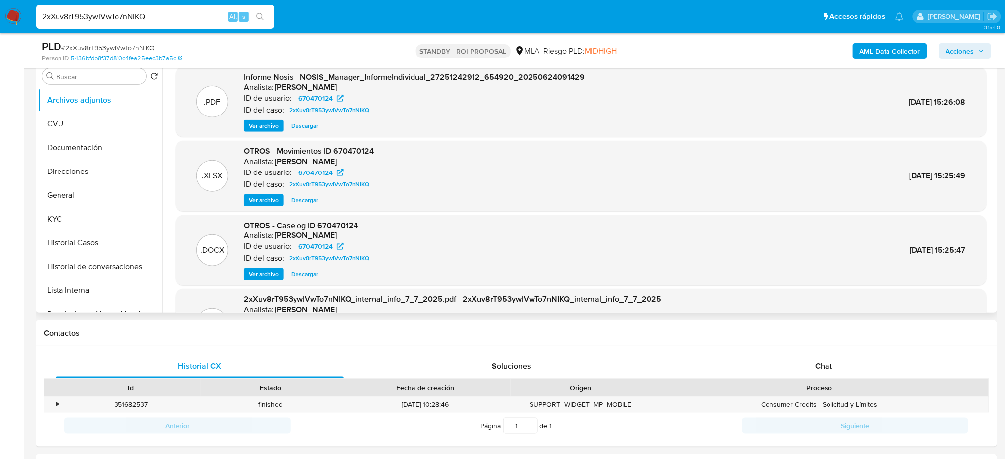
drag, startPoint x: 181, startPoint y: 22, endPoint x: 0, endPoint y: 28, distance: 181.5
click at [0, 28] on nav "Pausado Ver notificaciones 2xXuv8rT953ywIVwTo7nNIKQ Alt s Accesos rápidos Presi…" at bounding box center [502, 16] width 1005 height 33
paste input "hlzuJ5t6CnkvL9lT1XPuhuoE"
type input "hlzuJ5t6CnkvL9lT1XPuhuoE"
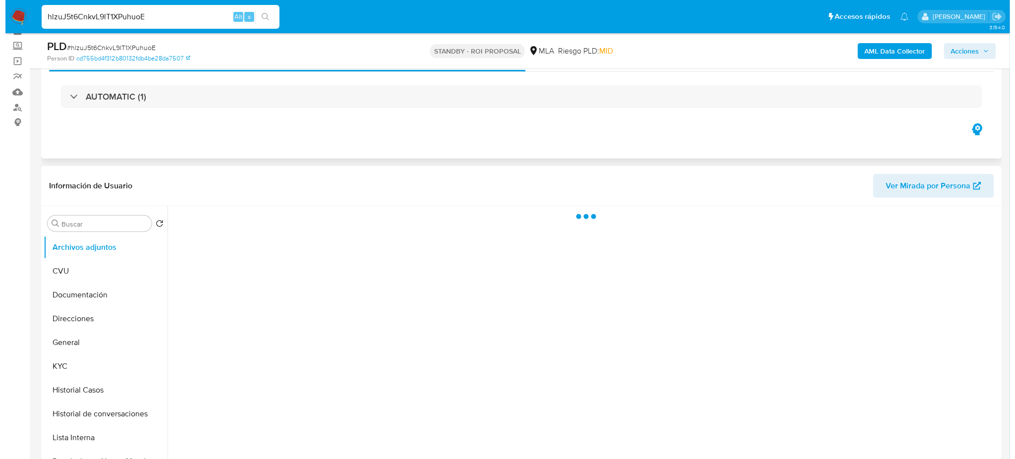
scroll to position [132, 0]
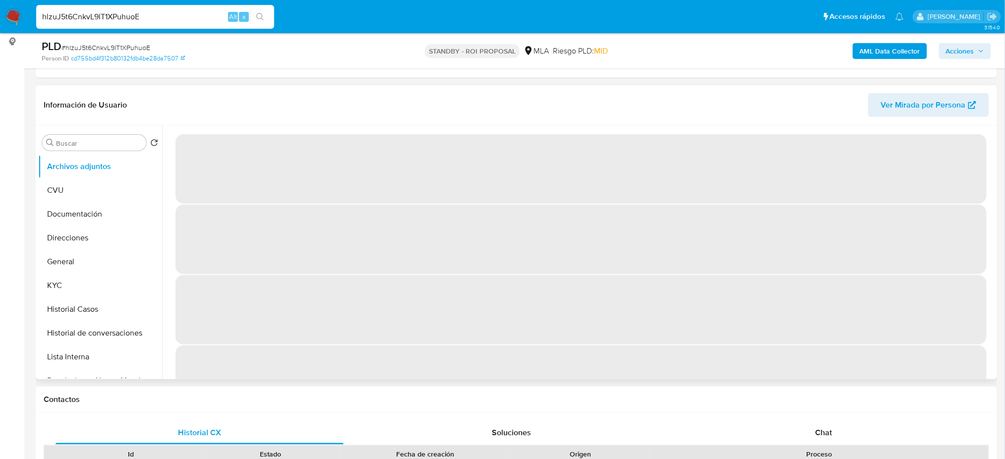
select select "10"
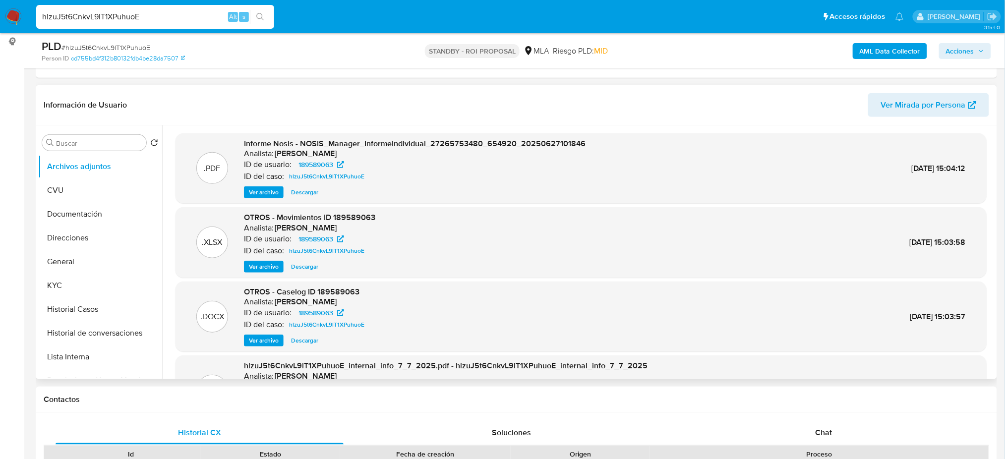
click at [250, 336] on span "Ver archivo" at bounding box center [264, 341] width 30 height 10
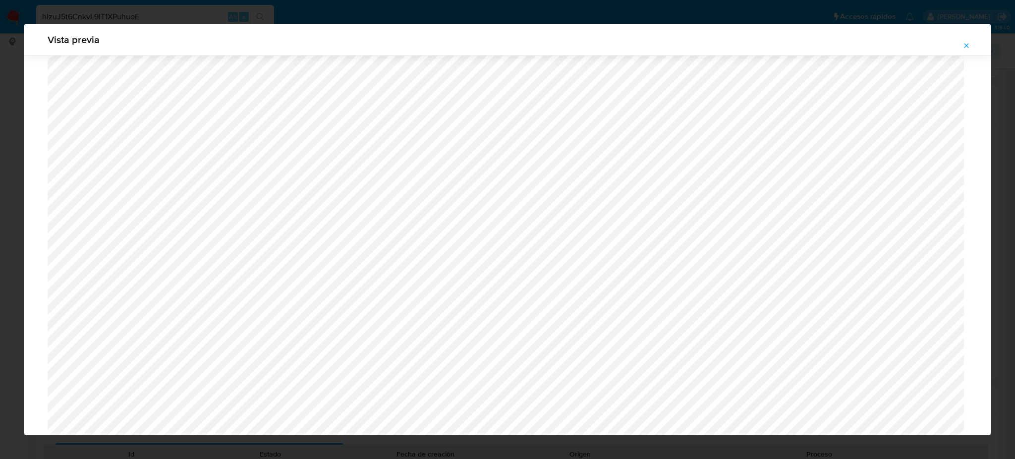
scroll to position [377, 0]
